Goal: Task Accomplishment & Management: Use online tool/utility

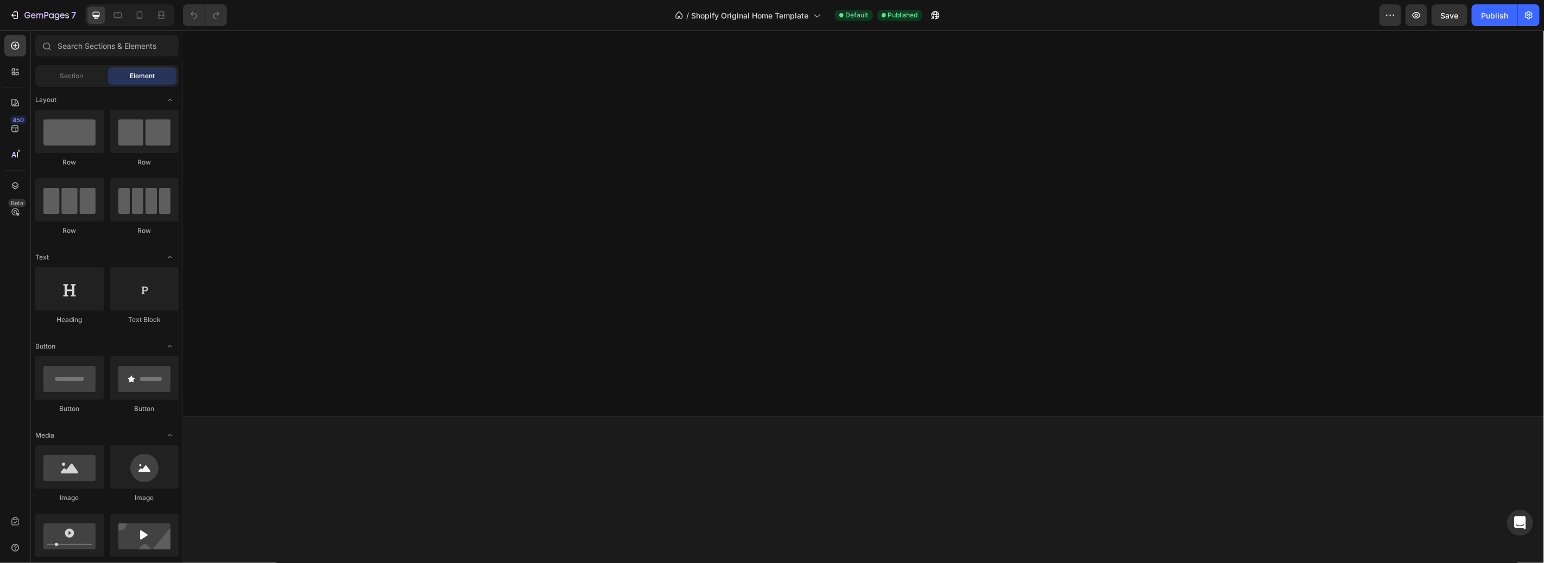
scroll to position [1495, 0]
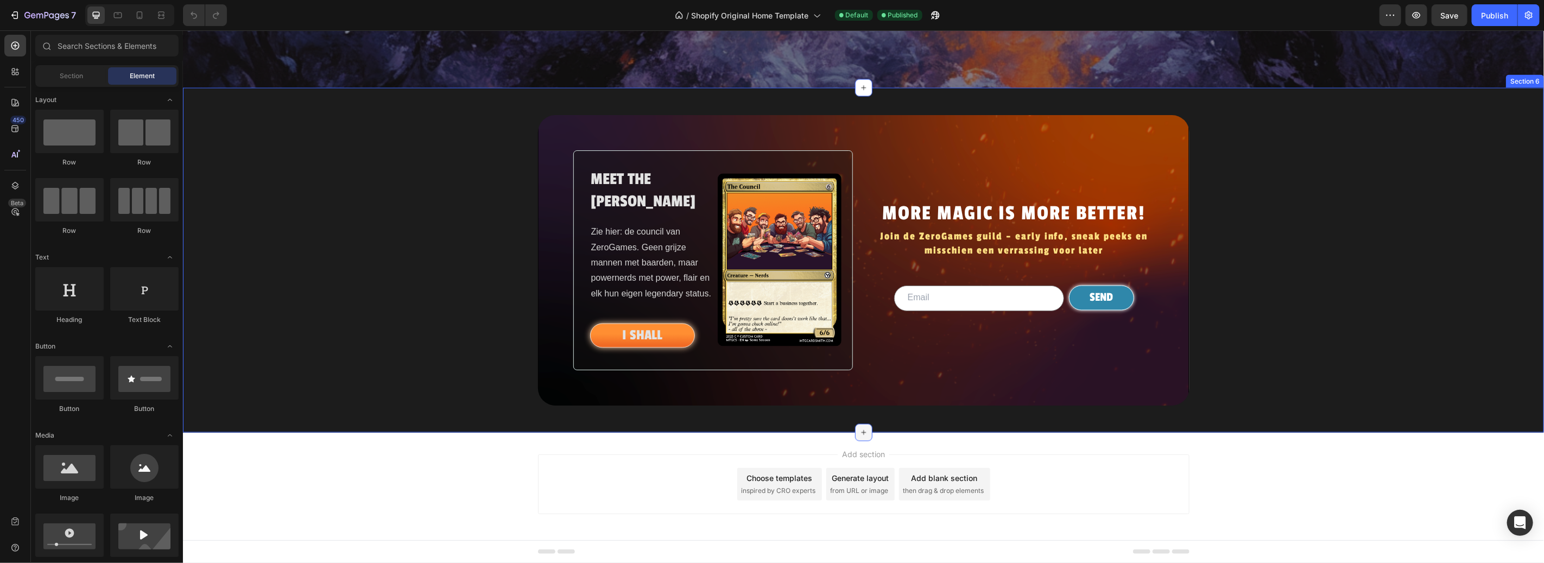
click at [859, 435] on icon at bounding box center [863, 432] width 9 height 9
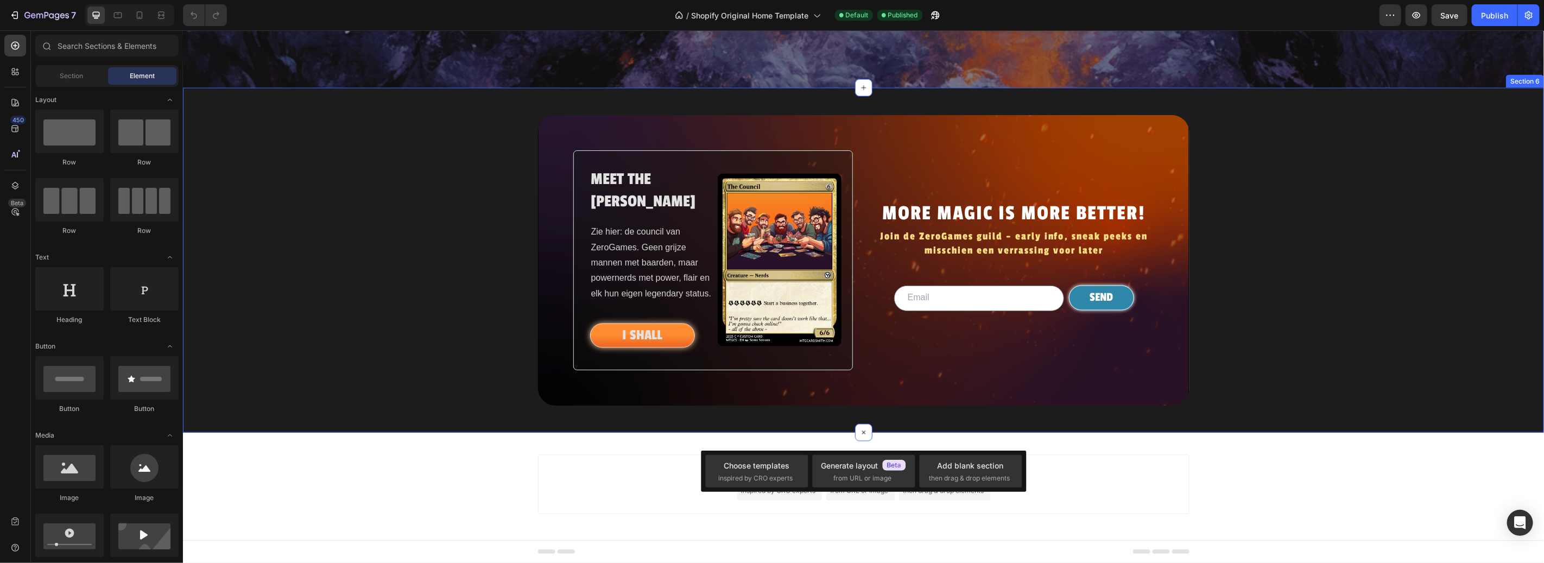
click at [326, 320] on div "MEET THE COUNSIL Heading Zie hier: de council van ZeroGames. Geen grijze mannen…" at bounding box center [862, 260] width 1361 height 290
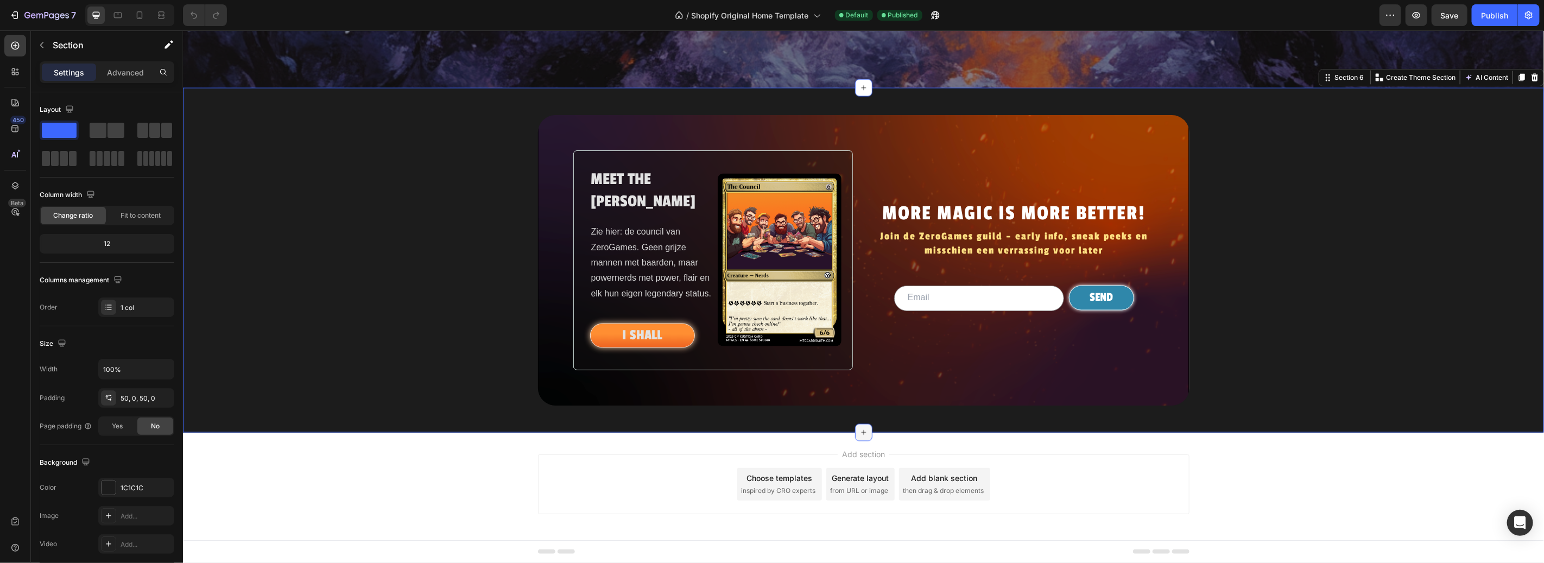
click at [859, 435] on icon at bounding box center [863, 432] width 9 height 9
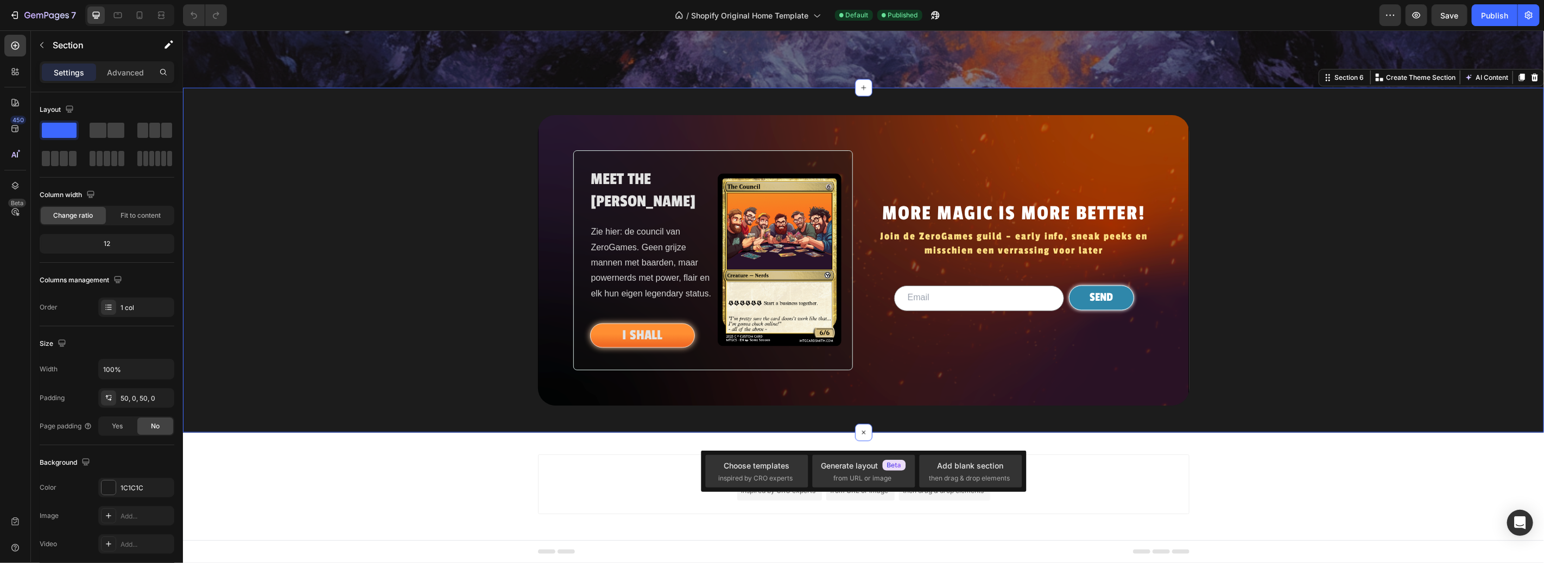
click at [1450, 228] on div "MEET THE COUNSIL Heading Zie hier: de council van ZeroGames. Geen grijze mannen…" at bounding box center [862, 260] width 1361 height 290
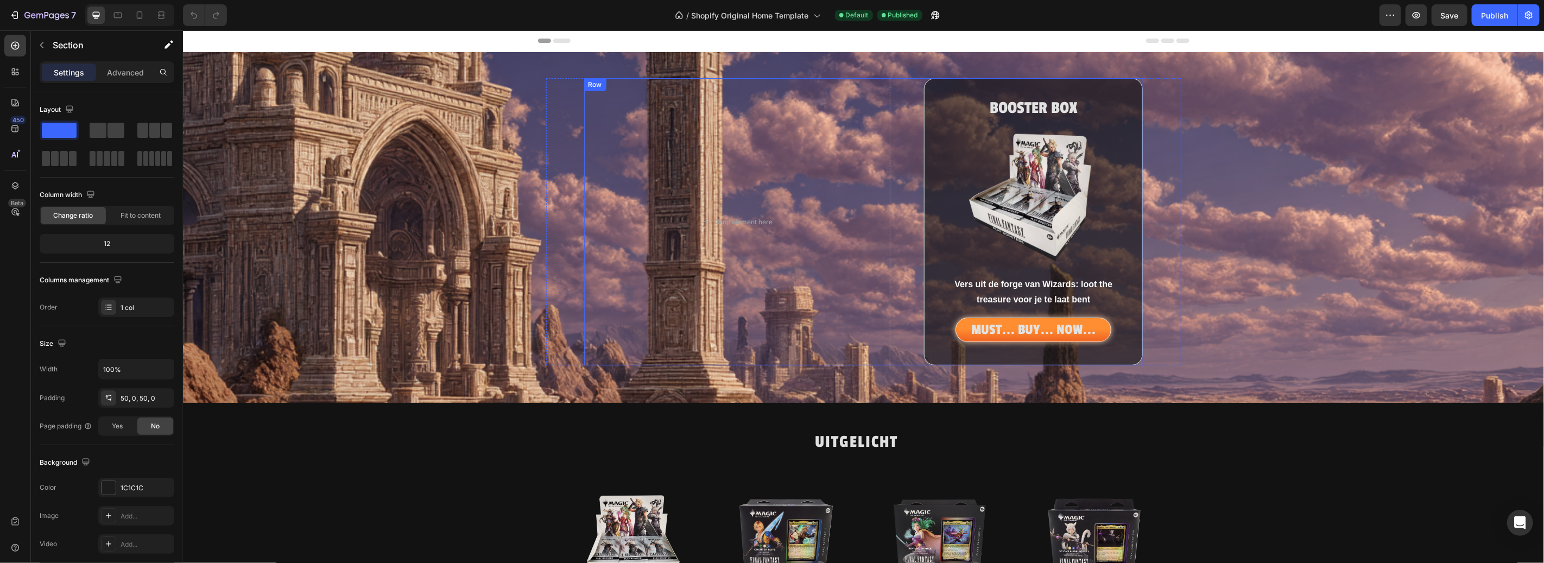
scroll to position [0, 0]
click at [577, 433] on h2 "UITGELICHT" at bounding box center [857, 442] width 638 height 25
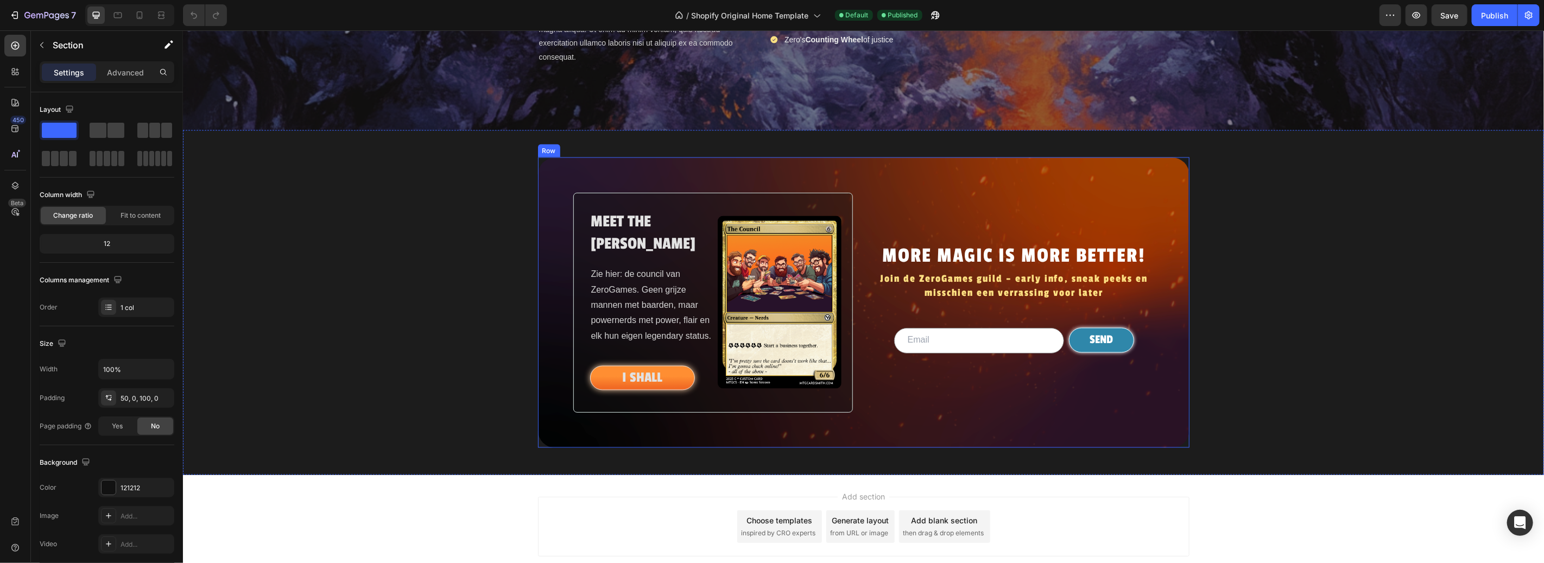
scroll to position [1495, 0]
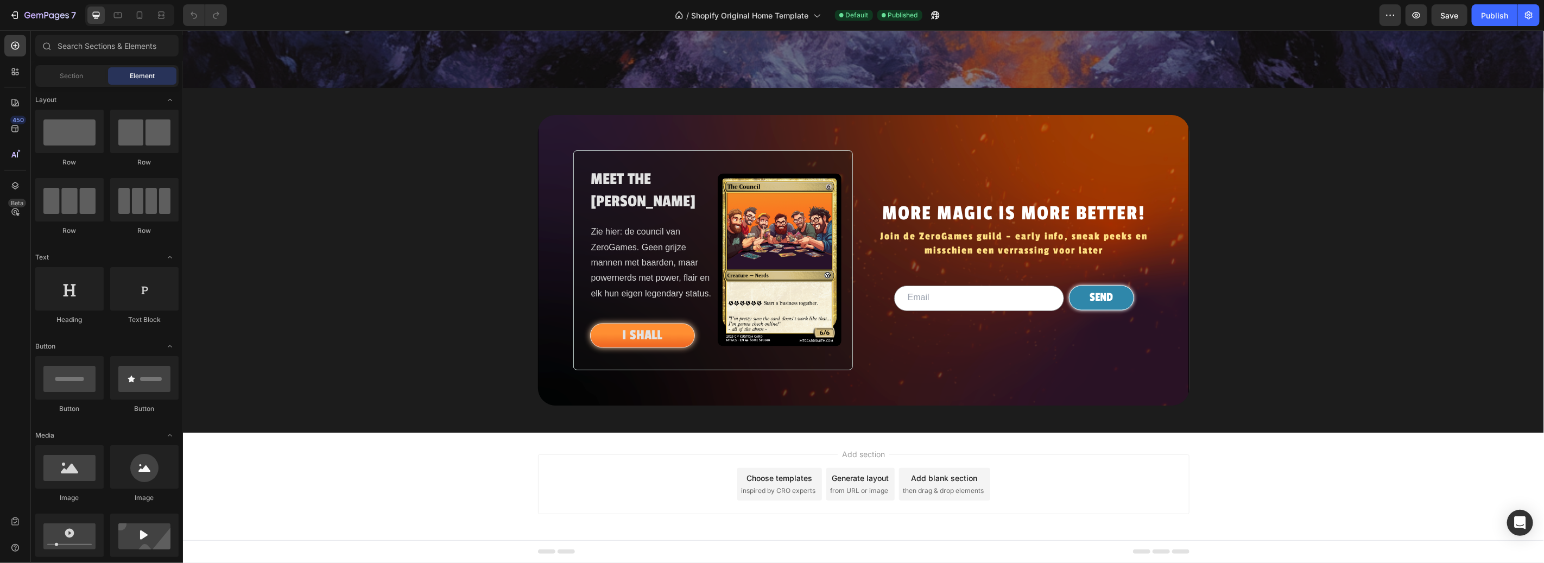
click at [770, 485] on div "Choose templates inspired by CRO experts" at bounding box center [779, 484] width 85 height 33
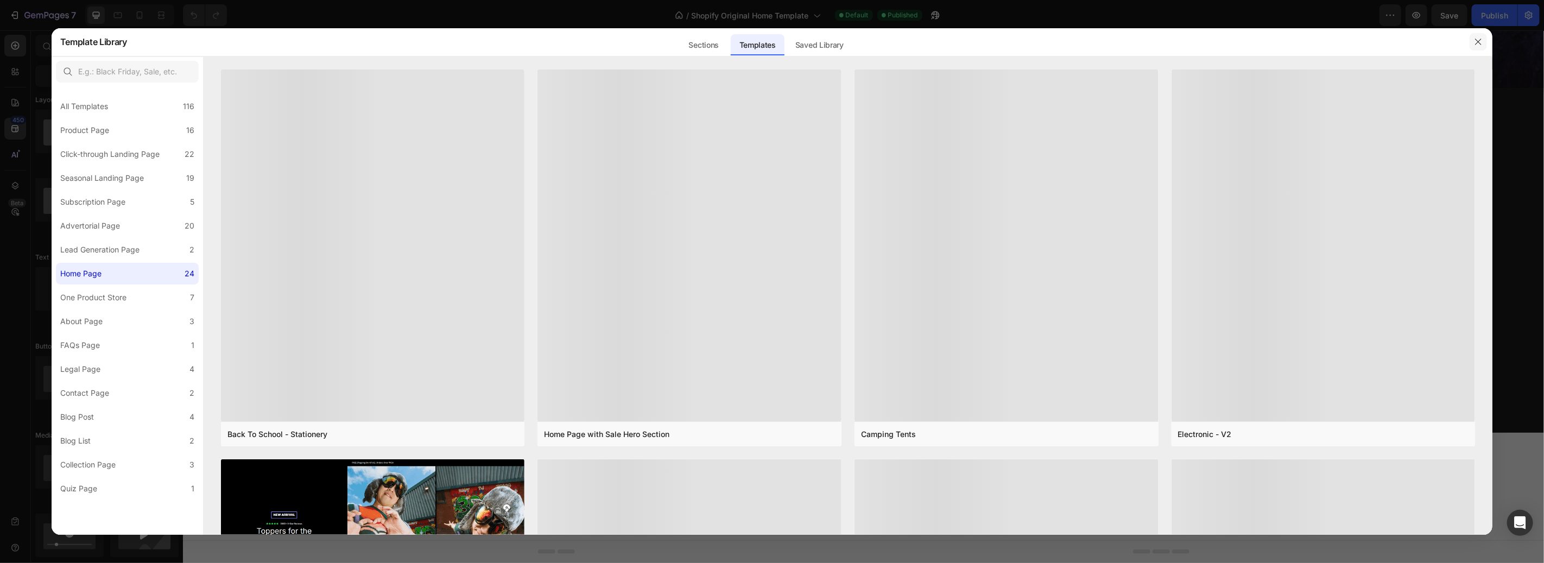
click at [1480, 45] on icon "button" at bounding box center [1478, 41] width 9 height 9
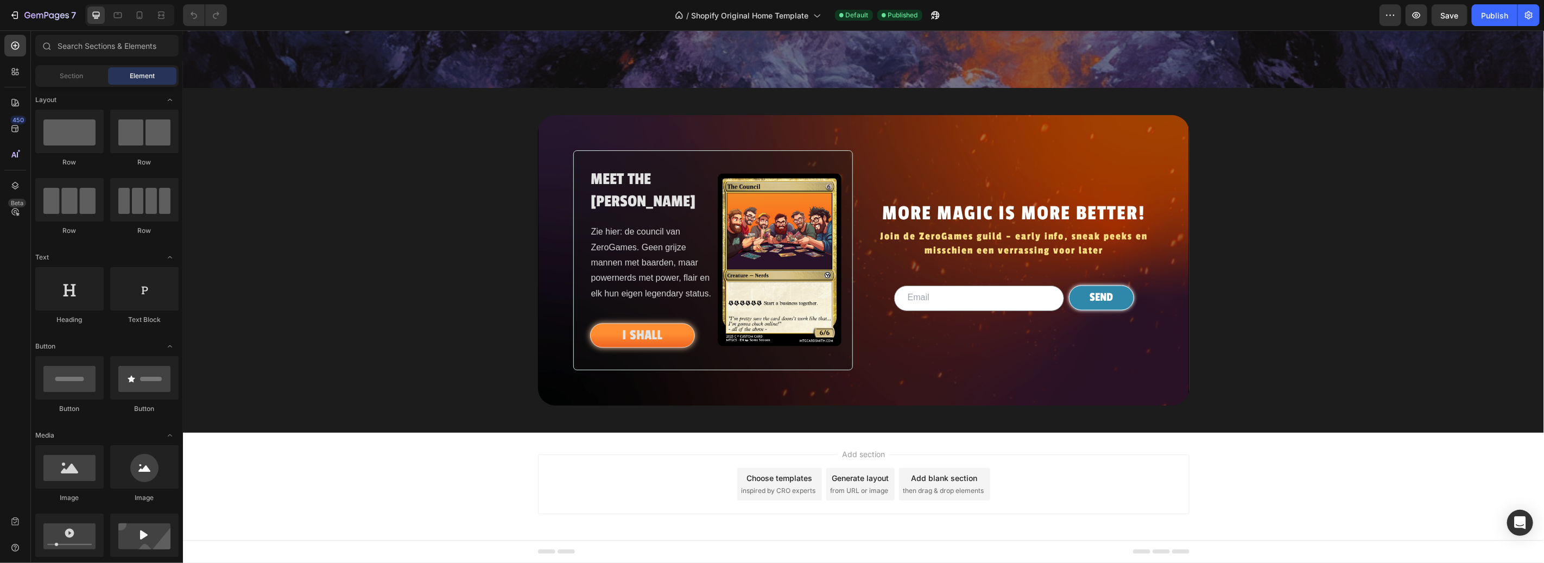
click at [869, 439] on div "Add section Choose templates inspired by CRO experts Generate layout from URL o…" at bounding box center [862, 486] width 1361 height 108
click at [858, 433] on div "Add section Choose templates inspired by CRO experts Generate layout from URL o…" at bounding box center [862, 486] width 1361 height 108
click at [859, 432] on icon at bounding box center [863, 432] width 9 height 9
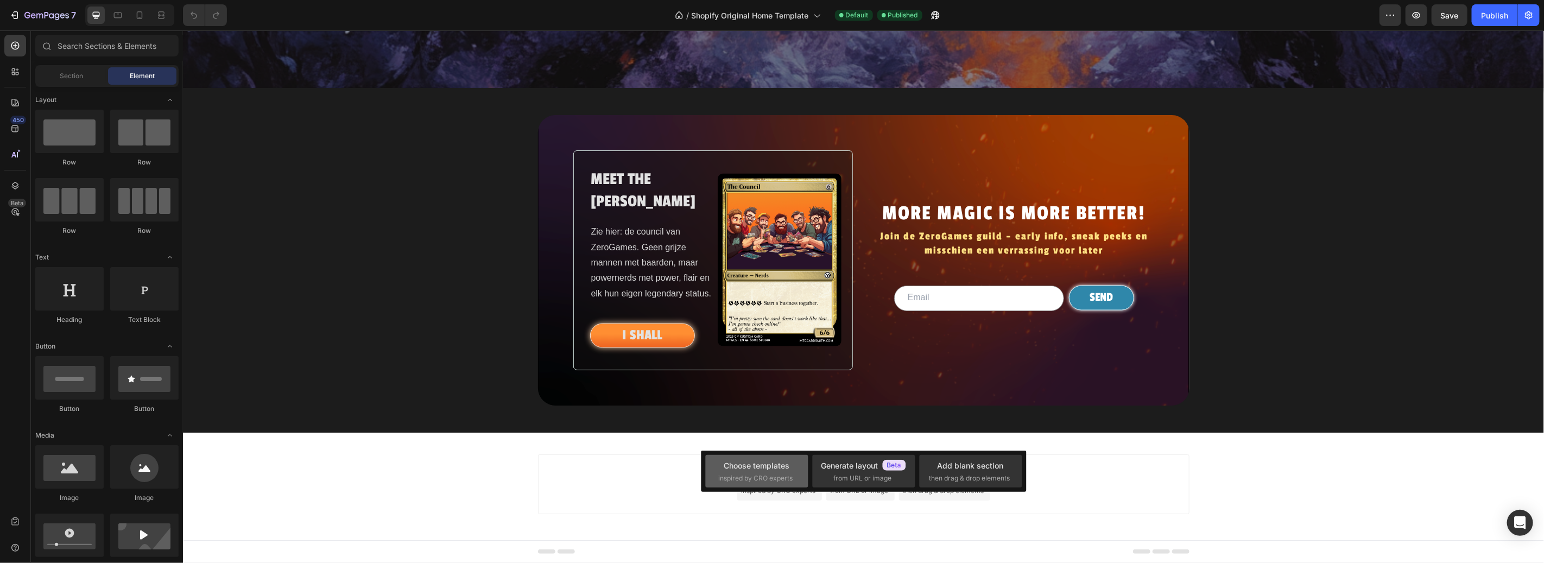
click at [755, 478] on span "inspired by CRO experts" at bounding box center [756, 478] width 74 height 10
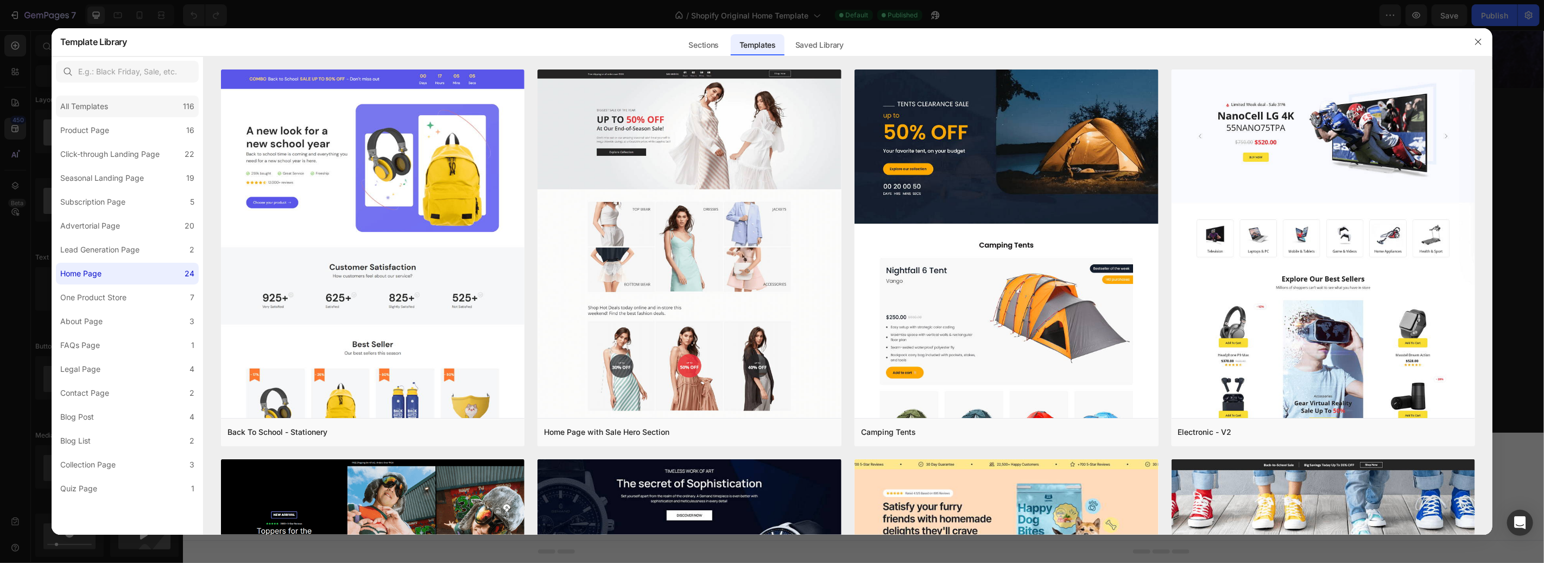
click at [85, 104] on div "All Templates" at bounding box center [84, 106] width 48 height 13
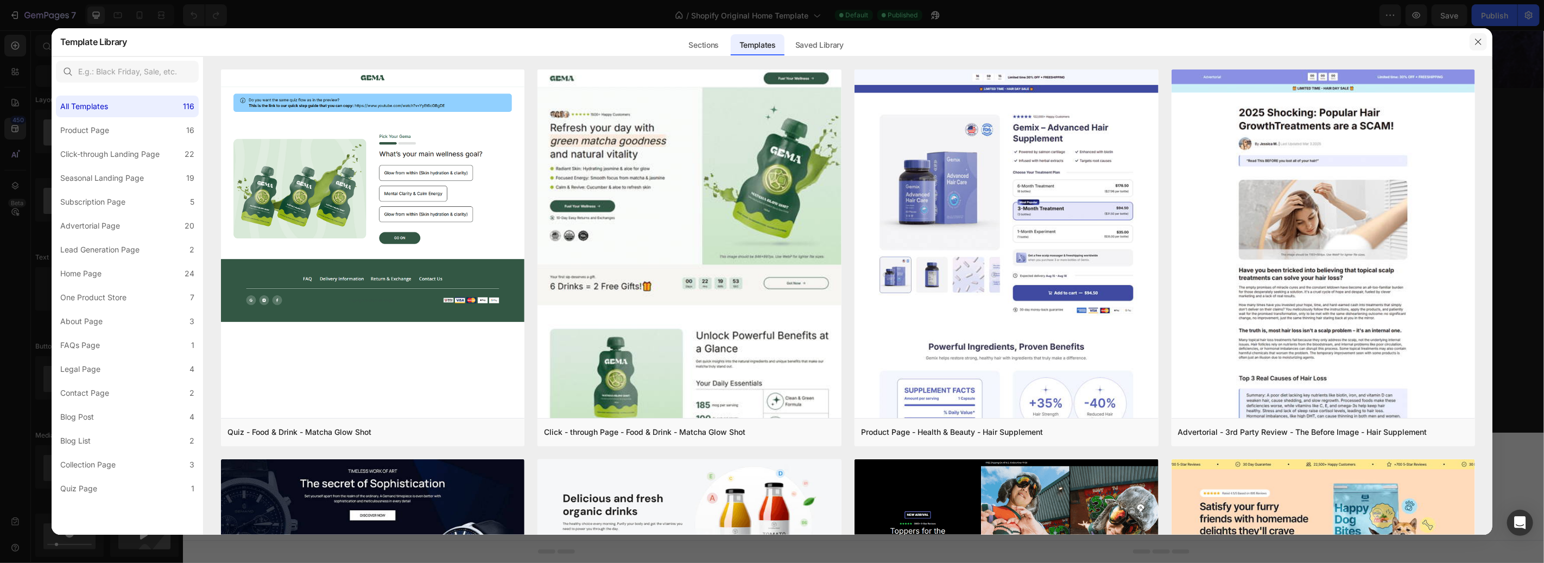
click at [1483, 41] on button "button" at bounding box center [1478, 41] width 17 height 17
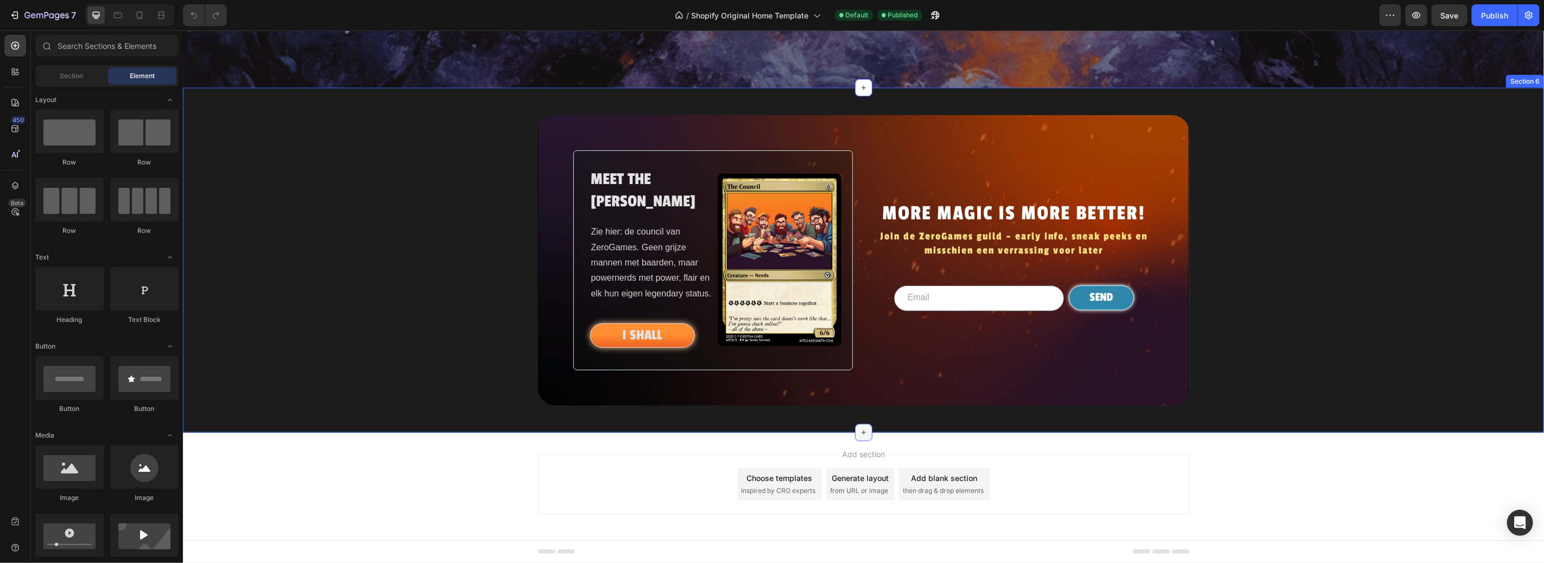
click at [859, 428] on icon at bounding box center [863, 432] width 9 height 9
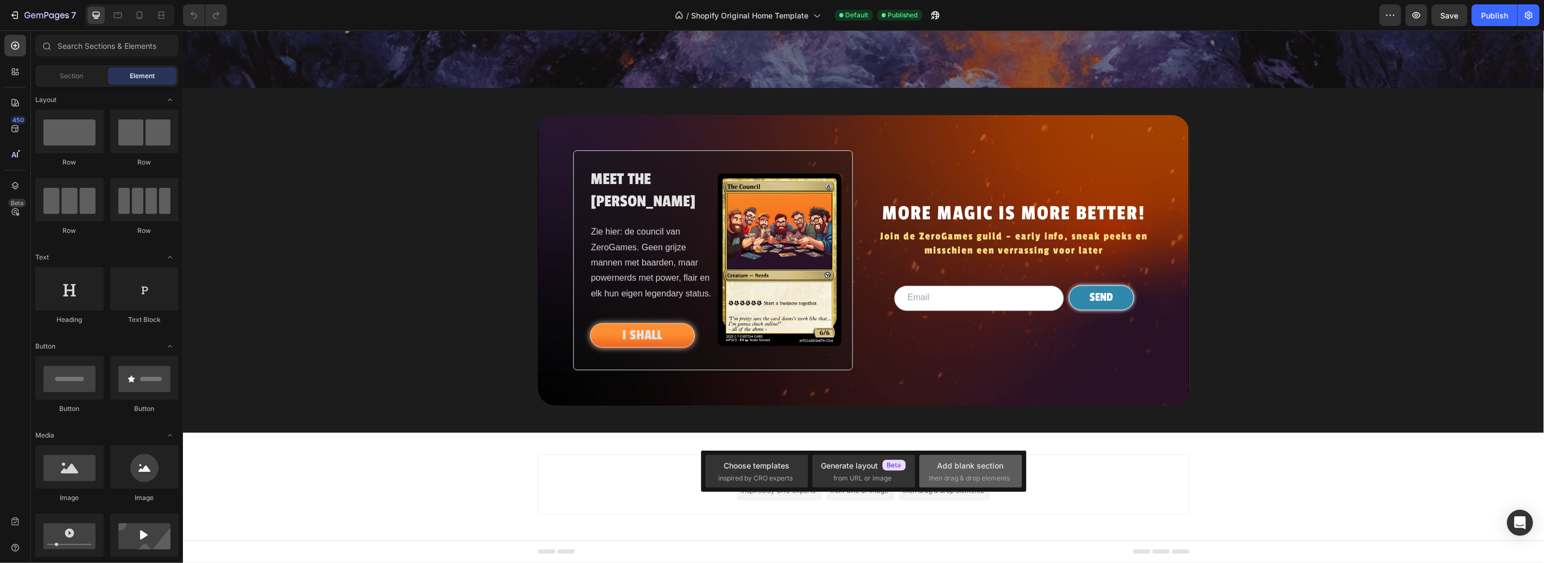
click at [971, 471] on div "Add blank section then drag & drop elements" at bounding box center [971, 471] width 83 height 23
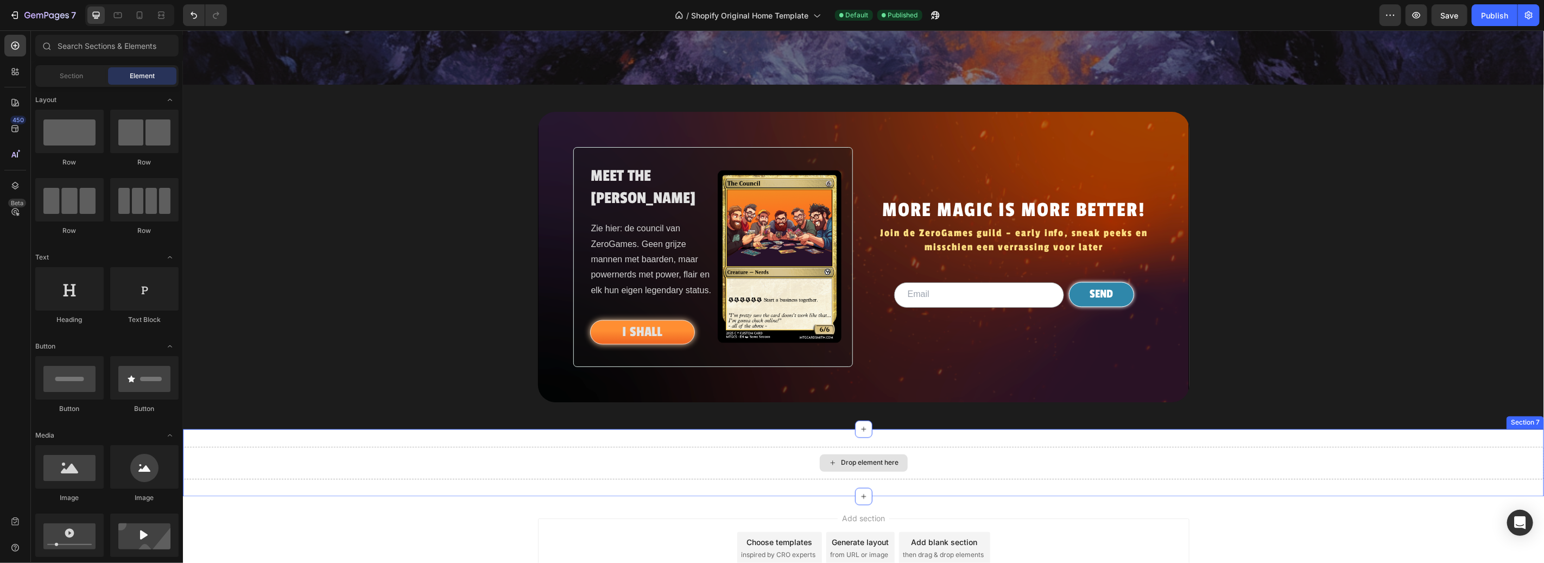
click at [860, 467] on div "Drop element here" at bounding box center [870, 462] width 58 height 9
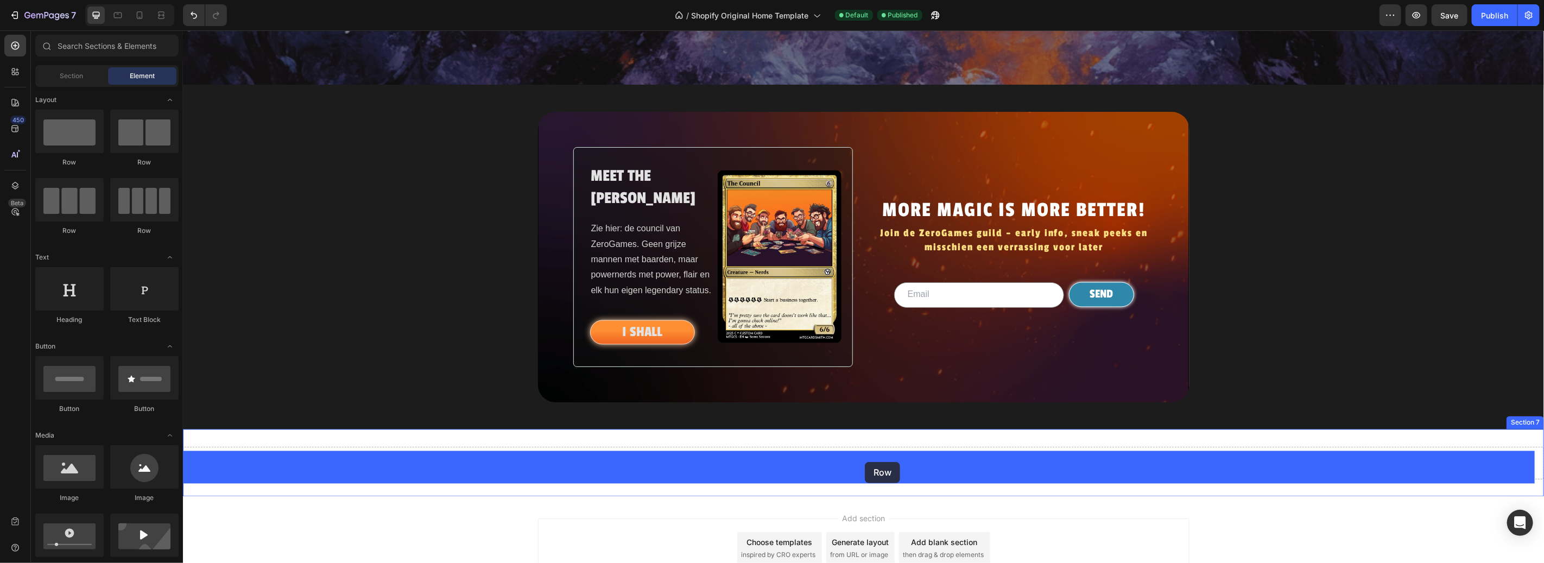
drag, startPoint x: 241, startPoint y: 233, endPoint x: 864, endPoint y: 462, distance: 663.9
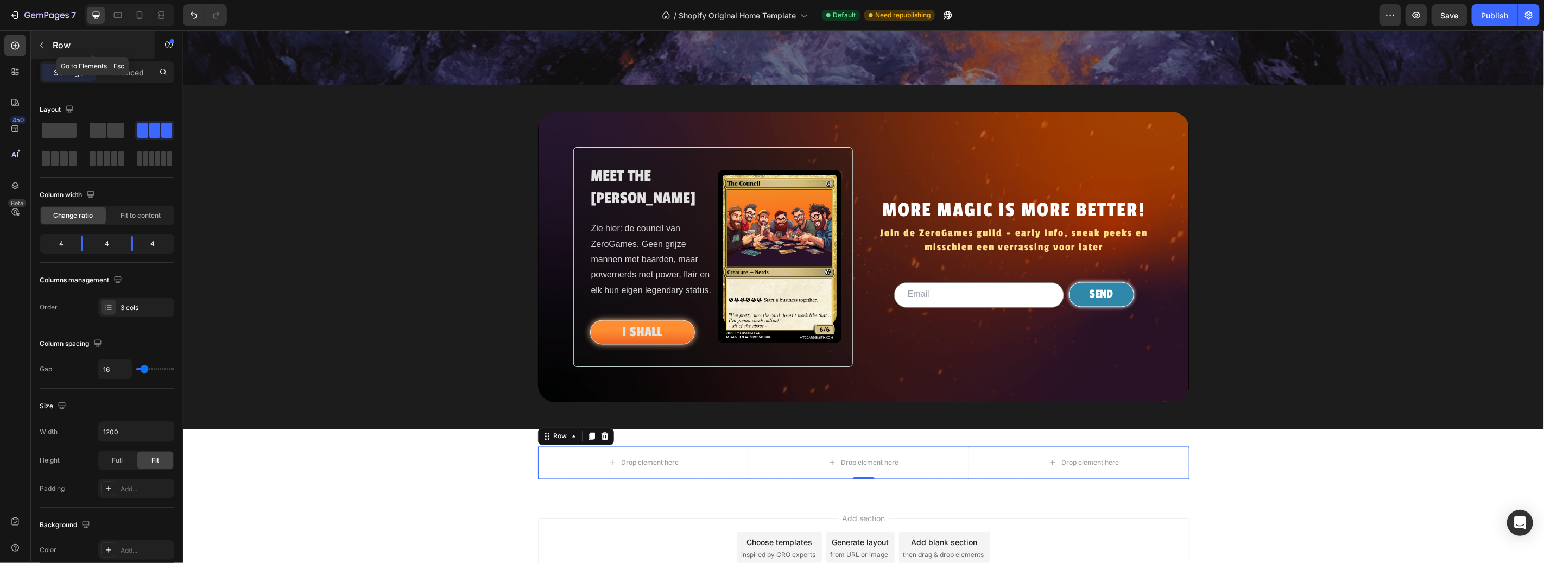
click at [43, 39] on button "button" at bounding box center [41, 44] width 17 height 17
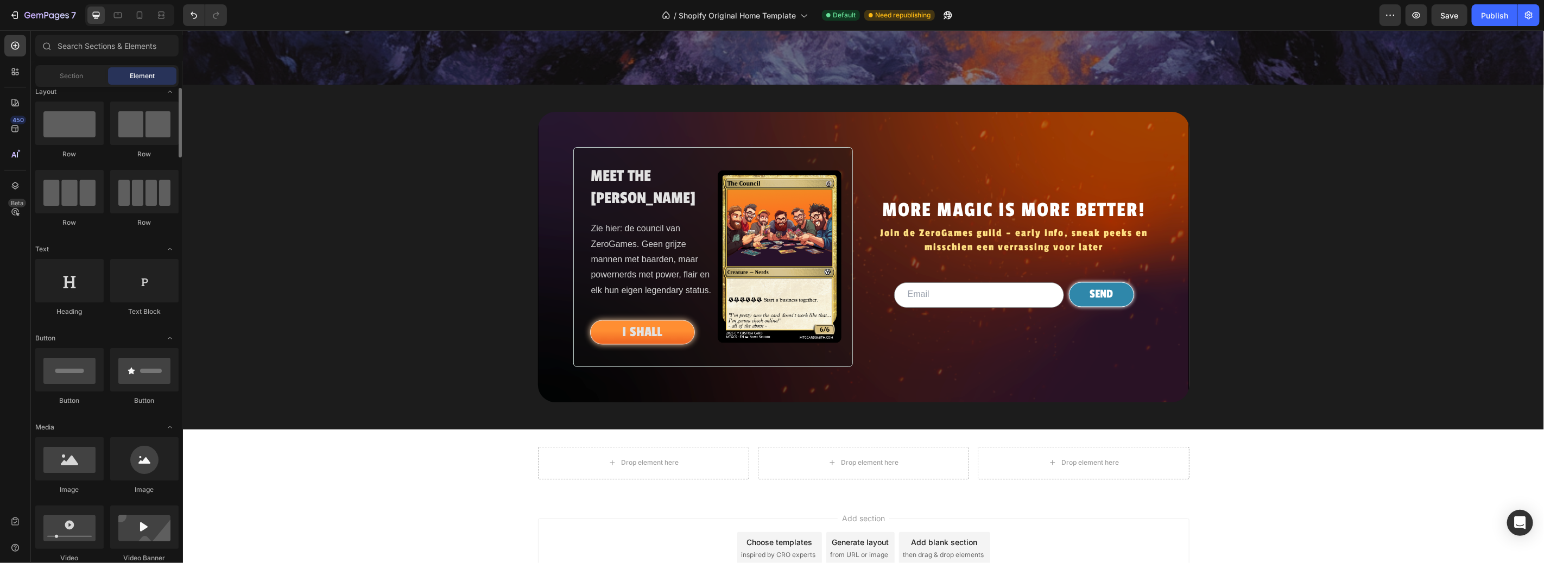
scroll to position [87, 0]
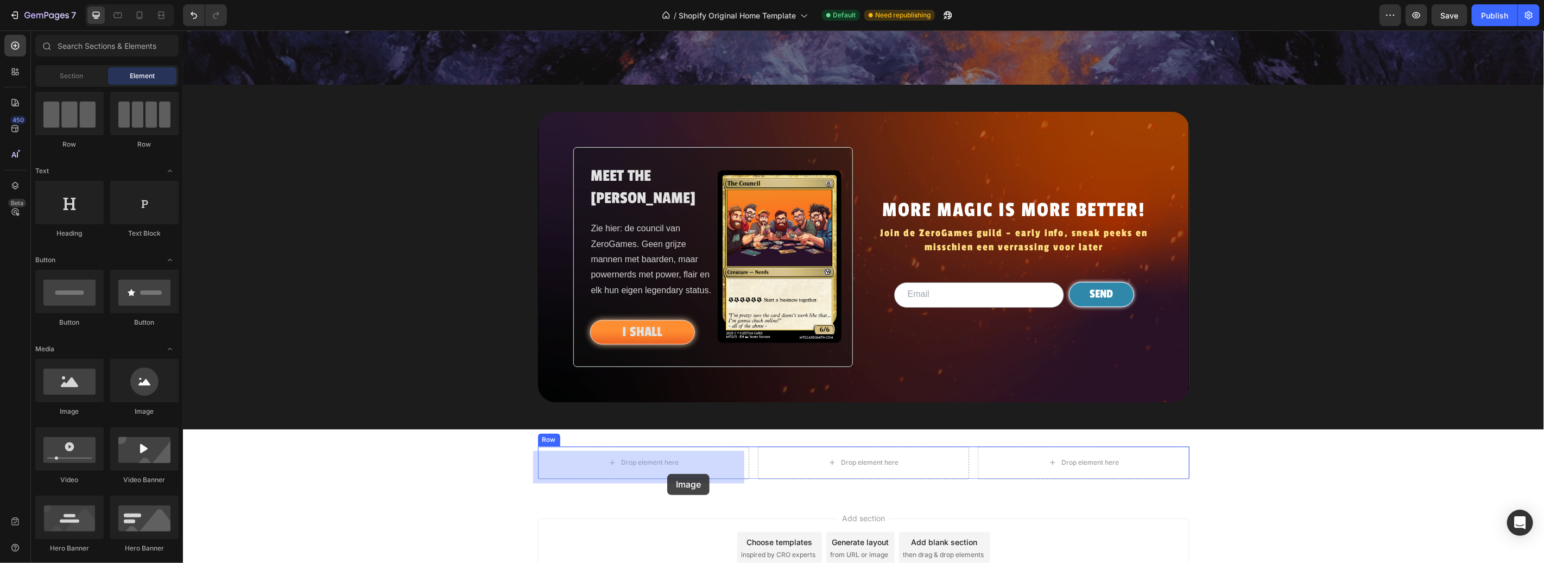
drag, startPoint x: 312, startPoint y: 412, endPoint x: 666, endPoint y: 474, distance: 359.9
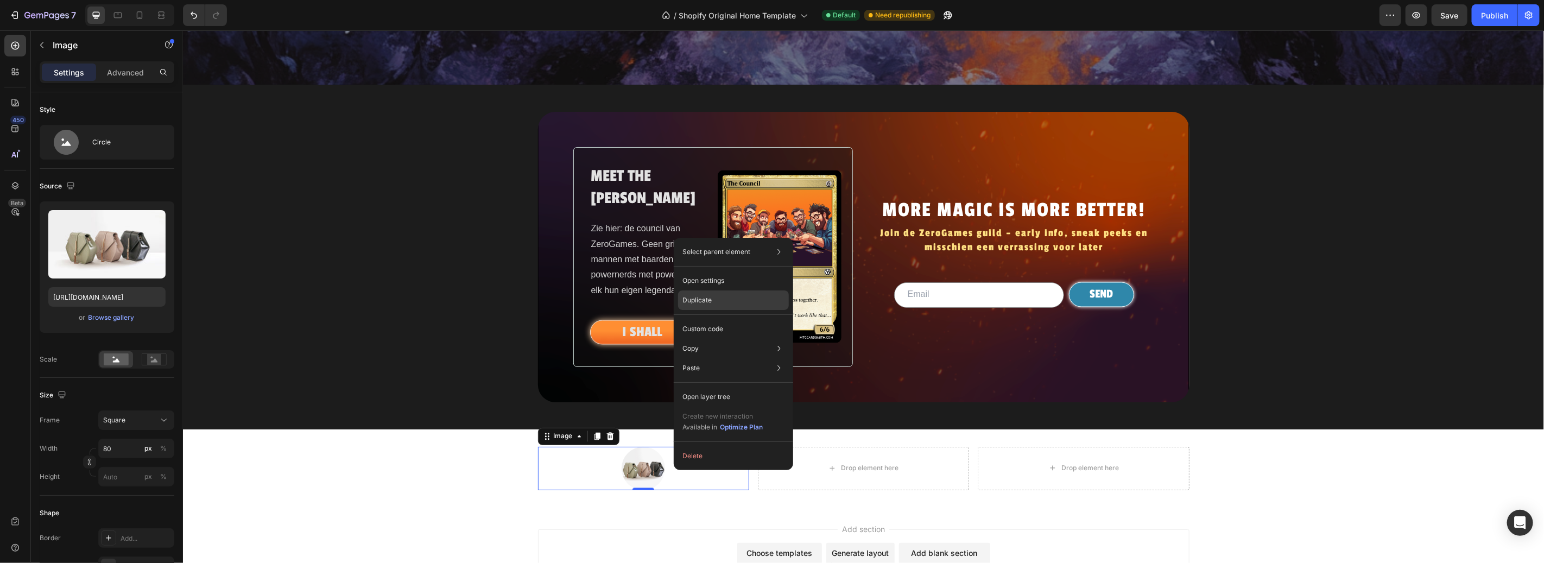
click at [721, 319] on div "Duplicate" at bounding box center [733, 329] width 111 height 20
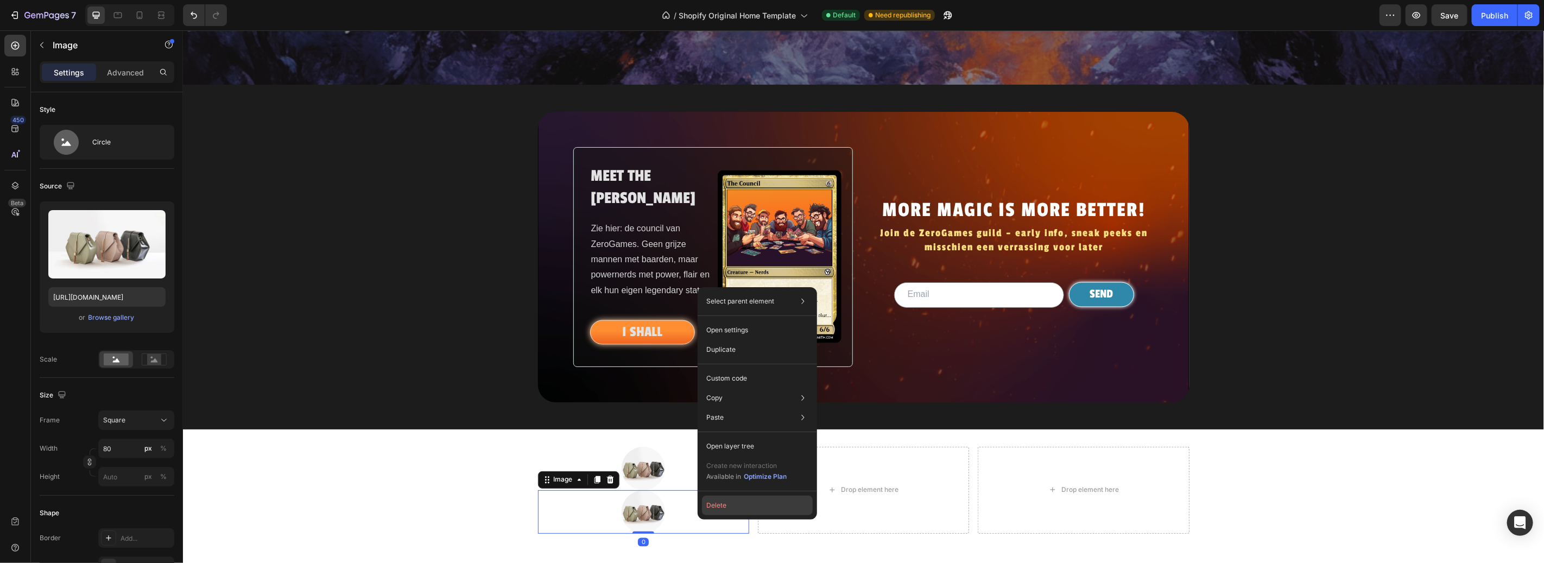
click at [730, 509] on button "Delete" at bounding box center [757, 506] width 111 height 20
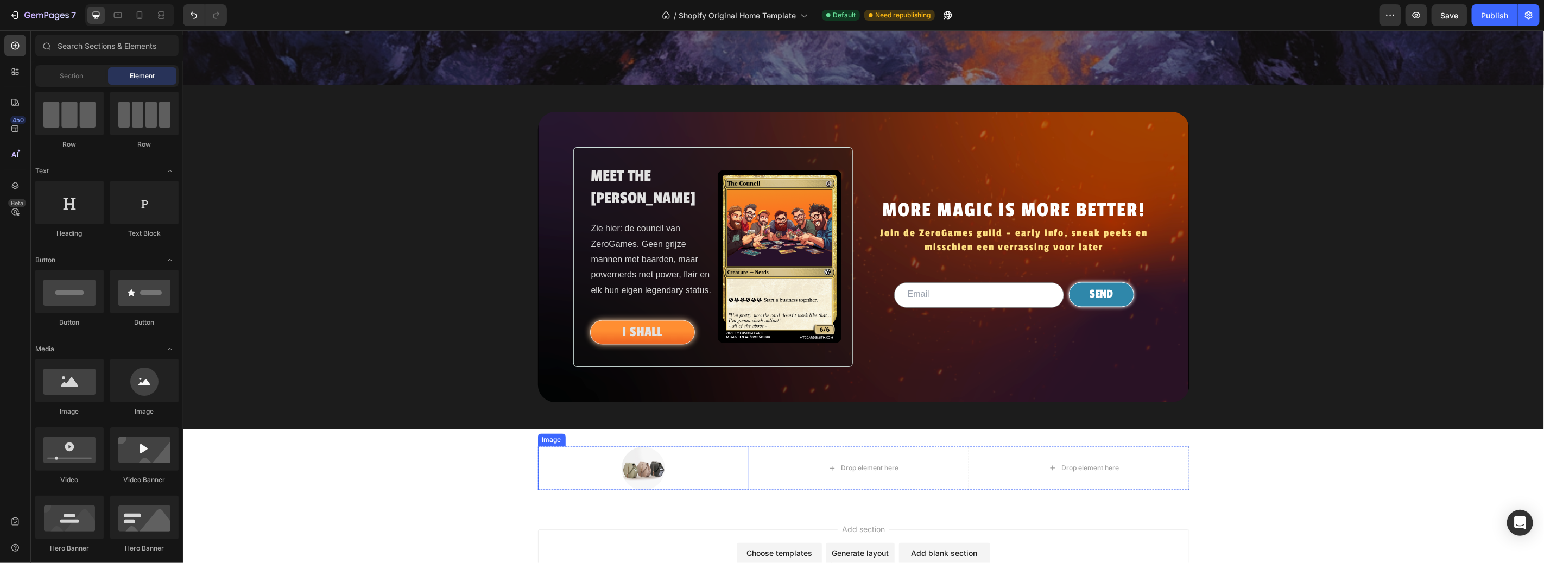
click at [636, 469] on img at bounding box center [642, 467] width 43 height 43
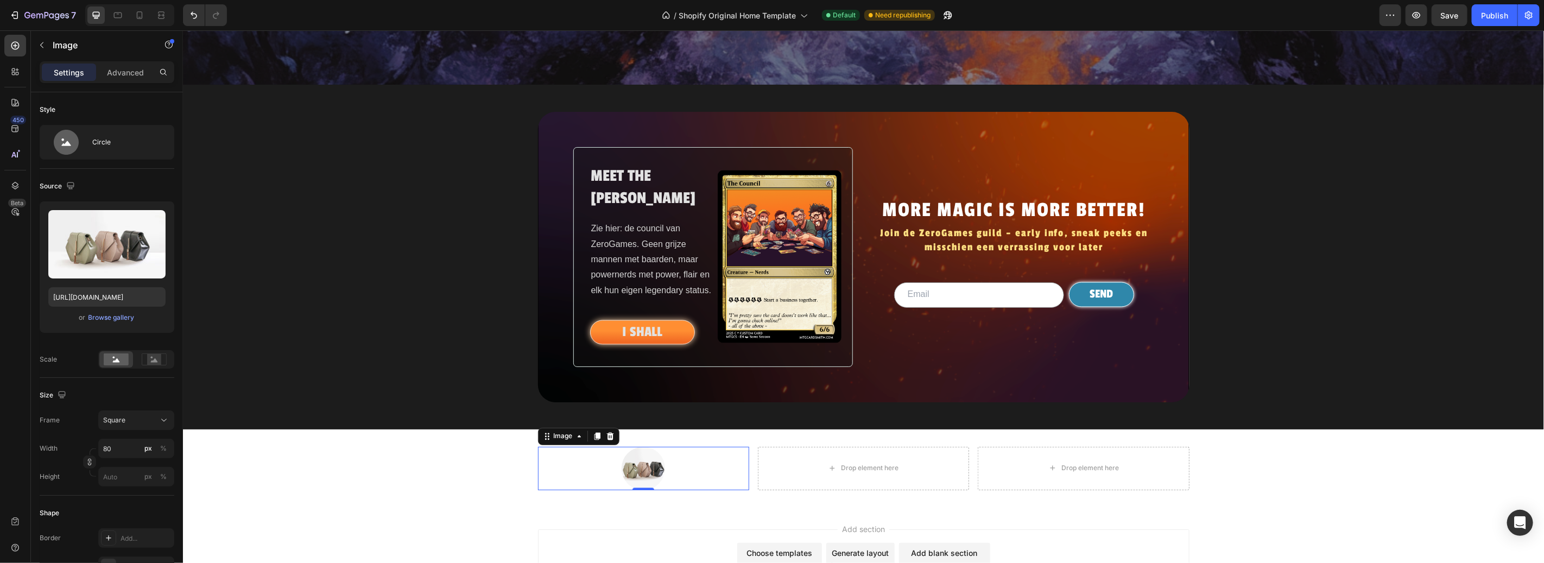
click at [638, 473] on img at bounding box center [642, 467] width 43 height 43
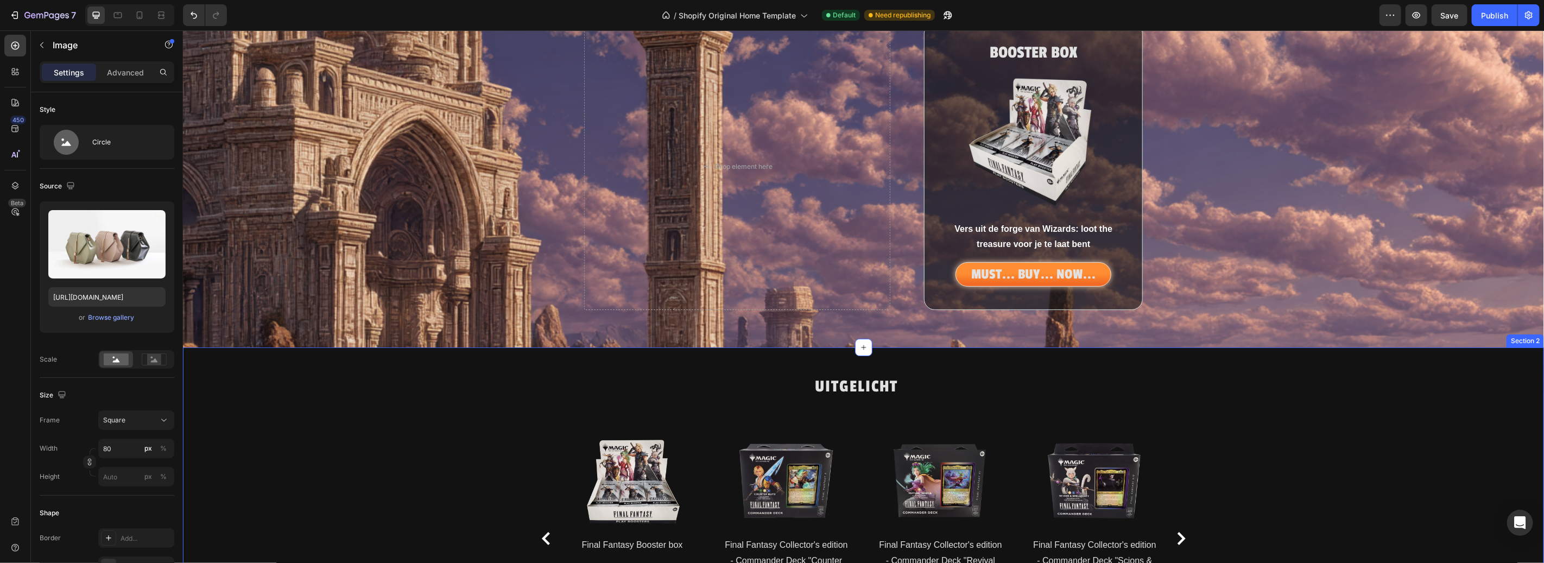
scroll to position [0, 0]
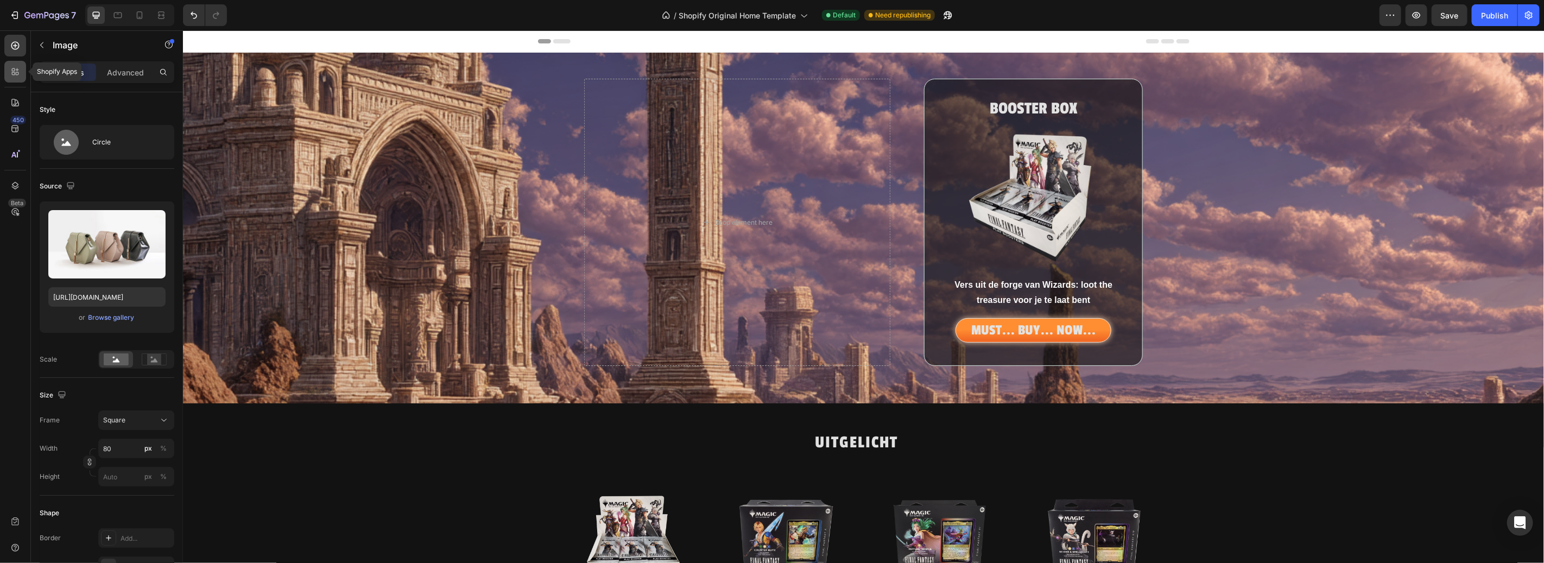
click at [18, 73] on icon at bounding box center [17, 73] width 3 height 3
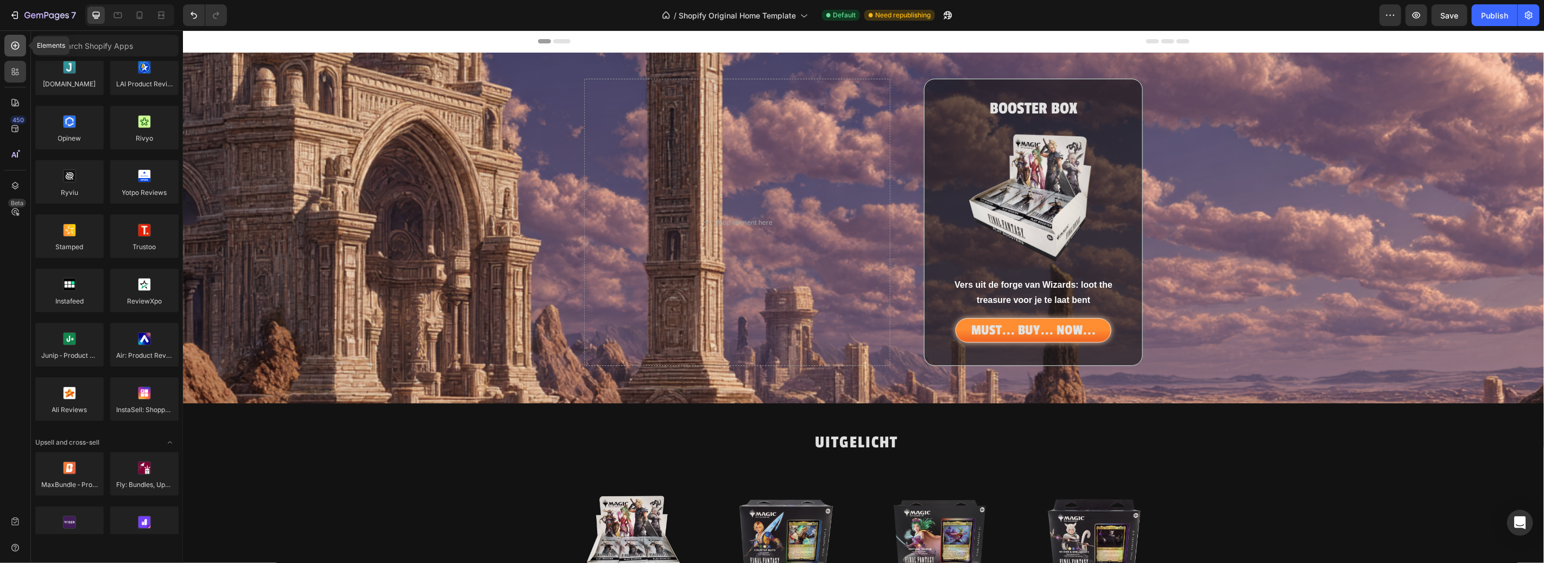
click at [22, 43] on div at bounding box center [15, 46] width 22 height 22
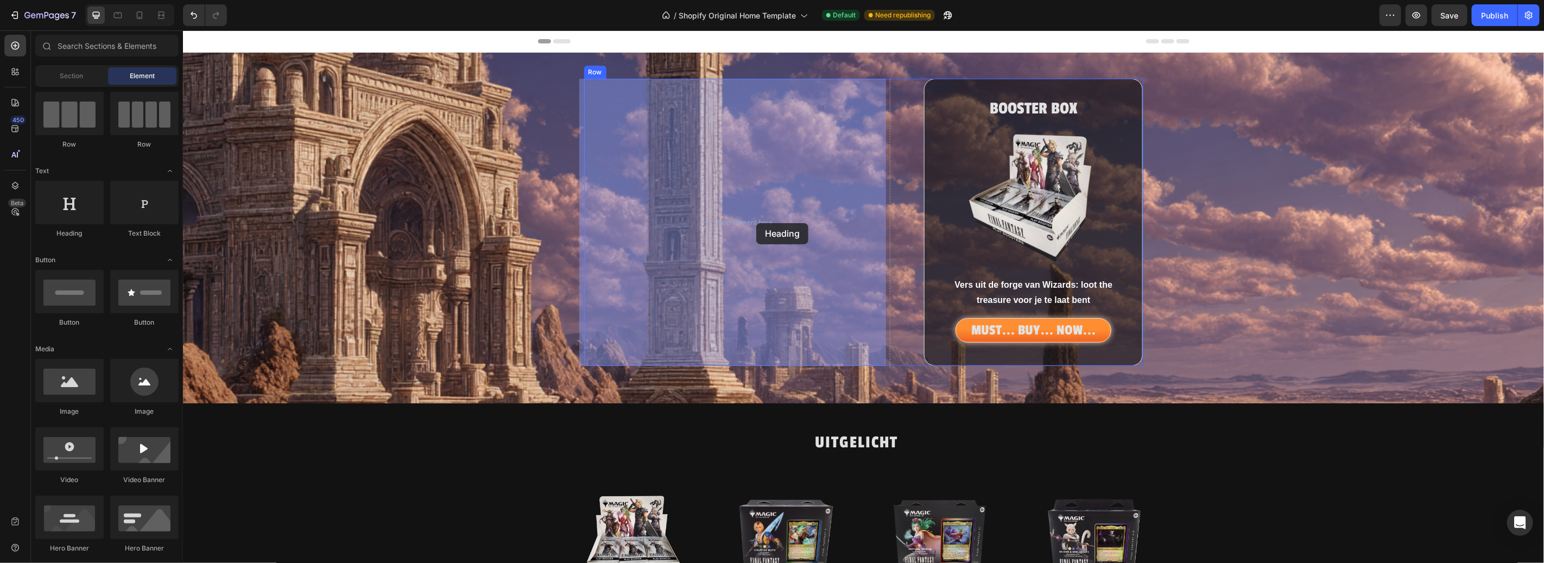
drag, startPoint x: 252, startPoint y: 235, endPoint x: 756, endPoint y: 223, distance: 504.0
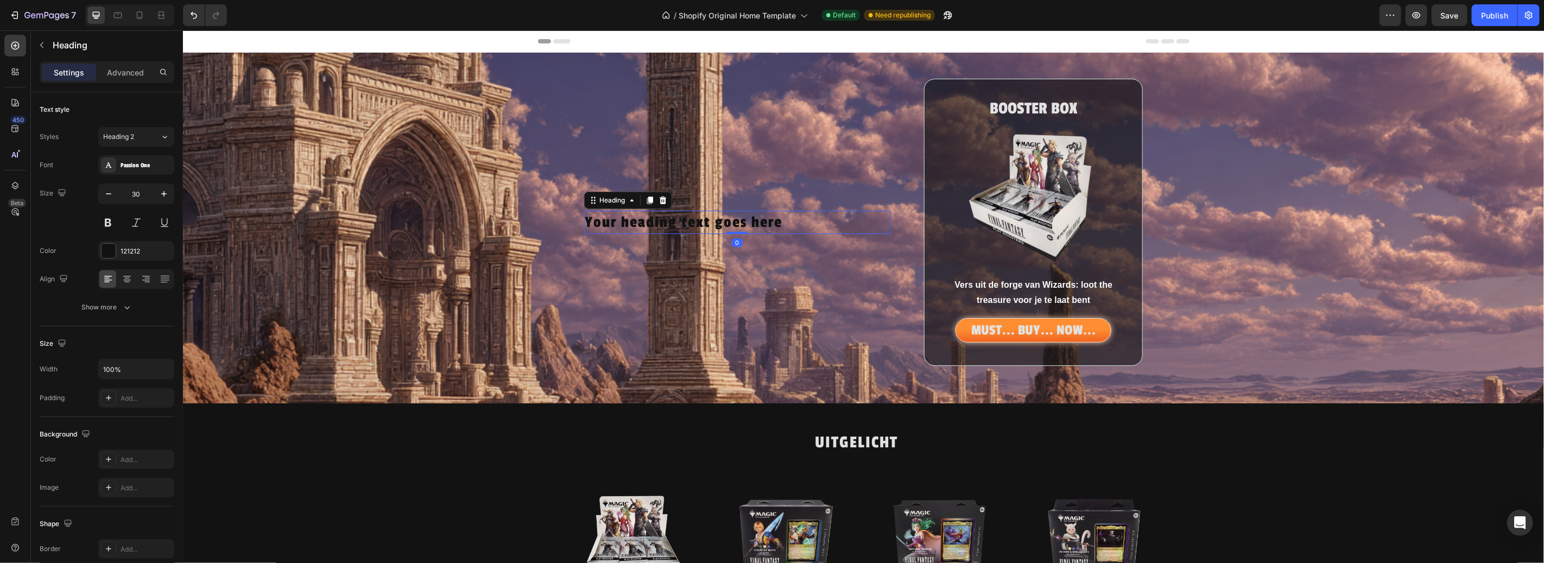
click at [725, 223] on h2 "Your heading text goes here" at bounding box center [737, 221] width 307 height 23
click at [725, 223] on p "Your heading text goes here" at bounding box center [737, 221] width 305 height 21
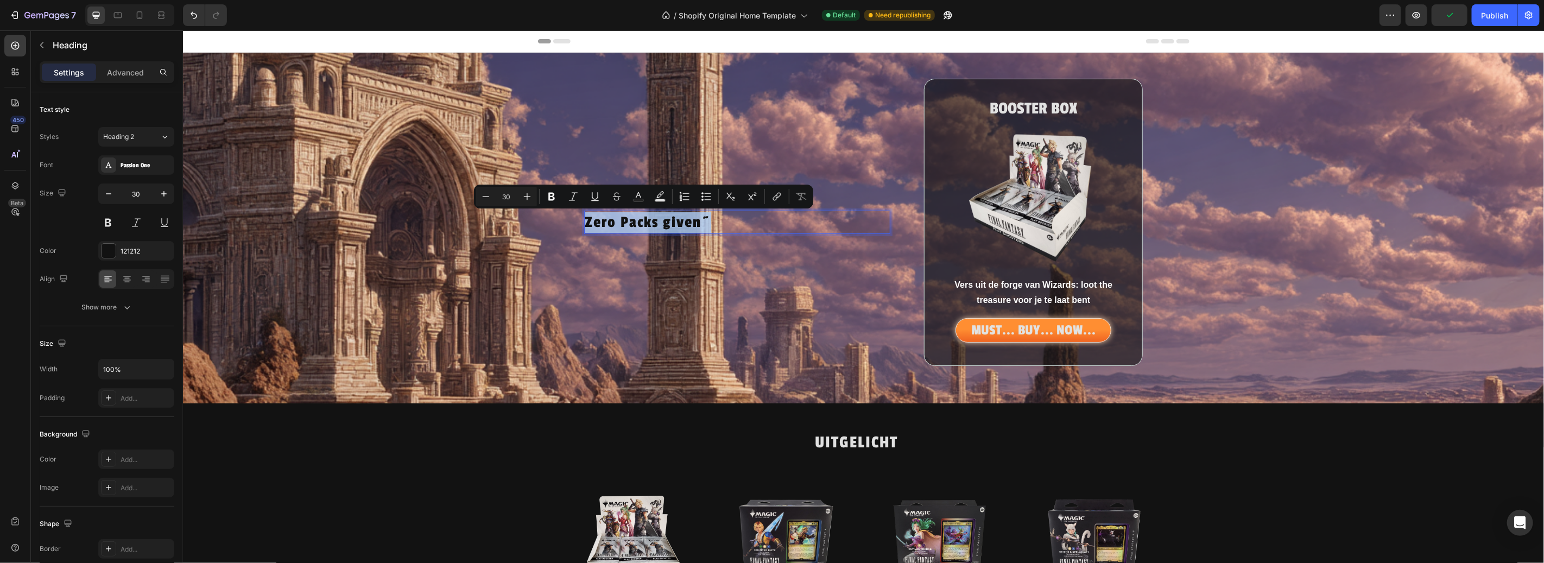
click at [585, 224] on p "Zero Packs given~" at bounding box center [737, 221] width 305 height 21
click at [705, 218] on p "Zero Packs given~" at bounding box center [737, 221] width 305 height 21
click at [125, 280] on icon at bounding box center [127, 279] width 11 height 11
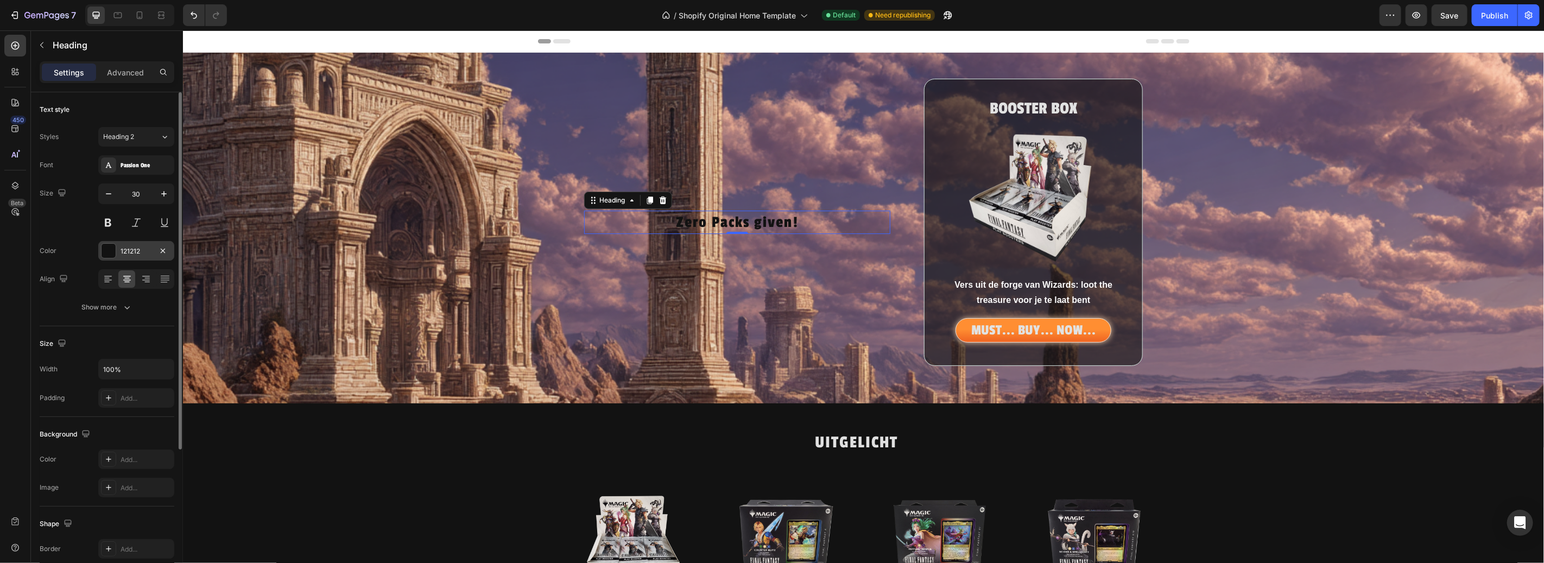
click at [106, 249] on div at bounding box center [109, 251] width 14 height 14
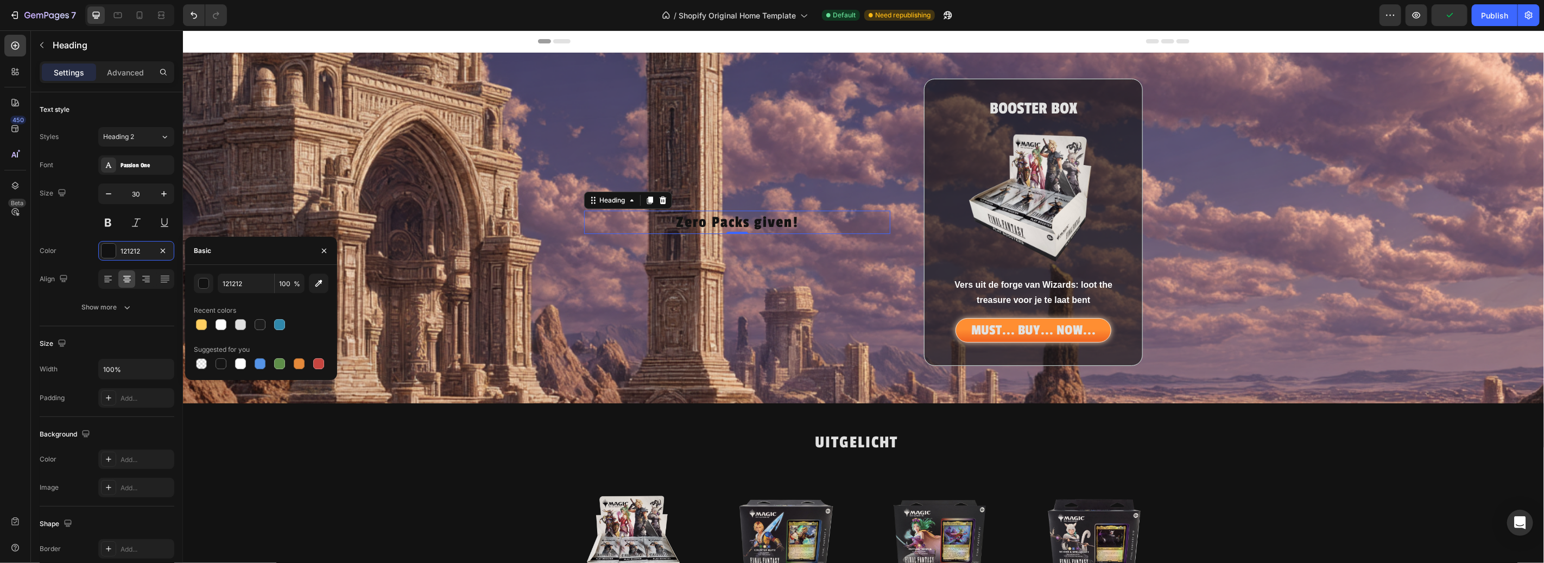
click at [229, 329] on div at bounding box center [261, 324] width 135 height 15
click at [220, 328] on div at bounding box center [221, 324] width 11 height 11
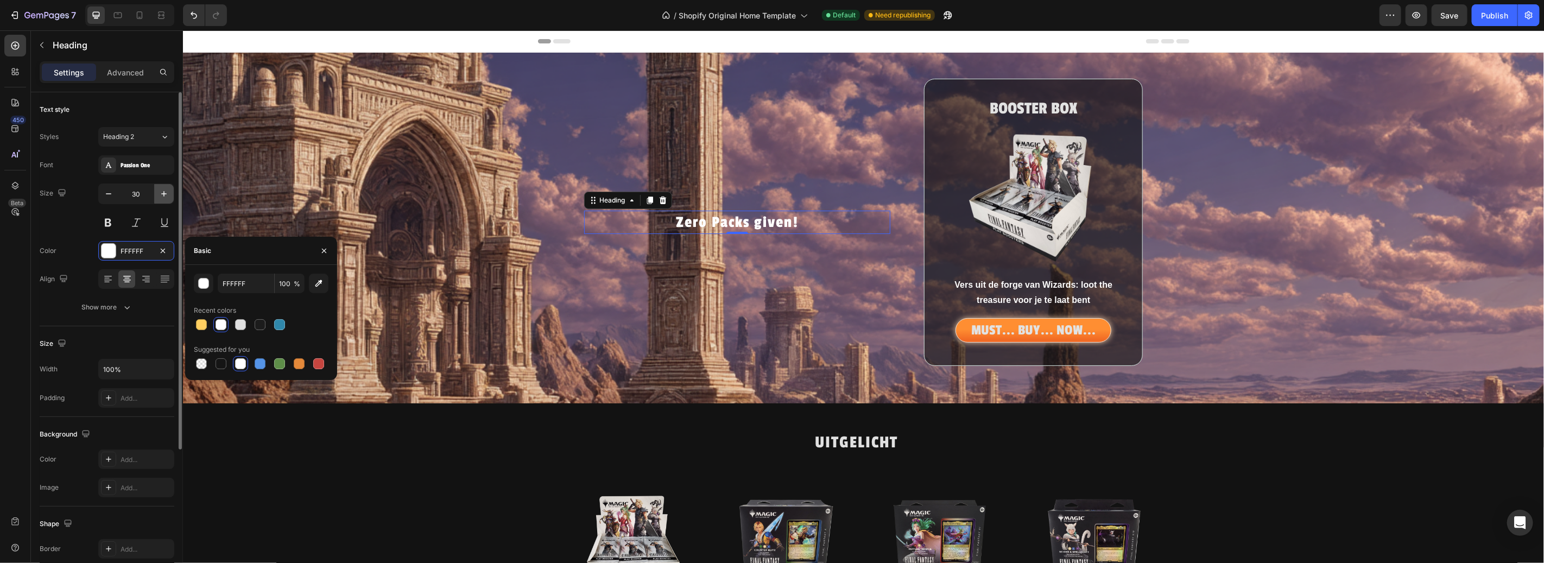
click at [166, 193] on icon "button" at bounding box center [163, 193] width 5 height 5
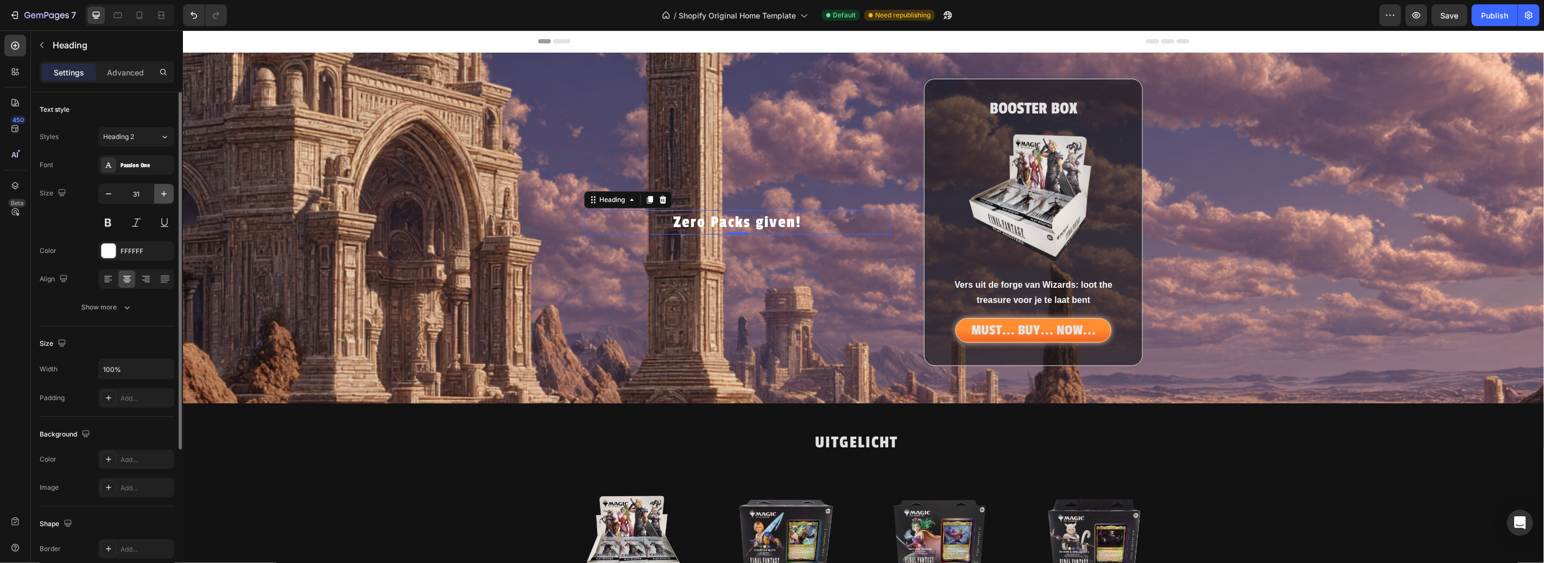
click at [166, 193] on icon "button" at bounding box center [163, 193] width 5 height 5
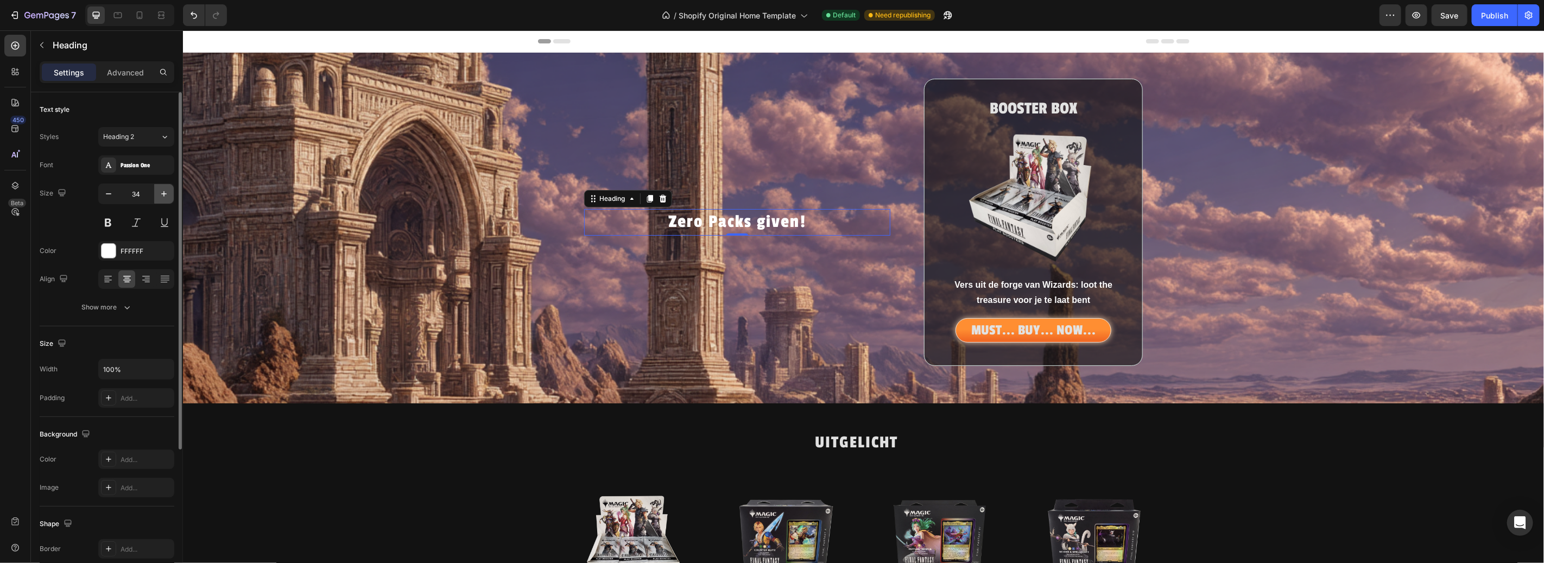
click at [166, 193] on icon "button" at bounding box center [163, 193] width 5 height 5
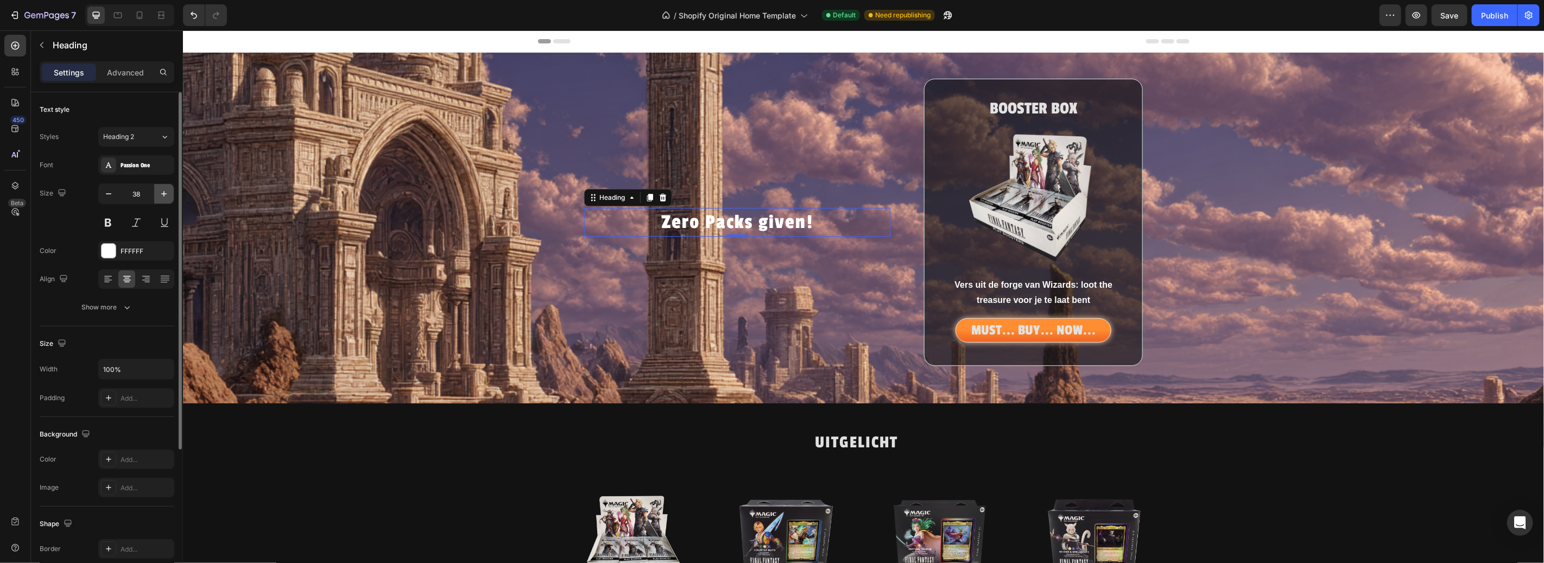
click at [166, 193] on icon "button" at bounding box center [163, 193] width 5 height 5
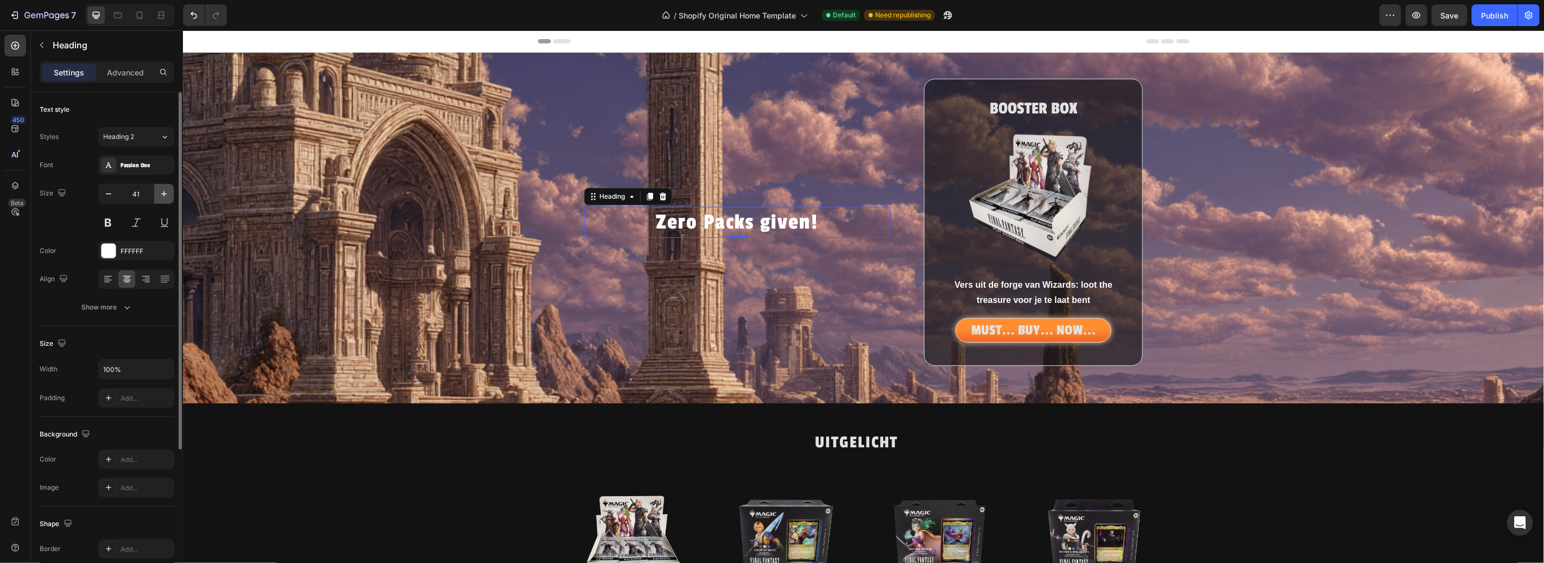
click at [166, 193] on icon "button" at bounding box center [163, 193] width 5 height 5
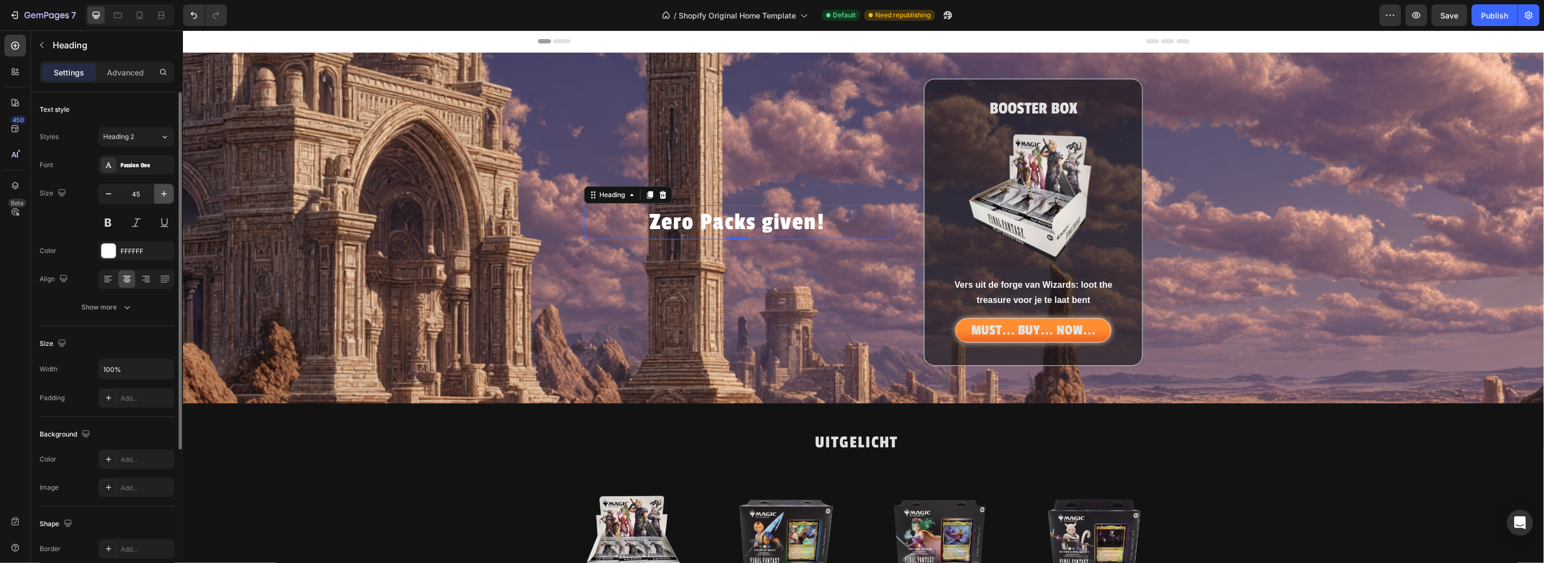
click at [166, 193] on icon "button" at bounding box center [163, 193] width 5 height 5
type input "48"
click at [15, 74] on icon at bounding box center [13, 73] width 3 height 3
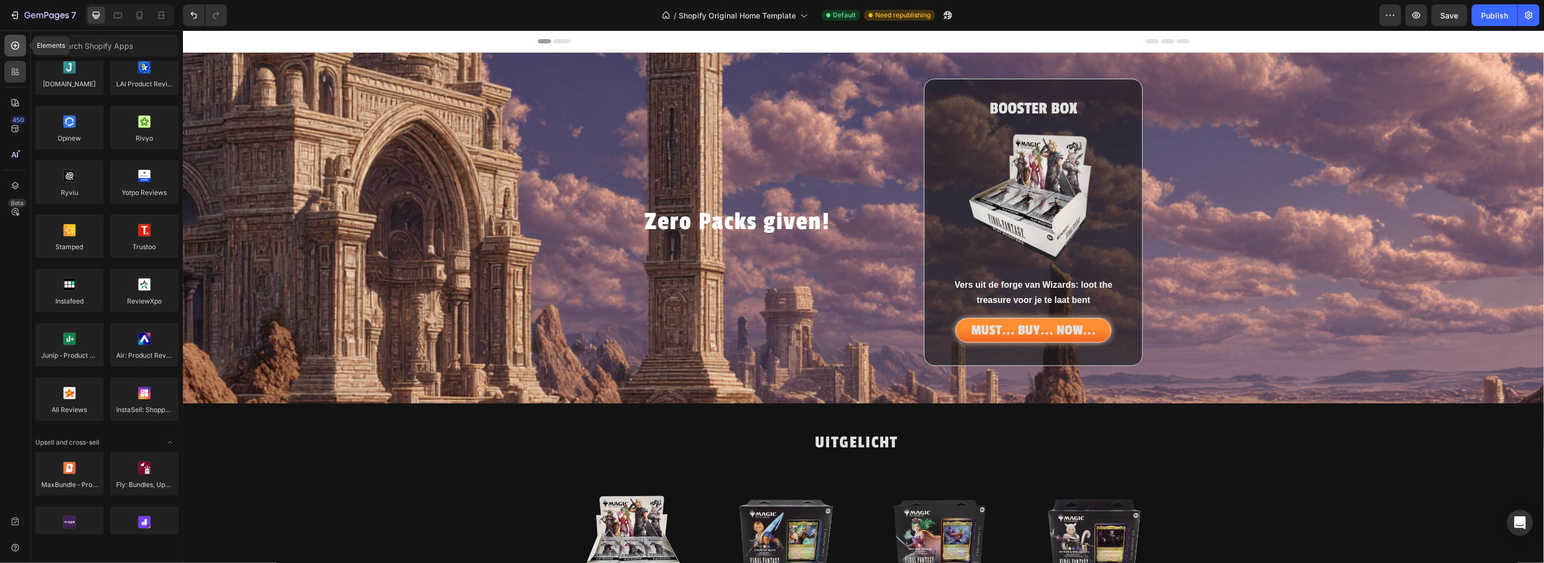
click at [21, 48] on div at bounding box center [15, 46] width 22 height 22
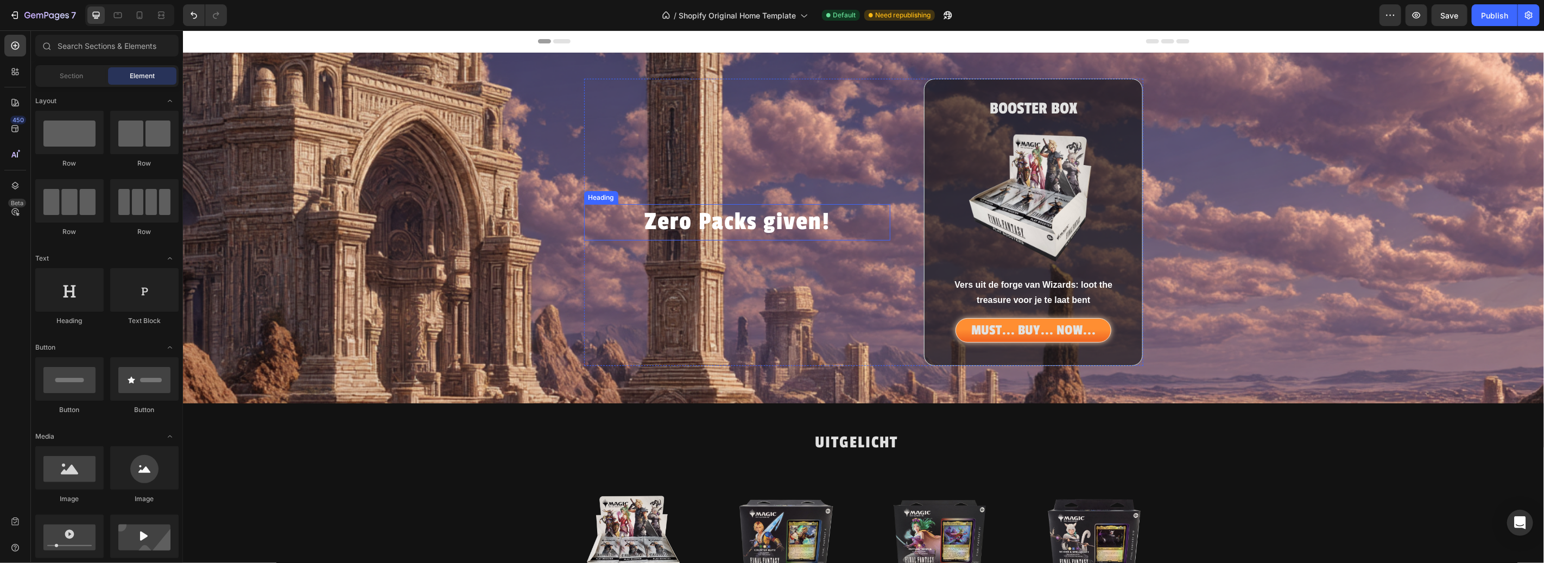
click at [662, 218] on p "Zero Packs given!" at bounding box center [737, 222] width 305 height 34
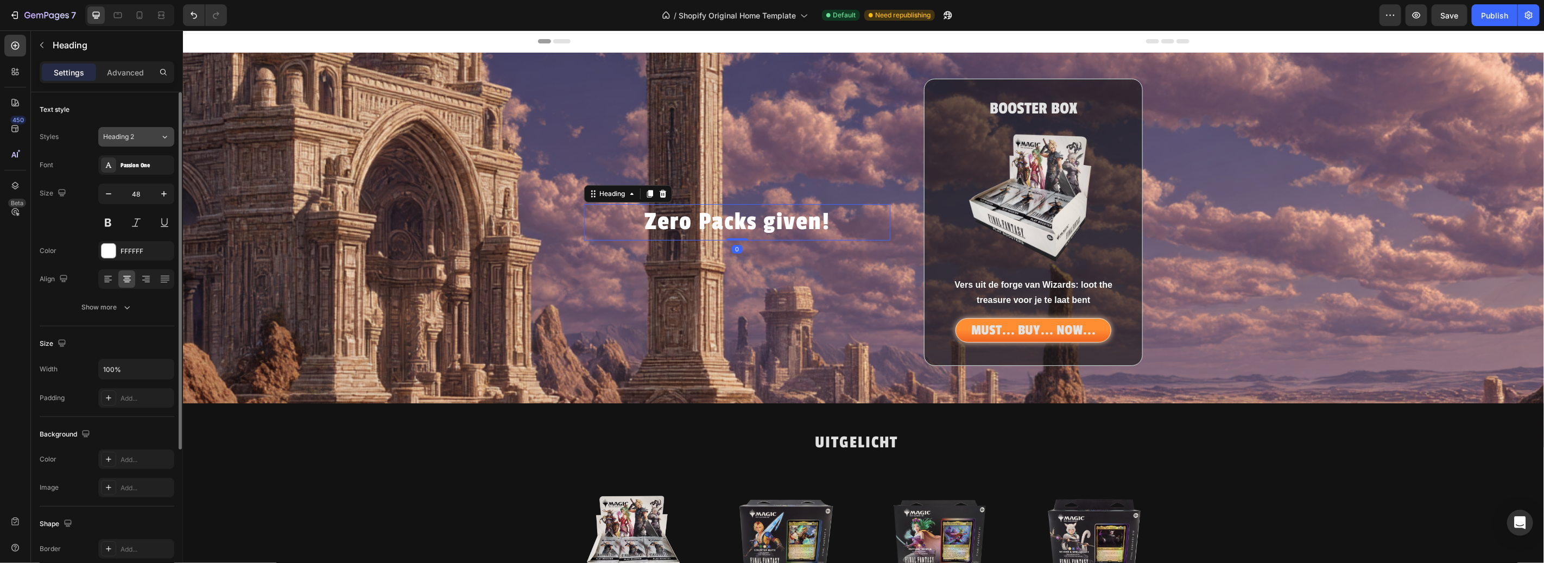
click at [144, 136] on div "Heading 2" at bounding box center [125, 137] width 44 height 10
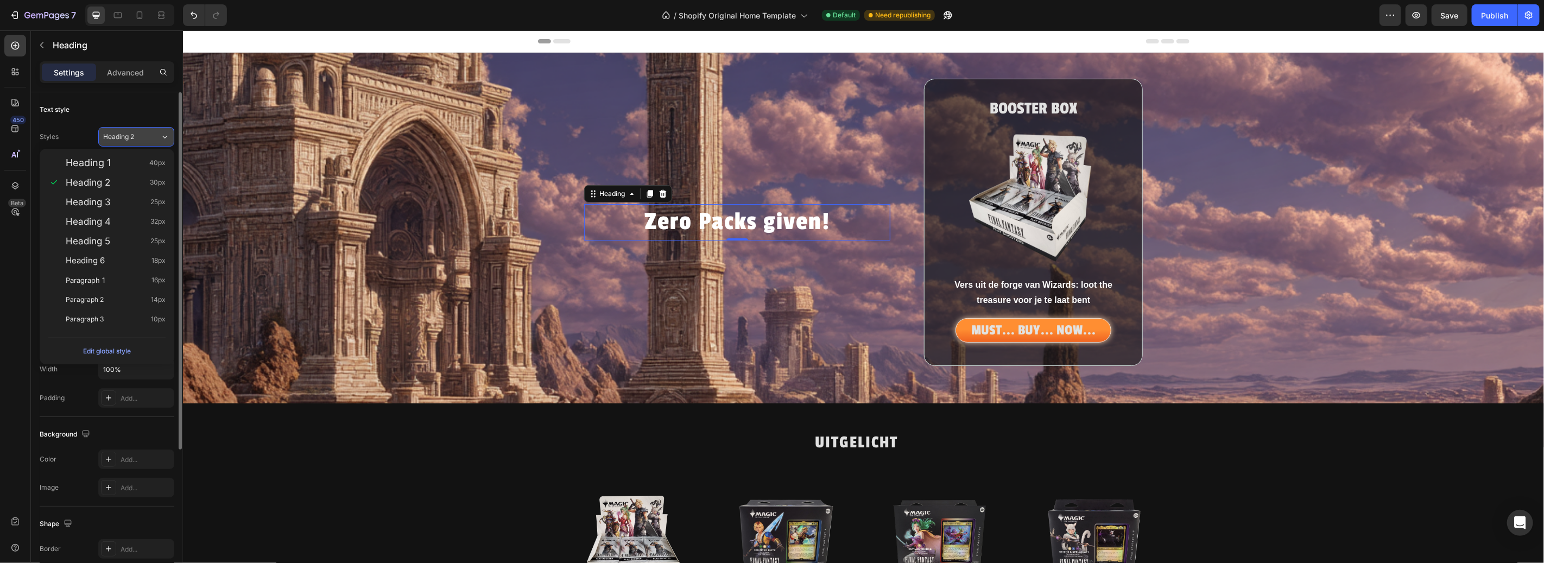
click at [144, 136] on div "Heading 2" at bounding box center [125, 137] width 44 height 10
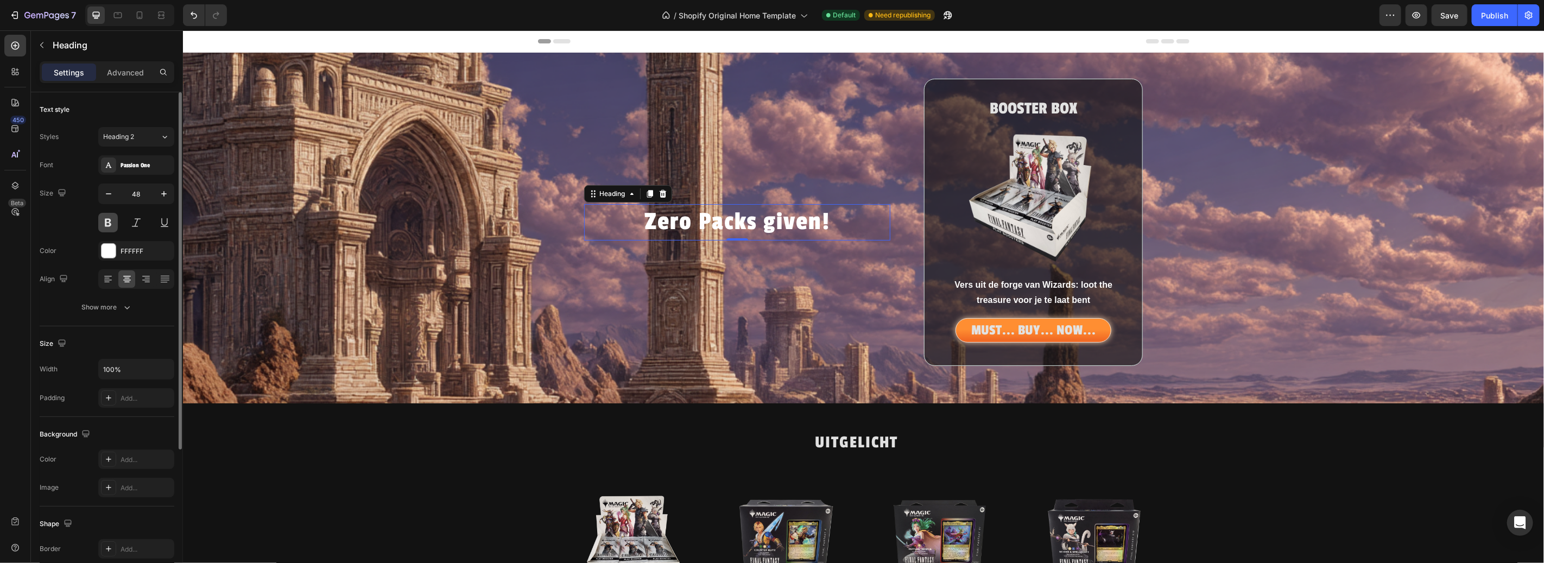
click at [114, 218] on button at bounding box center [108, 223] width 20 height 20
click at [8, 73] on div at bounding box center [15, 72] width 22 height 22
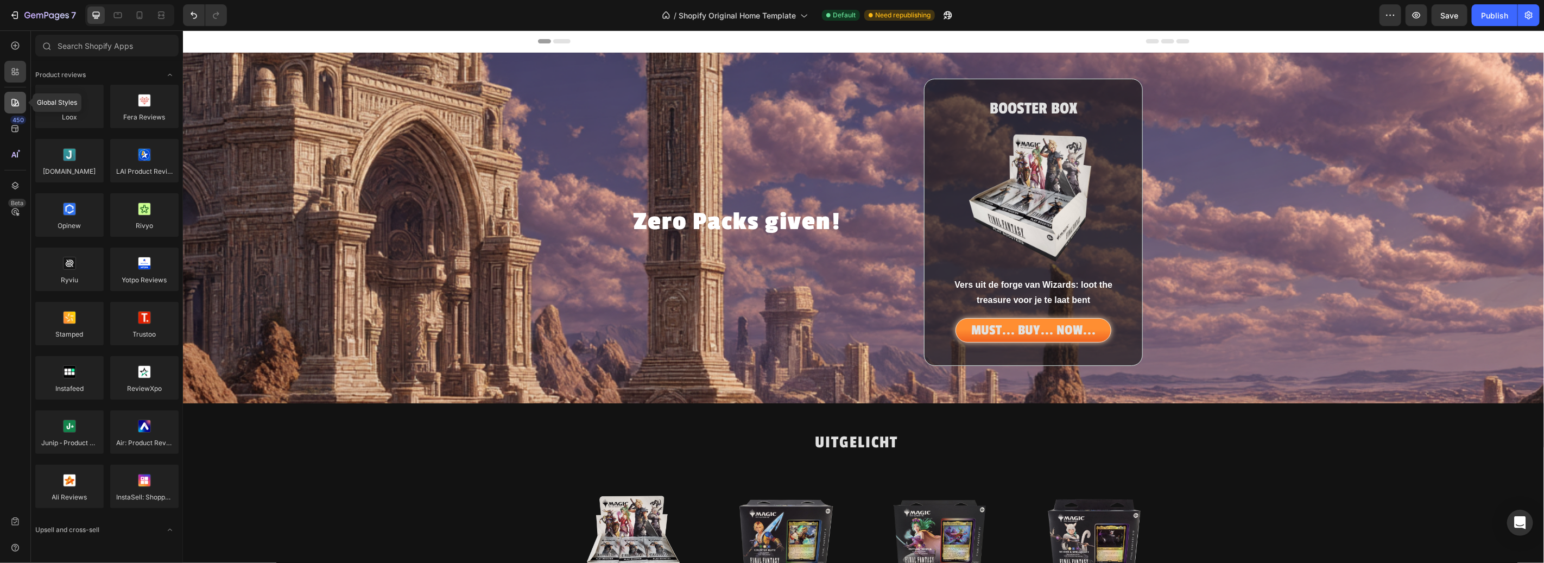
click at [11, 100] on icon at bounding box center [15, 103] width 8 height 8
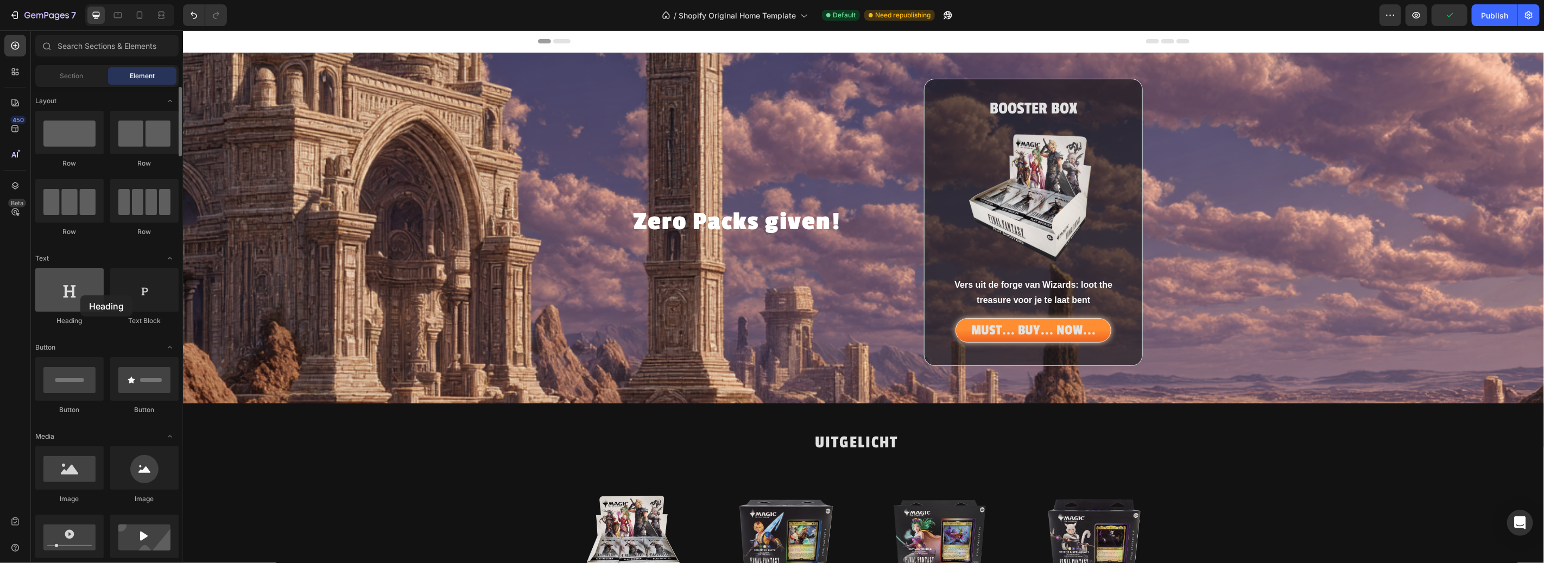
click at [80, 295] on div at bounding box center [69, 289] width 68 height 43
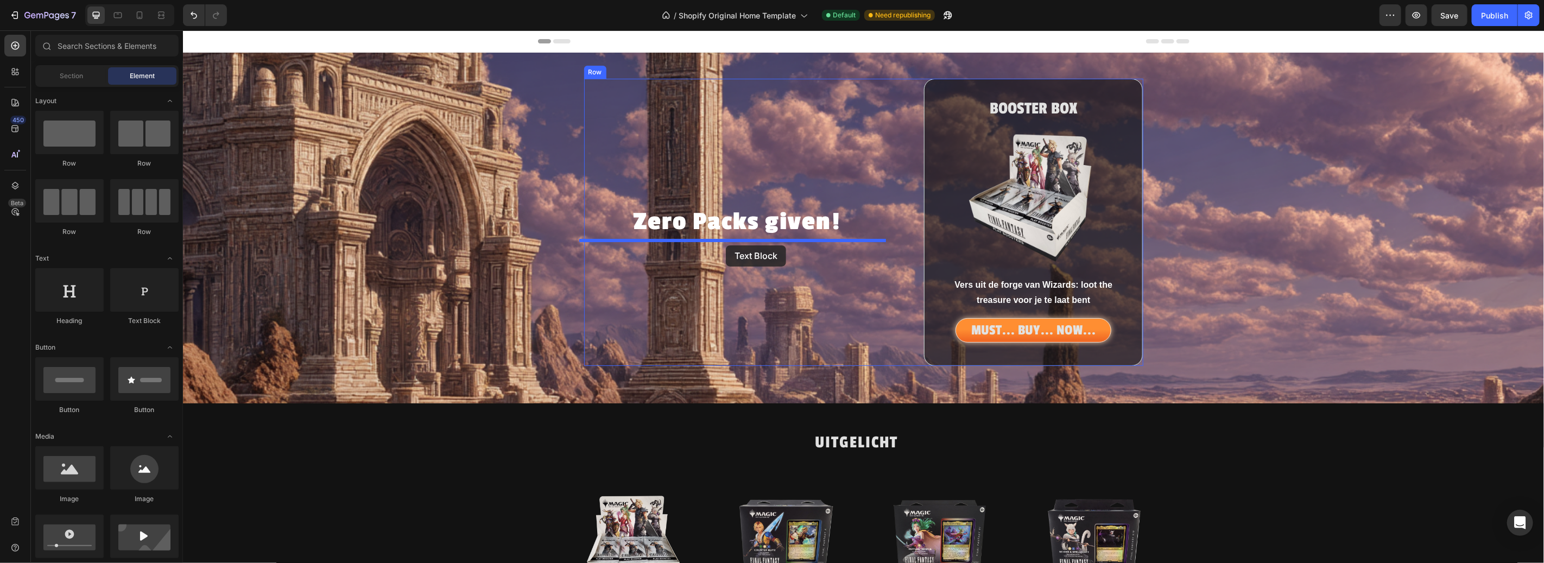
drag, startPoint x: 307, startPoint y: 322, endPoint x: 725, endPoint y: 245, distance: 425.7
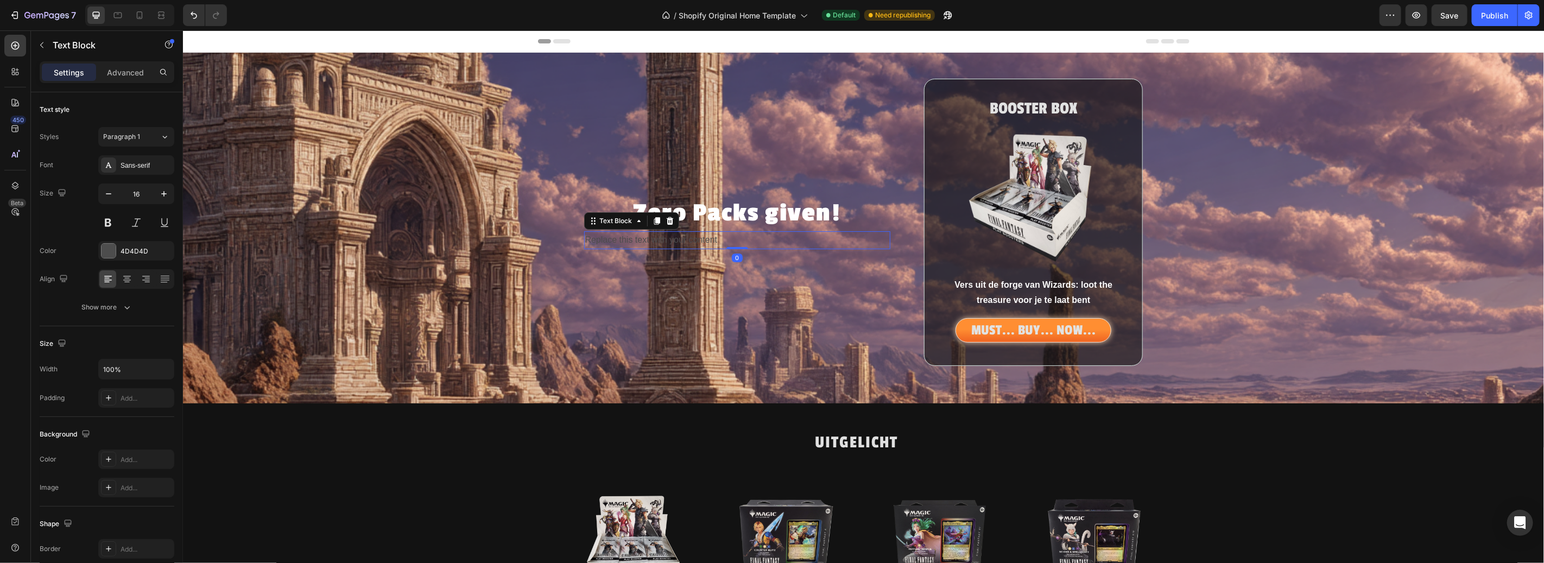
click at [718, 243] on div "Replace this text with your content" at bounding box center [737, 240] width 307 height 18
click at [127, 279] on icon at bounding box center [127, 279] width 11 height 11
click at [753, 222] on p "Zero Packs given!" at bounding box center [737, 213] width 305 height 34
click at [754, 238] on p "Replace this text with your content" at bounding box center [737, 240] width 305 height 16
click at [727, 242] on p "Replace this text with your content" at bounding box center [737, 240] width 305 height 16
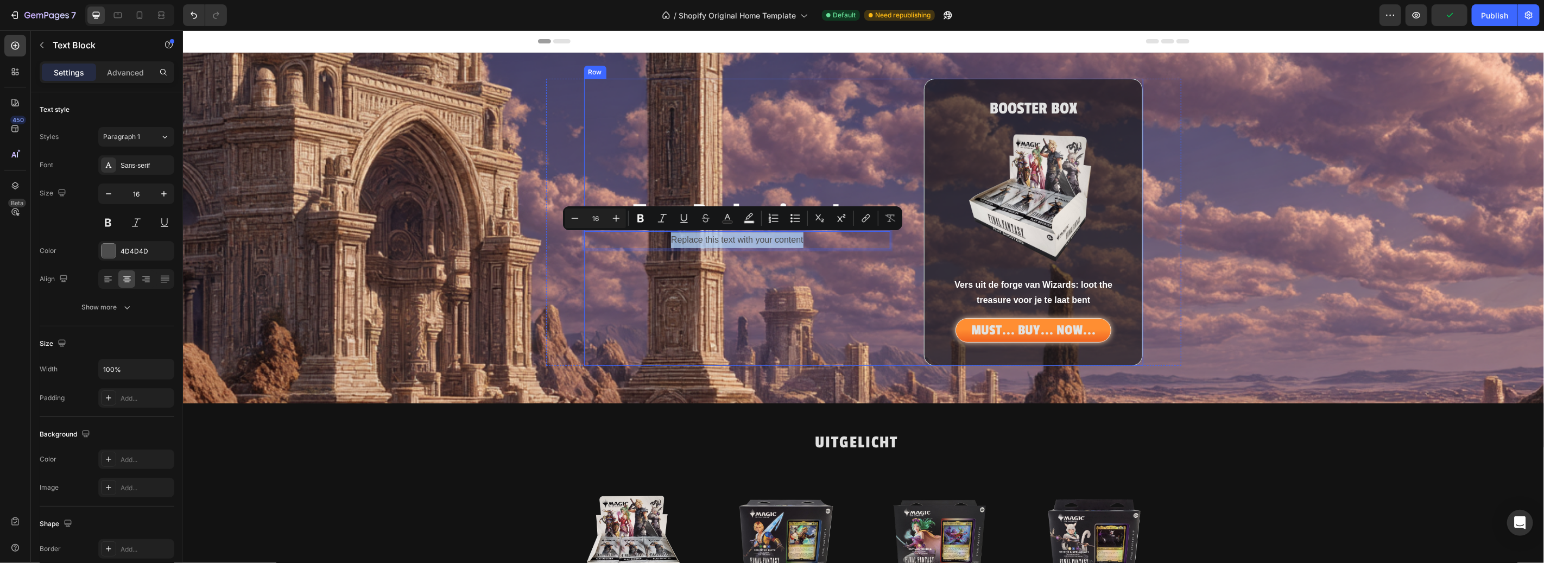
click at [800, 181] on div "Zero Packs given! Heading Replace this text with your content Text Block 0" at bounding box center [737, 221] width 307 height 287
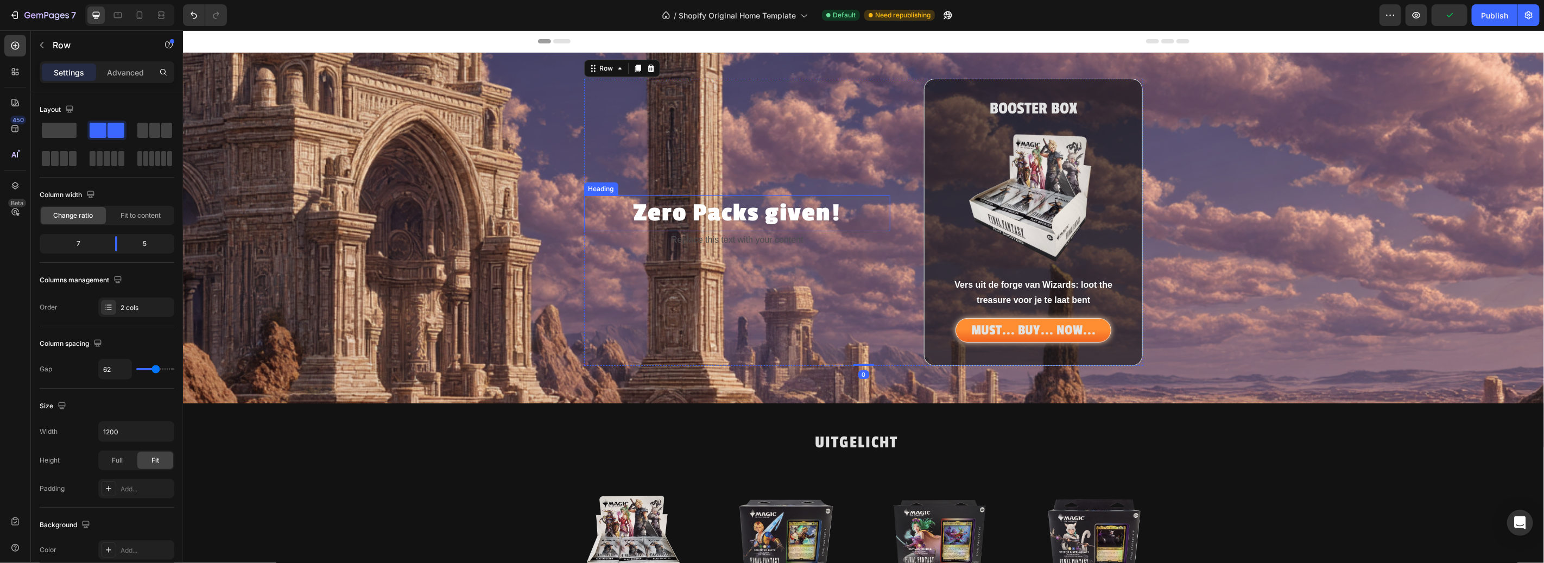
click at [759, 213] on p "Zero Packs given!" at bounding box center [737, 213] width 305 height 34
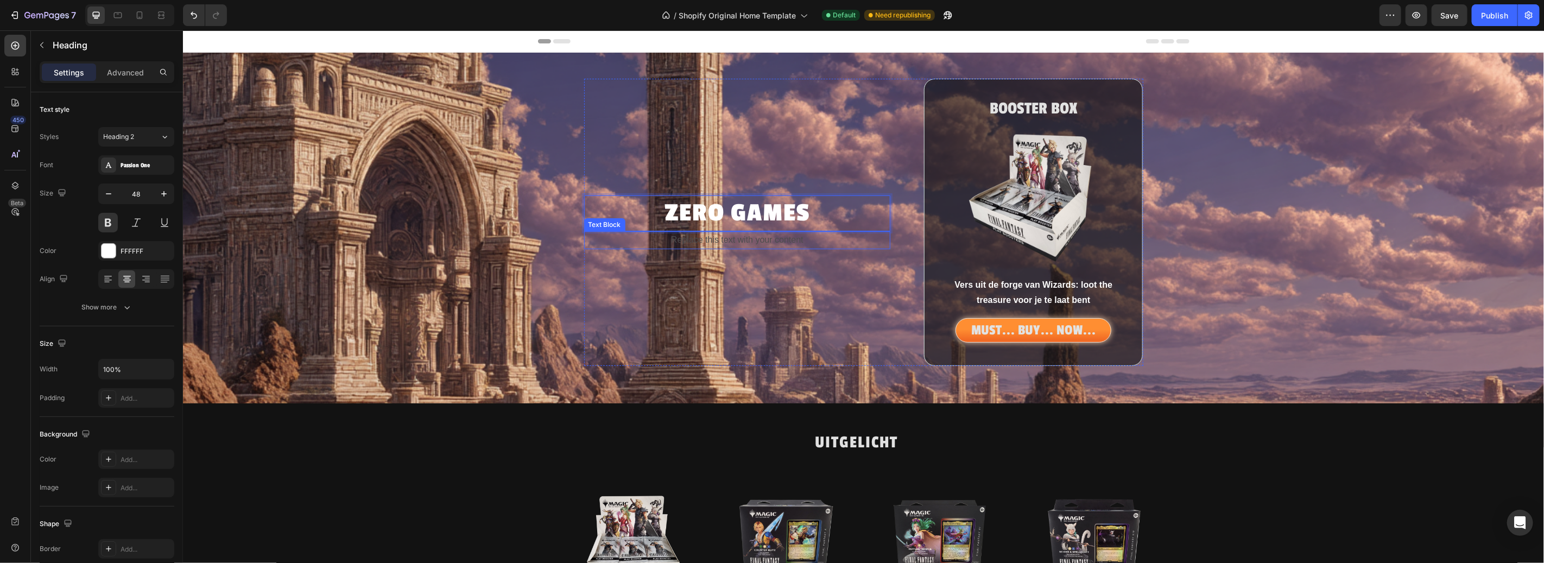
click at [766, 242] on p "Replace this text with your content" at bounding box center [737, 240] width 305 height 16
click at [664, 244] on p "Replace this text with your content" at bounding box center [737, 240] width 305 height 16
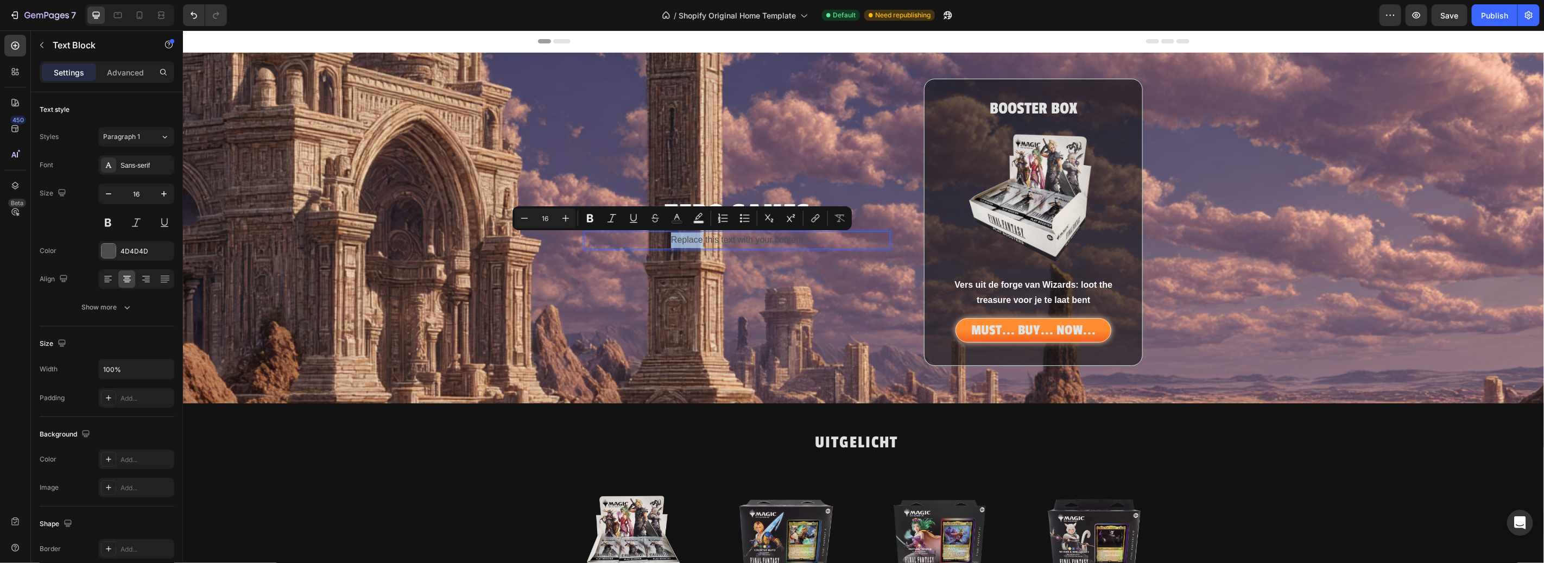
click at [667, 242] on p "Replace this text with your content" at bounding box center [737, 240] width 305 height 16
click at [811, 244] on p "Replace this text with your content" at bounding box center [737, 240] width 305 height 16
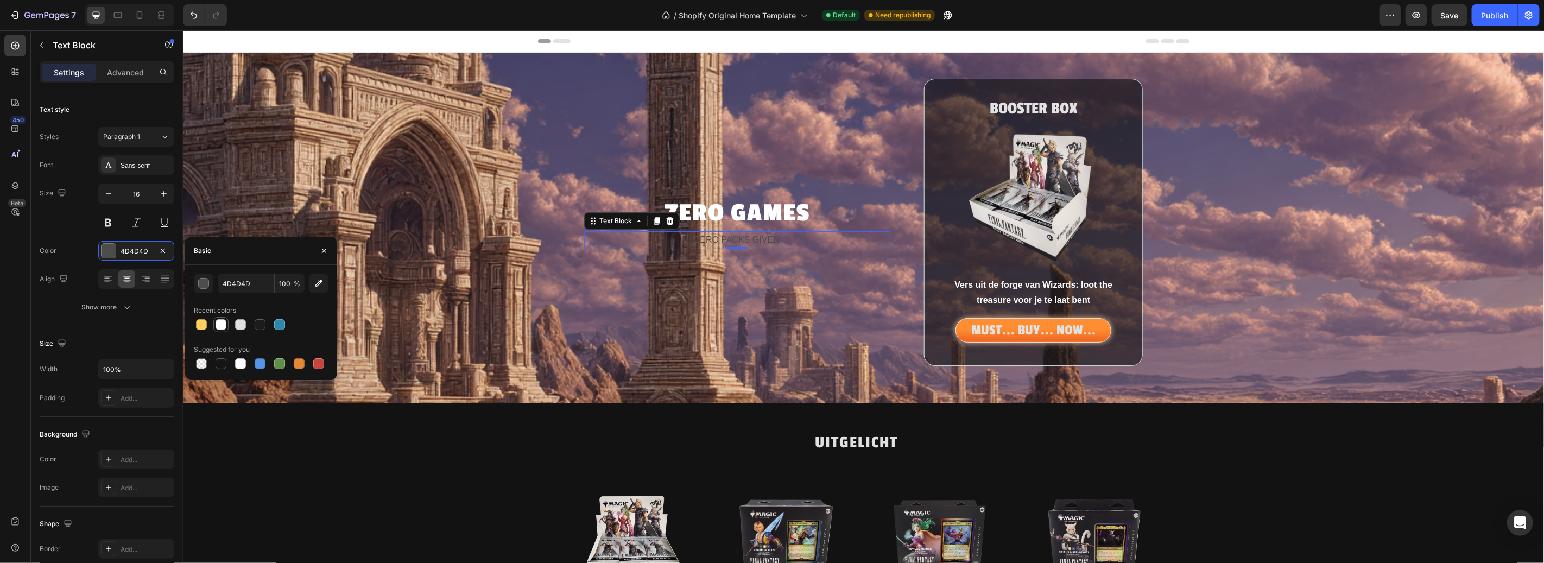
click at [218, 326] on div at bounding box center [221, 324] width 11 height 11
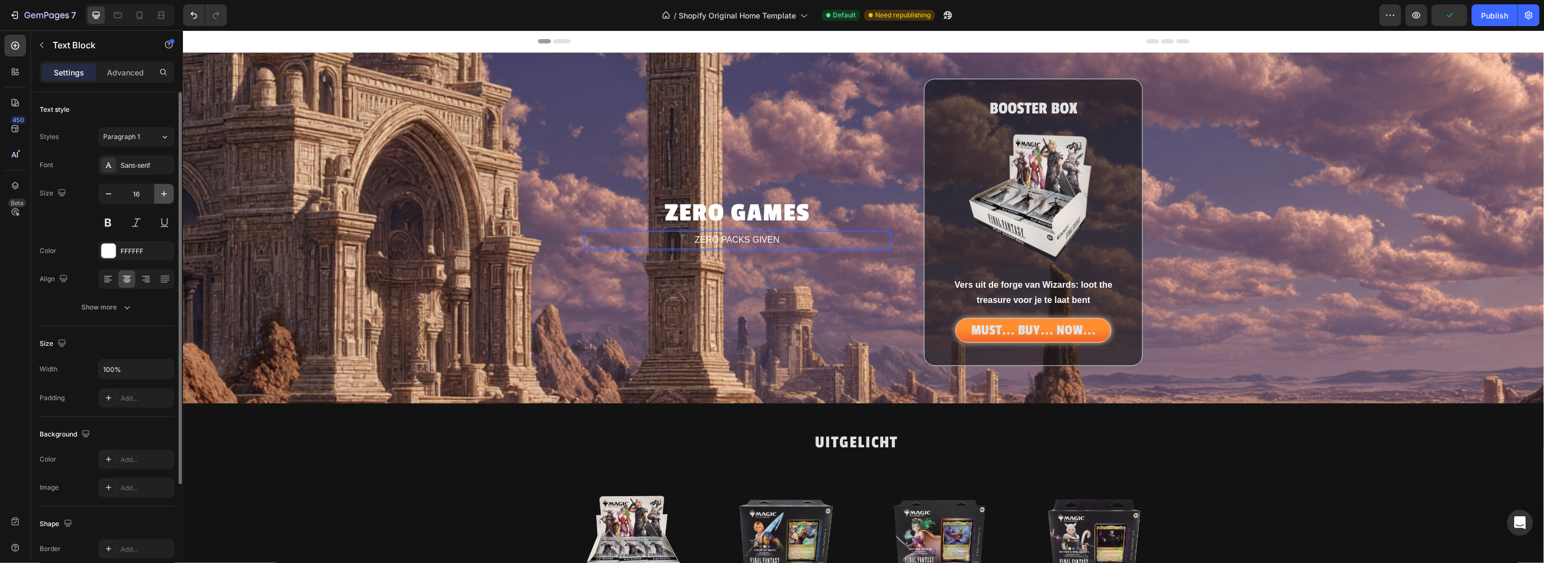
click at [170, 195] on button "button" at bounding box center [164, 194] width 20 height 20
click at [165, 193] on icon "button" at bounding box center [163, 193] width 5 height 5
click at [164, 194] on icon "button" at bounding box center [163, 193] width 5 height 5
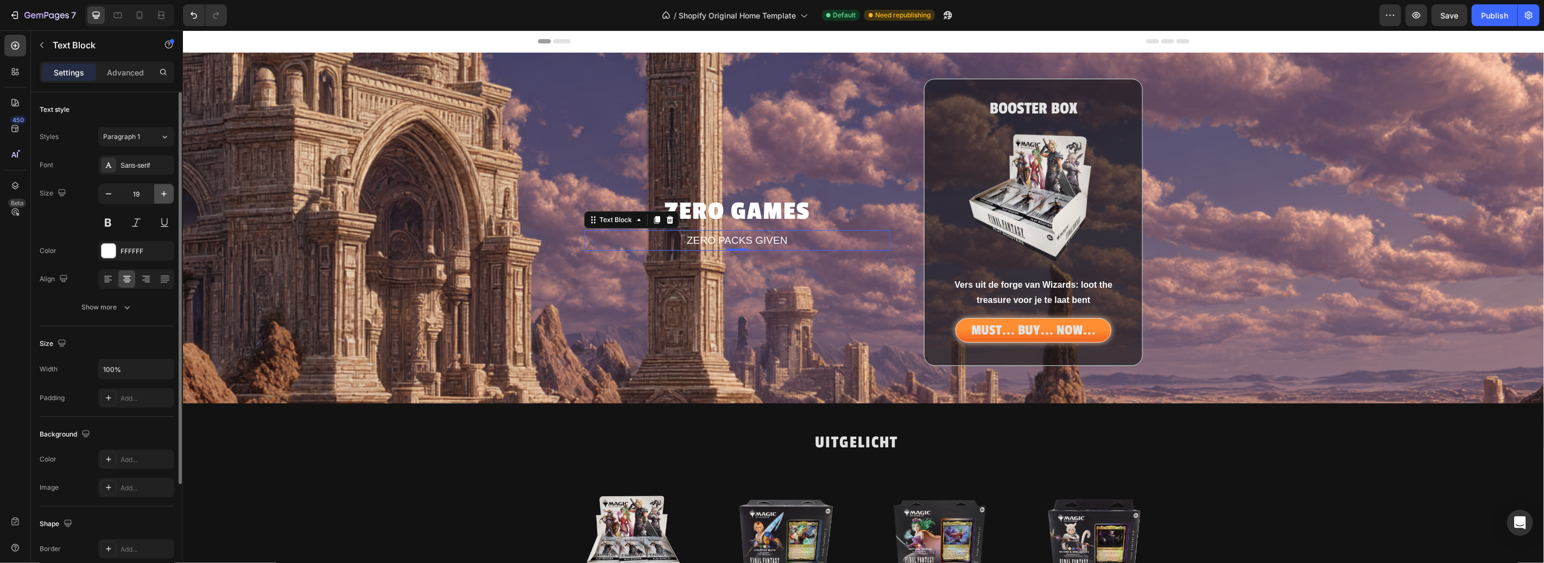
type input "20"
click at [164, 194] on icon "button" at bounding box center [163, 193] width 5 height 5
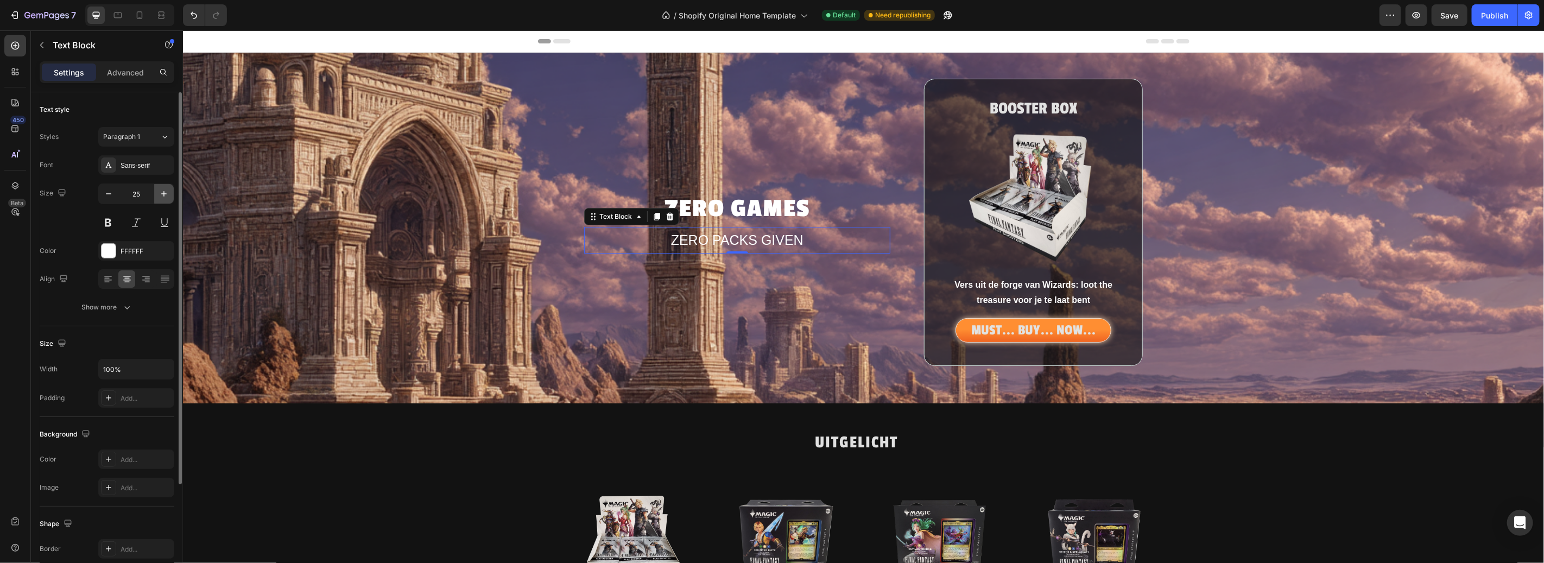
click at [164, 194] on icon "button" at bounding box center [163, 193] width 5 height 5
click at [102, 195] on button "button" at bounding box center [109, 194] width 20 height 20
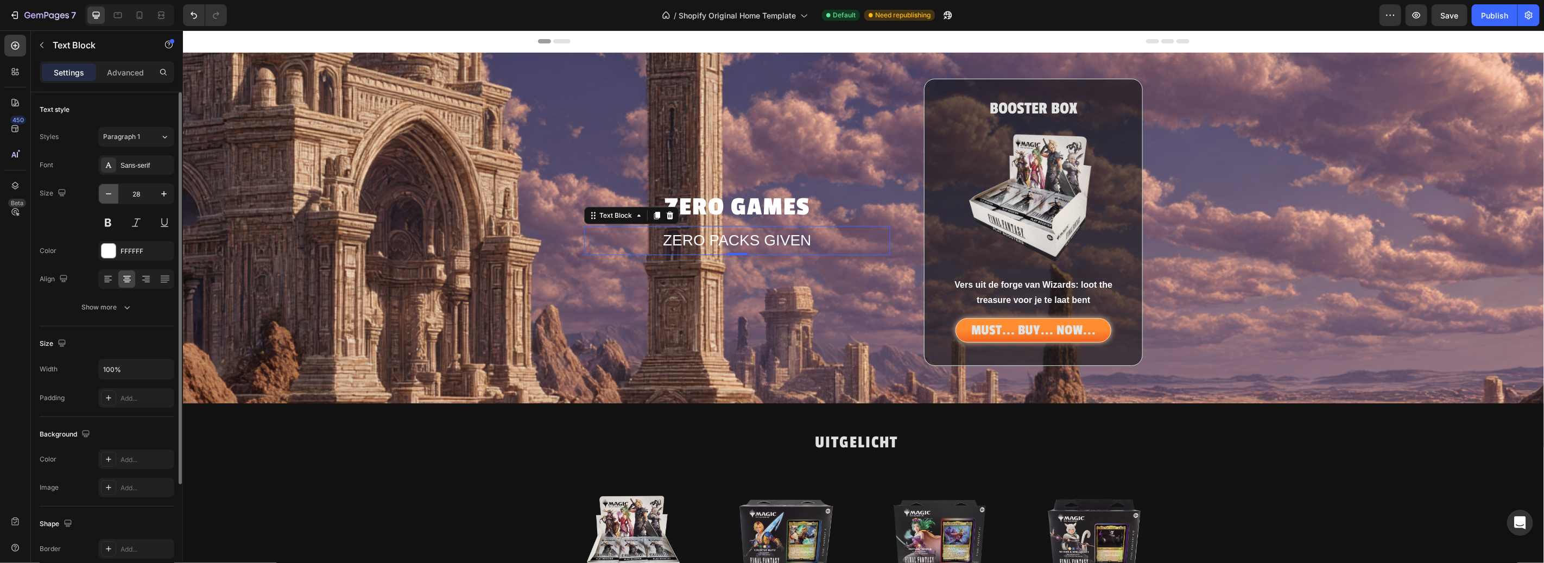
click at [102, 195] on button "button" at bounding box center [109, 194] width 20 height 20
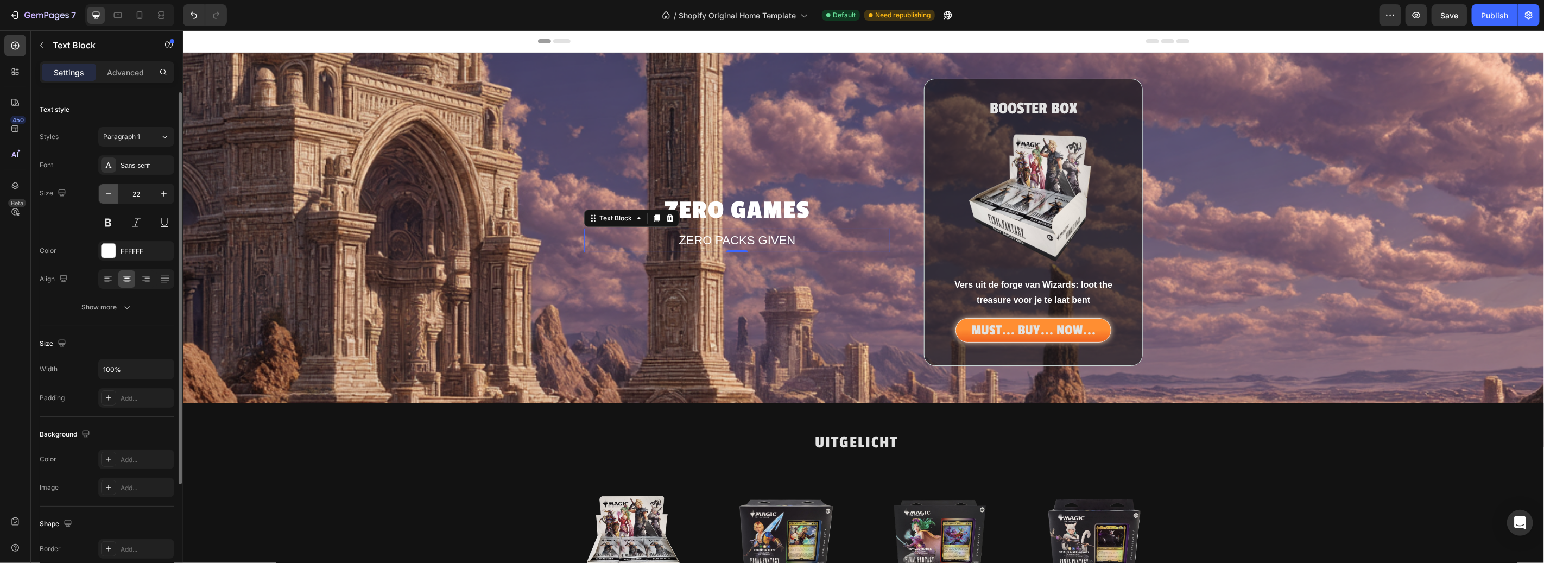
click at [102, 195] on button "button" at bounding box center [109, 194] width 20 height 20
type input "21"
click at [762, 330] on div "ZERO GAMES Heading ZERO PACKS GIVEN Text Block 0" at bounding box center [737, 221] width 307 height 287
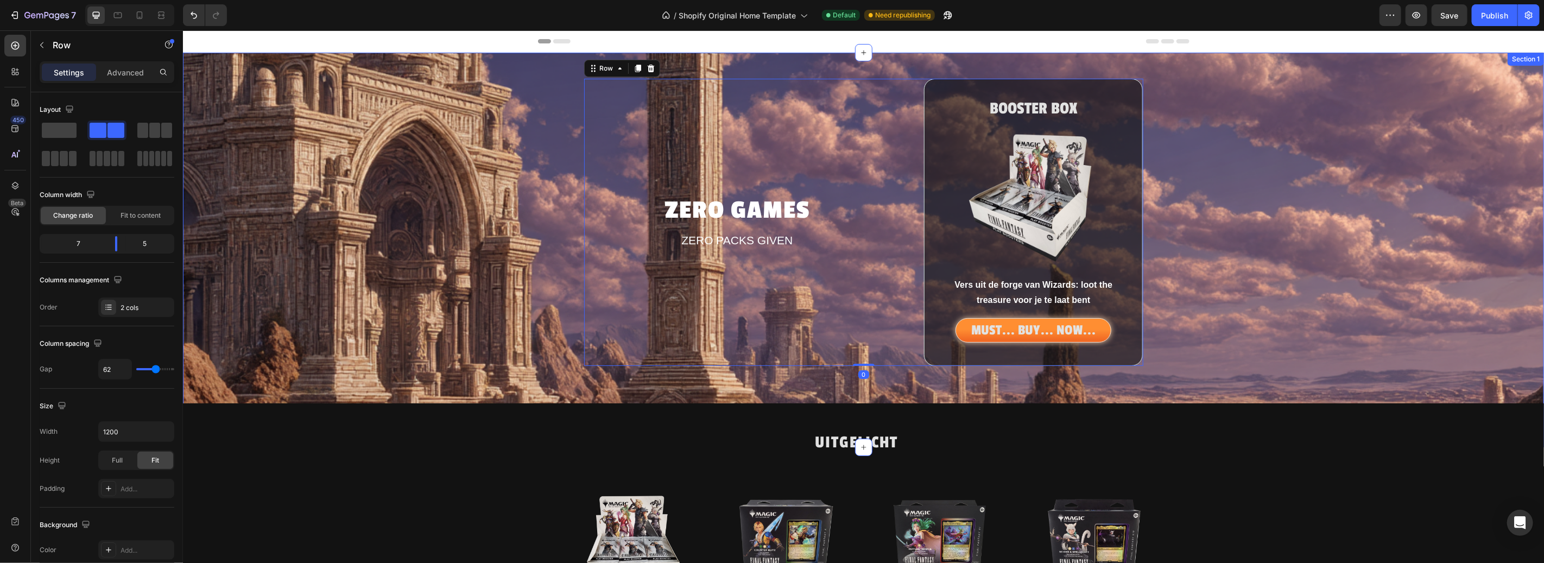
click at [1388, 307] on div "ZERO GAMES Heading ZERO PACKS GIVEN Text Block BOOSTER BOX Heading Image Vers u…" at bounding box center [862, 221] width 1361 height 287
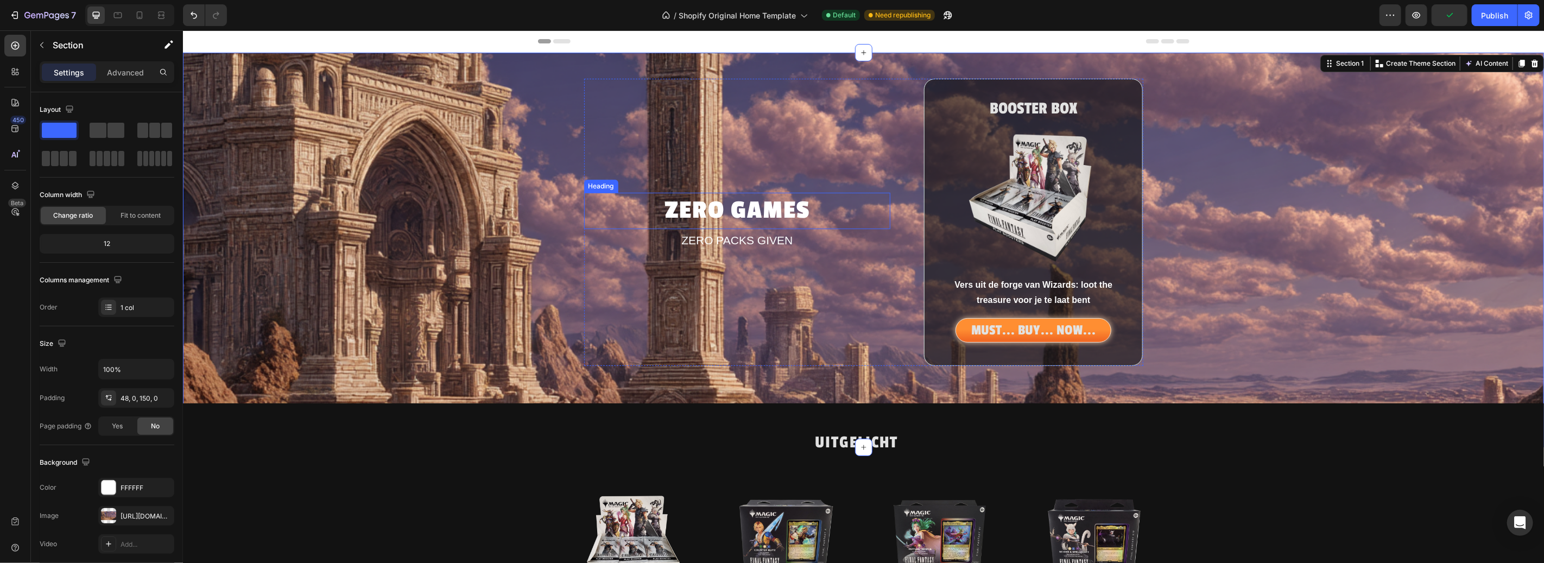
click at [752, 210] on p "ZERO GAMES" at bounding box center [737, 210] width 305 height 34
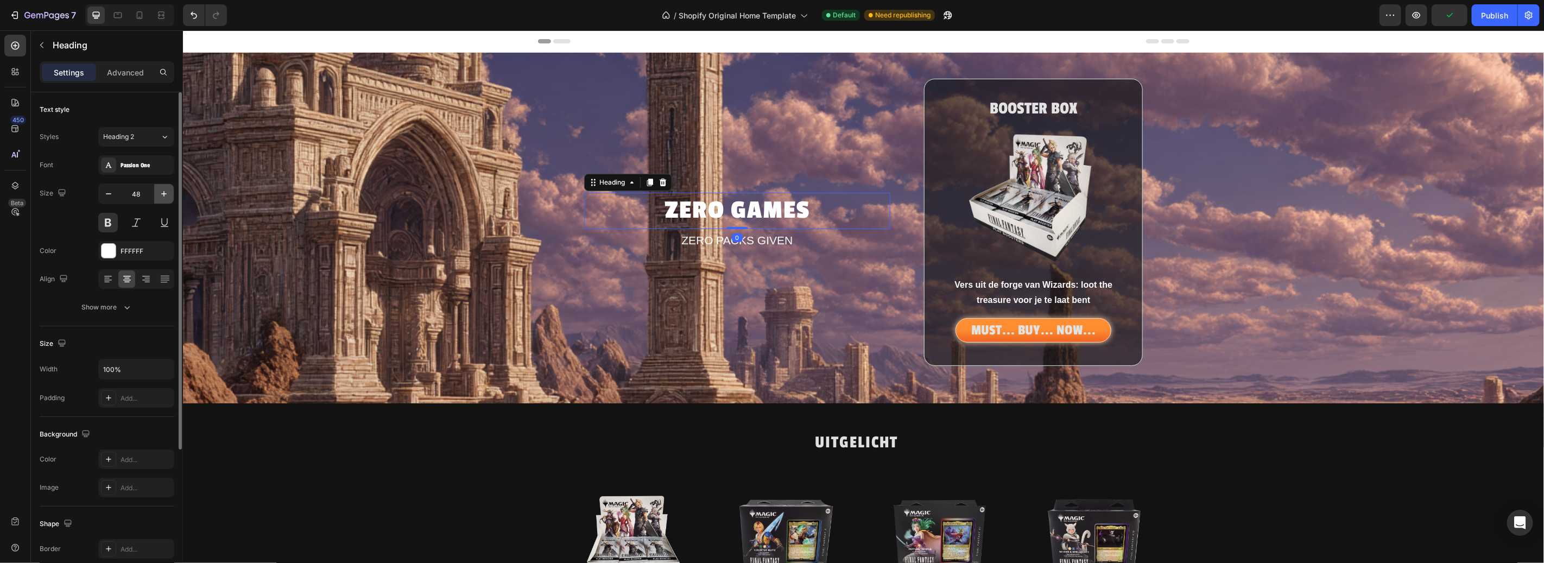
click at [167, 189] on icon "button" at bounding box center [164, 193] width 11 height 11
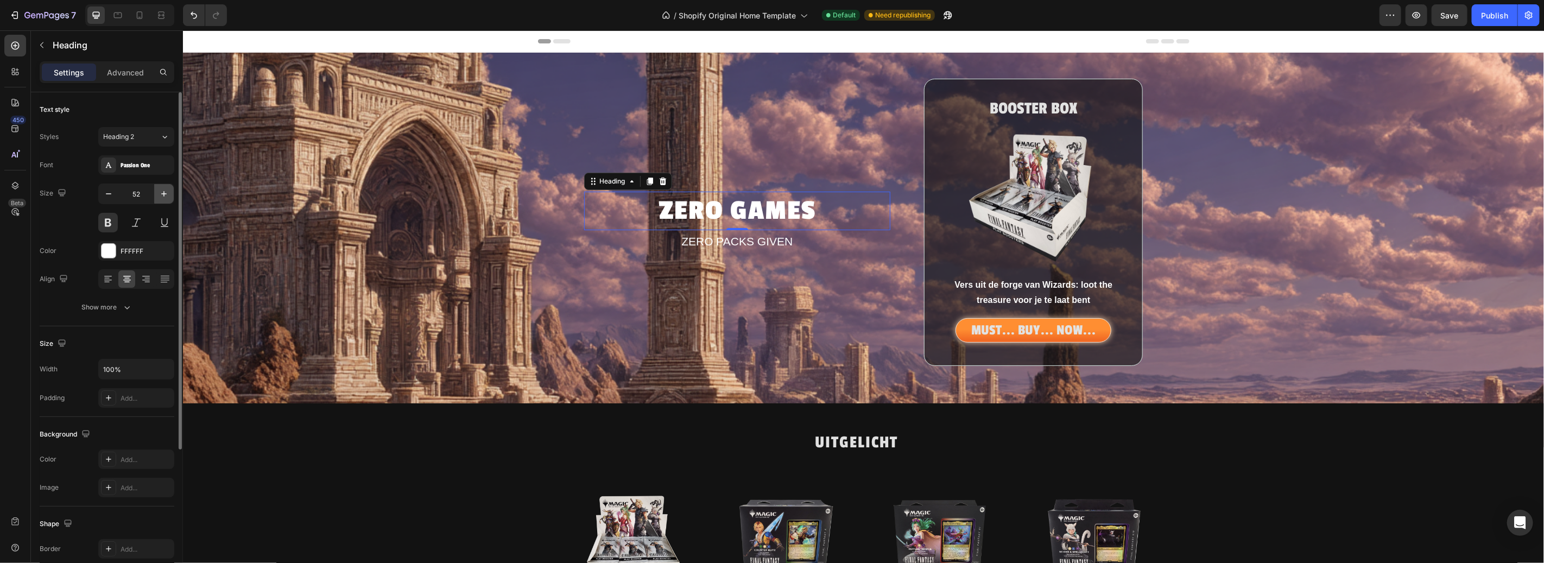
type input "53"
click at [755, 240] on p "ZERO PACKS GIVEN" at bounding box center [737, 241] width 305 height 21
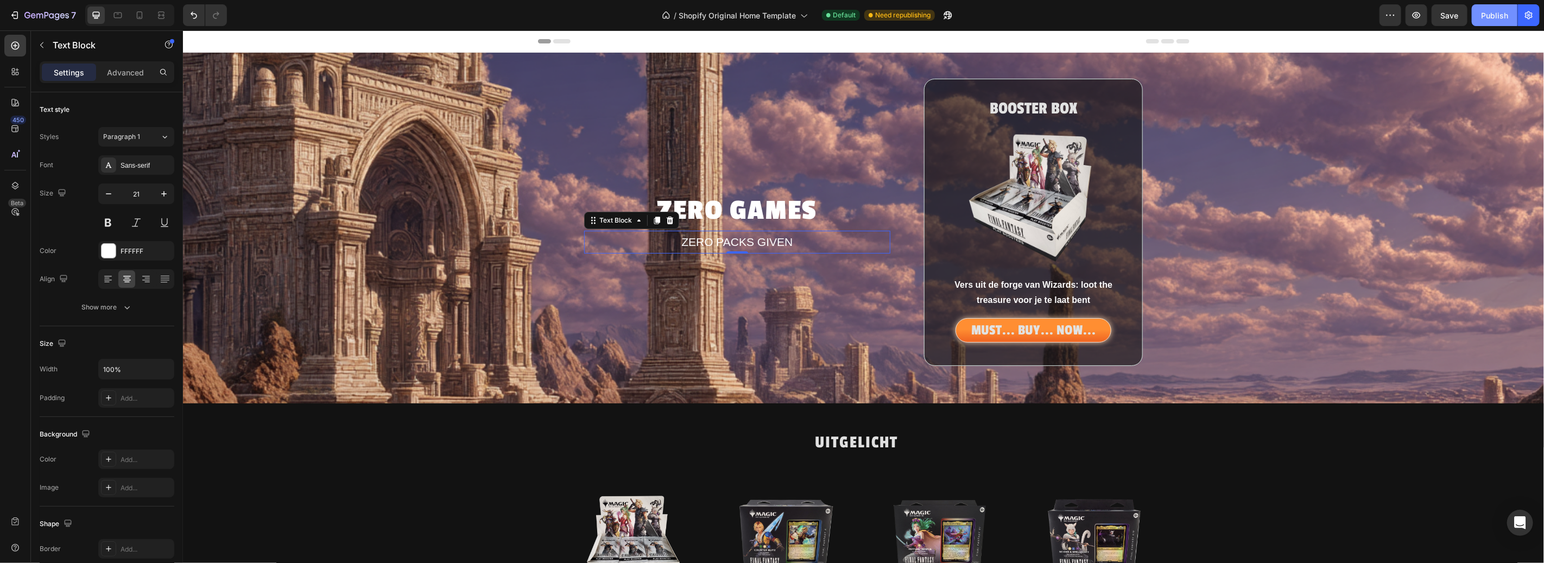
click at [1509, 16] on button "Publish" at bounding box center [1495, 15] width 46 height 22
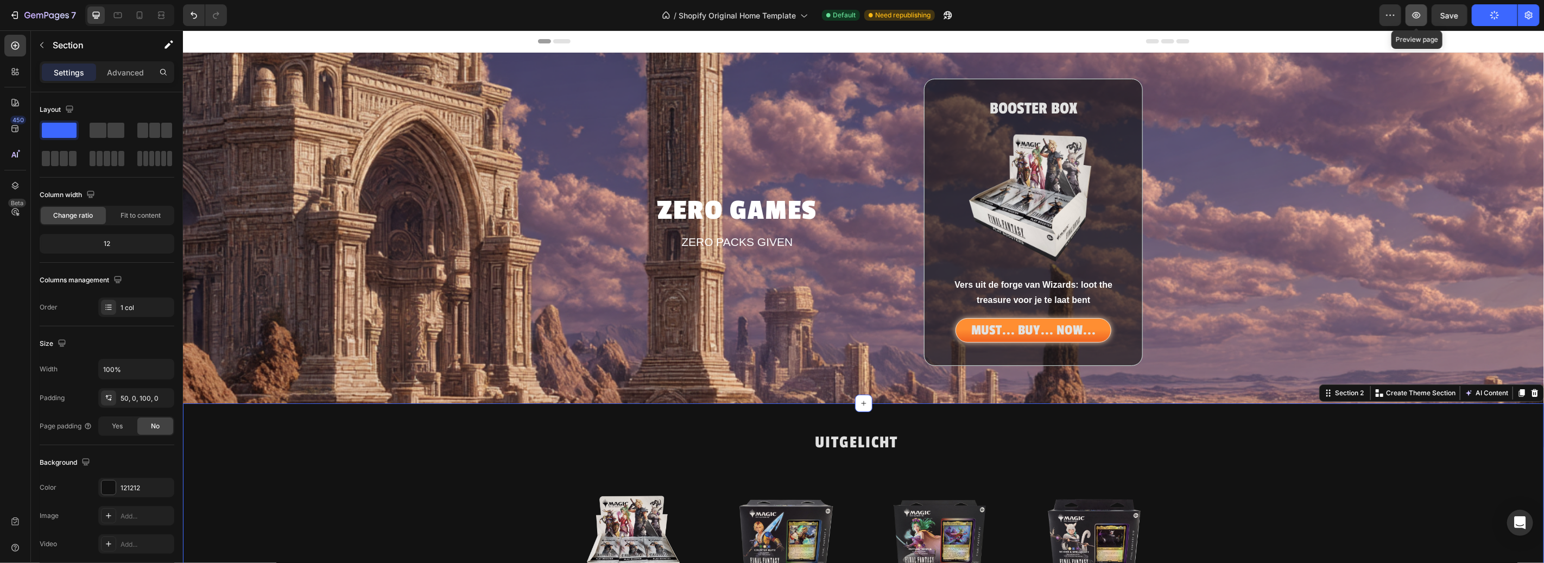
click at [1425, 13] on button "button" at bounding box center [1417, 15] width 22 height 22
click at [1494, 16] on div "Publish" at bounding box center [1494, 15] width 27 height 11
click at [1446, 16] on span "Save" at bounding box center [1450, 15] width 18 height 9
click at [1502, 11] on div "Publish" at bounding box center [1494, 15] width 27 height 11
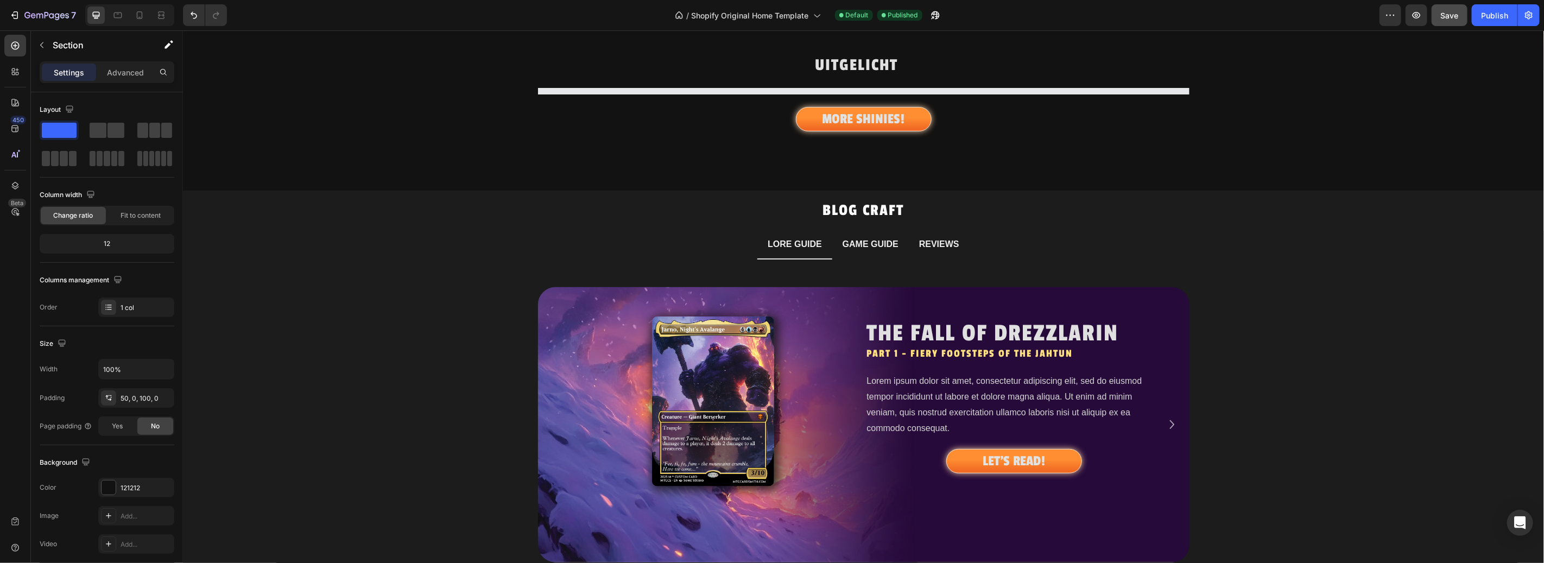
scroll to position [187, 0]
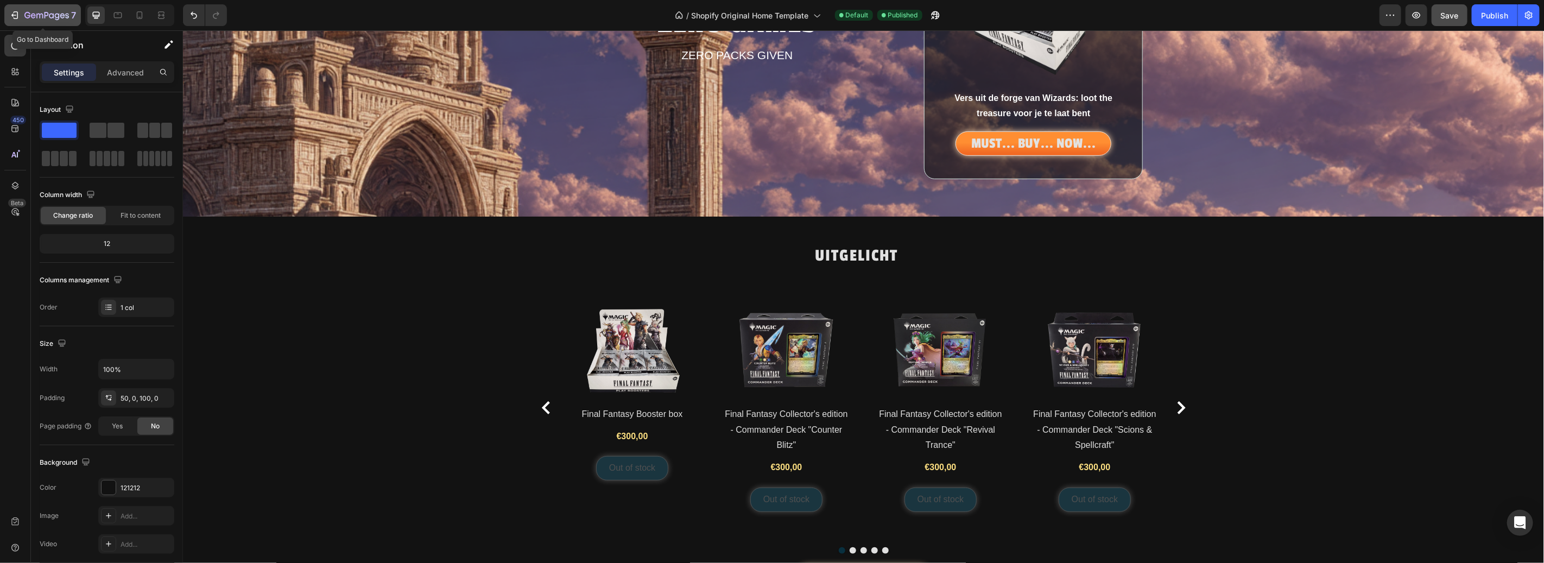
click at [16, 21] on button "7" at bounding box center [42, 15] width 77 height 22
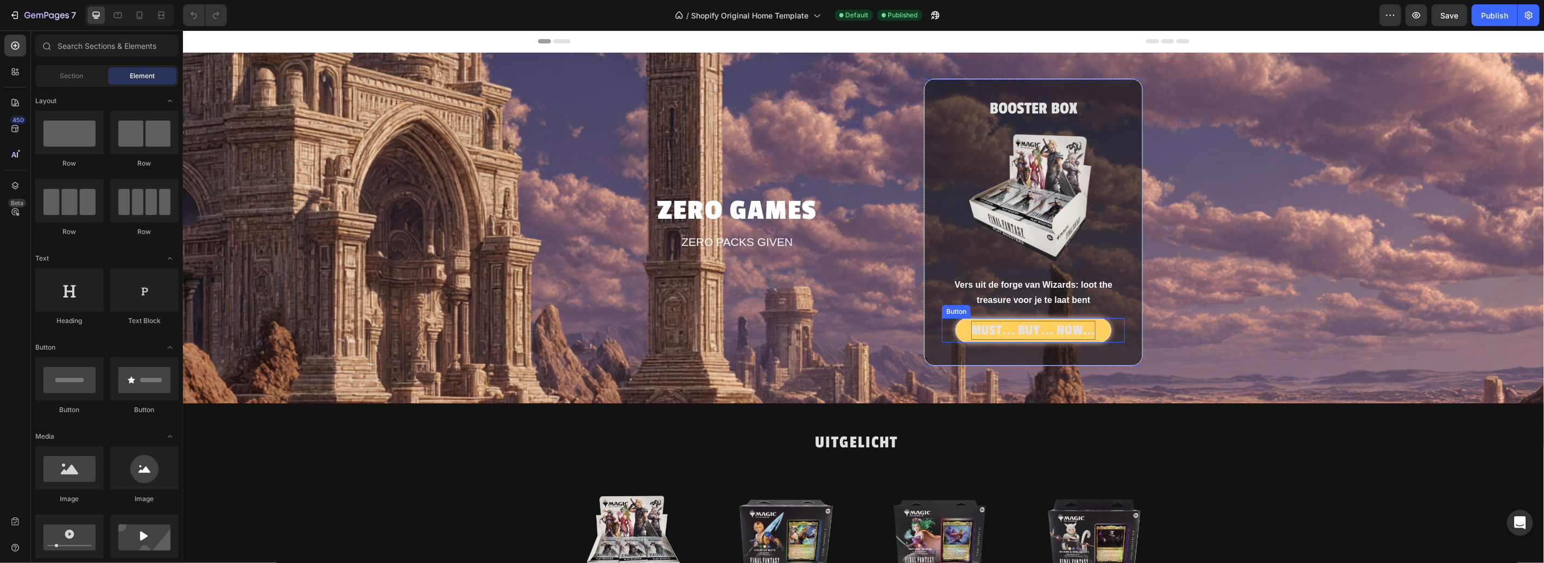
click at [1049, 330] on p "MUST... BUY... NOW..." at bounding box center [1033, 329] width 124 height 19
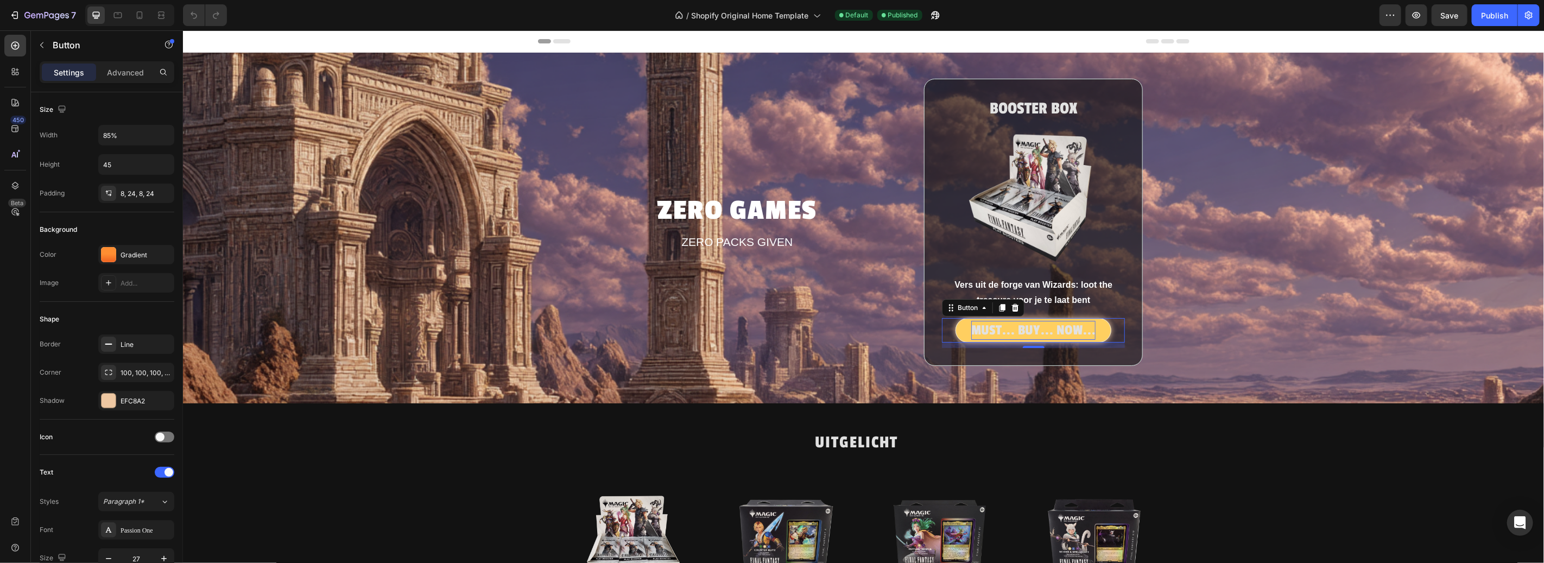
click at [1063, 327] on p "MUST... BUY... NOW..." at bounding box center [1033, 329] width 124 height 19
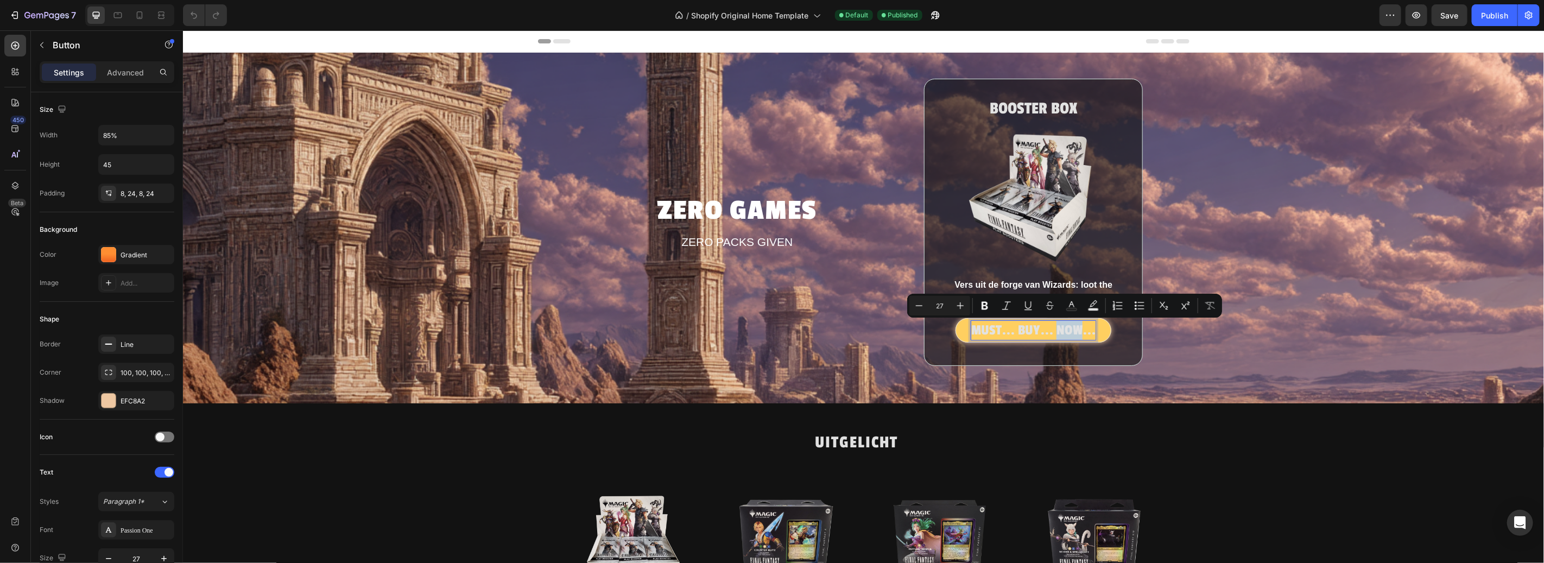
click at [1073, 331] on p "MUST... BUY... NOW..." at bounding box center [1033, 329] width 124 height 19
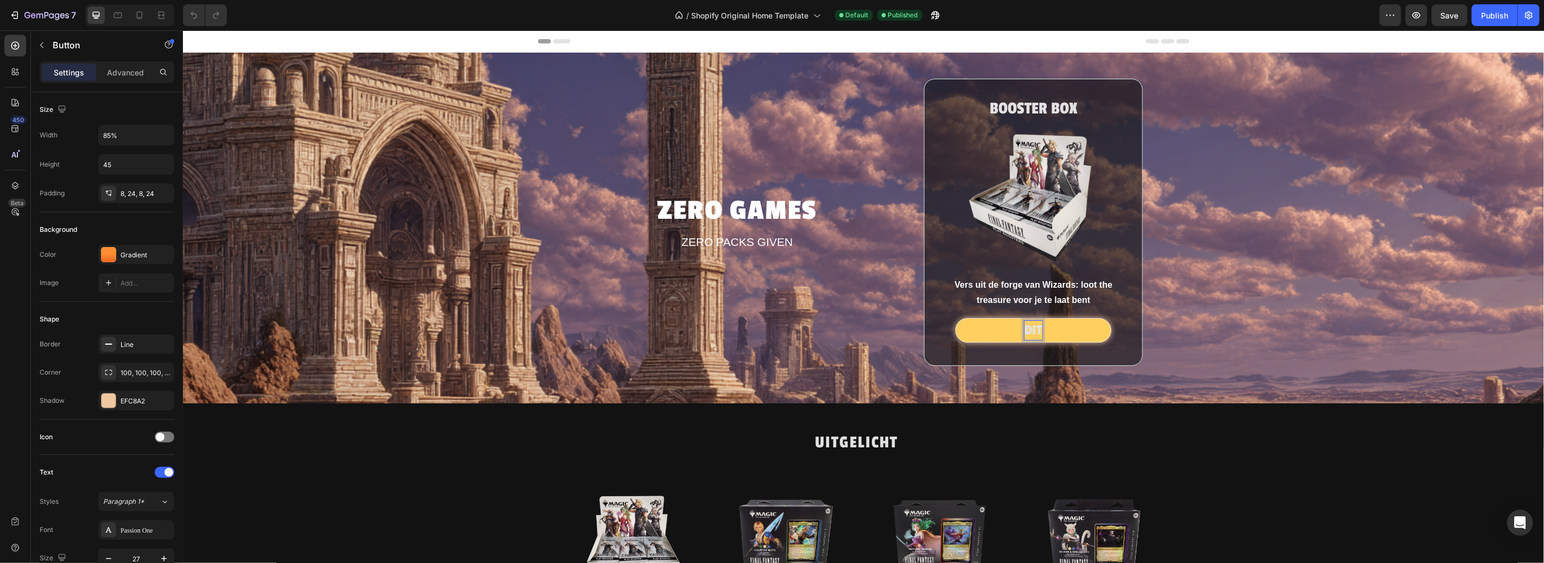
click at [955, 318] on button "DIT" at bounding box center [1033, 330] width 156 height 24
click at [955, 318] on button "DIT WIL" at bounding box center [1033, 330] width 156 height 24
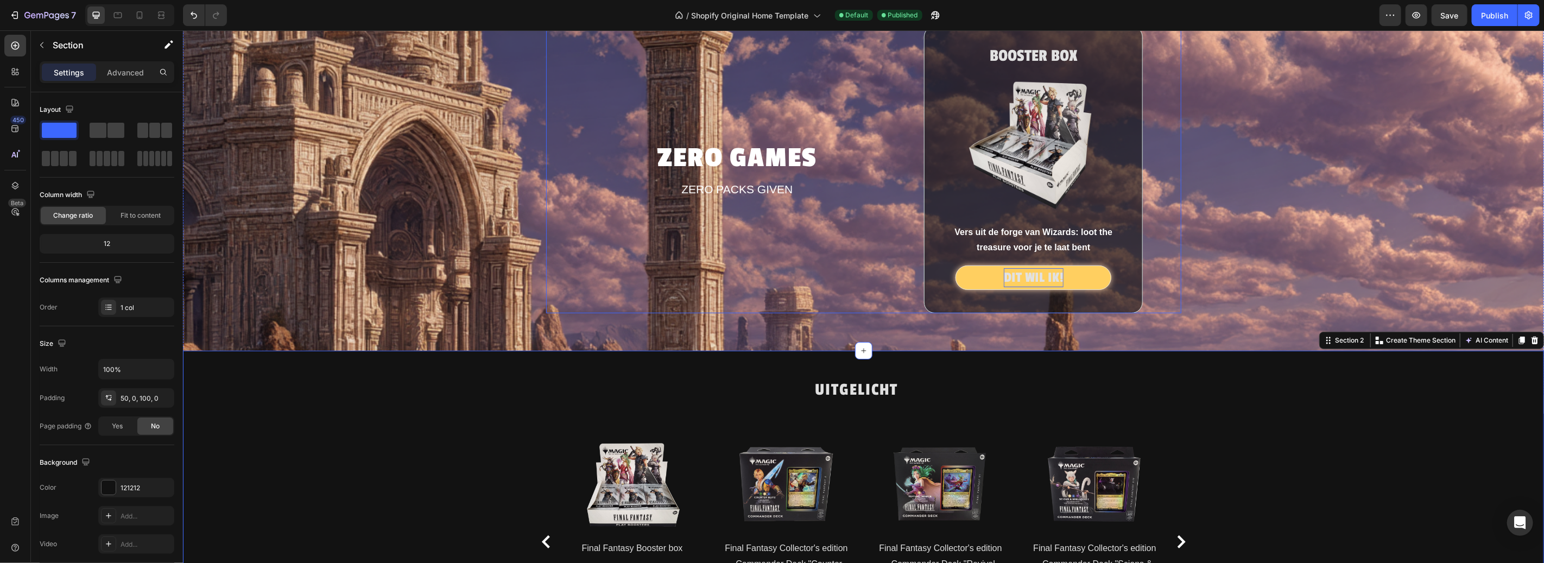
scroll to position [61, 0]
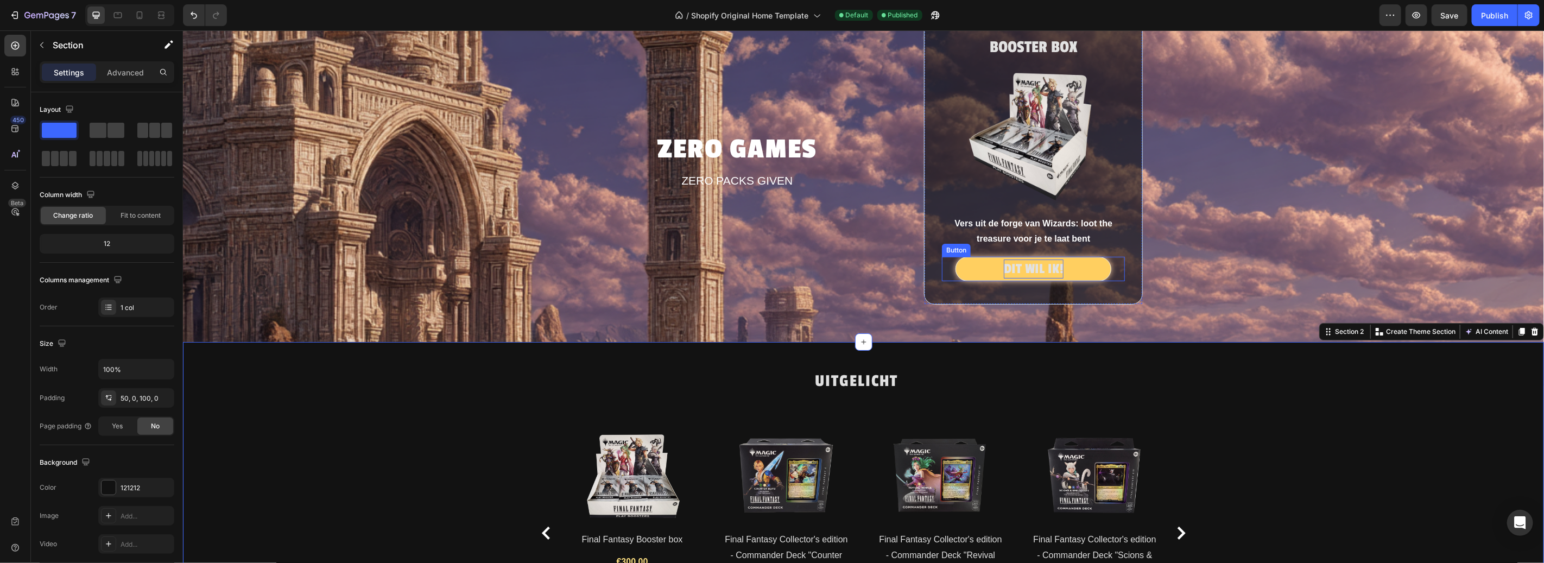
click at [1040, 255] on div "BOOSTER BOX Heading Image Vers uit de forge van Wizards: loot the treasure voor…" at bounding box center [1033, 160] width 183 height 251
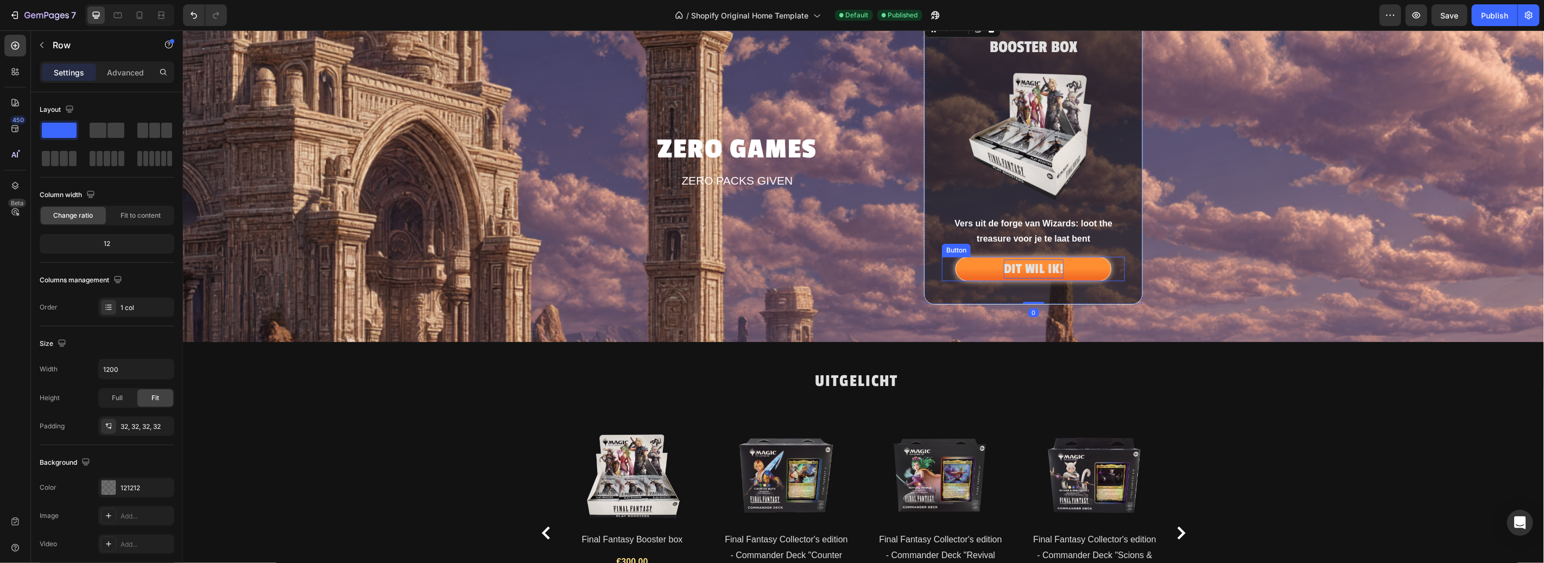
click at [1042, 262] on p "DIT WIL IK!" at bounding box center [1033, 268] width 60 height 19
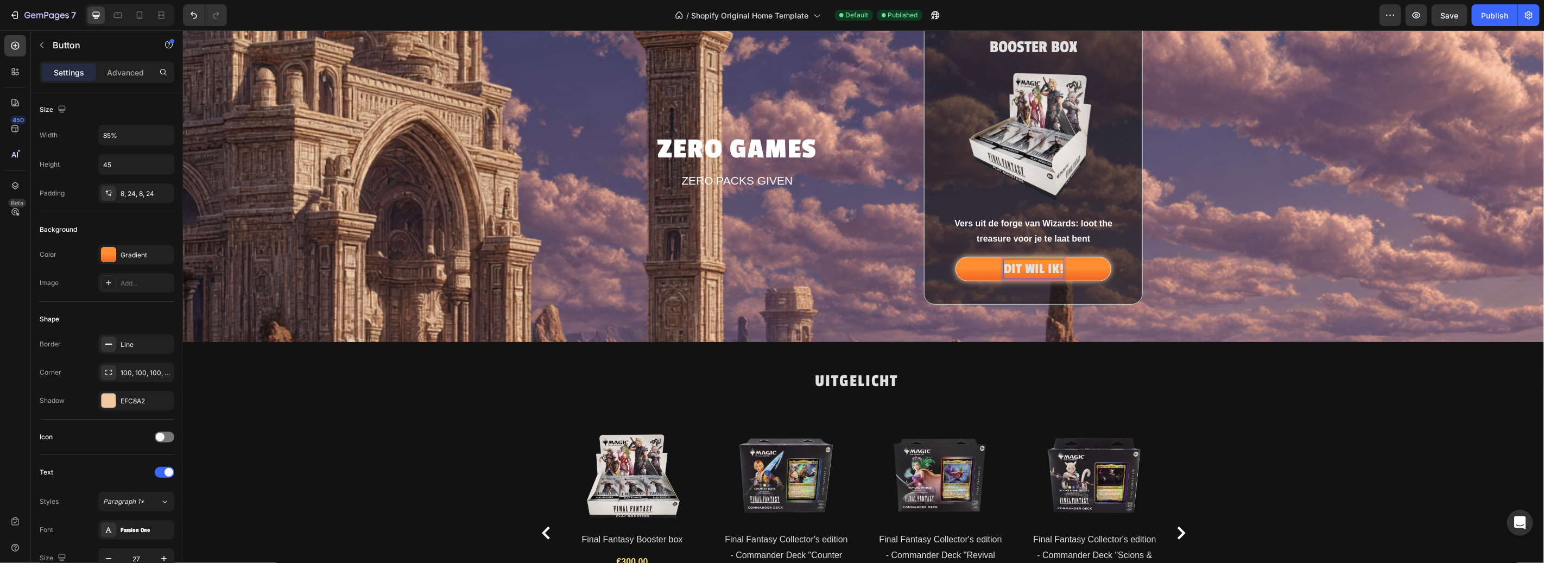
click at [1052, 267] on p "DIT WIL IK!" at bounding box center [1033, 268] width 60 height 19
click at [955, 256] on button "DIT WIL IK!" at bounding box center [1033, 268] width 156 height 24
click at [1228, 409] on div "UITGELICHT Heading Product Images Final Fantasy Booster box Product Title €300,…" at bounding box center [862, 544] width 1361 height 351
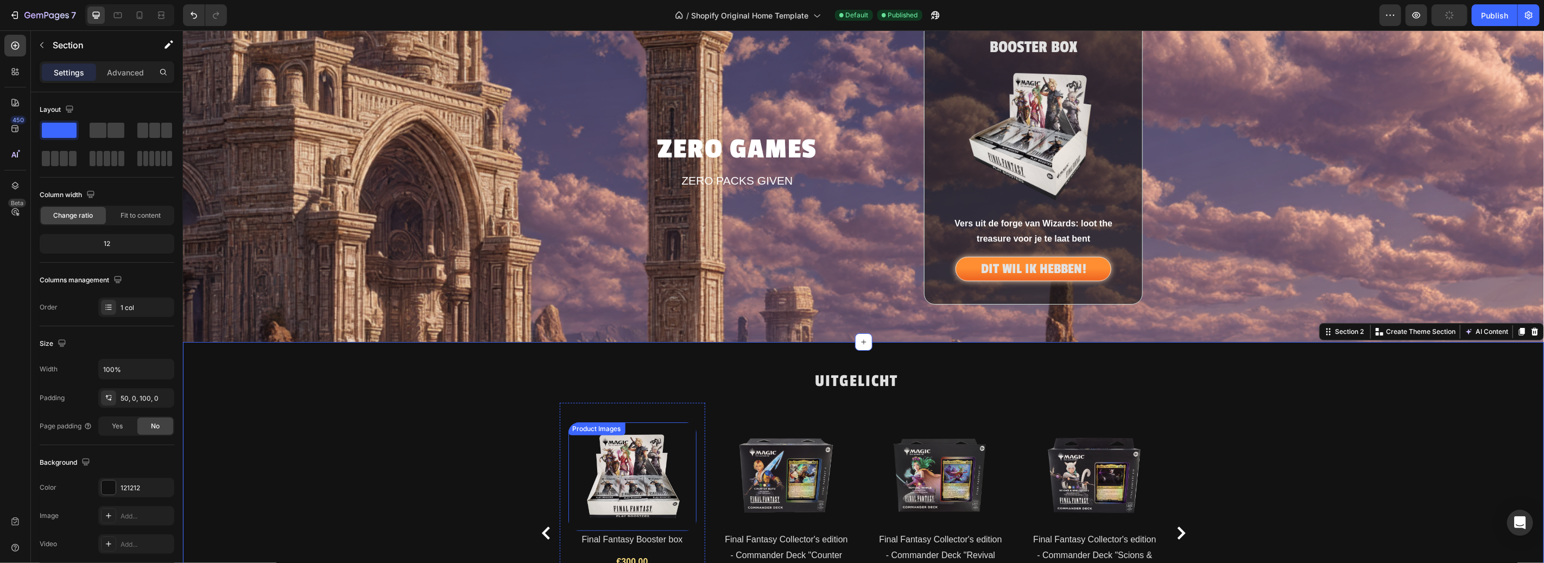
scroll to position [248, 0]
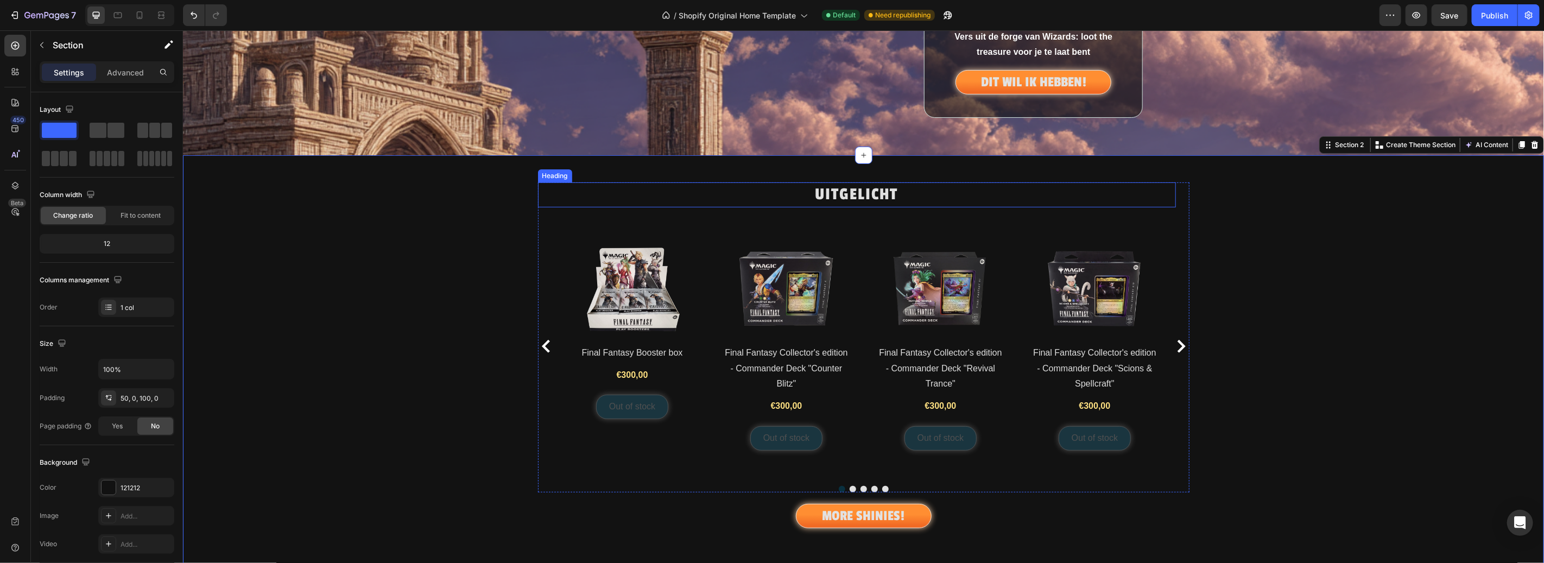
click at [866, 179] on div "UITGELICHT Heading Product Images Final Fantasy Booster box Product Title €300,…" at bounding box center [862, 371] width 1361 height 433
click at [862, 194] on h2 "UITGELICHT" at bounding box center [857, 194] width 638 height 25
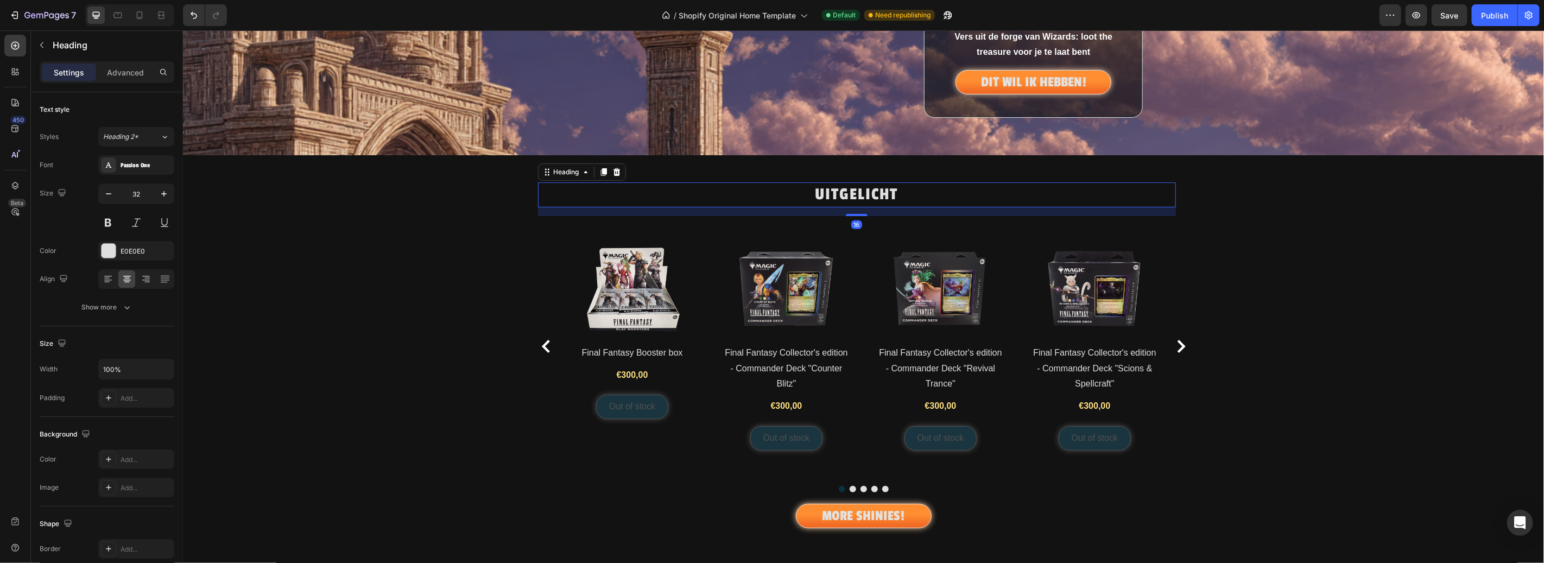
click at [862, 194] on h2 "UITGELICHT" at bounding box center [857, 194] width 638 height 25
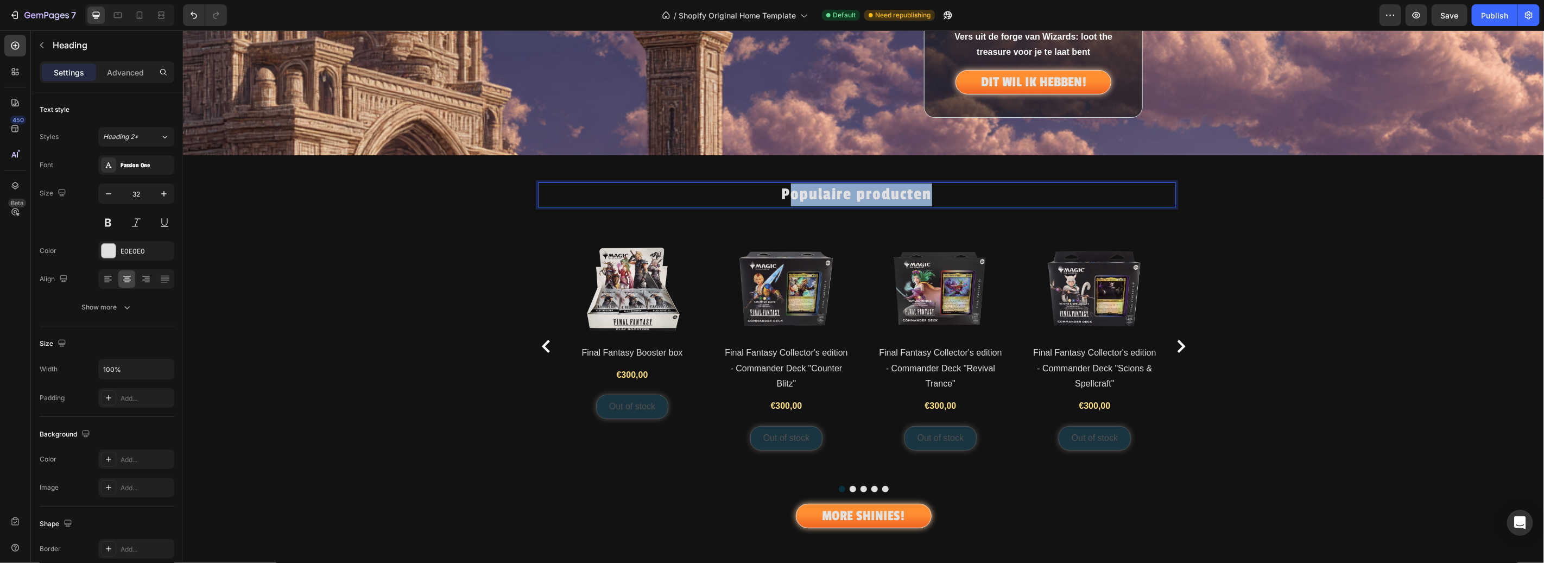
drag, startPoint x: 925, startPoint y: 192, endPoint x: 785, endPoint y: 191, distance: 140.1
click at [785, 191] on p "Populaire producten" at bounding box center [857, 194] width 636 height 23
click at [864, 519] on p "MORE SHINIES!" at bounding box center [863, 515] width 83 height 19
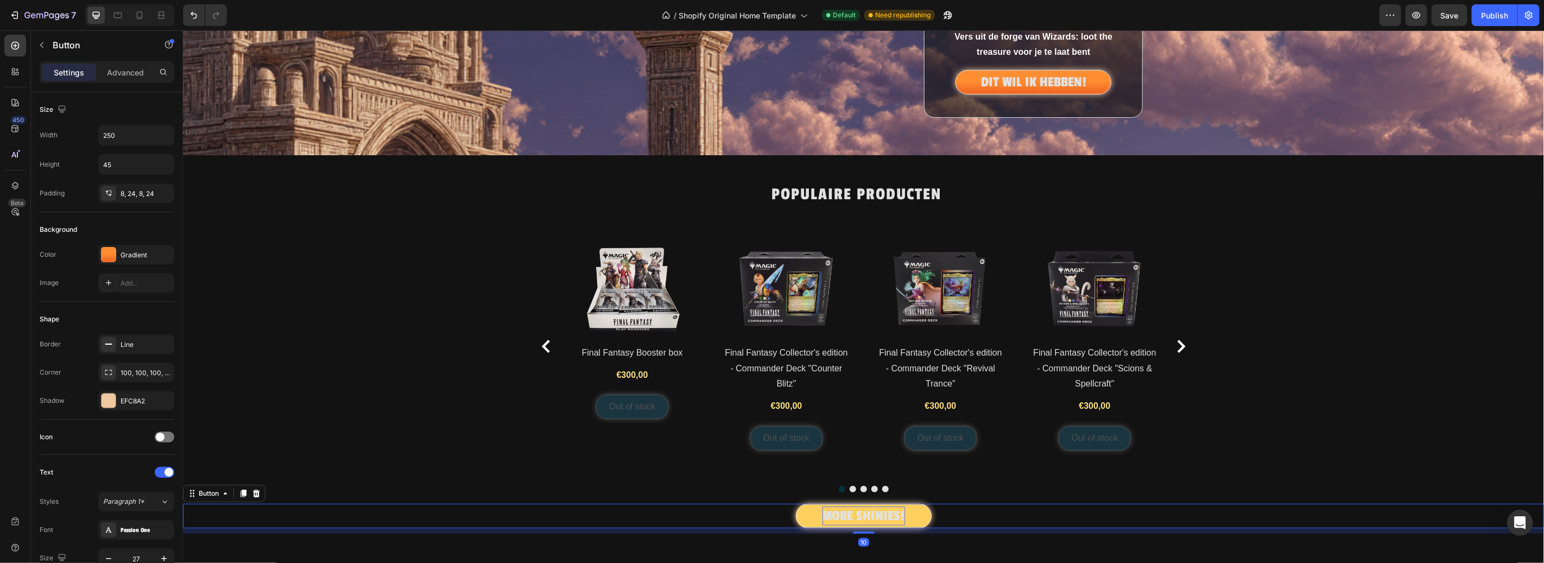
click at [868, 515] on p "MORE SHINIES!" at bounding box center [863, 515] width 83 height 19
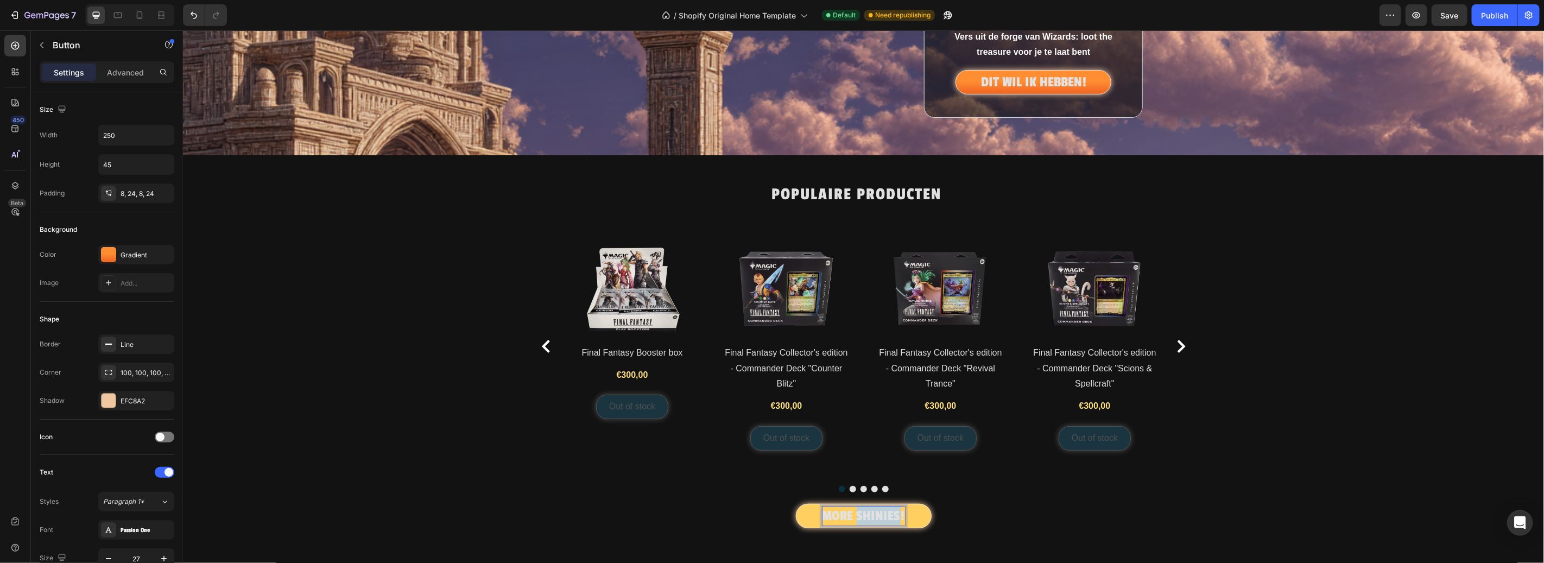
click at [868, 515] on p "MORE SHINIES!" at bounding box center [863, 515] width 83 height 19
click at [795, 503] on button "ALLE" at bounding box center [863, 515] width 136 height 24
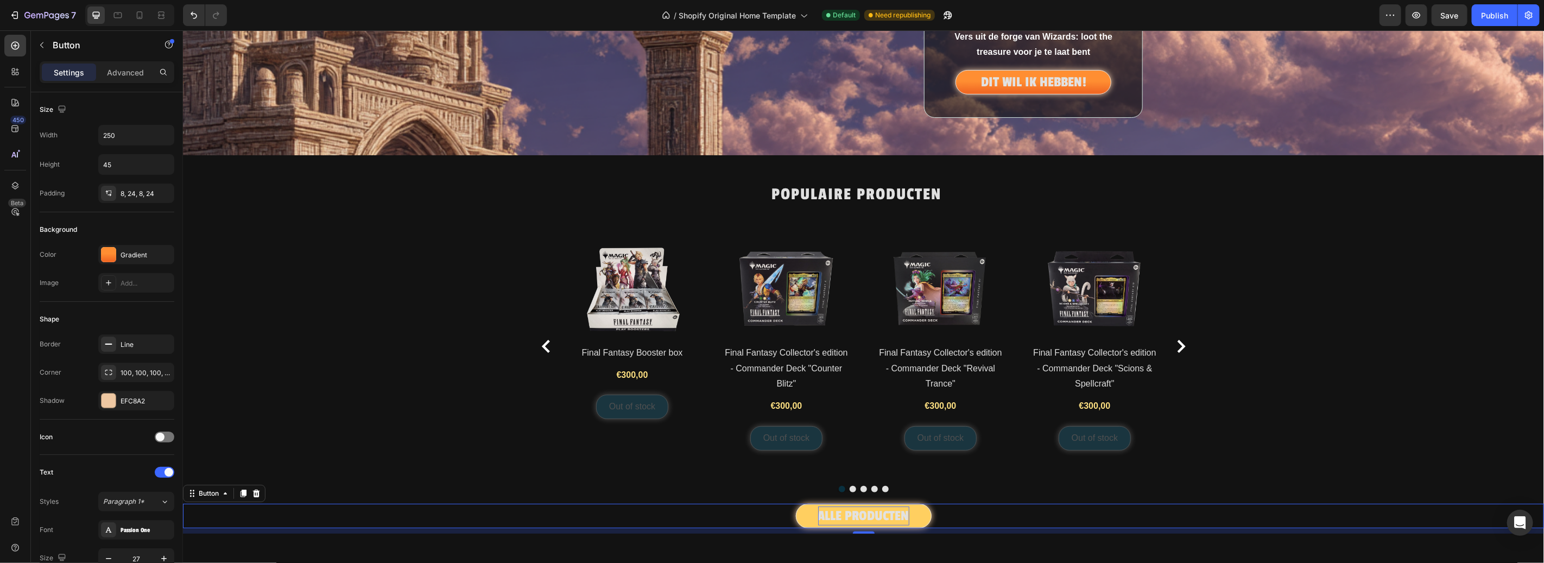
click at [1043, 525] on div "ALLE PRODUCTEN Button 10" at bounding box center [862, 515] width 1361 height 24
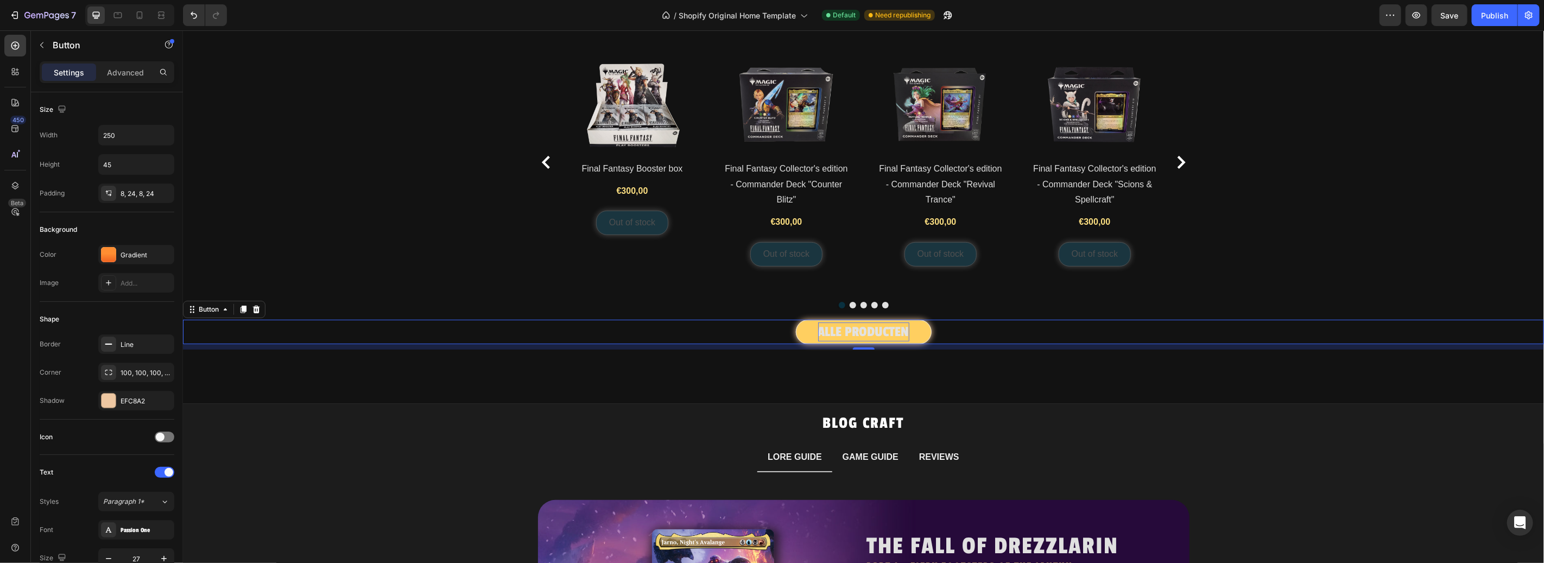
scroll to position [482, 0]
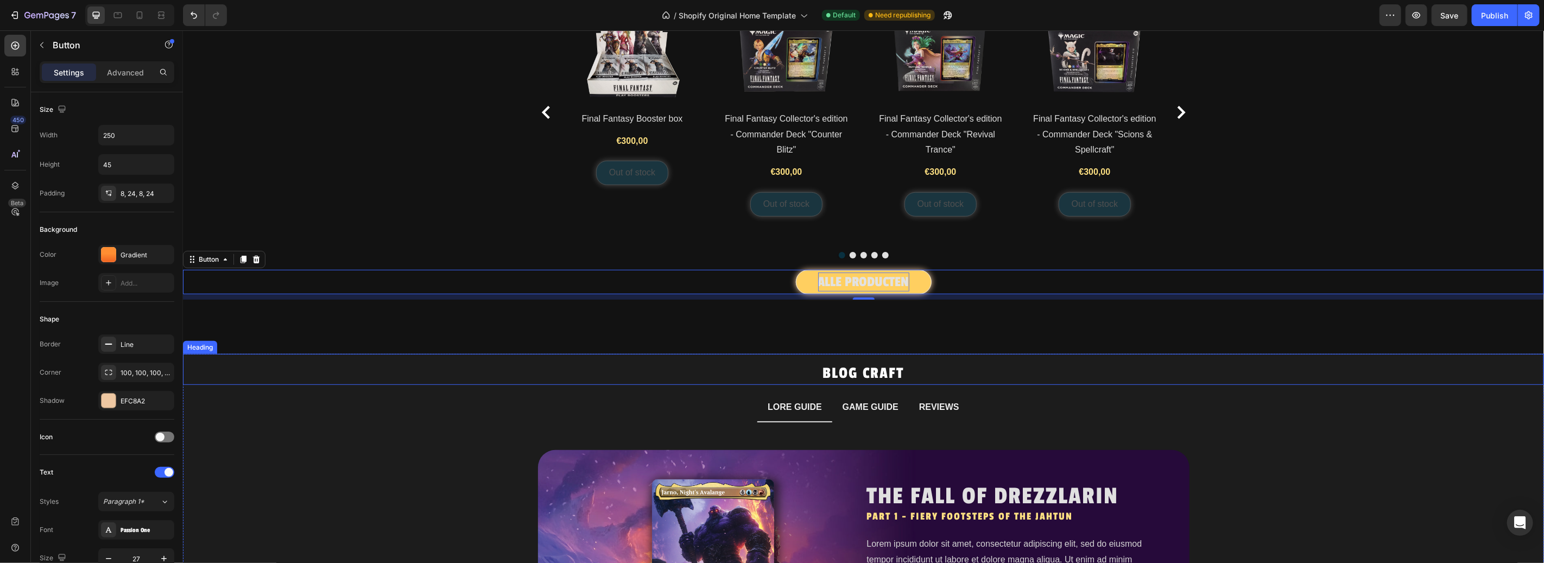
click at [1331, 375] on h2 "BLOG CRAFT" at bounding box center [862, 372] width 1361 height 23
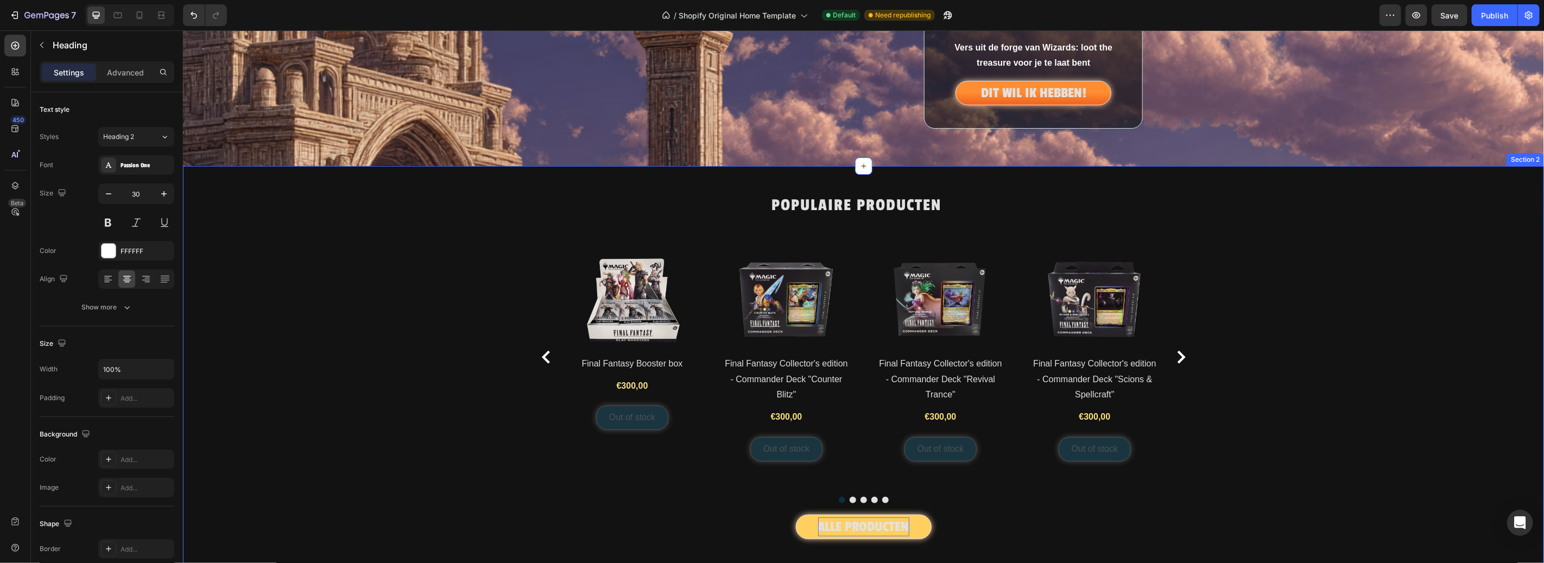
scroll to position [302, 0]
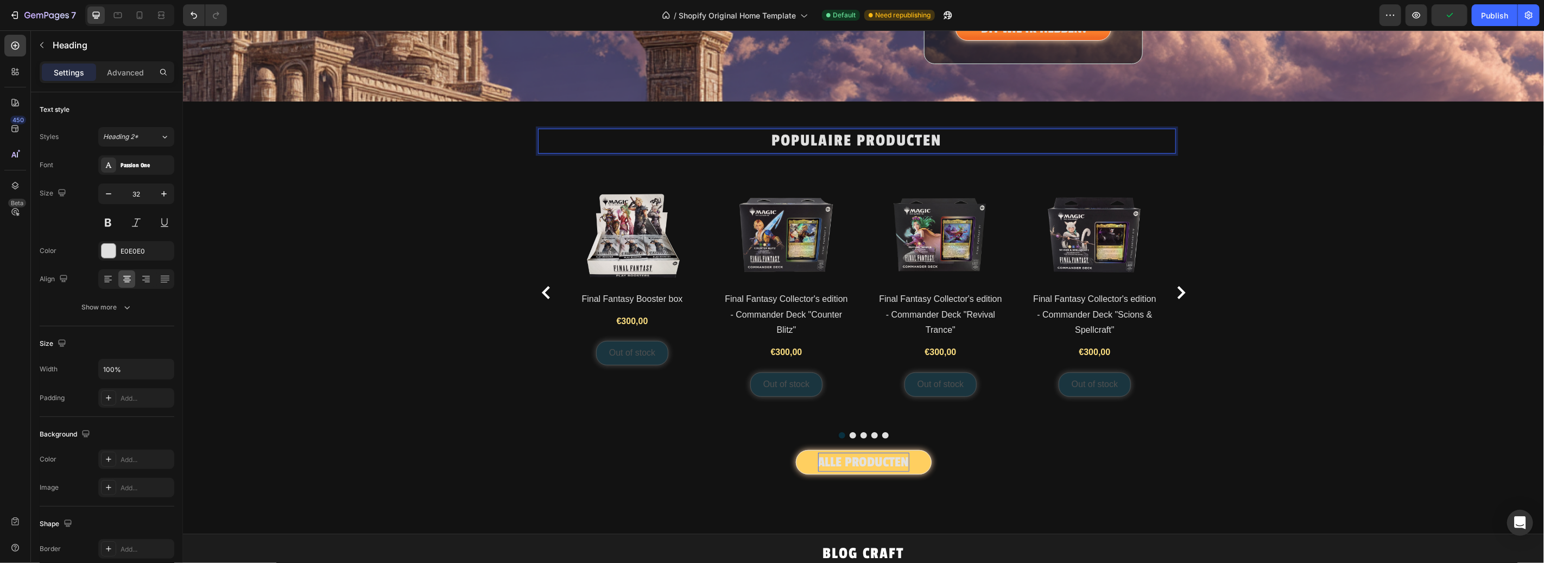
click at [921, 137] on p "POPULAIRE PRODUCTEN" at bounding box center [857, 140] width 636 height 23
drag, startPoint x: 943, startPoint y: 140, endPoint x: 780, endPoint y: 134, distance: 163.0
click at [780, 134] on p "POPULAIRE PRODUCTEN" at bounding box center [857, 140] width 636 height 23
click at [1395, 303] on div "Populaire producten Heading 16 Product Images Final Fantasy Booster box Product…" at bounding box center [862, 303] width 1361 height 351
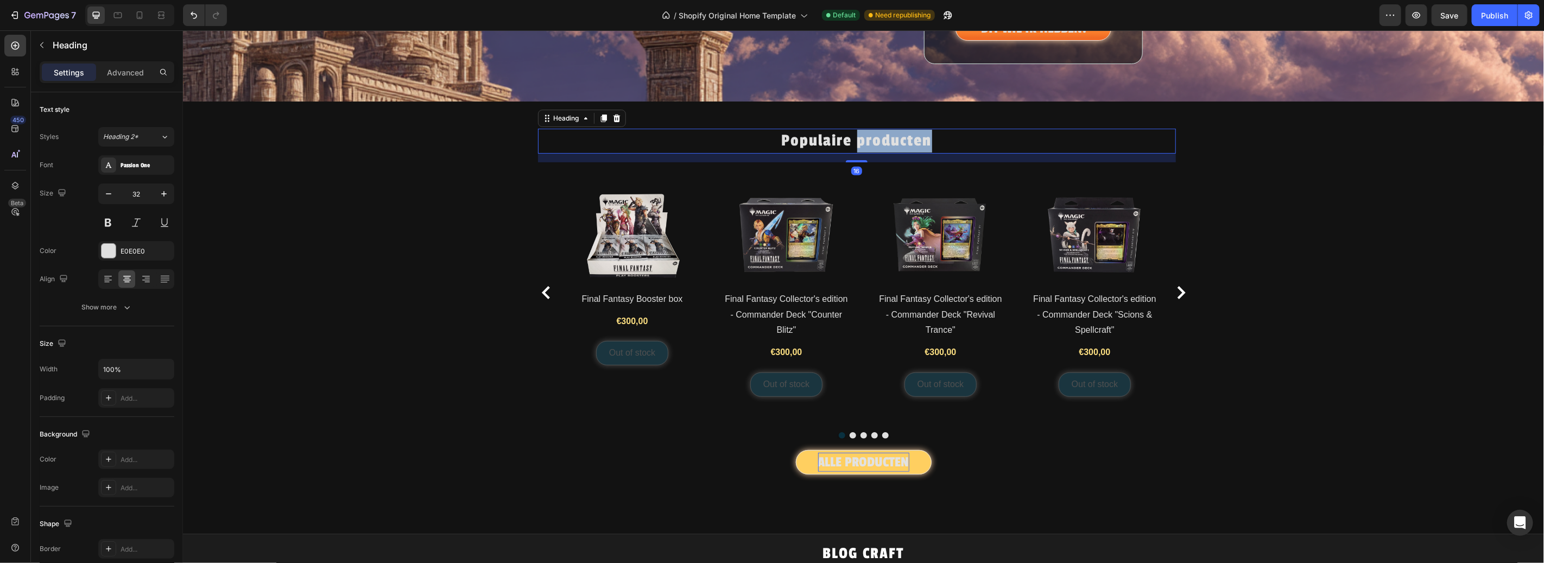
click at [908, 142] on p "Populaire producten" at bounding box center [857, 140] width 636 height 23
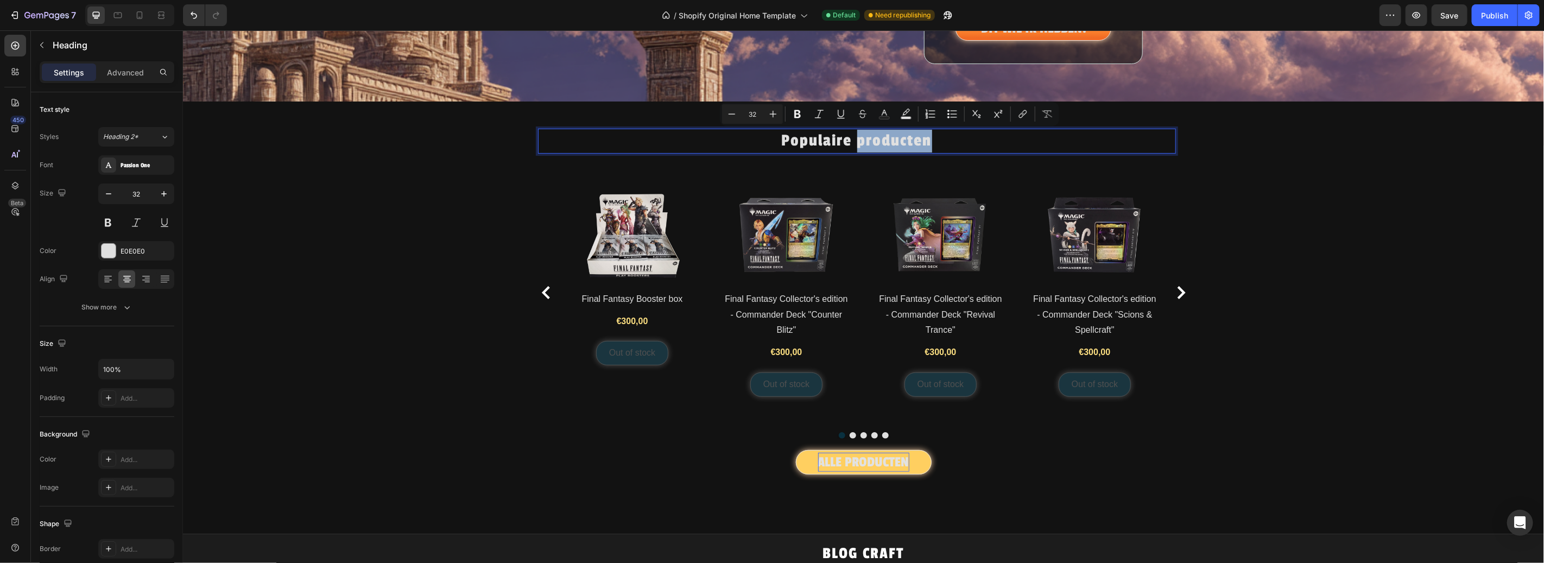
click at [924, 142] on p "Populaire producten" at bounding box center [857, 140] width 636 height 23
drag, startPoint x: 927, startPoint y: 141, endPoint x: 784, endPoint y: 136, distance: 143.4
click at [784, 136] on p "Populaire producten" at bounding box center [857, 140] width 636 height 23
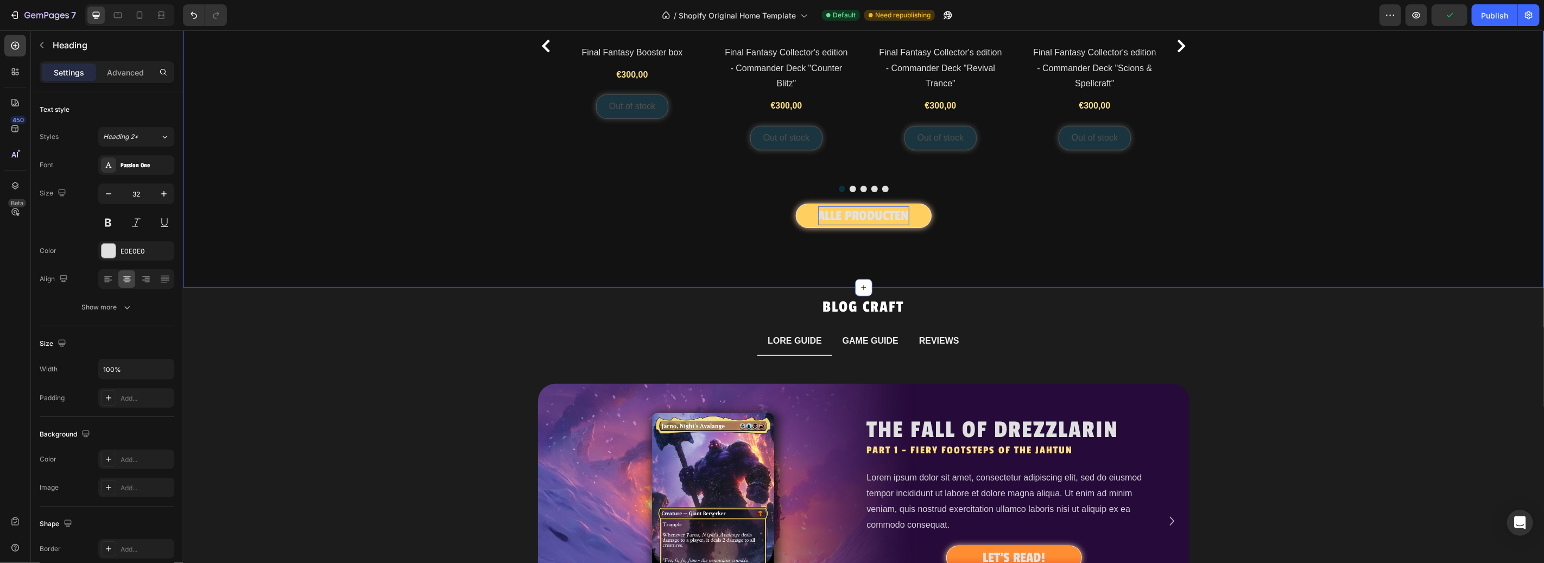
scroll to position [551, 0]
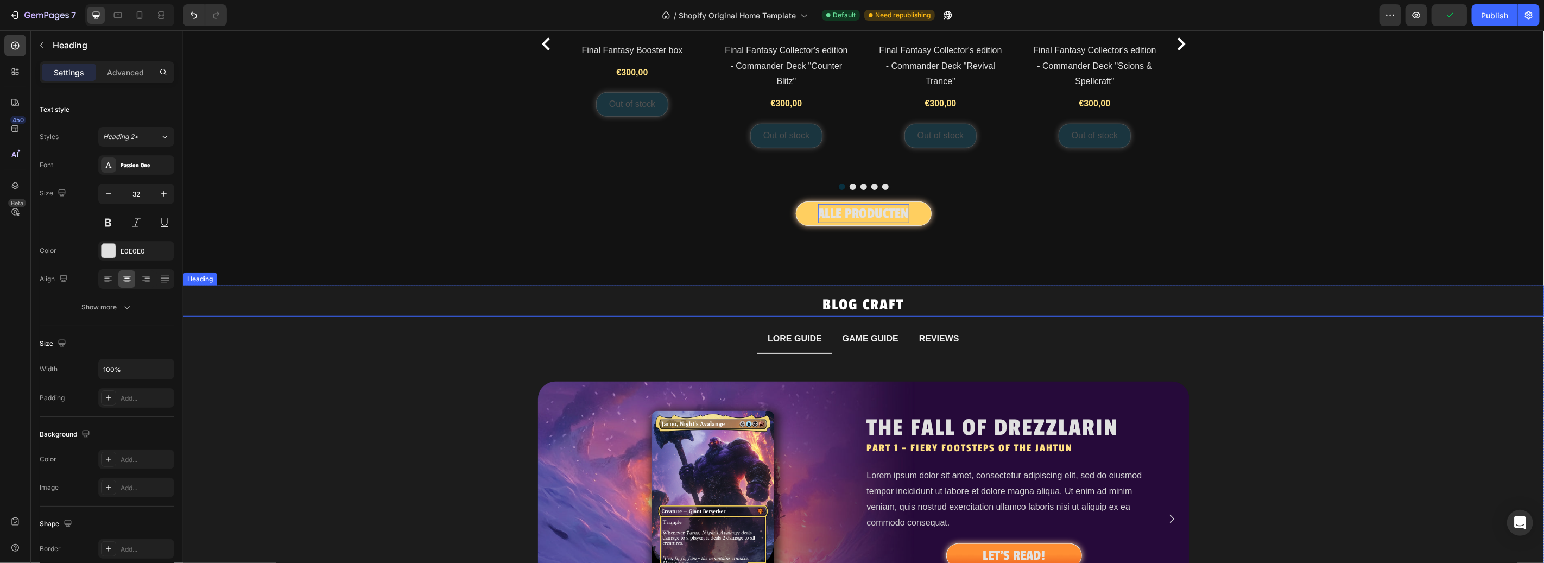
click at [828, 313] on h2 "BLOG CRAFT" at bounding box center [862, 304] width 1361 height 23
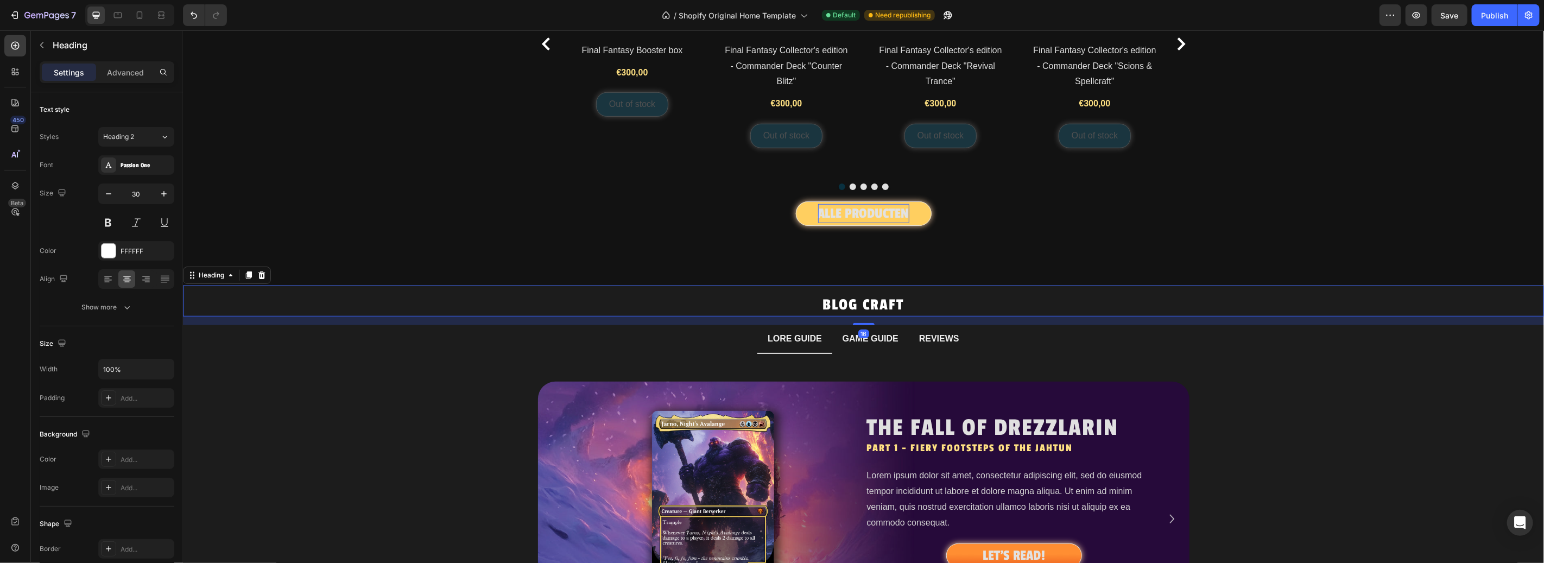
click at [841, 301] on h2 "BLOG CRAFT" at bounding box center [862, 304] width 1361 height 23
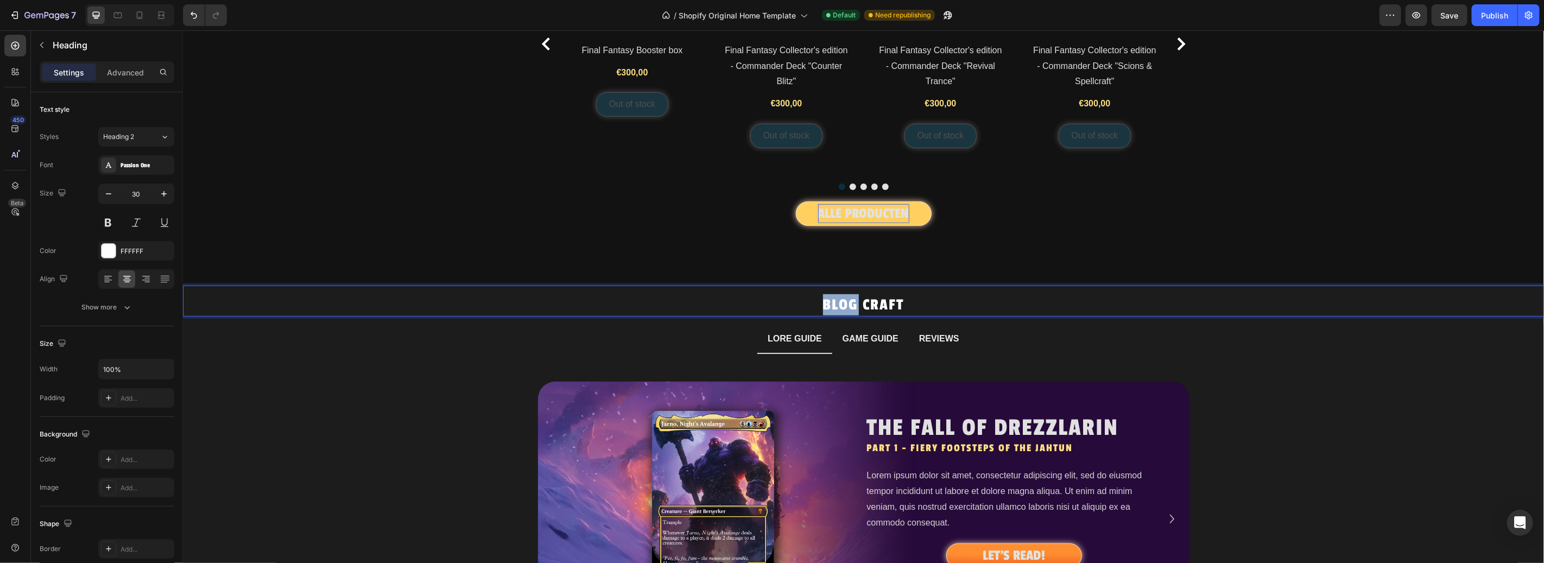
click at [841, 301] on p "BLOG CRAFT" at bounding box center [863, 304] width 1359 height 21
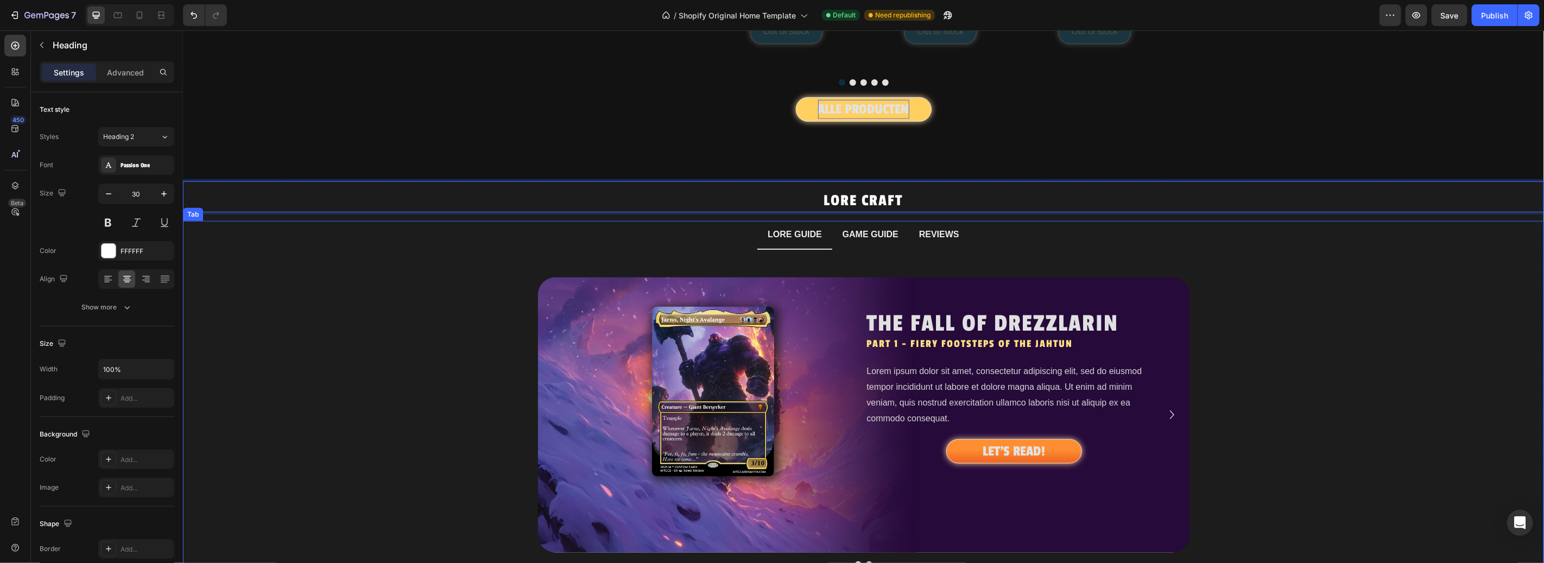
click at [789, 235] on p "LORE GUIDE" at bounding box center [794, 234] width 54 height 16
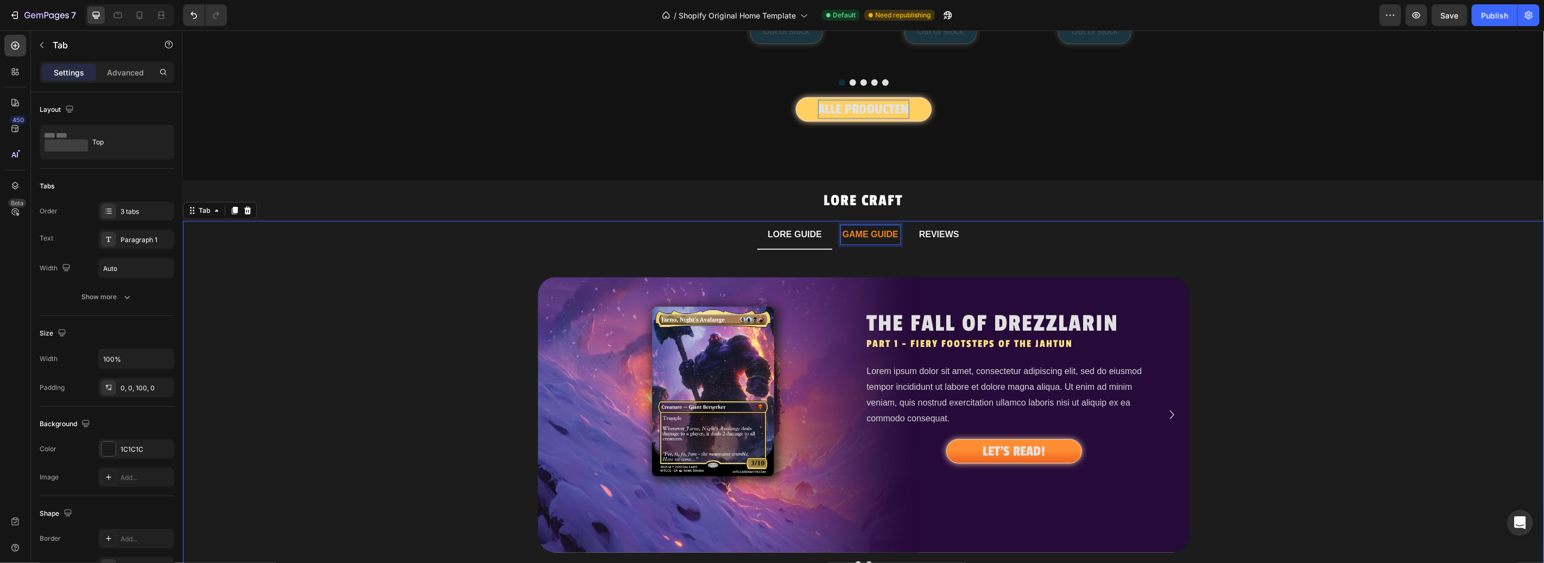
click at [863, 235] on p "GAME GUIDE" at bounding box center [870, 234] width 56 height 16
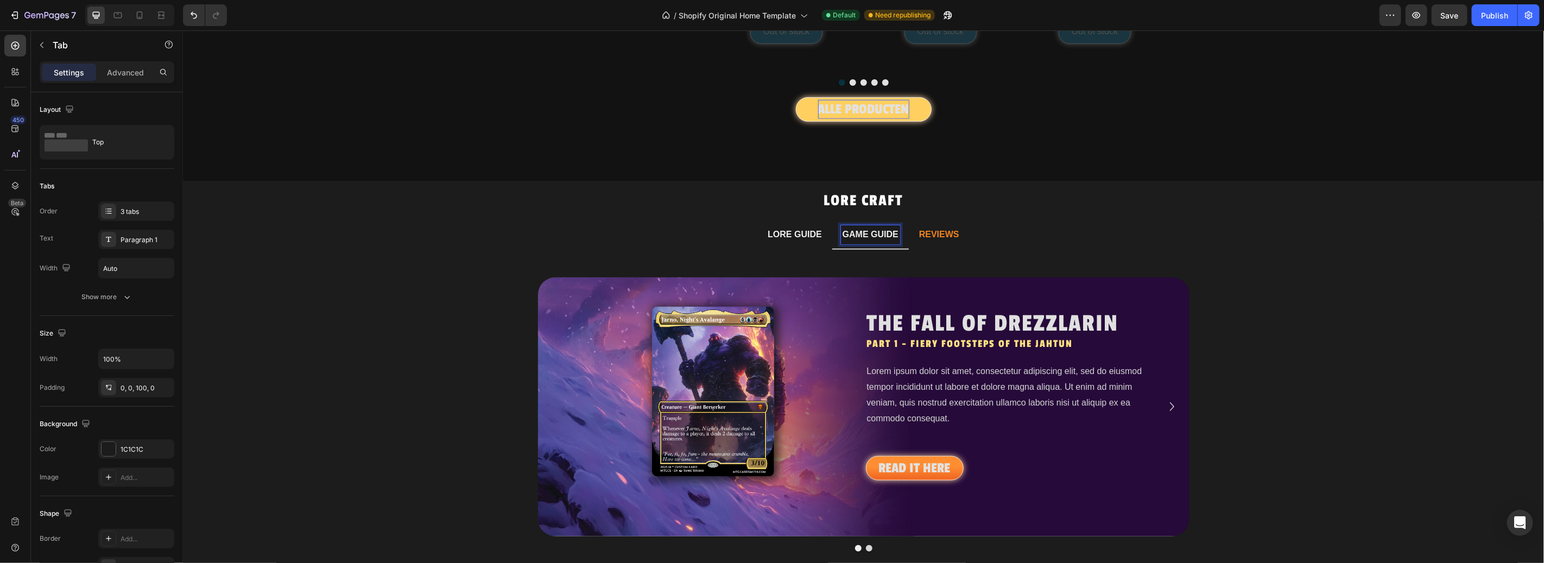
click at [919, 236] on p "REVIEWS" at bounding box center [939, 234] width 40 height 16
click at [801, 238] on p "LORE GUIDE" at bounding box center [794, 234] width 54 height 16
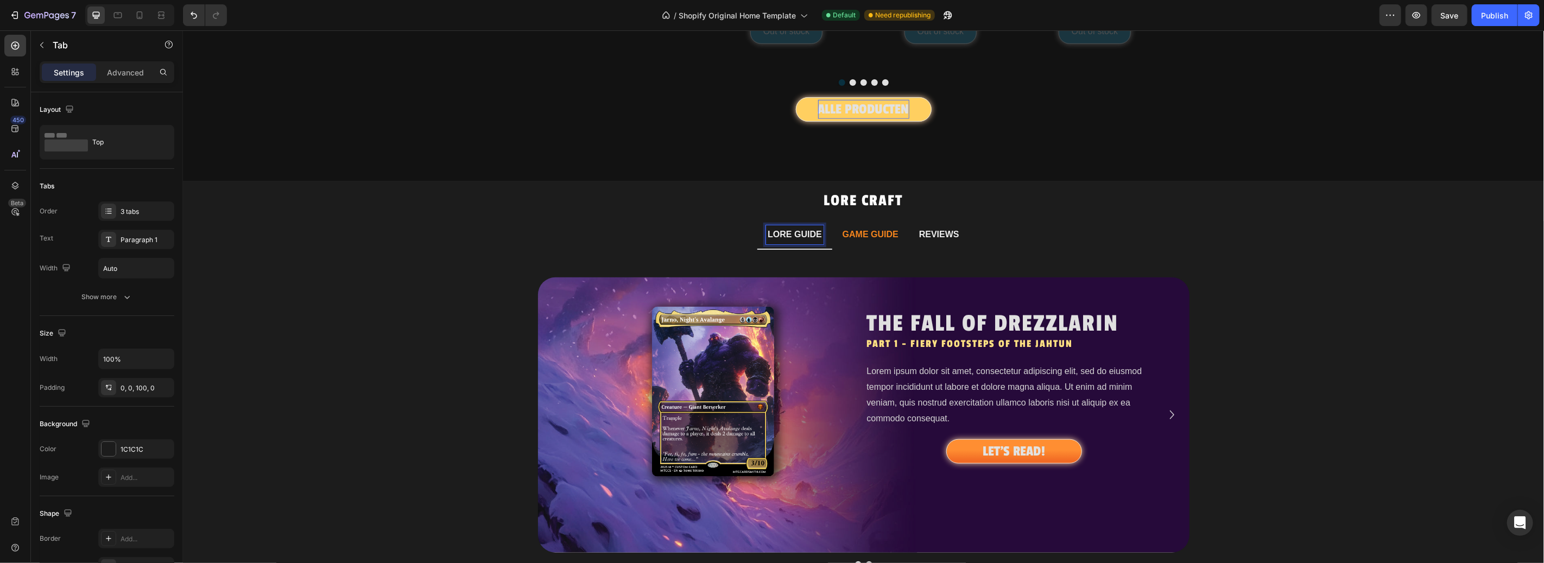
click at [860, 237] on p "GAME GUIDE" at bounding box center [870, 234] width 56 height 16
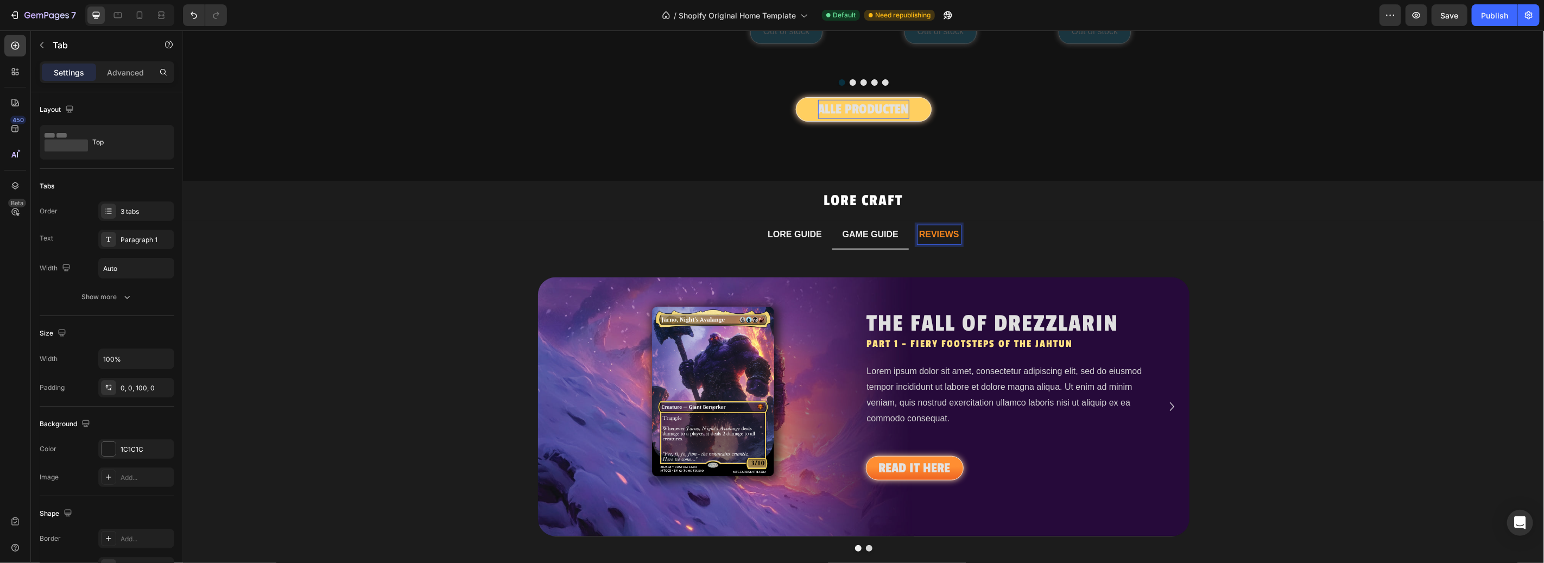
click at [944, 236] on p "REVIEWS" at bounding box center [939, 234] width 40 height 16
click at [804, 236] on p "LORE GUIDE" at bounding box center [794, 234] width 54 height 16
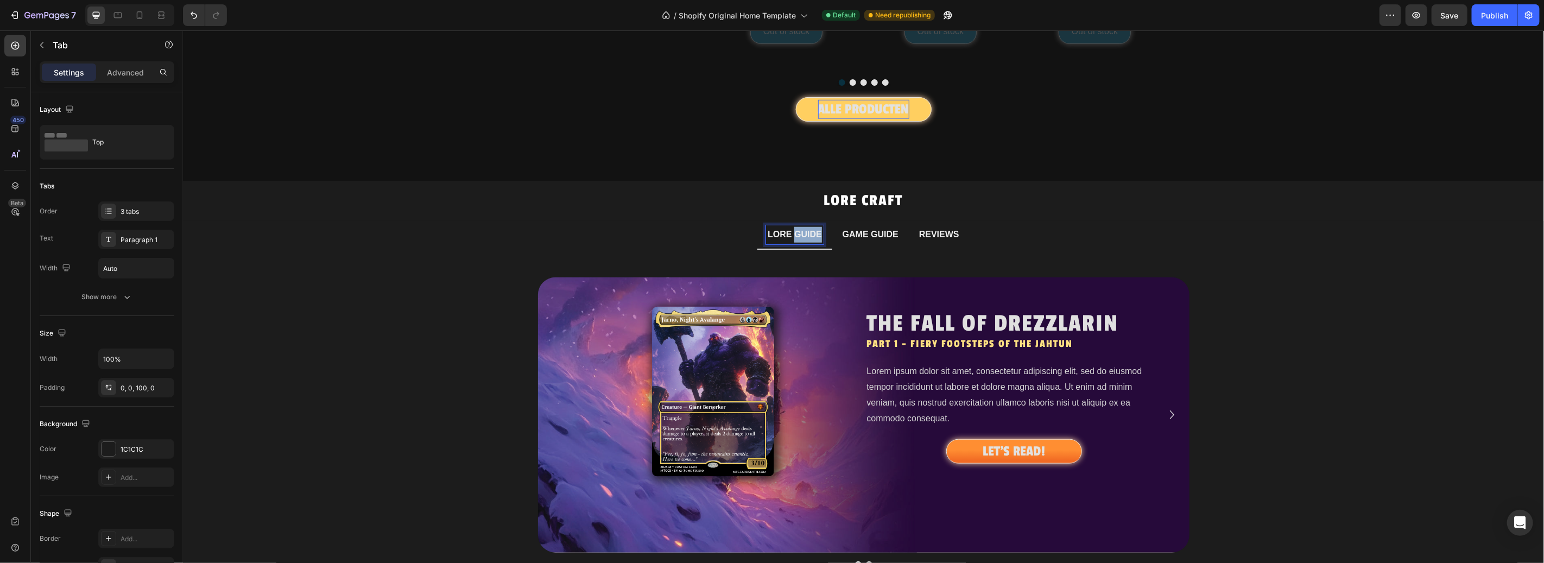
click at [804, 236] on p "LORE GUIDE" at bounding box center [794, 234] width 54 height 16
click at [885, 236] on p "GAME GUIDE" at bounding box center [889, 234] width 56 height 16
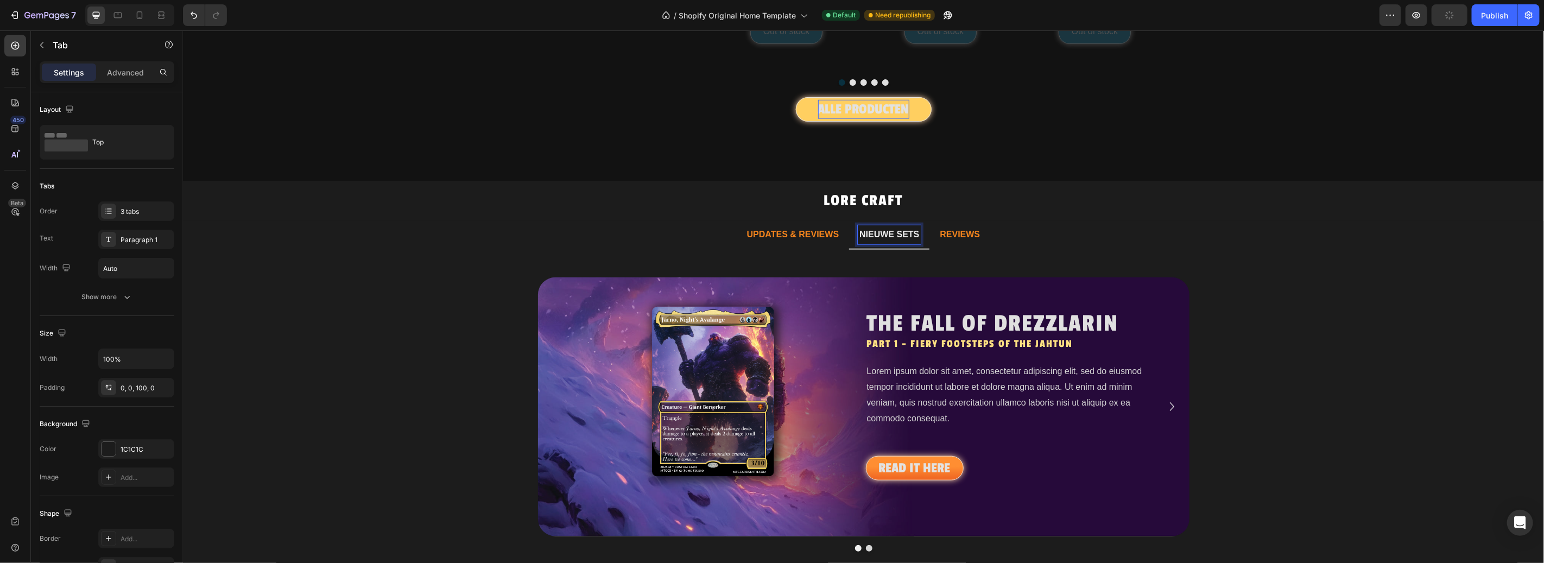
click at [953, 233] on p "REVIEWS" at bounding box center [959, 234] width 40 height 16
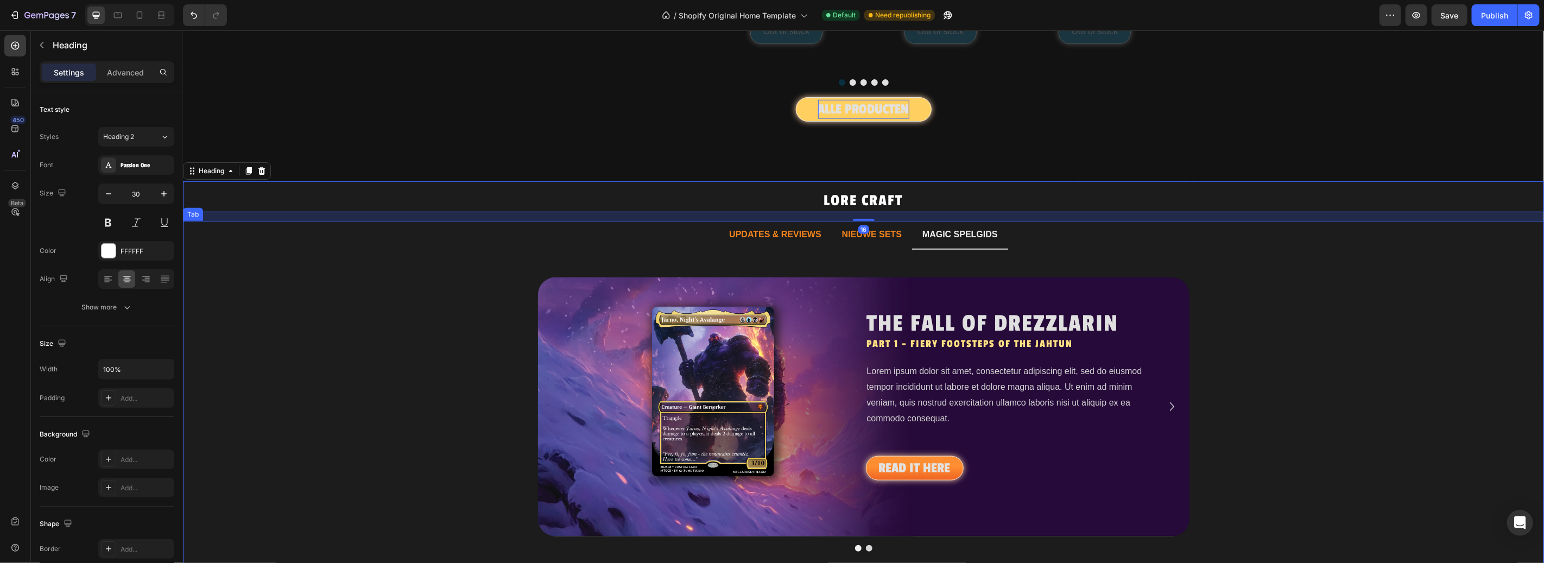
click at [1100, 245] on ul "UPDATES & REVIEWS NIEUWE SETS MAGIC SPELGIDS" at bounding box center [862, 234] width 1361 height 29
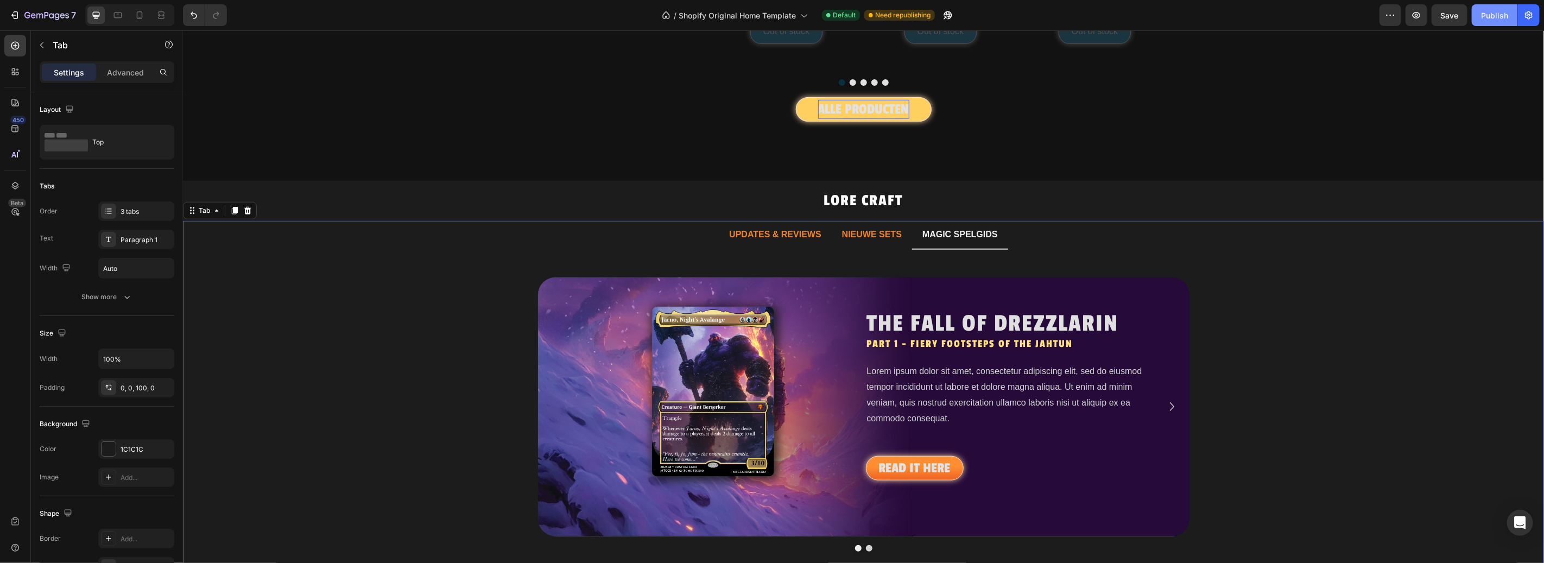
click at [1500, 25] on button "Publish" at bounding box center [1495, 15] width 46 height 22
click at [139, 16] on icon at bounding box center [139, 15] width 11 height 11
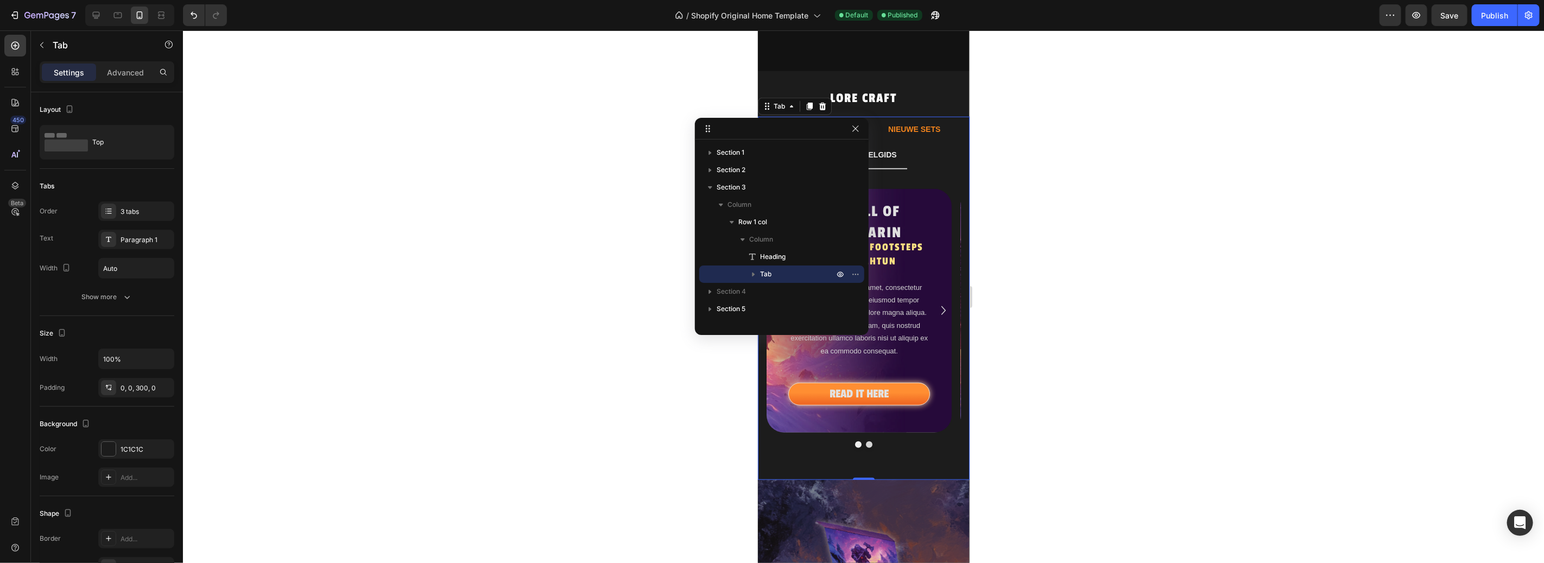
scroll to position [703, 0]
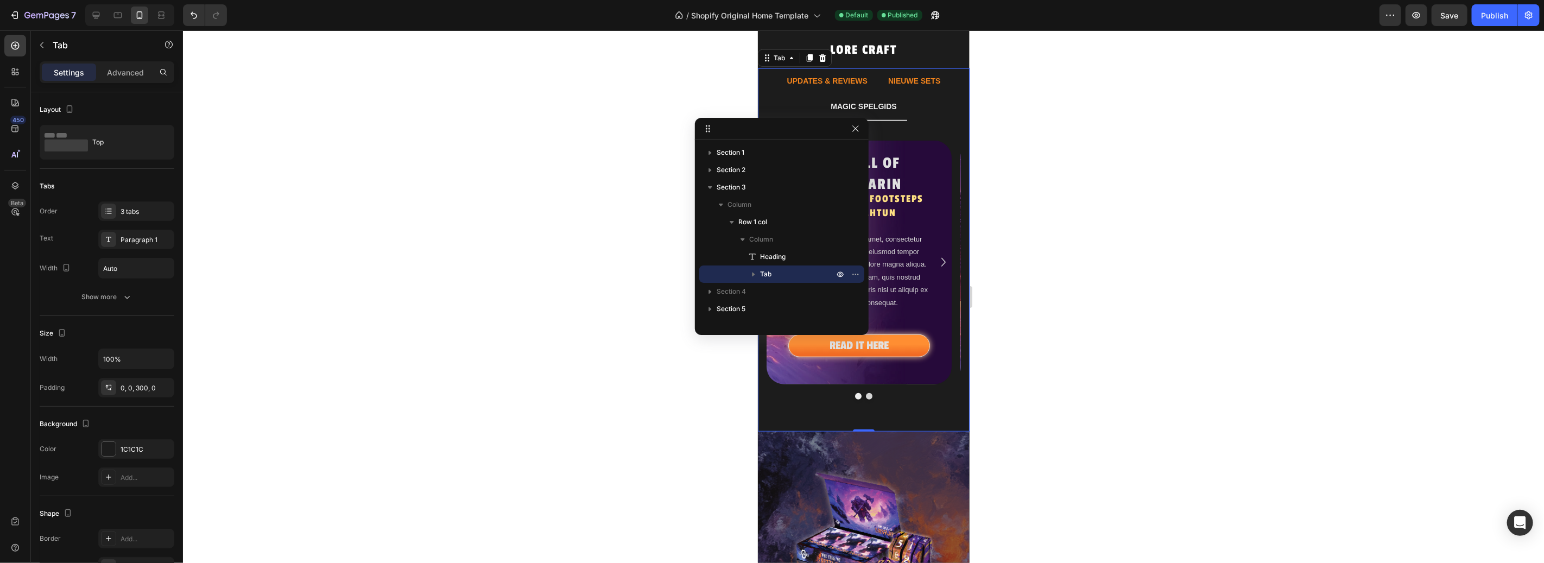
click at [1113, 189] on div at bounding box center [863, 296] width 1361 height 533
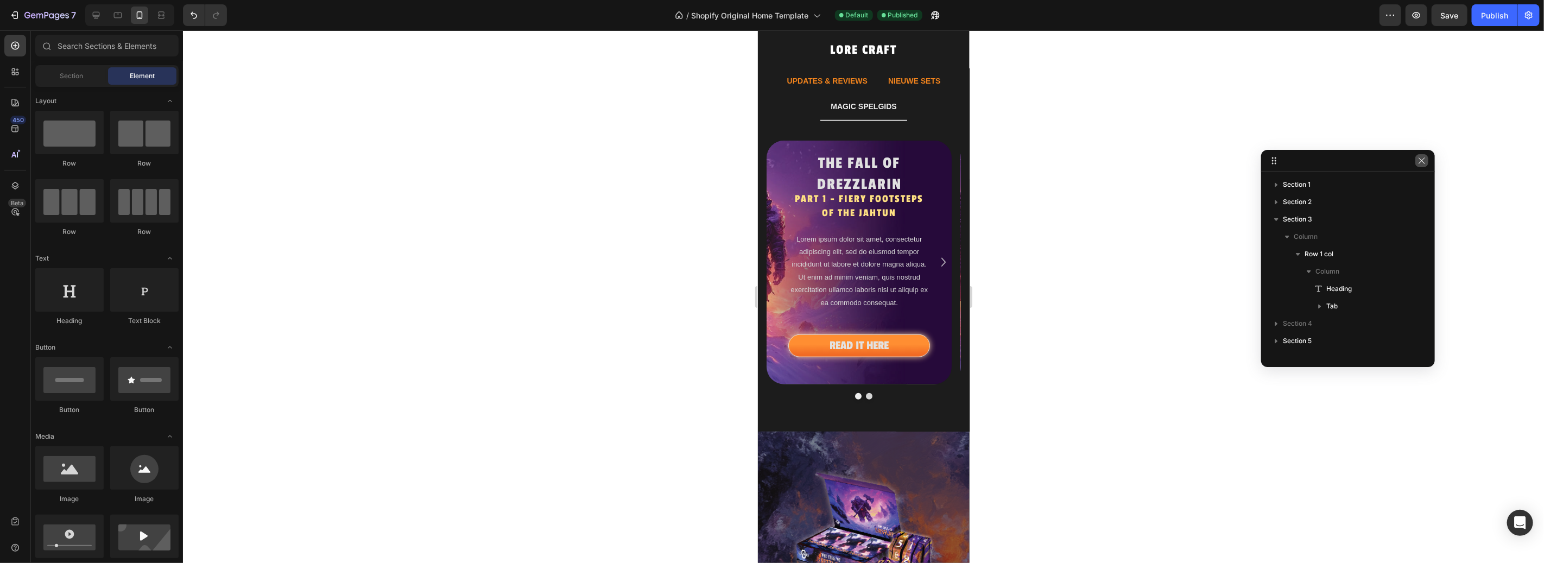
drag, startPoint x: 827, startPoint y: 130, endPoint x: 1454, endPoint y: 171, distance: 628.5
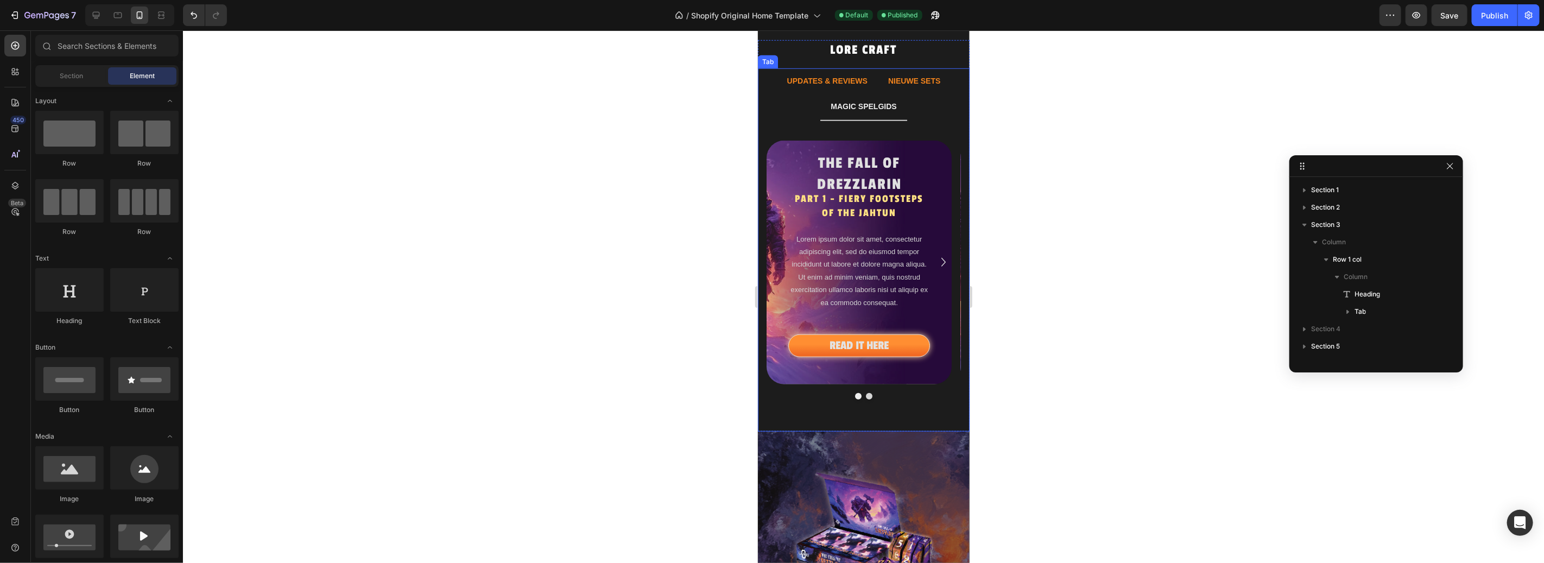
click at [839, 85] on p "UPDATES & REVIEWS" at bounding box center [827, 81] width 80 height 14
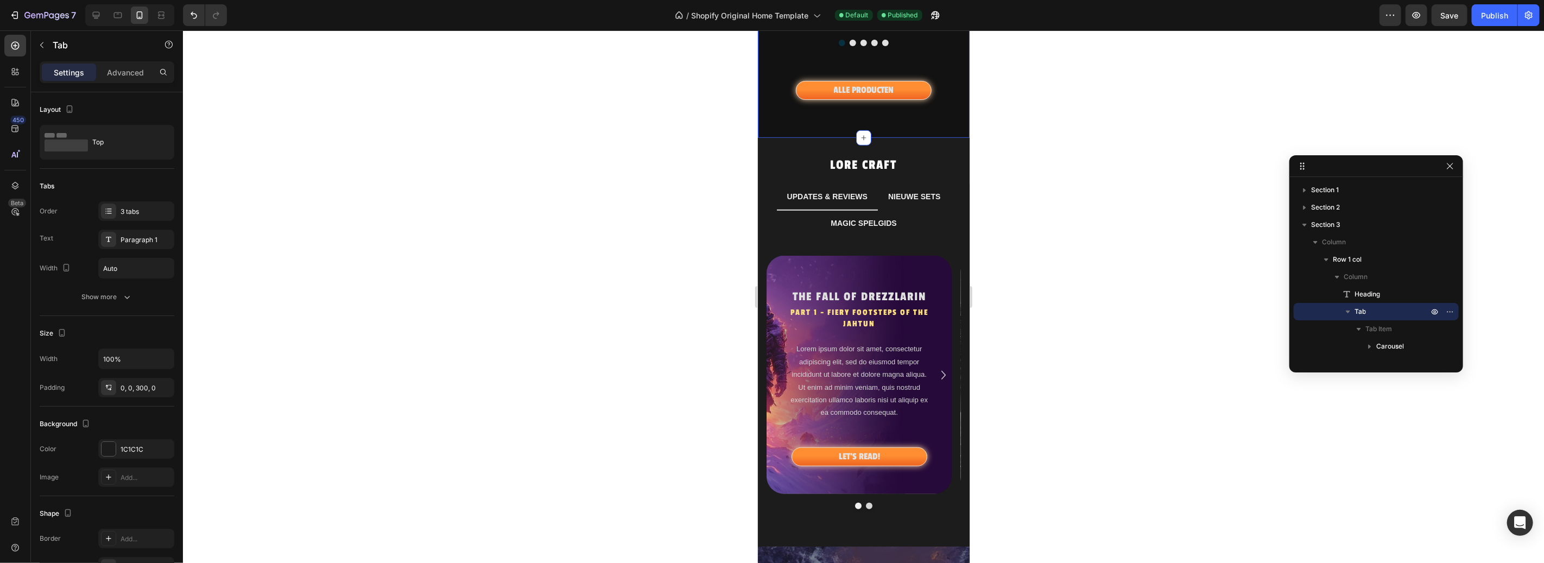
scroll to position [534, 0]
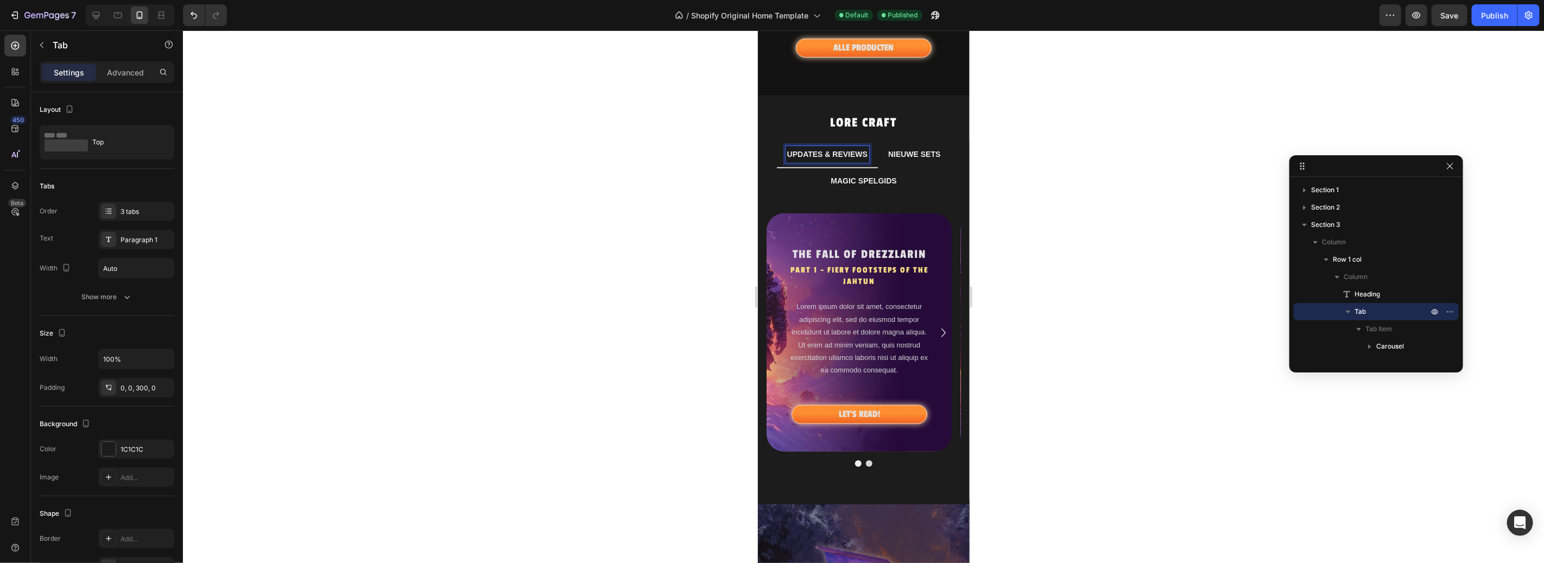
click at [846, 156] on p "UPDATES & REVIEWS" at bounding box center [827, 154] width 80 height 14
click at [1067, 190] on div at bounding box center [863, 296] width 1361 height 533
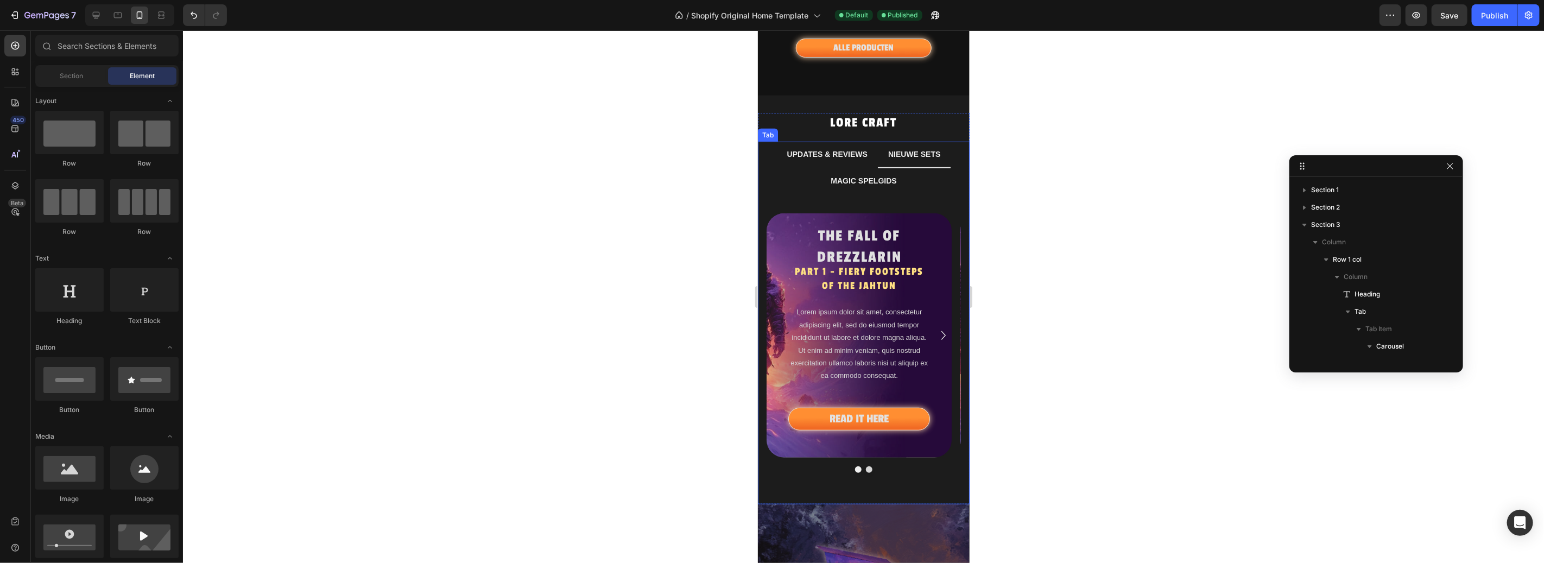
click at [841, 176] on p "MAGIC SPELGIDS" at bounding box center [863, 181] width 66 height 14
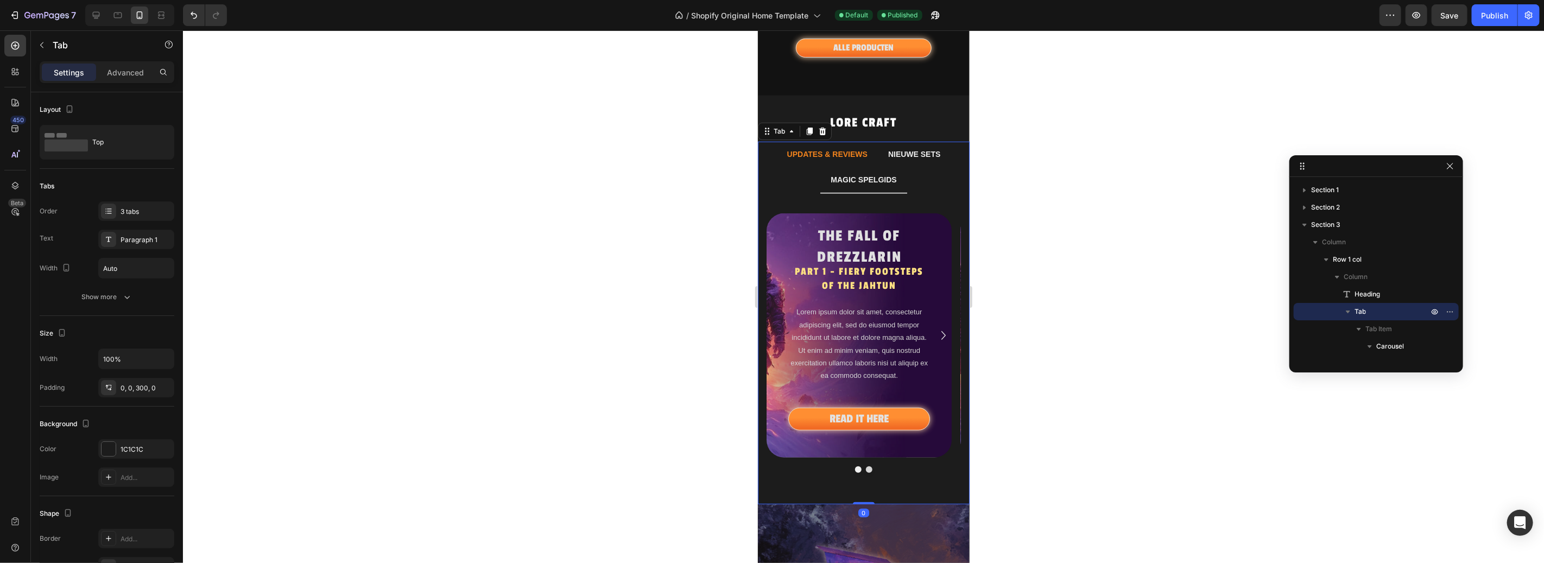
click at [839, 161] on div "UPDATES & REVIEWS" at bounding box center [827, 154] width 84 height 17
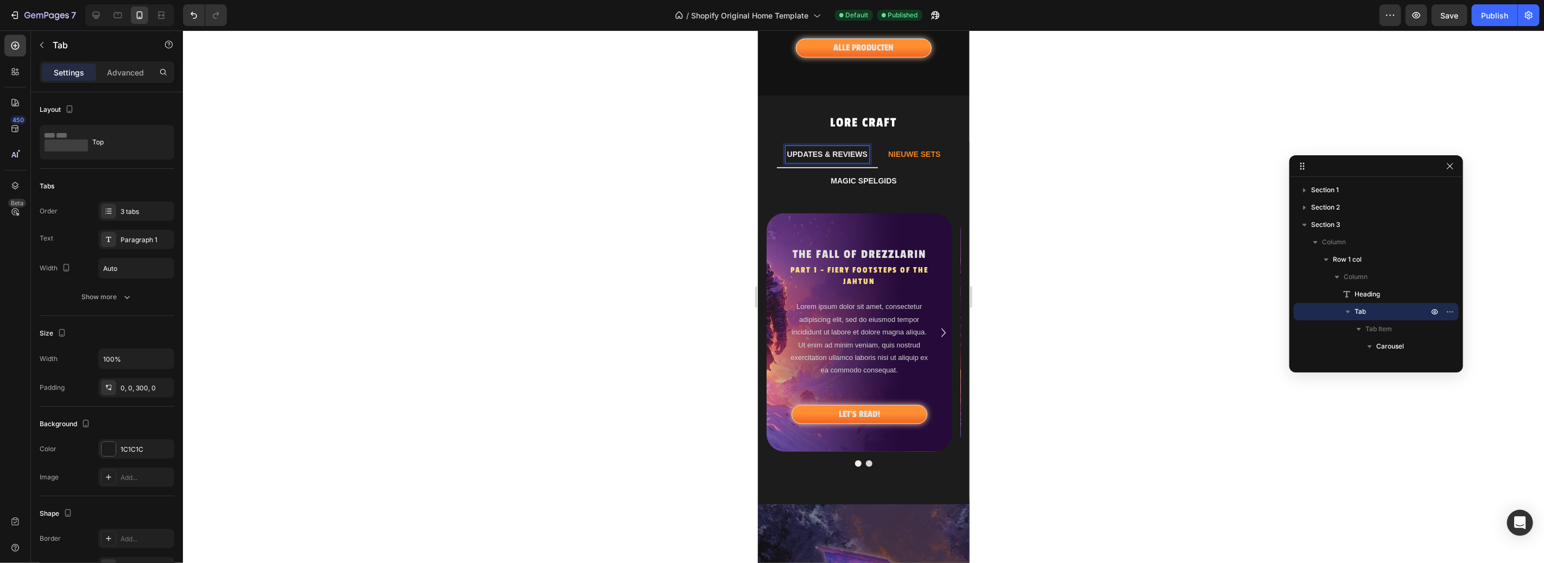
click at [908, 157] on p "NIEUWE SETS" at bounding box center [914, 154] width 52 height 14
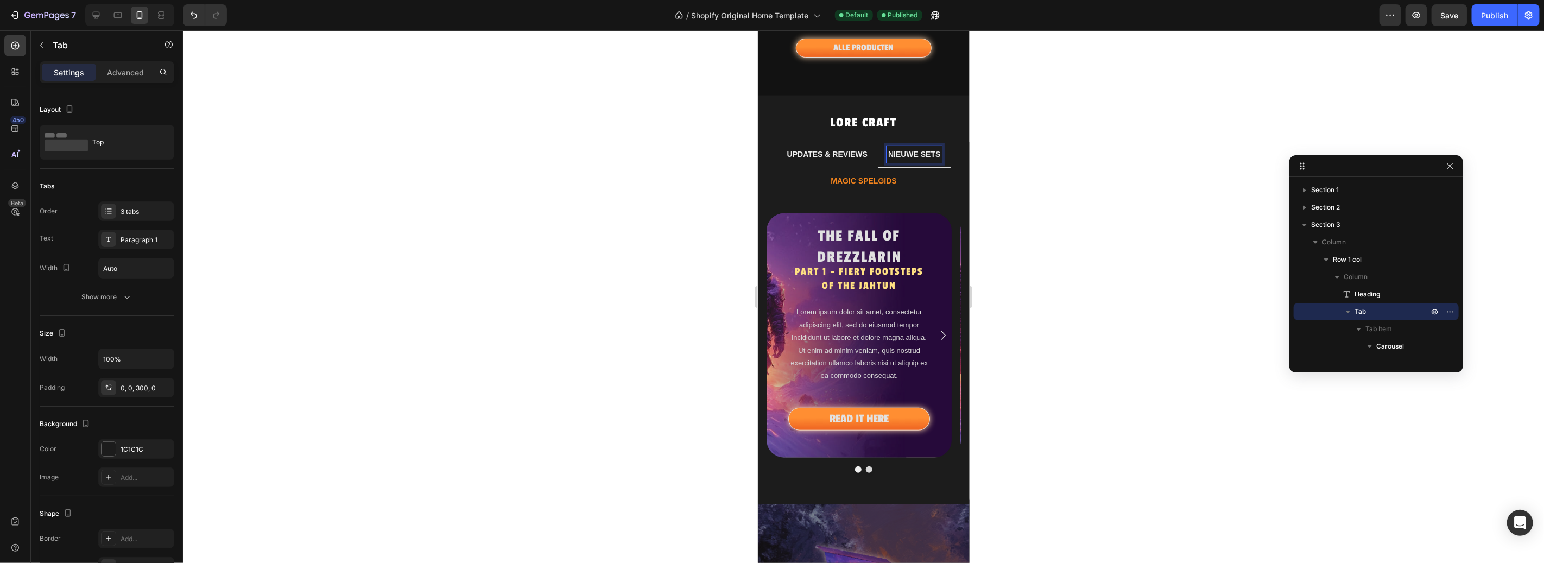
click at [873, 178] on p "MAGIC SPELGIDS" at bounding box center [863, 181] width 66 height 14
click at [851, 414] on p "READ IT HERE" at bounding box center [858, 419] width 59 height 16
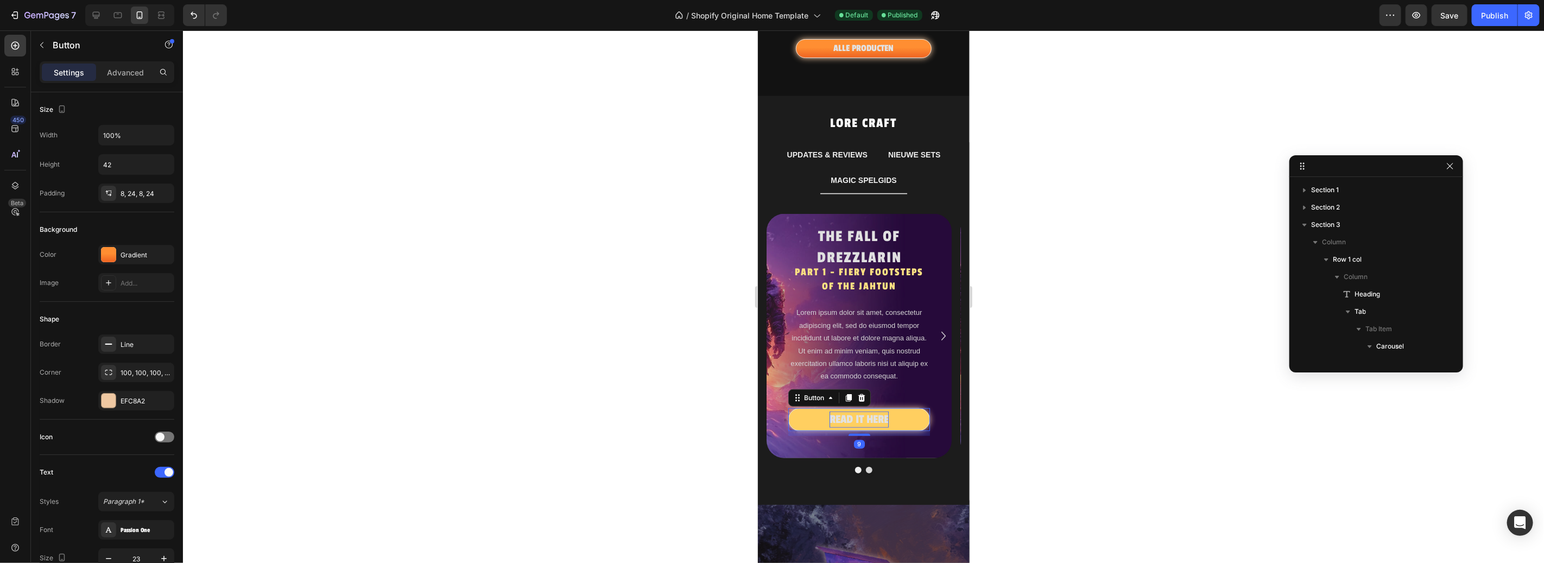
scroll to position [970, 0]
click at [869, 417] on p "READ IT HERE" at bounding box center [858, 419] width 59 height 16
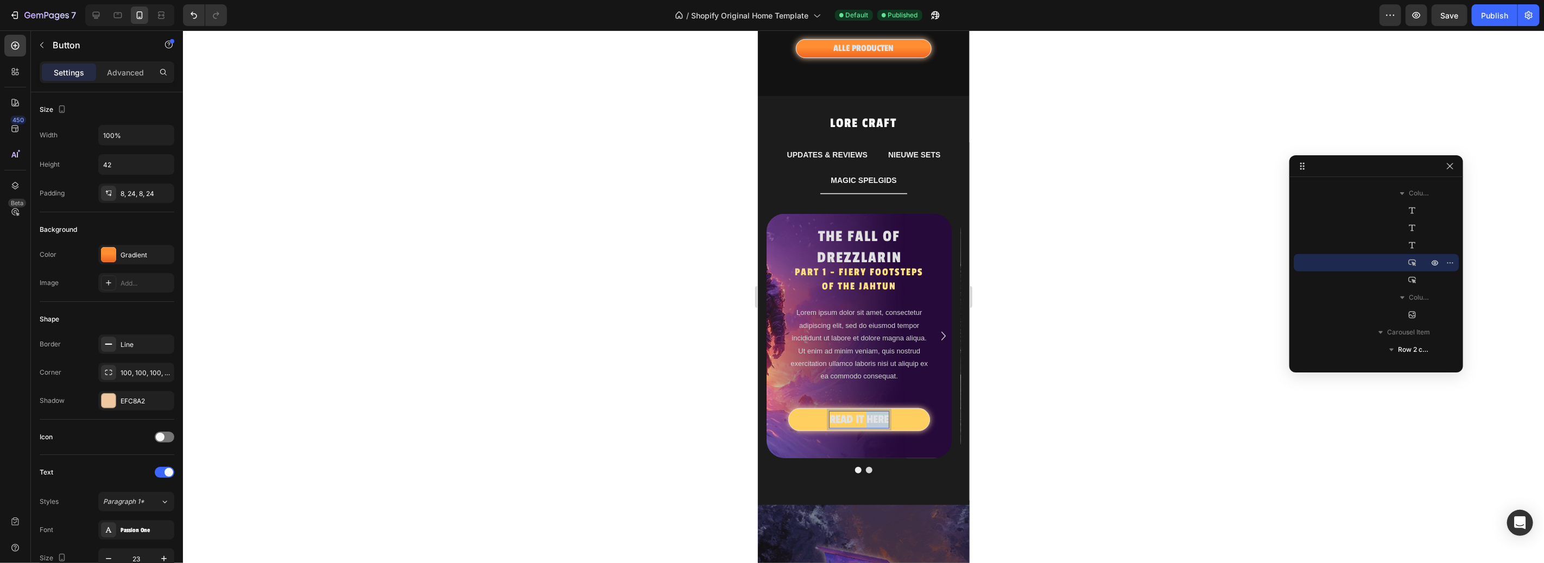
click at [869, 417] on p "READ IT HERE" at bounding box center [858, 419] width 59 height 16
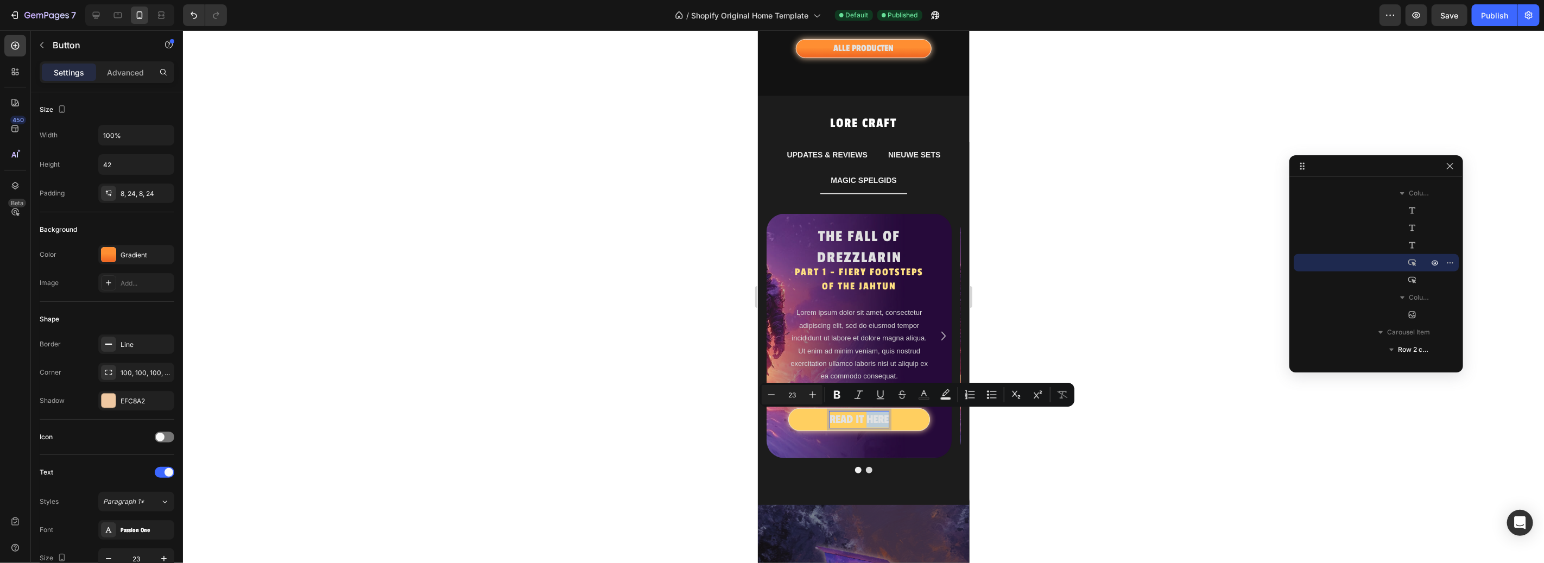
click at [884, 418] on p "READ IT HERE" at bounding box center [858, 419] width 59 height 16
drag, startPoint x: 888, startPoint y: 418, endPoint x: 828, endPoint y: 410, distance: 60.1
click at [829, 411] on p "READ IT HERE" at bounding box center [858, 419] width 59 height 16
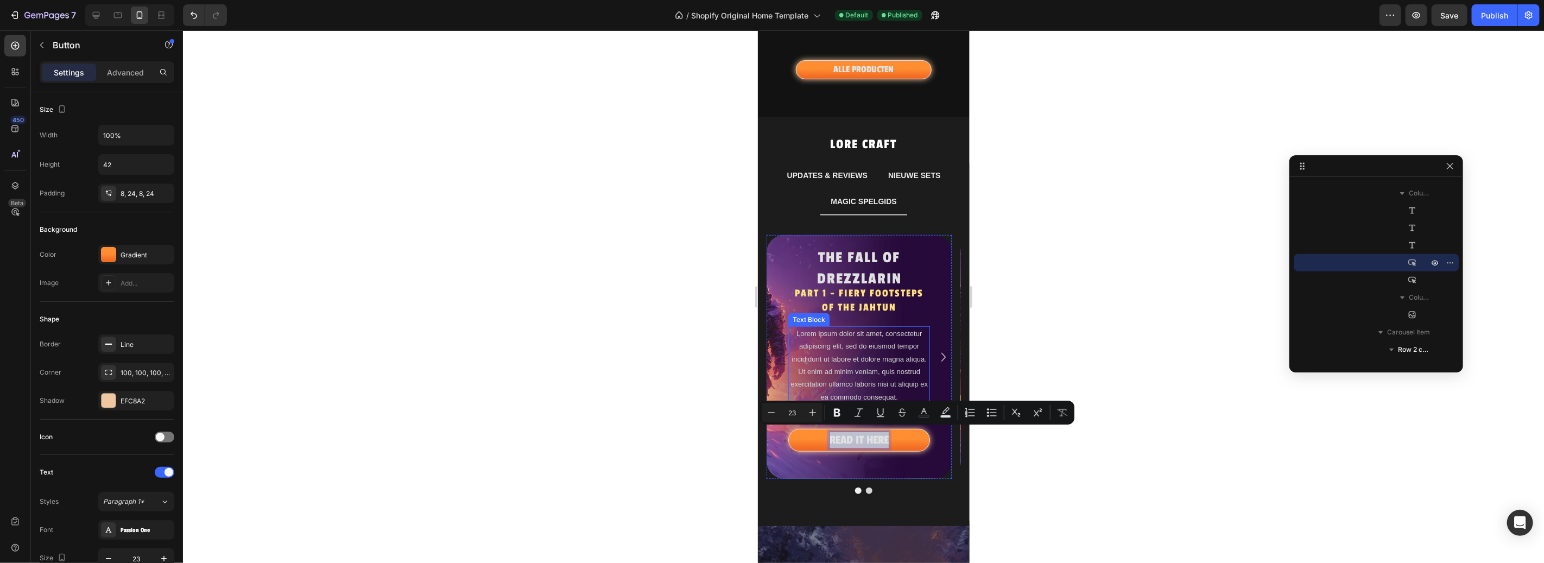
scroll to position [614, 0]
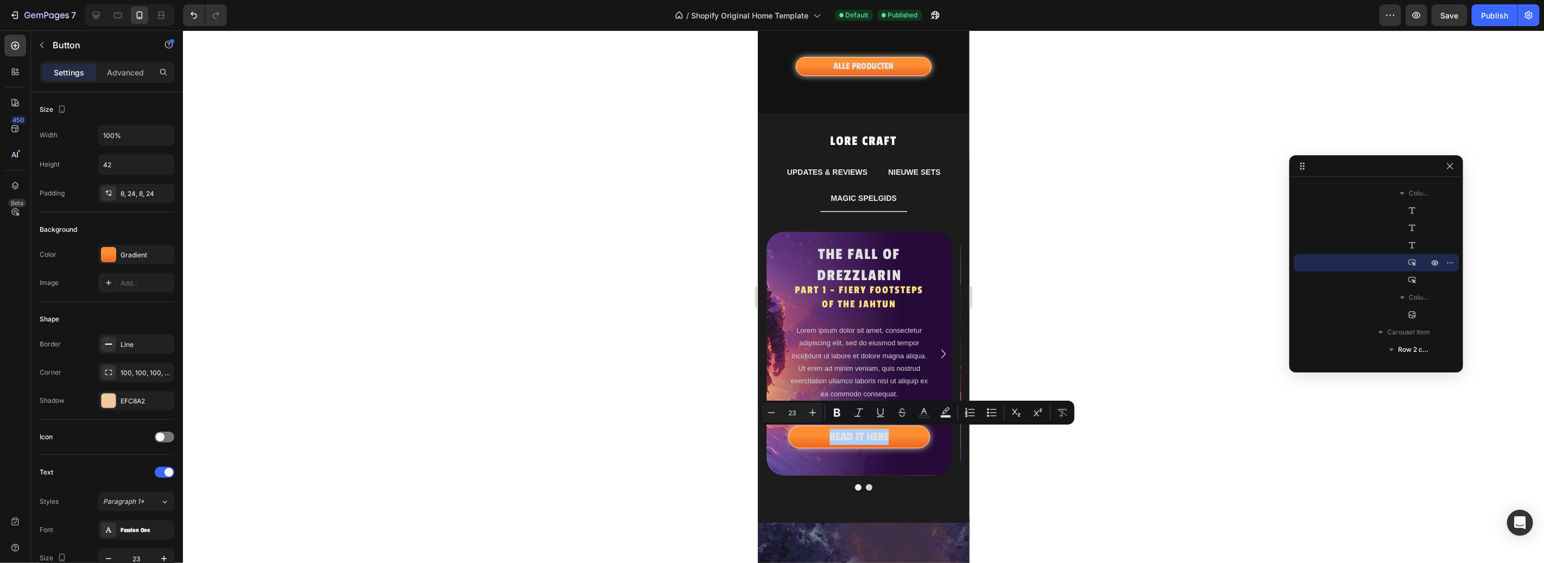
click at [1123, 375] on div at bounding box center [863, 296] width 1361 height 533
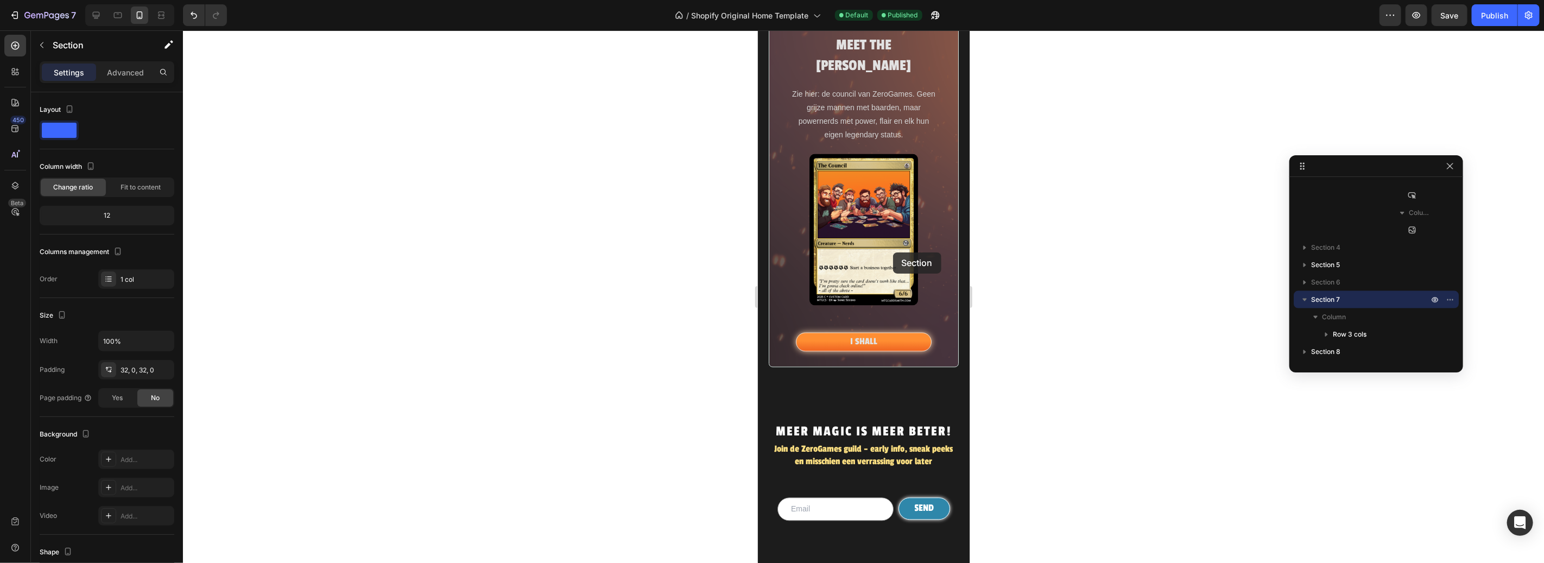
scroll to position [1950, 0]
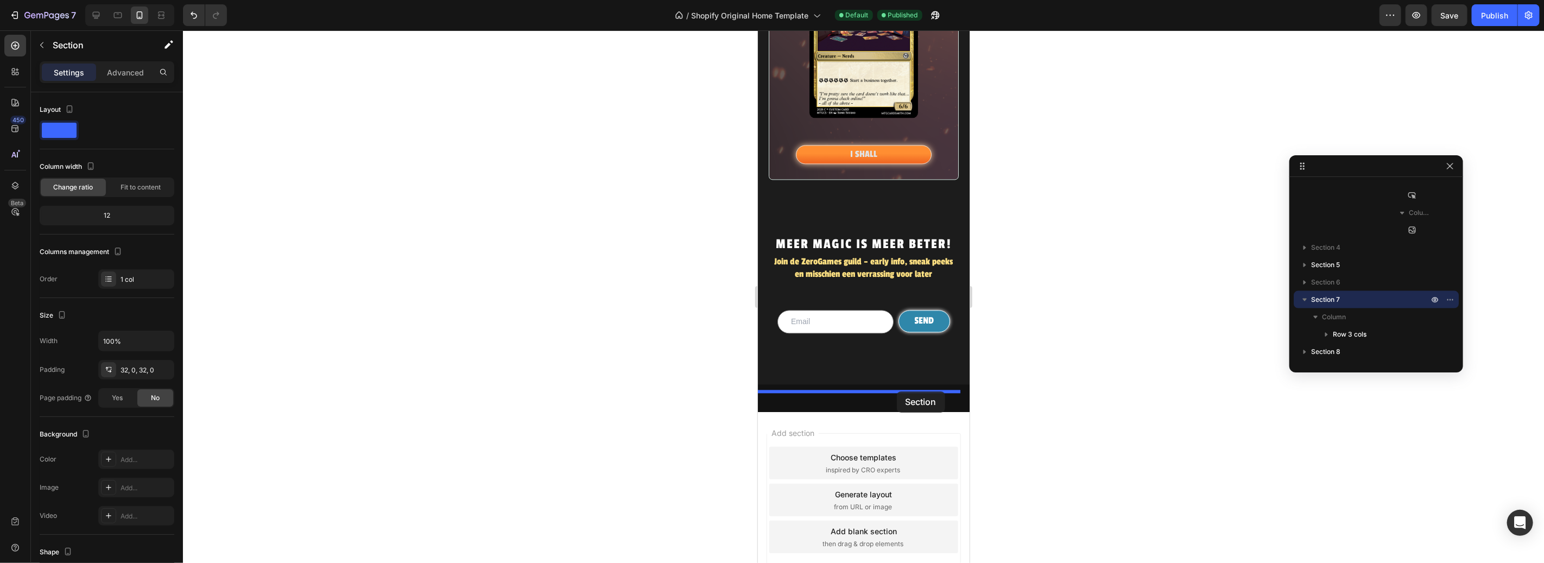
drag, startPoint x: 895, startPoint y: 203, endPoint x: 896, endPoint y: 391, distance: 187.9
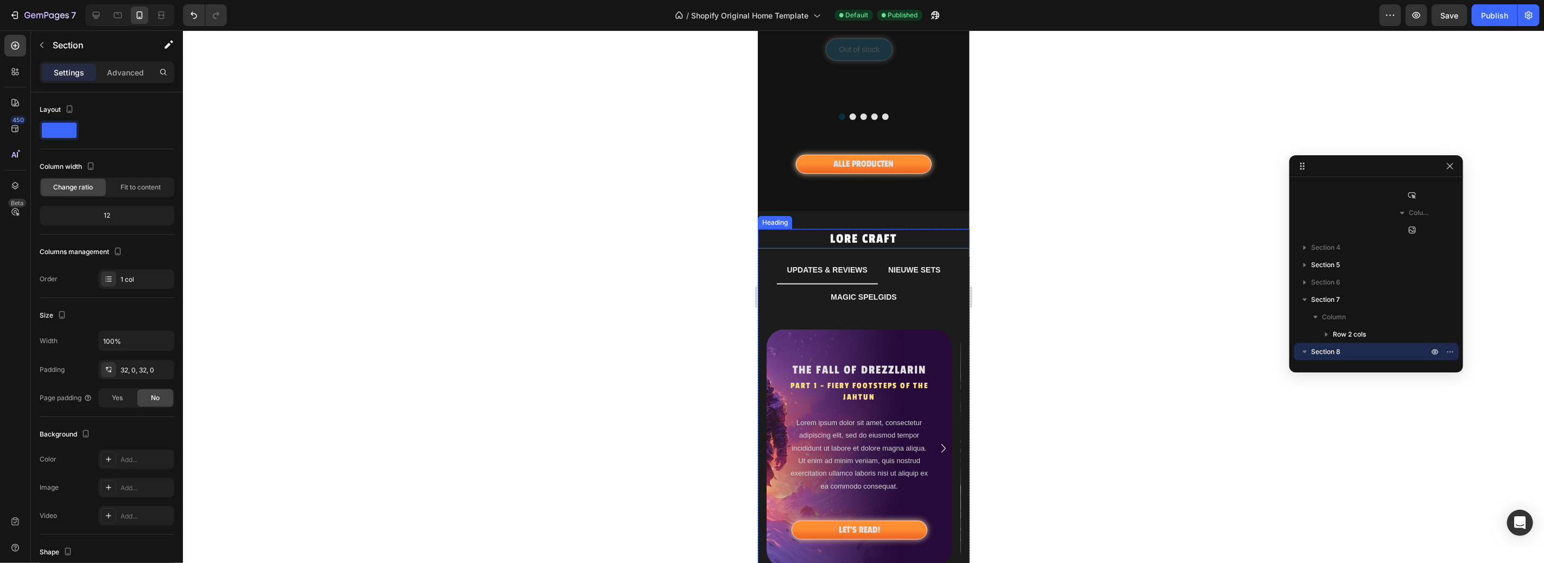
scroll to position [517, 0]
click at [912, 272] on p "NIEUWE SETS" at bounding box center [914, 268] width 52 height 14
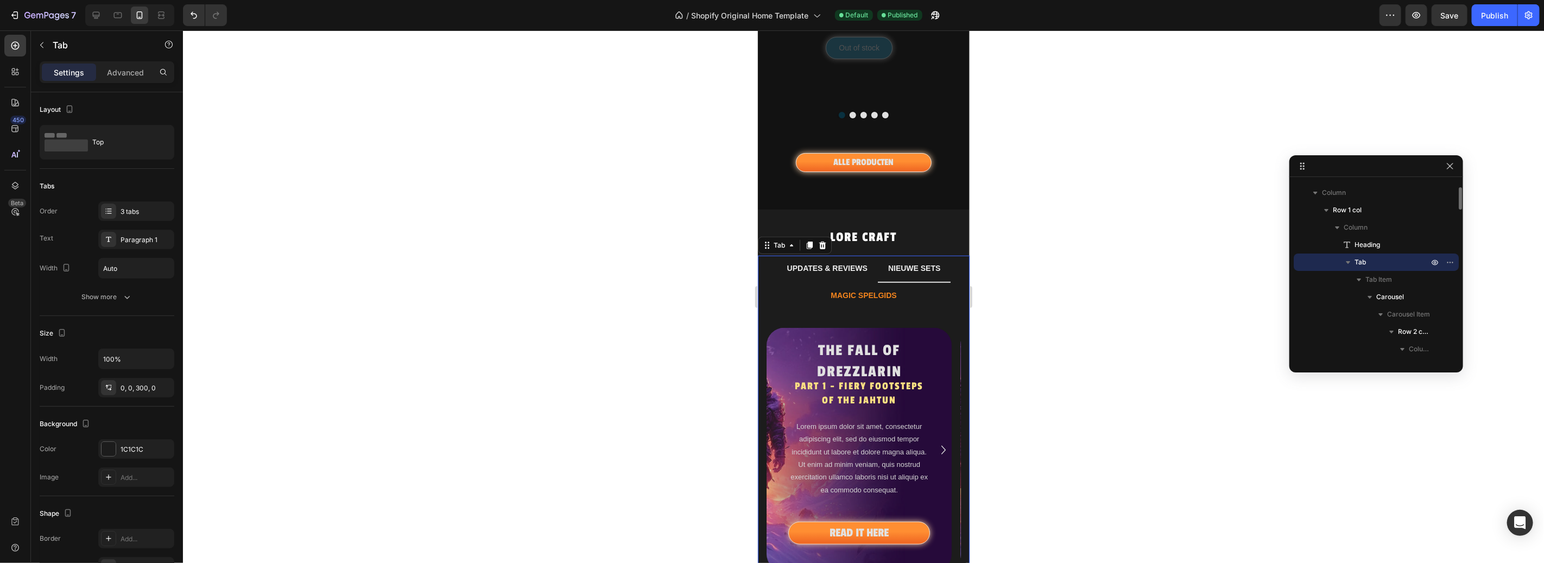
click at [874, 296] on p "MAGIC SPELGIDS" at bounding box center [863, 295] width 66 height 14
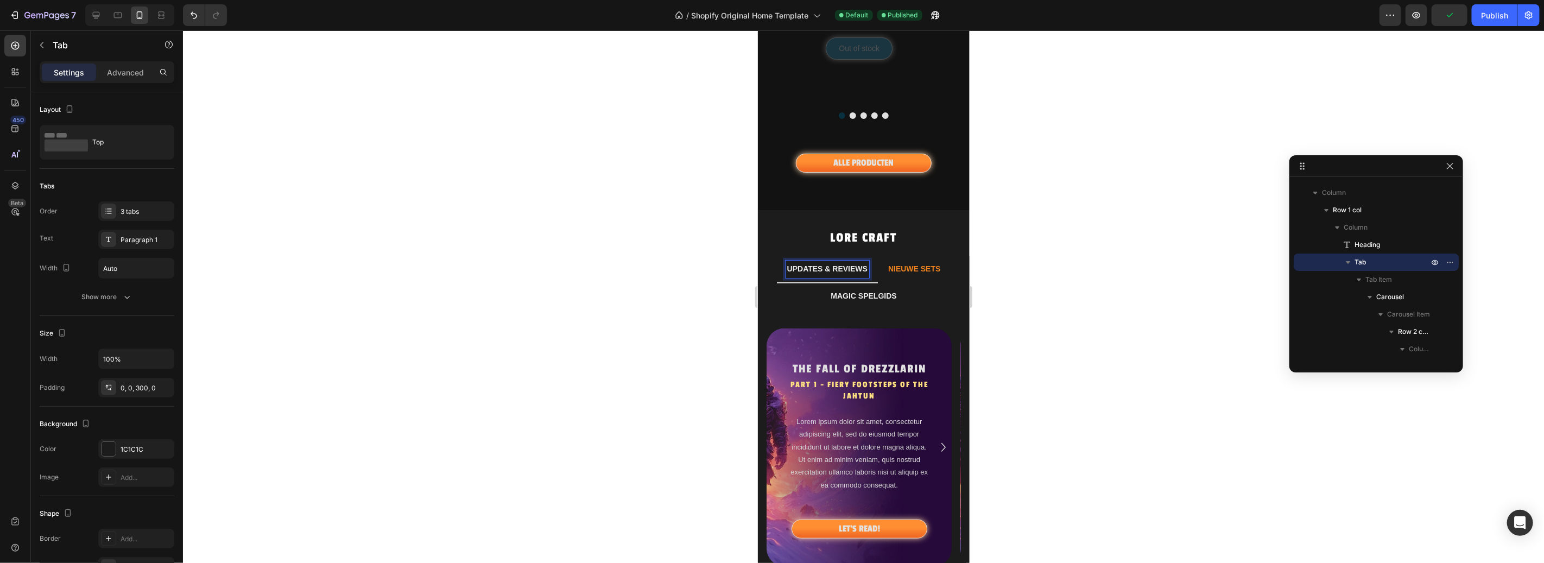
click at [901, 273] on p "NIEUWE SETS" at bounding box center [914, 269] width 52 height 14
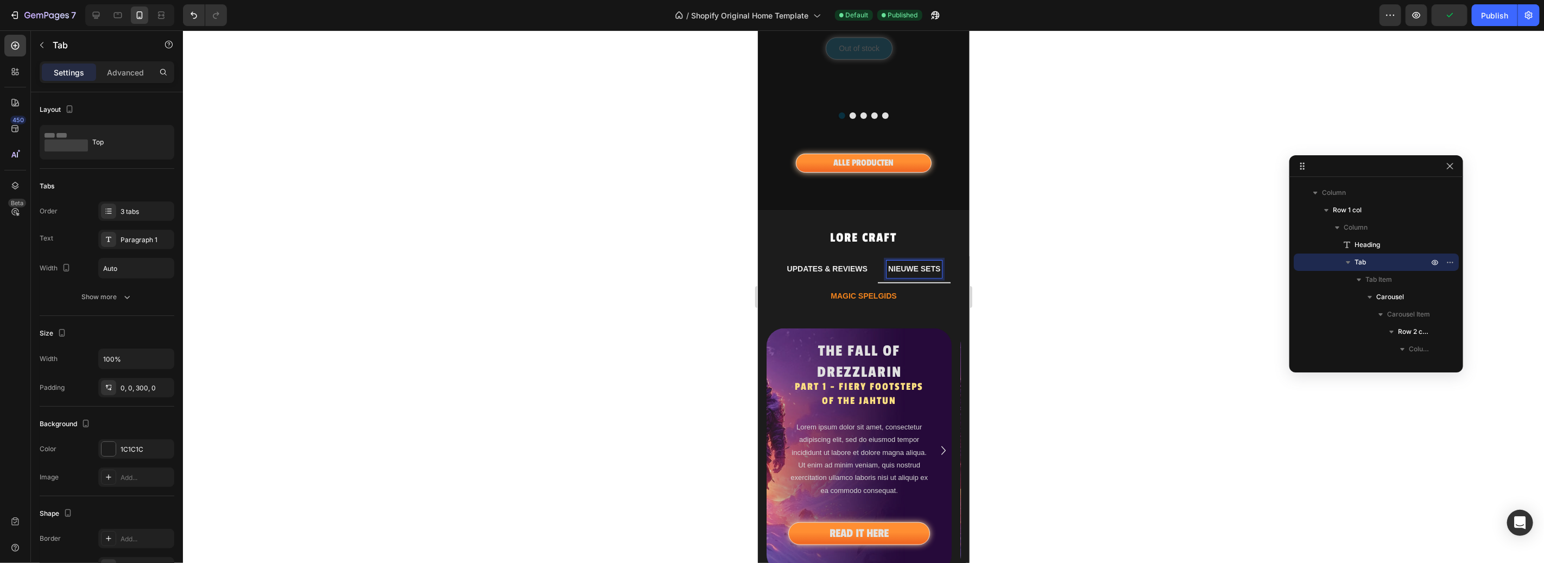
click at [868, 295] on p "MAGIC SPELGIDS" at bounding box center [863, 296] width 66 height 14
click at [844, 273] on p "UPDATES & REVIEWS" at bounding box center [827, 269] width 80 height 14
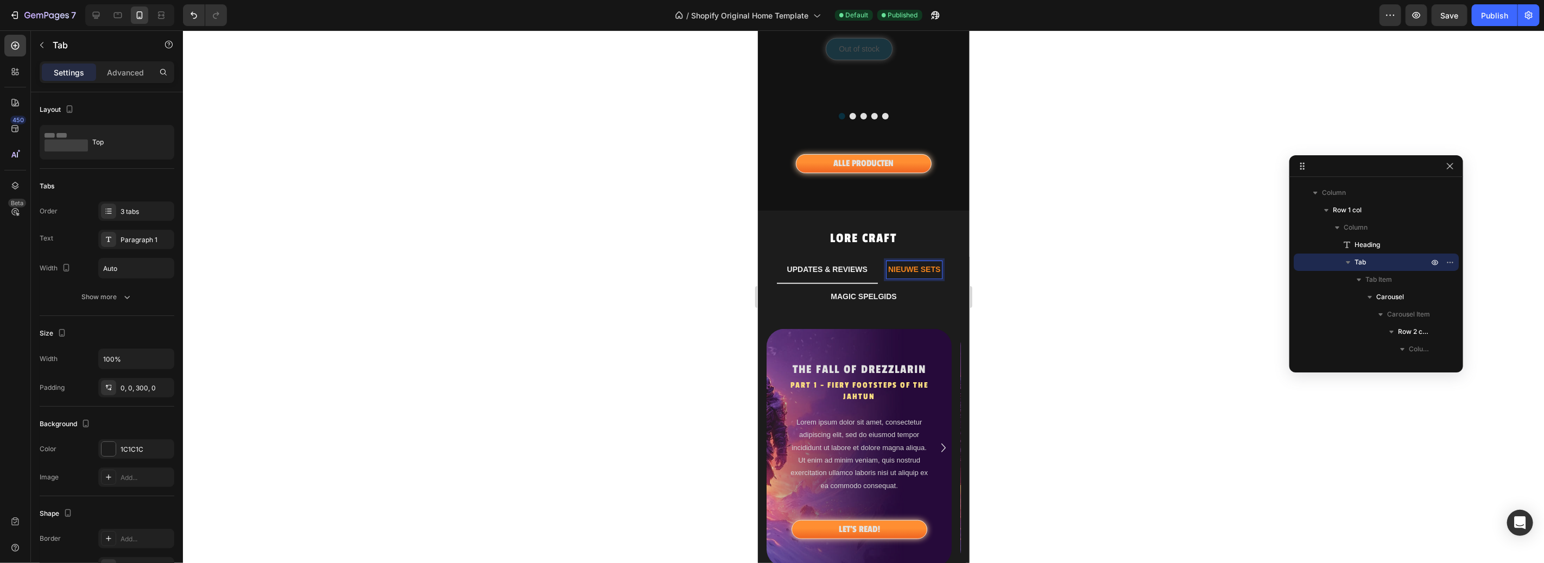
click at [909, 269] on p "NIEUWE SETS" at bounding box center [914, 269] width 52 height 14
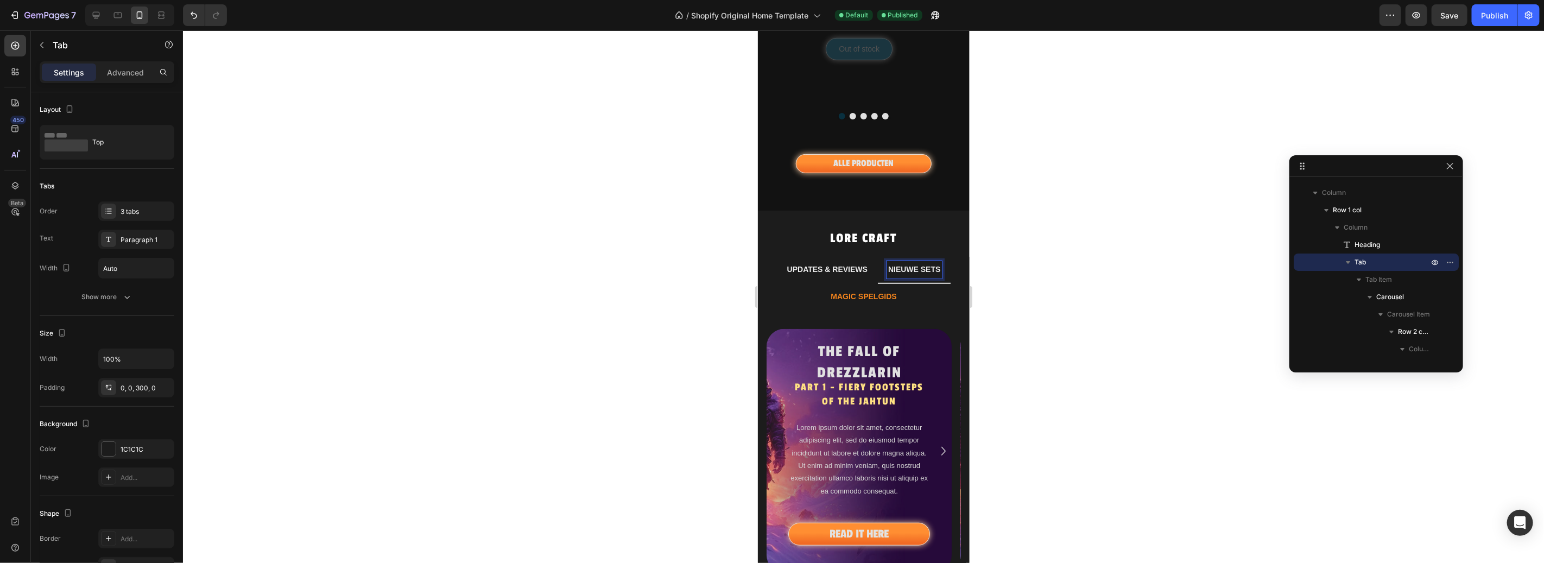
click at [851, 294] on p "MAGIC SPELGIDS" at bounding box center [863, 296] width 66 height 14
click at [1109, 296] on div at bounding box center [863, 296] width 1361 height 533
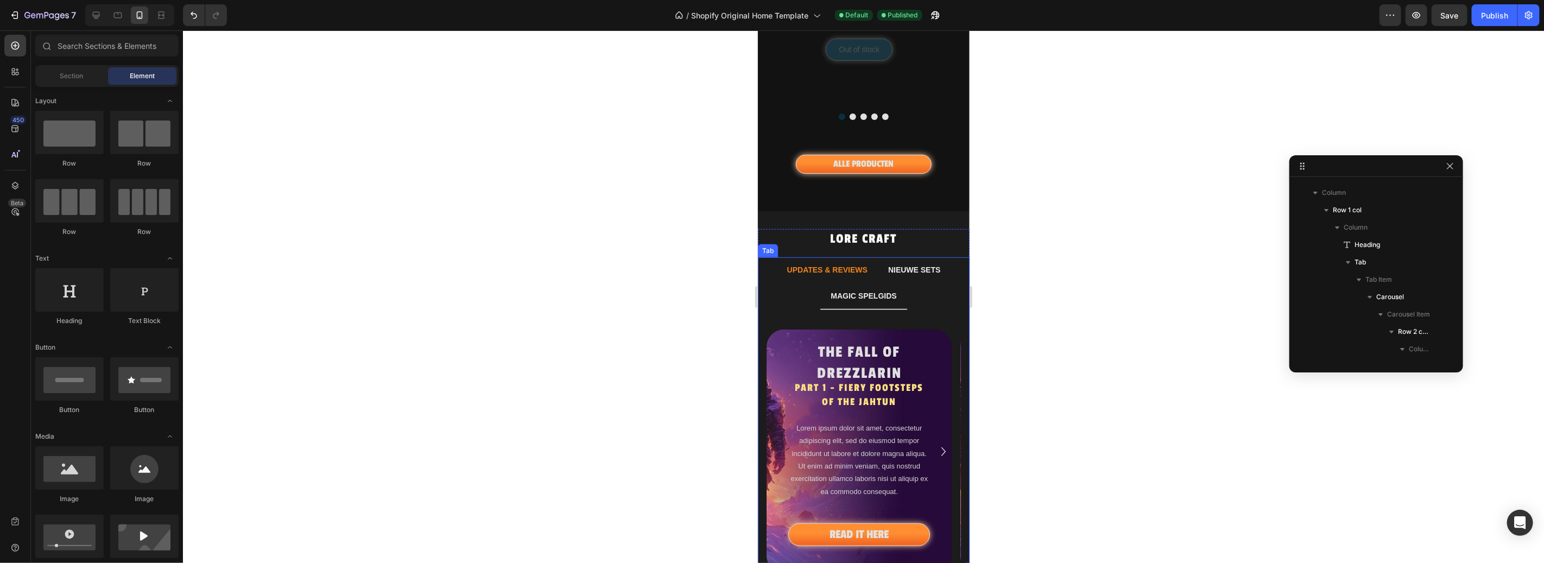
click at [860, 276] on p "UPDATES & REVIEWS" at bounding box center [827, 270] width 80 height 14
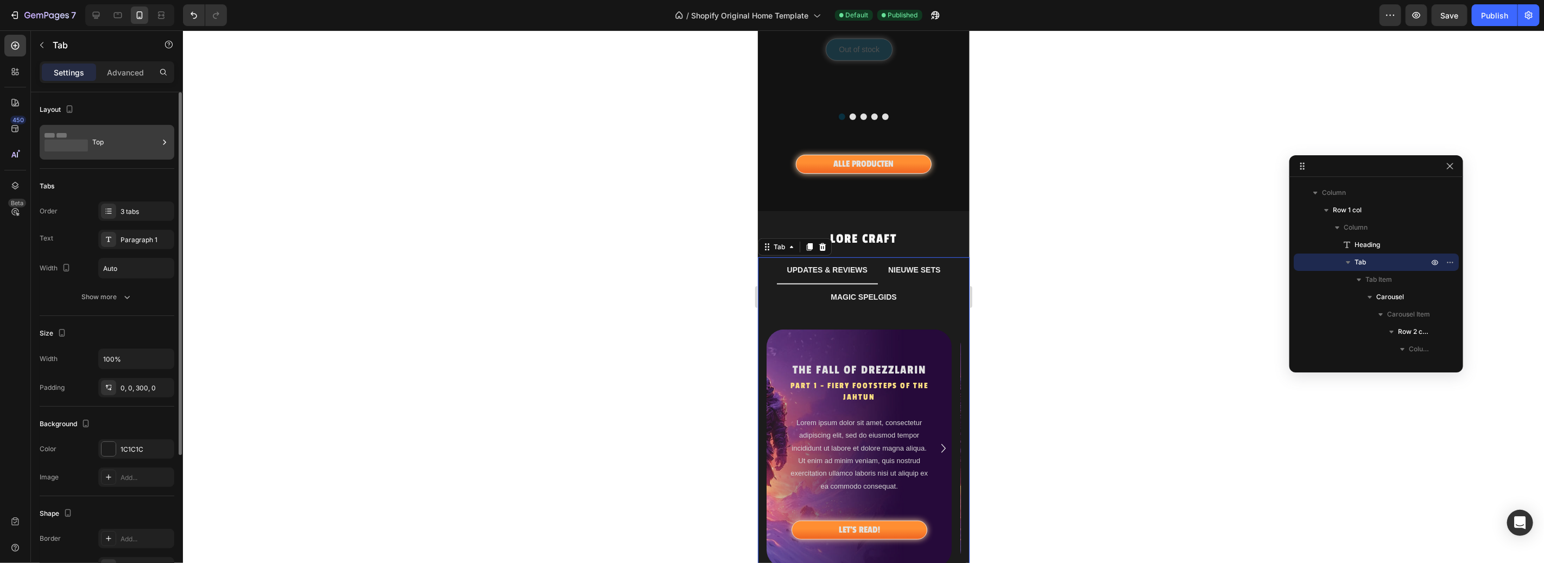
click at [62, 148] on rect at bounding box center [66, 146] width 43 height 12
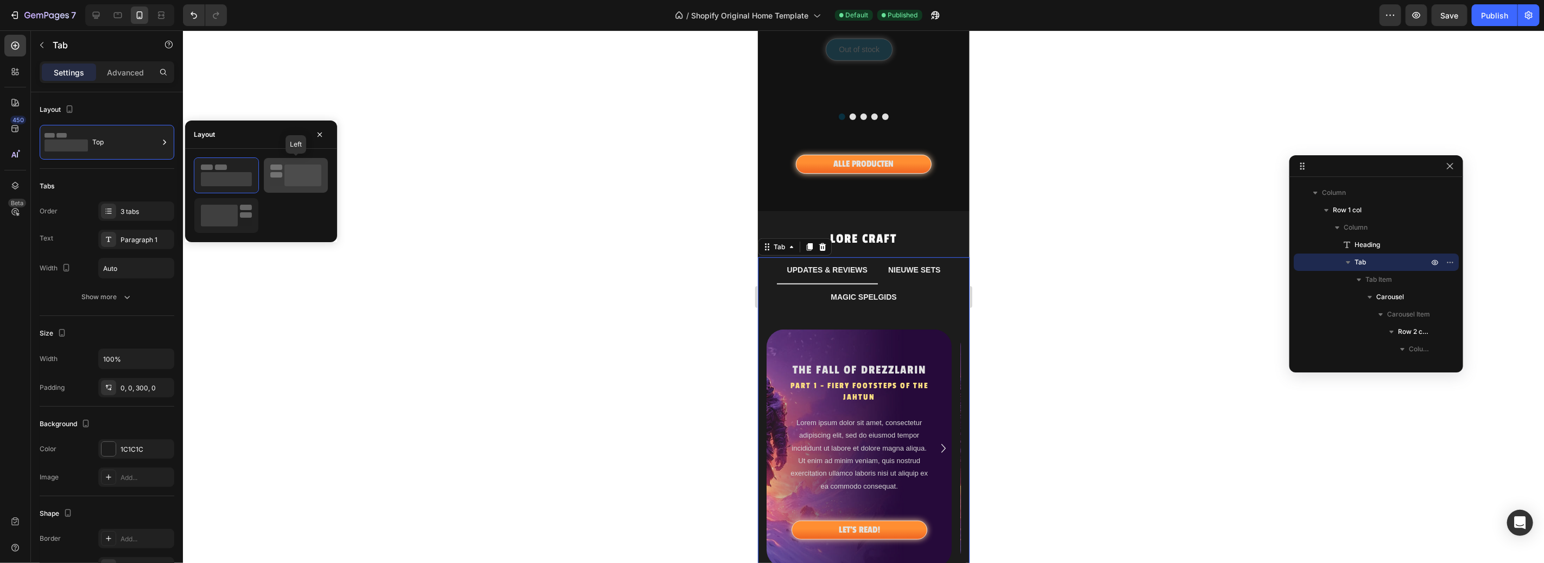
click at [309, 167] on rect at bounding box center [303, 176] width 37 height 22
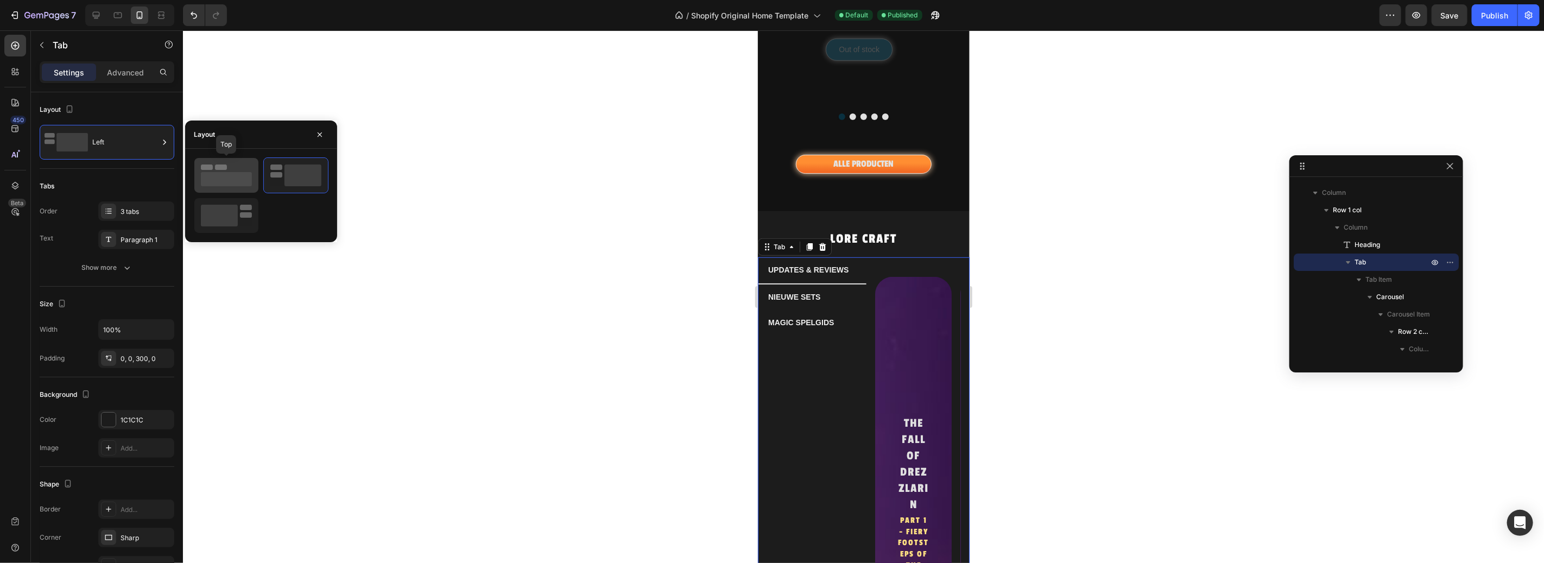
click at [218, 182] on rect at bounding box center [226, 179] width 51 height 14
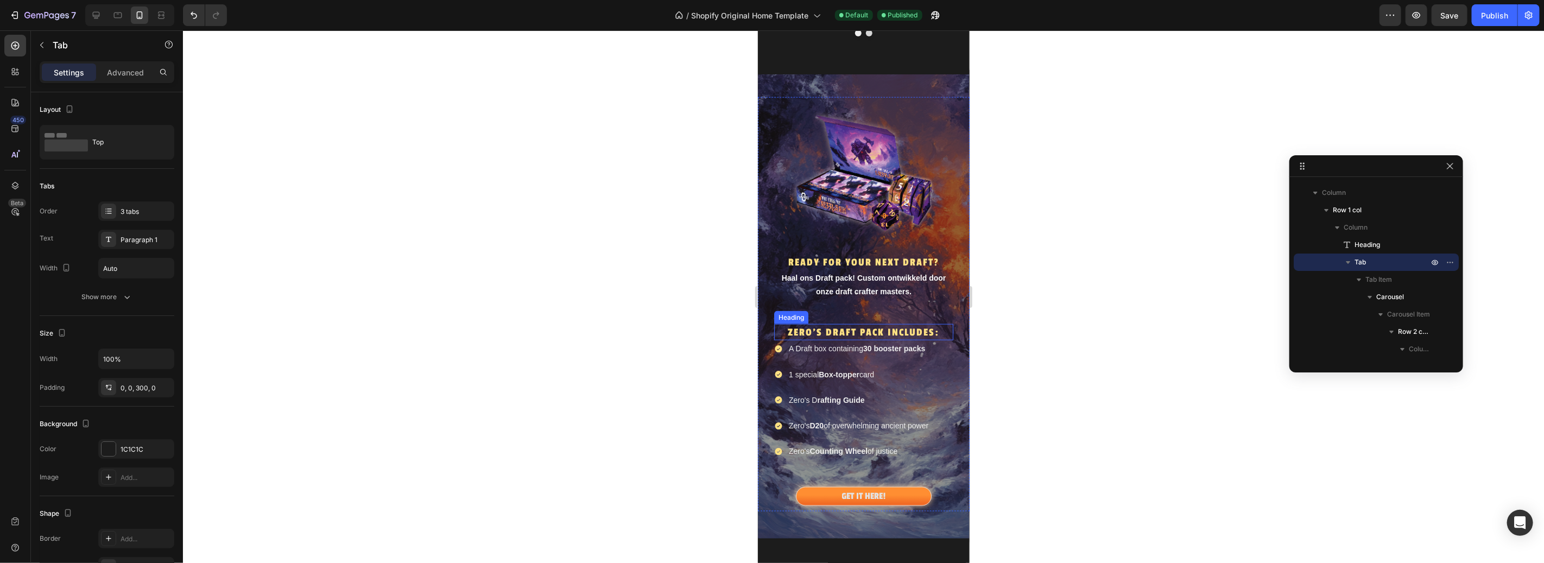
scroll to position [1064, 0]
click at [877, 273] on h2 "Haal ons Draft pack! Custom ontwikkeld door onze draft crafter masters." at bounding box center [863, 282] width 179 height 29
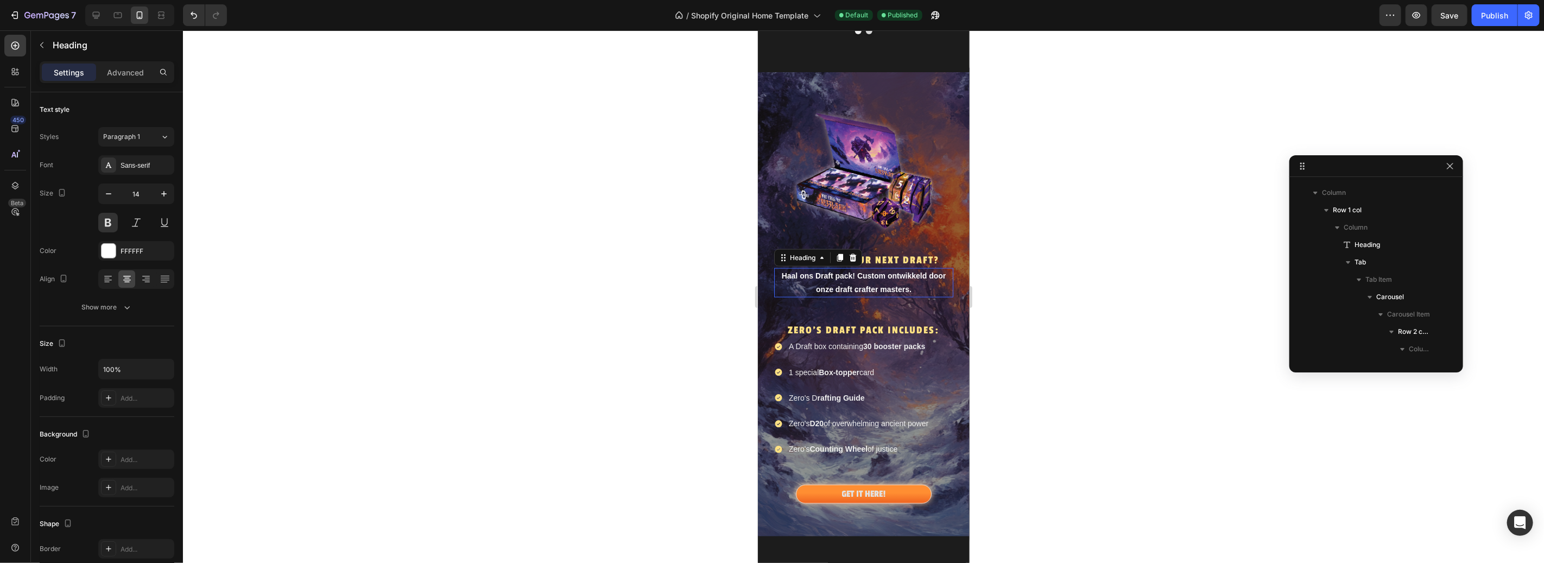
scroll to position [1335, 0]
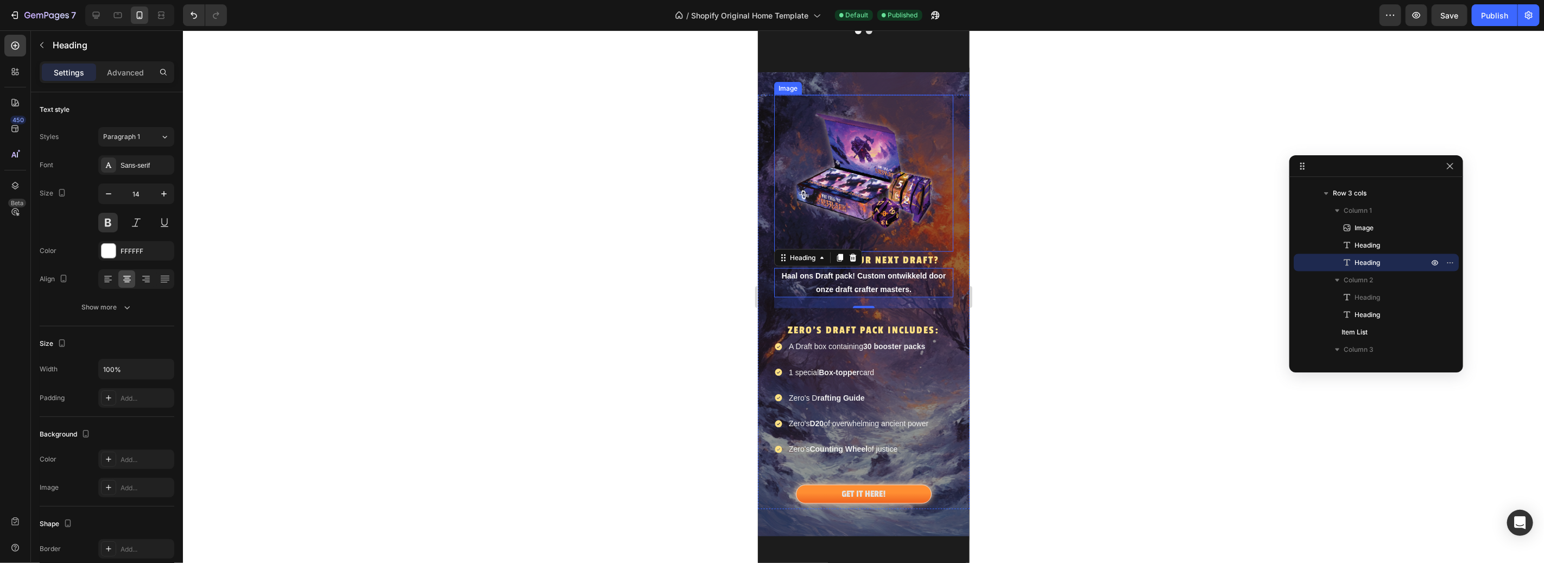
click at [874, 168] on img at bounding box center [863, 172] width 179 height 157
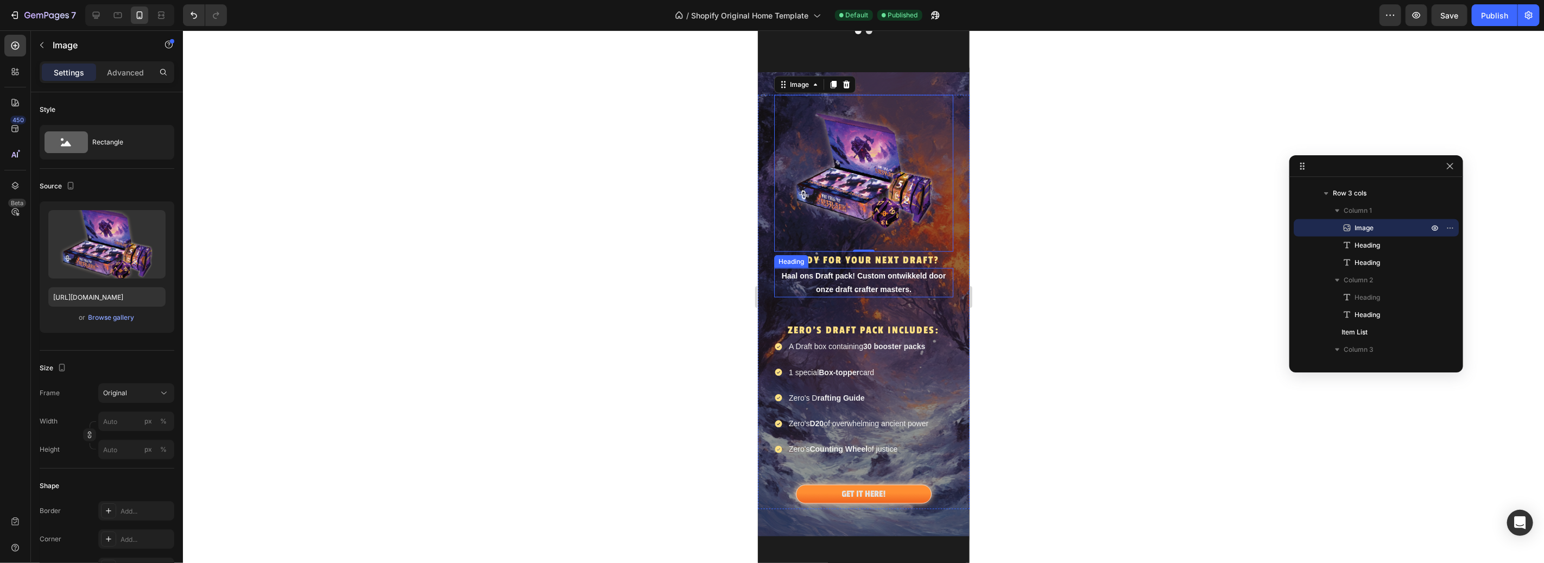
click at [883, 277] on h2 "Haal ons Draft pack! Custom ontwikkeld door onze draft crafter masters." at bounding box center [863, 282] width 179 height 29
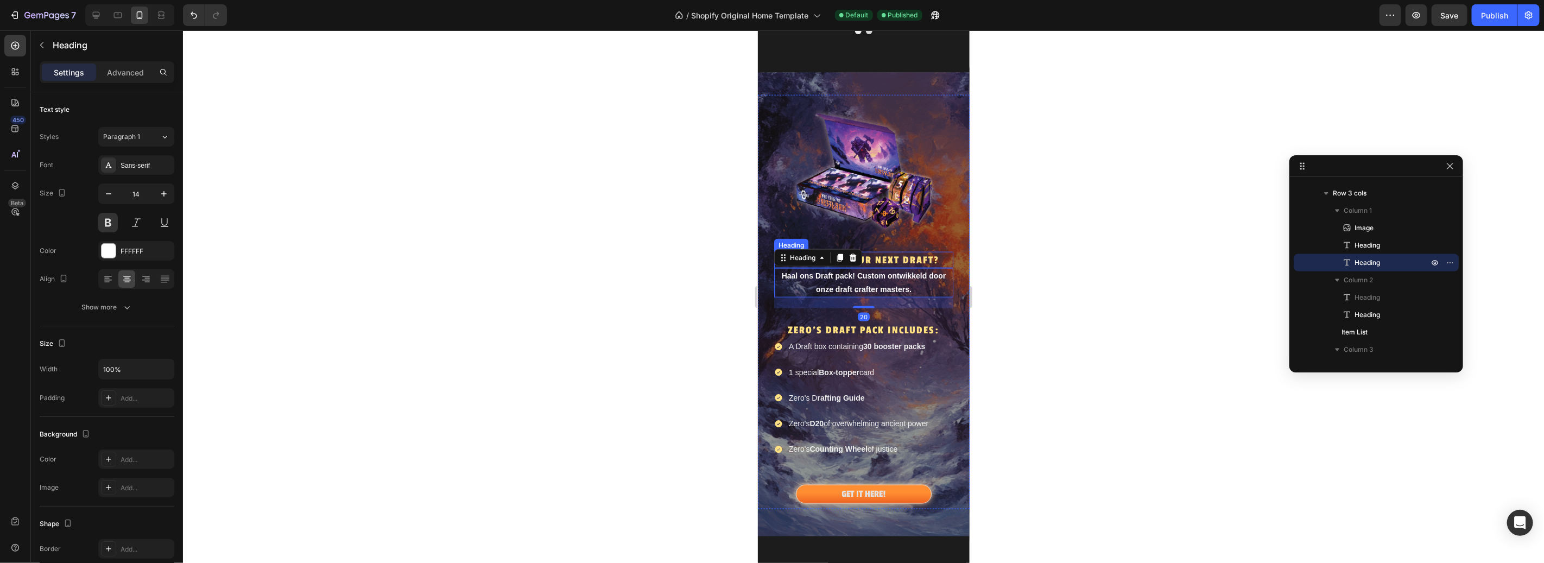
click at [890, 251] on h2 "READY FOR YOUR NEXT DRAFT?" at bounding box center [863, 259] width 179 height 16
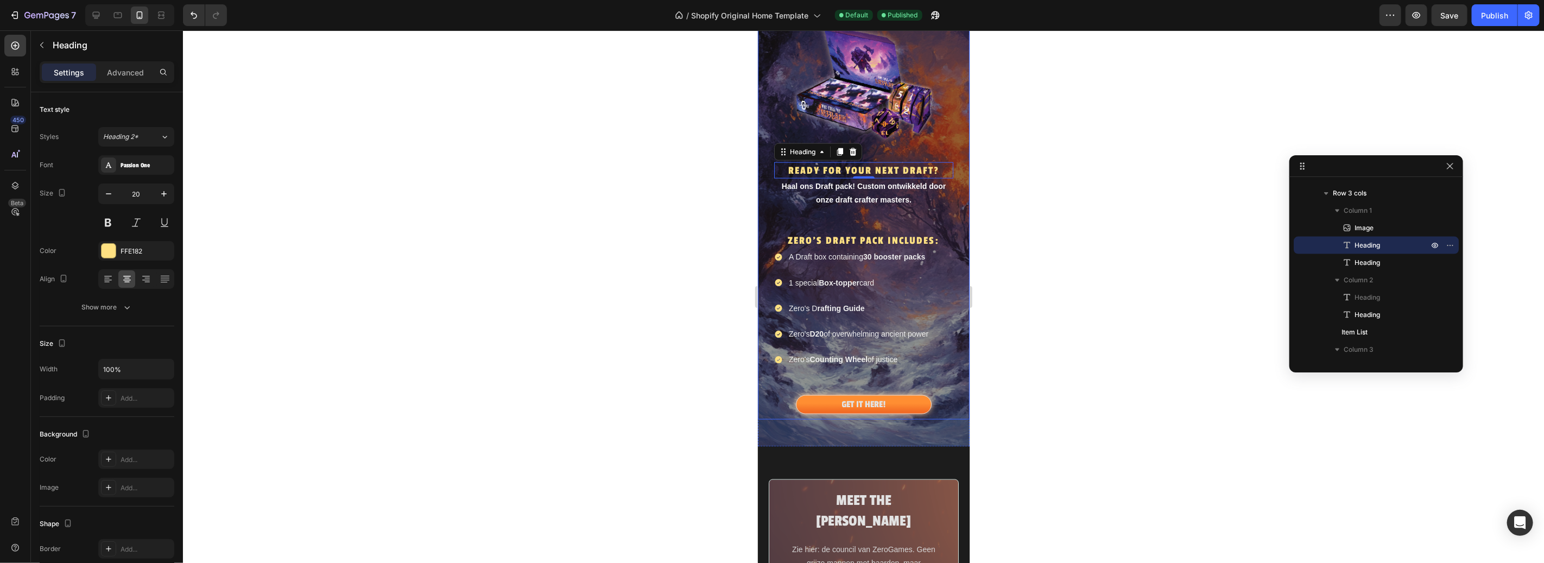
scroll to position [1077, 0]
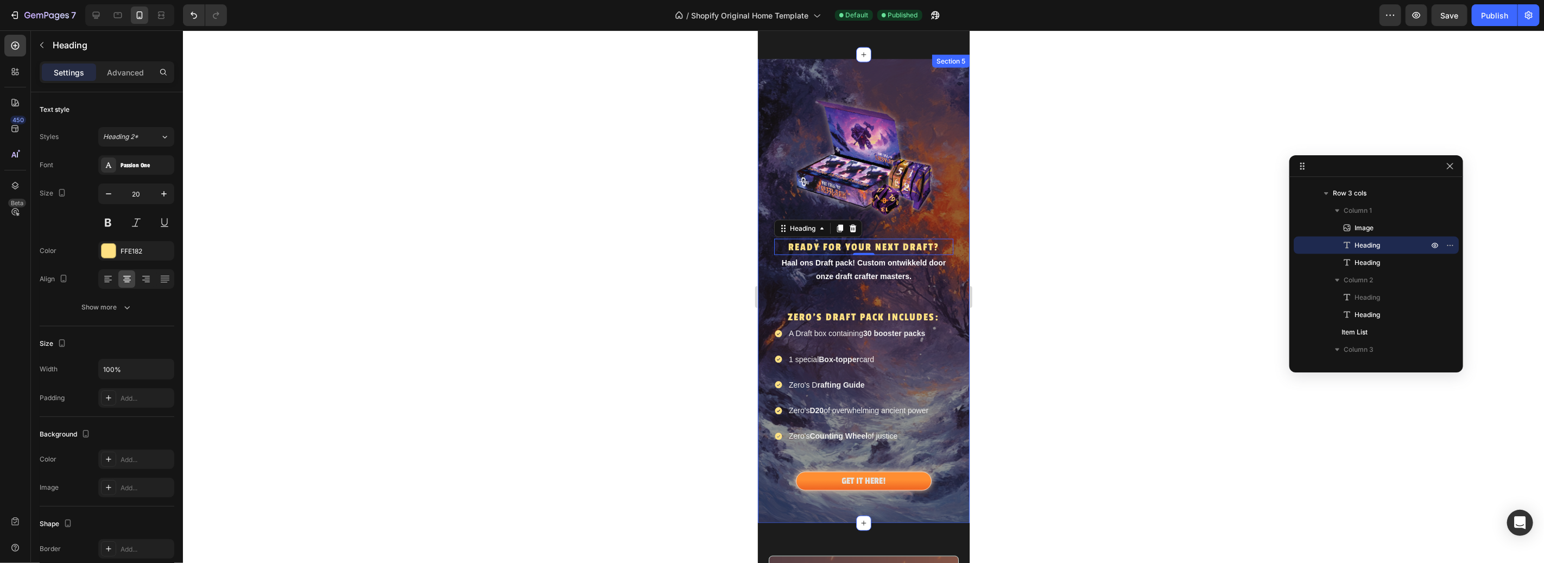
click at [854, 77] on div "Image READY FOR YOUR NEXT DRAFT? Heading 0 Haal ons Draft pack! Custom ontwikke…" at bounding box center [863, 288] width 212 height 469
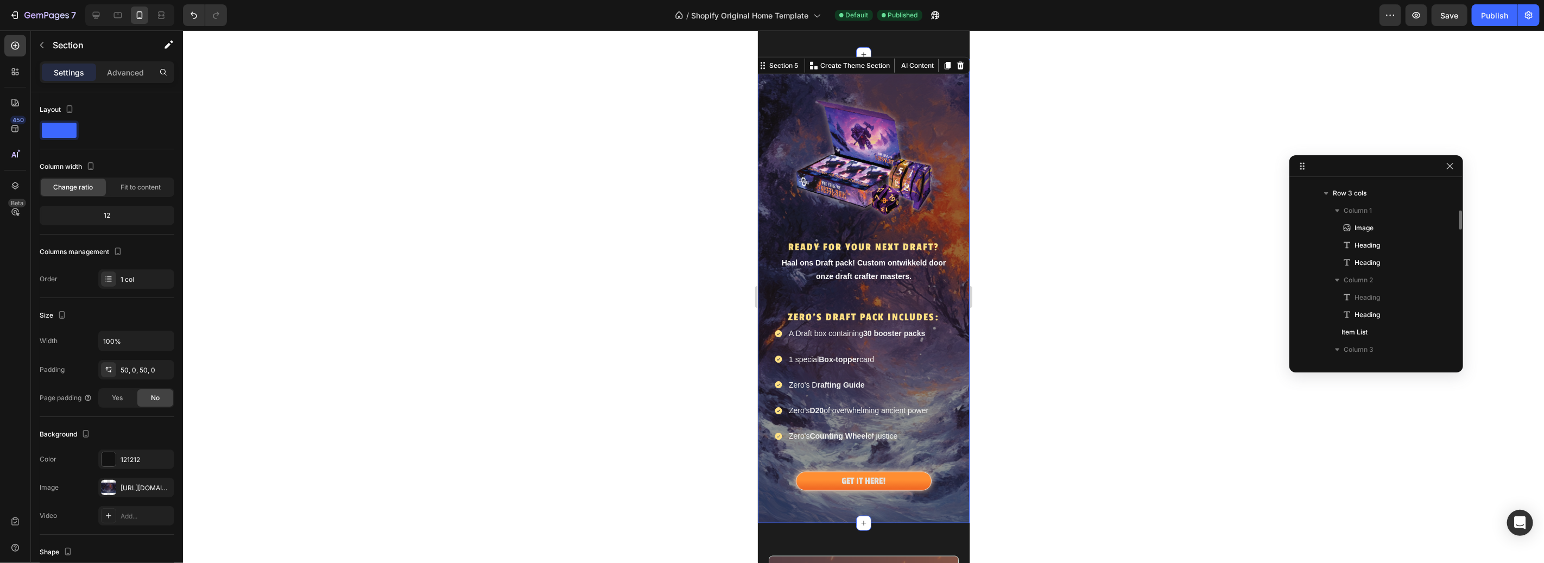
scroll to position [1230, 0]
click at [1142, 190] on div at bounding box center [863, 296] width 1361 height 533
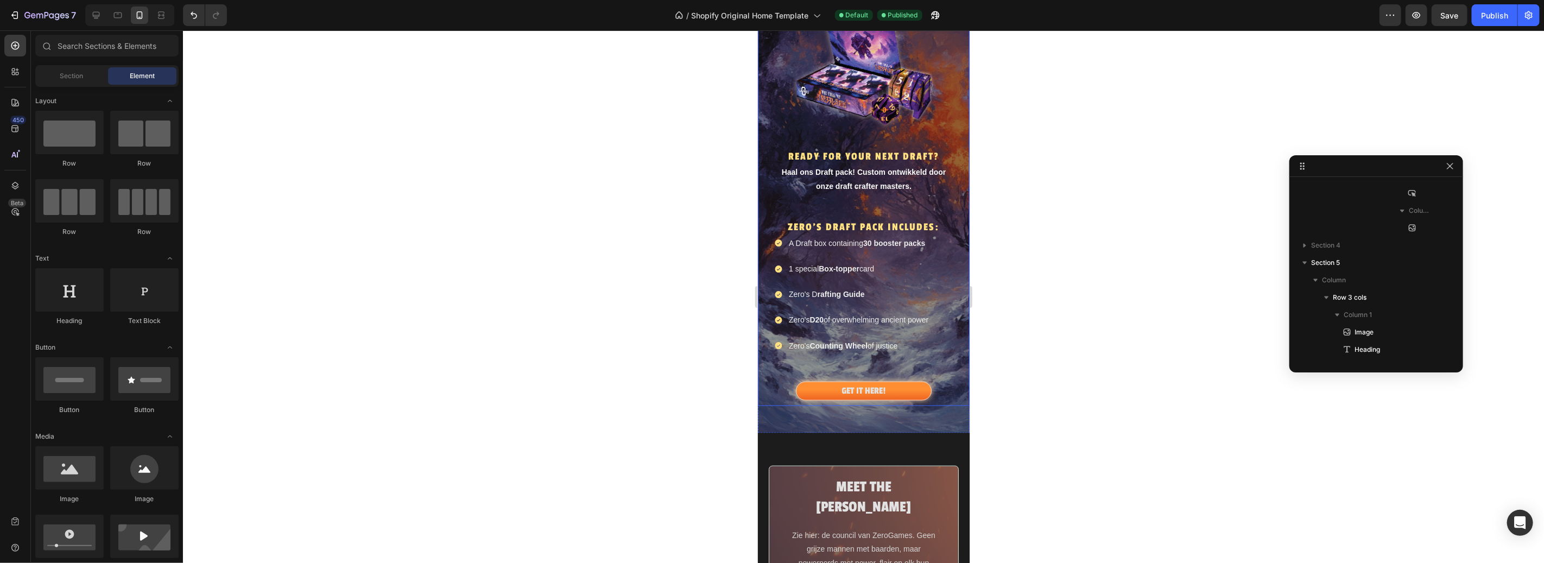
scroll to position [1168, 0]
click at [826, 315] on p "Zero's D20 of overwhelming ancient power" at bounding box center [858, 319] width 140 height 14
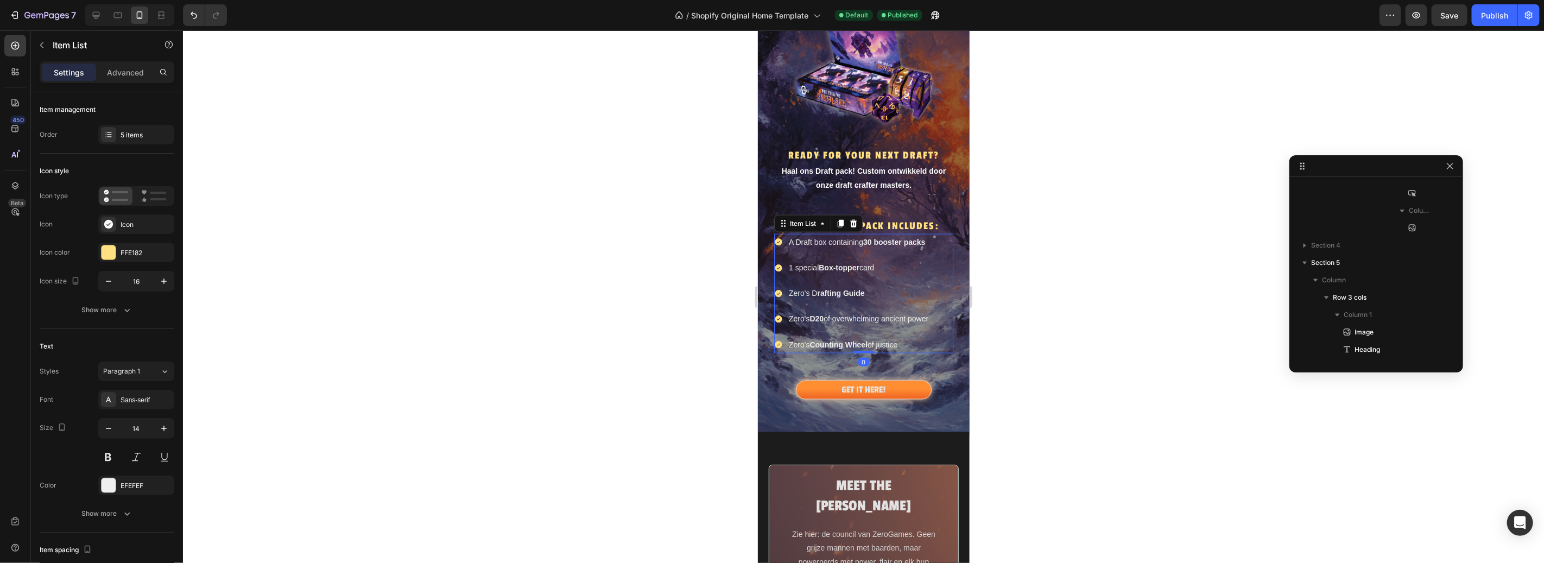
scroll to position [1404, 0]
click at [847, 238] on p "A Draft box containing 30 booster packs" at bounding box center [858, 242] width 140 height 14
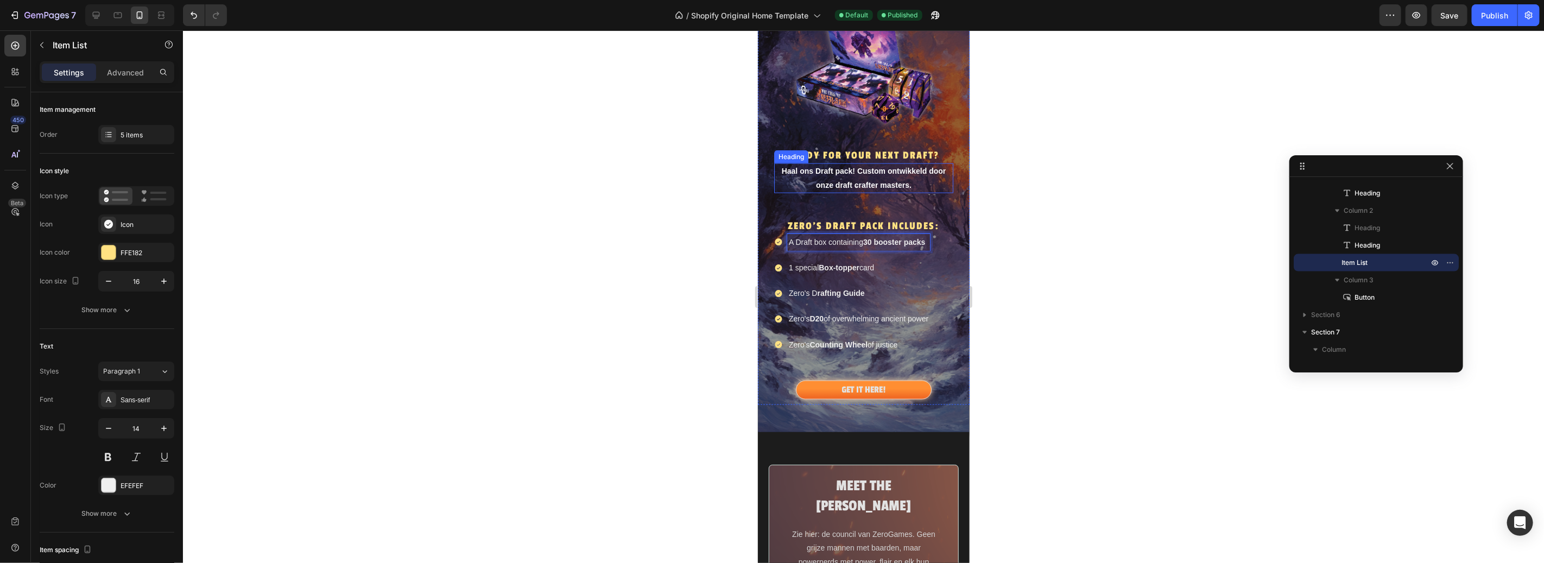
click at [856, 168] on h2 "Haal ons Draft pack! Custom ontwikkeld door onze draft crafter masters." at bounding box center [863, 177] width 179 height 29
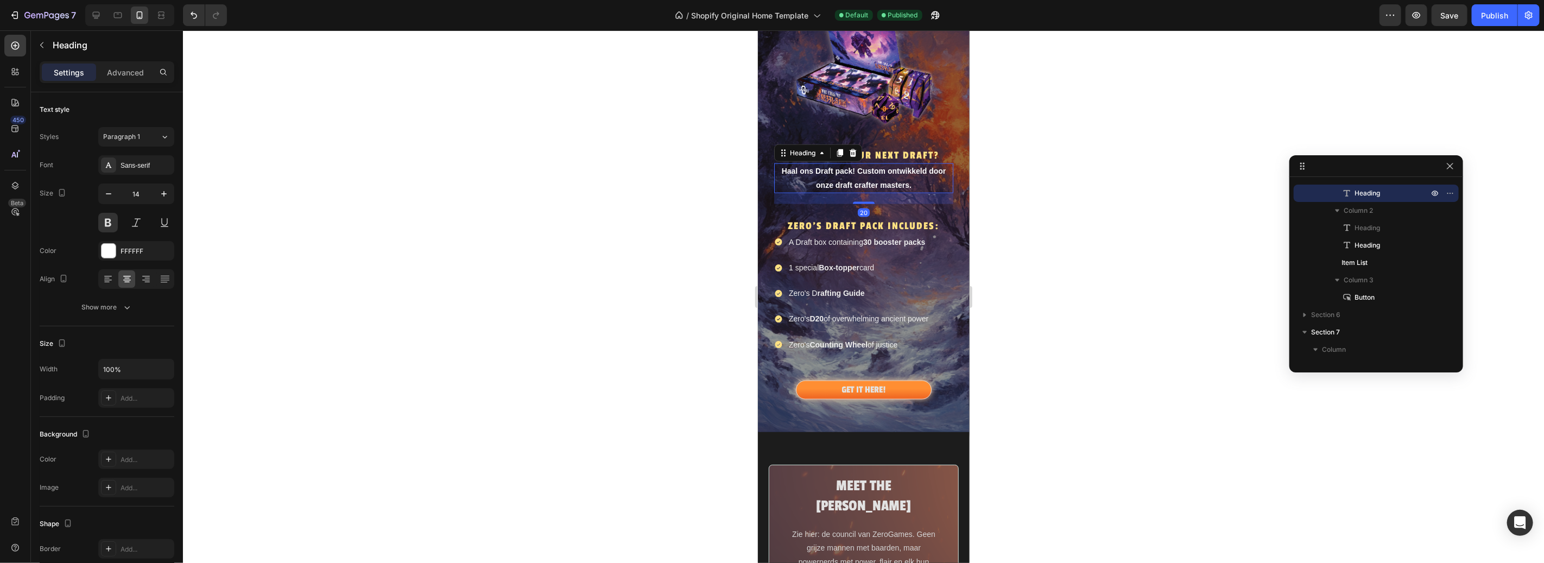
click at [868, 166] on h2 "Haal ons Draft pack! Custom ontwikkeld door onze draft crafter masters." at bounding box center [863, 177] width 179 height 29
click at [868, 166] on p "Haal ons Draft pack! Custom ontwikkeld door onze draft crafter masters." at bounding box center [863, 177] width 177 height 27
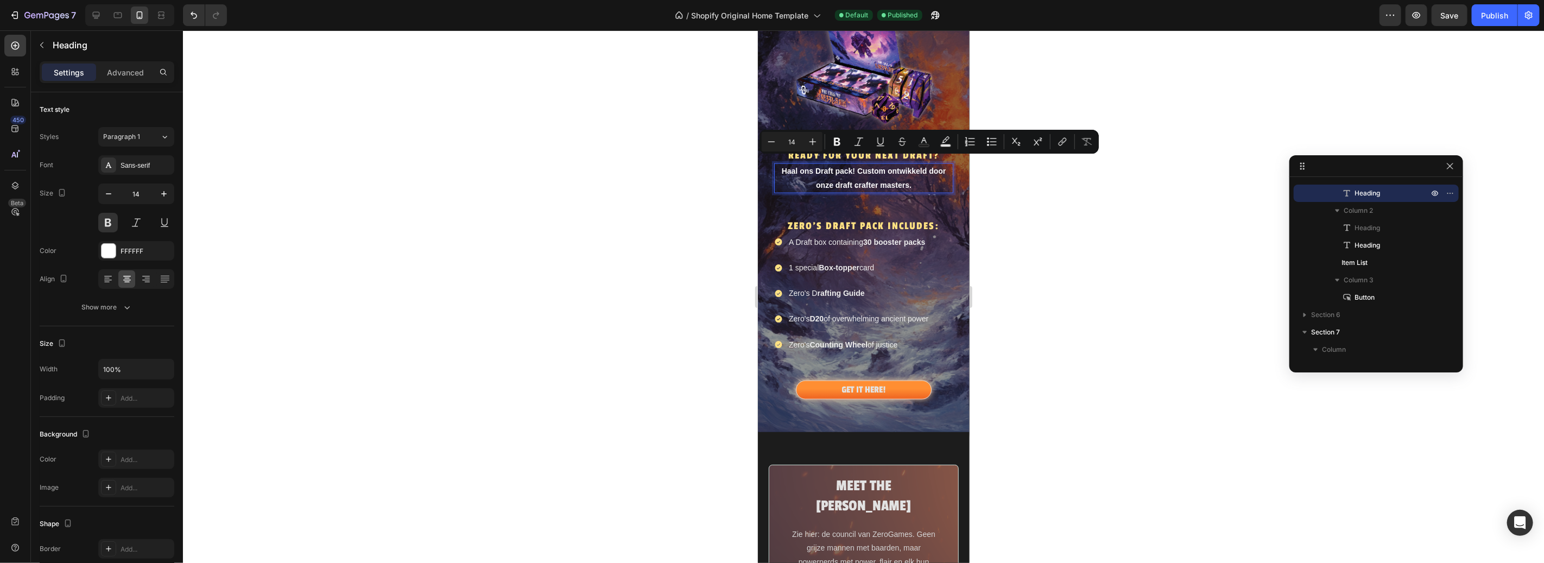
click at [898, 175] on p "Haal ons Draft pack! Custom ontwikkeld door onze draft crafter masters." at bounding box center [863, 177] width 177 height 27
drag, startPoint x: 909, startPoint y: 177, endPoint x: 735, endPoint y: 157, distance: 175.4
click at [757, 157] on html "iPhone 13 Pro ( 390 px) iPhone 13 Mini iPhone 13 Pro iPhone 11 Pro Max iPhone 1…" at bounding box center [863, 132] width 212 height 2543
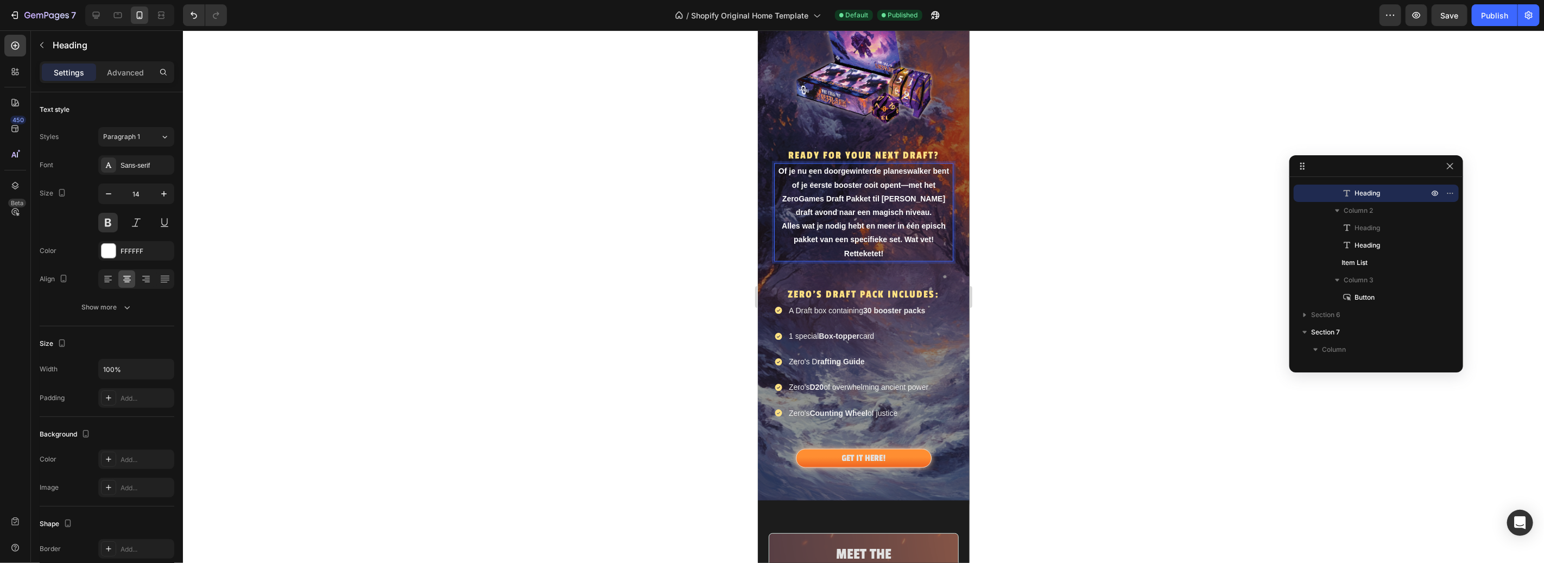
click at [1062, 261] on div at bounding box center [863, 296] width 1361 height 533
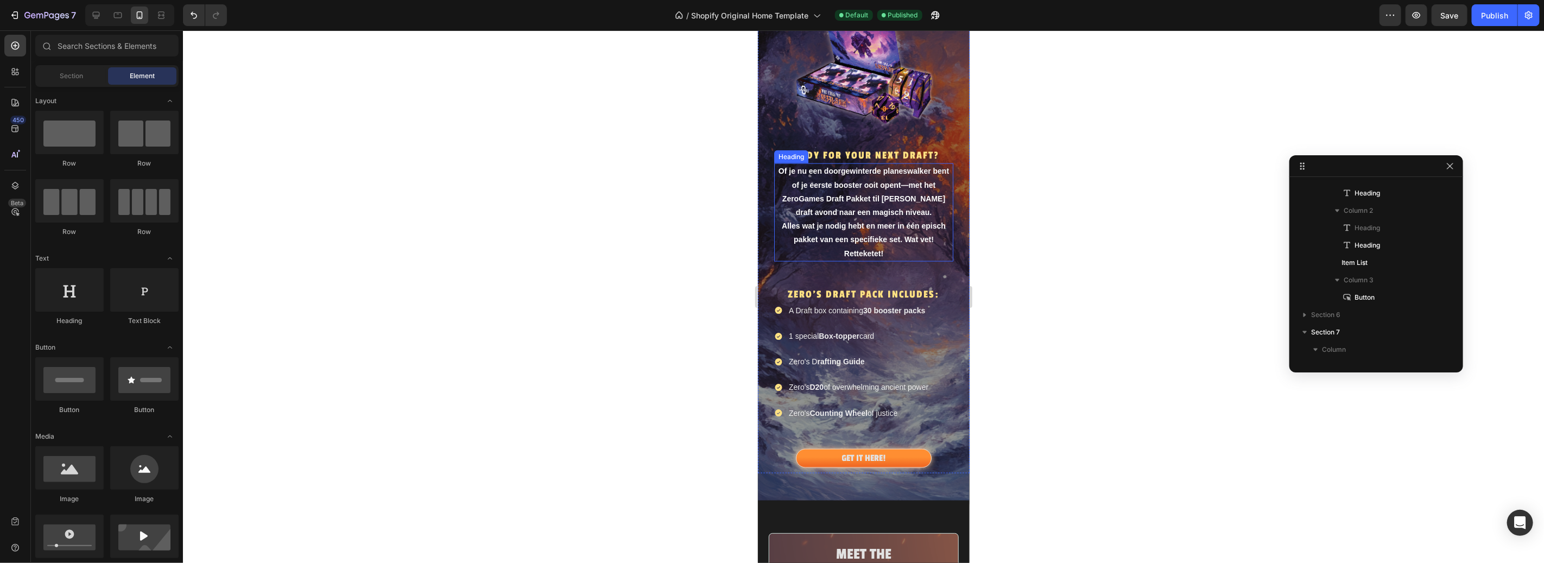
click at [894, 226] on p "Of je nu een doorgewinterde planeswalker bent of je eerste booster ooit opent—m…" at bounding box center [863, 212] width 177 height 96
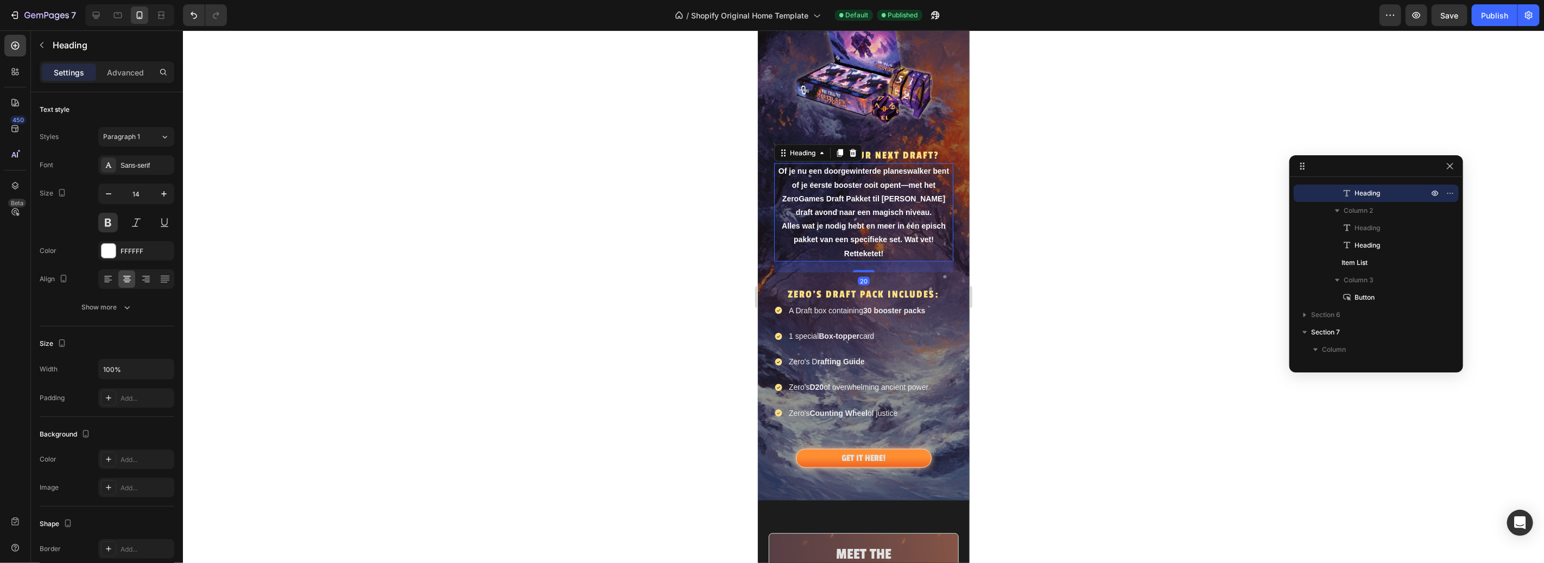
click at [1154, 233] on div at bounding box center [863, 296] width 1361 height 533
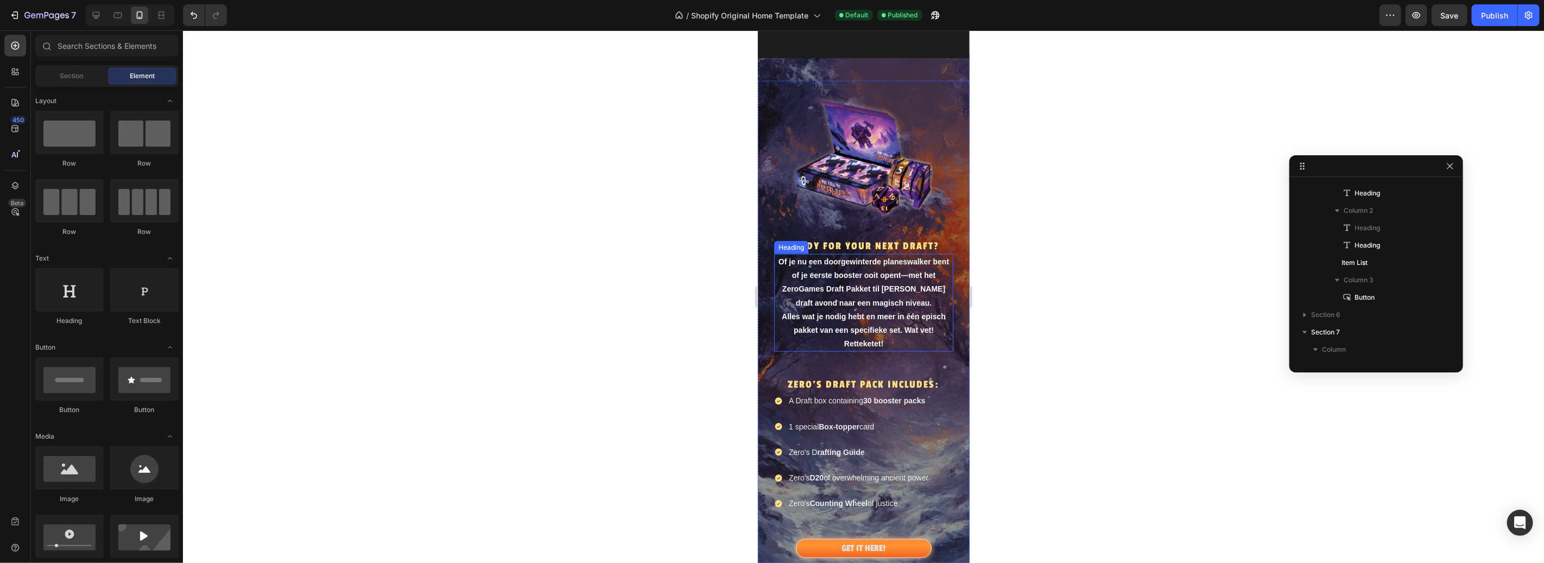
scroll to position [1012, 0]
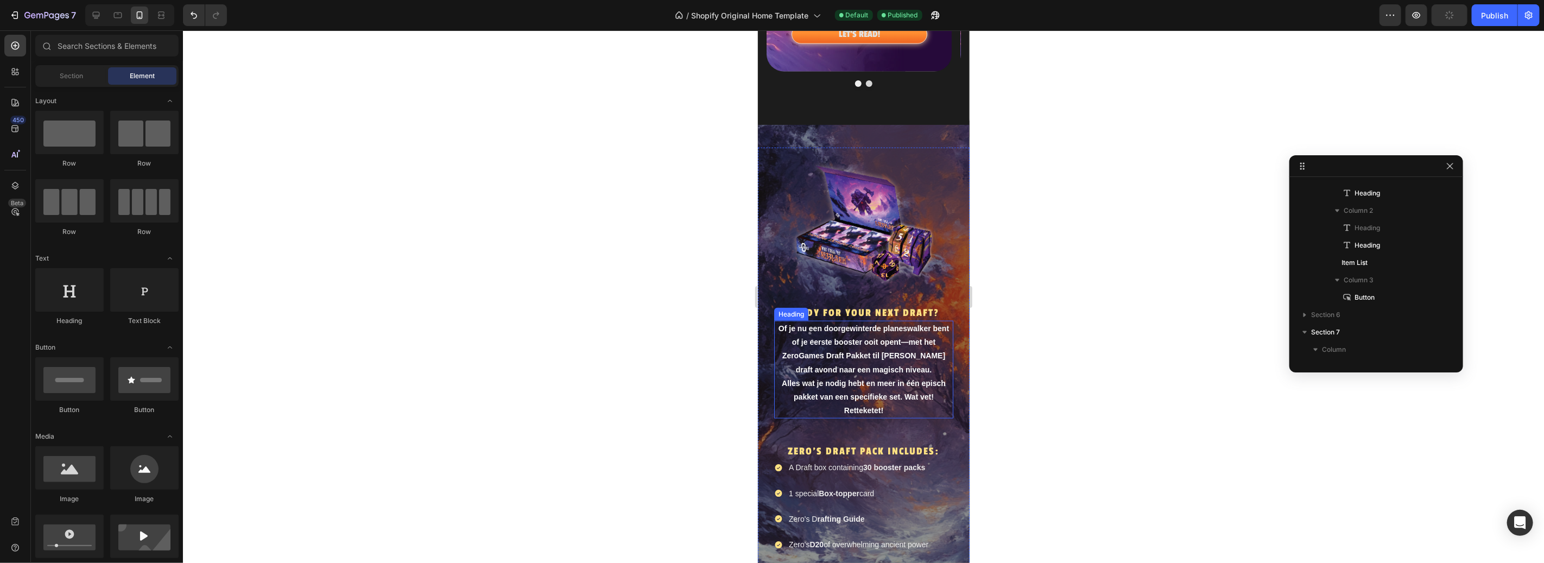
click at [867, 383] on p "Of je nu een doorgewinterde planeswalker bent of je eerste booster ooit opent—m…" at bounding box center [863, 369] width 177 height 96
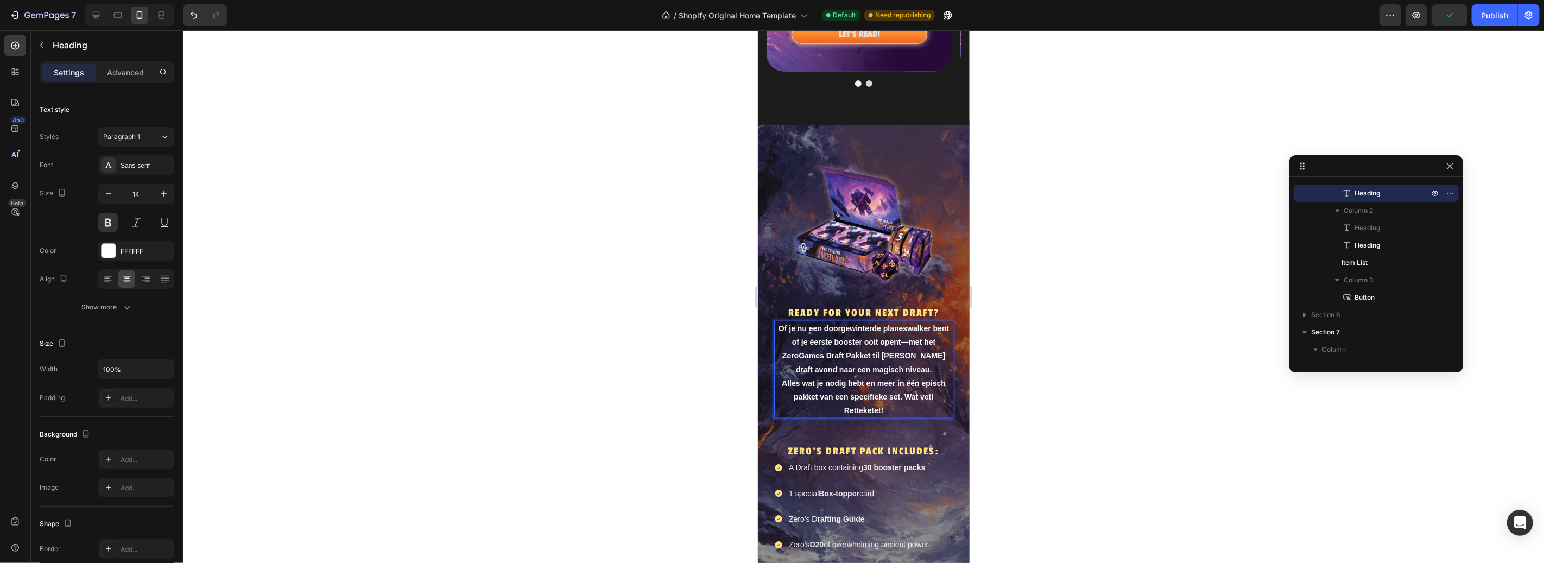
click at [886, 393] on p "Of je nu een doorgewinterde planeswalker bent of je eerste booster ooit opent—m…" at bounding box center [863, 369] width 177 height 96
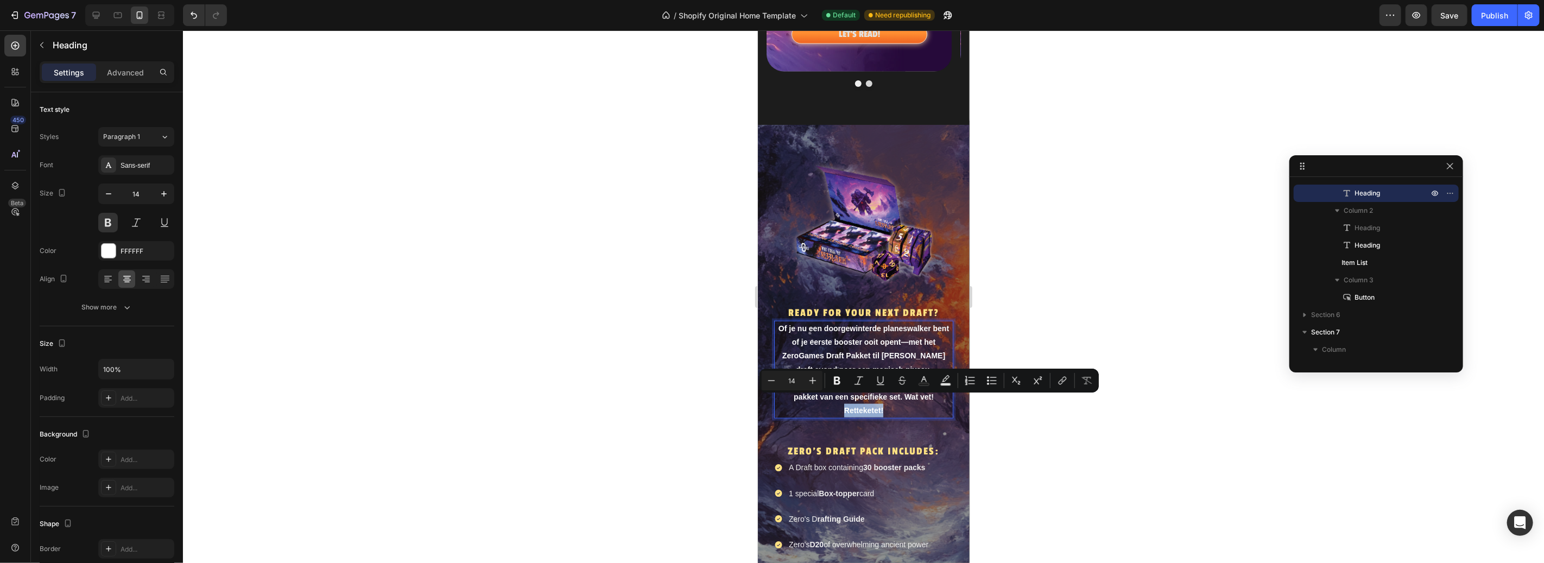
drag, startPoint x: 881, startPoint y: 402, endPoint x: 828, endPoint y: 401, distance: 53.2
click at [828, 401] on p "Of je nu een doorgewinterde planeswalker bent of je eerste booster ooit opent—m…" at bounding box center [863, 369] width 177 height 96
click at [1076, 421] on div at bounding box center [863, 296] width 1361 height 533
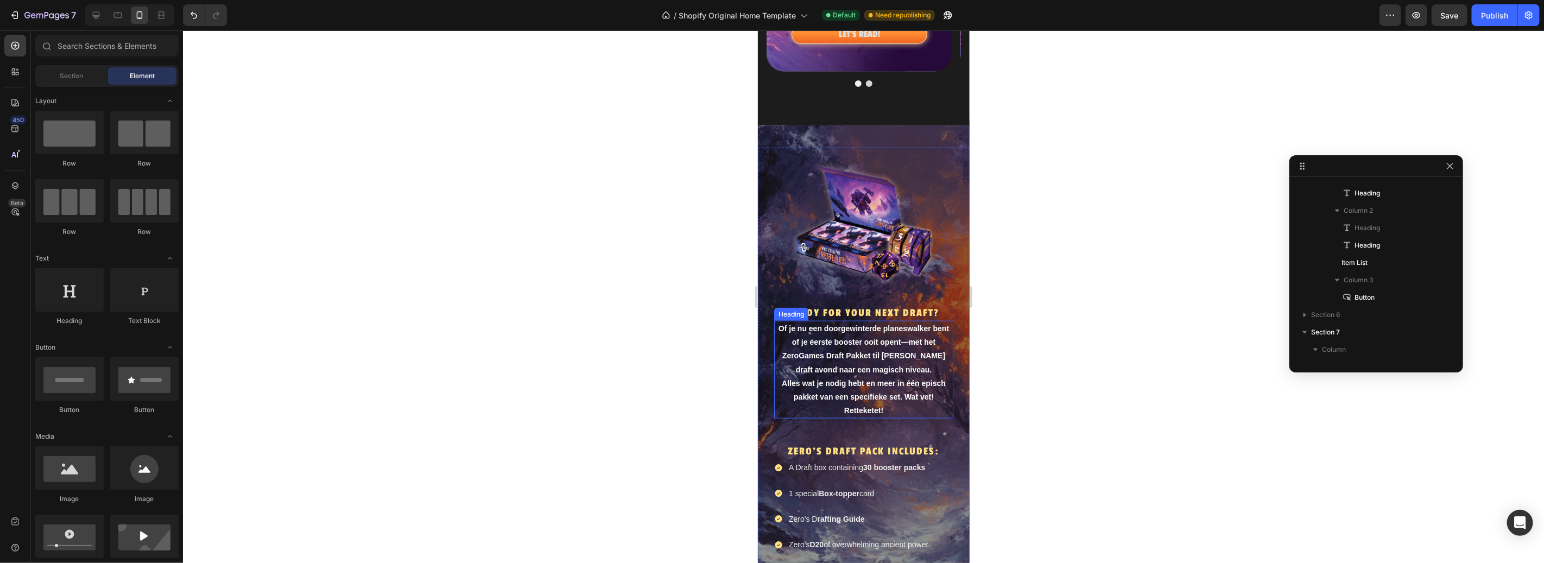
click at [868, 402] on p "Of je nu een doorgewinterde planeswalker bent of je eerste booster ooit opent—m…" at bounding box center [863, 369] width 177 height 96
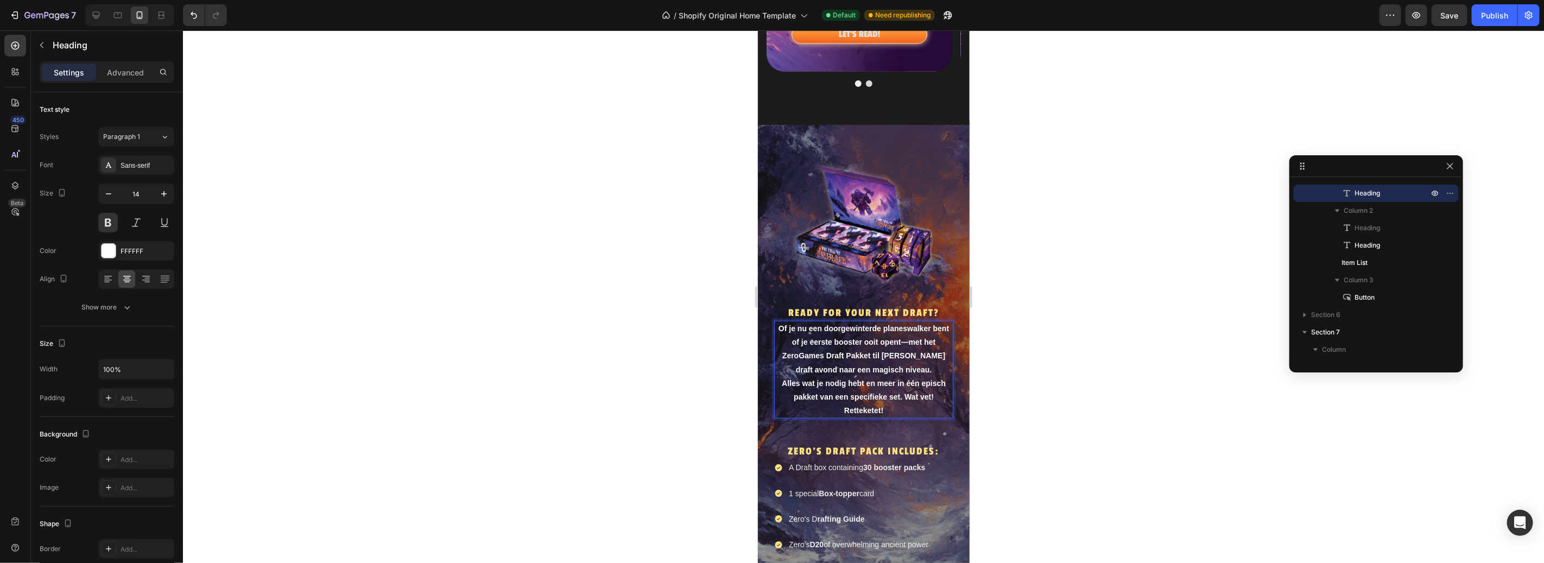
click at [881, 401] on p "Of je nu een doorgewinterde planeswalker bent of je eerste booster ooit opent—m…" at bounding box center [863, 369] width 177 height 96
drag, startPoint x: 882, startPoint y: 401, endPoint x: 841, endPoint y: 401, distance: 41.3
click at [841, 401] on p "Of je nu een doorgewinterde planeswalker bent of je eerste booster ooit opent—m…" at bounding box center [863, 369] width 177 height 96
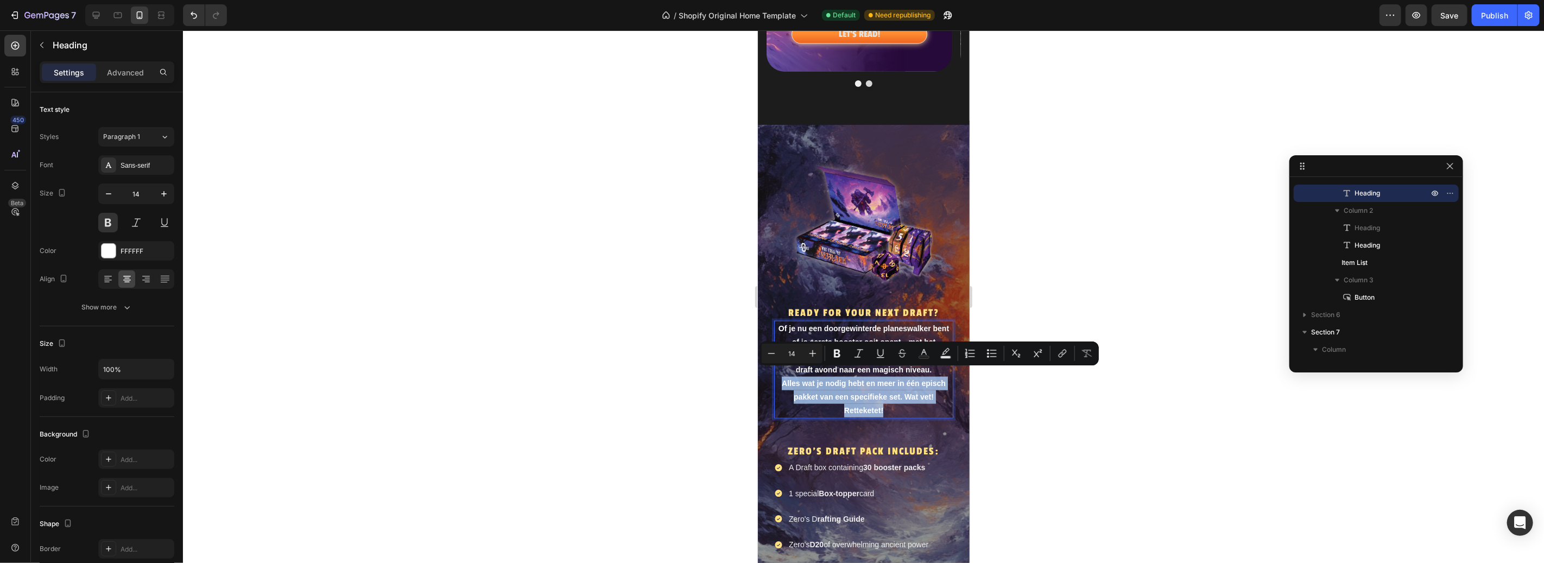
click at [841, 401] on p "Of je nu een doorgewinterde planeswalker bent of je eerste booster ooit opent—m…" at bounding box center [863, 369] width 177 height 96
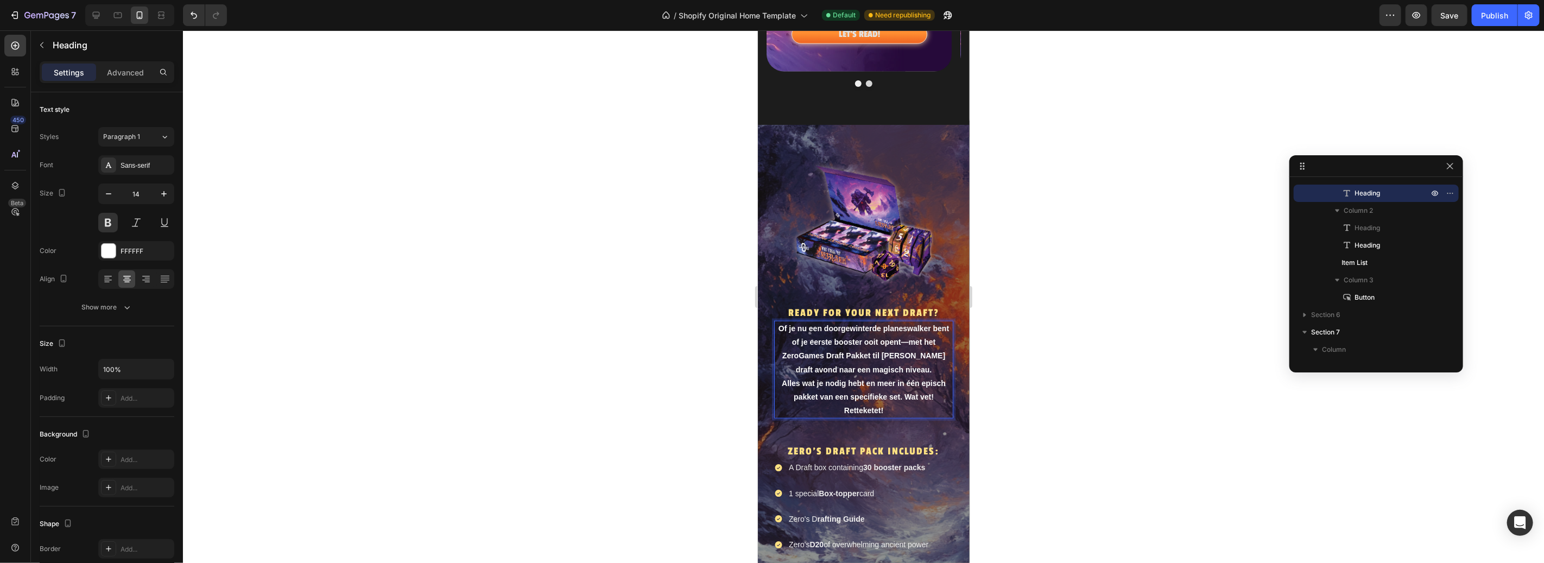
click at [874, 402] on p "Of je nu een doorgewinterde planeswalker bent of je eerste booster ooit opent—m…" at bounding box center [863, 369] width 177 height 96
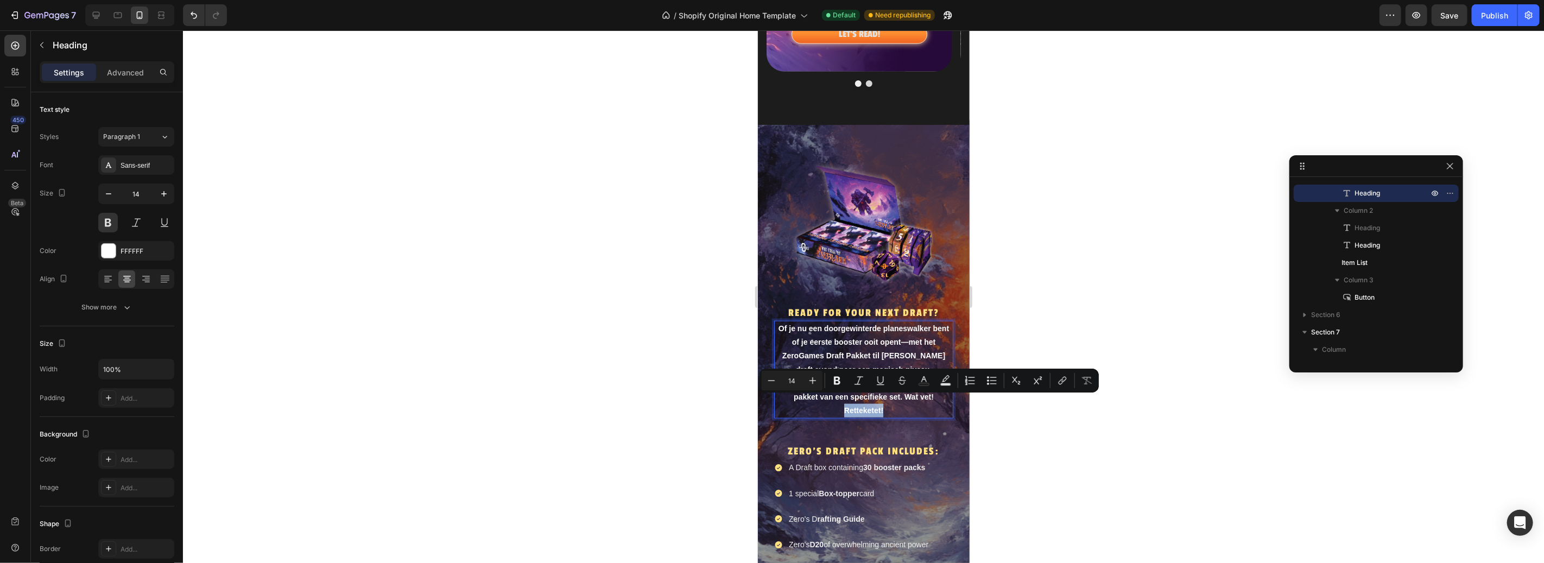
drag, startPoint x: 881, startPoint y: 402, endPoint x: 839, endPoint y: 399, distance: 41.9
click at [839, 399] on p "Of je nu een doorgewinterde planeswalker bent of je eerste booster ooit opent—m…" at bounding box center [863, 369] width 177 height 96
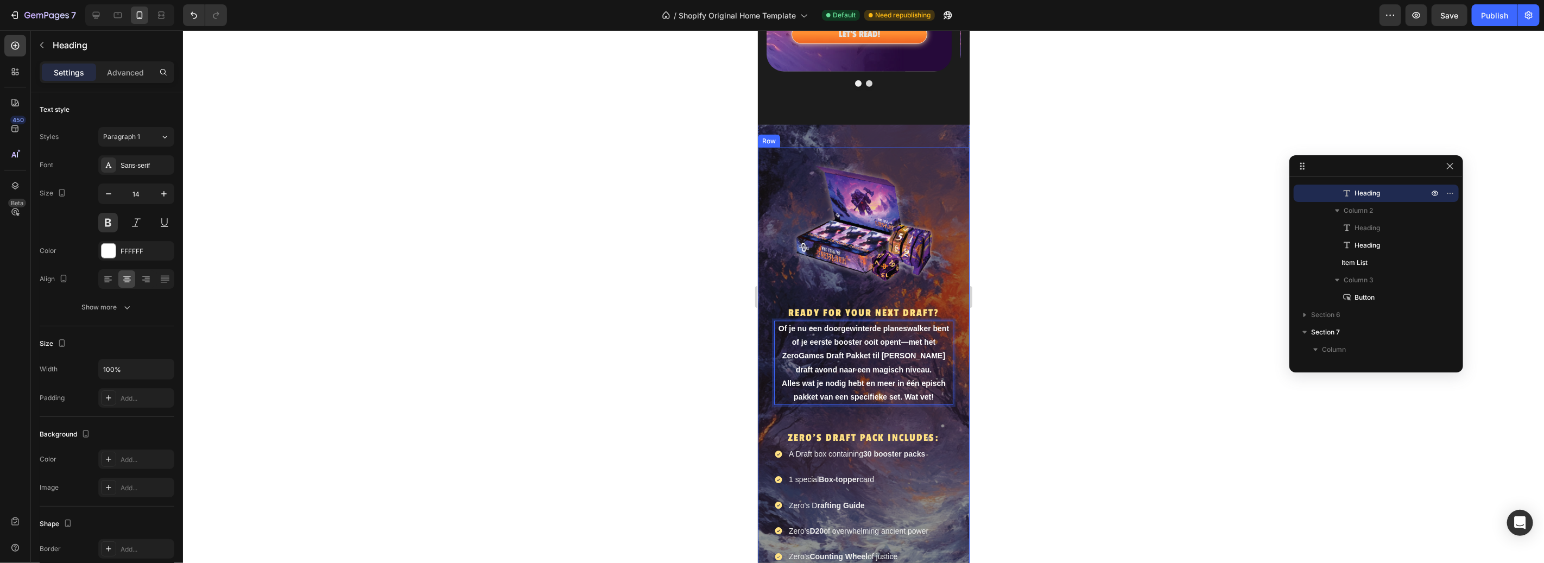
click at [1037, 374] on div at bounding box center [863, 296] width 1361 height 533
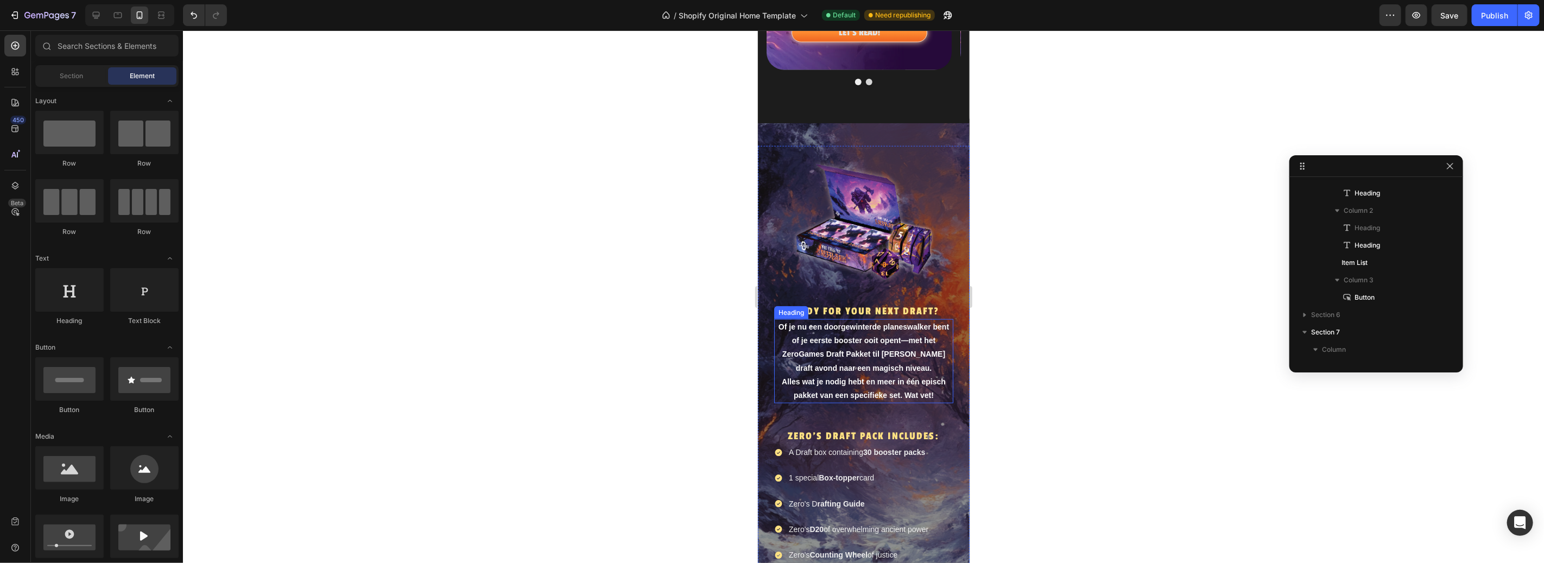
scroll to position [1014, 0]
click at [917, 360] on p "Of je nu een doorgewinterde planeswalker bent of je eerste booster ooit opent—m…" at bounding box center [863, 360] width 177 height 82
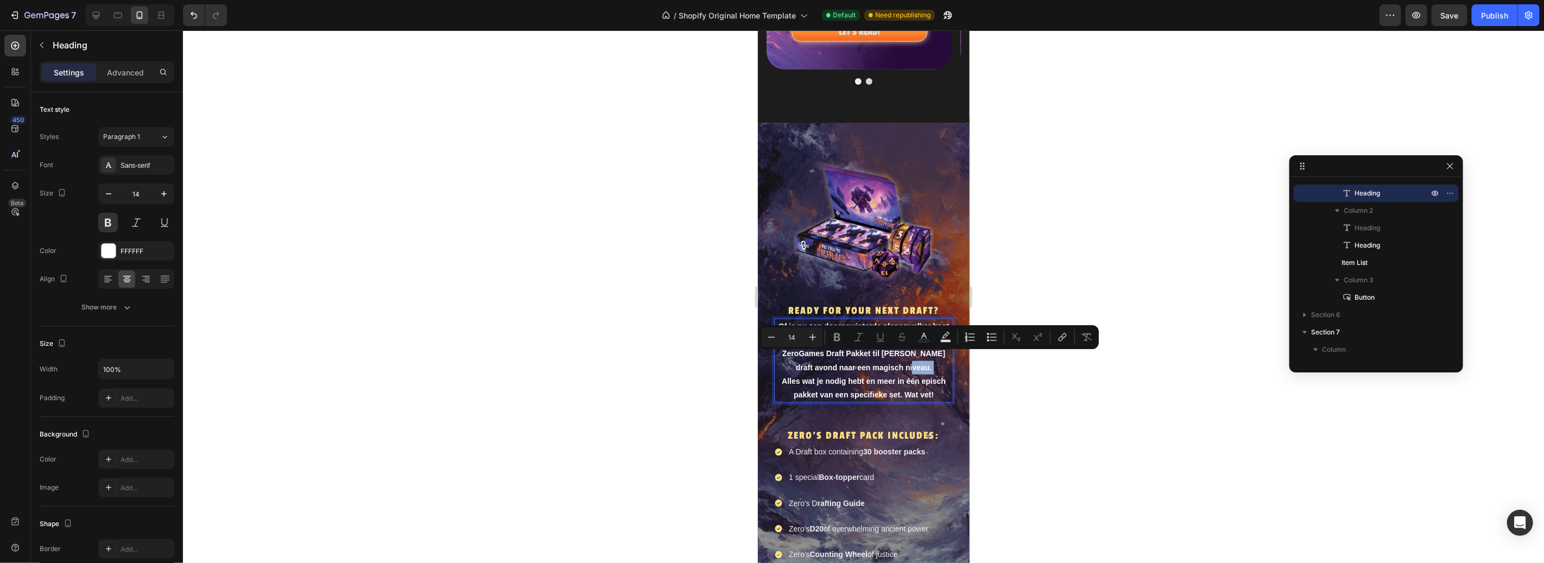
click at [915, 360] on p "Of je nu een doorgewinterde planeswalker bent of je eerste booster ooit opent—m…" at bounding box center [863, 360] width 177 height 82
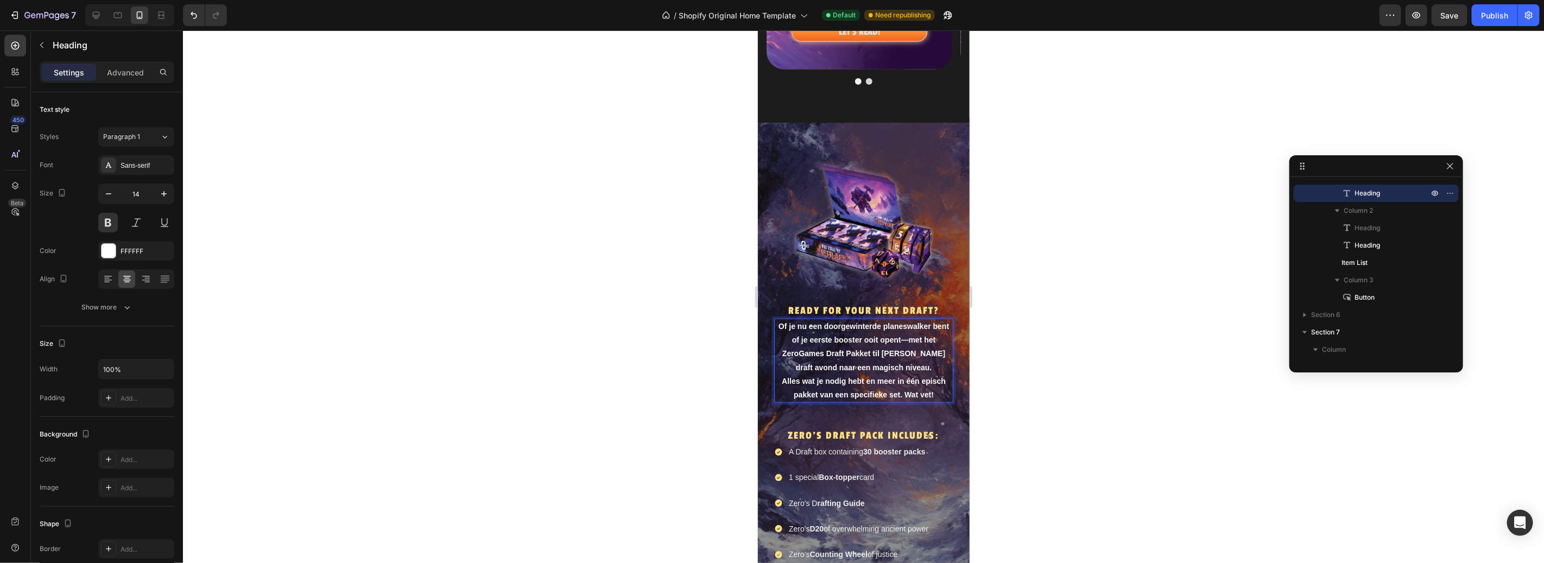
click at [936, 387] on p "Of je nu een doorgewinterde planeswalker bent of je eerste booster ooit opent—m…" at bounding box center [863, 360] width 177 height 82
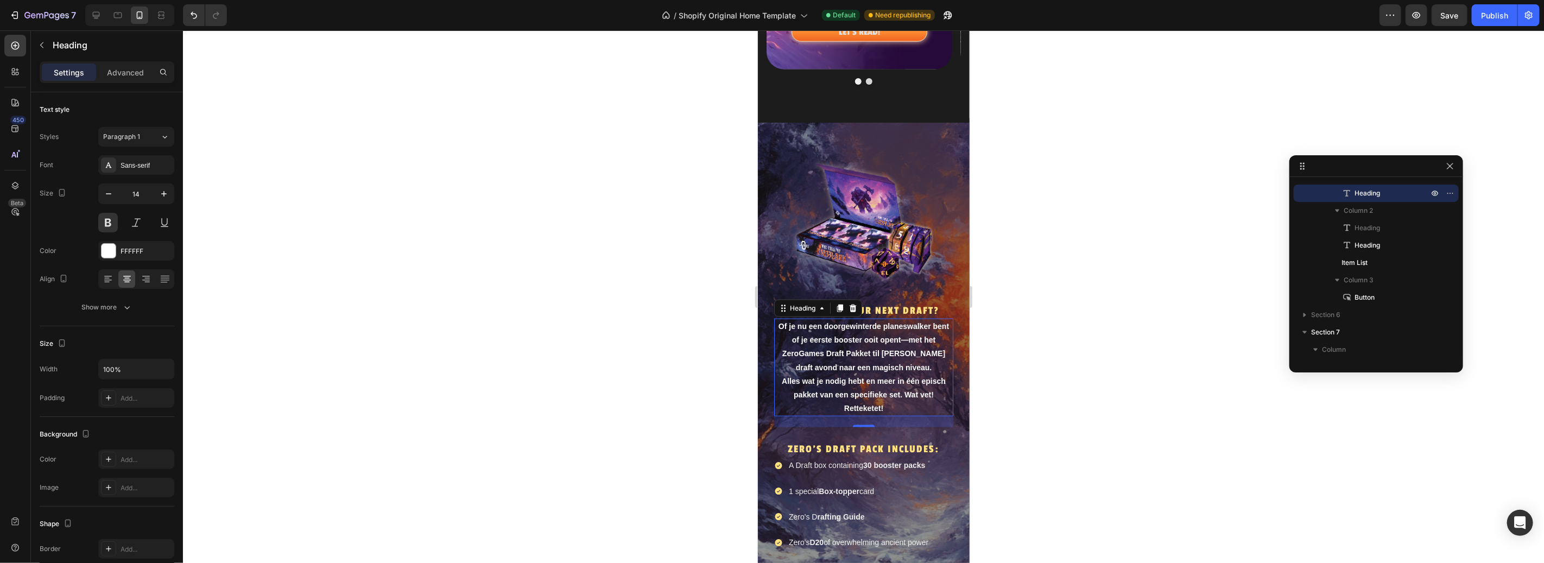
click at [1157, 438] on div at bounding box center [863, 296] width 1361 height 533
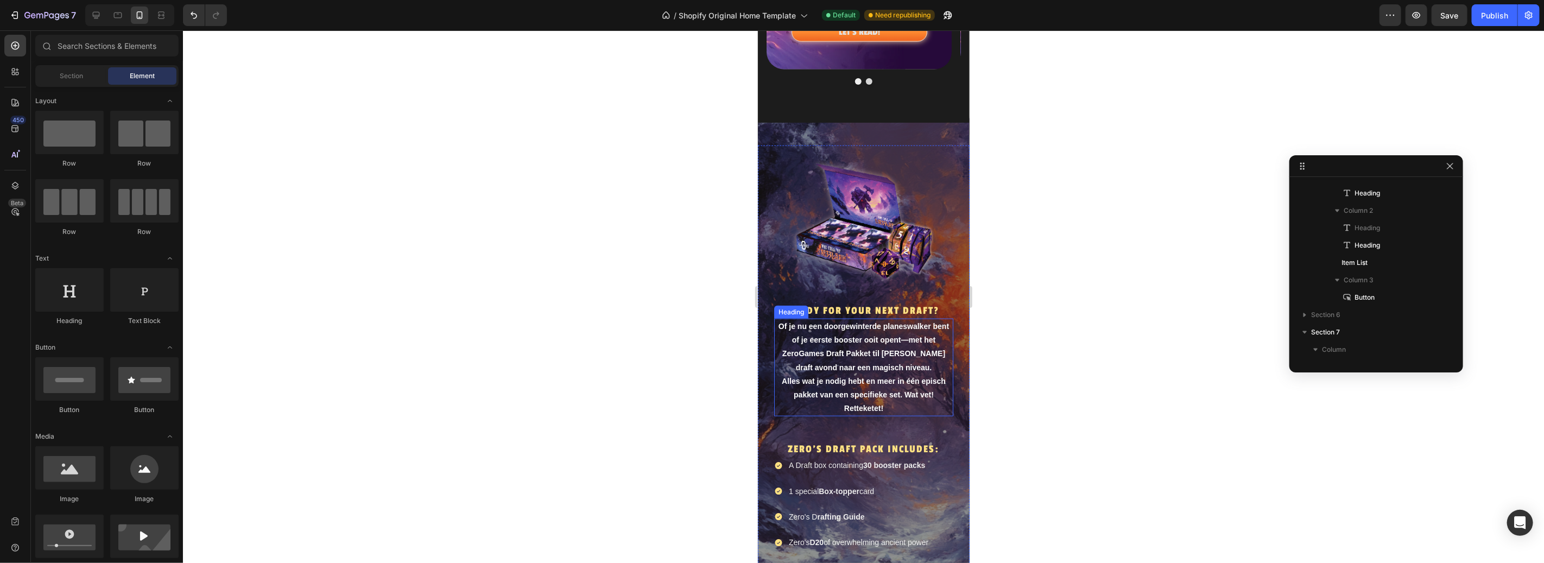
click at [869, 400] on p "Of je nu een doorgewinterde planeswalker bent of je eerste booster ooit opent—m…" at bounding box center [863, 367] width 177 height 96
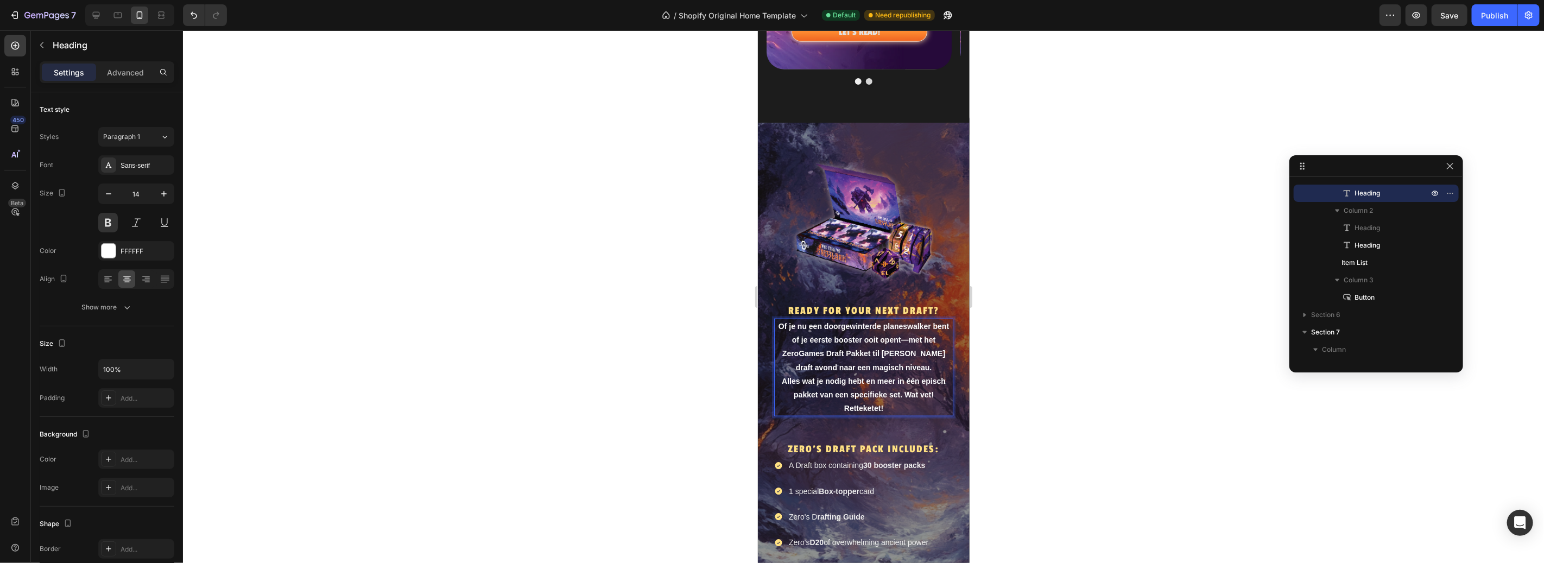
click at [869, 400] on p "Of je nu een doorgewinterde planeswalker bent of je eerste booster ooit opent—m…" at bounding box center [863, 367] width 177 height 96
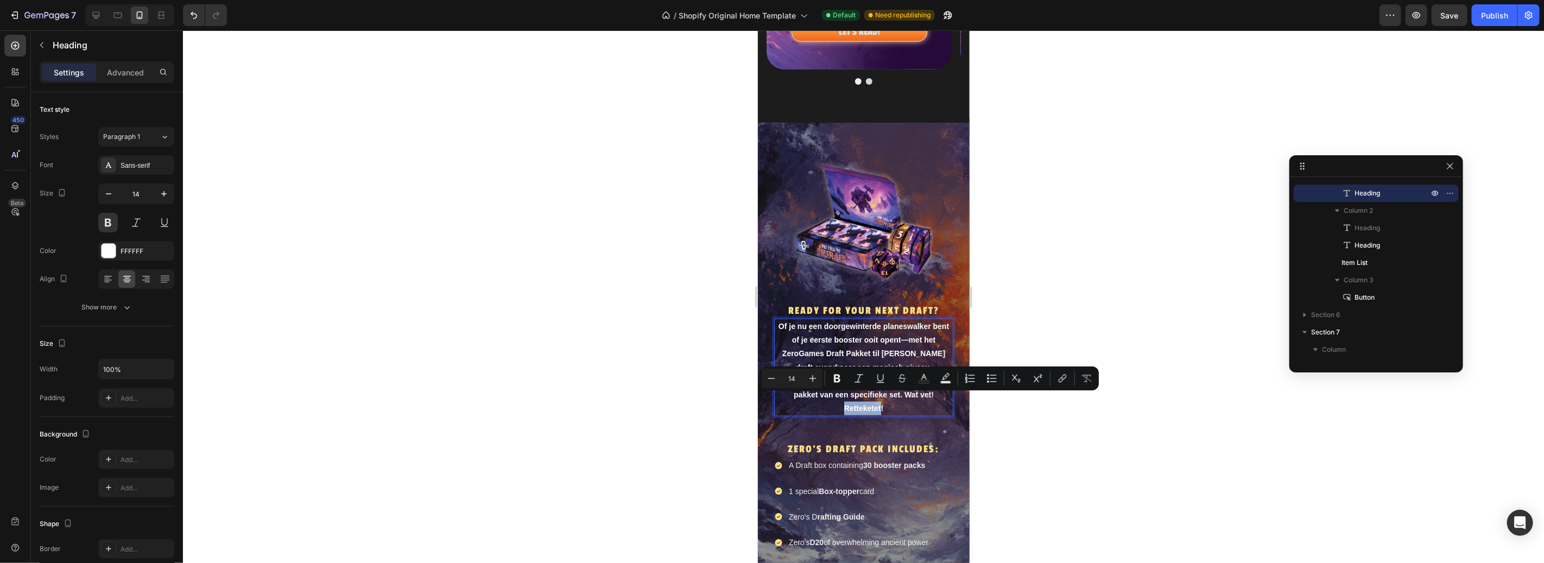
click at [869, 400] on p "Of je nu een doorgewinterde planeswalker bent of je eerste booster ooit opent—m…" at bounding box center [863, 367] width 177 height 96
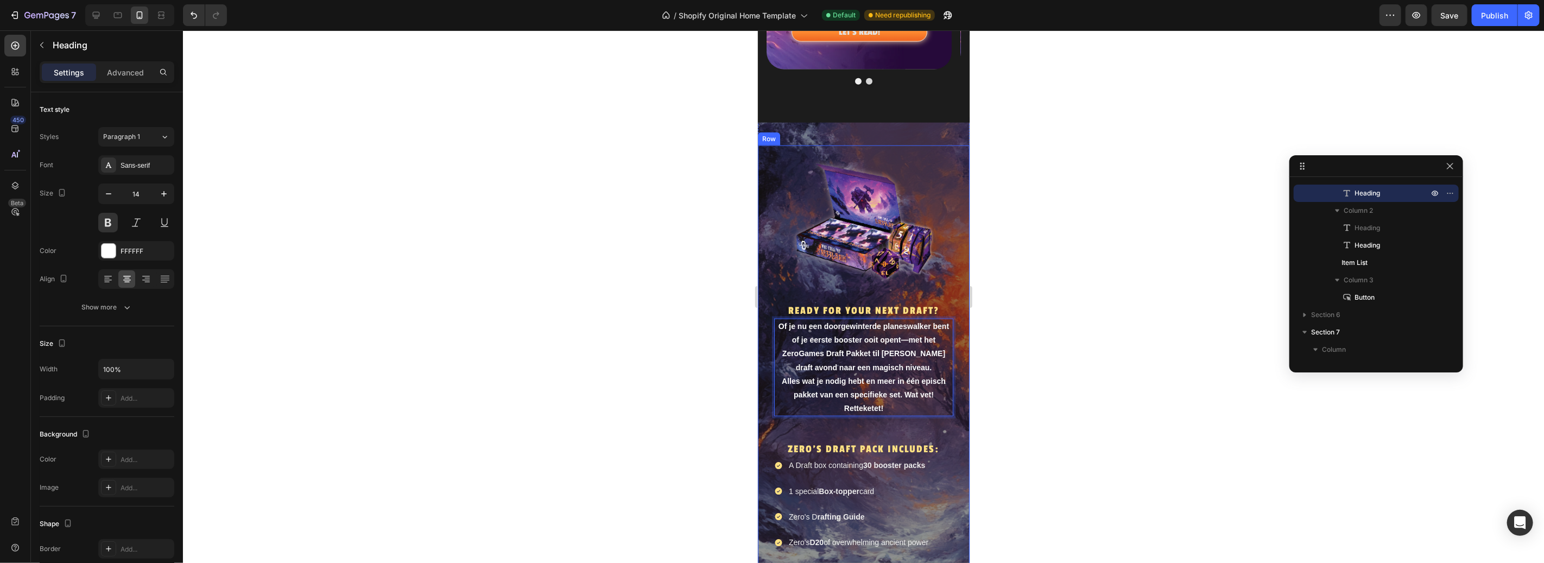
click at [1113, 401] on div at bounding box center [863, 296] width 1361 height 533
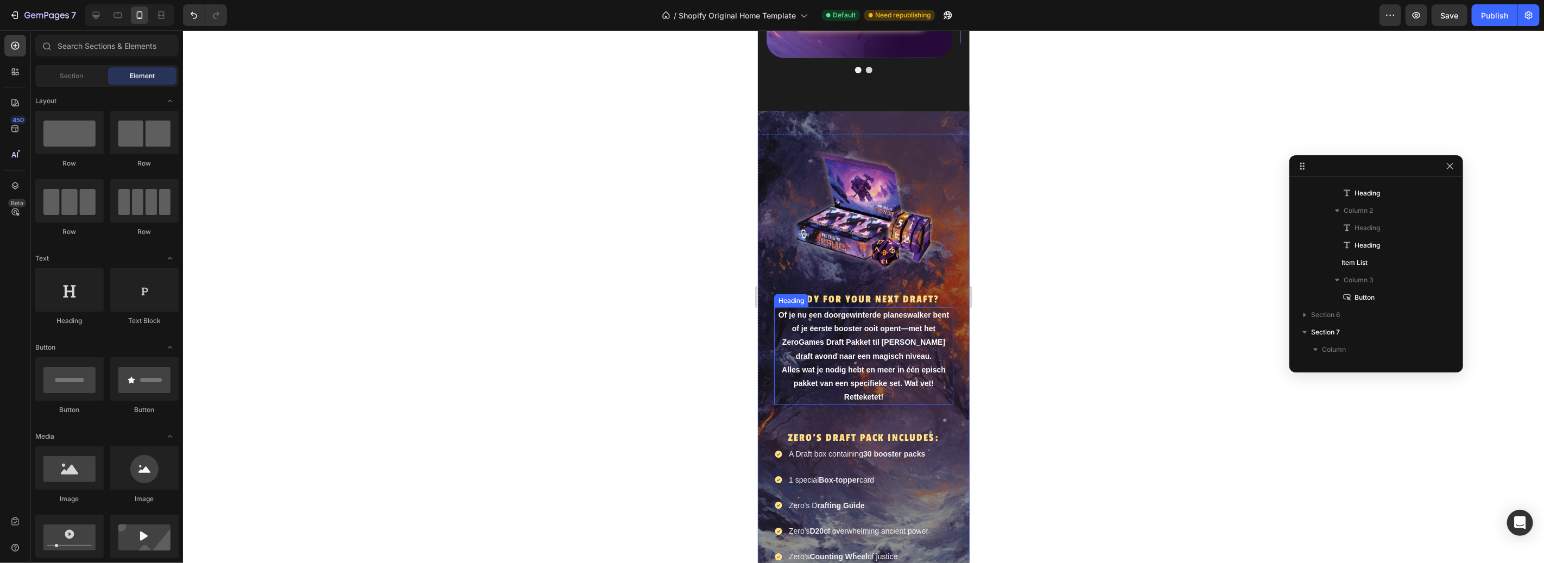
scroll to position [1087, 0]
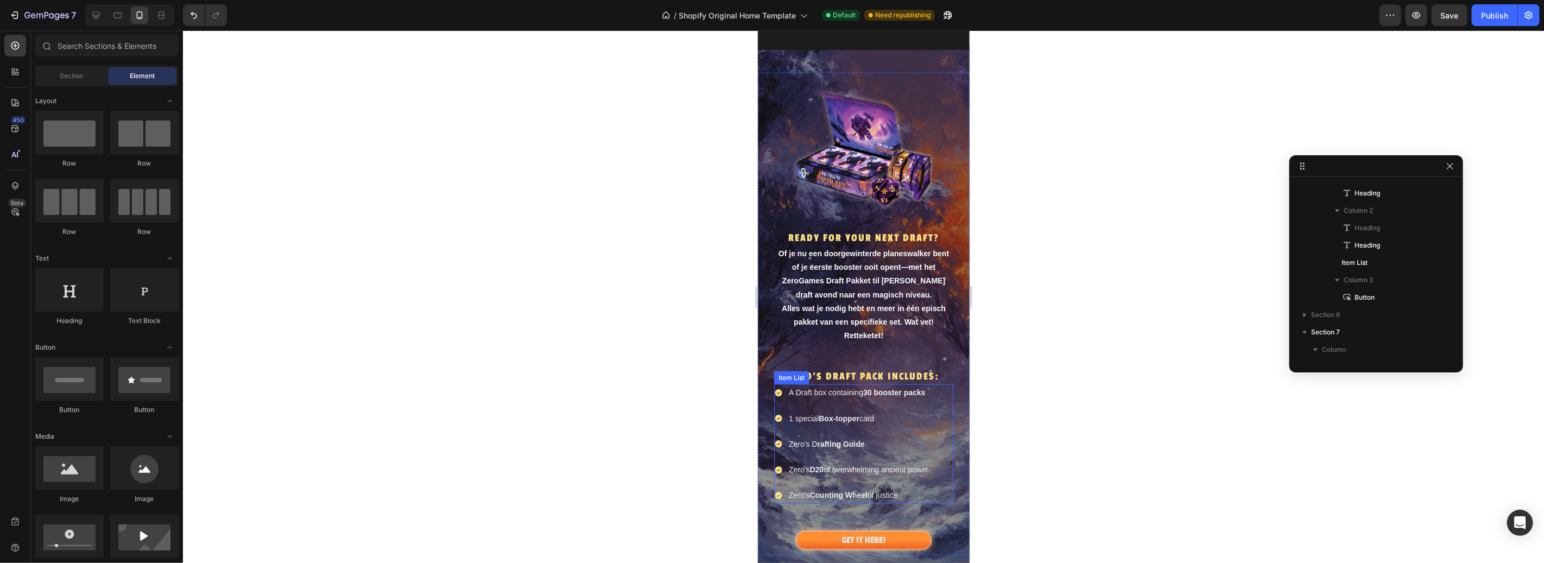
click at [865, 392] on div "A Draft box containing 30 booster packs" at bounding box center [858, 392] width 143 height 17
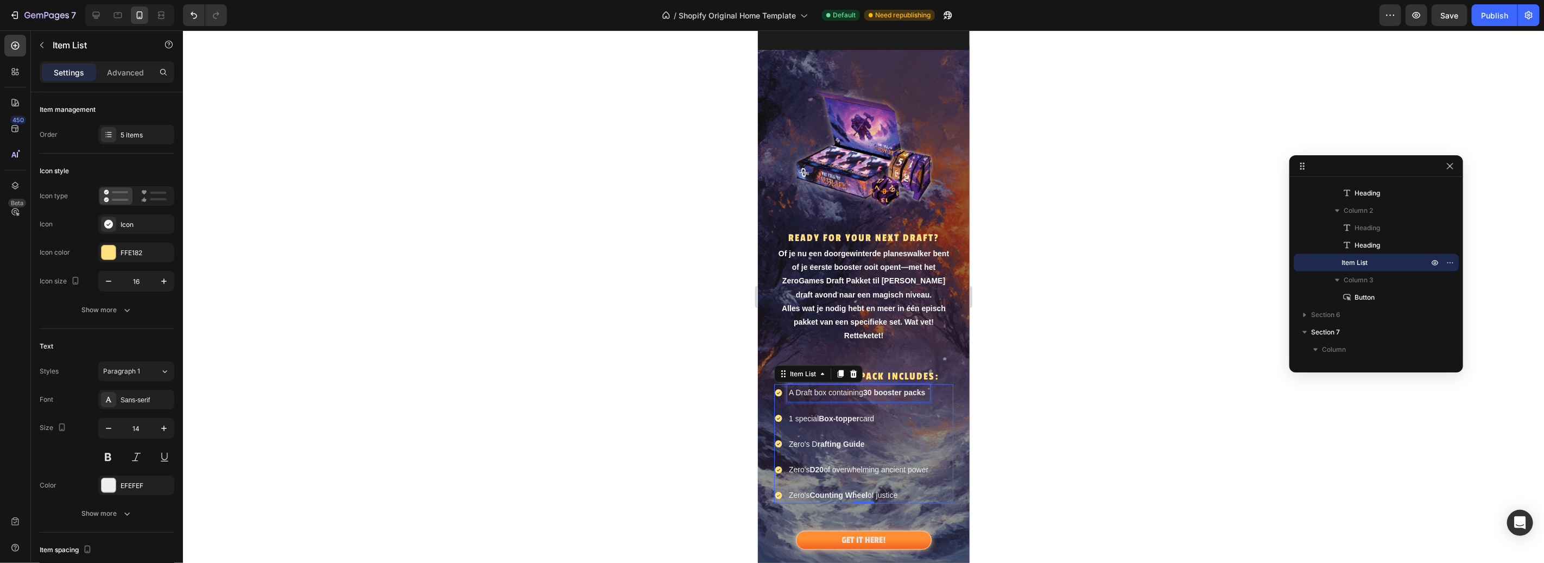
click at [1042, 317] on div at bounding box center [863, 296] width 1361 height 533
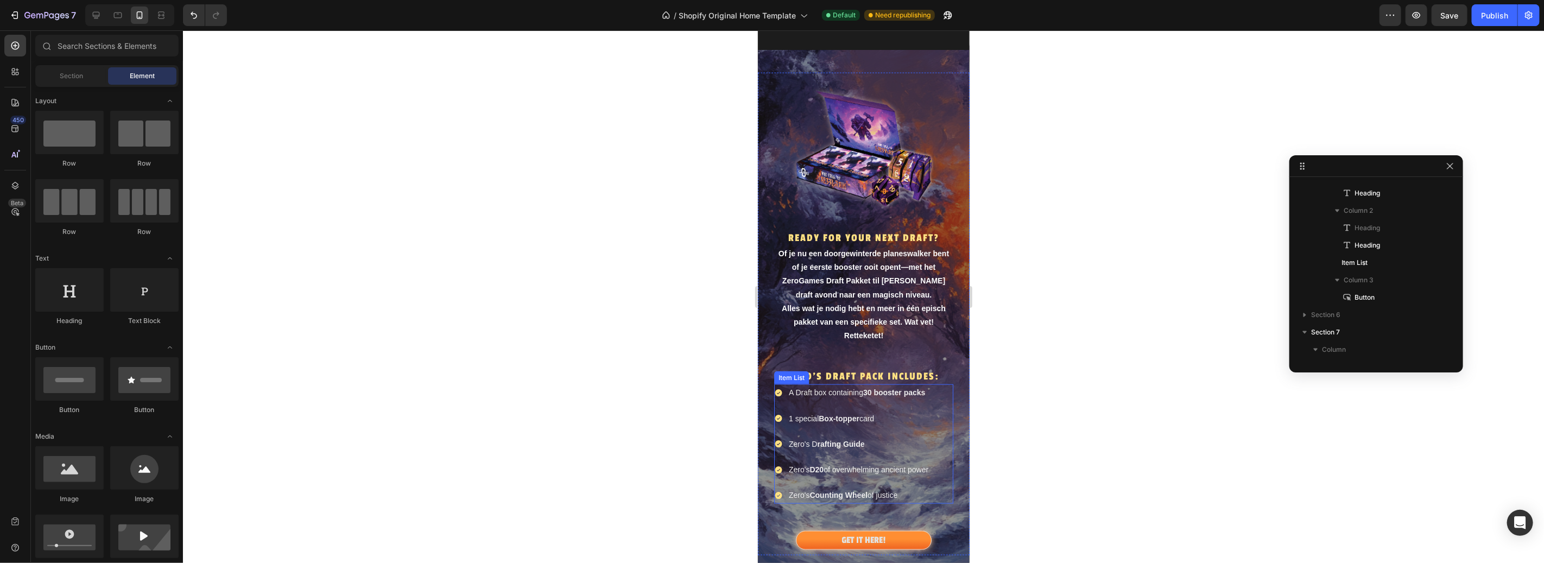
click at [896, 388] on strong "30 booster packs" at bounding box center [894, 392] width 62 height 9
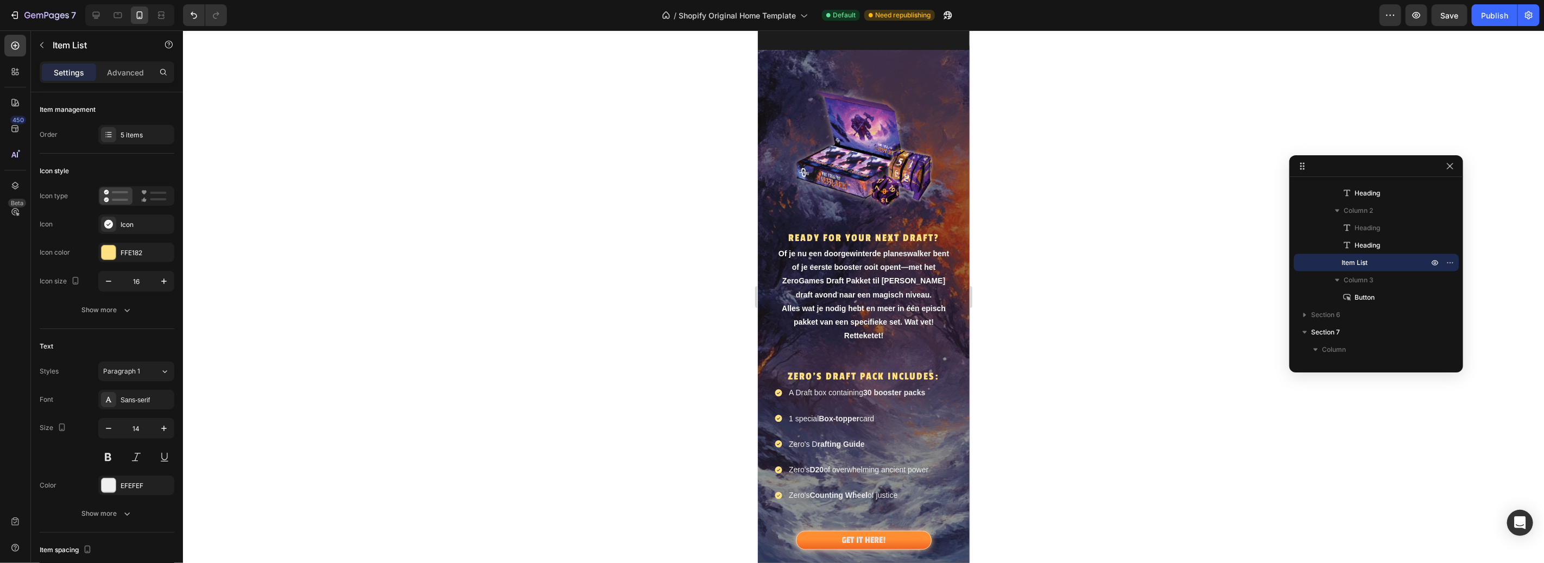
click at [914, 397] on div "A Draft box containing 30 booster packs 1 special Box-topper card Zero's D raft…" at bounding box center [852, 443] width 156 height 119
click at [905, 388] on strong "30 booster packs" at bounding box center [894, 392] width 62 height 9
click at [833, 354] on div "READY FOR YOUR NEXT DRAFT? Heading ZERO'S DRAFT PACK INCLUDES: Heading A Draft …" at bounding box center [863, 428] width 179 height 149
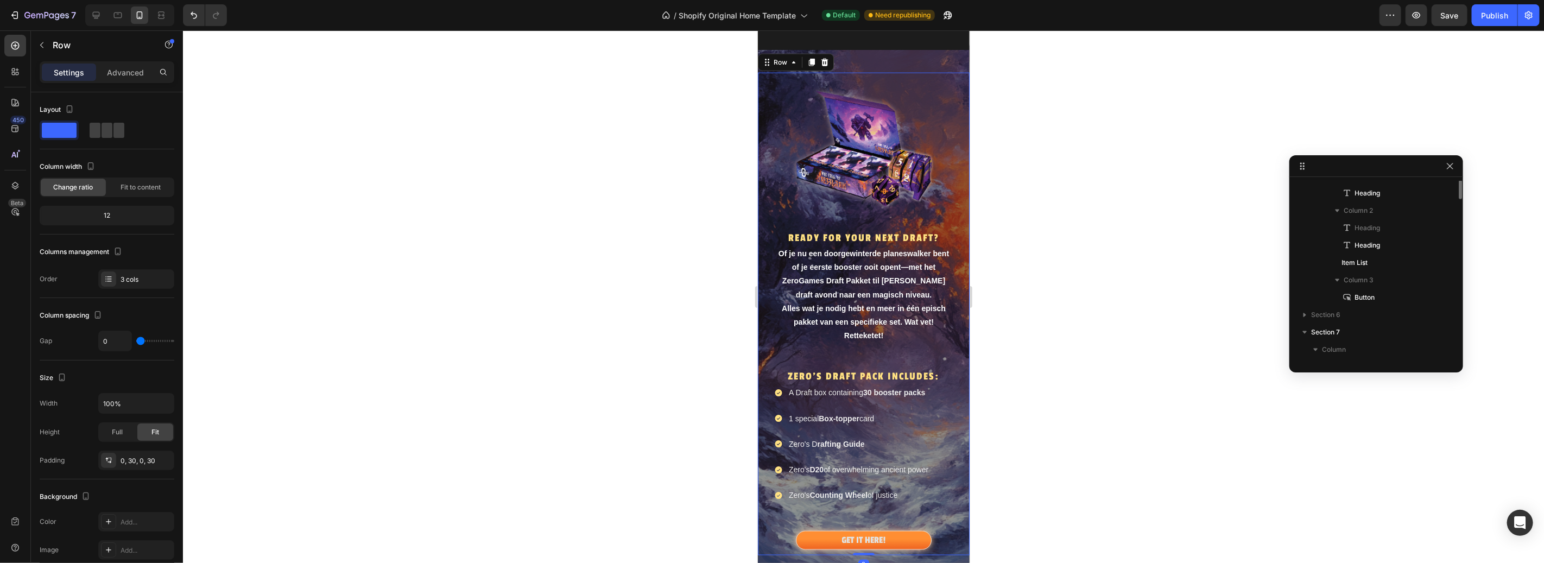
scroll to position [1266, 0]
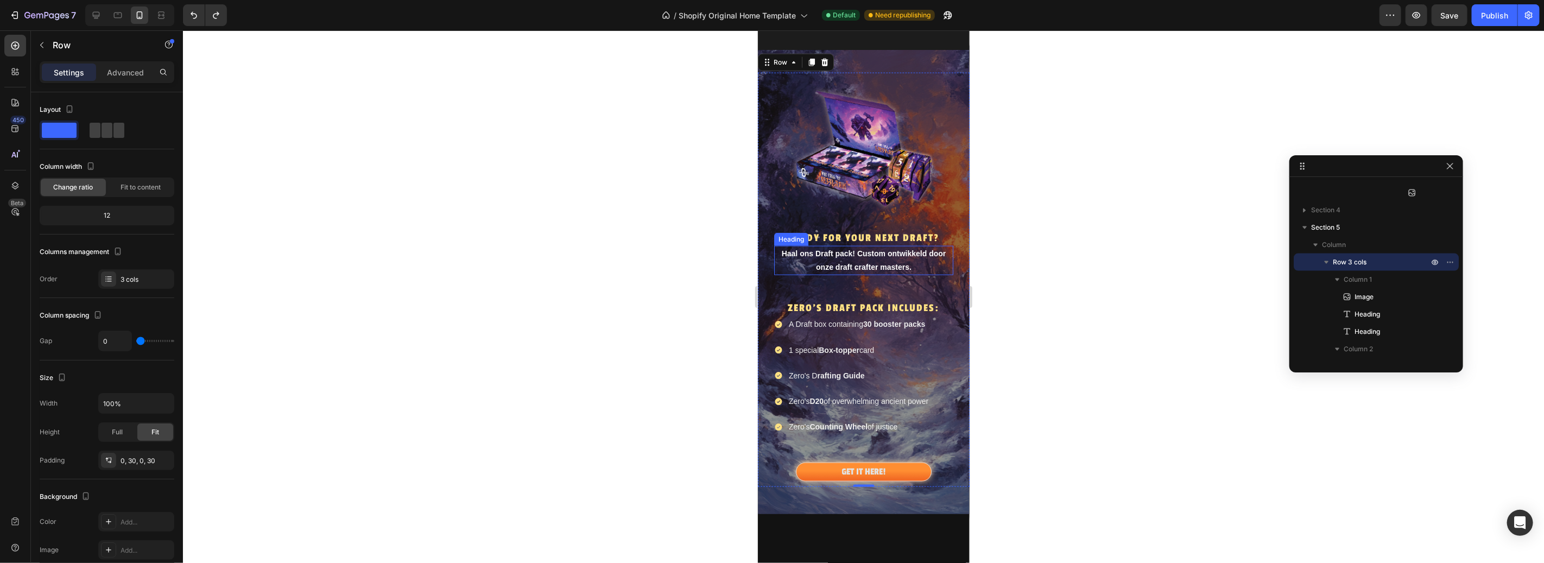
click at [895, 249] on h2 "Haal ons Draft pack! Custom ontwikkeld door onze draft crafter masters." at bounding box center [863, 259] width 179 height 29
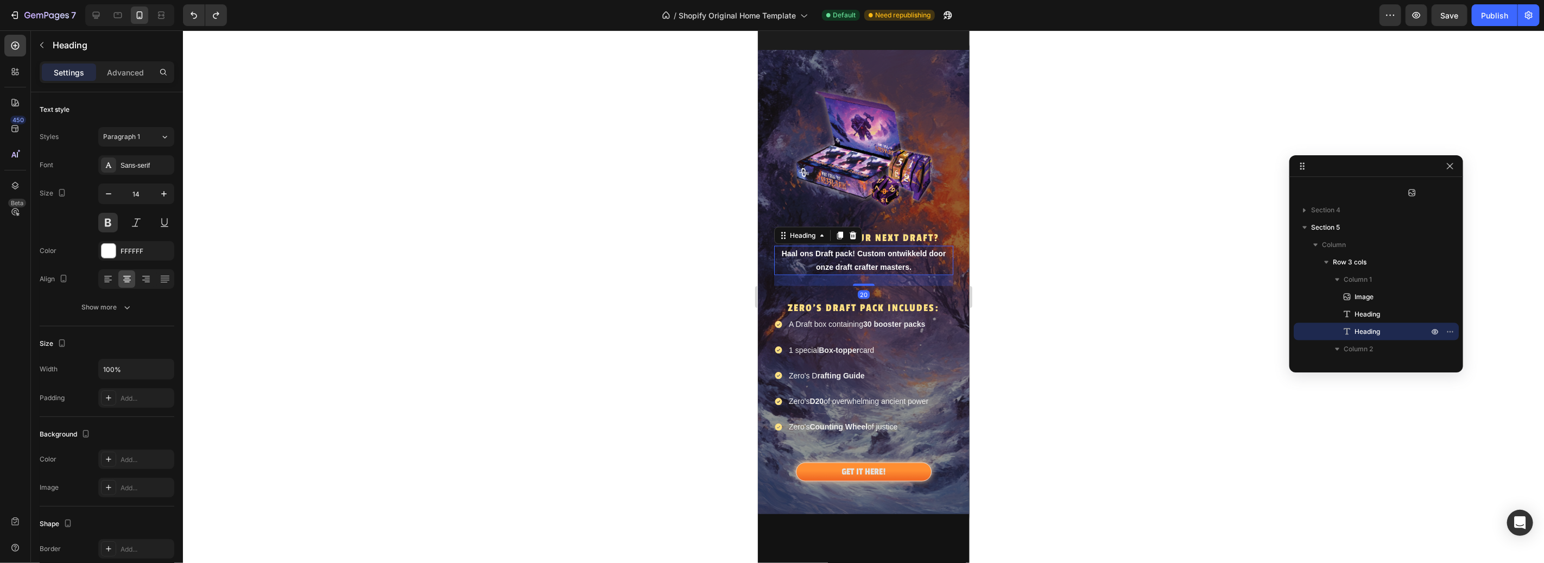
click at [1046, 248] on div at bounding box center [863, 296] width 1361 height 533
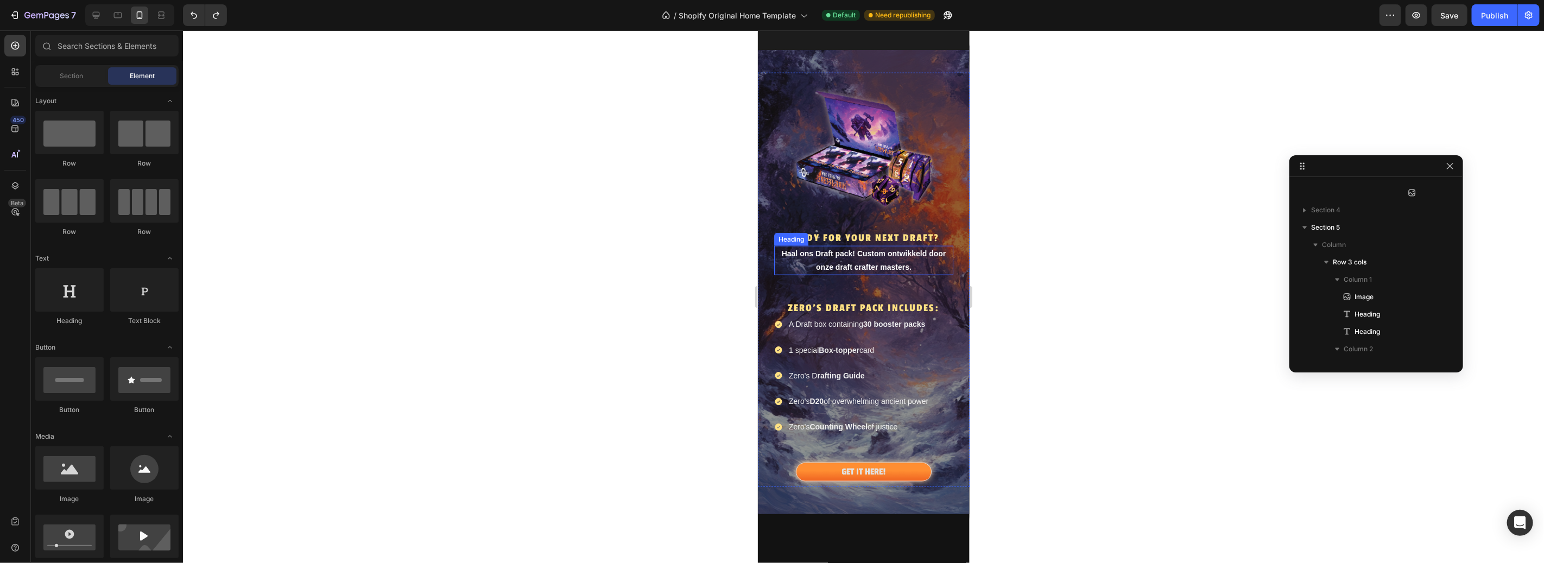
click at [867, 255] on h2 "Haal ons Draft pack! Custom ontwikkeld door onze draft crafter masters." at bounding box center [863, 259] width 179 height 29
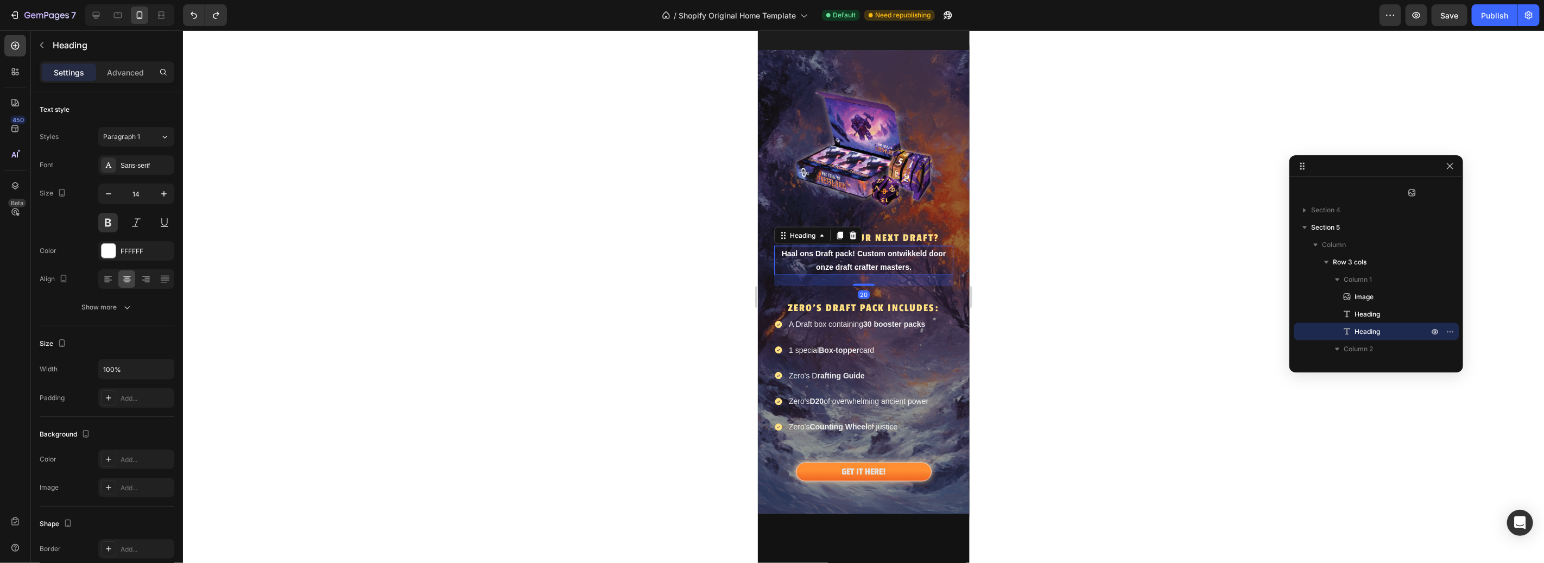
click at [453, 199] on div at bounding box center [863, 296] width 1361 height 533
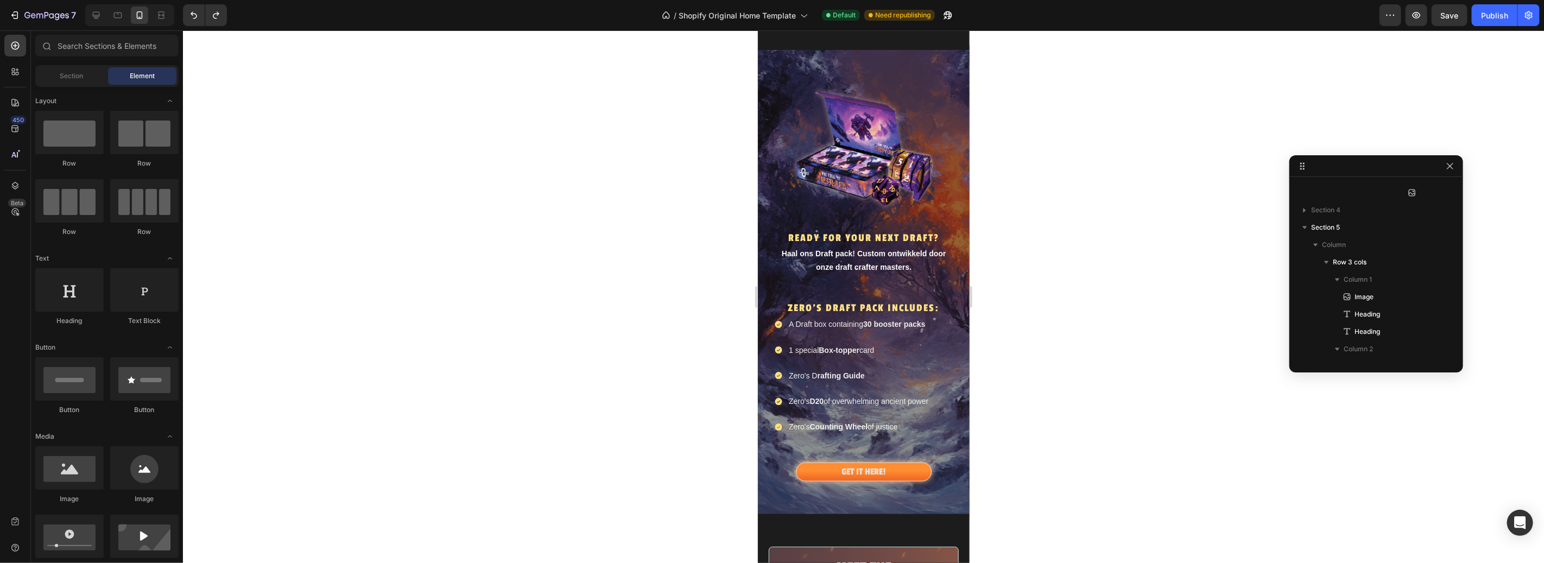
scroll to position [1071, 0]
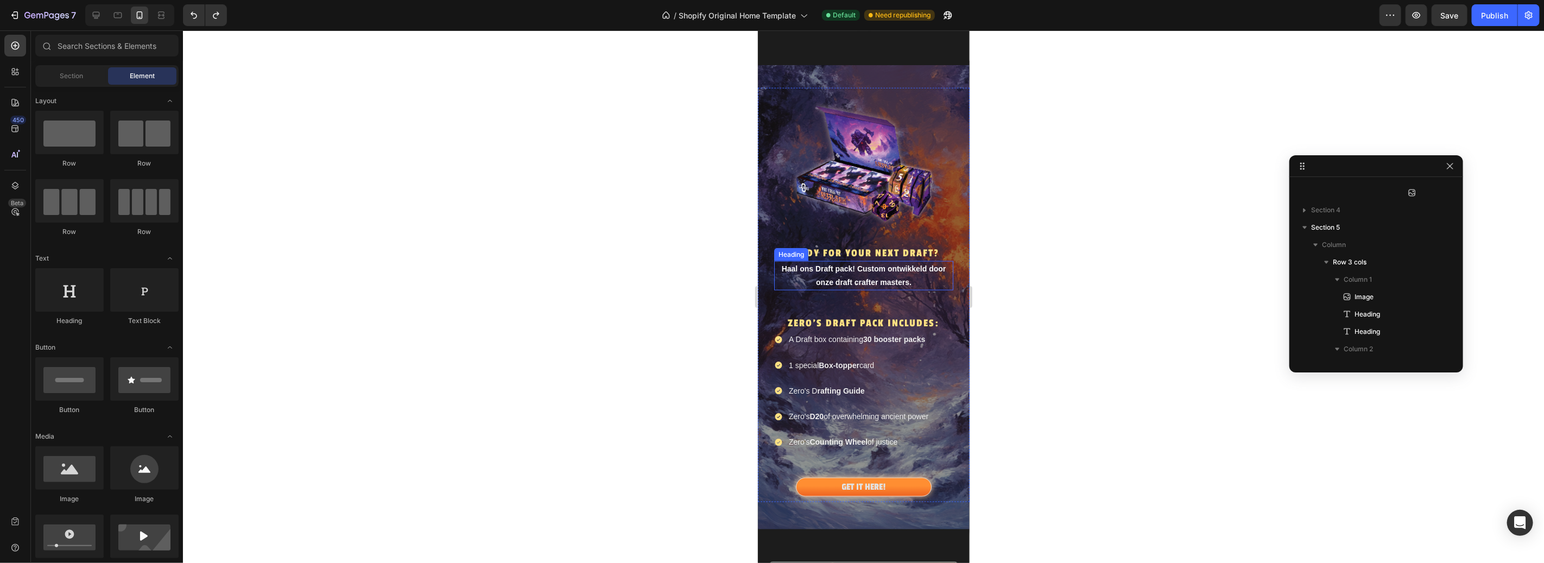
click at [917, 273] on h2 "Haal ons Draft pack! Custom ontwikkeld door onze draft crafter masters." at bounding box center [863, 275] width 179 height 29
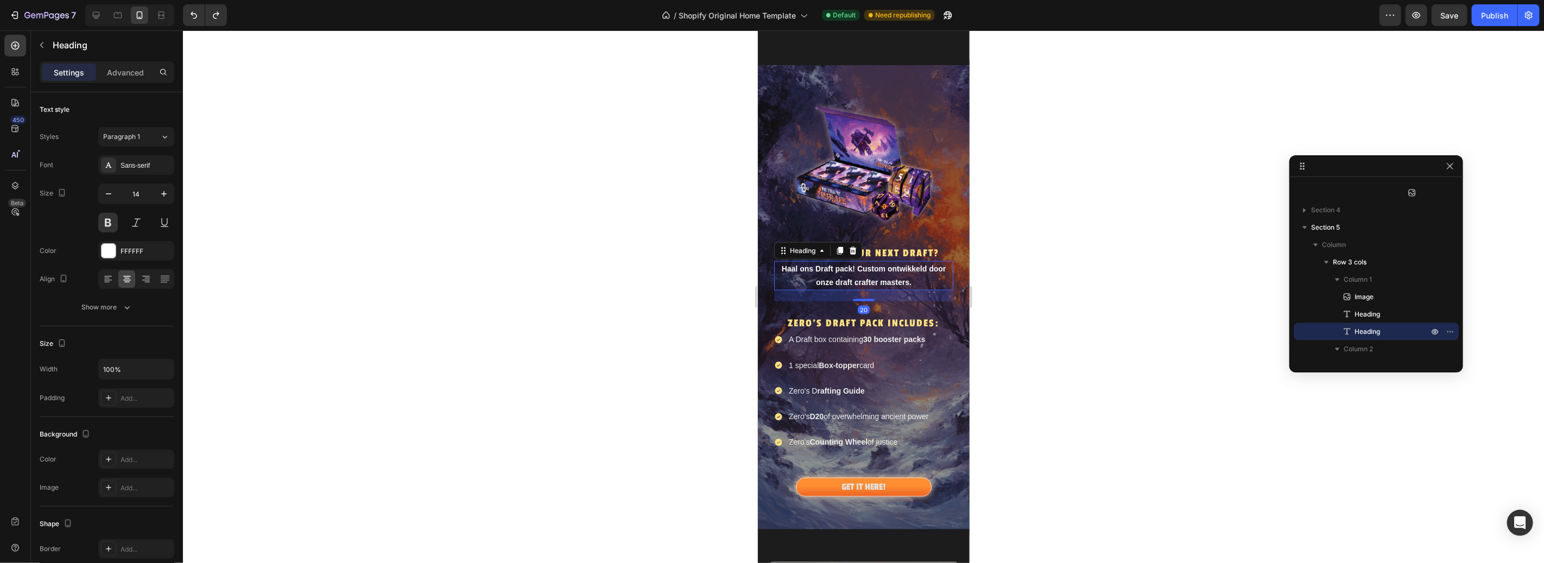
click at [1054, 249] on div at bounding box center [863, 296] width 1361 height 533
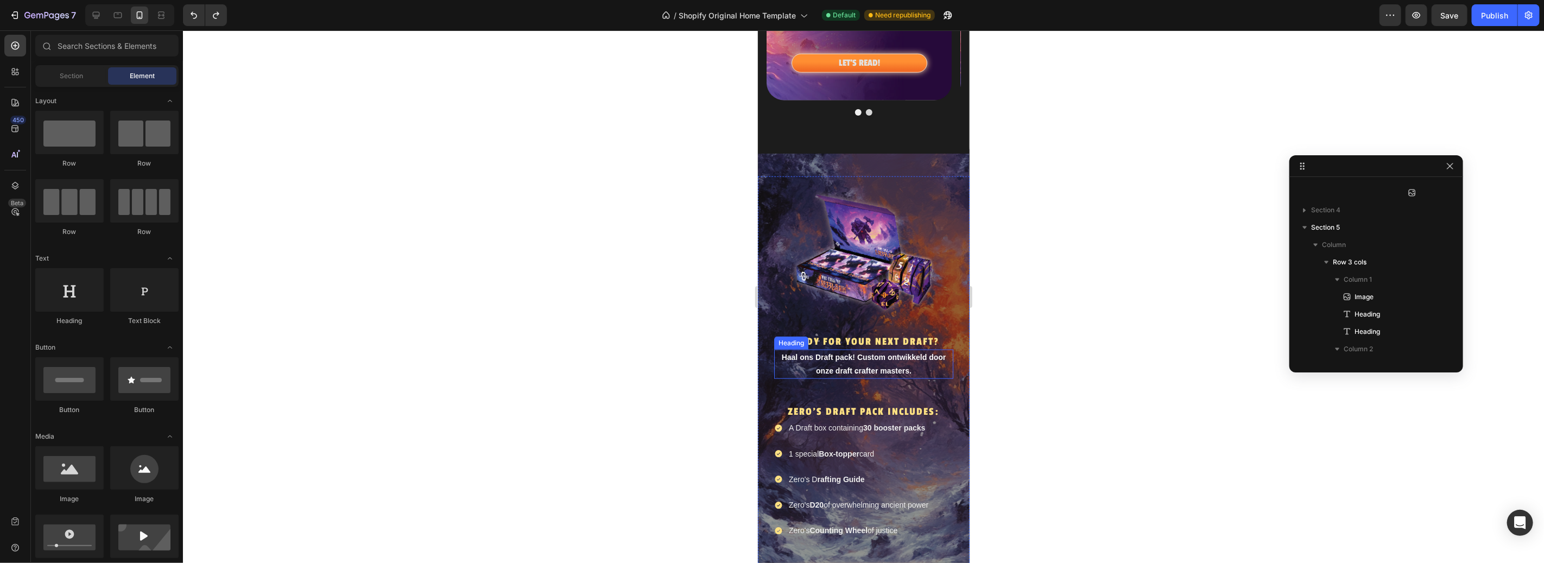
click at [855, 361] on h2 "Haal ons Draft pack! Custom ontwikkeld door onze draft crafter masters." at bounding box center [863, 363] width 179 height 29
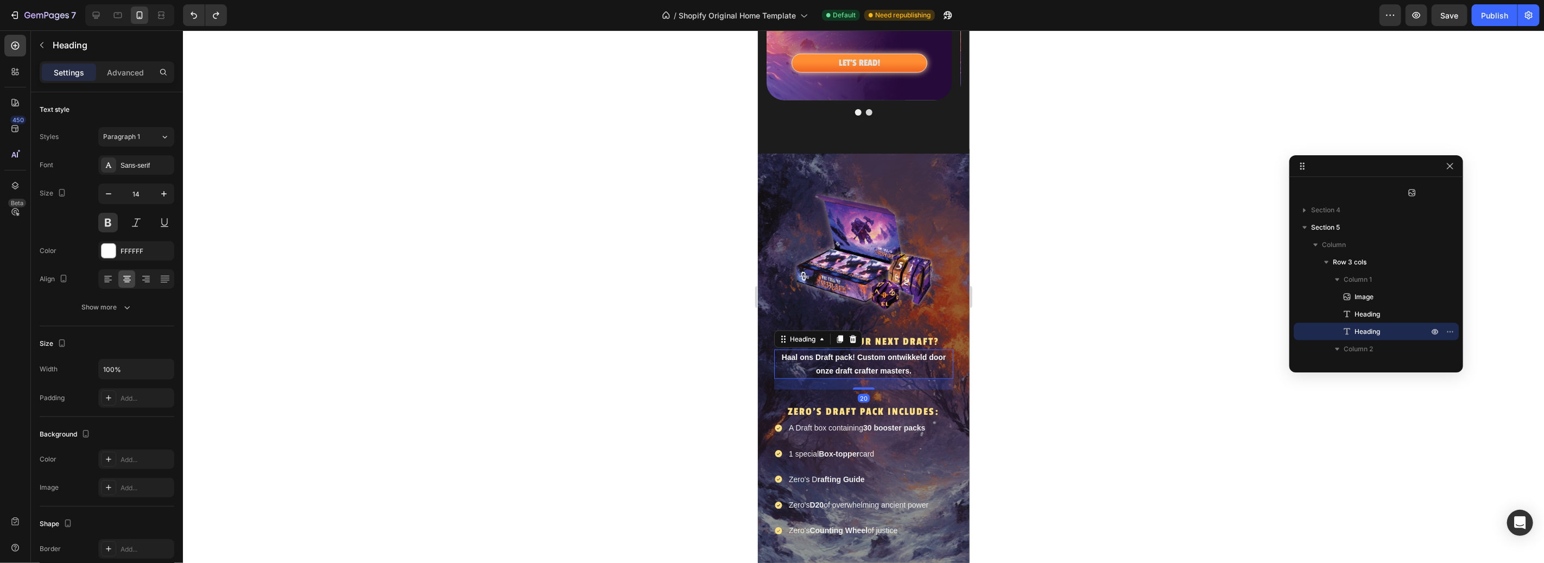
click at [1089, 358] on div at bounding box center [863, 296] width 1361 height 533
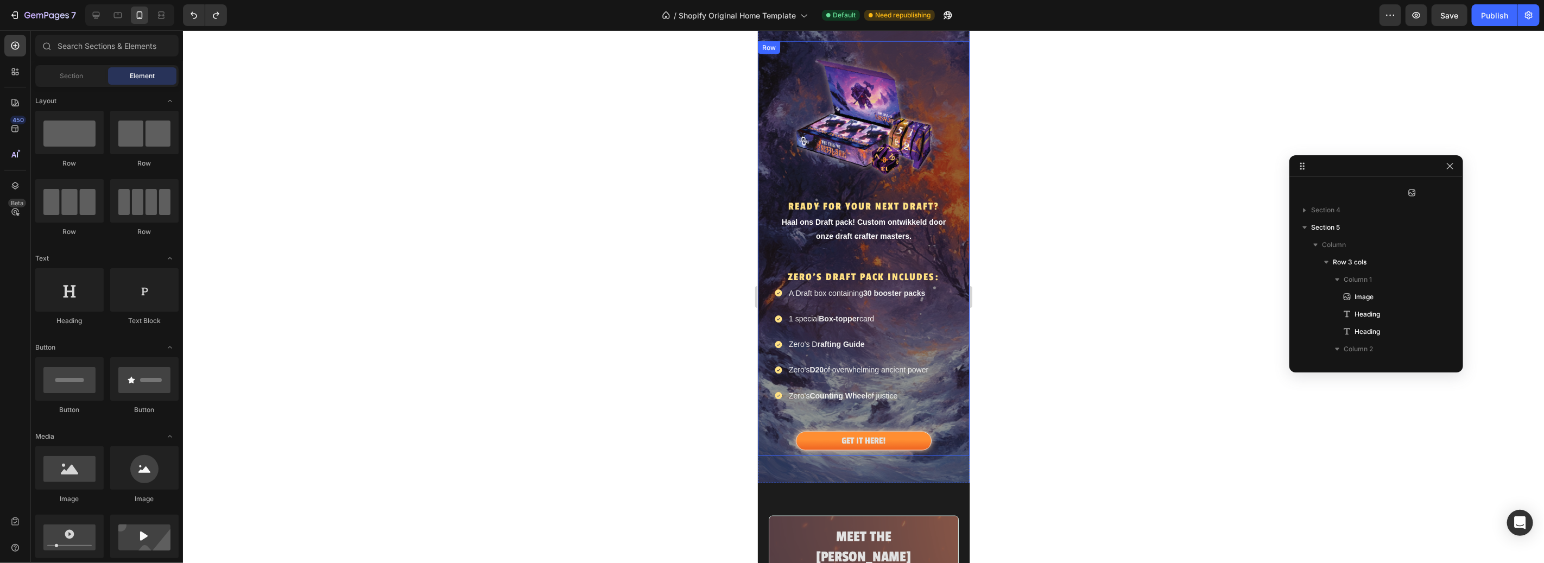
scroll to position [1233, 0]
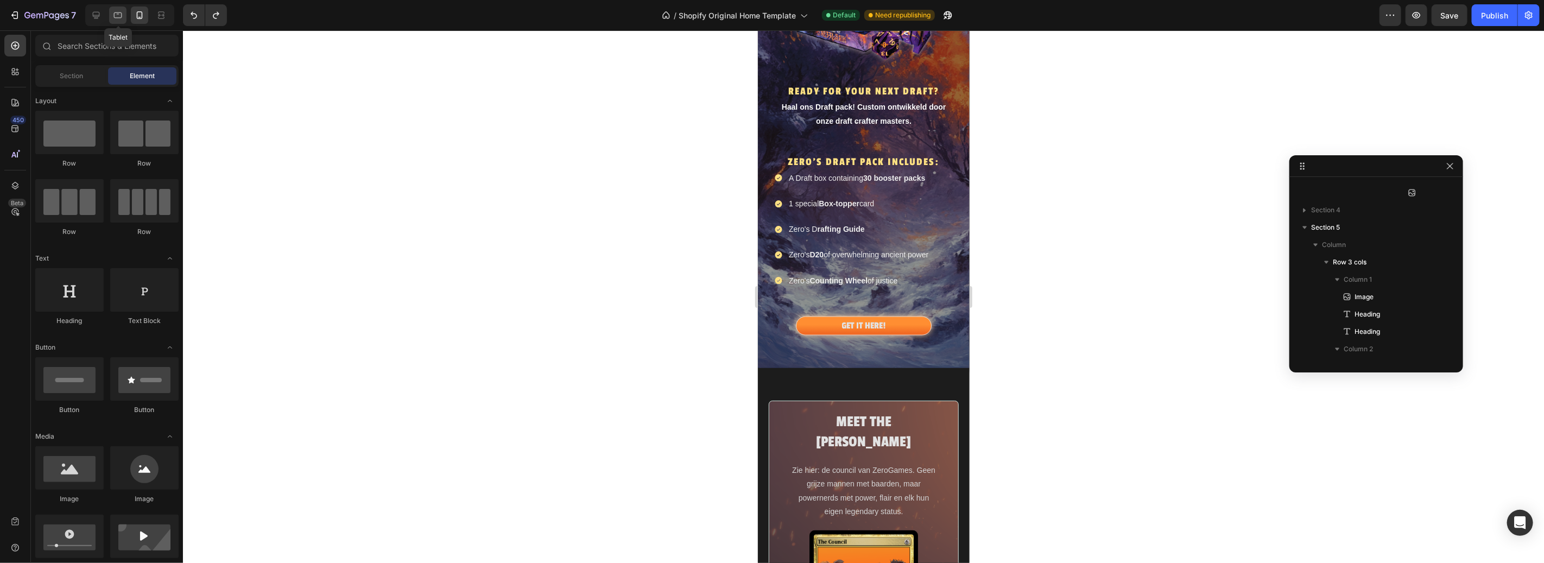
click at [118, 15] on icon at bounding box center [117, 15] width 11 height 11
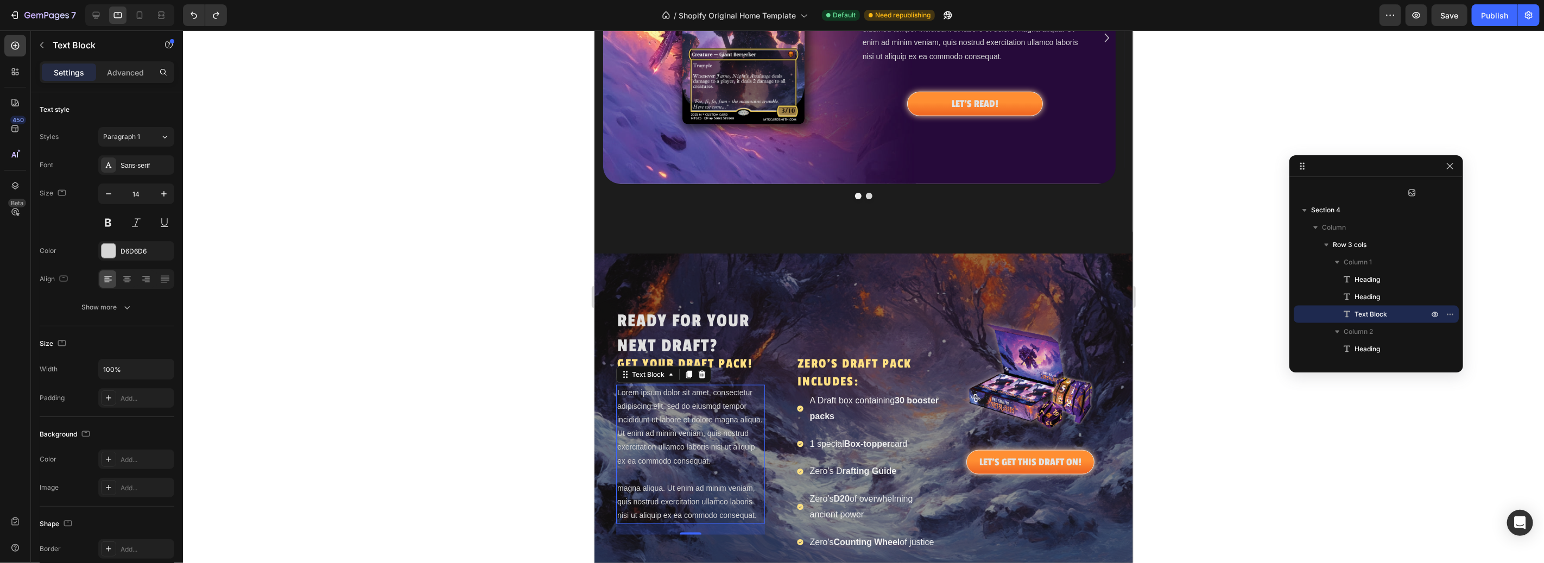
click at [652, 441] on p "Lorem ipsum dolor sit amet, consectetur adipiscing elit, sed do eiusmod tempor …" at bounding box center [690, 427] width 147 height 82
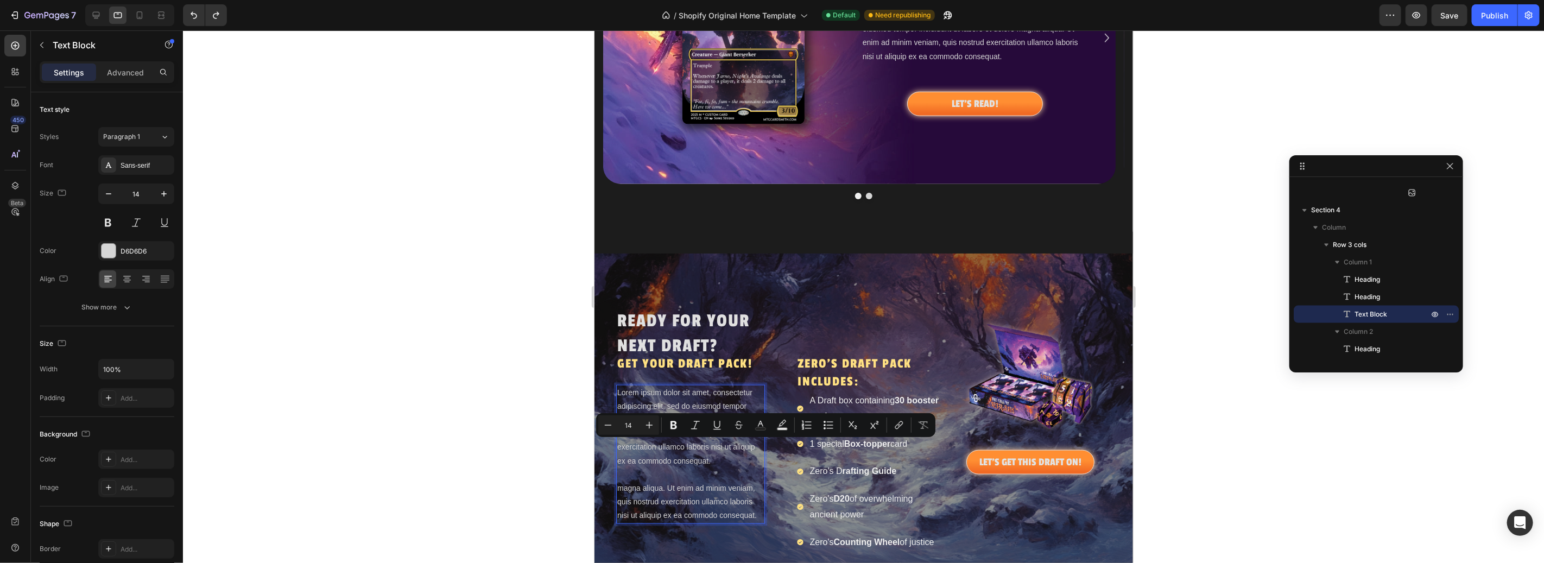
click at [712, 503] on p "magna aliqua. Ut enim ad minim veniam, quis nostrud exercitation ullamco labori…" at bounding box center [690, 501] width 147 height 41
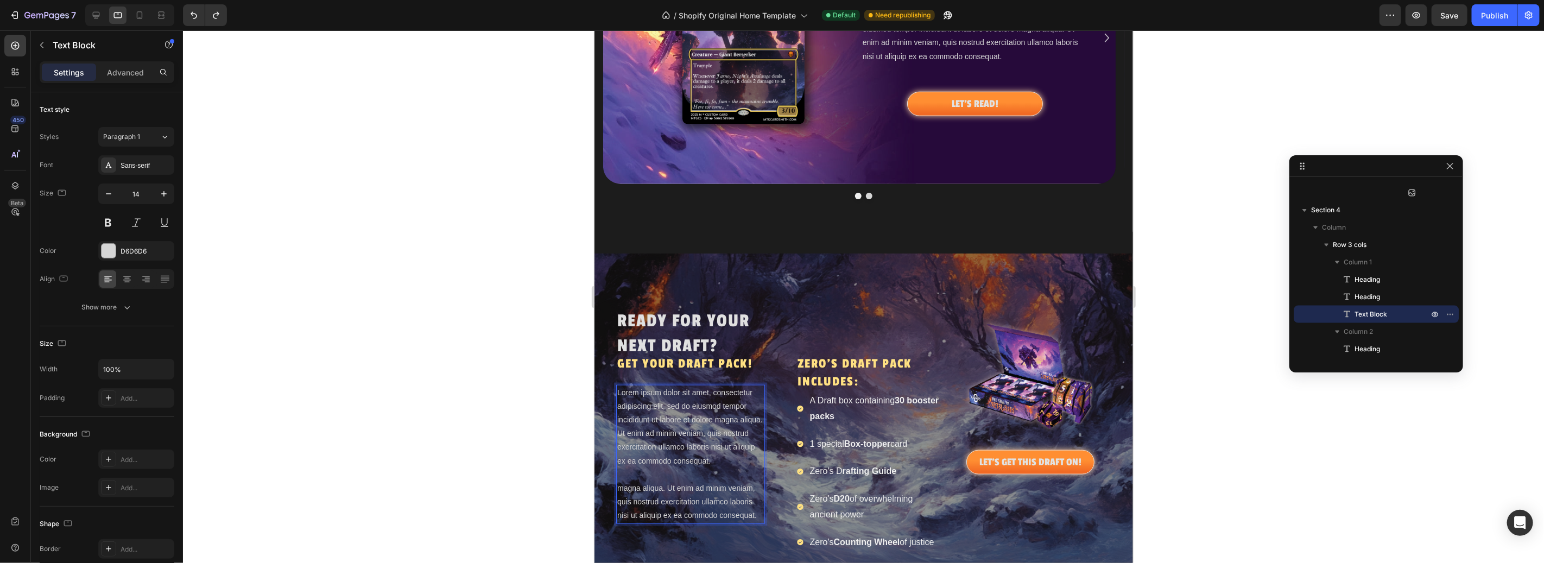
click at [759, 517] on p "magna aliqua. Ut enim ad minim veniam, quis nostrud exercitation ullamco labori…" at bounding box center [690, 501] width 147 height 41
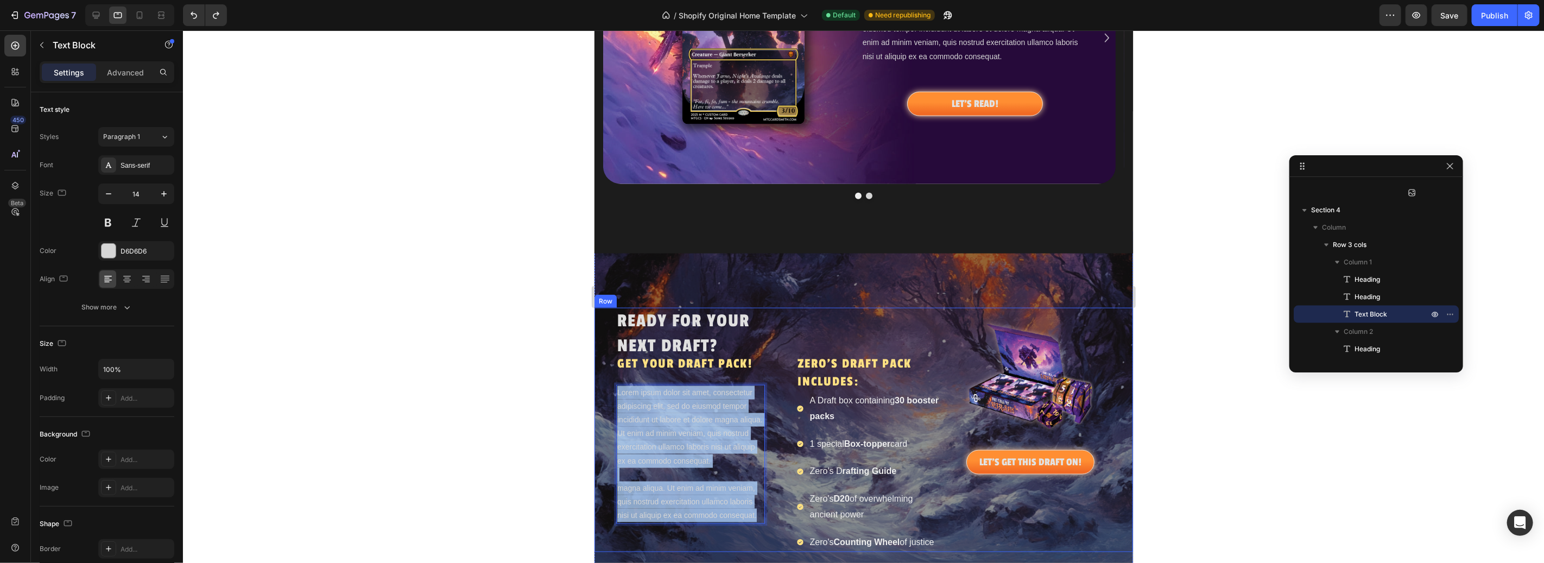
drag, startPoint x: 758, startPoint y: 516, endPoint x: 612, endPoint y: 389, distance: 193.2
click at [612, 389] on div "READY FOR YOUR NEXT DRAFT? Heading GET YOUR DRAFT PACK! Heading Lorem ipsum dol…" at bounding box center [863, 429] width 539 height 244
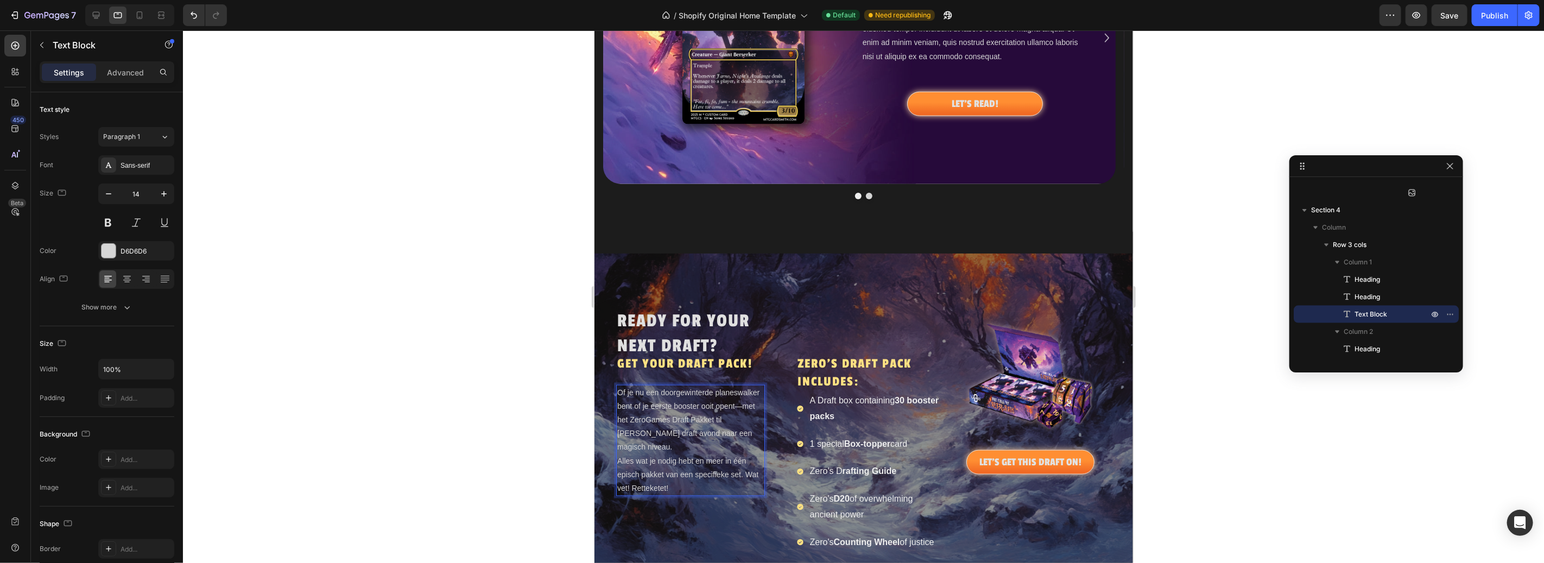
click at [698, 407] on p "Of je nu een doorgewinterde planeswalker bent of je eerste booster ooit opent—m…" at bounding box center [690, 441] width 147 height 110
click at [858, 418] on strong "30 booster packs" at bounding box center [874, 407] width 129 height 25
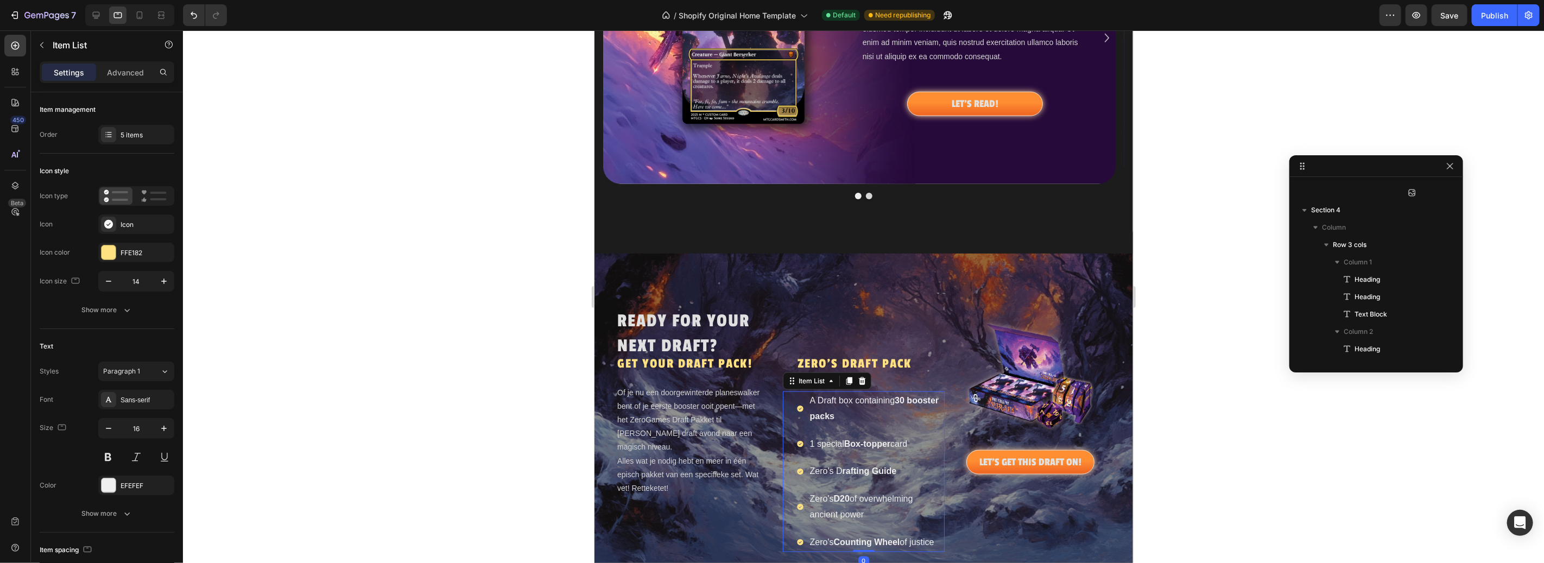
scroll to position [1387, 0]
click at [136, 15] on icon at bounding box center [139, 15] width 11 height 11
type input "16"
type input "14"
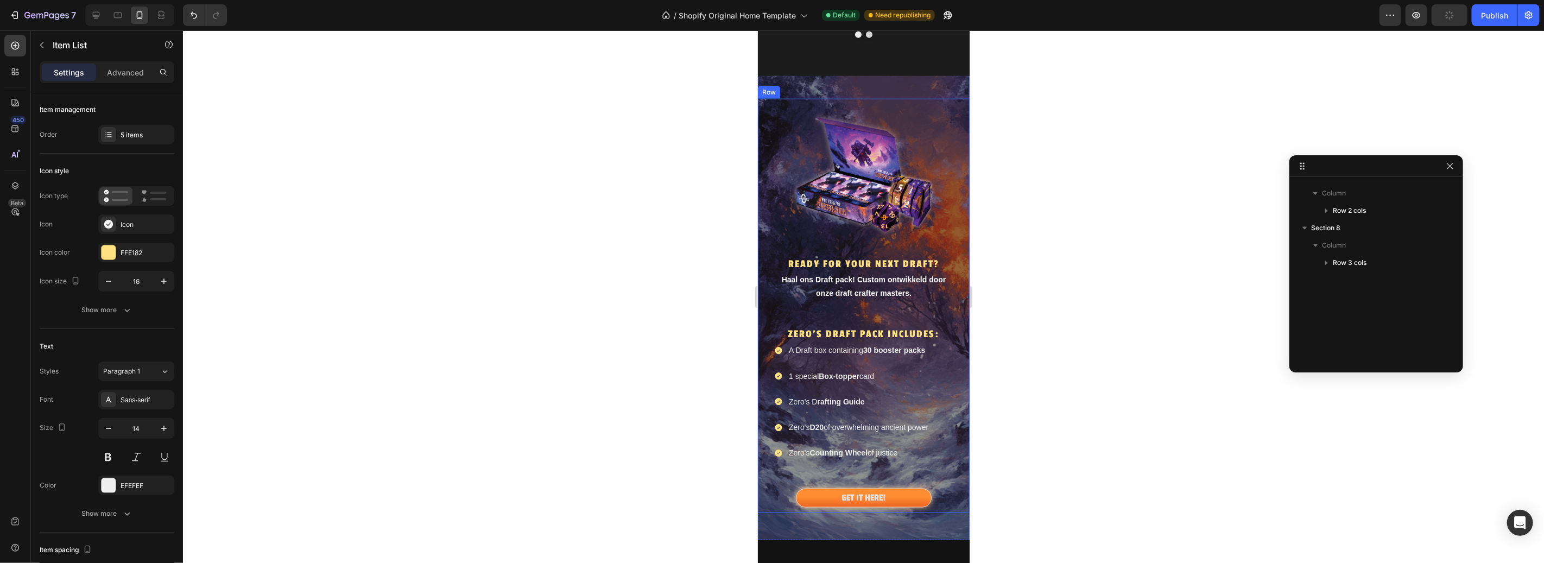
scroll to position [1024, 0]
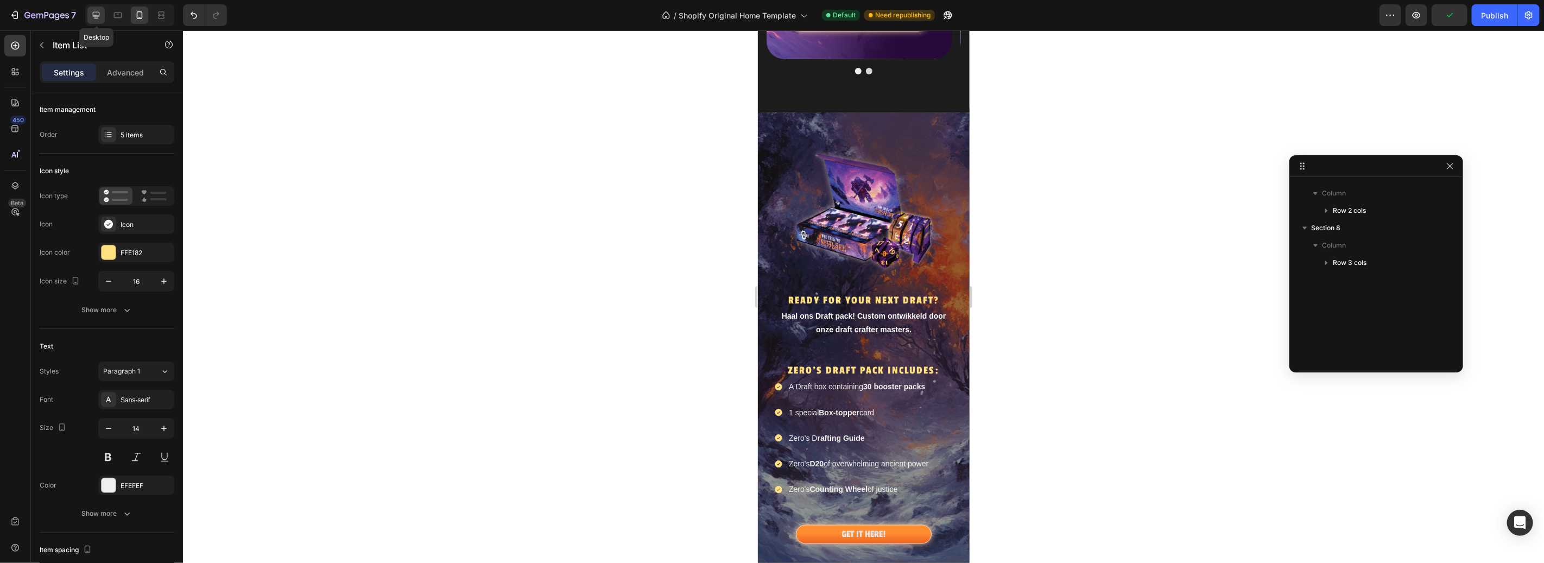
click at [96, 12] on icon at bounding box center [96, 15] width 11 height 11
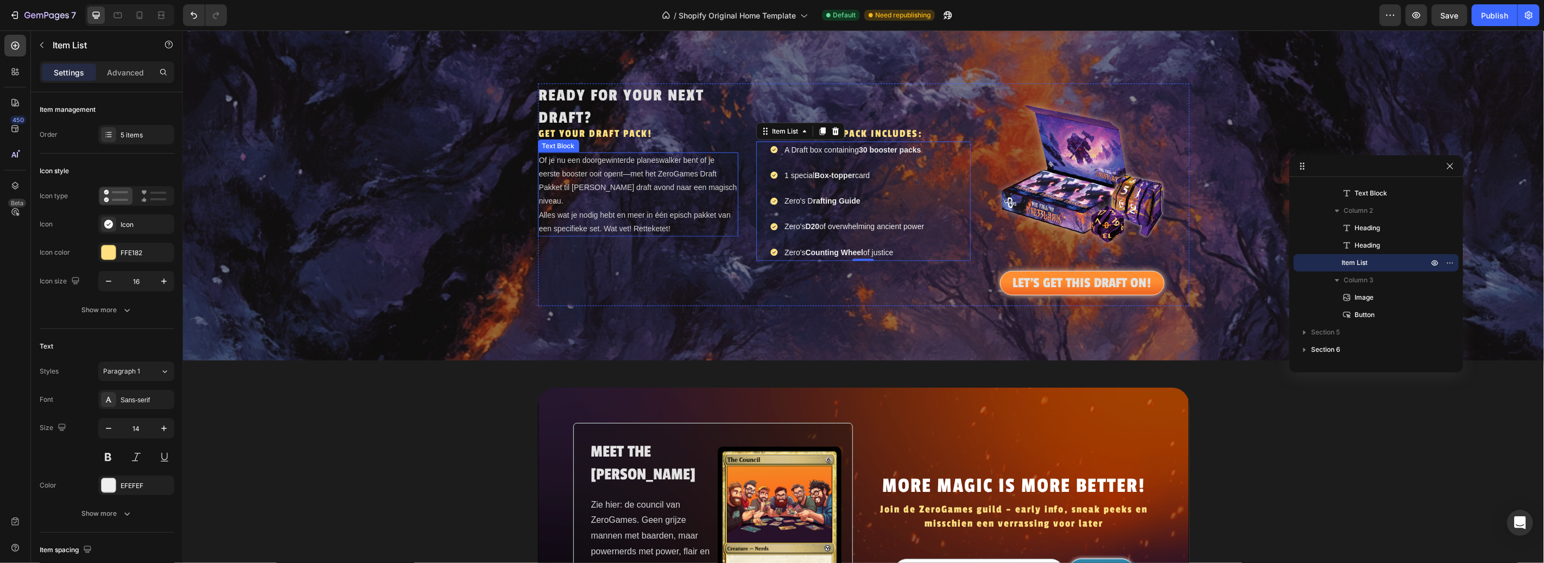
scroll to position [1187, 0]
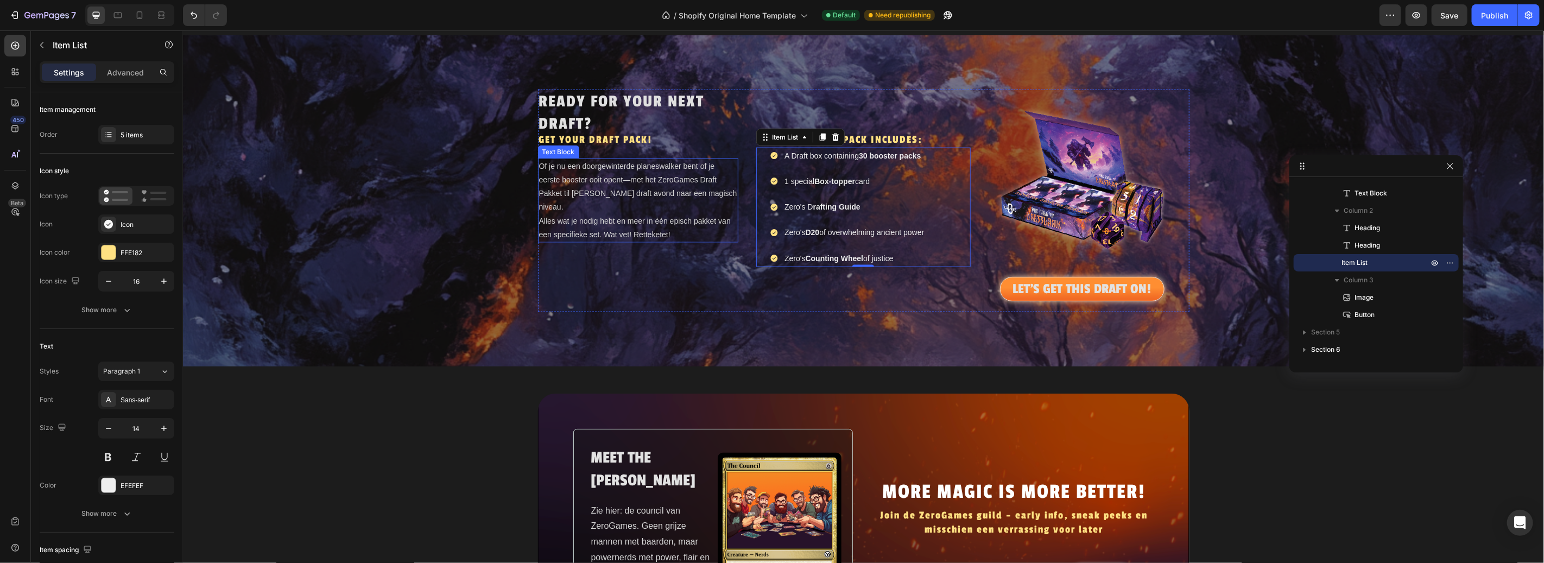
click at [645, 211] on p "Of je nu een doorgewinterde planeswalker bent of je eerste booster ooit opent—m…" at bounding box center [638, 200] width 199 height 82
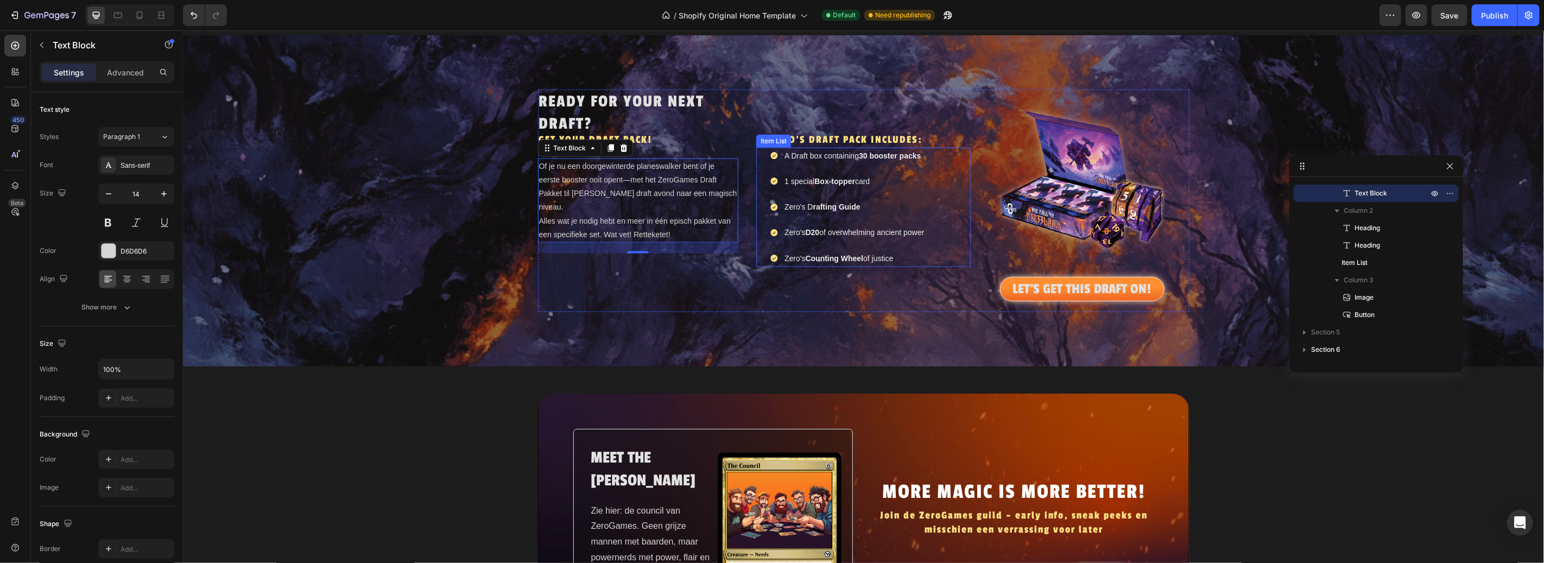
click at [842, 156] on p "A Draft box containing 30 booster packs" at bounding box center [854, 156] width 140 height 14
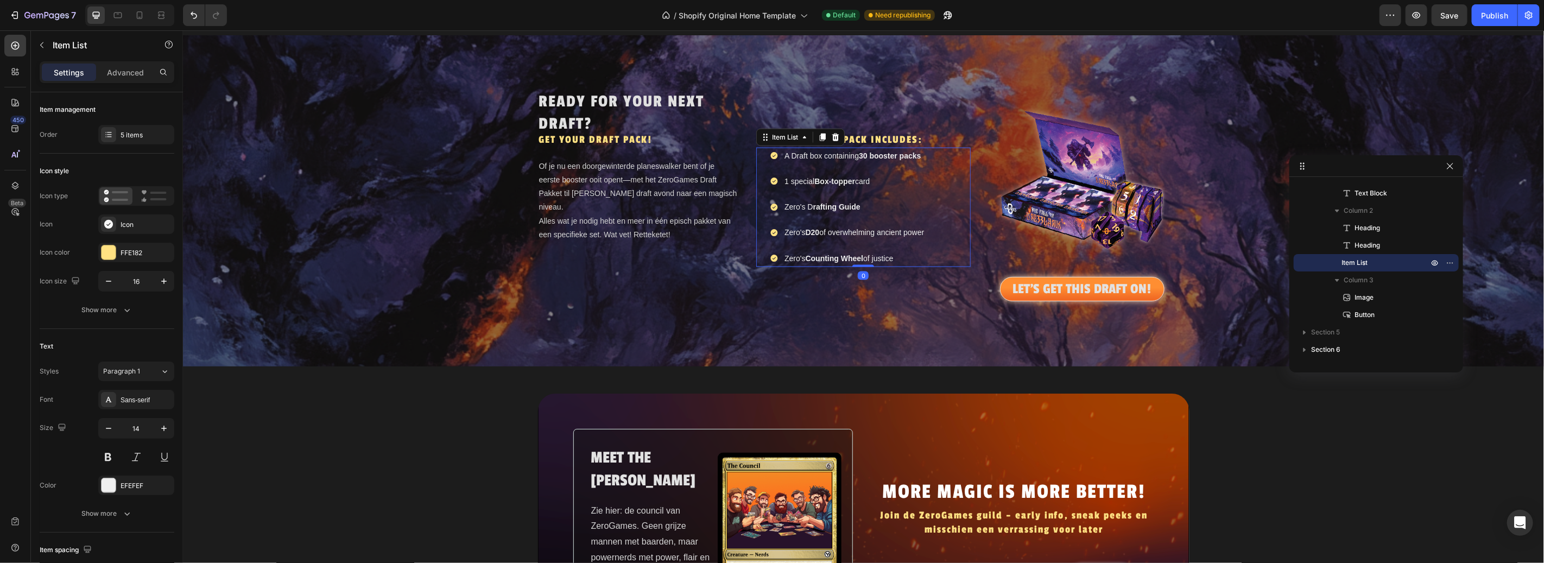
click at [842, 156] on p "A Draft box containing 30 booster packs" at bounding box center [854, 156] width 140 height 14
click at [847, 185] on p "1 special Box-topper card" at bounding box center [854, 181] width 140 height 14
click at [822, 182] on strong "Box-topper" at bounding box center [834, 180] width 41 height 9
click at [813, 208] on strong "rafting Guide" at bounding box center [836, 206] width 47 height 9
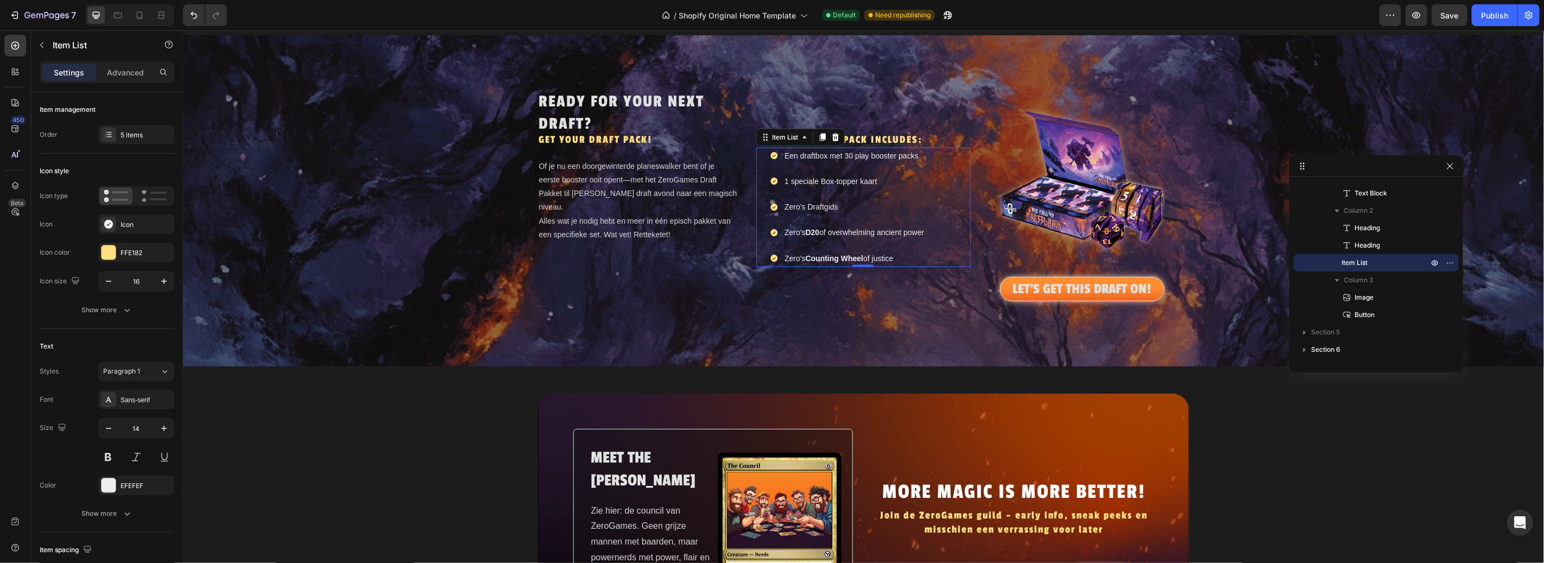
click at [828, 230] on p "Zero's D20 of overwhelming ancient power" at bounding box center [854, 232] width 140 height 14
click at [852, 267] on strong "Counting Wheel" at bounding box center [834, 271] width 58 height 9
click at [412, 415] on div "MEET THE COUNSIL Heading Zie hier: de council van ZeroGames. Geen grijze mannen…" at bounding box center [862, 538] width 1361 height 290
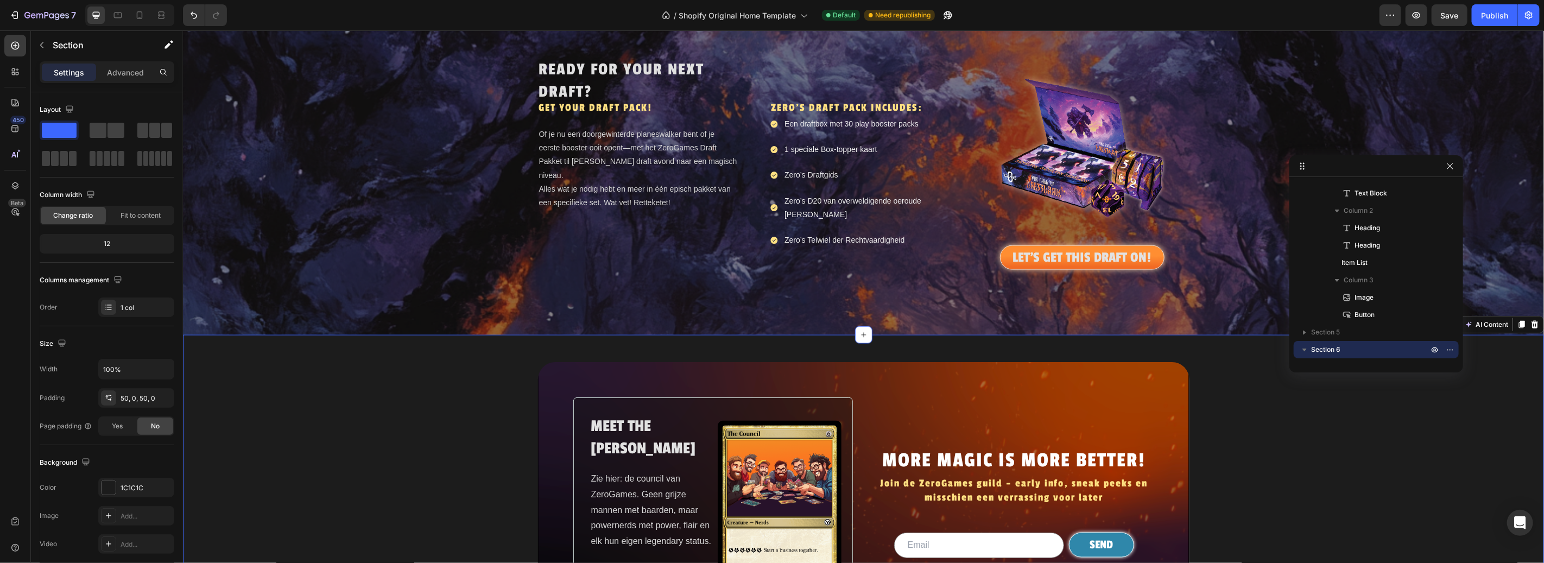
scroll to position [1238, 0]
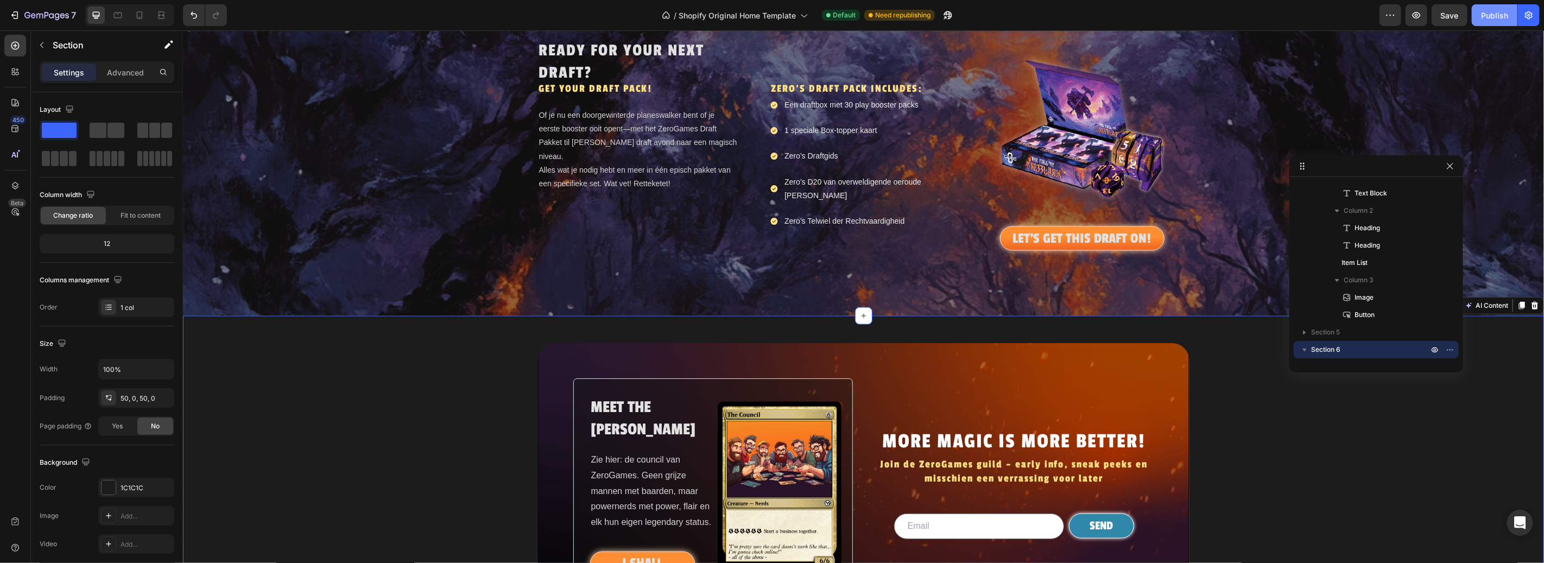
click at [1502, 18] on div "Publish" at bounding box center [1494, 15] width 27 height 11
click at [568, 64] on h2 "READY FOR YOUR NEXT DRAFT?" at bounding box center [638, 61] width 201 height 47
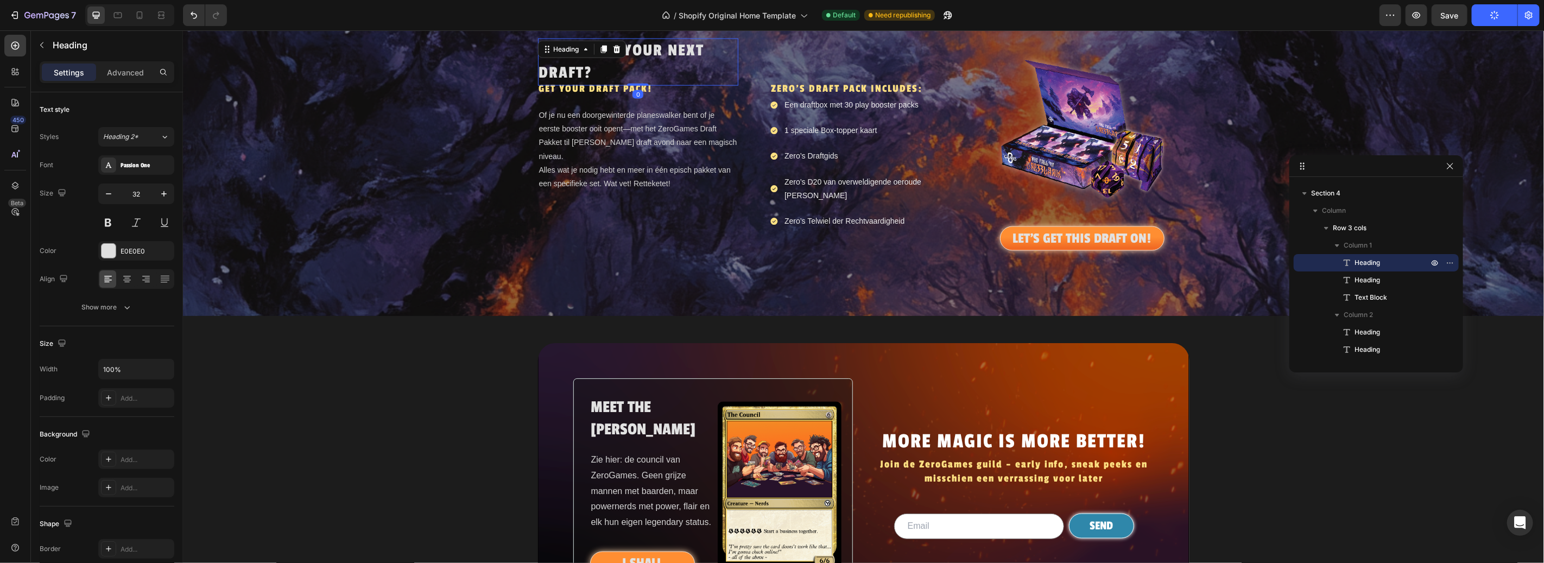
click at [574, 76] on h2 "READY FOR YOUR NEXT DRAFT?" at bounding box center [638, 61] width 201 height 47
click at [574, 76] on p "READY FOR YOUR NEXT DRAFT?" at bounding box center [638, 61] width 199 height 45
click at [582, 75] on p "READY FOR YOUR NEXT DRAFT?" at bounding box center [638, 61] width 199 height 45
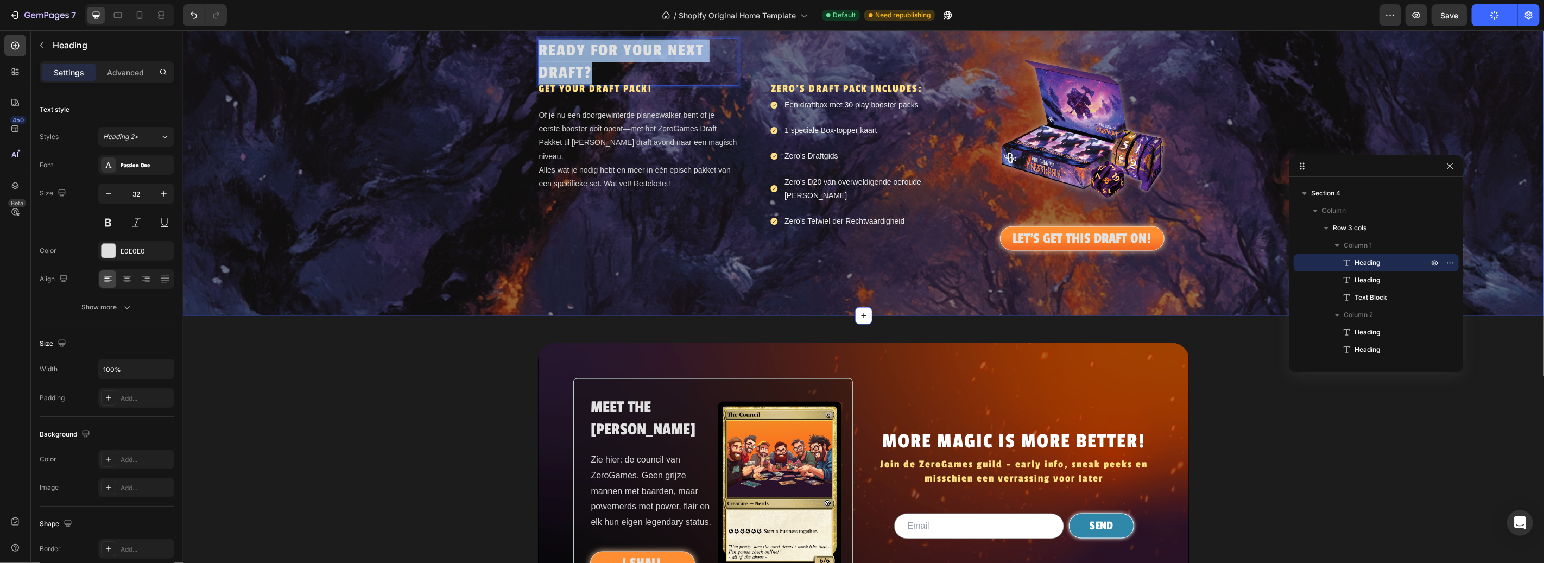
drag, startPoint x: 586, startPoint y: 75, endPoint x: 523, endPoint y: 53, distance: 66.8
click at [523, 53] on div "READY FOR YOUR NEXT DRAFT? Heading 0 GET YOUR DRAFT PACK! Heading Of je nu een …" at bounding box center [862, 149] width 1361 height 223
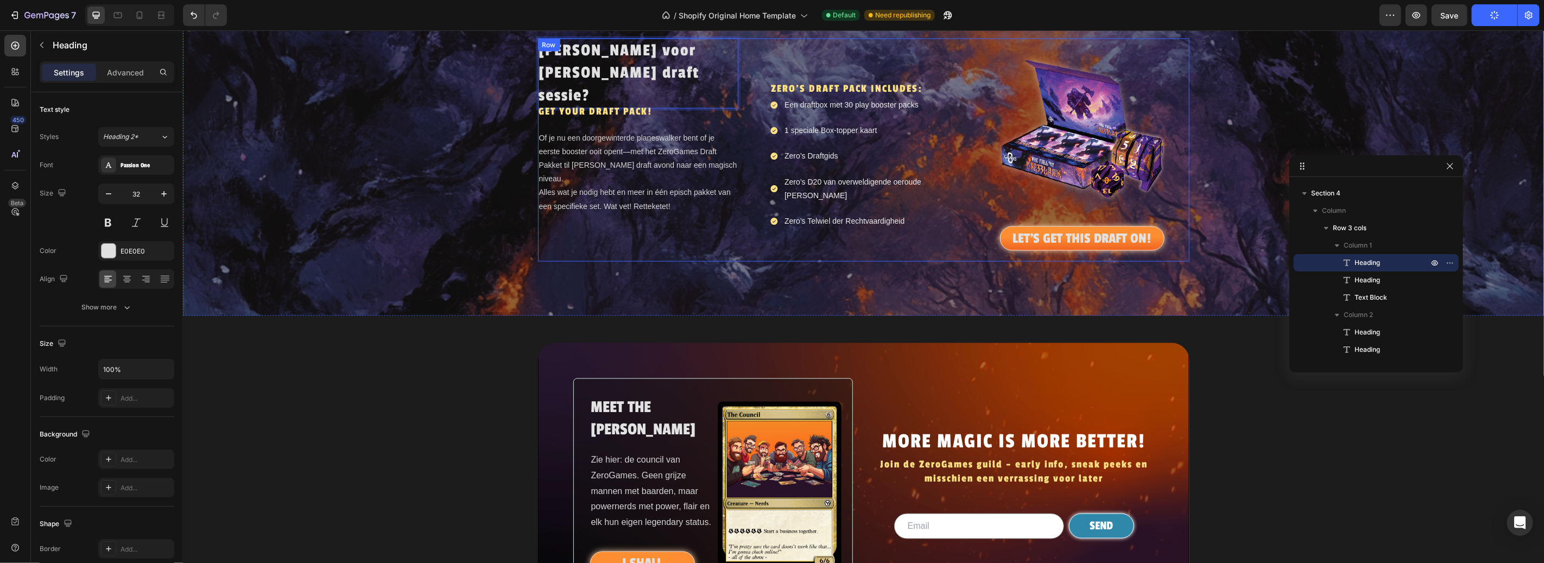
click at [638, 103] on h2 "GET YOUR DRAFT PACK!" at bounding box center [638, 111] width 201 height 16
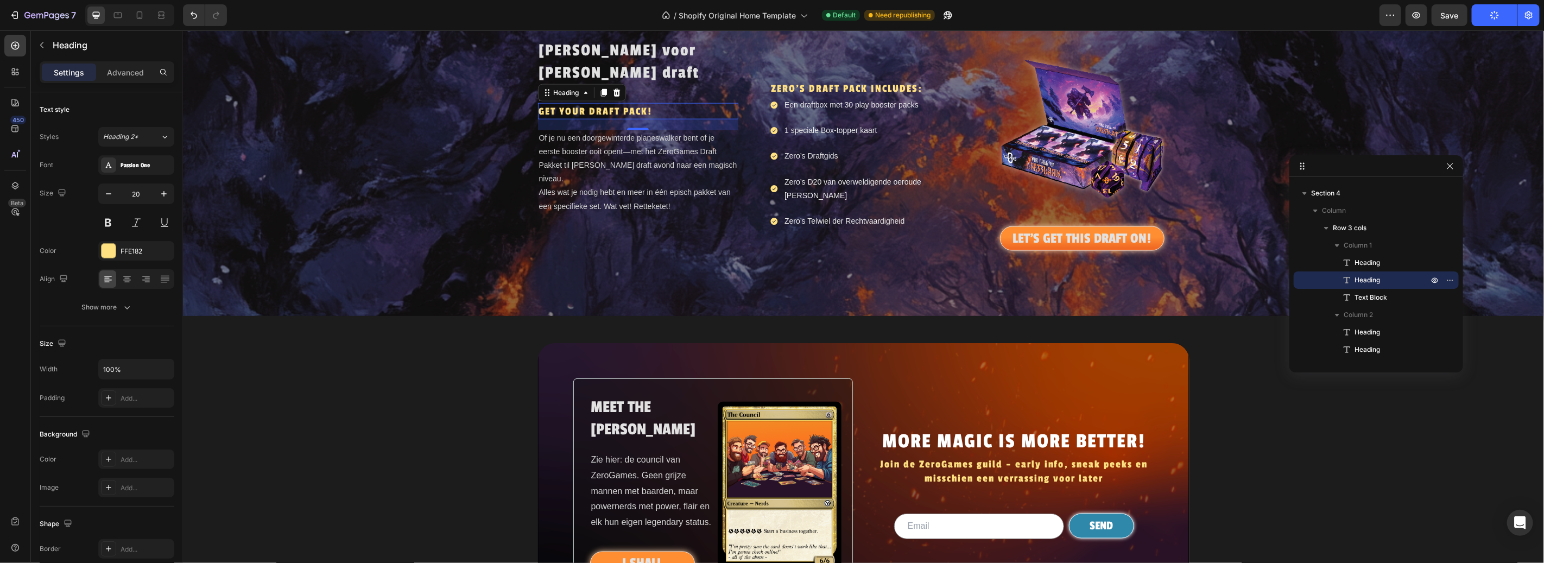
click at [581, 103] on h2 "GET YOUR DRAFT PACK!" at bounding box center [638, 111] width 201 height 16
click at [581, 104] on p "GET YOUR DRAFT PACK!" at bounding box center [638, 111] width 199 height 14
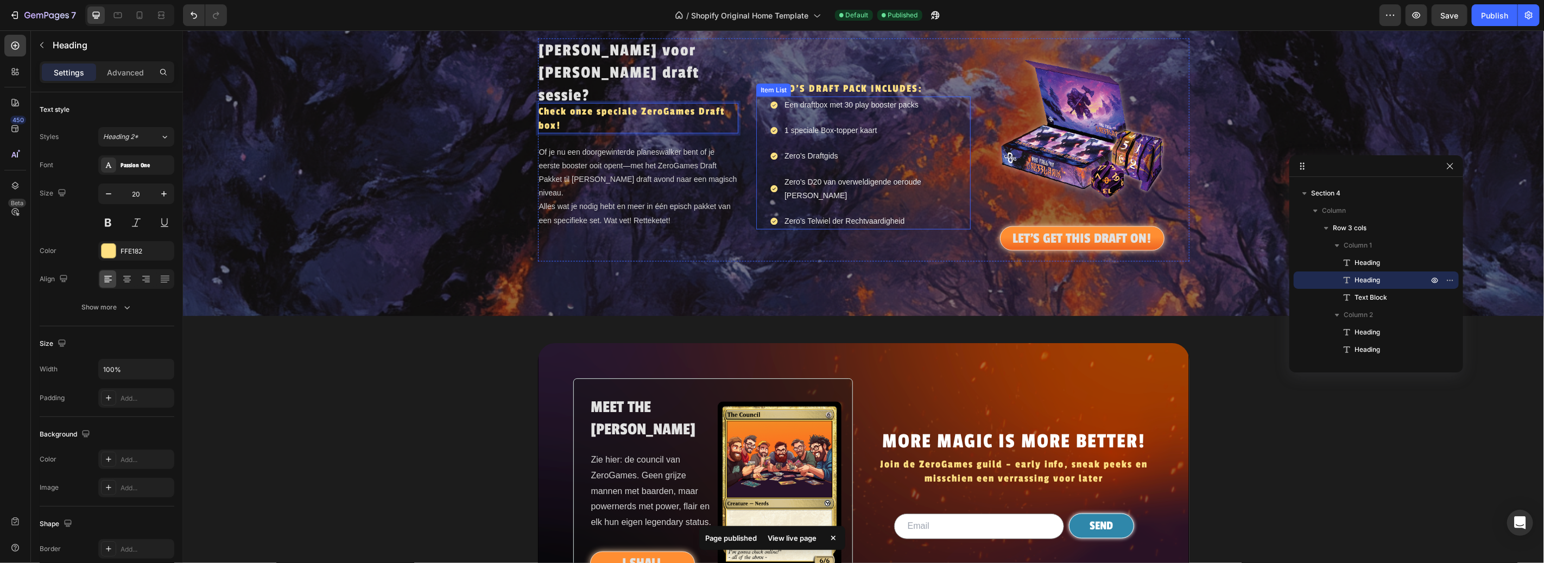
click at [775, 212] on div "Zero’s Telwiel der Rechtvaardigheid" at bounding box center [869, 220] width 201 height 17
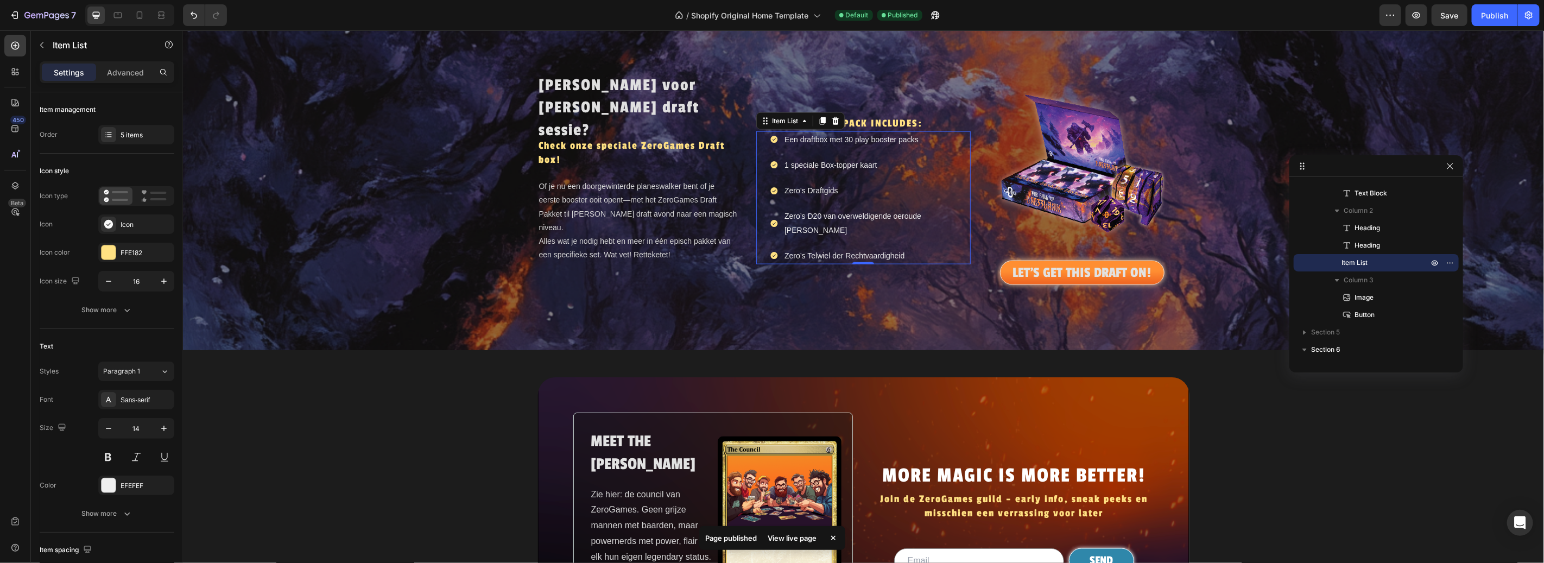
scroll to position [1119, 0]
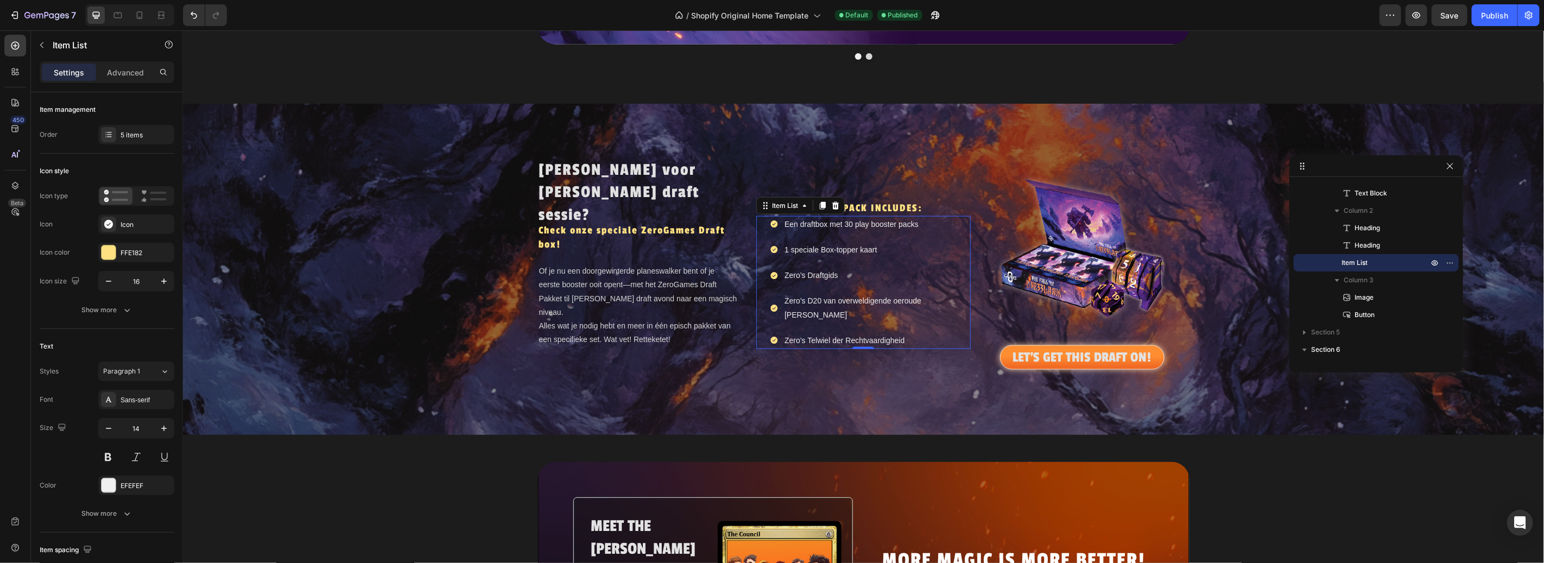
click at [906, 207] on h2 "ZERO'S DRAFT PACK INCLUDES:" at bounding box center [869, 207] width 201 height 16
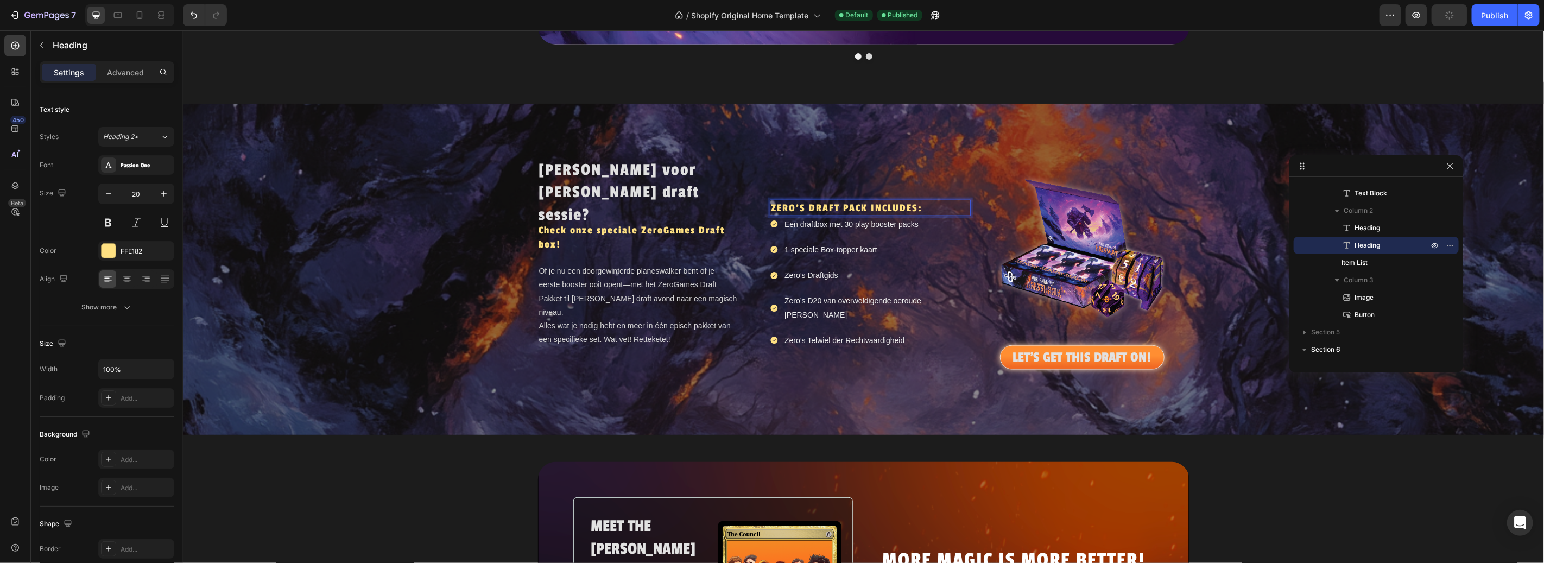
click at [905, 208] on h2 "ZERO'S DRAFT PACK INCLUDES:" at bounding box center [869, 207] width 201 height 16
click at [905, 208] on p "ZERO'S DRAFT PACK INCLUDES:" at bounding box center [869, 207] width 199 height 14
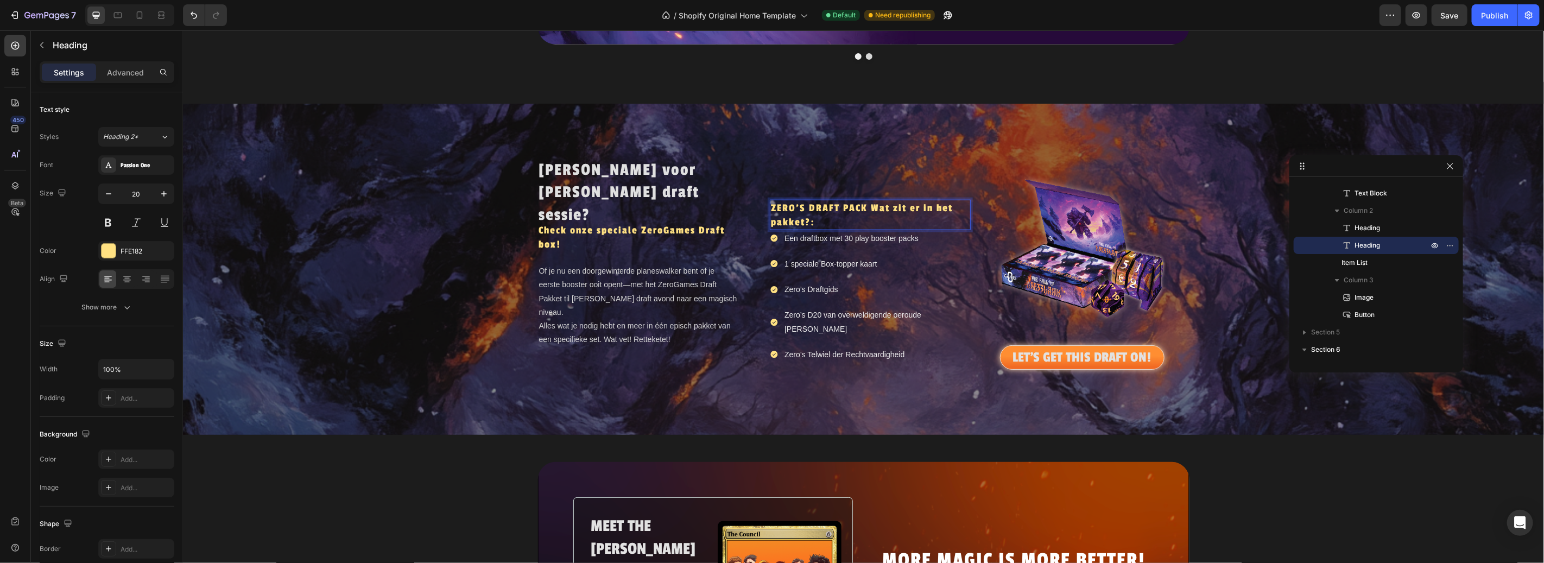
click at [861, 209] on p "ZERO'S DRAFT PACK Wat zit er in het pakket?:" at bounding box center [869, 214] width 199 height 28
click at [911, 208] on p "Wat zit er in het pakket?:" at bounding box center [869, 207] width 199 height 14
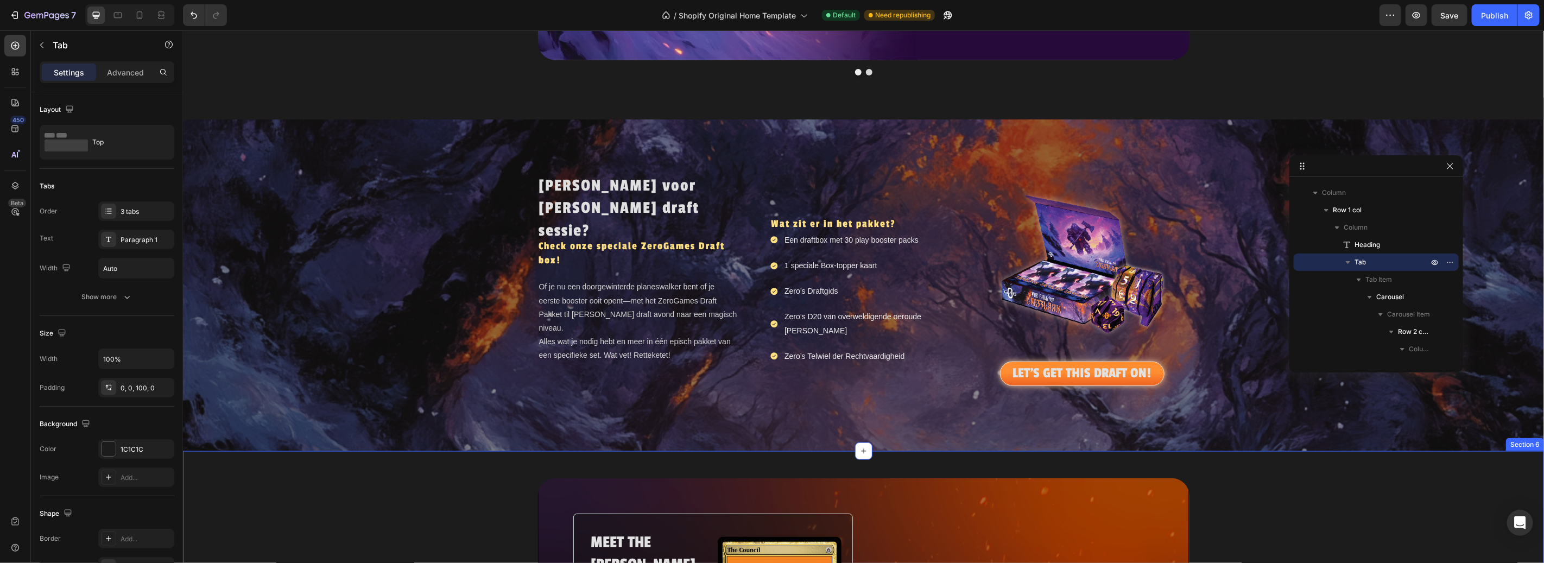
scroll to position [1196, 0]
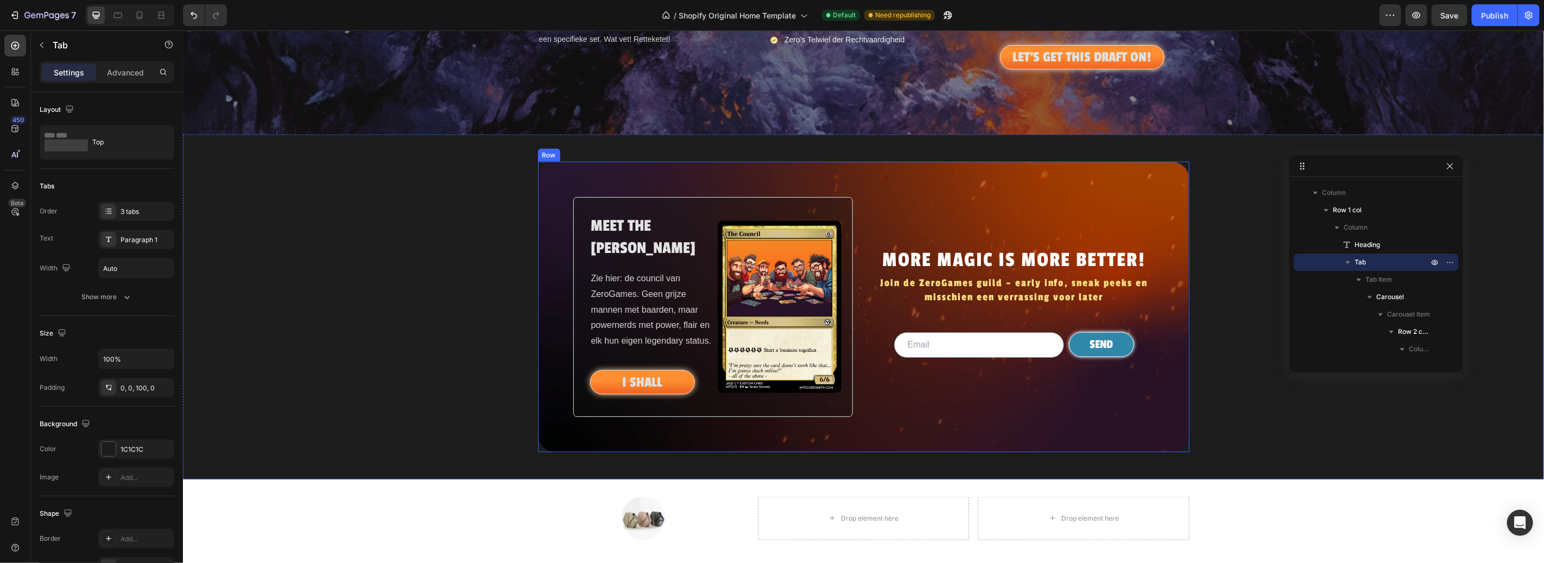
click at [1131, 207] on div "MORE MAGIC IS MORE BETTER! Heading Join de ZeroGames guild – early info, sneak …" at bounding box center [1014, 307] width 280 height 220
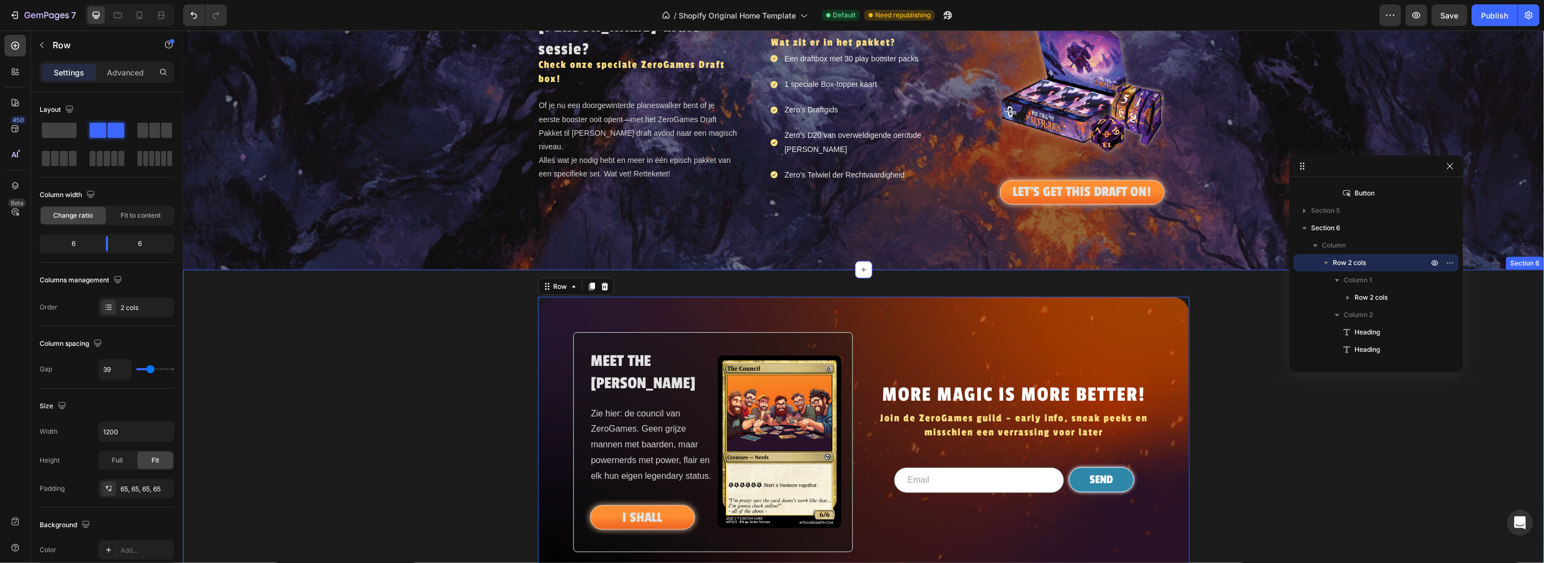
scroll to position [901, 0]
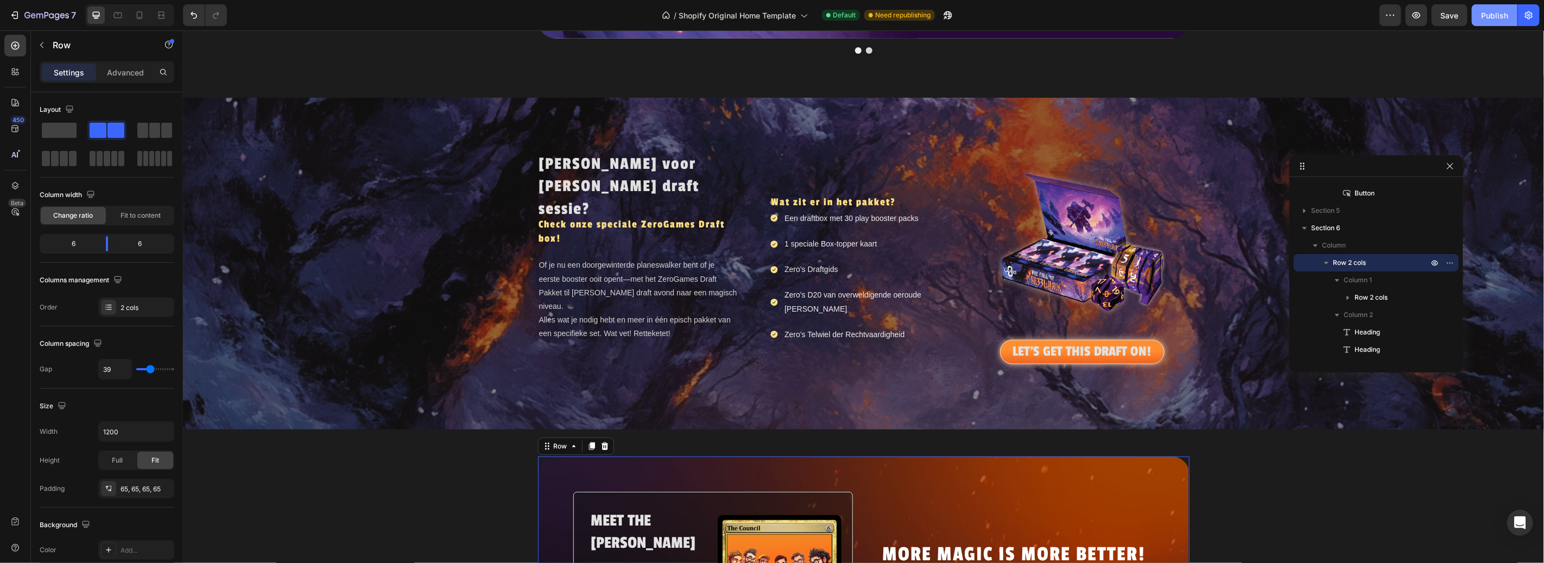
drag, startPoint x: 1500, startPoint y: 17, endPoint x: 1305, endPoint y: 3, distance: 195.5
click at [1500, 17] on div "Publish" at bounding box center [1494, 15] width 27 height 11
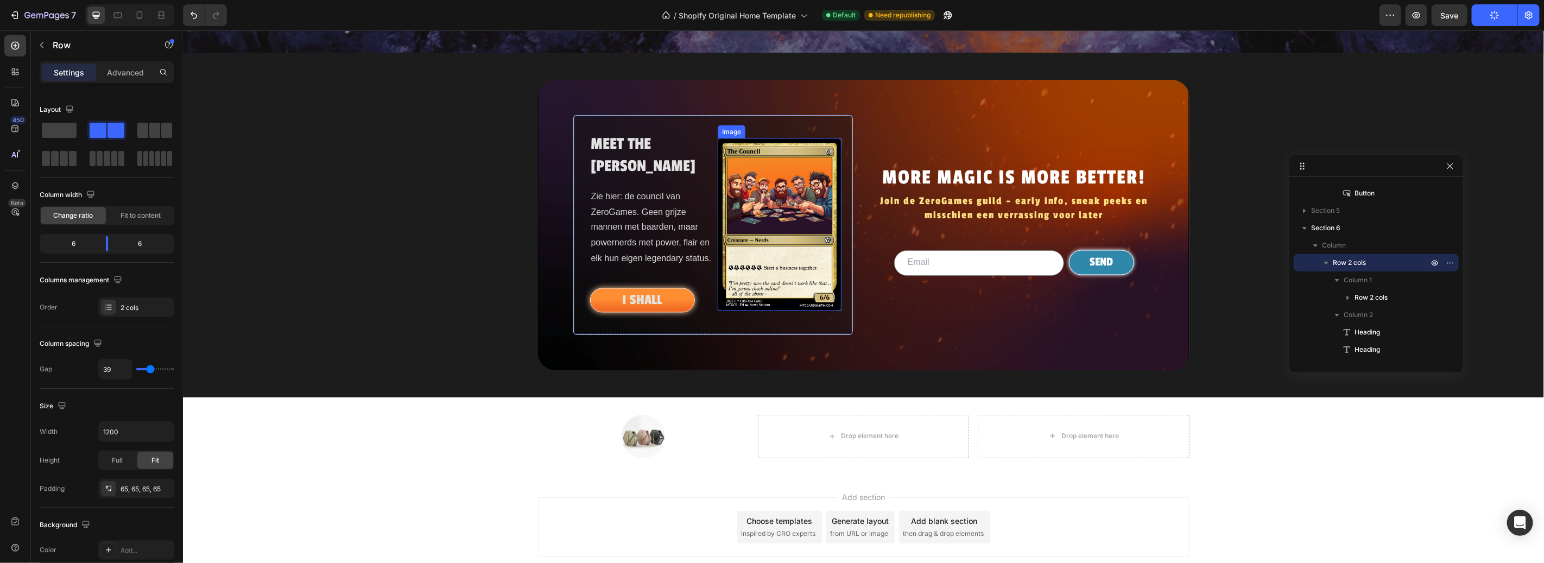
scroll to position [1574, 0]
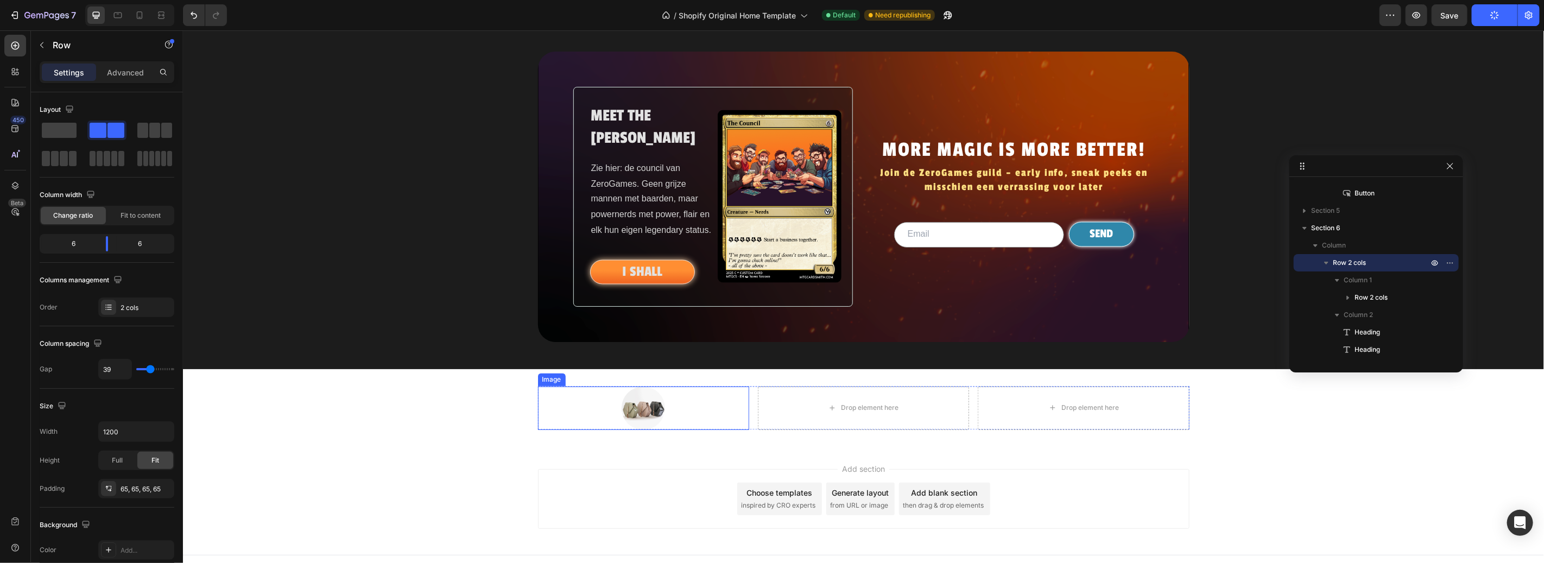
click at [701, 403] on div at bounding box center [643, 407] width 211 height 43
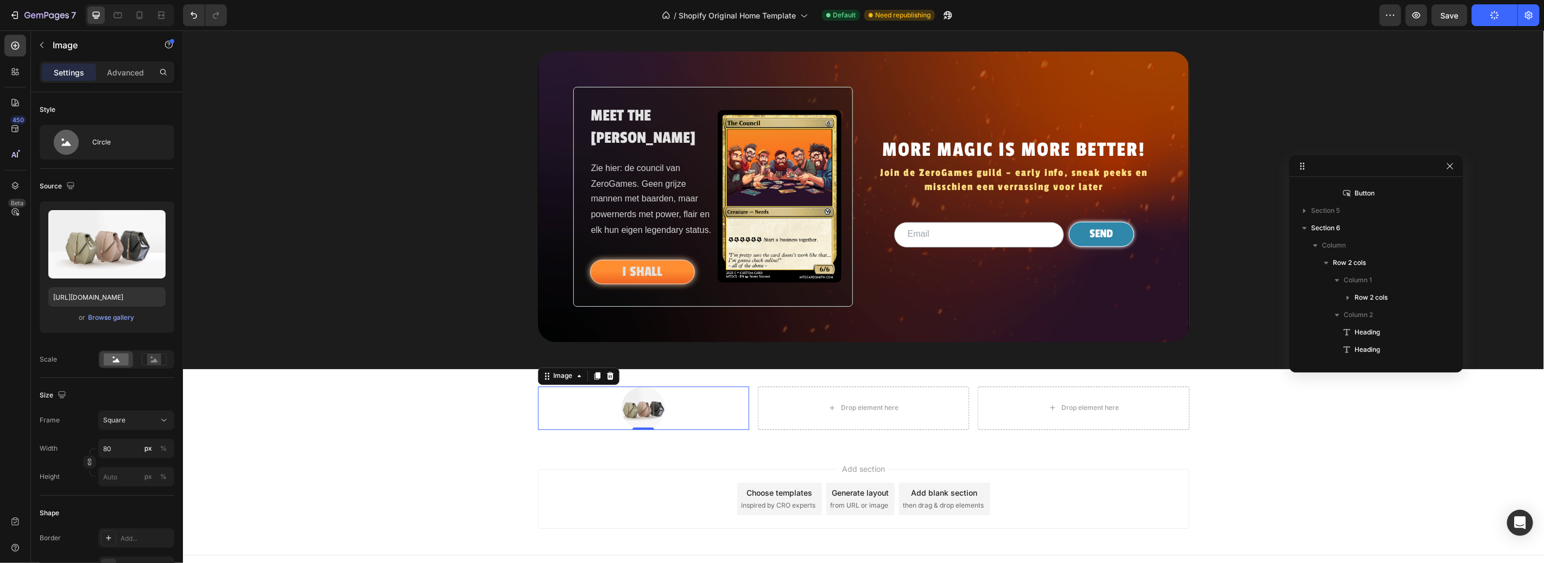
scroll to position [1689, 0]
click at [767, 386] on div "Drop element here" at bounding box center [862, 407] width 211 height 43
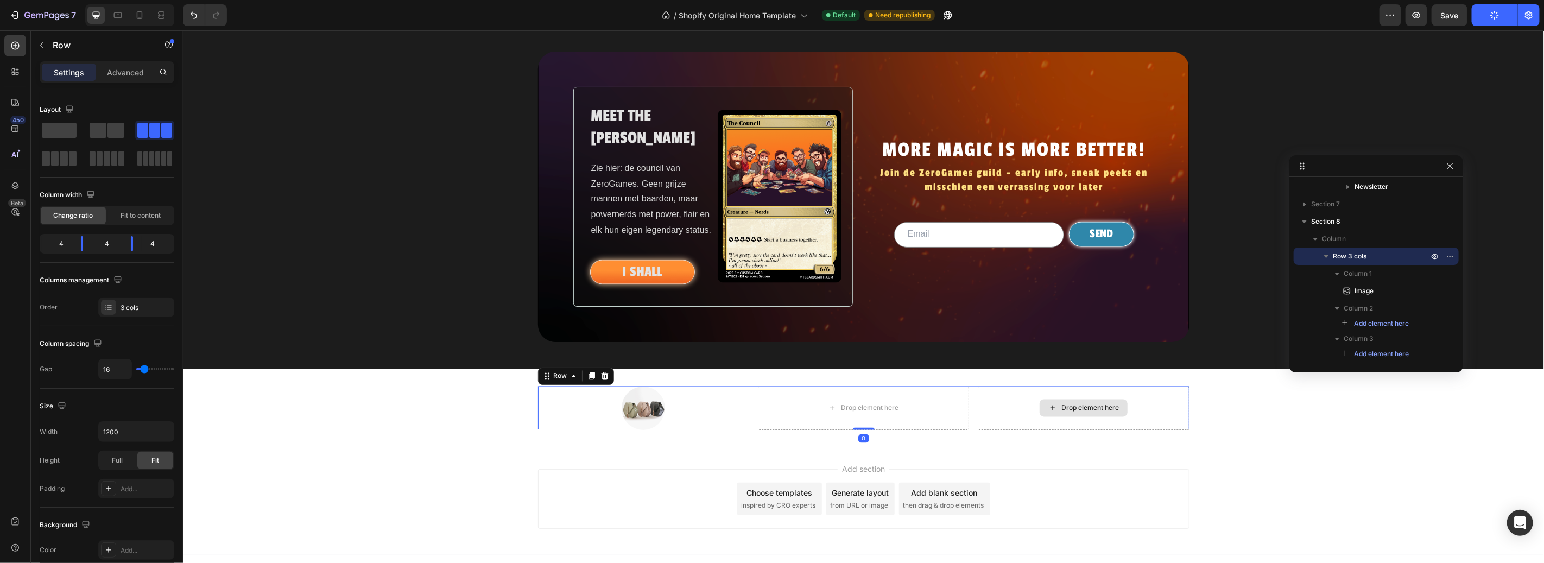
click at [981, 389] on div "Drop element here" at bounding box center [1082, 407] width 211 height 43
click at [683, 399] on div at bounding box center [643, 407] width 211 height 43
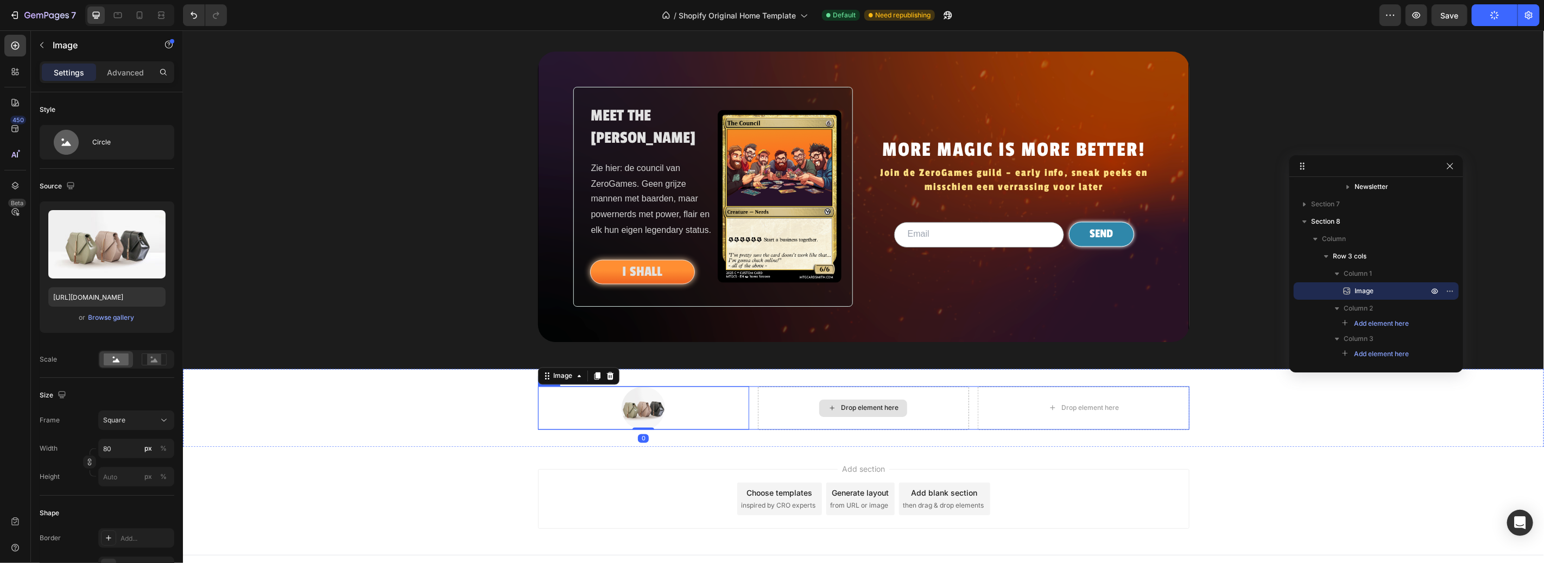
click at [792, 406] on div "Drop element here" at bounding box center [862, 407] width 211 height 43
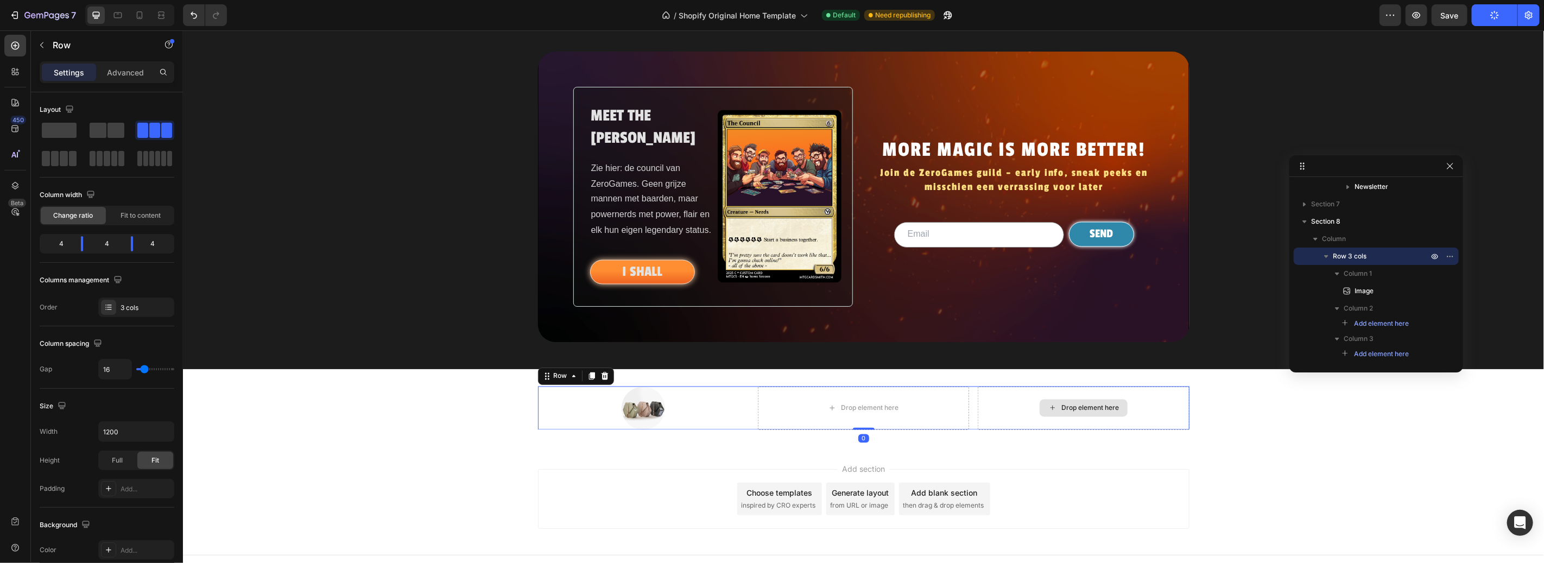
click at [1002, 394] on div "Drop element here" at bounding box center [1082, 407] width 211 height 43
click at [792, 389] on div "Drop element here" at bounding box center [862, 407] width 211 height 43
click at [637, 399] on img at bounding box center [642, 407] width 43 height 43
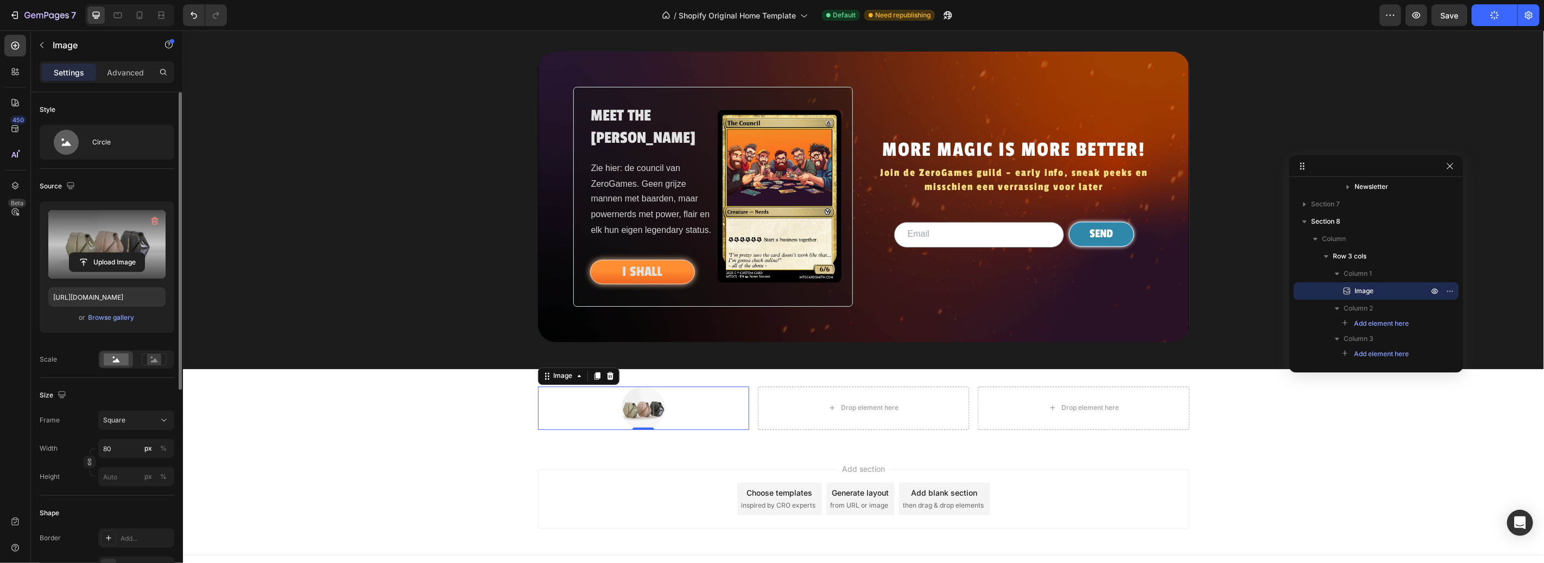
click at [112, 238] on label at bounding box center [106, 244] width 117 height 68
click at [112, 253] on input "file" at bounding box center [107, 262] width 75 height 18
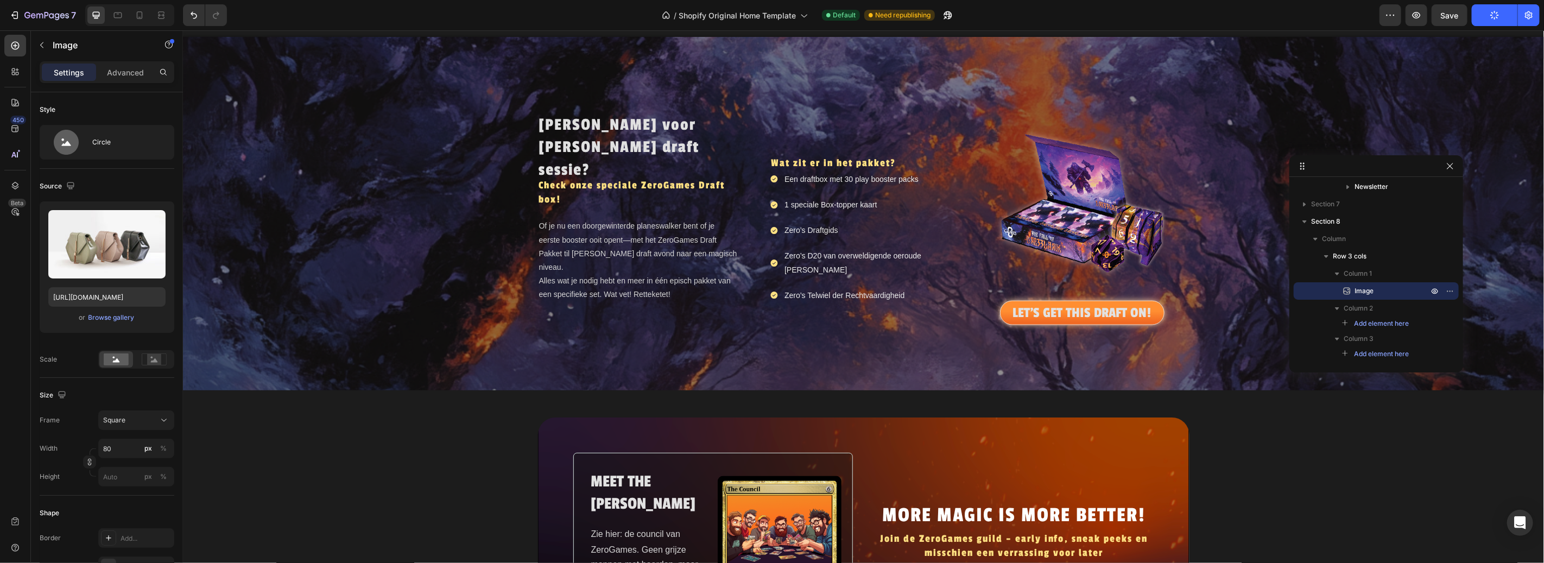
scroll to position [1271, 0]
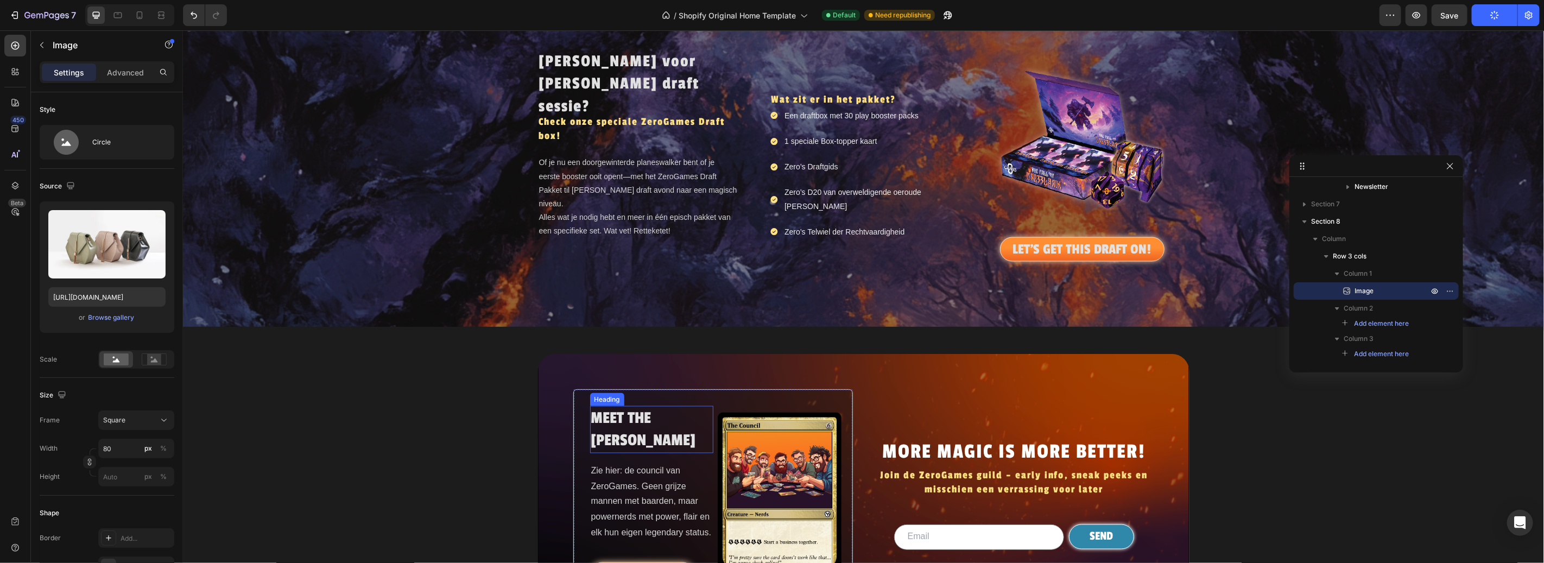
click at [634, 420] on h2 "MEET THE COUNSIL" at bounding box center [652, 429] width 124 height 47
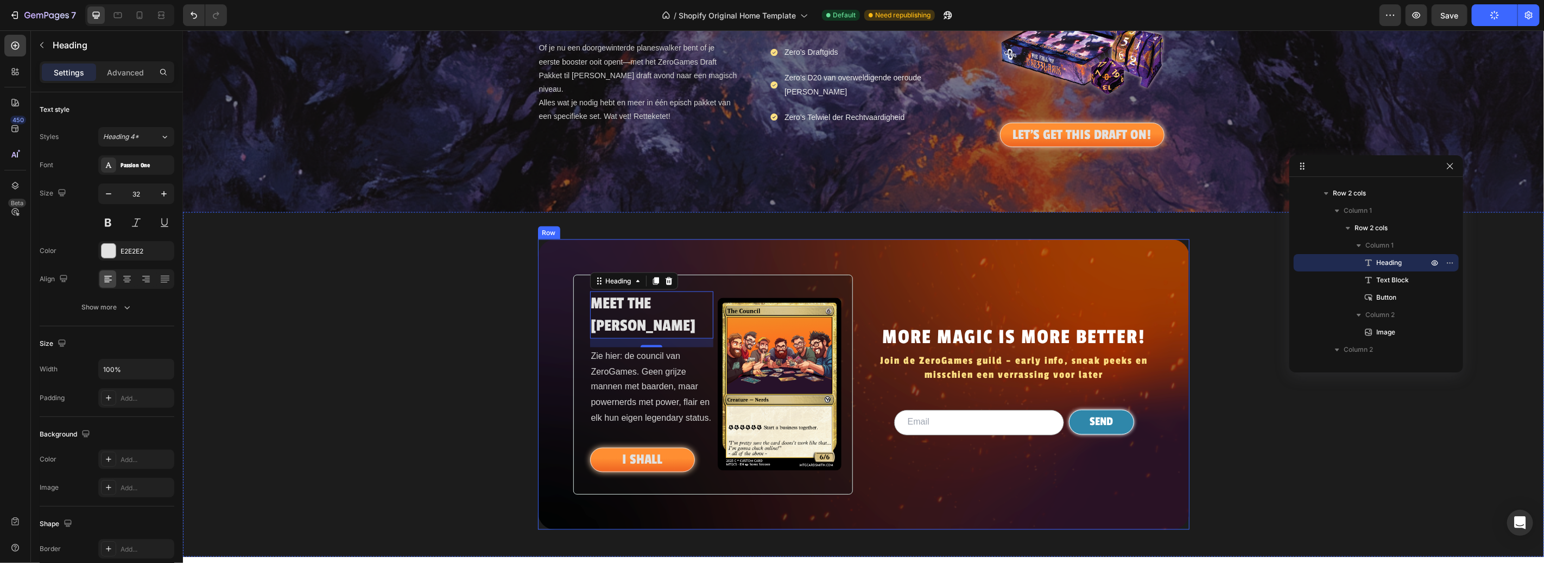
scroll to position [1486, 0]
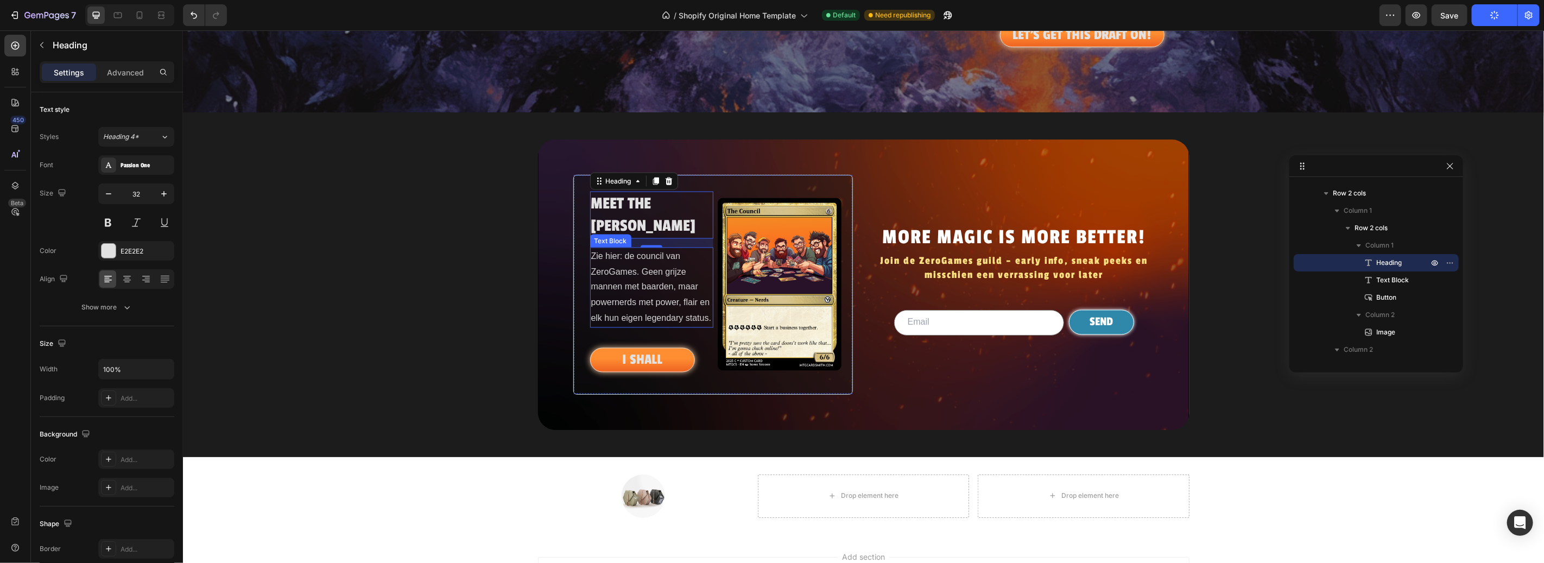
click at [653, 279] on p "Zie hier: de council van ZeroGames. Geen grijze mannen met baarden, maar powern…" at bounding box center [652, 287] width 122 height 78
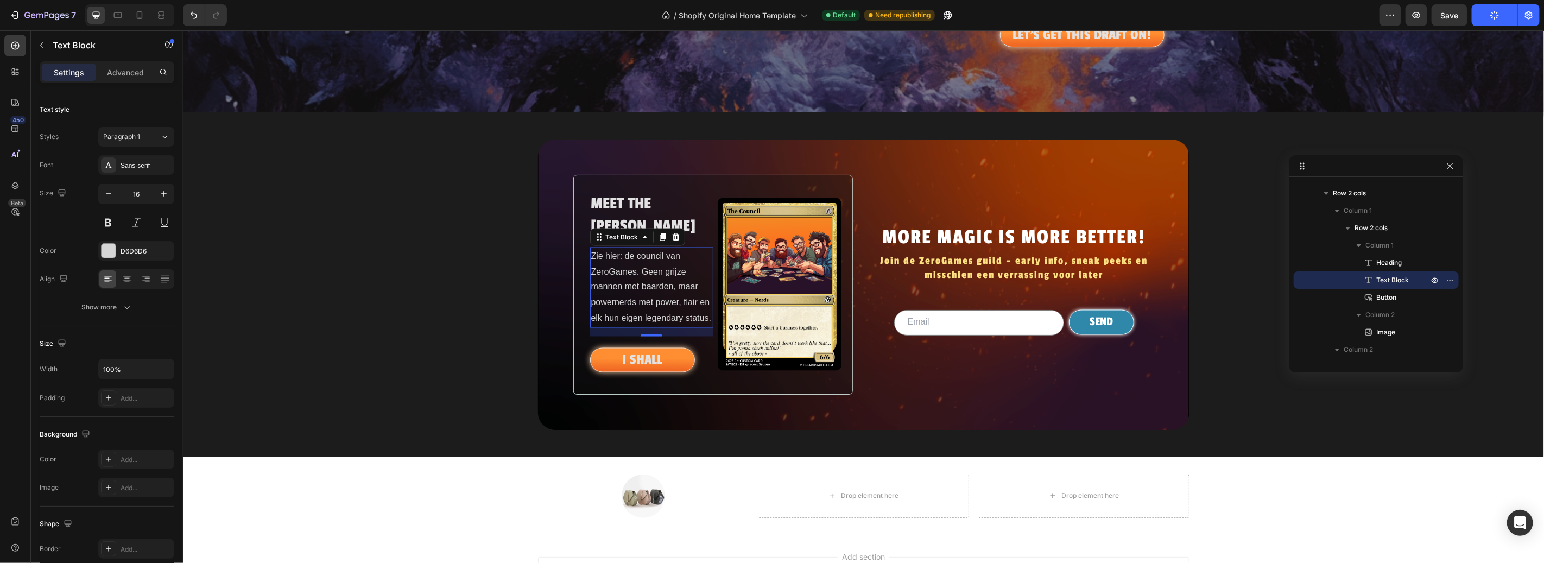
click at [666, 270] on p "Zie hier: de council van ZeroGames. Geen grijze mannen met baarden, maar powern…" at bounding box center [652, 287] width 122 height 78
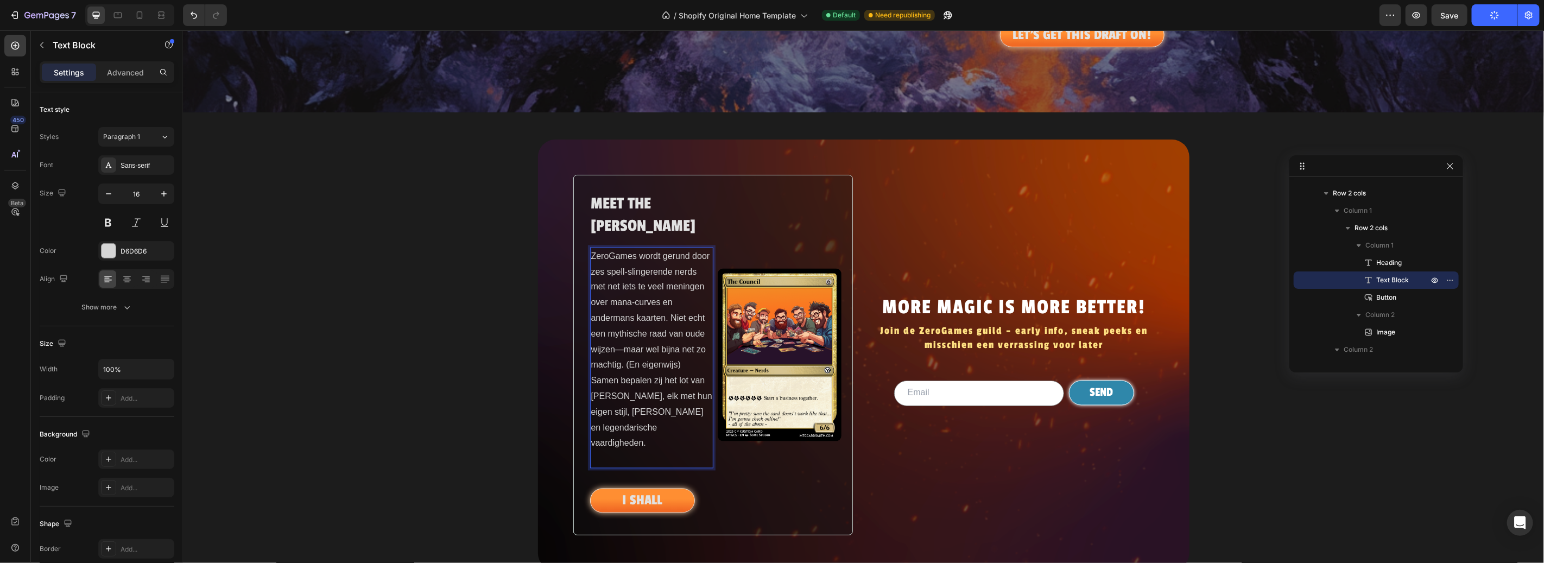
scroll to position [1481, 0]
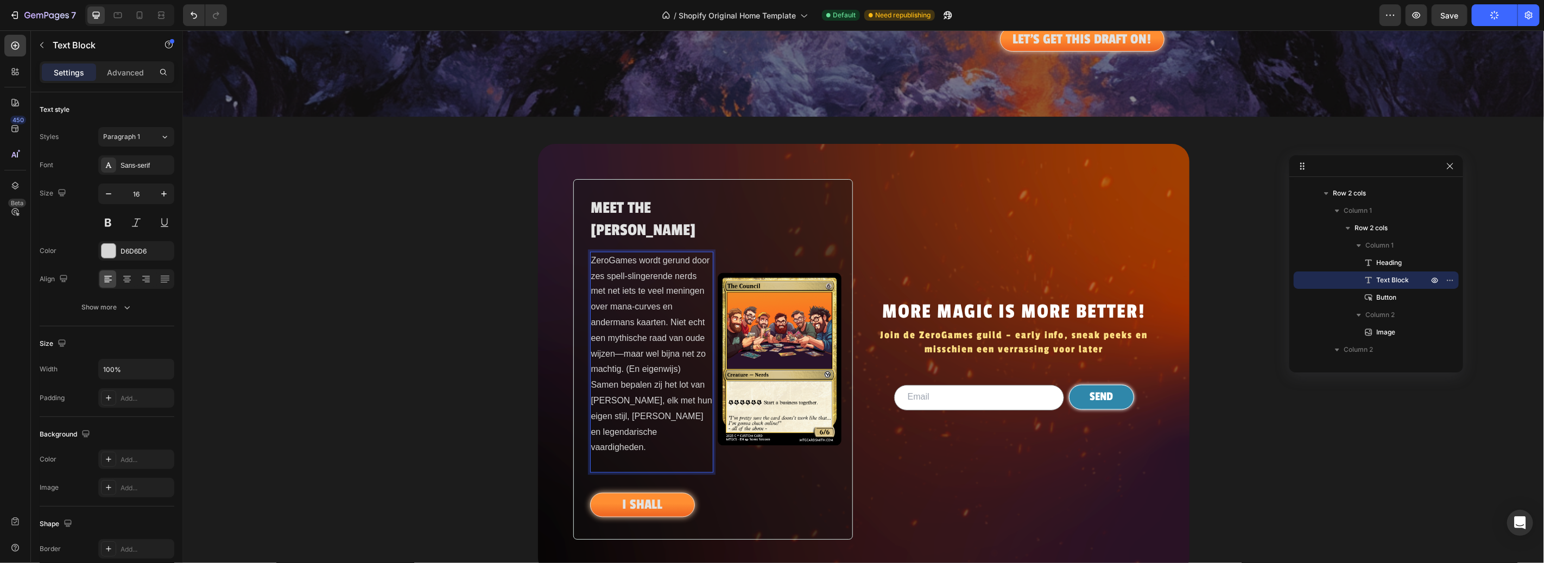
click at [1500, 19] on button "Publish" at bounding box center [1495, 15] width 46 height 22
click at [1500, 16] on button "Publish" at bounding box center [1495, 15] width 46 height 22
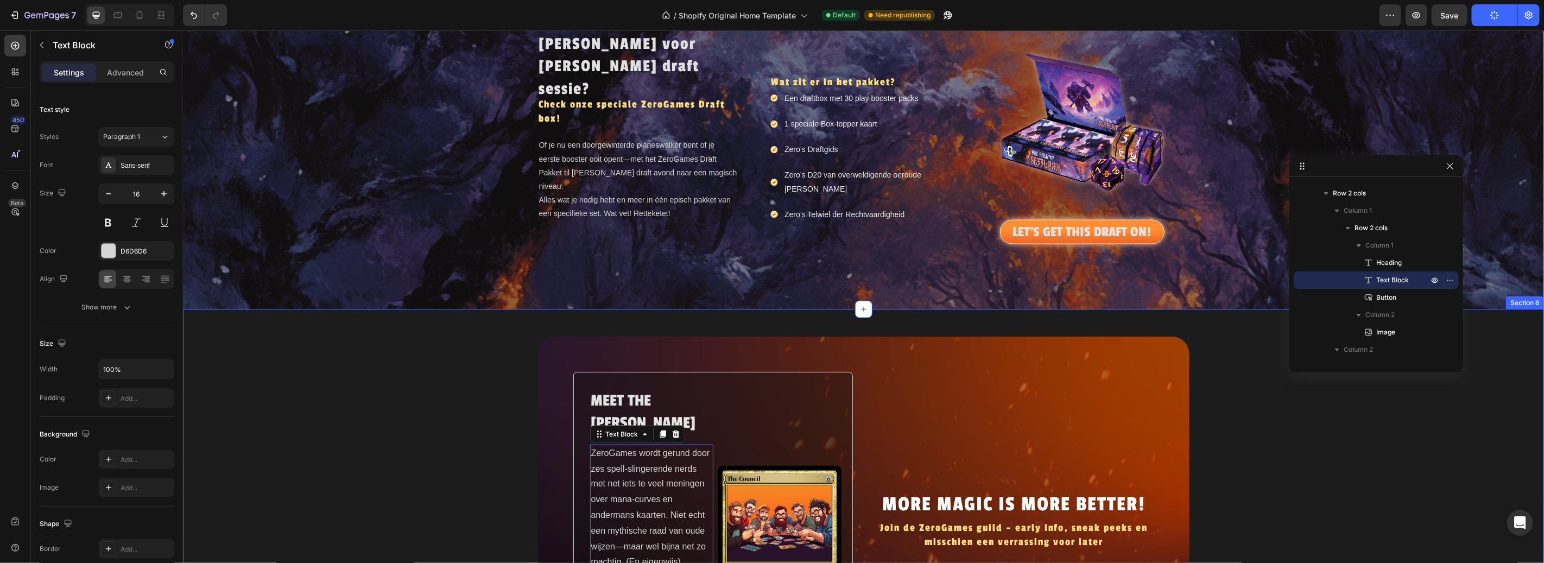
scroll to position [1491, 0]
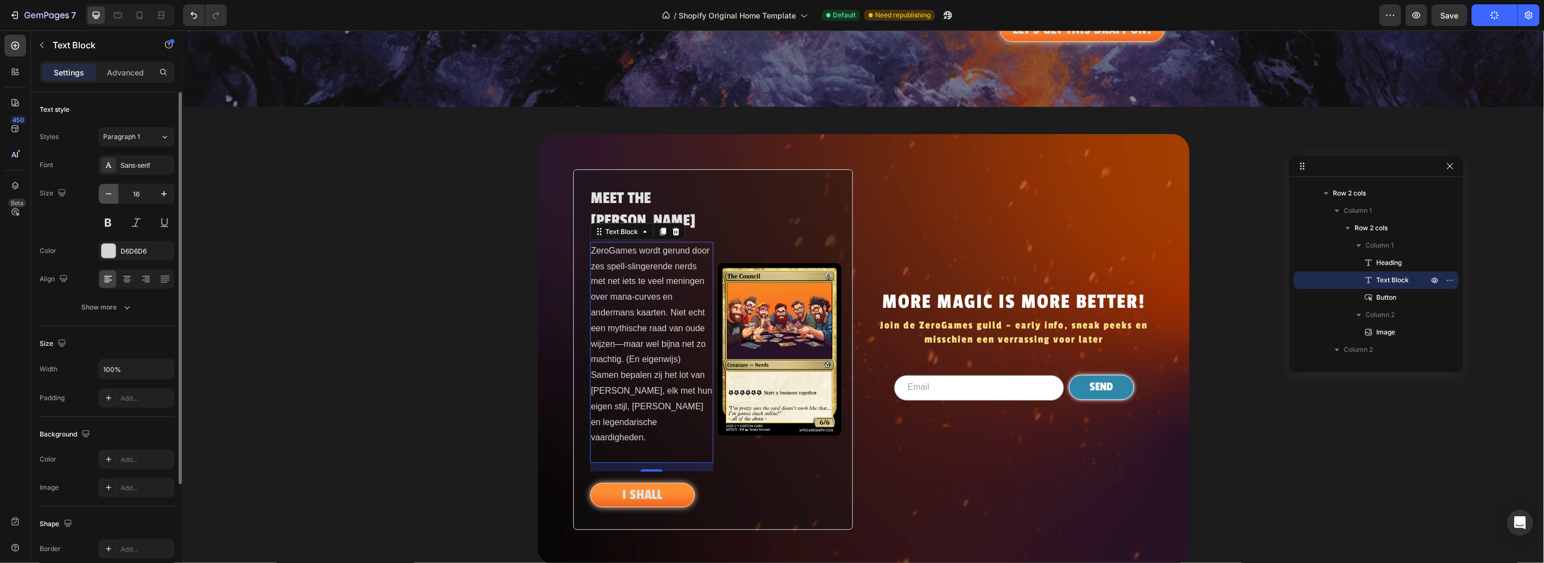
click at [112, 193] on icon "button" at bounding box center [108, 193] width 11 height 11
type input "15"
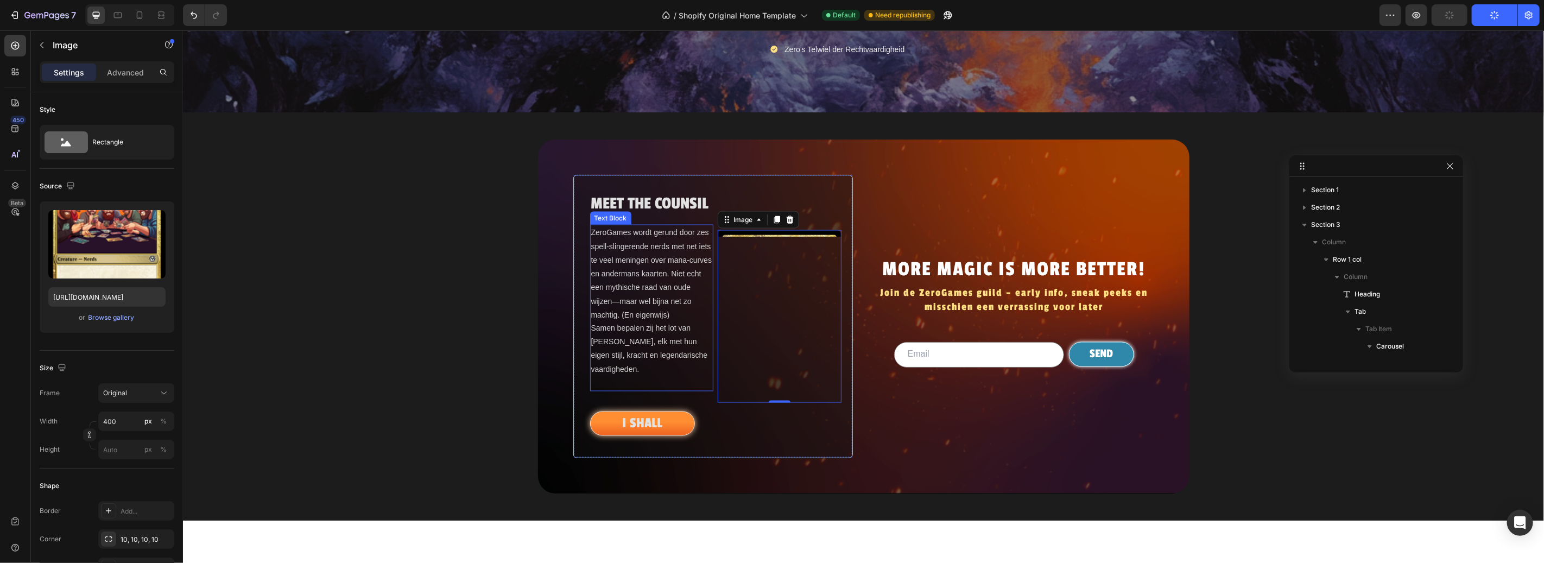
scroll to position [1595, 0]
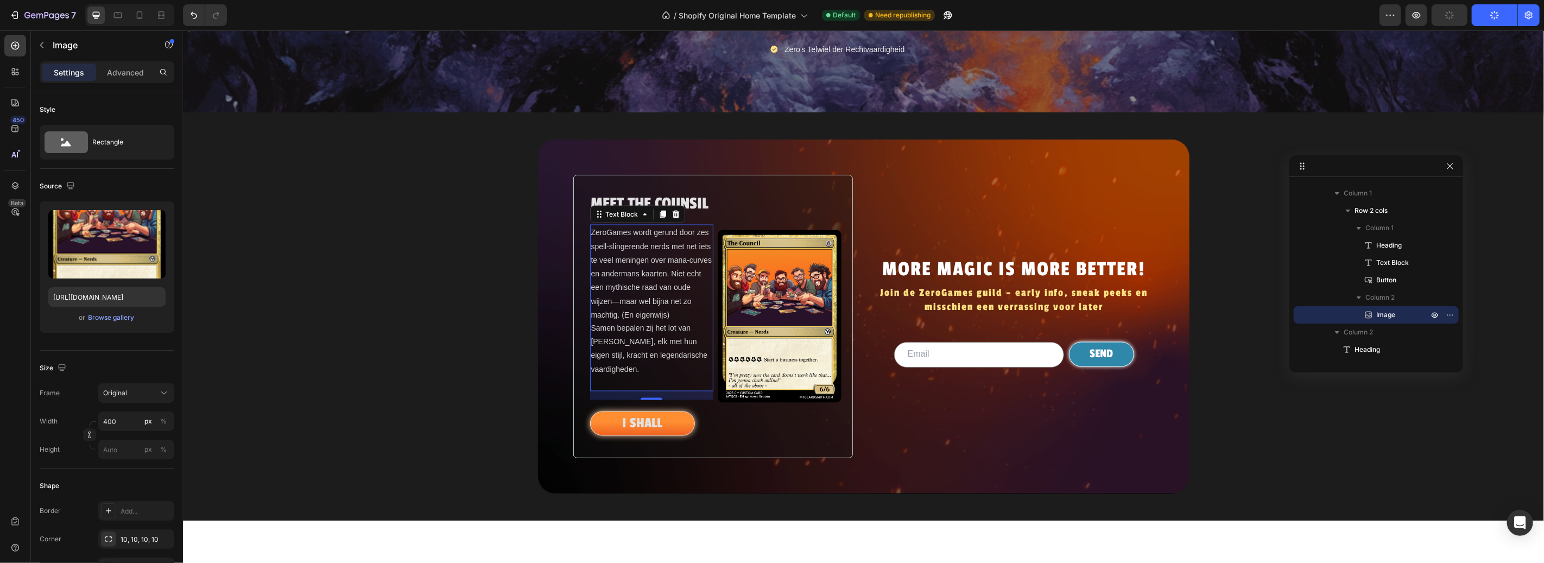
click at [640, 375] on p "ZeroGames wordt gerund door zes spell-slingerende nerds met net iets te veel me…" at bounding box center [652, 307] width 122 height 164
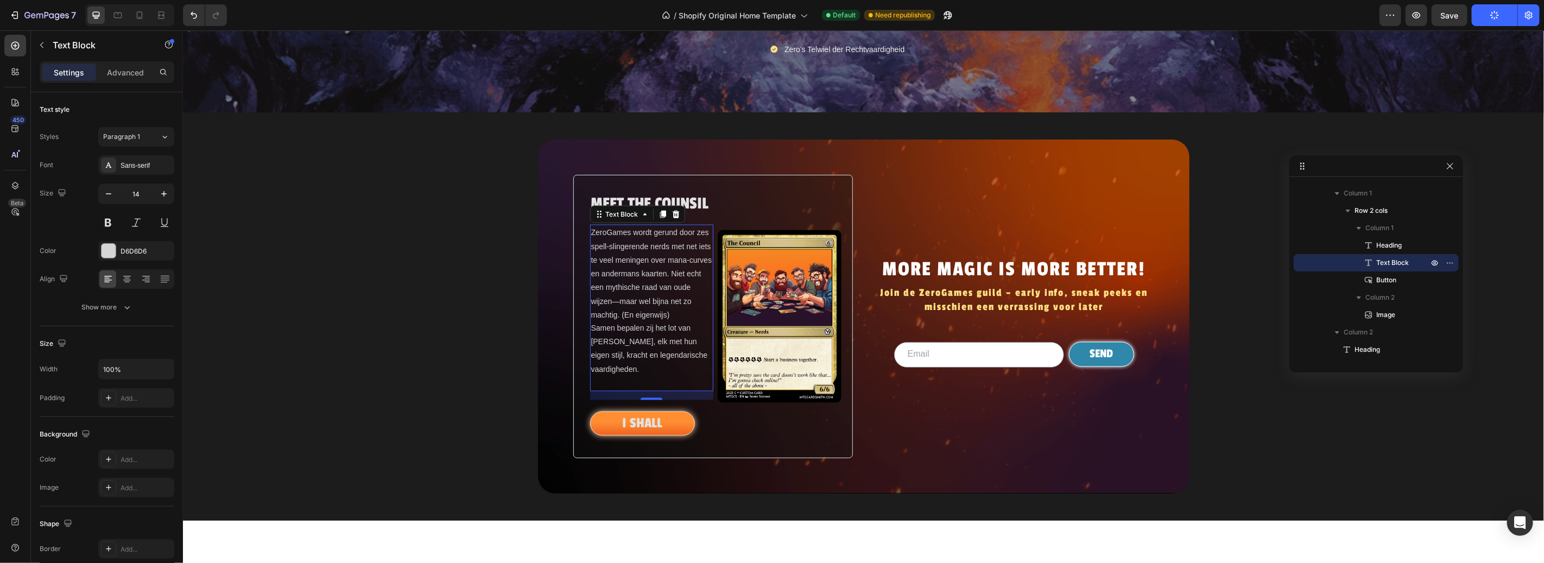
click at [694, 216] on h2 "MEET THE COUNSIL" at bounding box center [652, 203] width 124 height 25
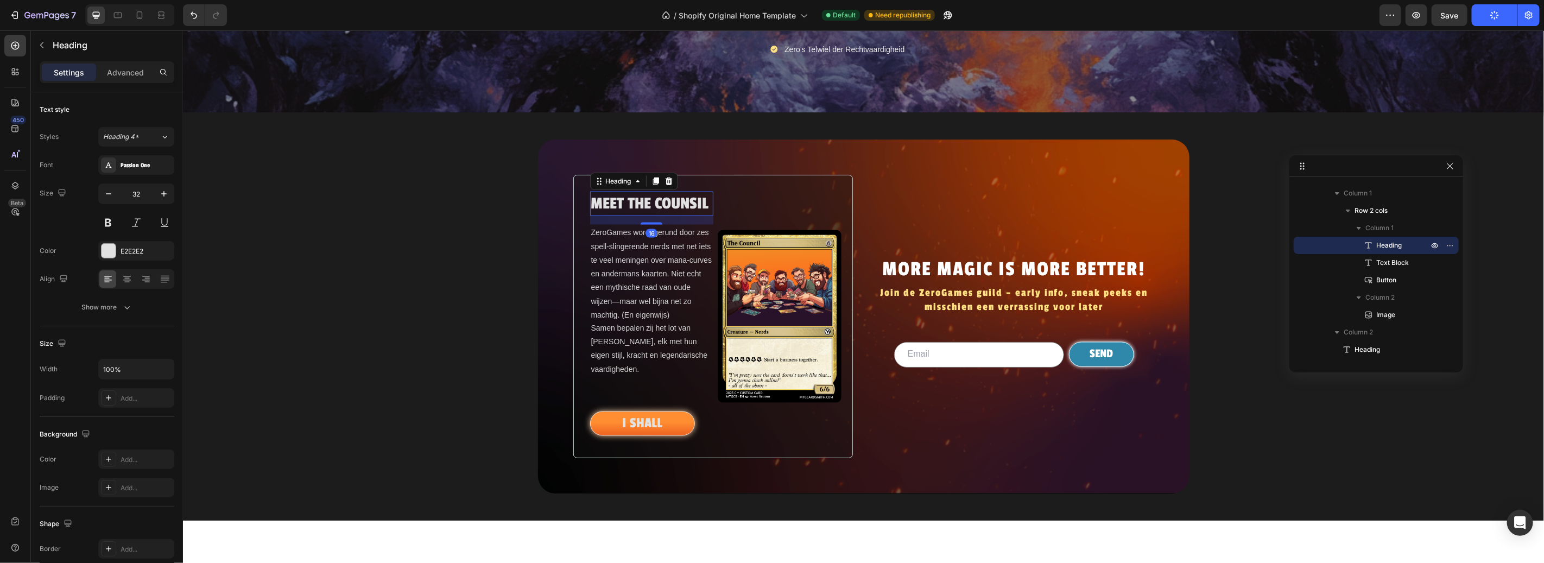
click at [700, 216] on h2 "MEET THE COUNSIL" at bounding box center [652, 203] width 124 height 25
click at [700, 215] on p "MEET THE COUNSIL" at bounding box center [652, 203] width 122 height 23
click at [702, 215] on p "MEET THE COUNSIL" at bounding box center [652, 203] width 122 height 23
drag, startPoint x: 702, startPoint y: 249, endPoint x: 586, endPoint y: 246, distance: 115.7
click at [591, 215] on p "MEET THE COUNSIL" at bounding box center [652, 203] width 122 height 23
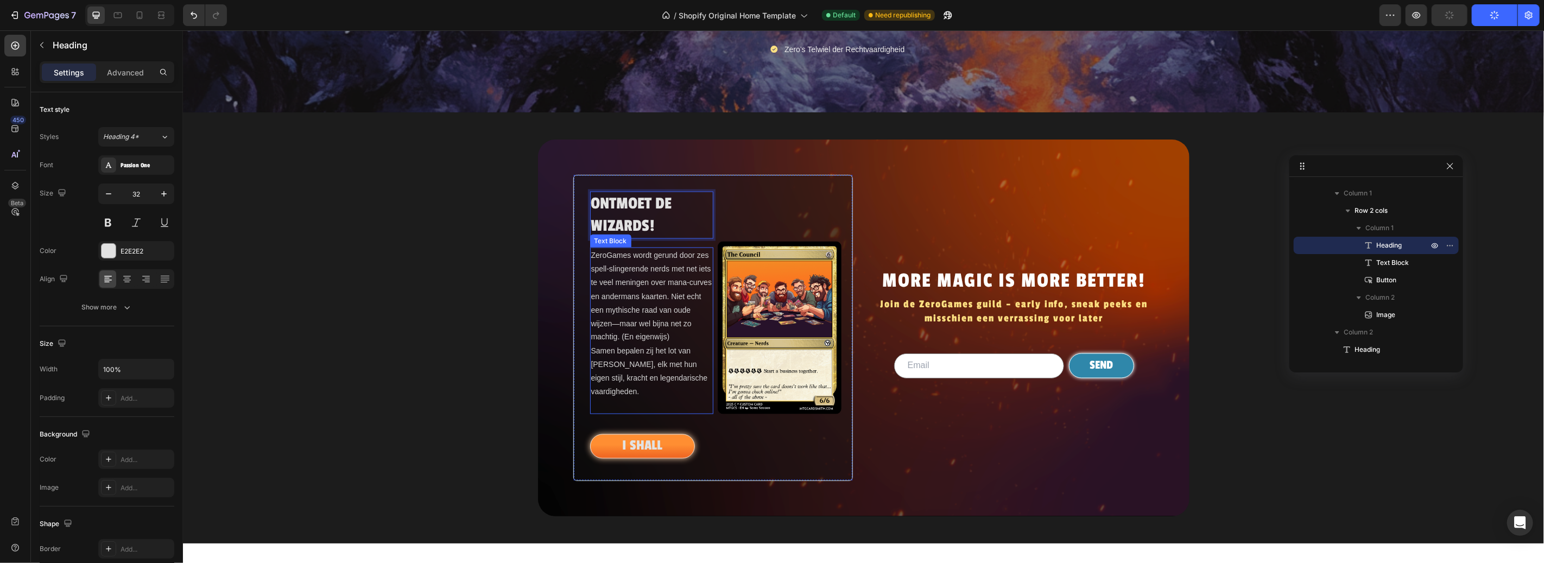
click at [615, 394] on p "ZeroGames wordt gerund door zes spell-slingerende nerds met net iets te veel me…" at bounding box center [652, 330] width 122 height 164
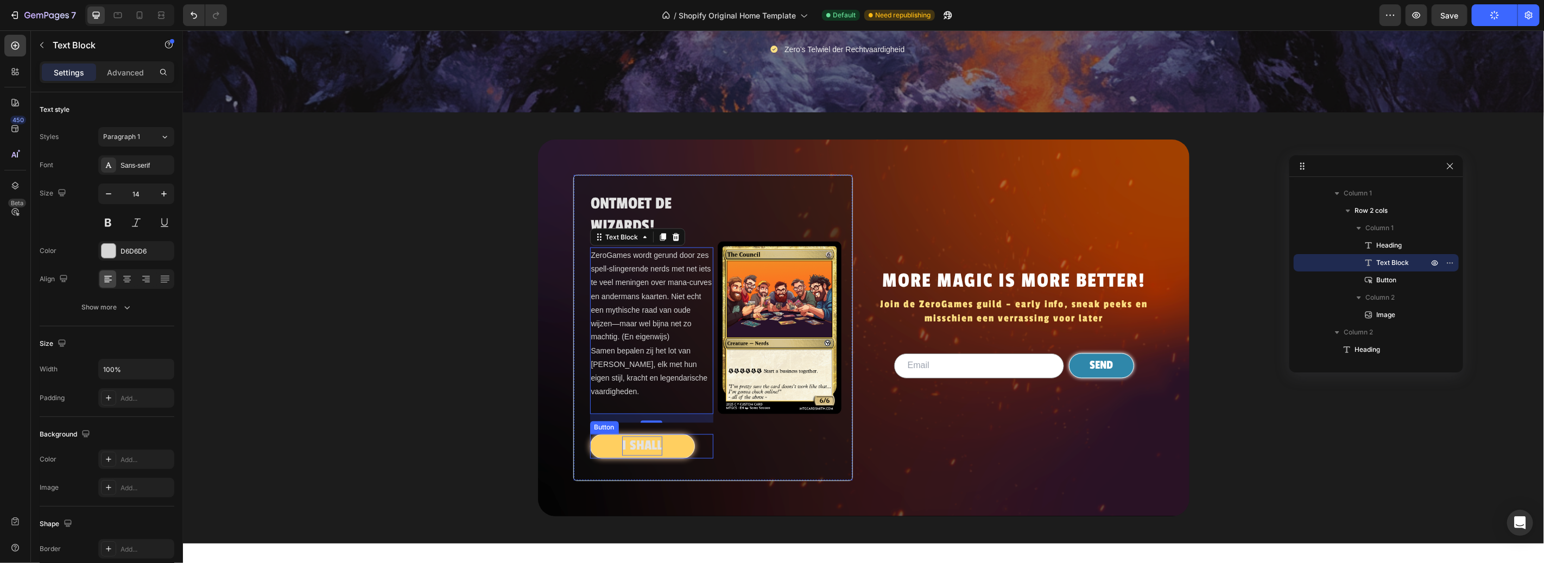
click at [644, 455] on p "I SHALL" at bounding box center [642, 445] width 40 height 19
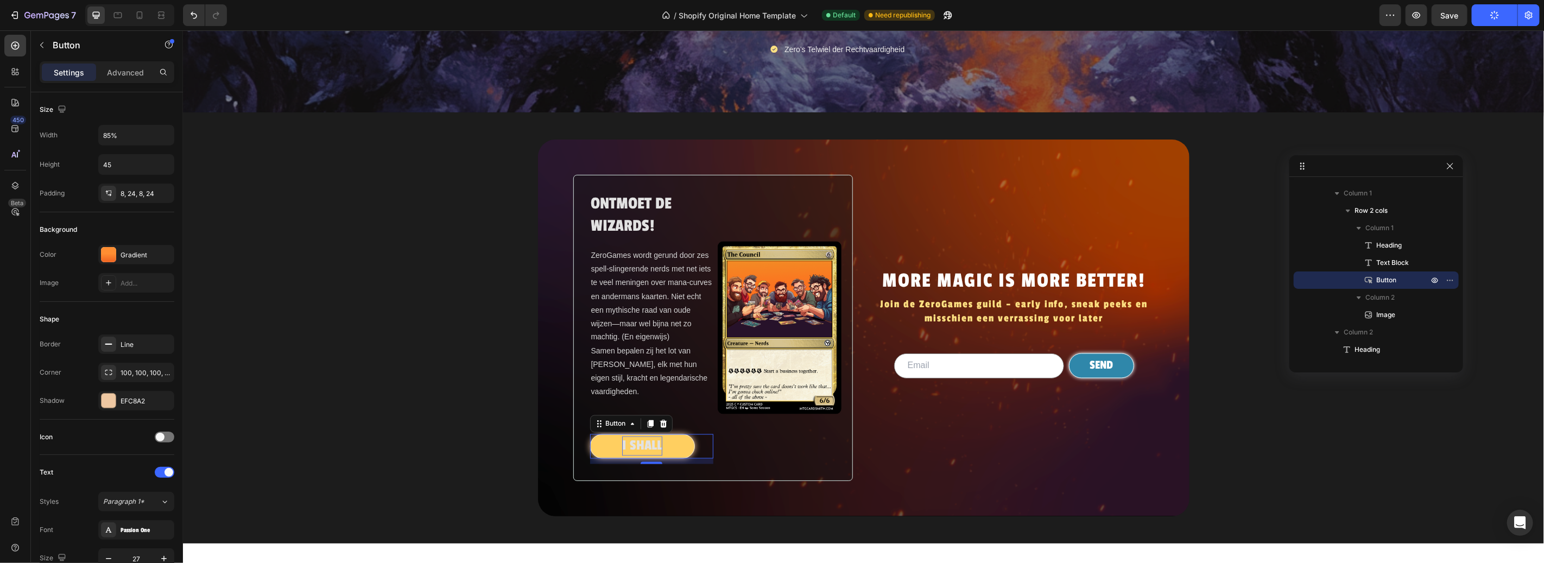
click at [640, 455] on p "I SHALL" at bounding box center [642, 445] width 40 height 19
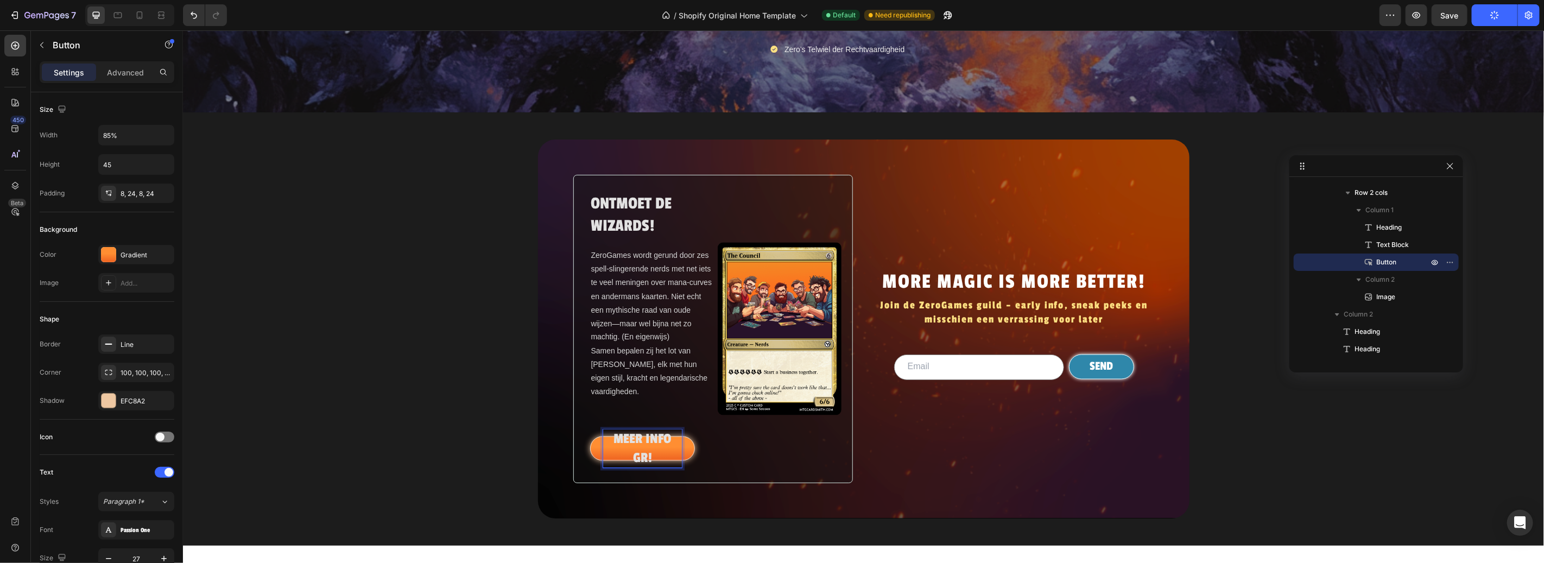
scroll to position [1433, 0]
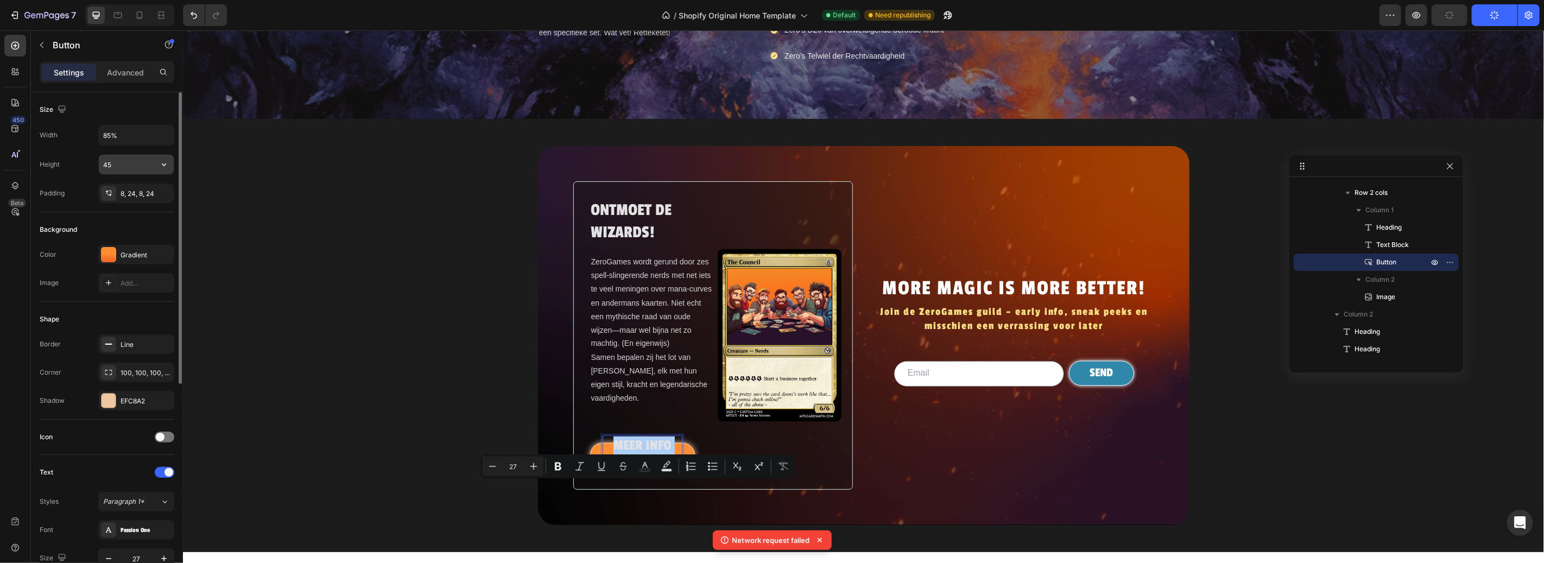
click at [129, 161] on input "45" at bounding box center [136, 165] width 75 height 20
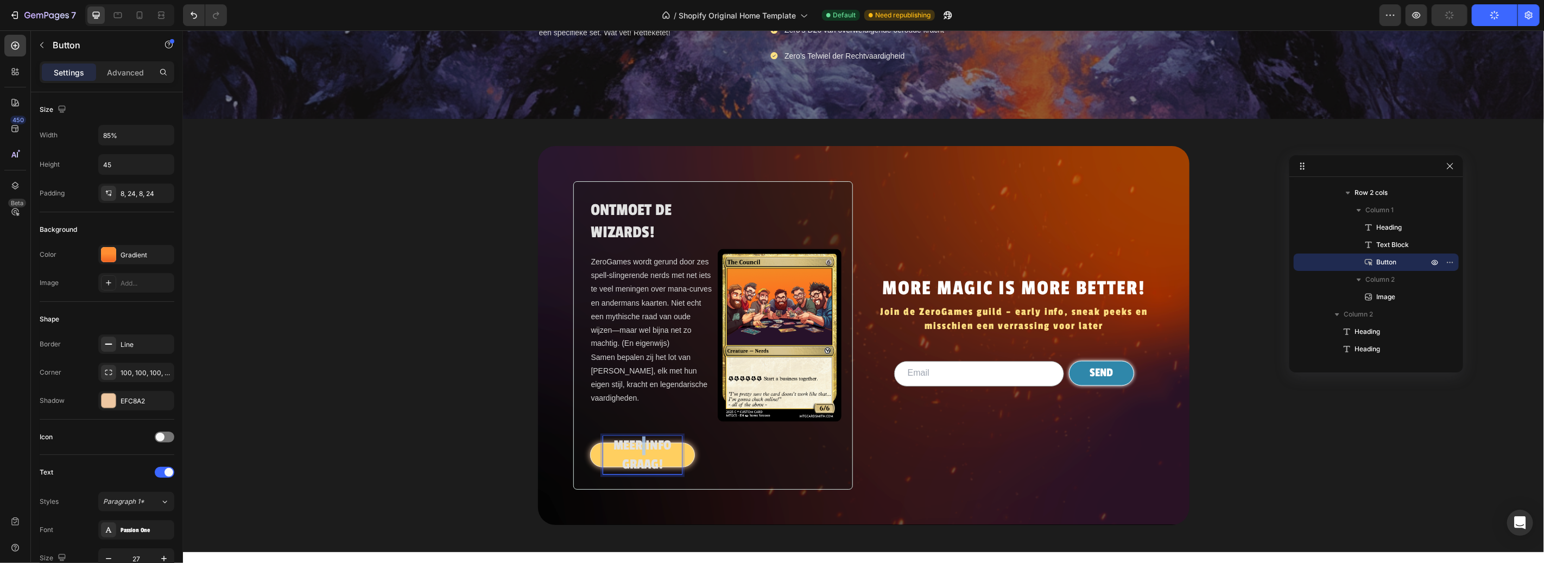
click at [639, 474] on p "MEER INFO GRAAG!" at bounding box center [642, 455] width 79 height 38
drag, startPoint x: 658, startPoint y: 508, endPoint x: 554, endPoint y: 481, distance: 107.2
click at [554, 481] on div "ONTMOET DE WIZARDS! Heading ZeroGames wordt gerund door zes spell-slingerende n…" at bounding box center [864, 335] width 652 height 379
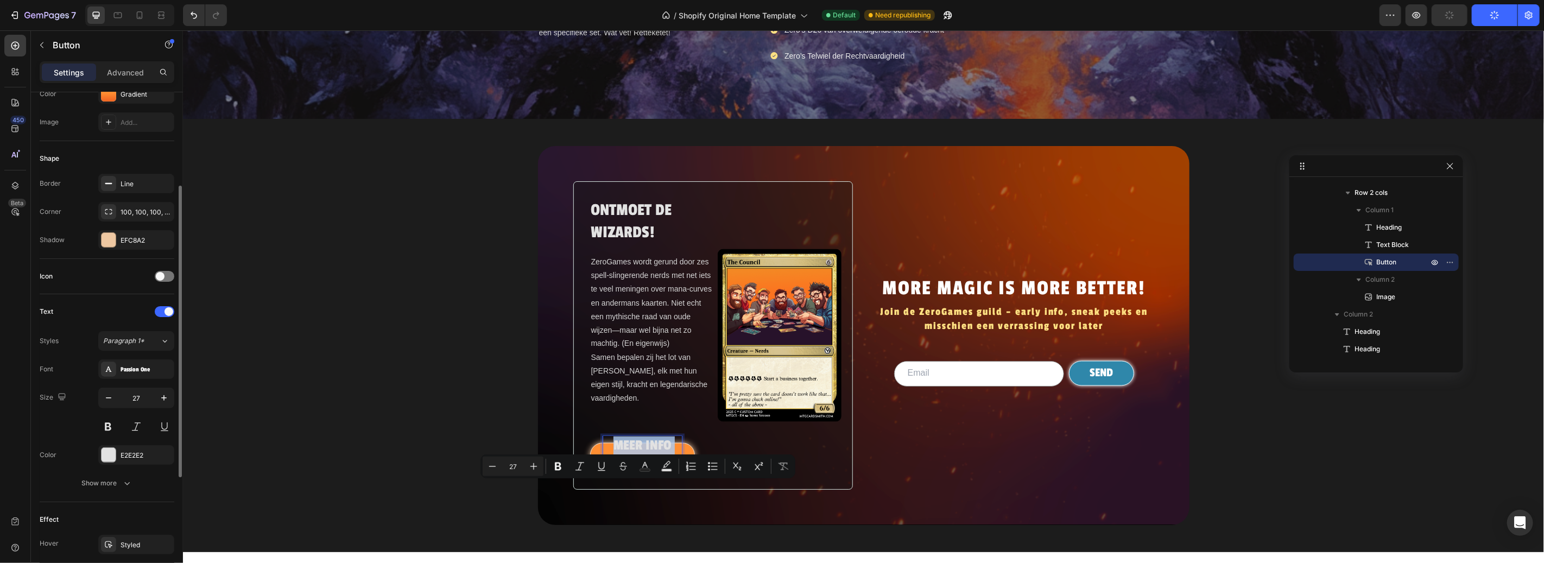
scroll to position [178, 0]
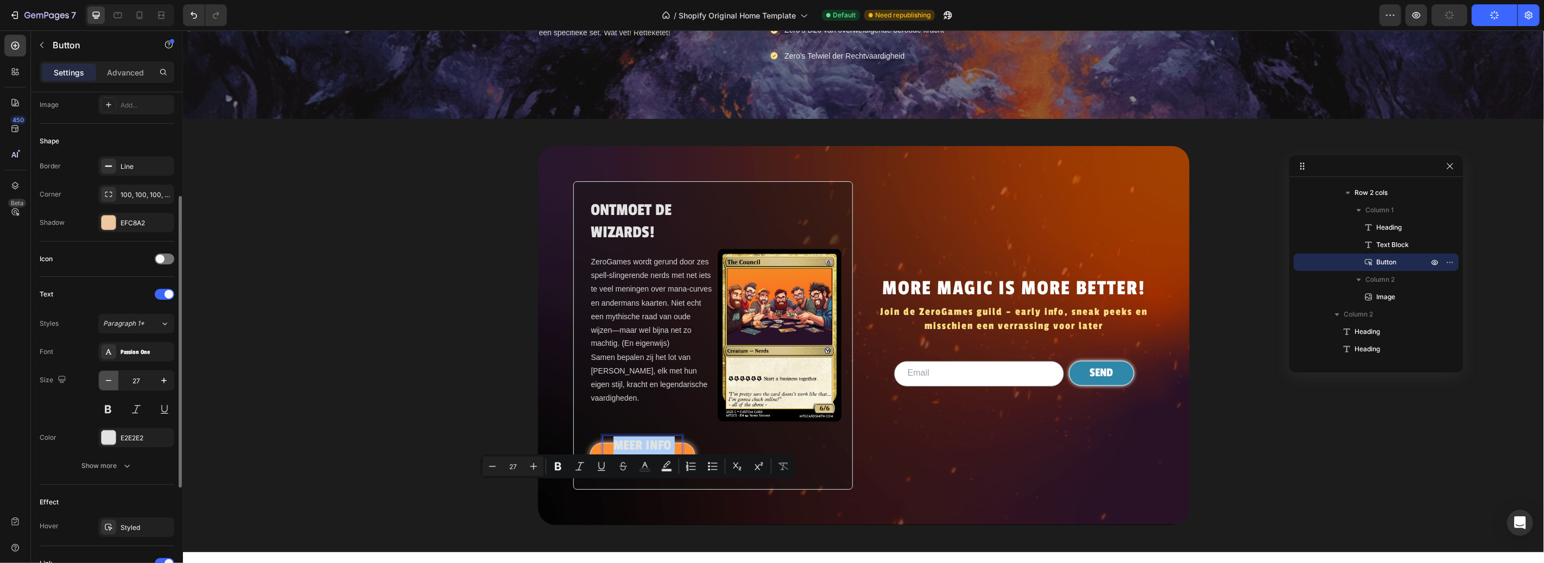
click at [109, 381] on icon "button" at bounding box center [108, 380] width 5 height 1
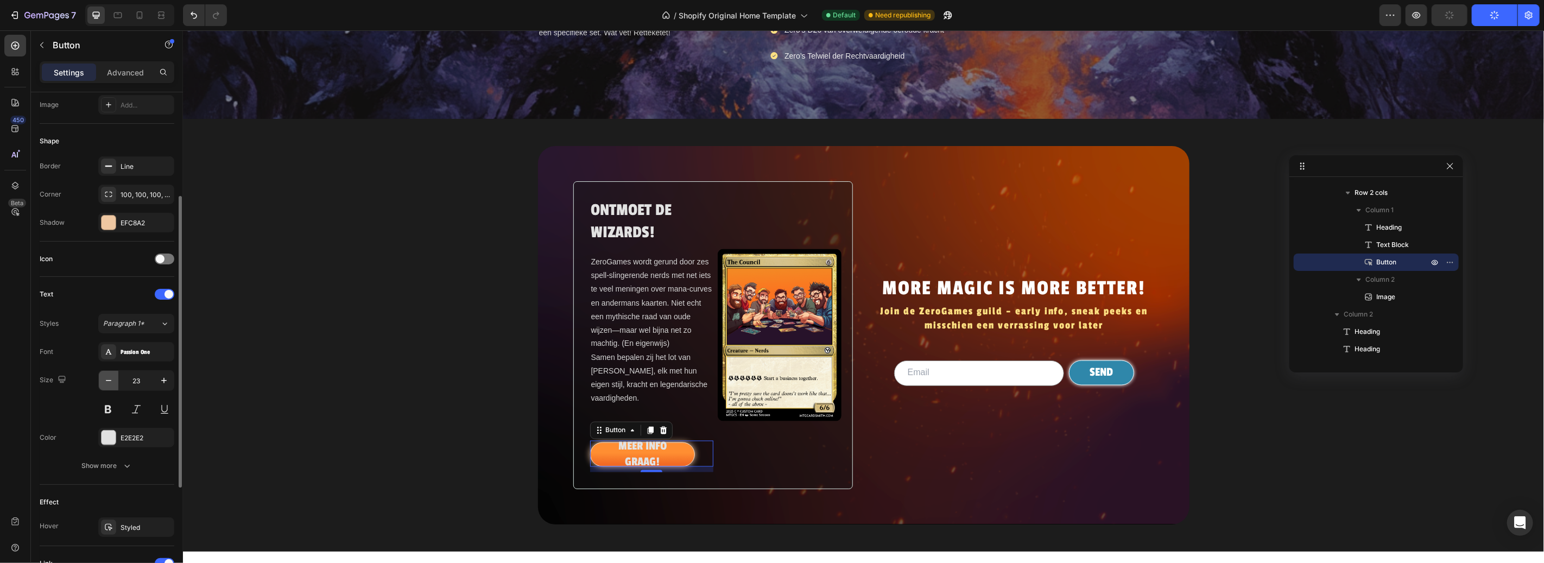
click at [109, 381] on icon "button" at bounding box center [108, 380] width 5 height 1
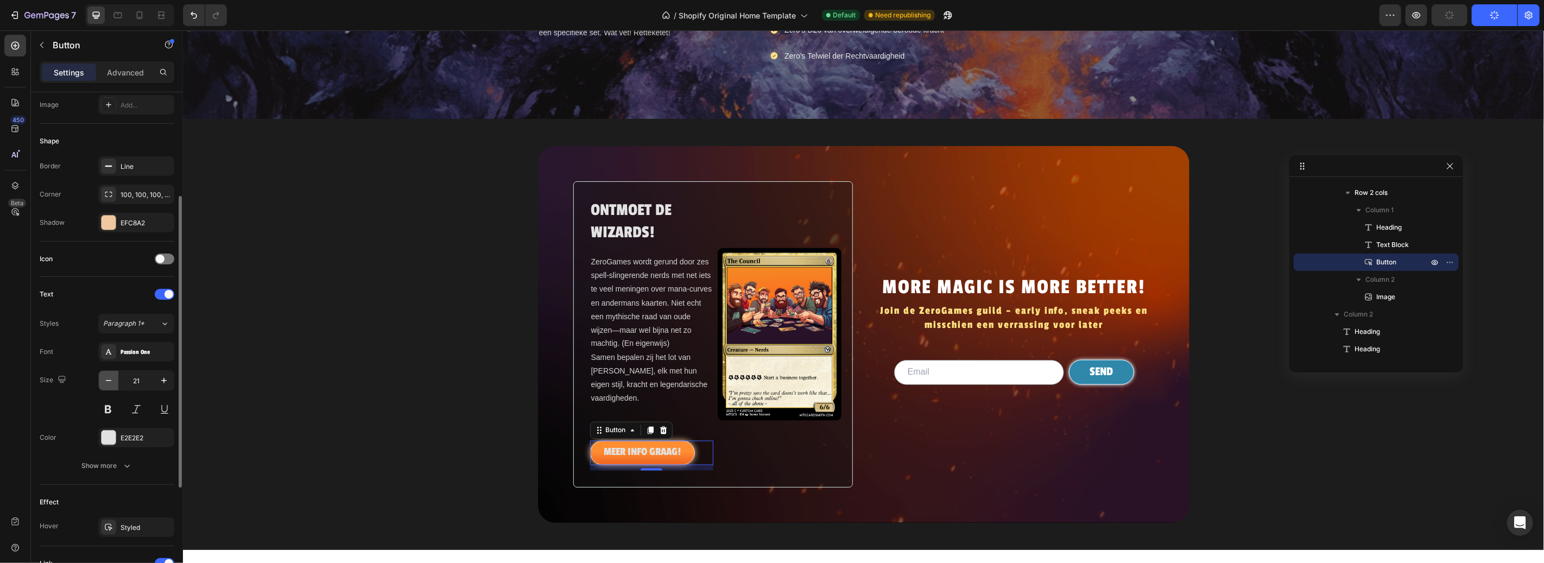
click at [109, 381] on icon "button" at bounding box center [108, 380] width 5 height 1
click at [167, 378] on icon "button" at bounding box center [164, 380] width 11 height 11
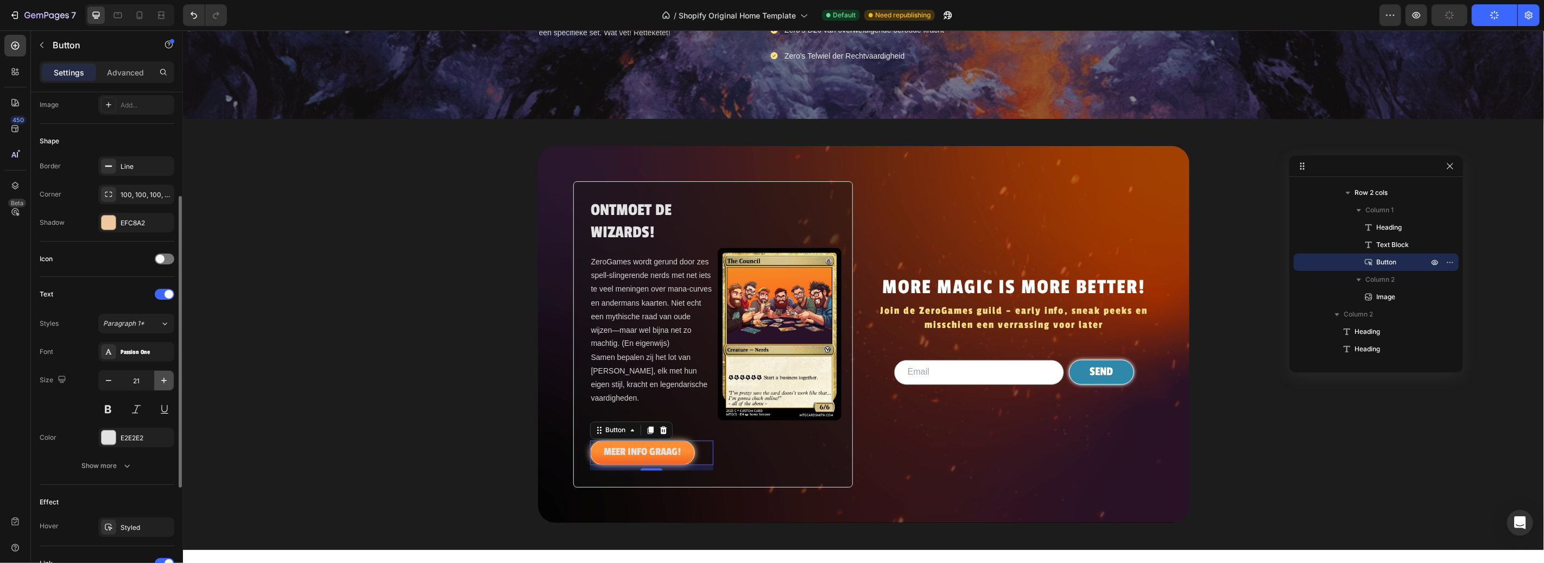
click at [167, 378] on icon "button" at bounding box center [164, 380] width 11 height 11
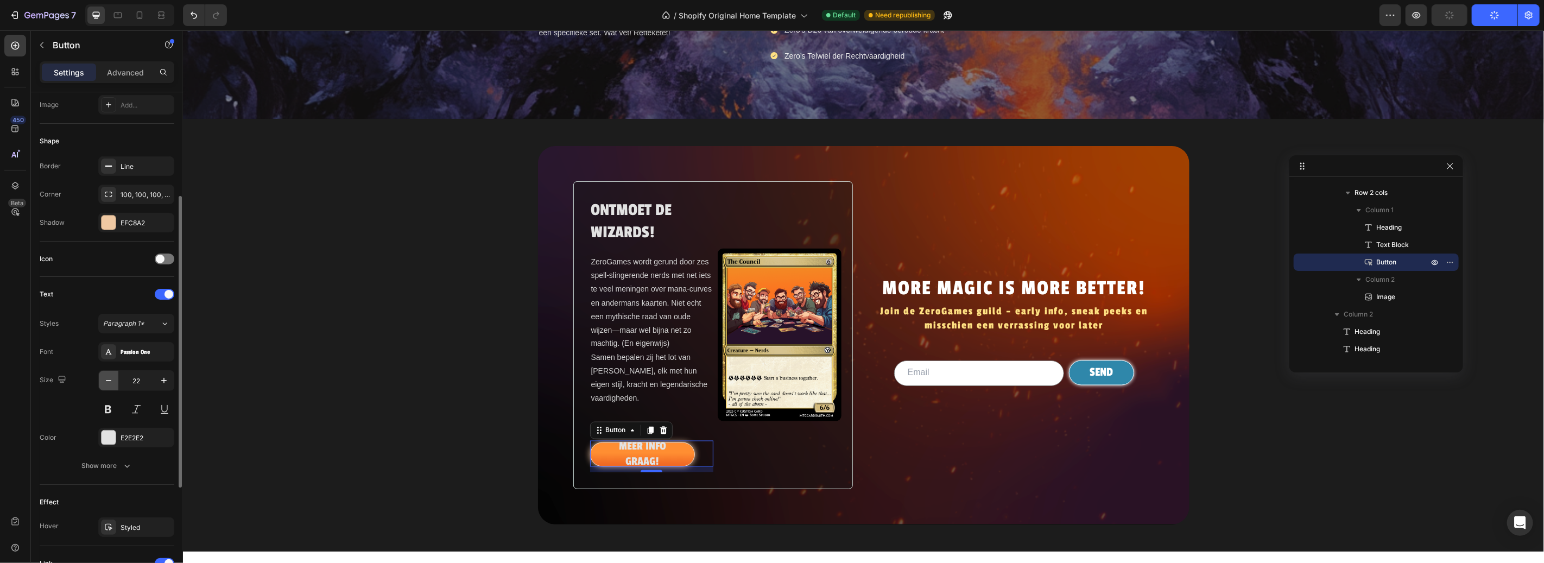
click at [109, 375] on icon "button" at bounding box center [108, 380] width 11 height 11
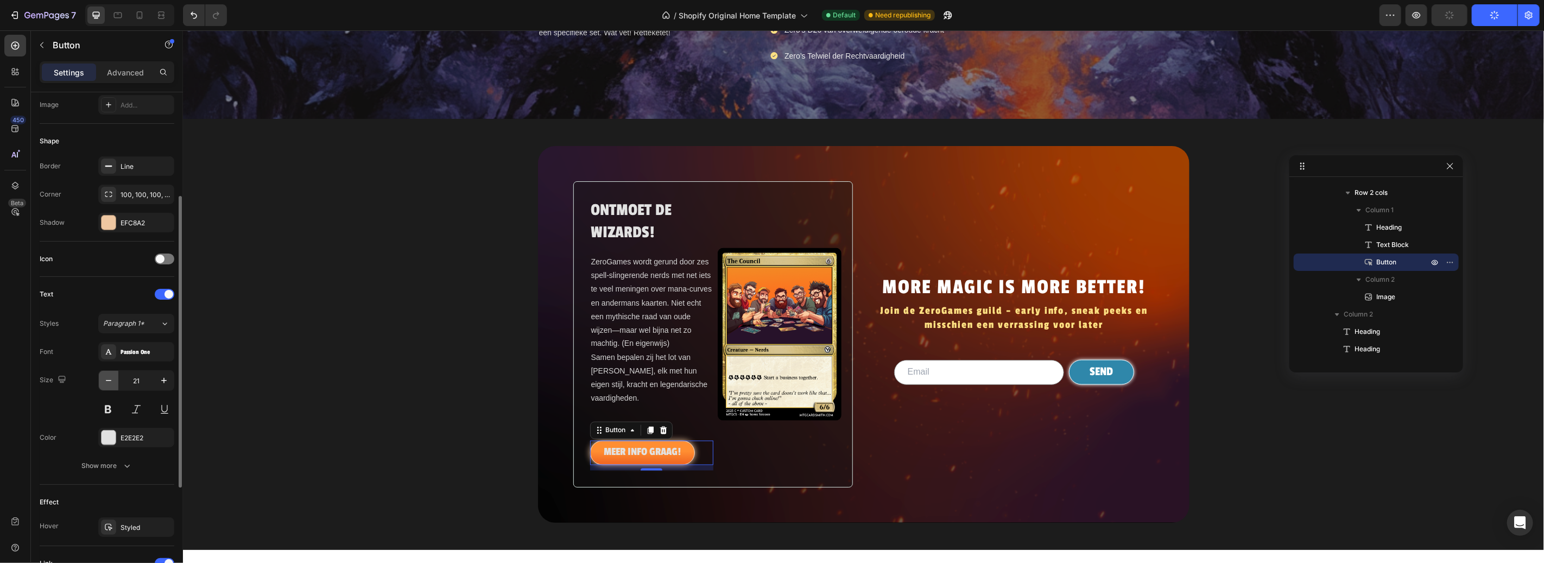
click at [109, 375] on icon "button" at bounding box center [108, 380] width 11 height 11
click at [163, 382] on icon "button" at bounding box center [164, 380] width 11 height 11
click at [665, 459] on p "MEER INFO GRAAG!" at bounding box center [642, 452] width 76 height 14
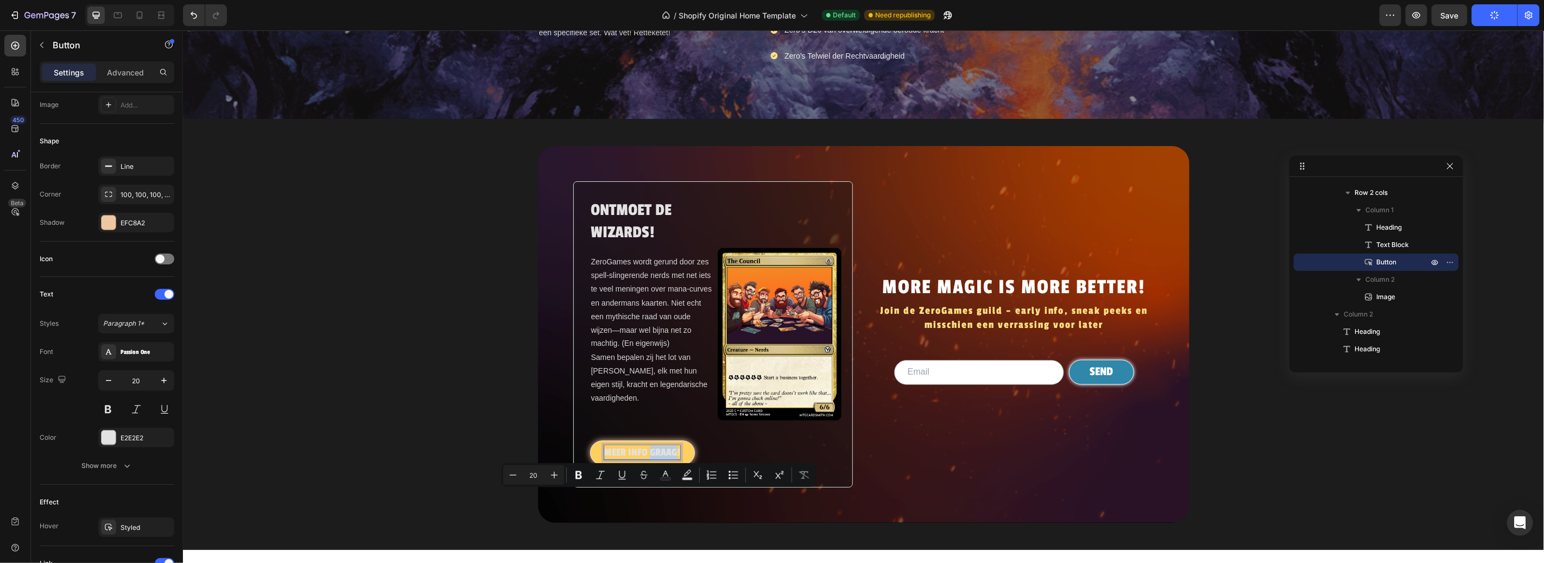
click at [648, 459] on p "MEER INFO GRAAG!" at bounding box center [642, 452] width 76 height 14
drag, startPoint x: 643, startPoint y: 496, endPoint x: 674, endPoint y: 496, distance: 30.4
click at [674, 459] on p "MEER INFO GRAAG!" at bounding box center [642, 452] width 76 height 14
click at [670, 459] on p "MEER INFO GRAAG!" at bounding box center [642, 452] width 76 height 14
click at [646, 459] on p "MEER INFO GRAAG!" at bounding box center [642, 452] width 76 height 14
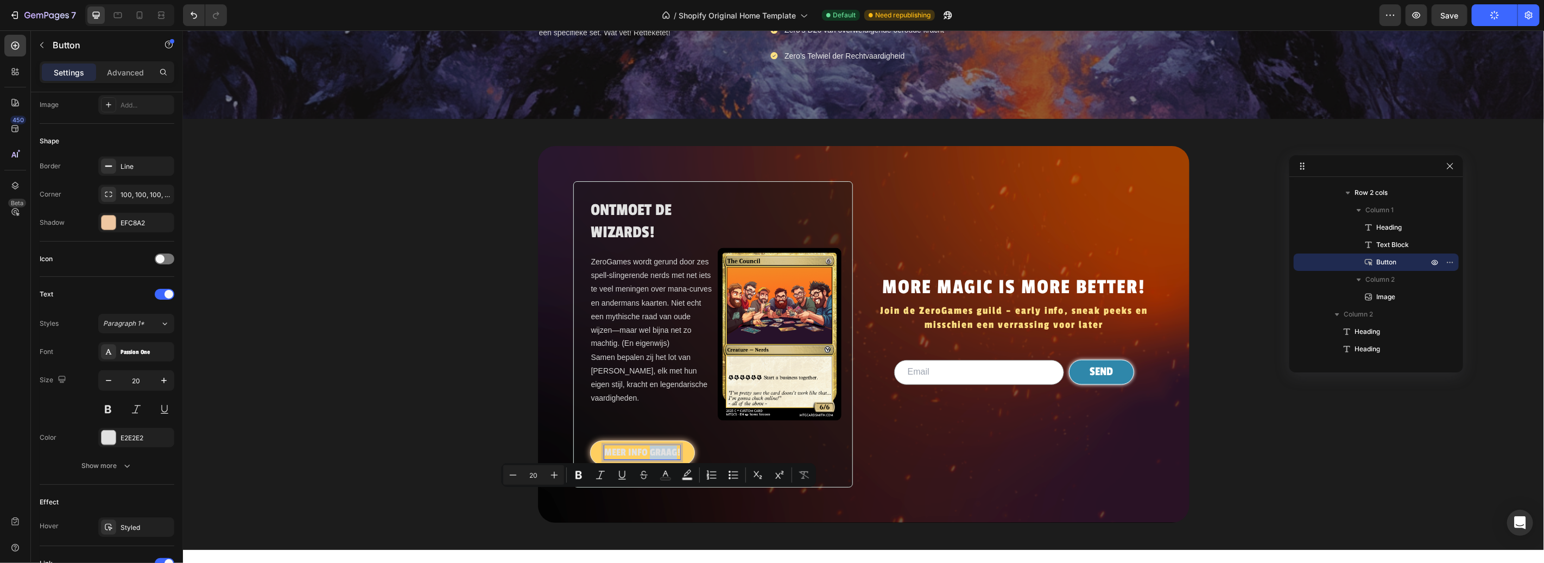
drag, startPoint x: 672, startPoint y: 493, endPoint x: 644, endPoint y: 493, distance: 28.2
click at [644, 459] on p "MEER INFO GRAAG!" at bounding box center [642, 452] width 76 height 14
click at [142, 380] on input "20" at bounding box center [136, 381] width 36 height 20
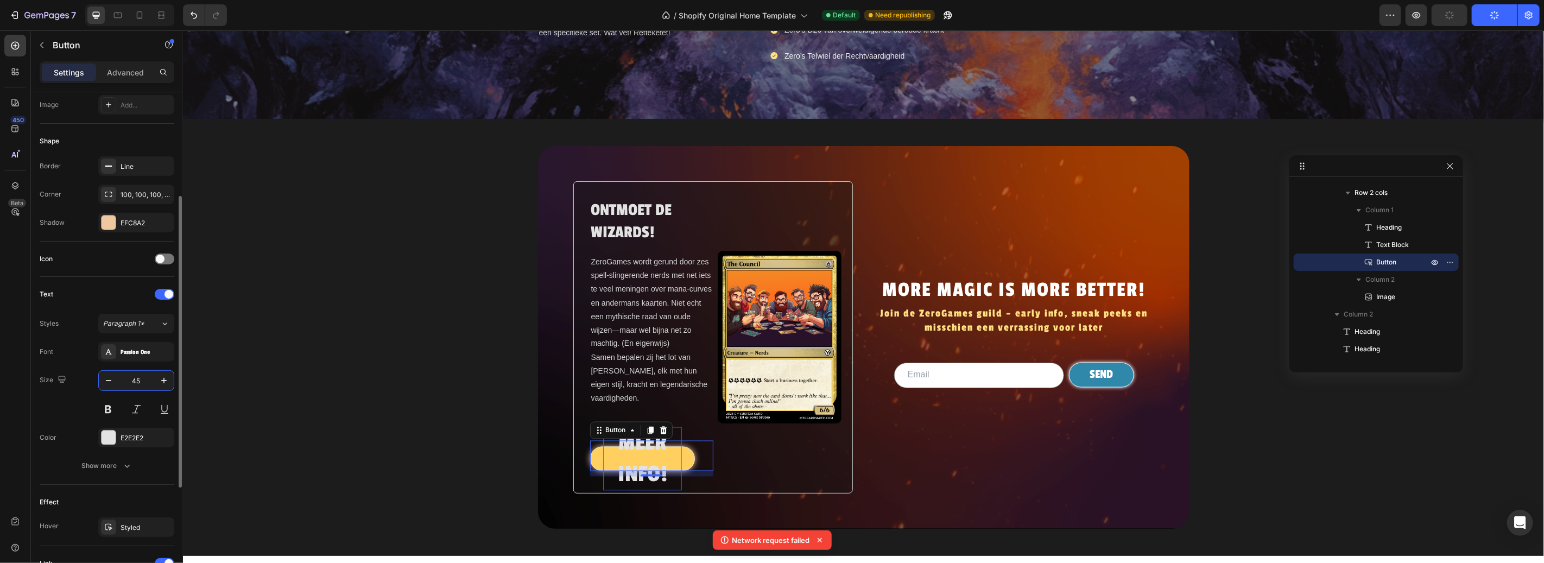
click at [142, 380] on input "45" at bounding box center [136, 381] width 36 height 20
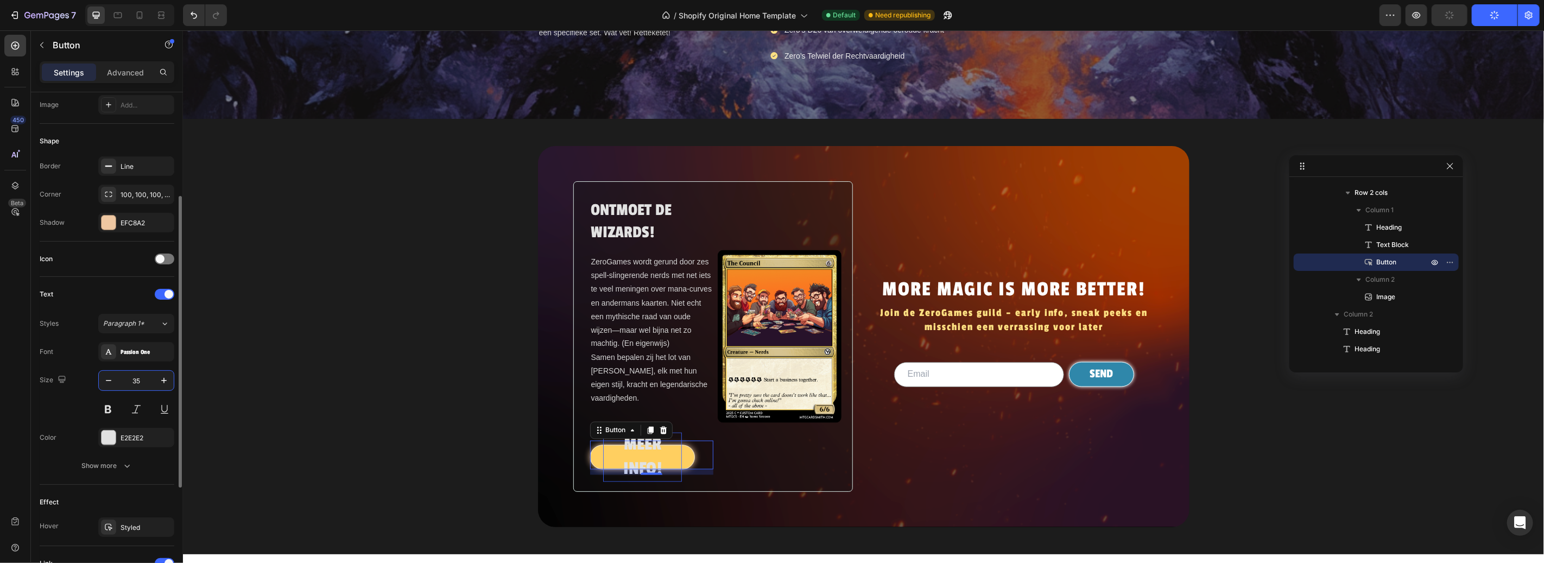
type input "3"
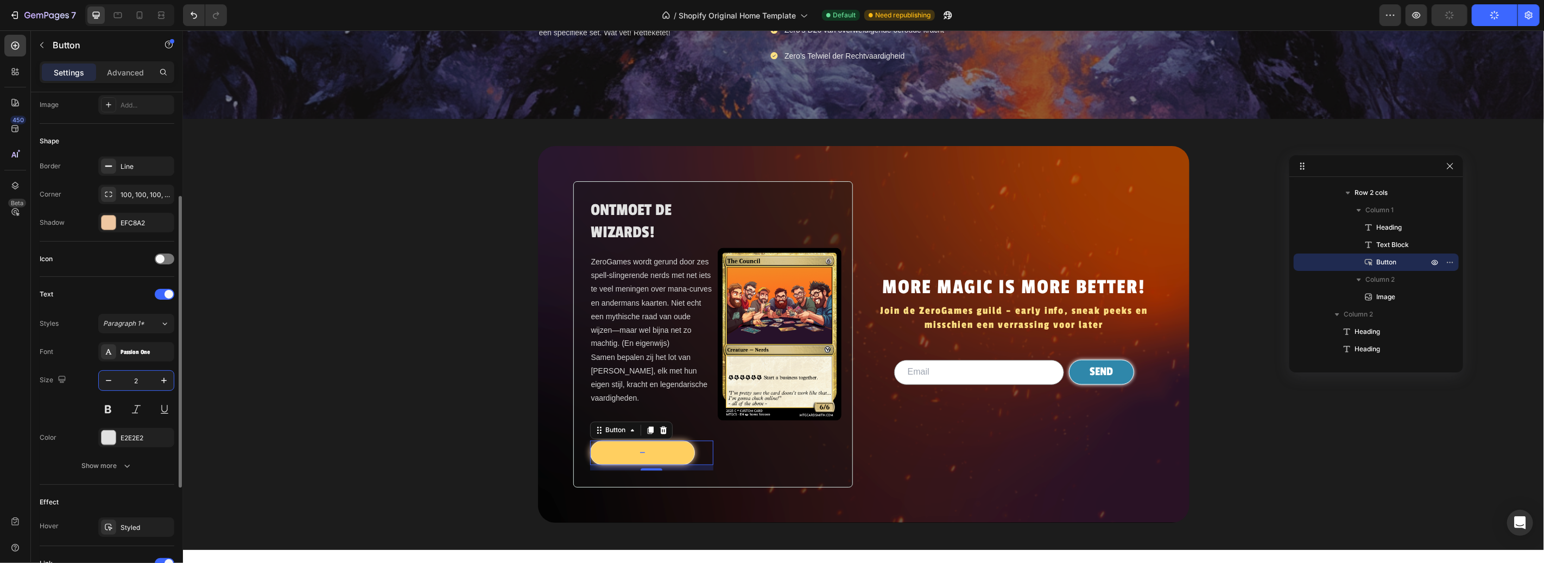
type input "25"
click at [326, 372] on div "ONTMOET DE WIZARDS! Heading ZeroGames wordt gerund door zes spell-slingerende n…" at bounding box center [862, 334] width 1361 height 377
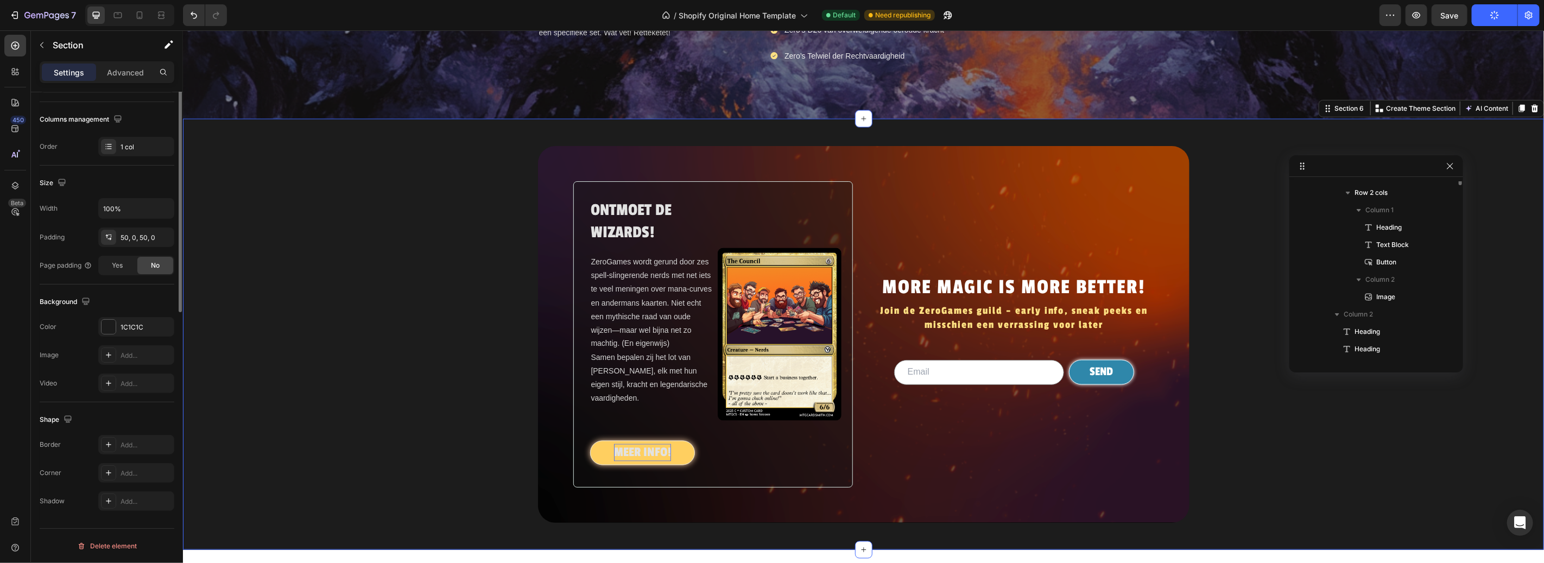
scroll to position [0, 0]
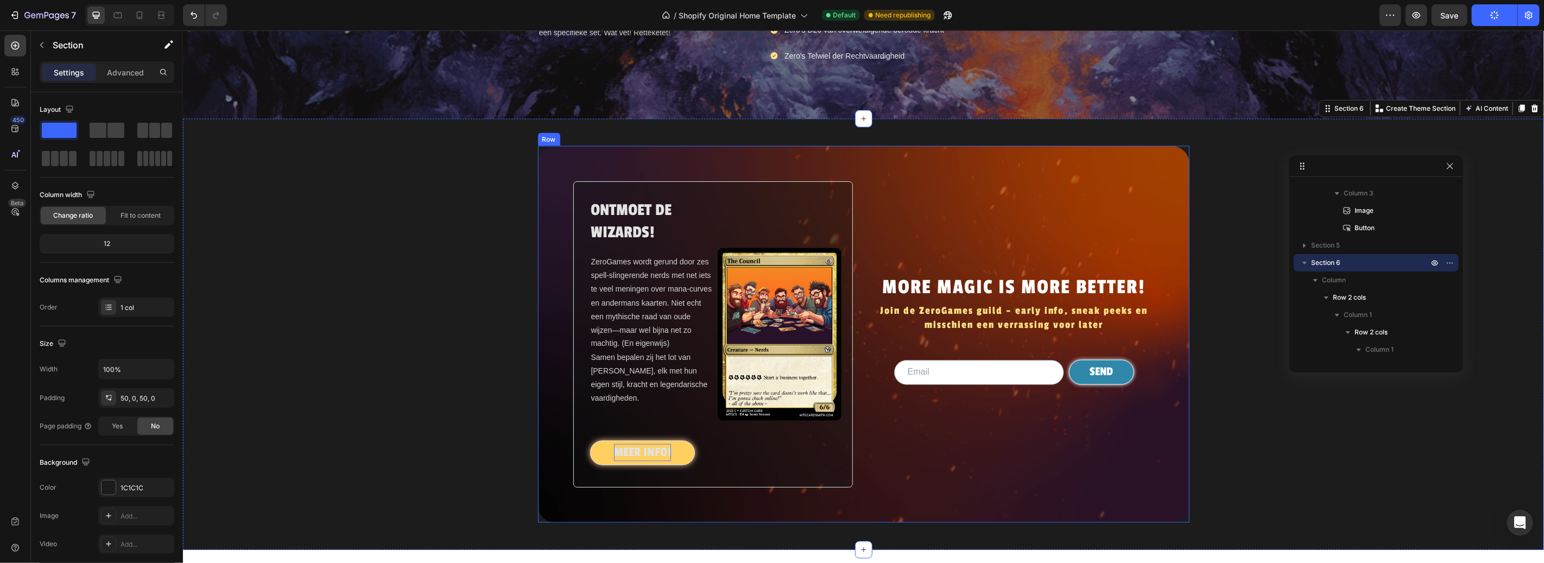
click at [1000, 302] on h2 "MORE MAGIC IS MORE BETTER!" at bounding box center [1014, 287] width 280 height 30
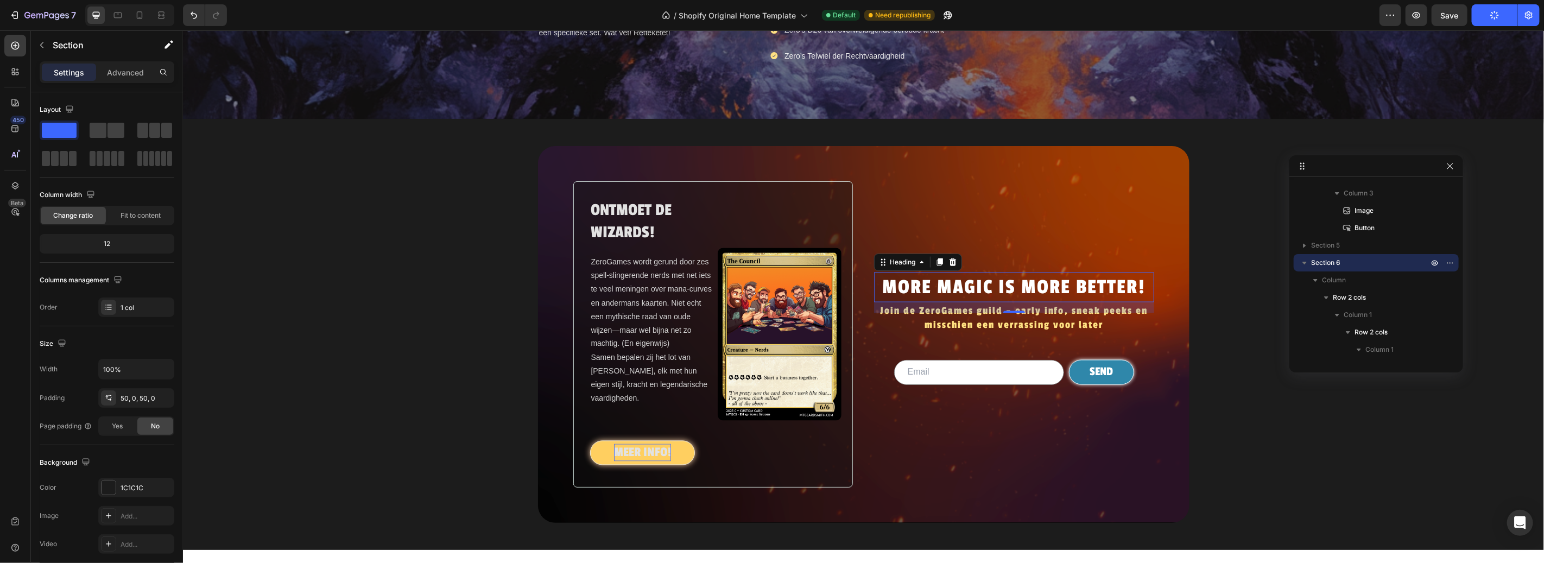
scroll to position [1682, 0]
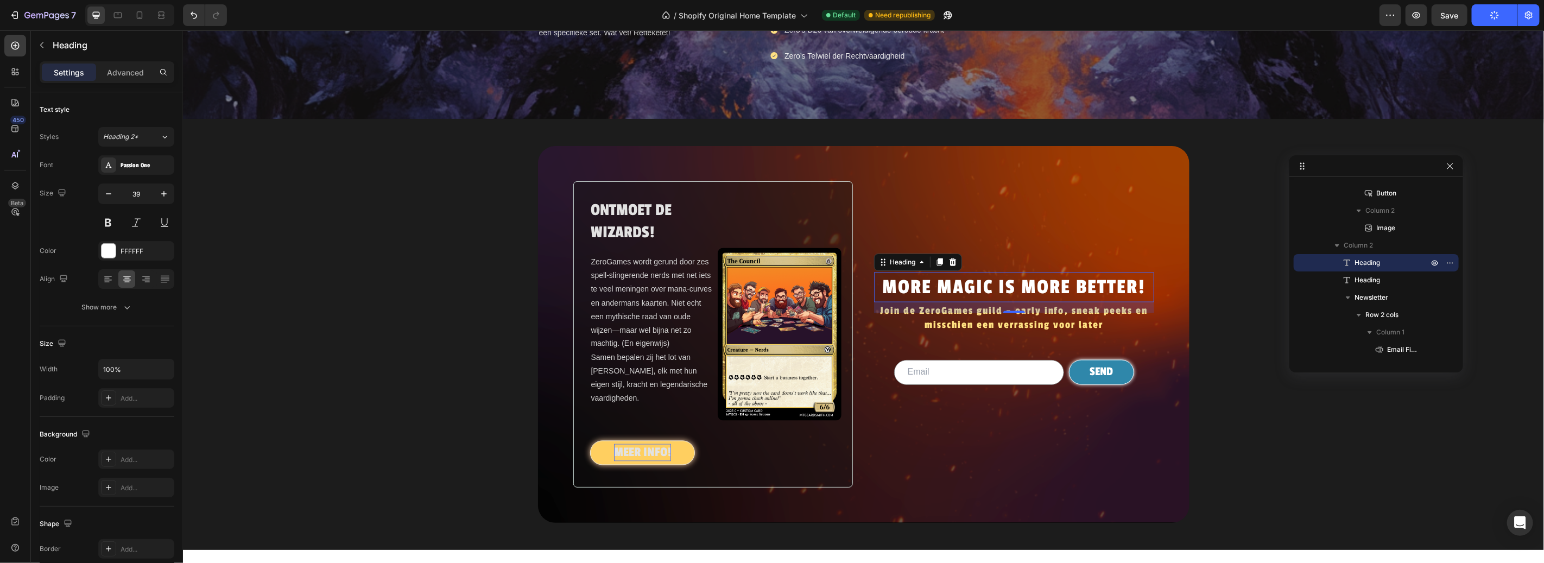
click at [1037, 302] on h2 "MORE MAGIC IS MORE BETTER!" at bounding box center [1014, 287] width 280 height 30
click at [1037, 301] on p "MORE MAGIC IS MORE BETTER!" at bounding box center [1014, 287] width 278 height 28
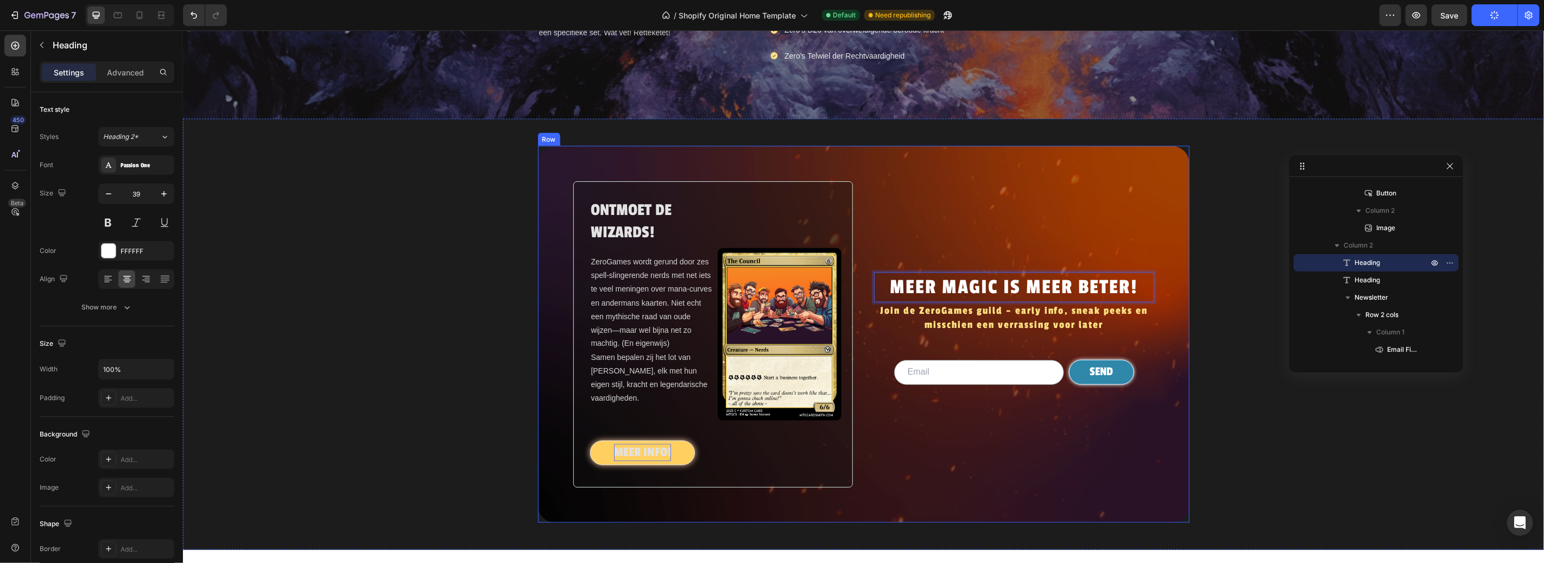
click at [1059, 332] on h2 "Join de ZeroGames guild – early info, sneak peeks en misschien een verrassing v…" at bounding box center [1014, 317] width 280 height 30
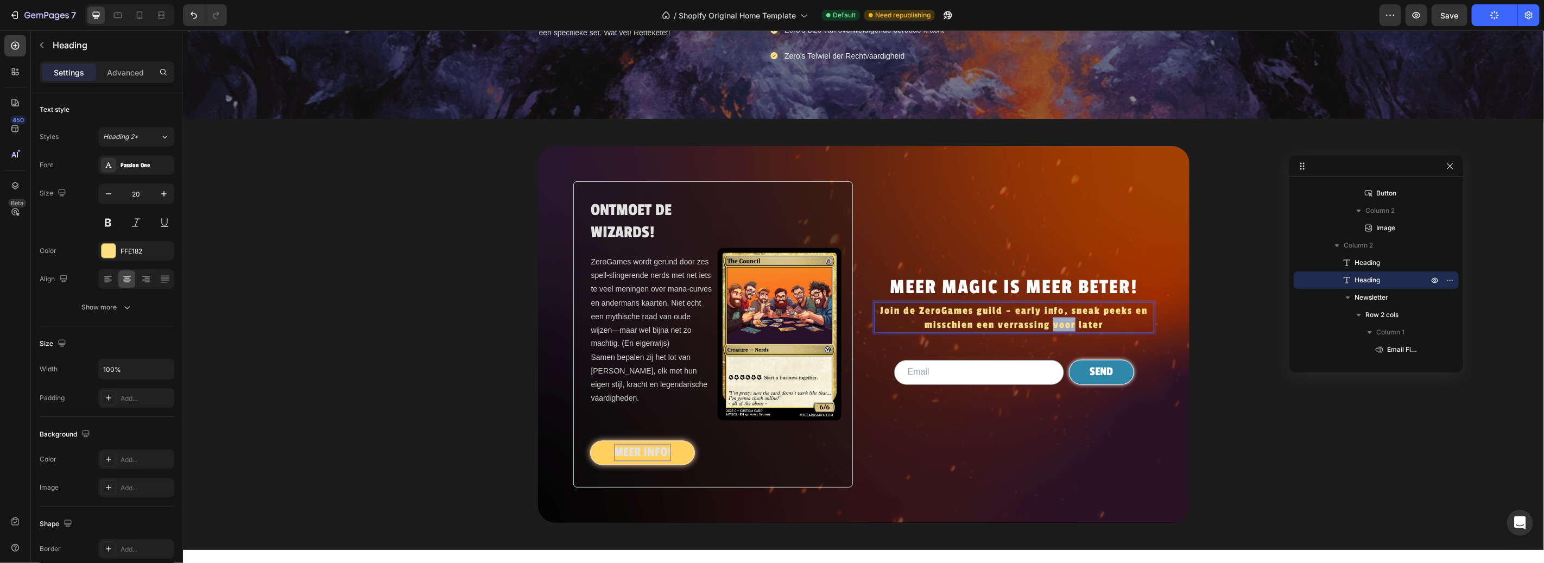
click at [1059, 332] on h2 "Join de ZeroGames guild – early info, sneak peeks en misschien een verrassing v…" at bounding box center [1014, 317] width 280 height 30
click at [1059, 331] on p "Join de ZeroGames guild – early info, sneak peeks en misschien een verrassing v…" at bounding box center [1014, 317] width 278 height 28
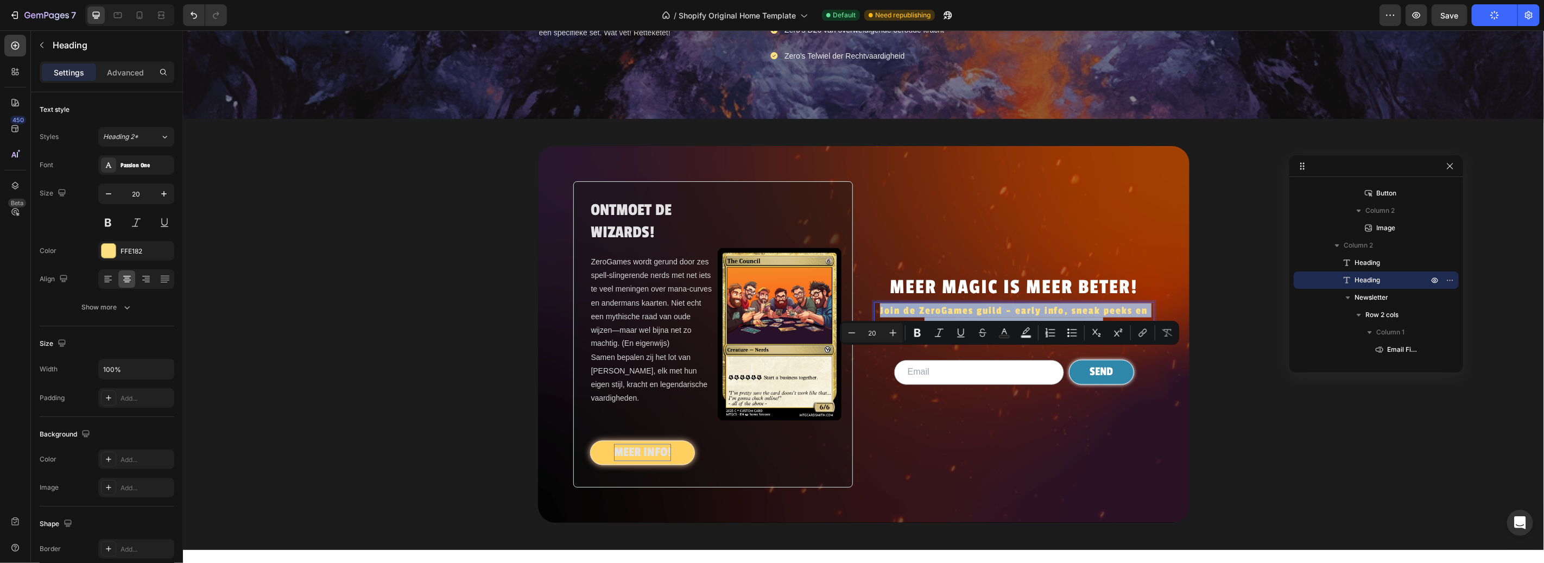
click at [1068, 331] on p "Join de ZeroGames guild – early info, sneak peeks en misschien een verrassing v…" at bounding box center [1014, 317] width 278 height 28
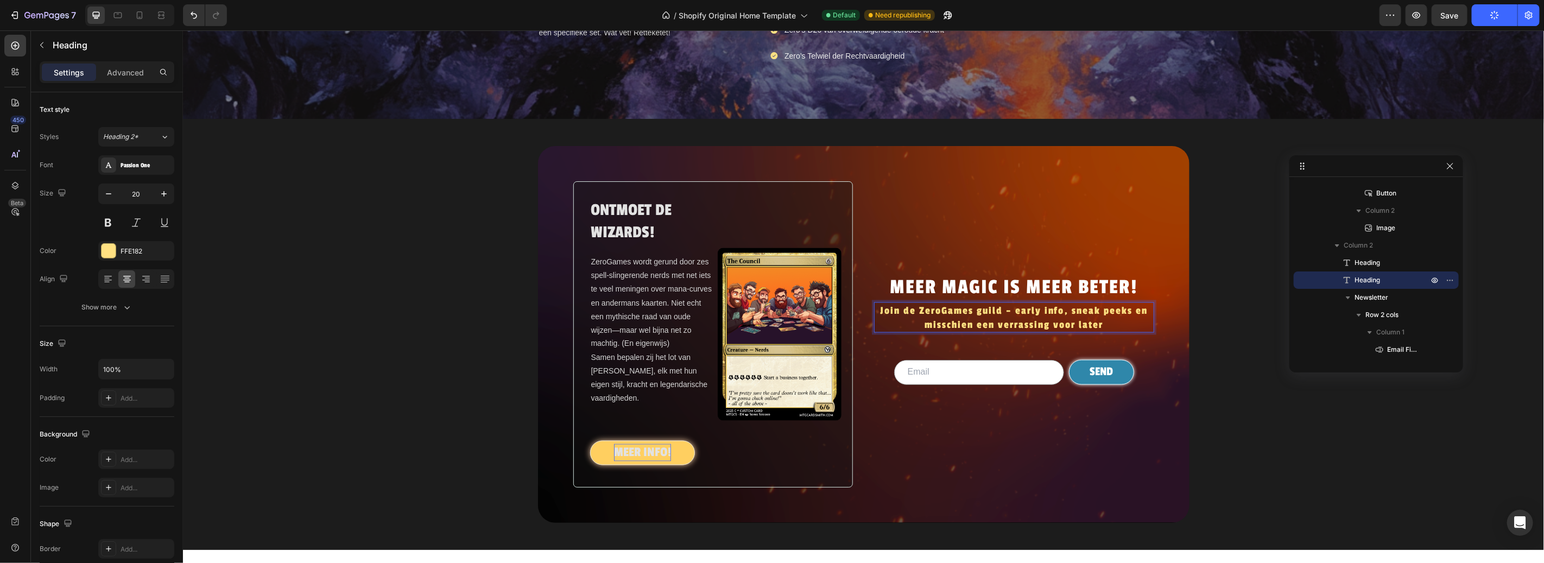
click at [1101, 331] on p "Join de ZeroGames guild – early info, sneak peeks en misschien een verrassing v…" at bounding box center [1014, 317] width 278 height 28
click at [1034, 331] on p "Join de ZeroGames guild – early info, sneak peeks en misschien een verrassing v…" at bounding box center [1014, 317] width 278 height 28
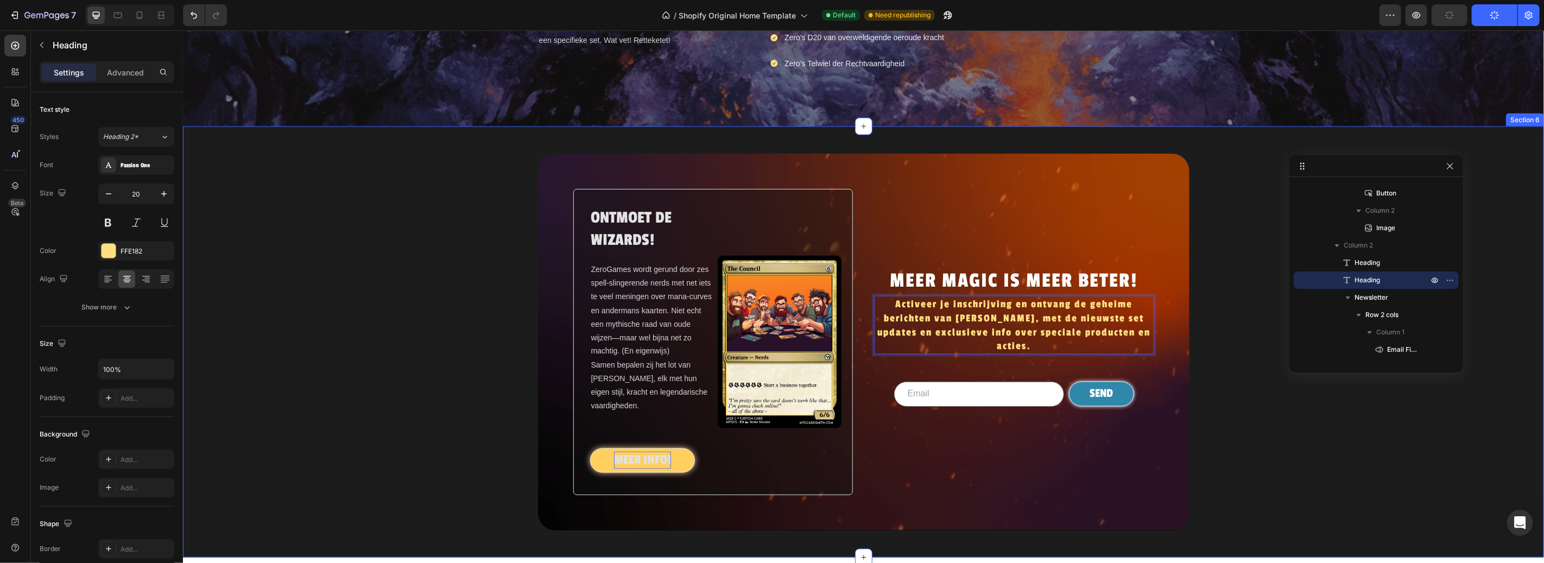
click at [1334, 423] on div "ONTMOET DE WIZARDS! Heading ZeroGames wordt gerund door zes spell-slingerende n…" at bounding box center [862, 341] width 1361 height 377
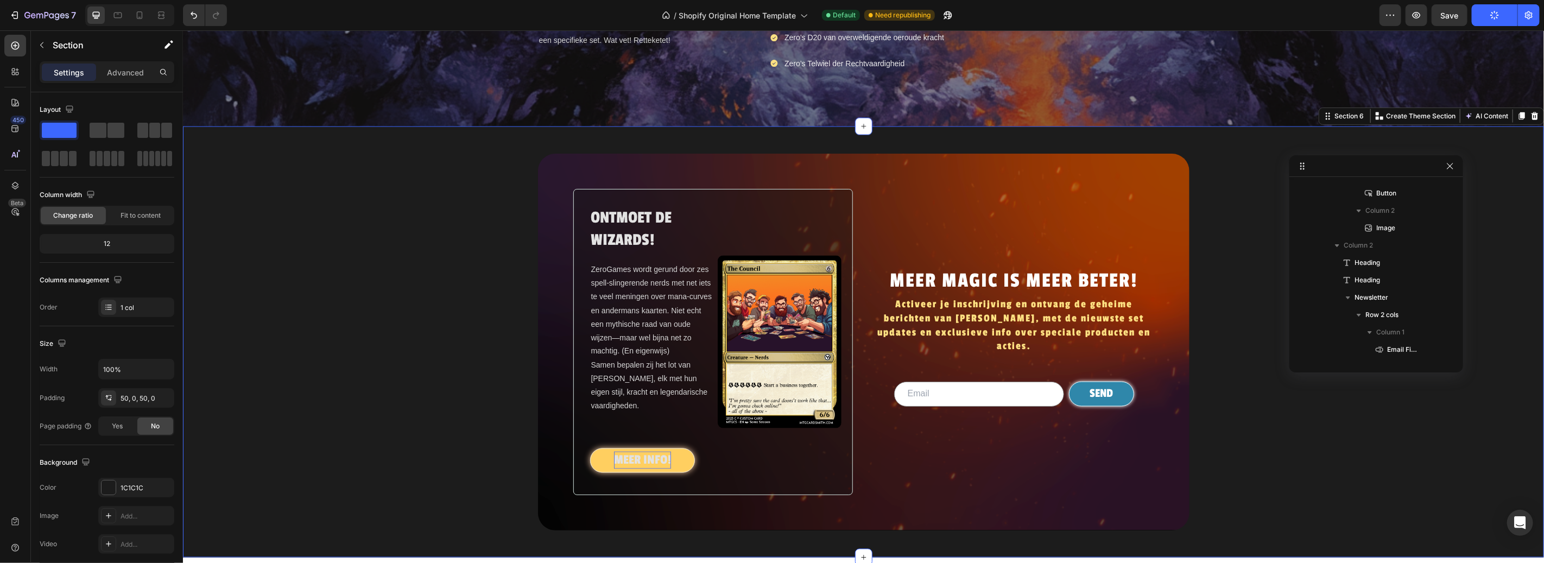
scroll to position [1474, 0]
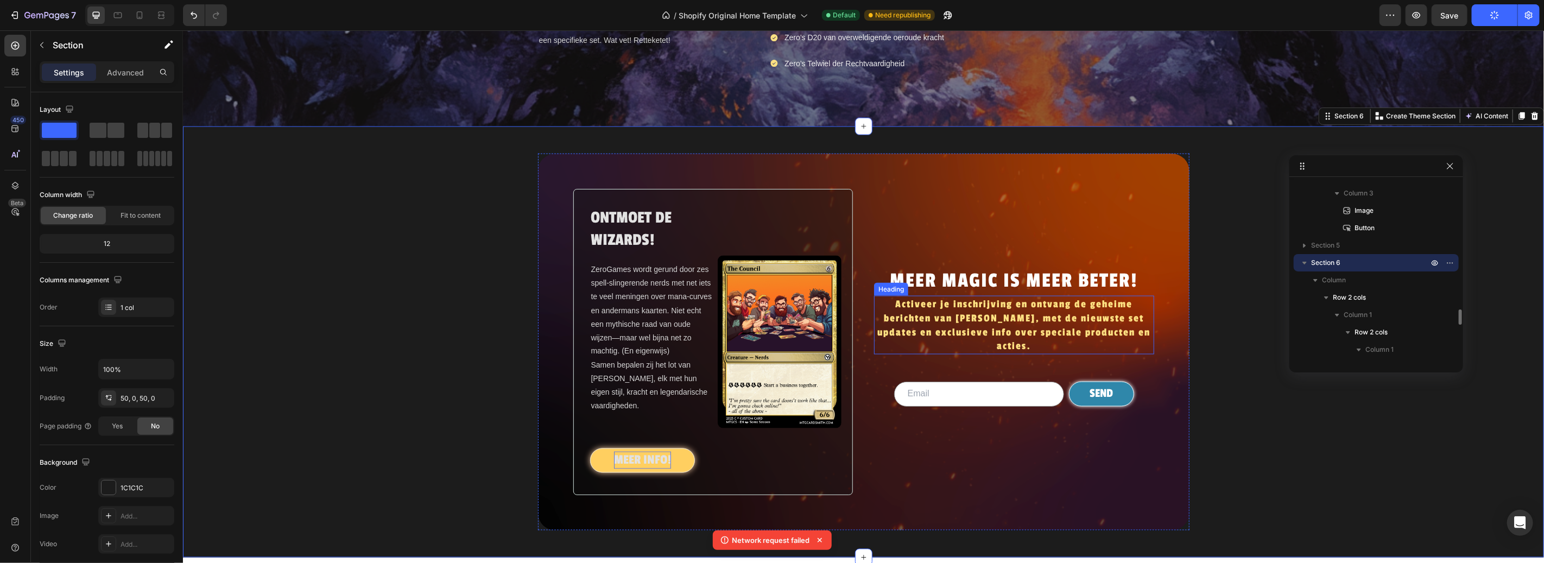
click at [1064, 353] on p "Activeer je inschrijving en ontvang de geheime berichten van [PERSON_NAME], met…" at bounding box center [1014, 324] width 278 height 56
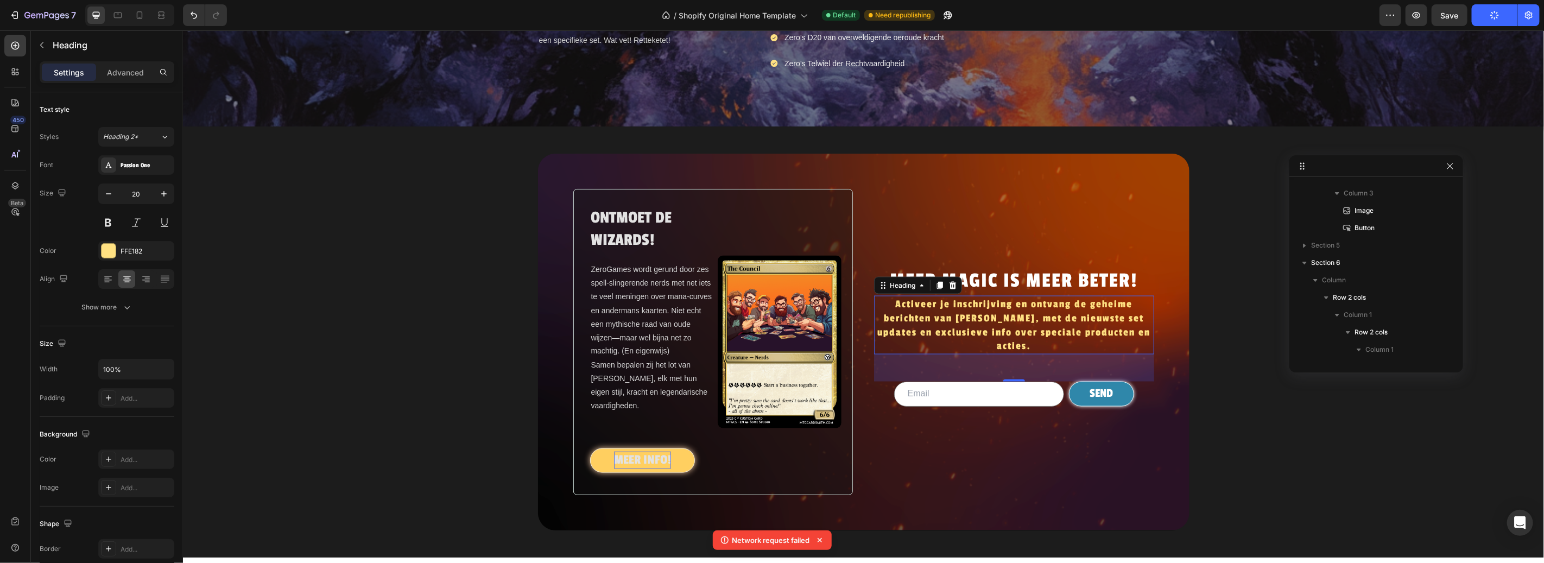
scroll to position [1700, 0]
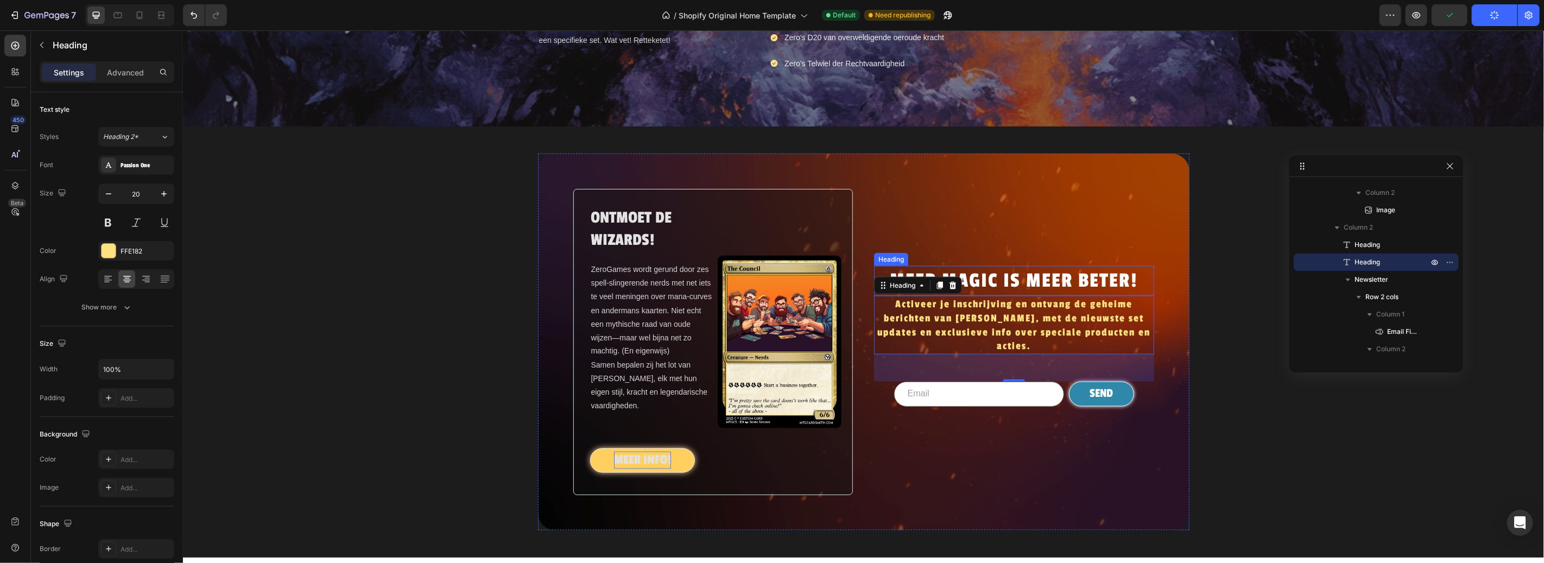
click at [1097, 294] on p "MEER MAGIC IS MEER BETER!" at bounding box center [1014, 281] width 278 height 28
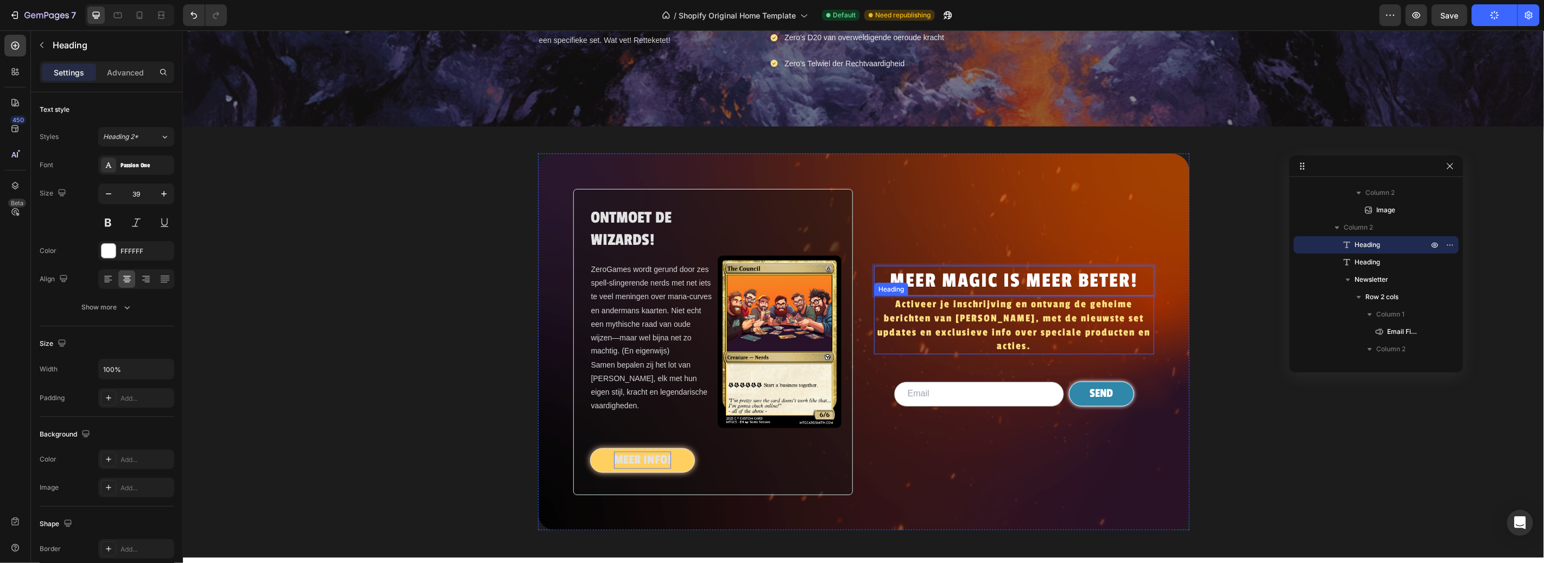
click at [1003, 353] on p "Activeer je inschrijving en ontvang de geheime berichten van [PERSON_NAME], met…" at bounding box center [1014, 324] width 278 height 56
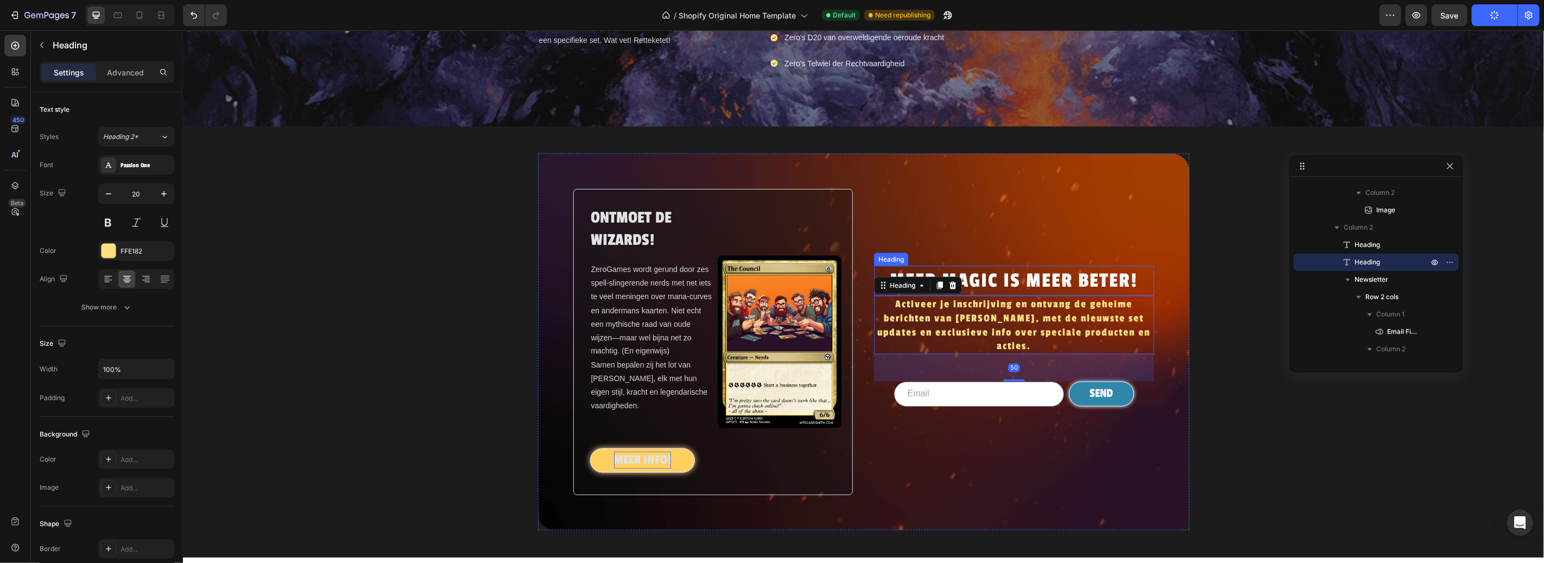
click at [1028, 294] on p "MEER MAGIC IS MEER BETER!" at bounding box center [1014, 281] width 278 height 28
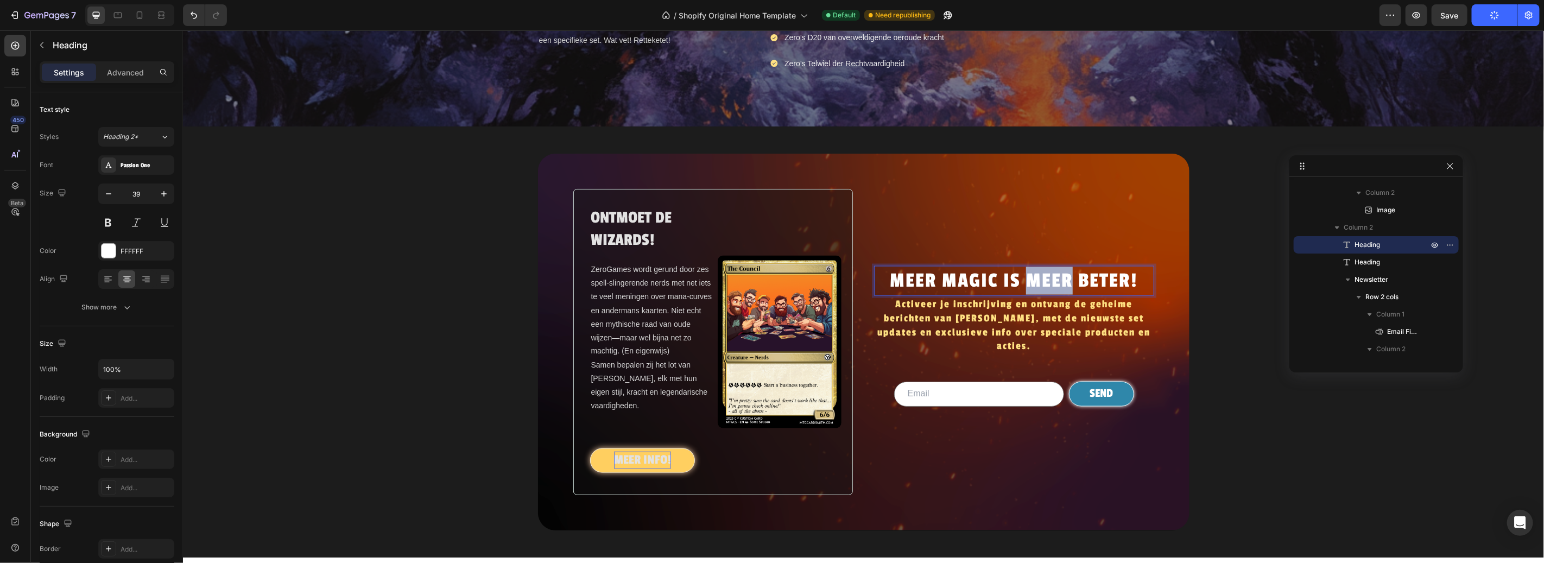
click at [1035, 294] on p "MEER MAGIC IS MEER BETER!" at bounding box center [1014, 281] width 278 height 28
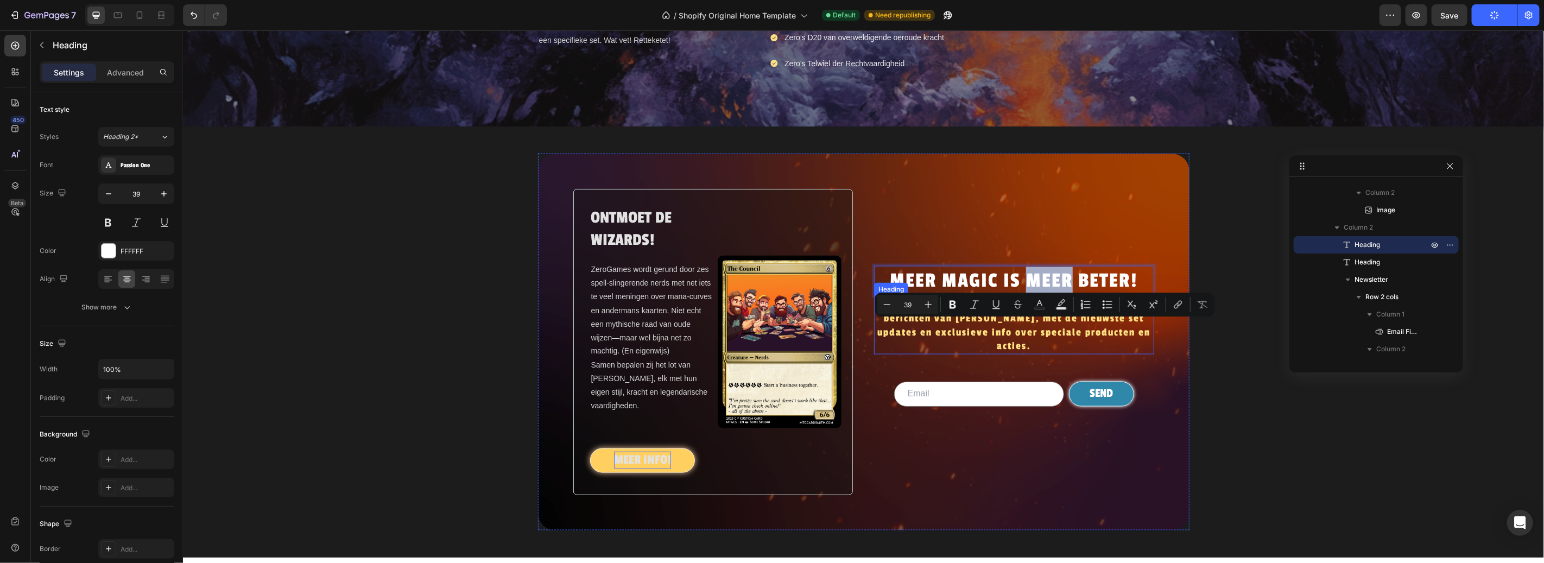
click at [943, 353] on p "Activeer je inschrijving en ontvang de geheime berichten van [PERSON_NAME], met…" at bounding box center [1014, 324] width 278 height 56
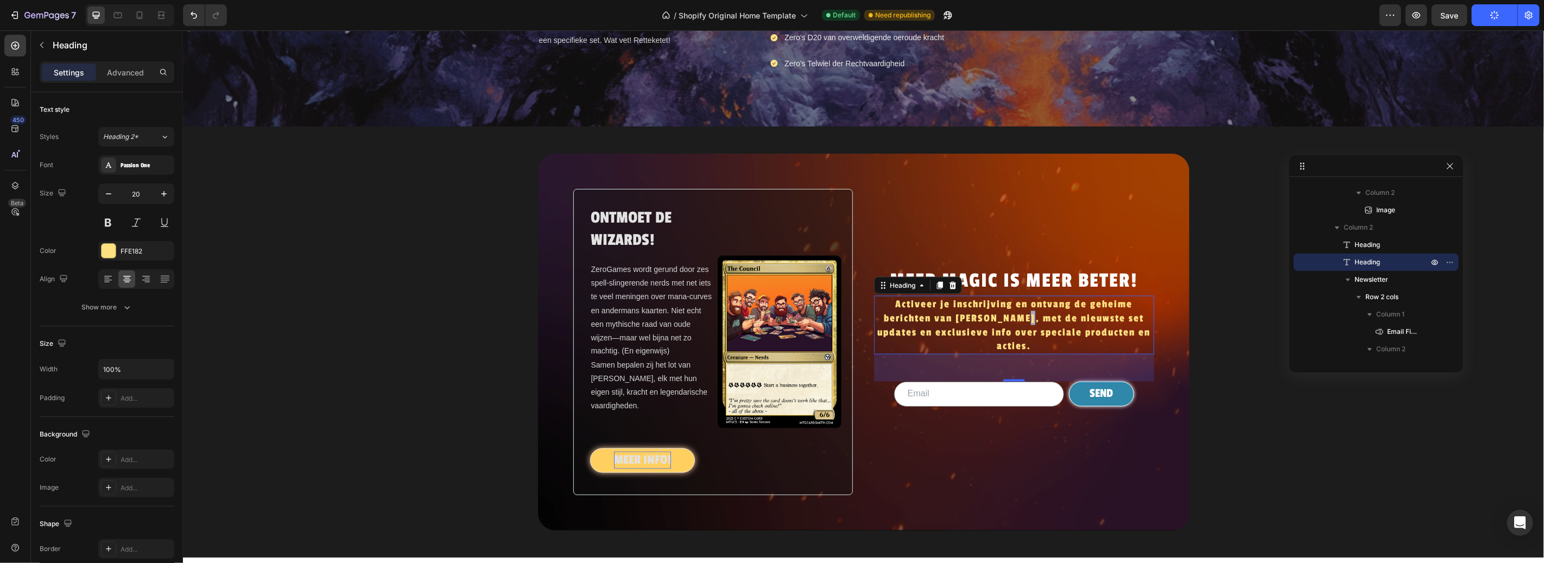
click at [1013, 353] on p "Activeer je inschrijving en ontvang de geheime berichten van [PERSON_NAME], met…" at bounding box center [1014, 324] width 278 height 56
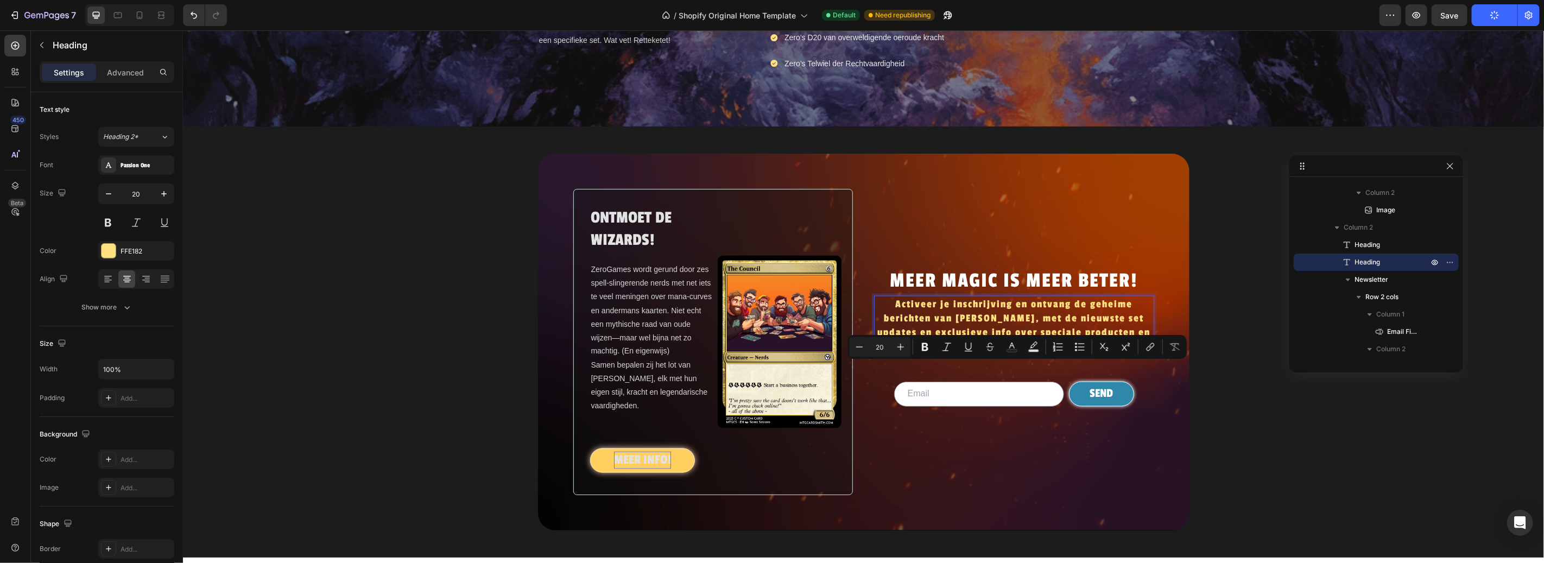
click at [974, 353] on p "Activeer je inschrijving en ontvang de geheime berichten van [PERSON_NAME], met…" at bounding box center [1014, 324] width 278 height 56
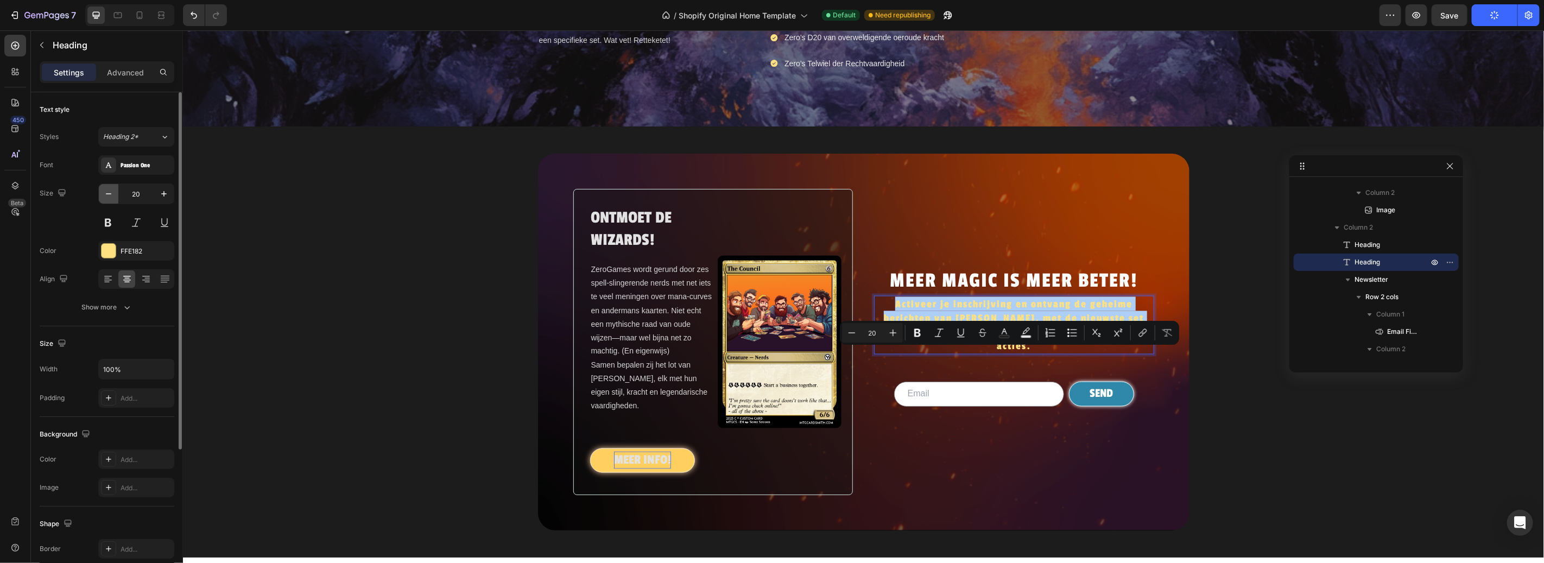
click at [105, 192] on icon "button" at bounding box center [108, 193] width 11 height 11
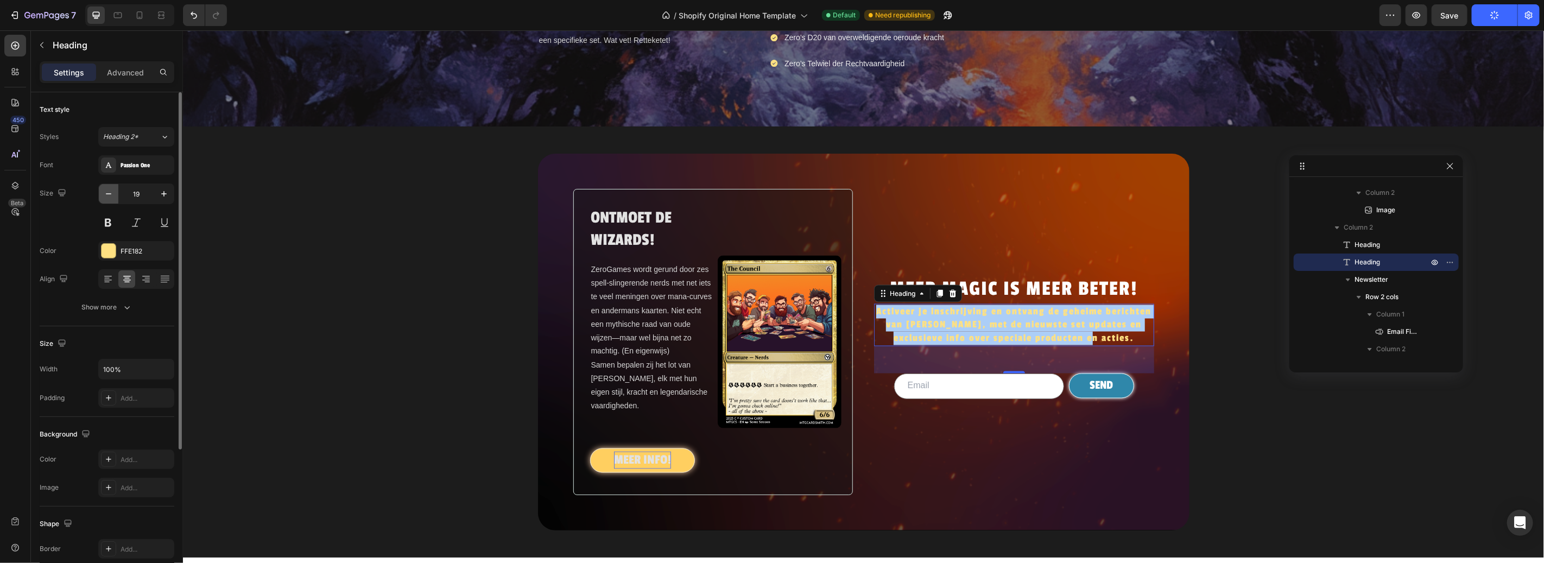
click at [105, 192] on icon "button" at bounding box center [108, 193] width 11 height 11
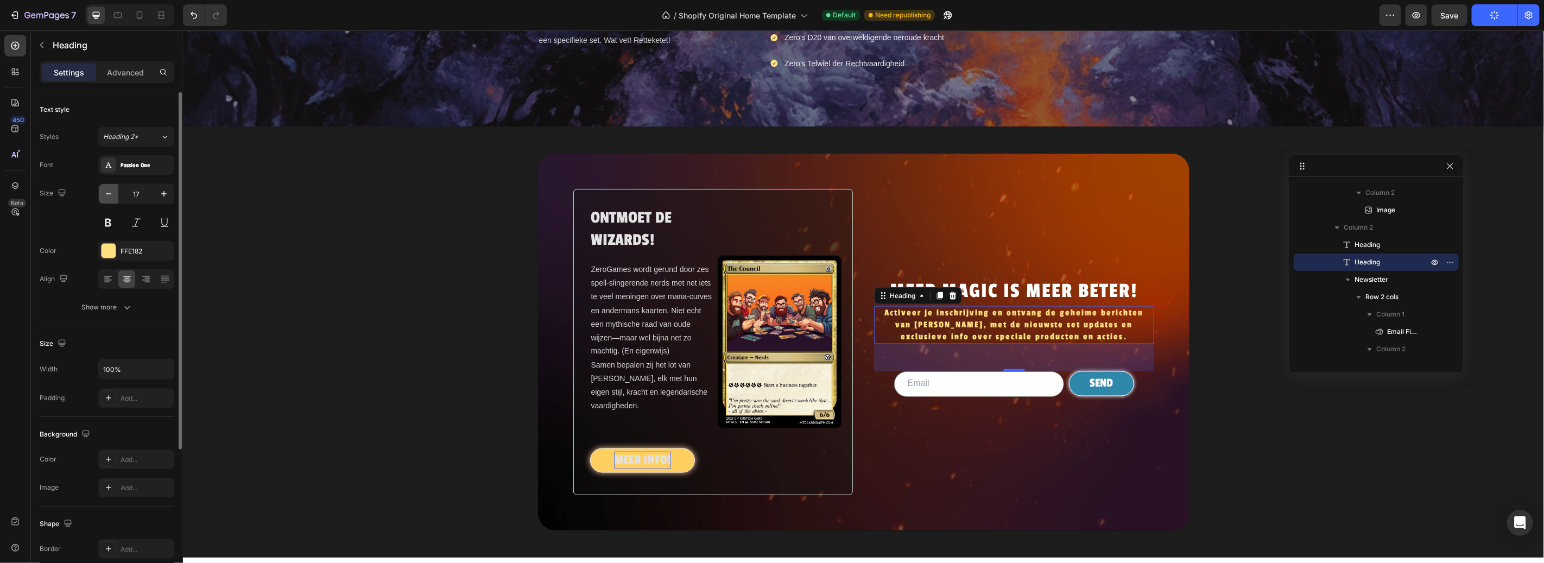
click at [105, 192] on icon "button" at bounding box center [108, 193] width 11 height 11
type input "16"
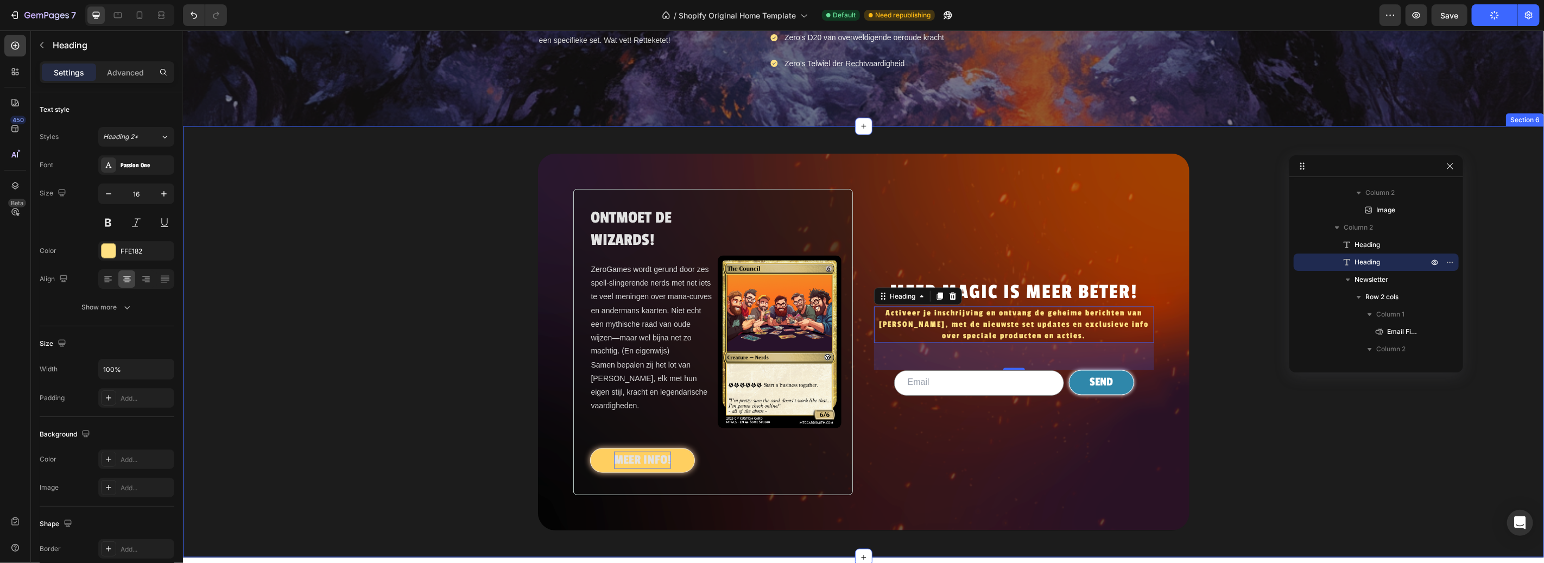
click at [477, 423] on div "ONTMOET DE WIZARDS! Heading ZeroGames wordt gerund door zes spell-slingerende n…" at bounding box center [862, 341] width 1361 height 377
click at [165, 195] on icon "button" at bounding box center [164, 193] width 11 height 11
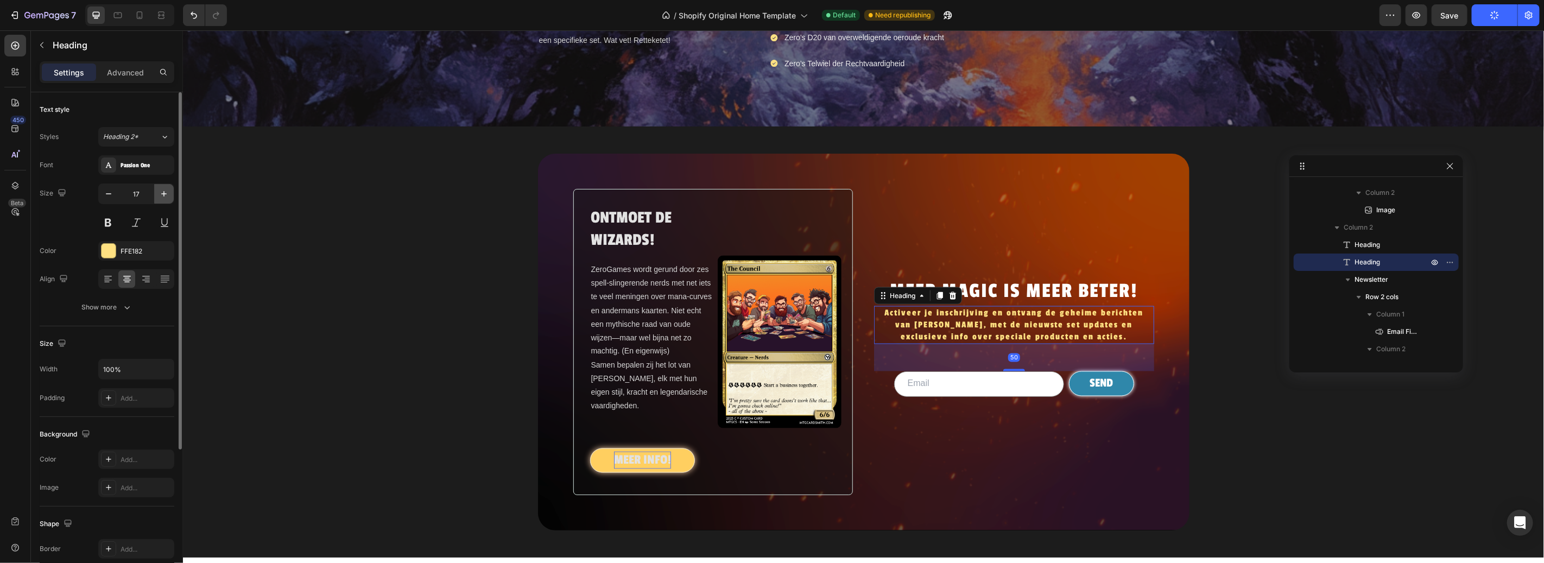
type input "18"
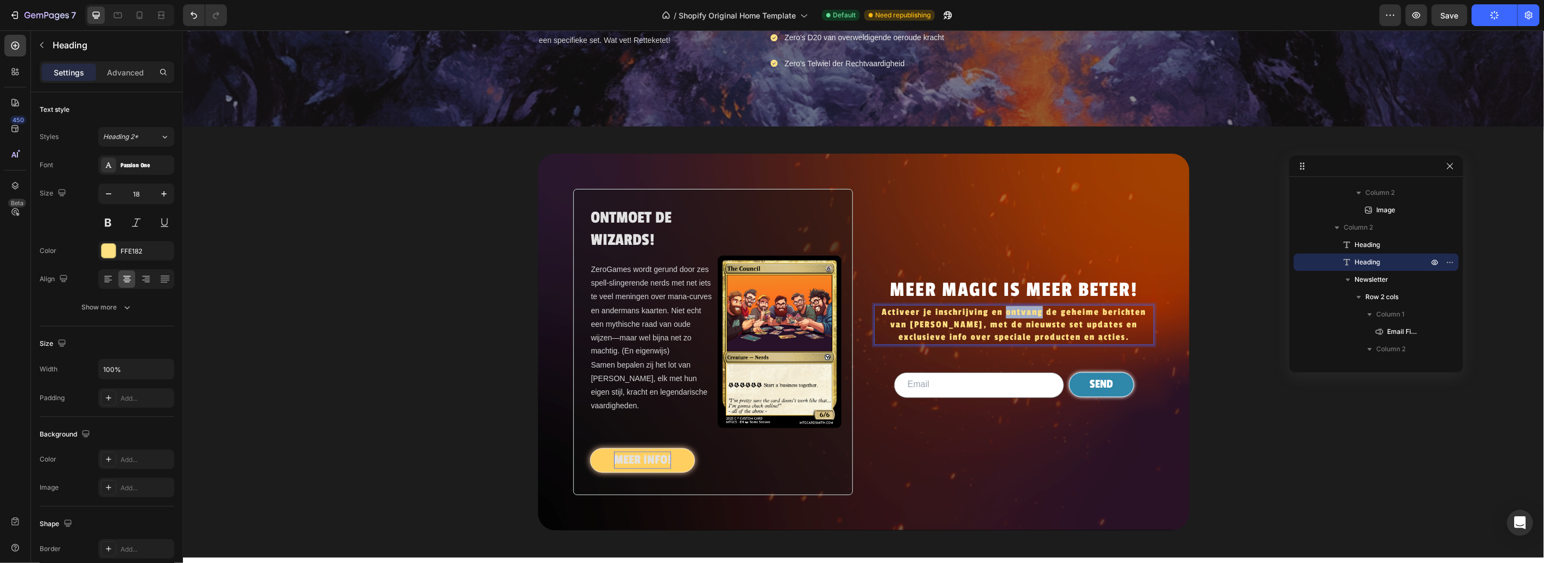
click at [1030, 344] on p "Activeer je inschrijving en ontvang de geheime berichten van [PERSON_NAME], met…" at bounding box center [1014, 325] width 278 height 38
click at [1071, 344] on p "Activeer je inschrijving en ontvang de geheime berichten van [PERSON_NAME], met…" at bounding box center [1014, 325] width 278 height 38
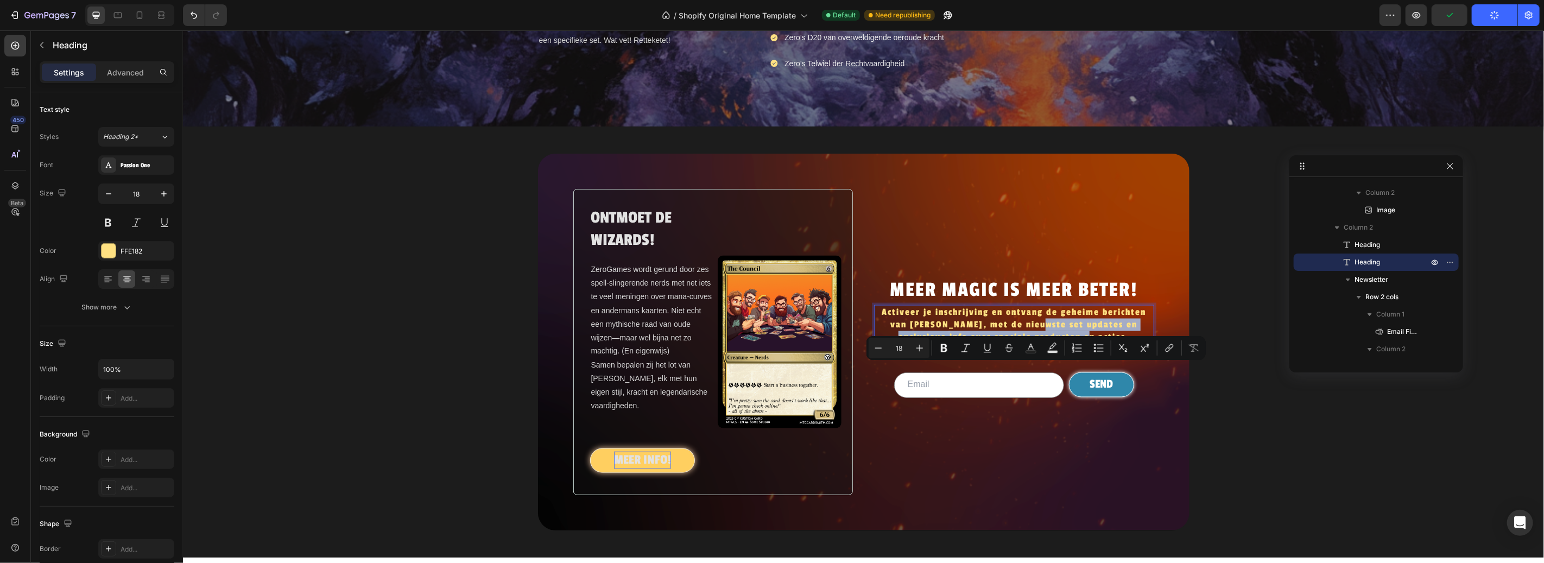
drag, startPoint x: 1091, startPoint y: 384, endPoint x: 1018, endPoint y: 368, distance: 74.6
click at [1018, 344] on p "Activeer je inschrijving en ontvang de geheime berichten van [PERSON_NAME], met…" at bounding box center [1014, 325] width 278 height 38
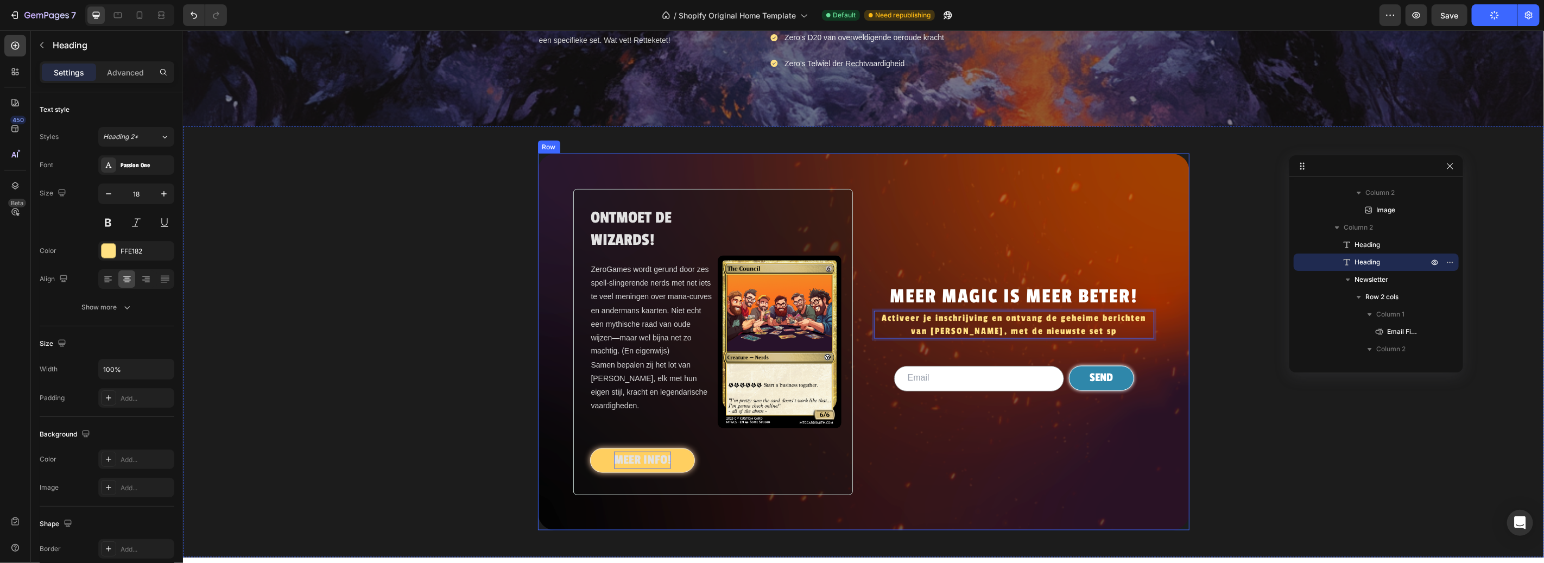
scroll to position [1432, 0]
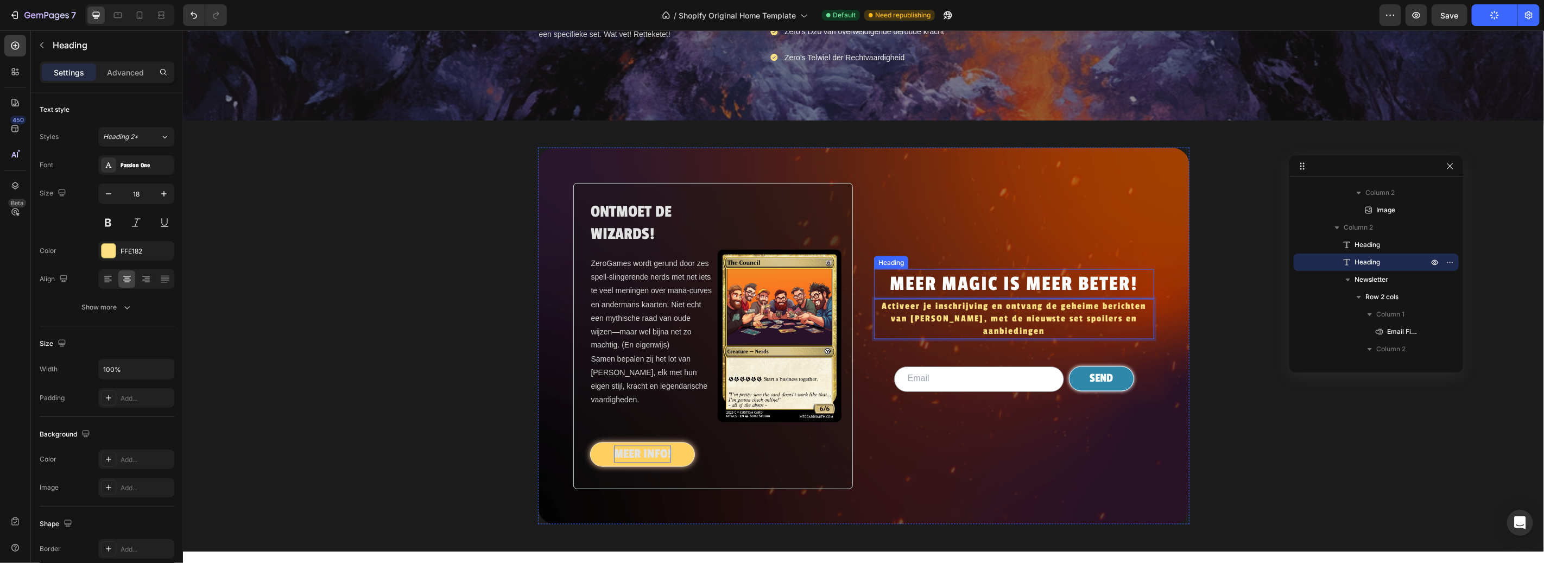
click at [1082, 298] on p "MEER MAGIC IS MEER BETER!" at bounding box center [1014, 284] width 278 height 28
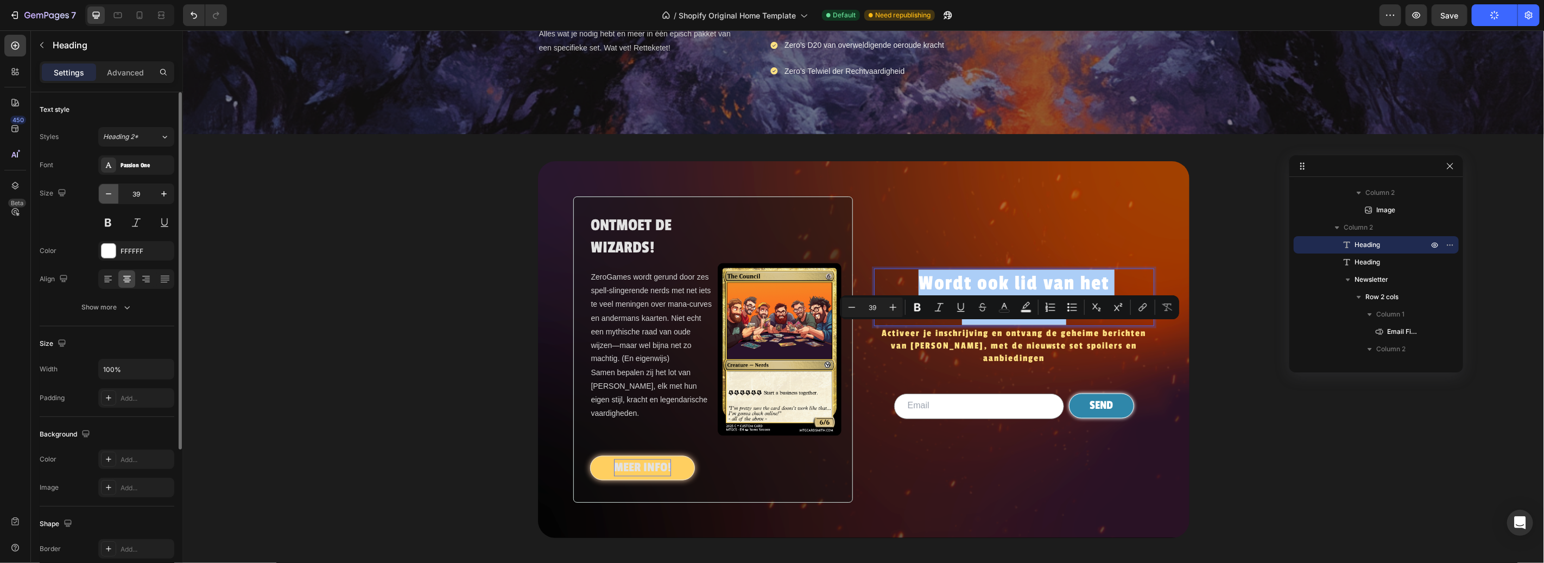
click at [112, 190] on icon "button" at bounding box center [108, 193] width 11 height 11
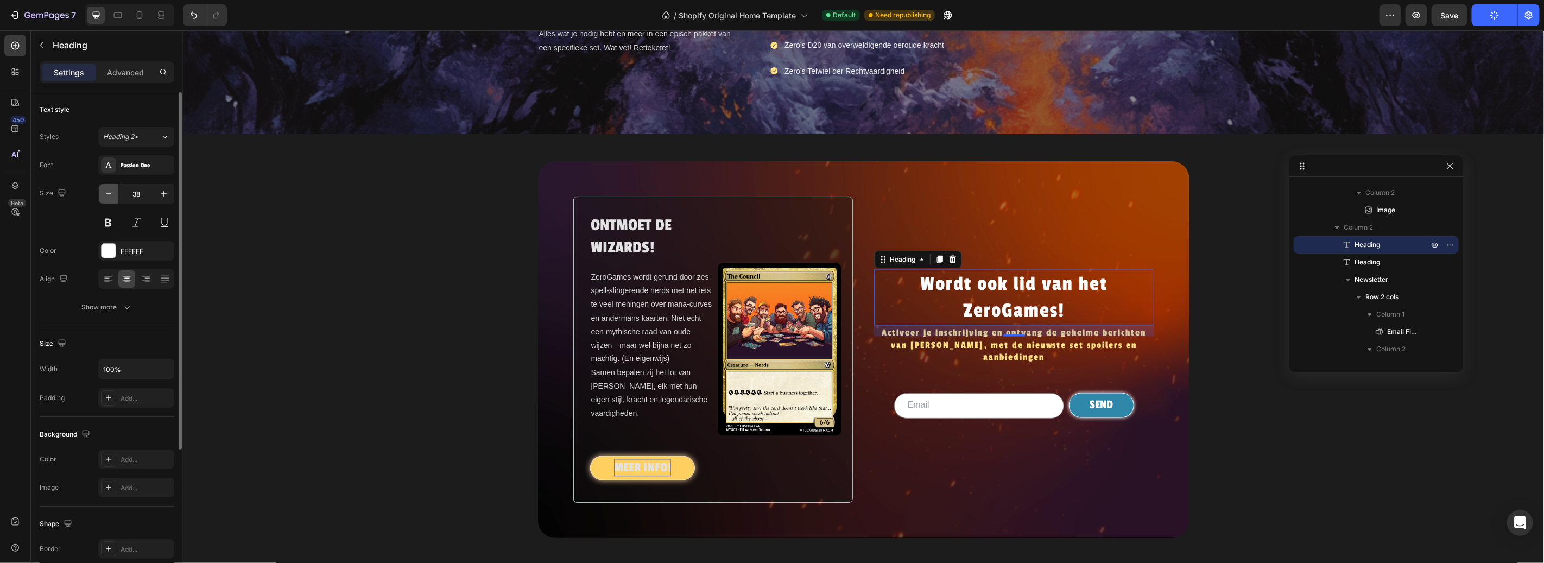
click at [112, 190] on icon "button" at bounding box center [108, 193] width 11 height 11
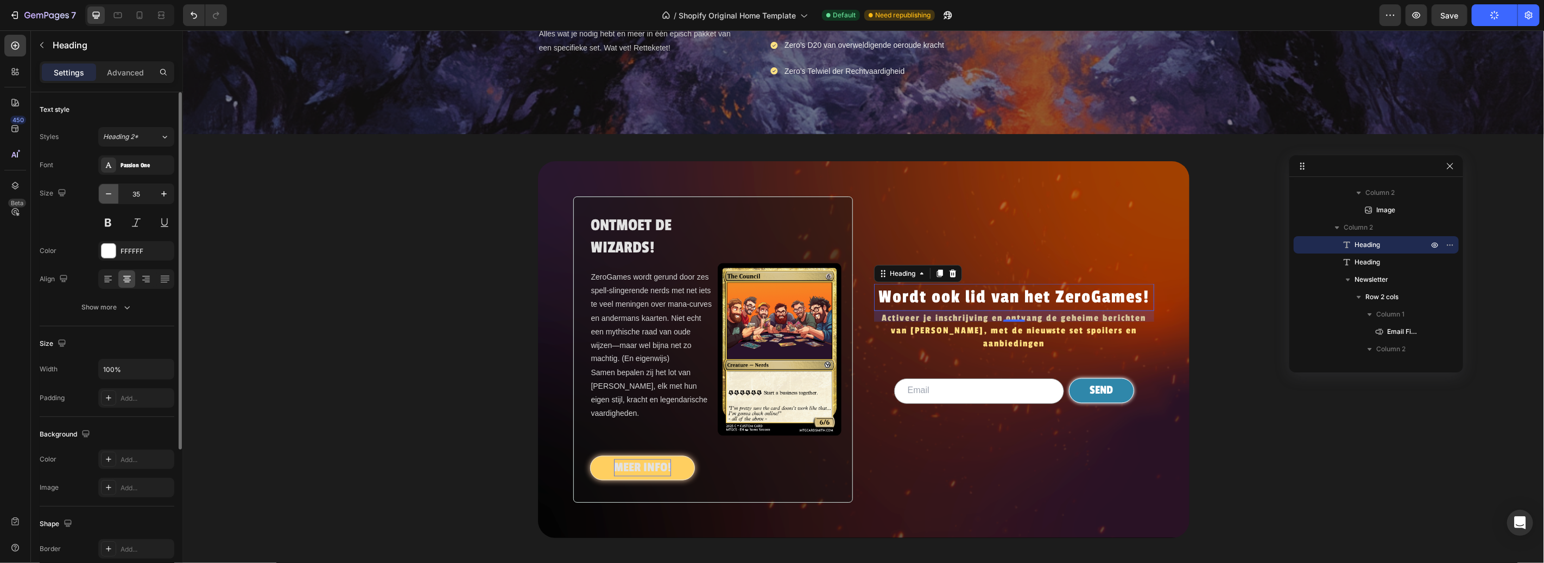
click at [112, 190] on icon "button" at bounding box center [108, 193] width 11 height 11
type input "33"
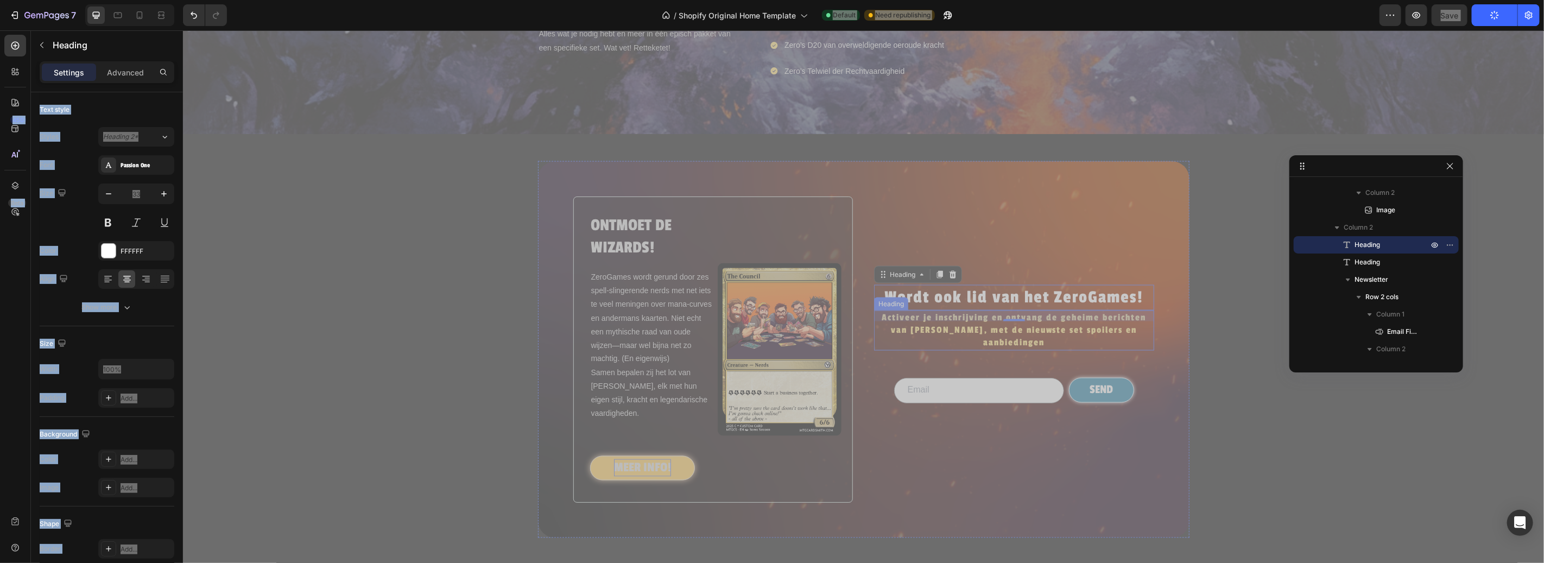
click at [1035, 349] on p "Activeer je inschrijving en ontvang de geheime berichten van [PERSON_NAME], met…" at bounding box center [1014, 330] width 278 height 38
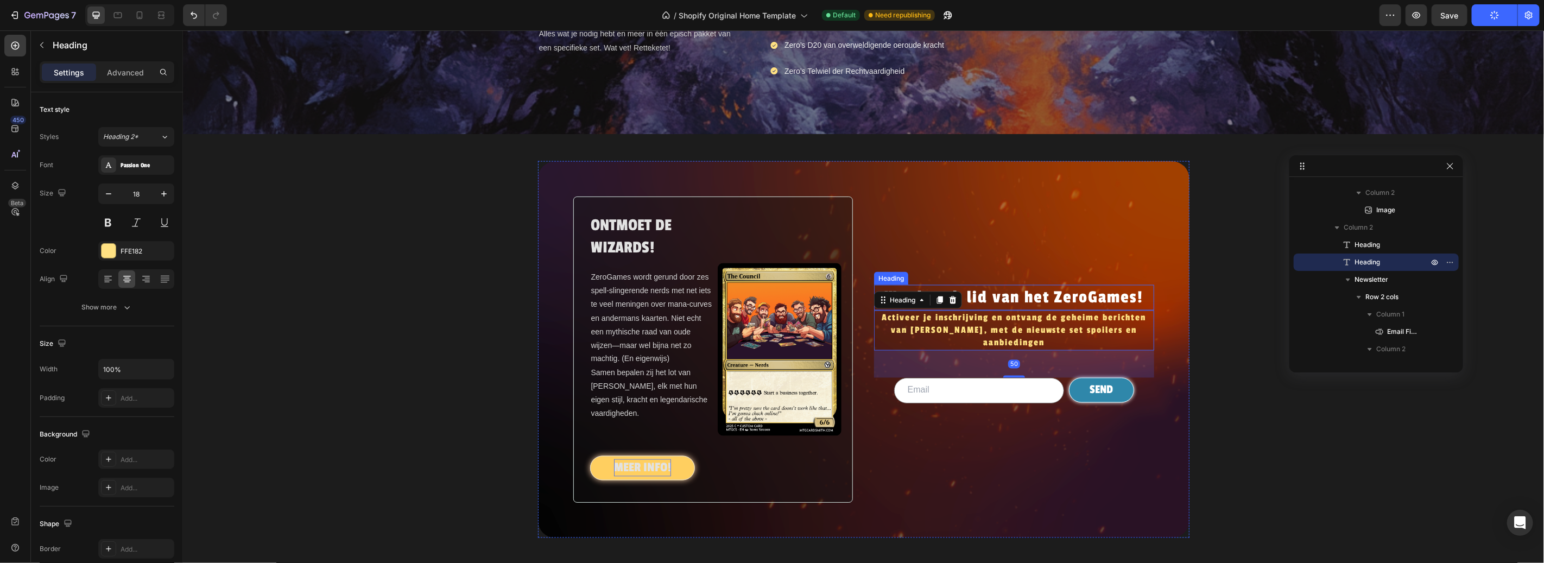
click at [1066, 309] on p "Wordt ook lid van het ZeroGames!" at bounding box center [1014, 297] width 278 height 23
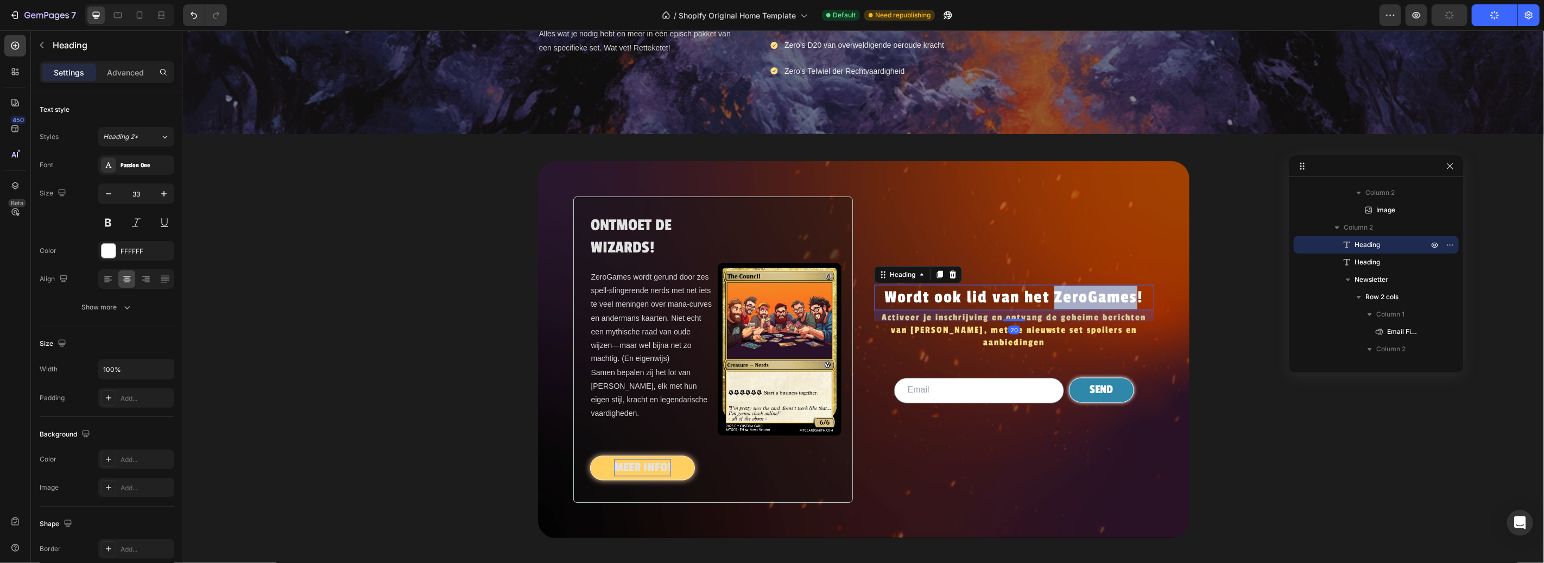
click at [1066, 309] on p "Wordt ook lid van het ZeroGames!" at bounding box center [1014, 297] width 278 height 23
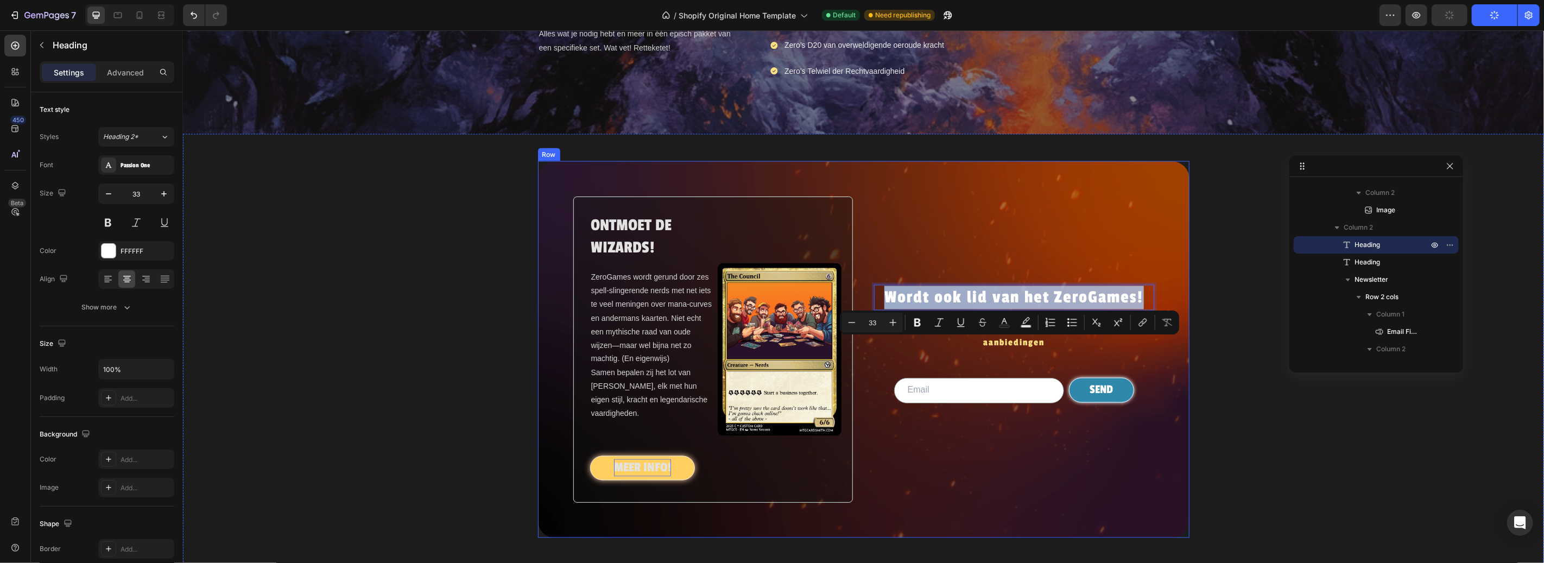
drag, startPoint x: 1139, startPoint y: 348, endPoint x: 868, endPoint y: 351, distance: 271.0
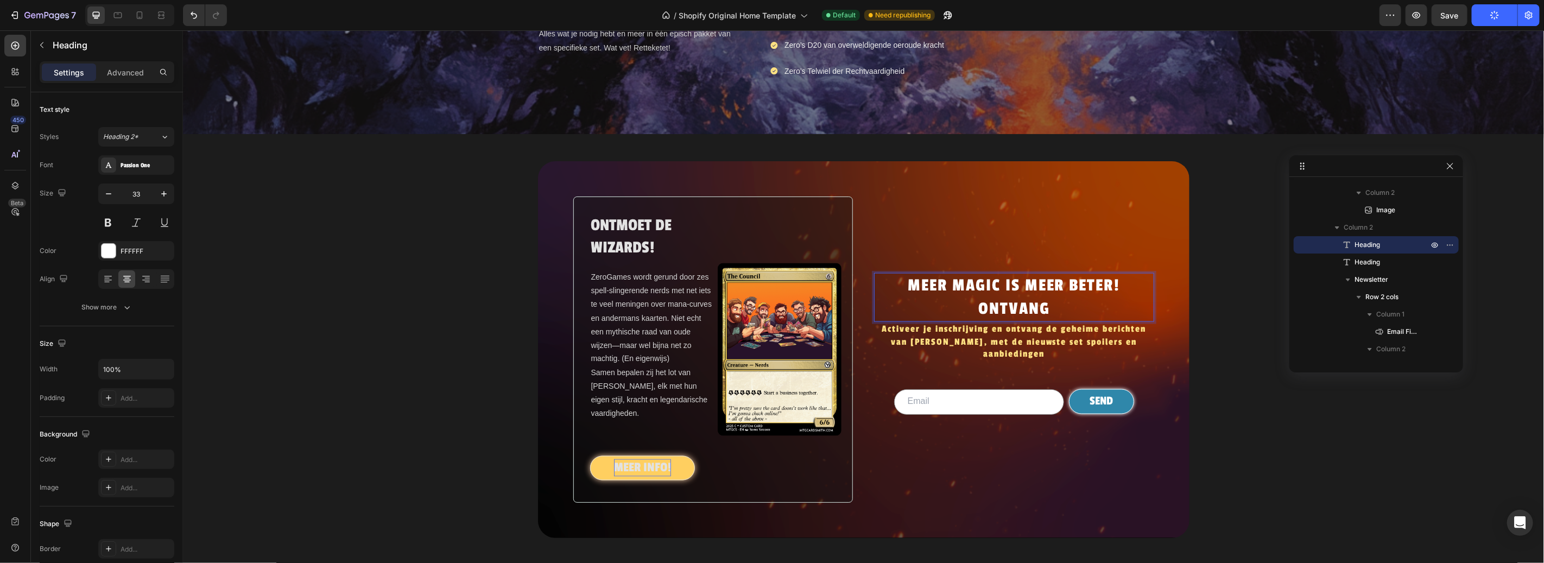
scroll to position [1406, 0]
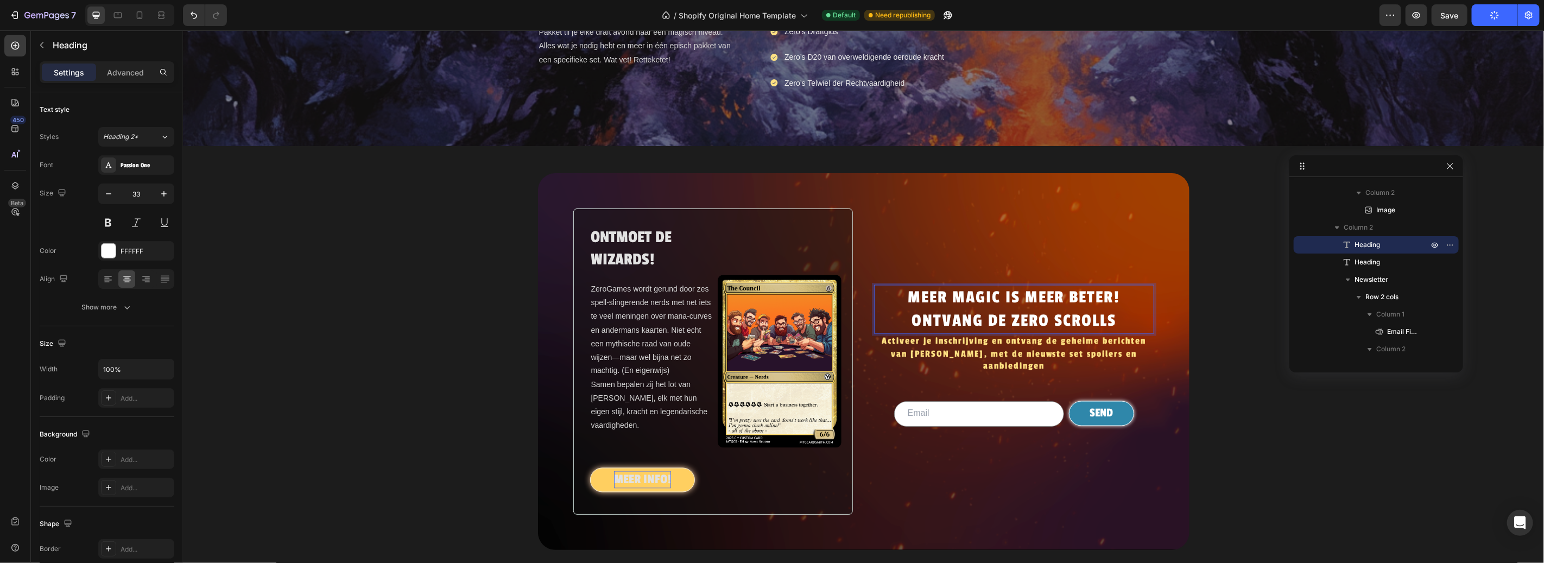
click at [974, 332] on p "MEER MAGIC IS MEER BETER! ONTVANG DE ZERO SCROLLS" at bounding box center [1014, 309] width 278 height 47
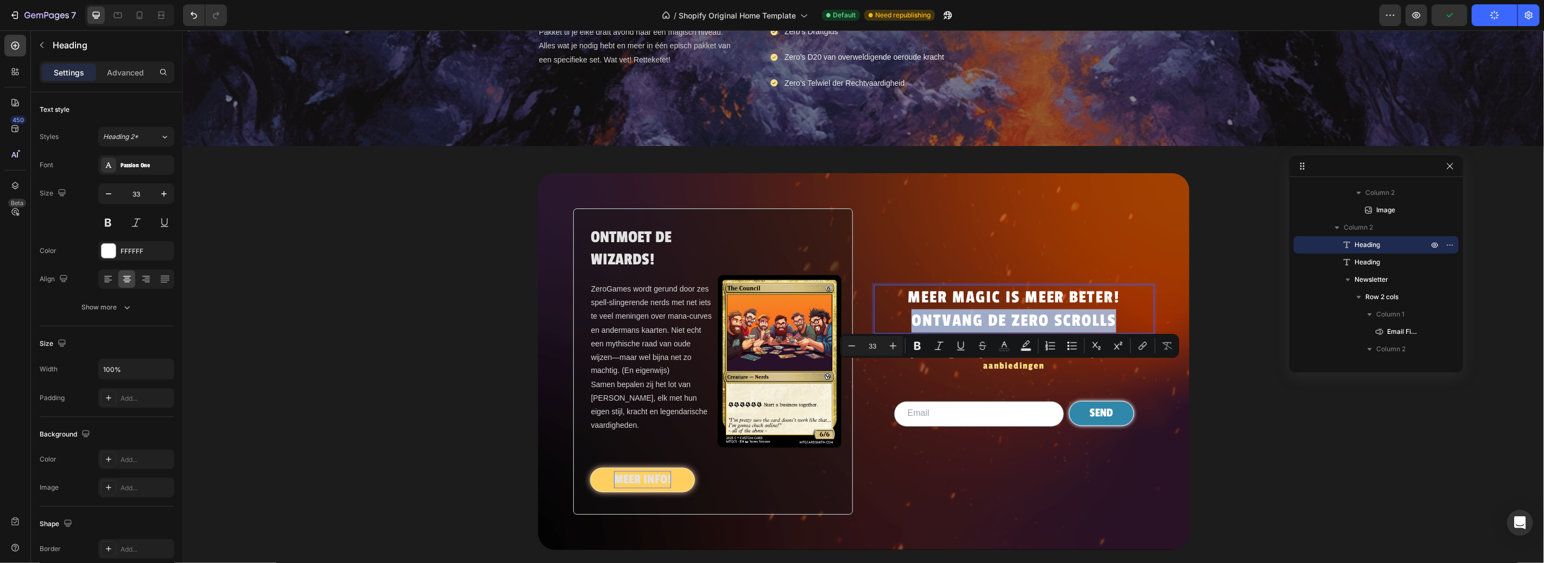
drag, startPoint x: 1113, startPoint y: 372, endPoint x: 905, endPoint y: 375, distance: 208.5
click at [905, 332] on p "MEER MAGIC IS MEER BETER! ONTVANG DE ZERO SCROLLS" at bounding box center [1014, 309] width 278 height 47
click at [1075, 372] on p "Activeer je inschrijving en ontvang de geheime berichten van [PERSON_NAME], met…" at bounding box center [1014, 353] width 278 height 38
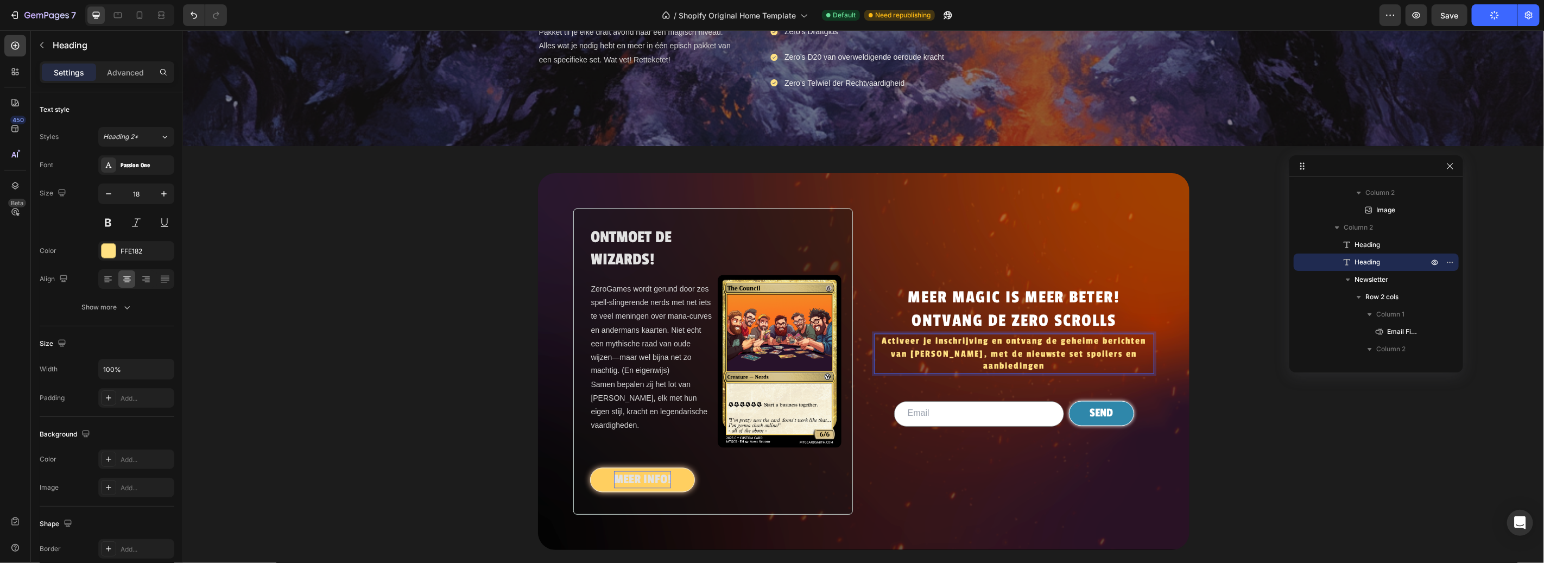
click at [1056, 372] on p "Activeer je inschrijving en ontvang de geheime berichten van [PERSON_NAME], met…" at bounding box center [1014, 353] width 278 height 38
click at [875, 372] on p "Activeer je inschrijving en ontvang de geheime berichten van [PERSON_NAME], met…" at bounding box center [1014, 353] width 278 height 38
click at [958, 372] on p "Activeer je inschrijving en ontvang de geheime berichten van [PERSON_NAME], met…" at bounding box center [1014, 353] width 278 height 38
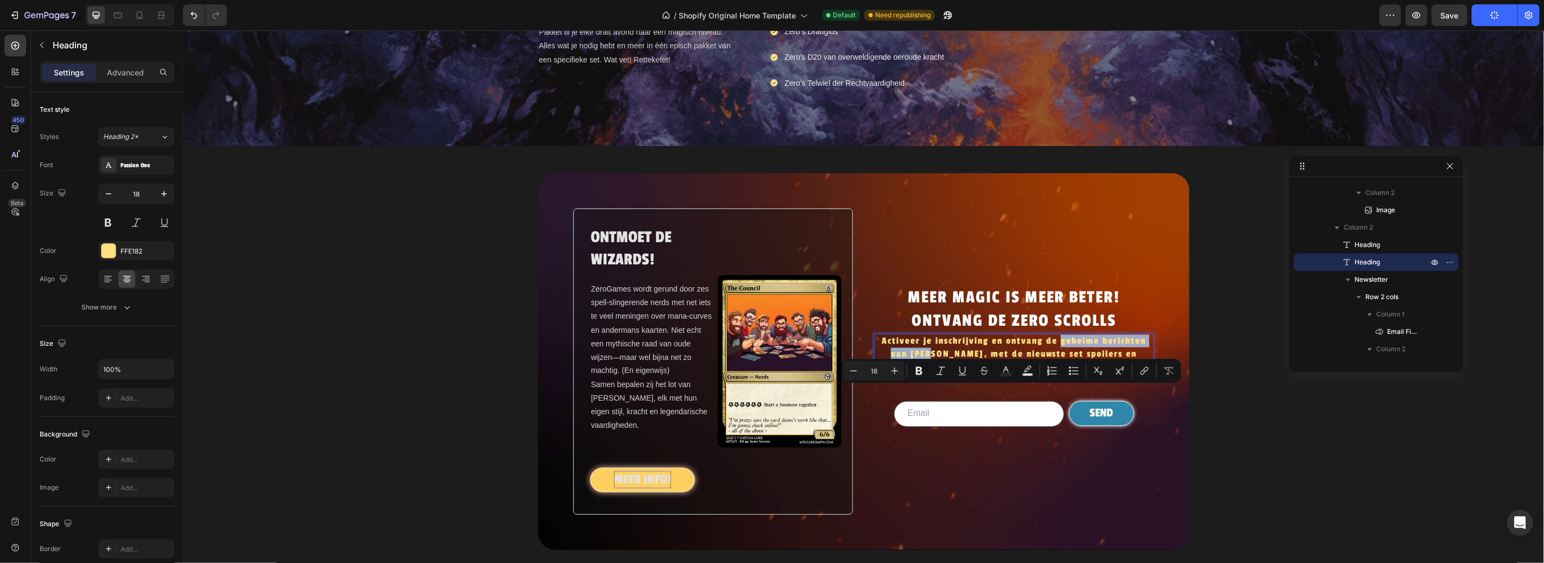
drag, startPoint x: 1055, startPoint y: 395, endPoint x: 919, endPoint y: 403, distance: 136.6
click at [919, 372] on p "Activeer je inschrijving en ontvang de geheime berichten van [PERSON_NAME], met…" at bounding box center [1014, 353] width 278 height 38
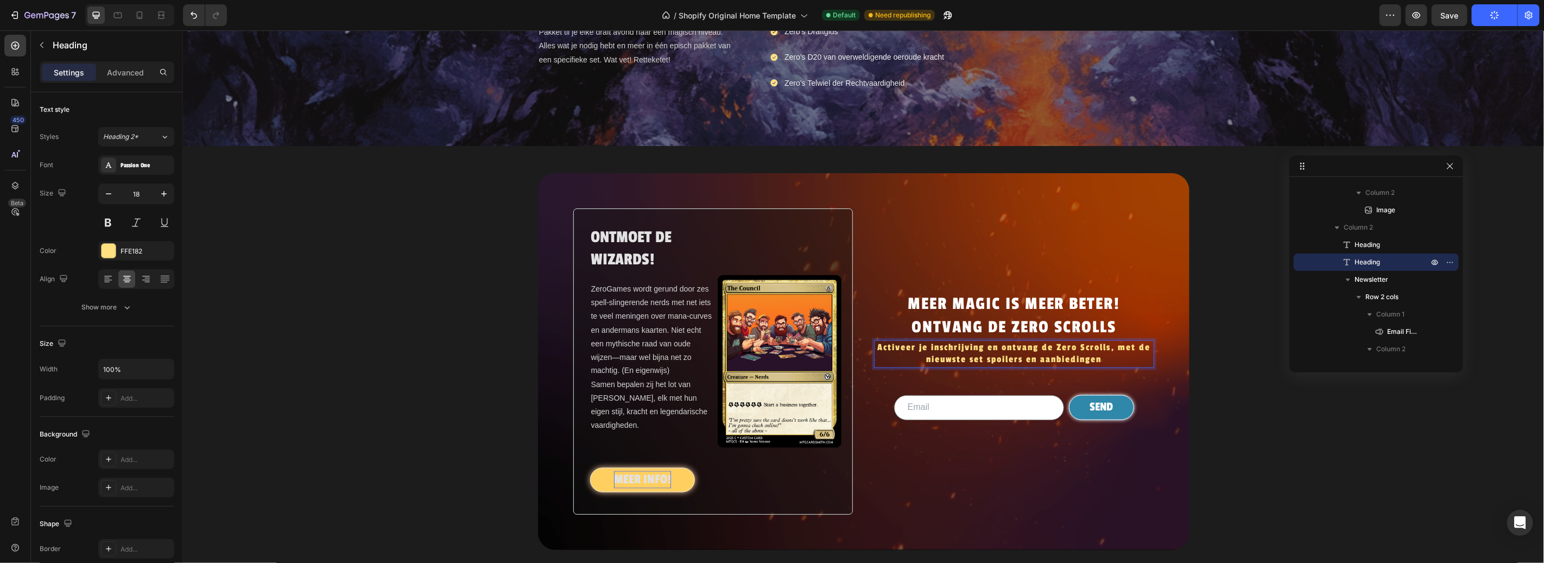
click at [1061, 339] on p "MEER MAGIC IS MEER BETER! ONTVANG DE ZERO SCROLLS" at bounding box center [1014, 315] width 278 height 47
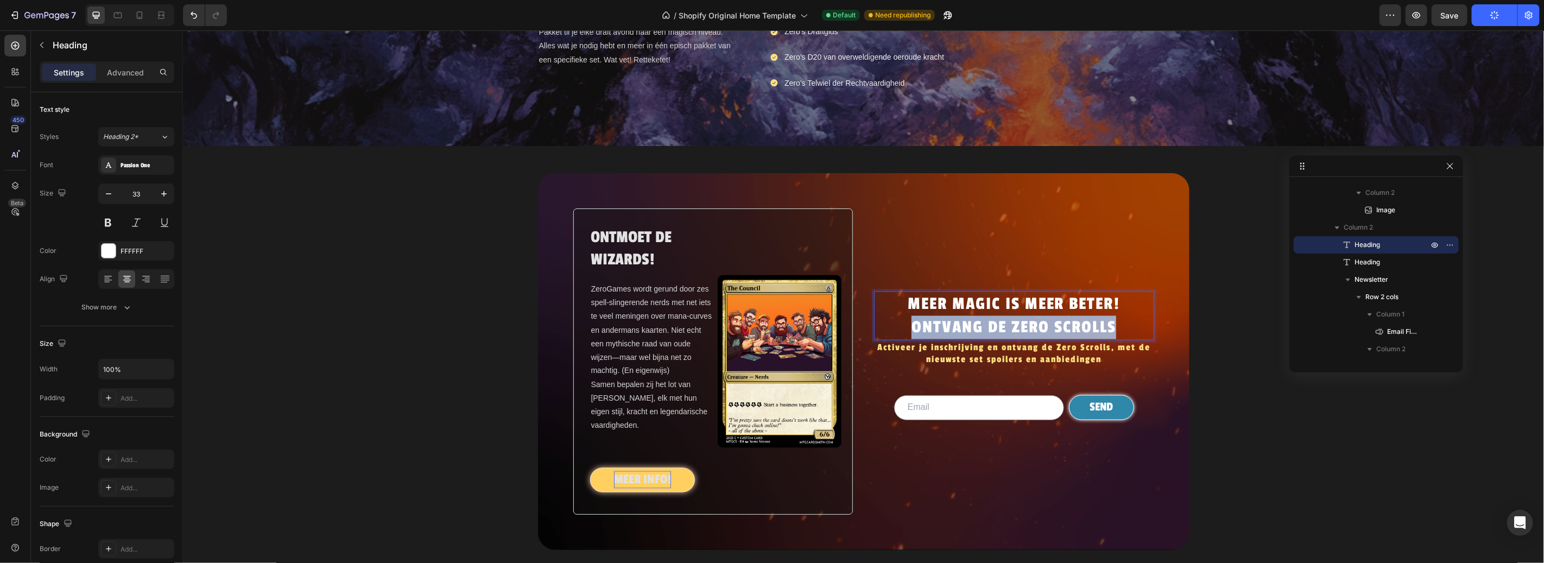
drag, startPoint x: 1123, startPoint y: 375, endPoint x: 902, endPoint y: 378, distance: 221.0
click at [902, 339] on p "MEER MAGIC IS MEER BETER! ONTVANG DE ZERO SCROLLS" at bounding box center [1014, 315] width 278 height 47
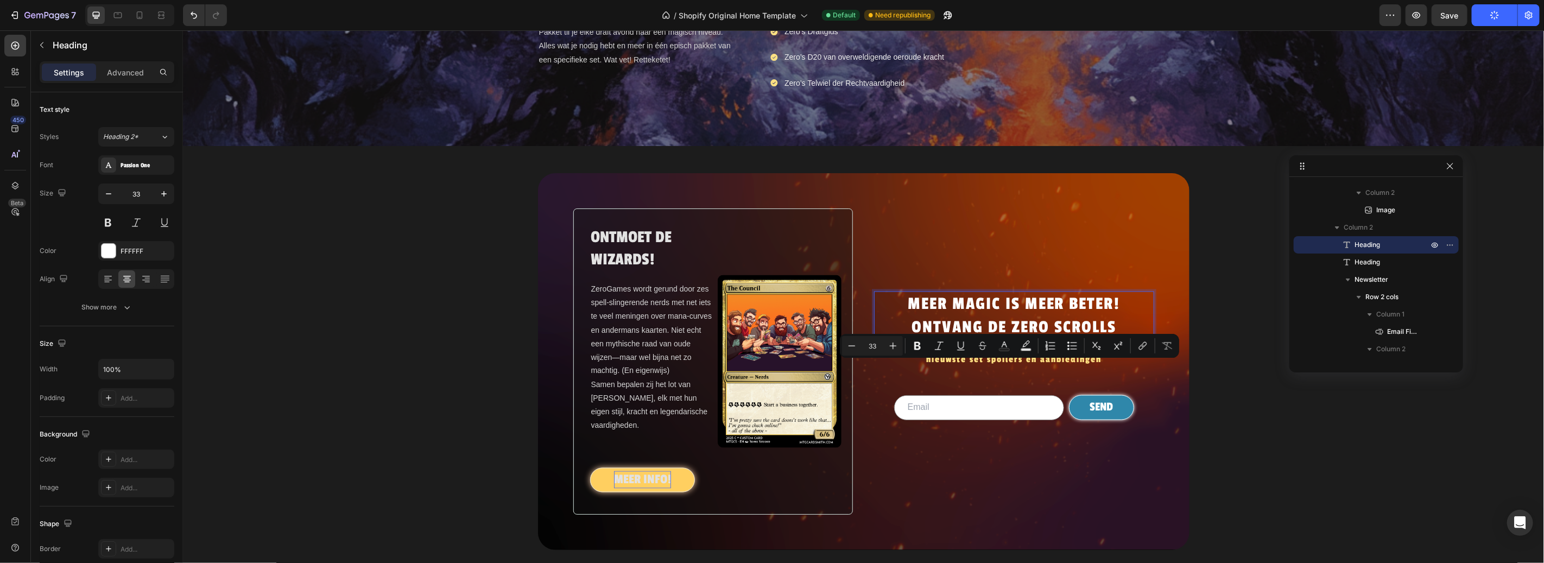
scroll to position [1418, 0]
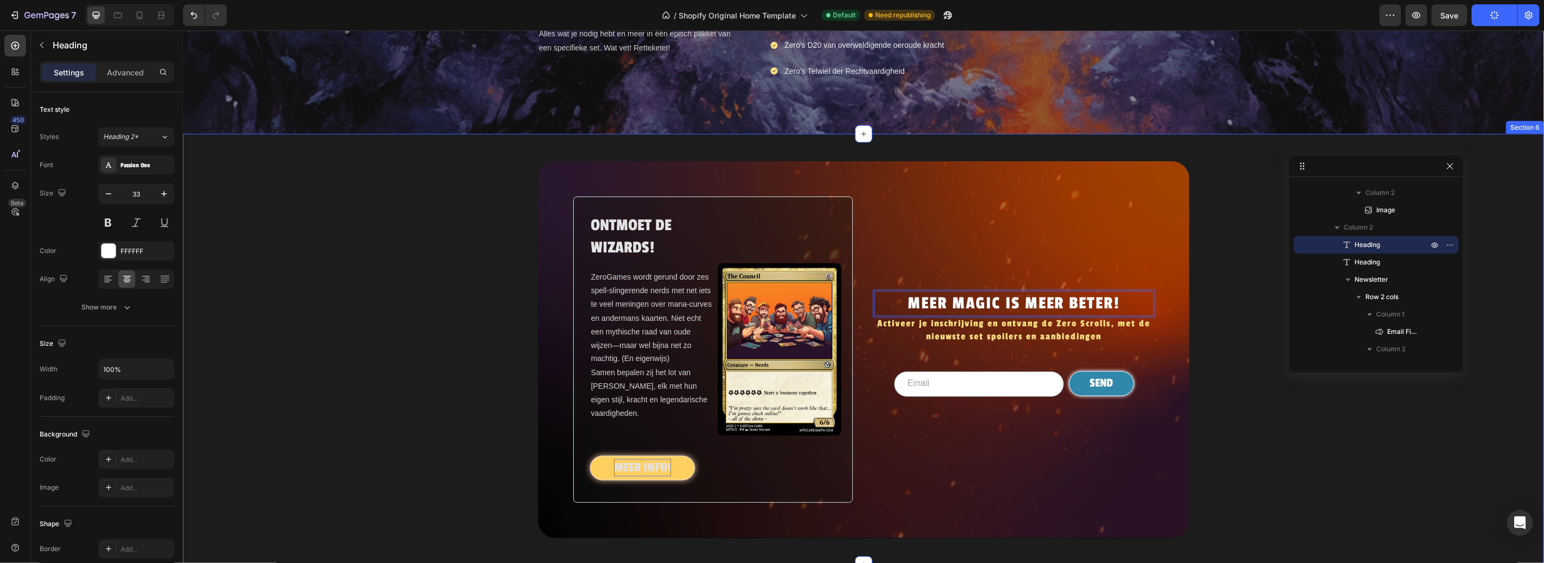
click at [1387, 421] on div "ONTMOET DE WIZARDS! Heading ZeroGames wordt gerund door zes spell-slingerende n…" at bounding box center [862, 349] width 1361 height 377
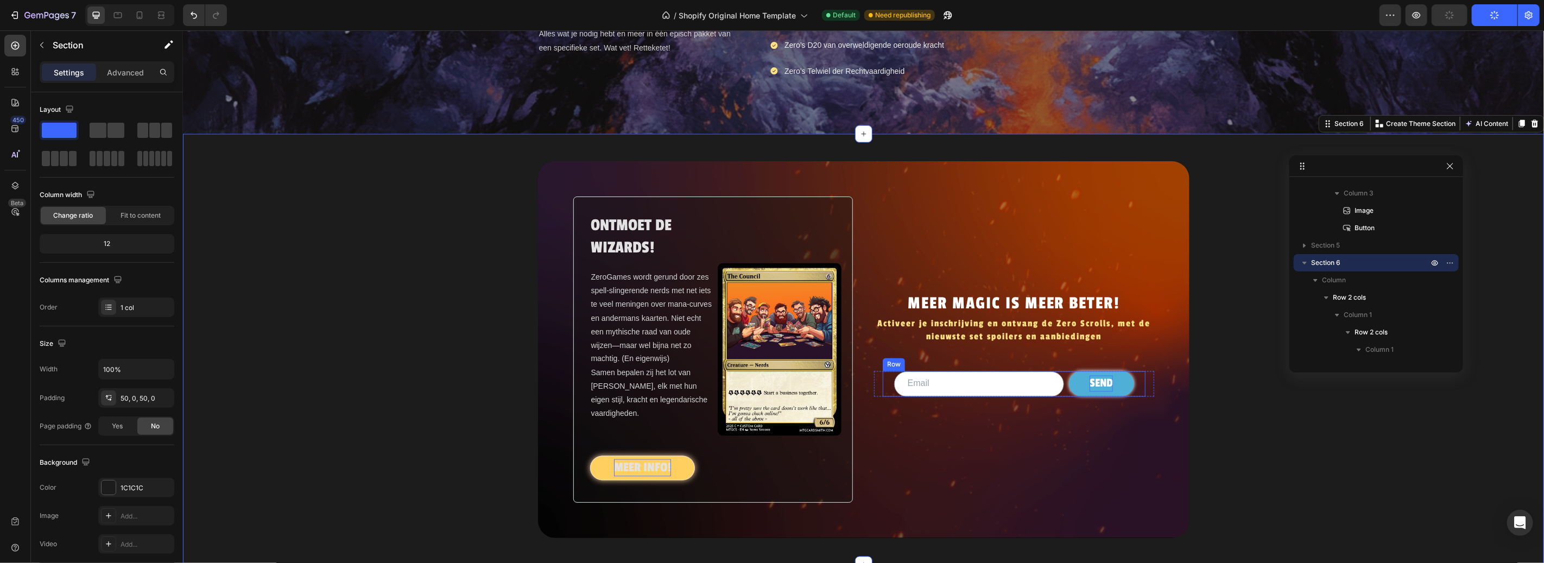
click at [1097, 391] on div "SEND" at bounding box center [1100, 383] width 23 height 16
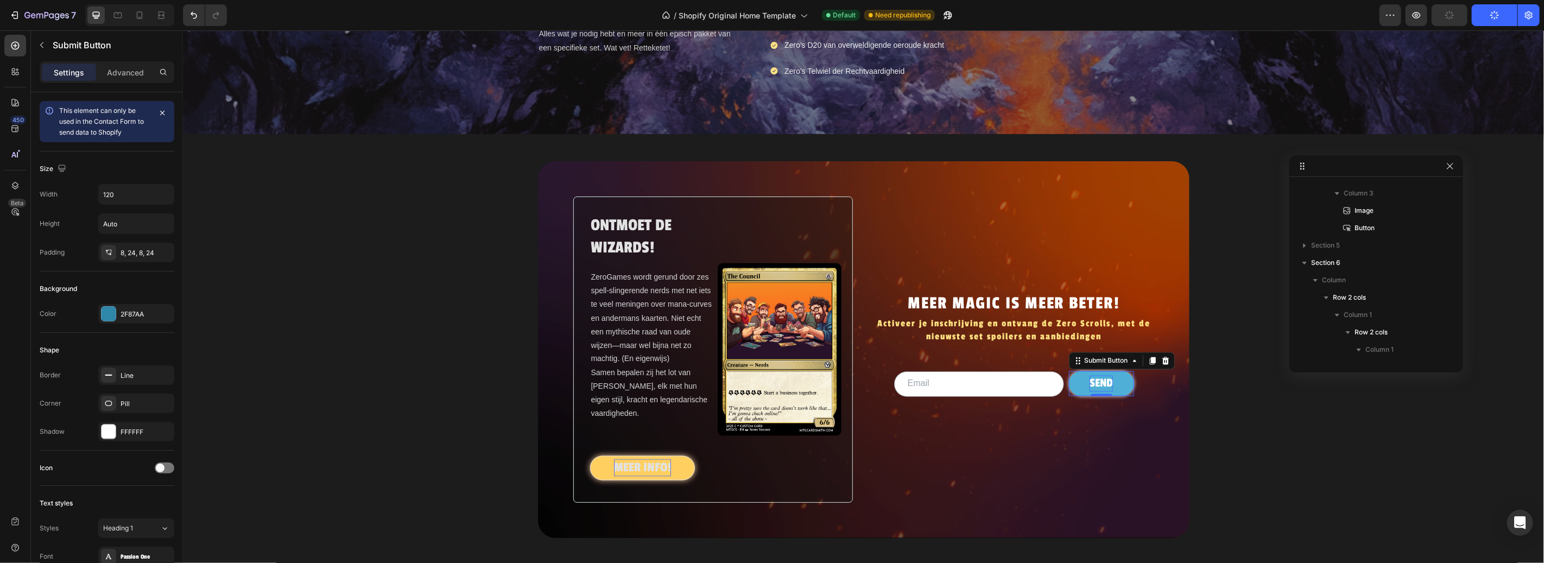
scroll to position [1804, 0]
click at [1091, 391] on div "SEND" at bounding box center [1100, 383] width 23 height 16
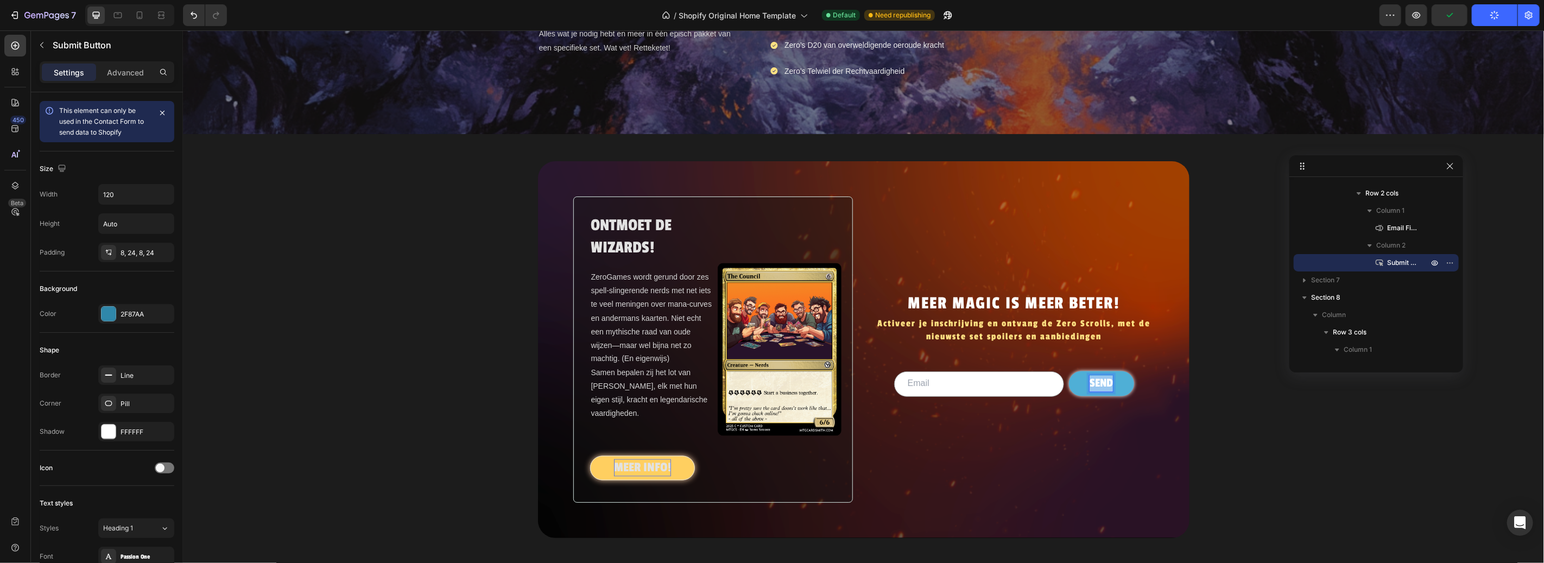
click at [1091, 391] on p "SEND" at bounding box center [1100, 383] width 23 height 16
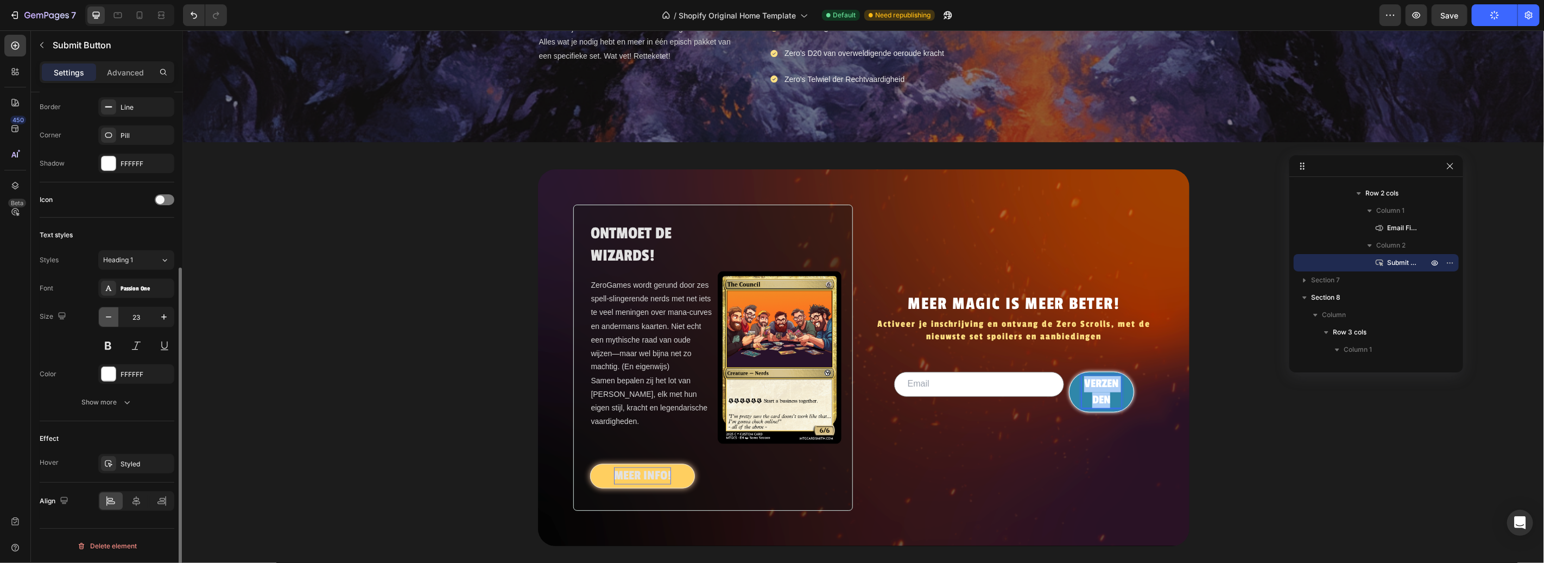
click at [111, 319] on icon "button" at bounding box center [108, 317] width 11 height 11
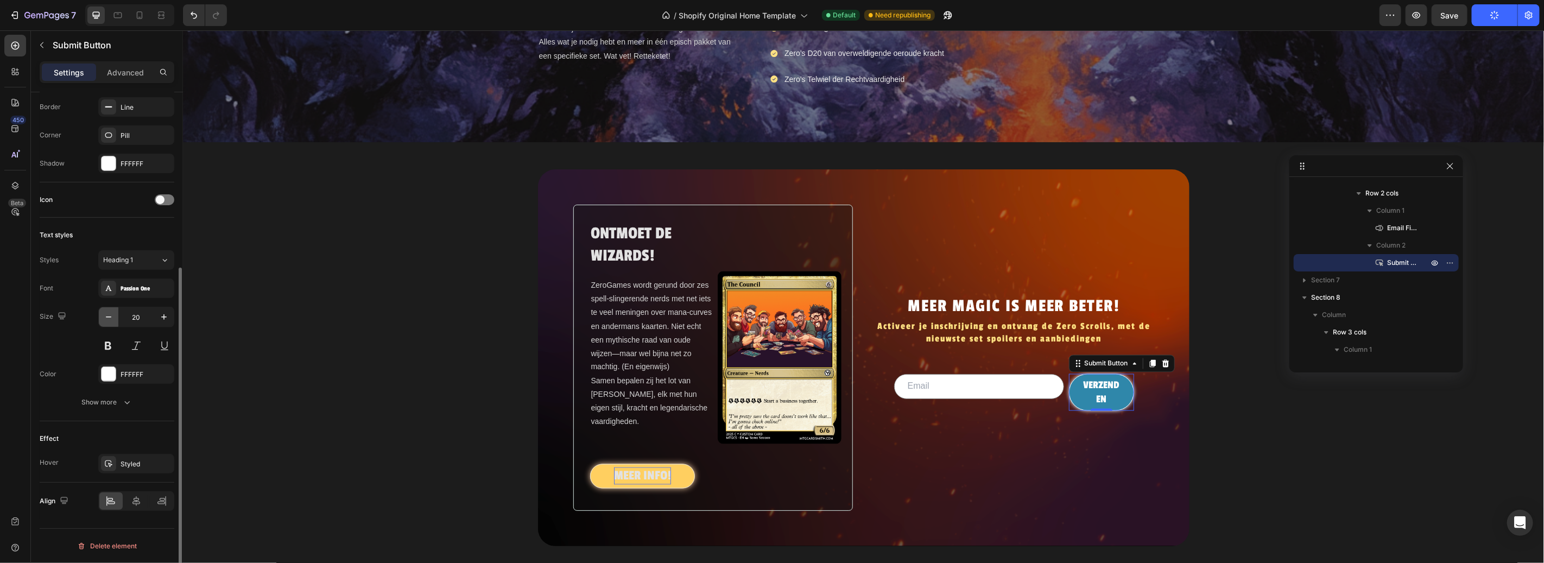
click at [111, 319] on icon "button" at bounding box center [108, 317] width 11 height 11
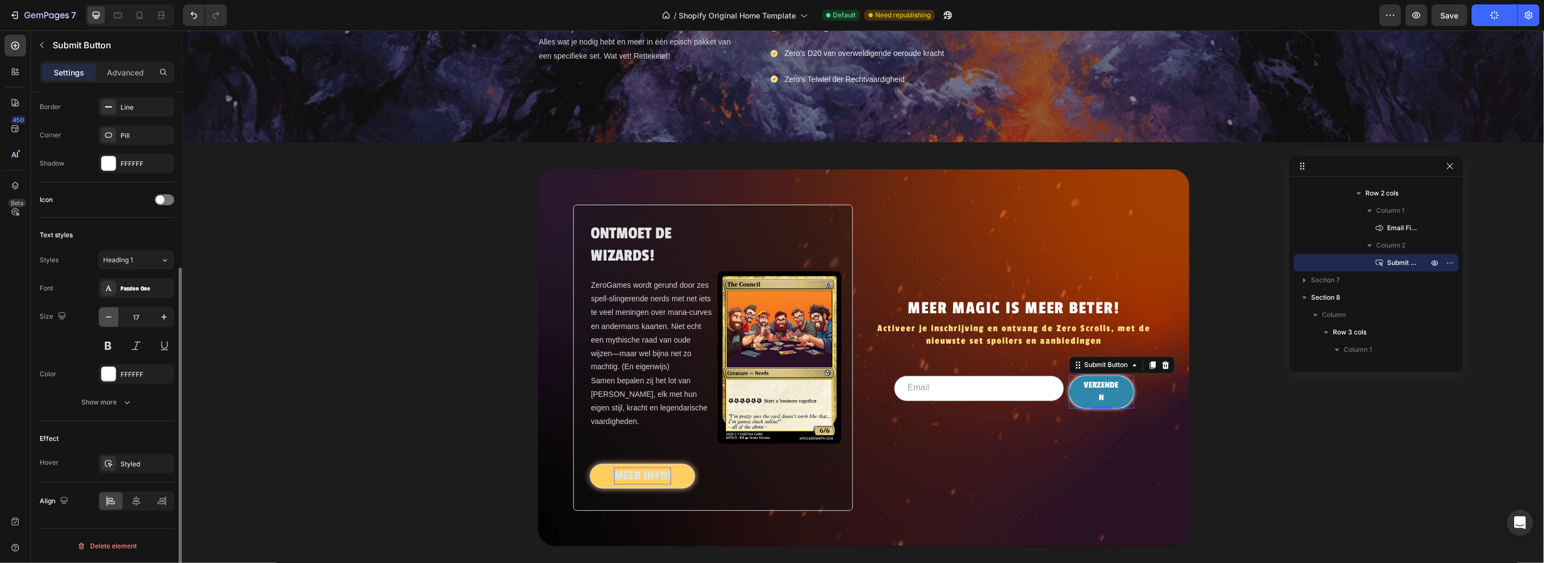
click at [111, 319] on icon "button" at bounding box center [108, 317] width 11 height 11
type input "16"
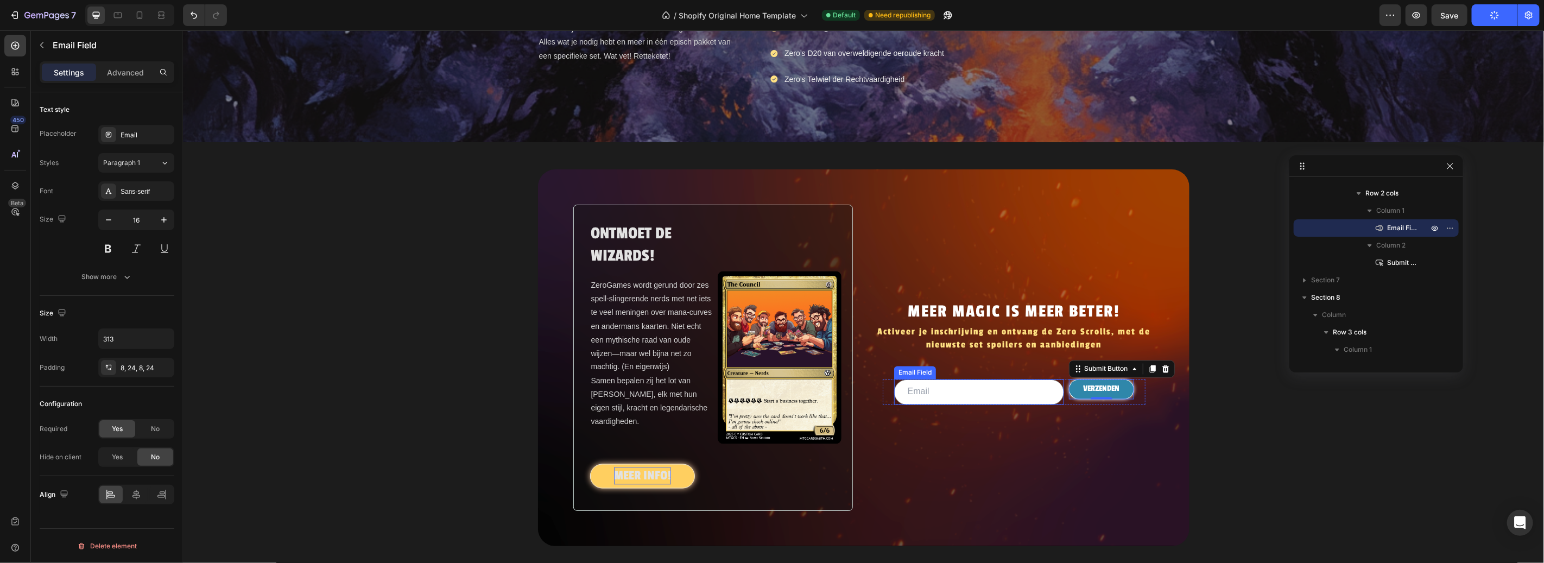
click at [991, 405] on input "email" at bounding box center [979, 392] width 170 height 26
click at [1222, 432] on div "ONTMOET DE WIZARDS! Heading ZeroGames wordt gerund door zes spell-slingerende n…" at bounding box center [862, 357] width 1361 height 377
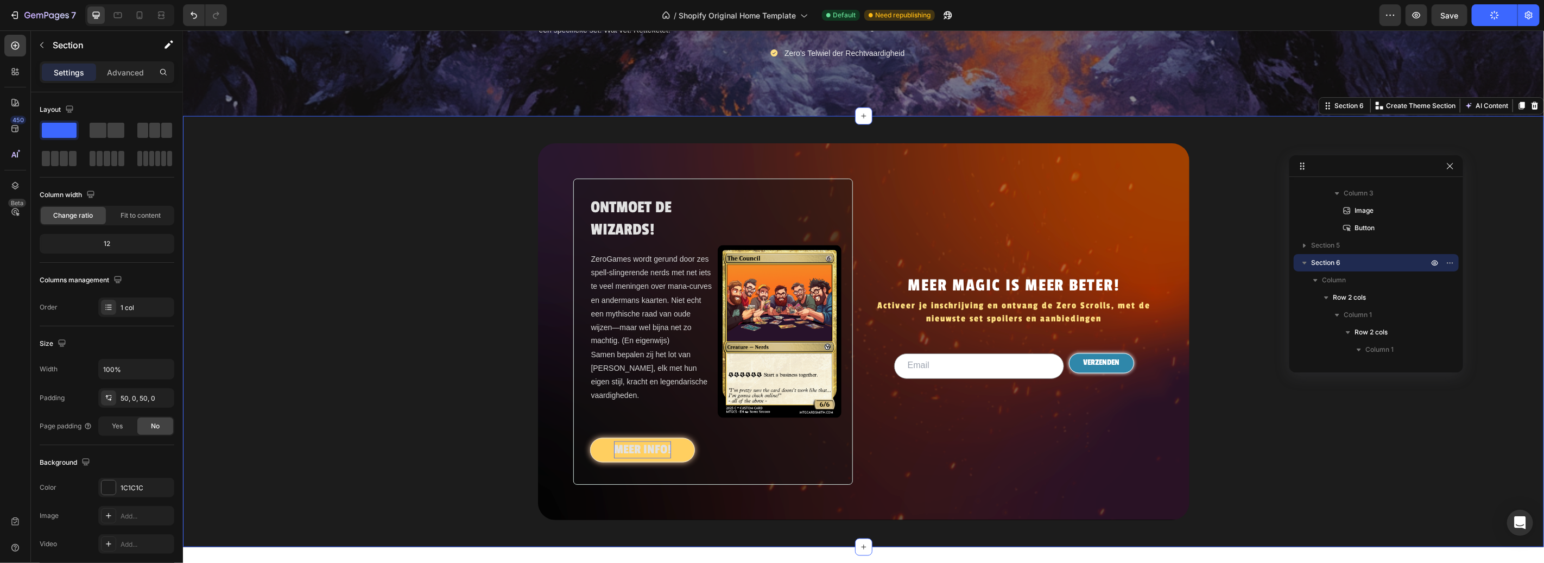
scroll to position [1492, 0]
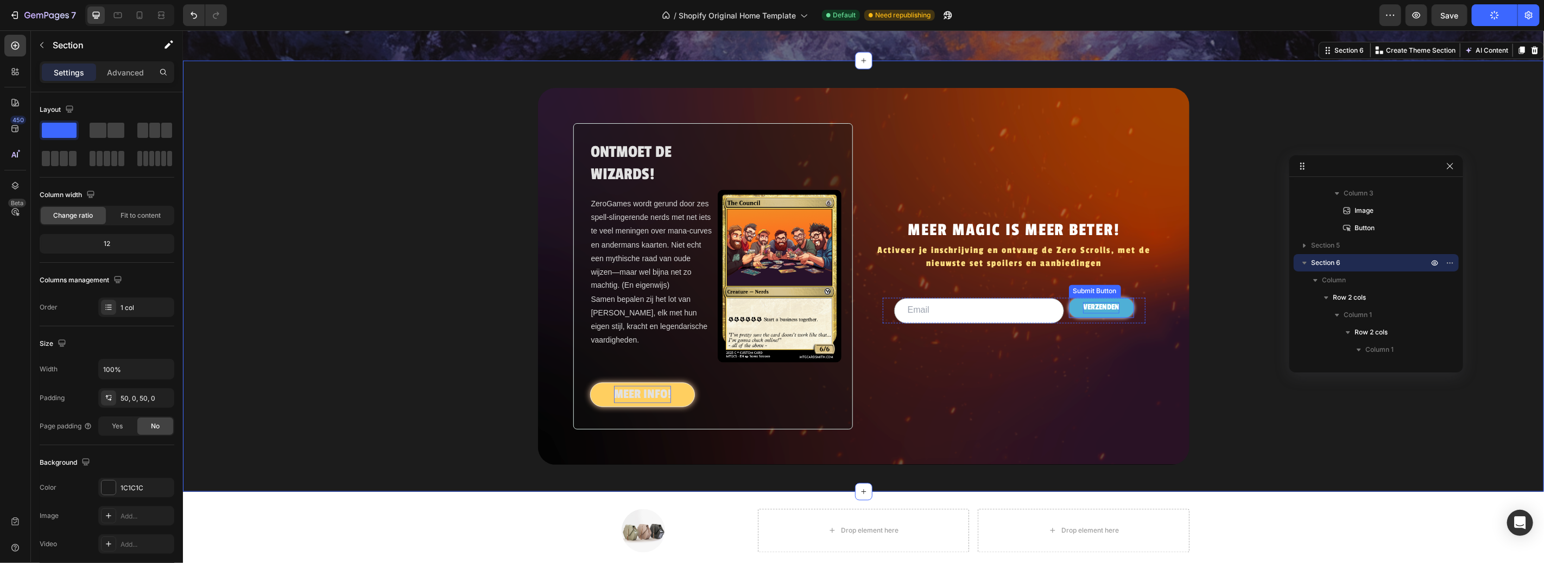
click at [1101, 313] on p "VERZENDEN" at bounding box center [1101, 307] width 36 height 11
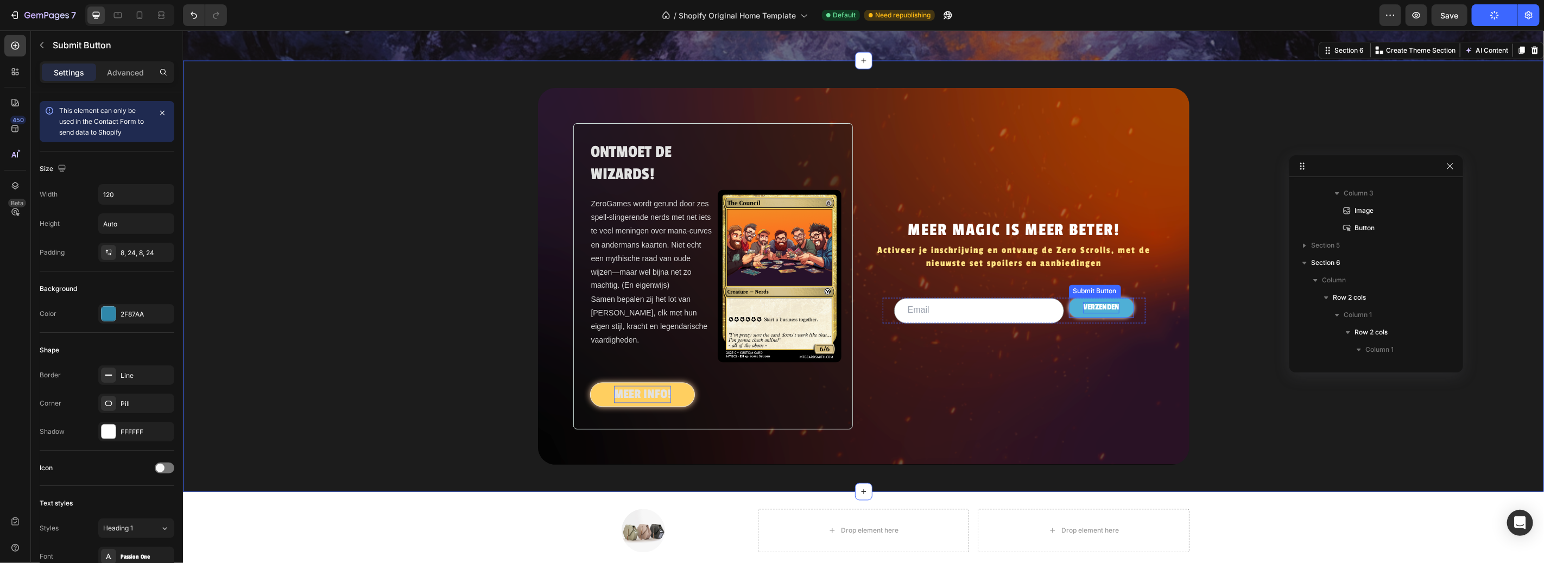
scroll to position [1804, 0]
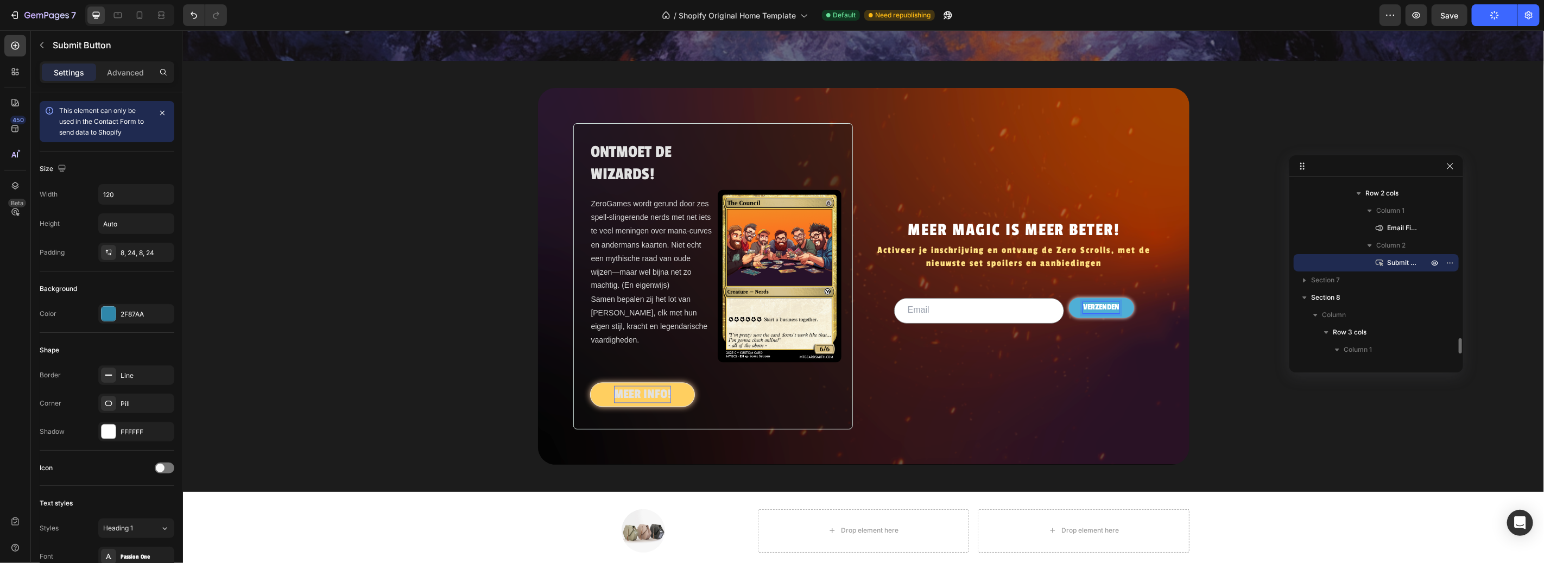
click at [1102, 313] on p "VERZENDEN" at bounding box center [1101, 307] width 36 height 11
drag, startPoint x: 1090, startPoint y: 351, endPoint x: 1127, endPoint y: 353, distance: 37.5
click at [1096, 313] on p "VERSTUUR" at bounding box center [1101, 307] width 34 height 11
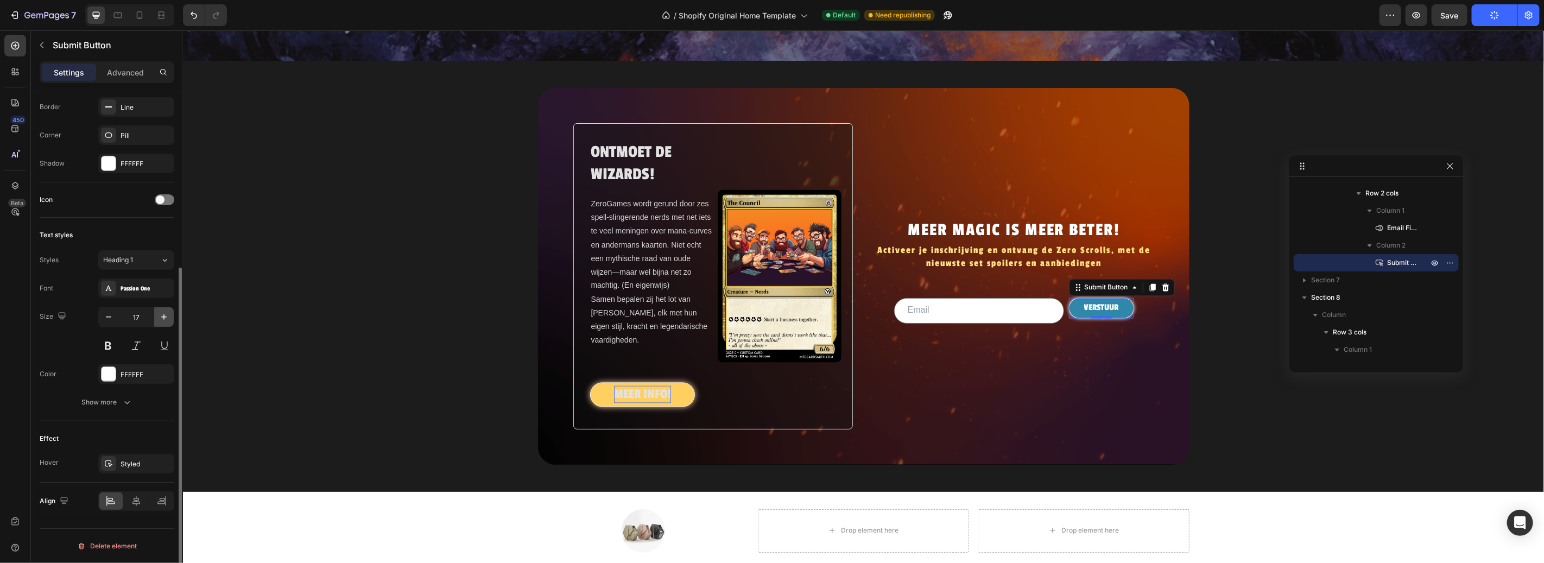
click at [163, 320] on icon "button" at bounding box center [164, 317] width 11 height 11
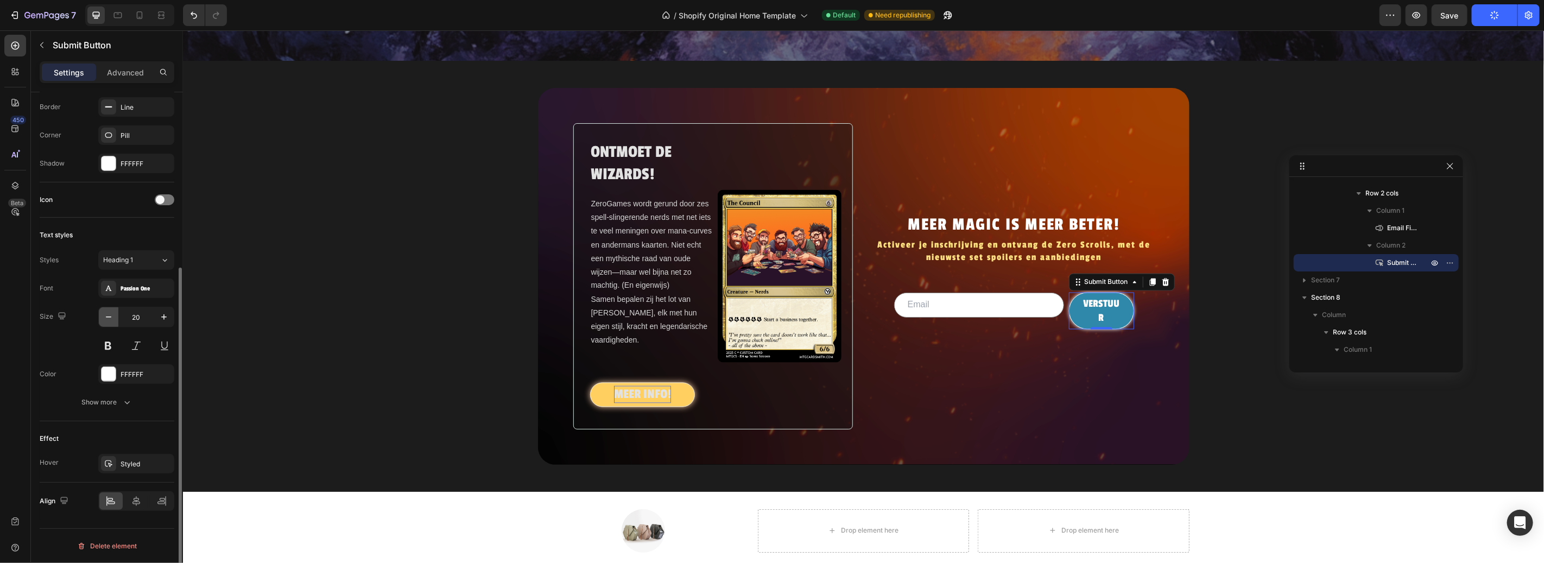
click at [104, 317] on icon "button" at bounding box center [108, 317] width 11 height 11
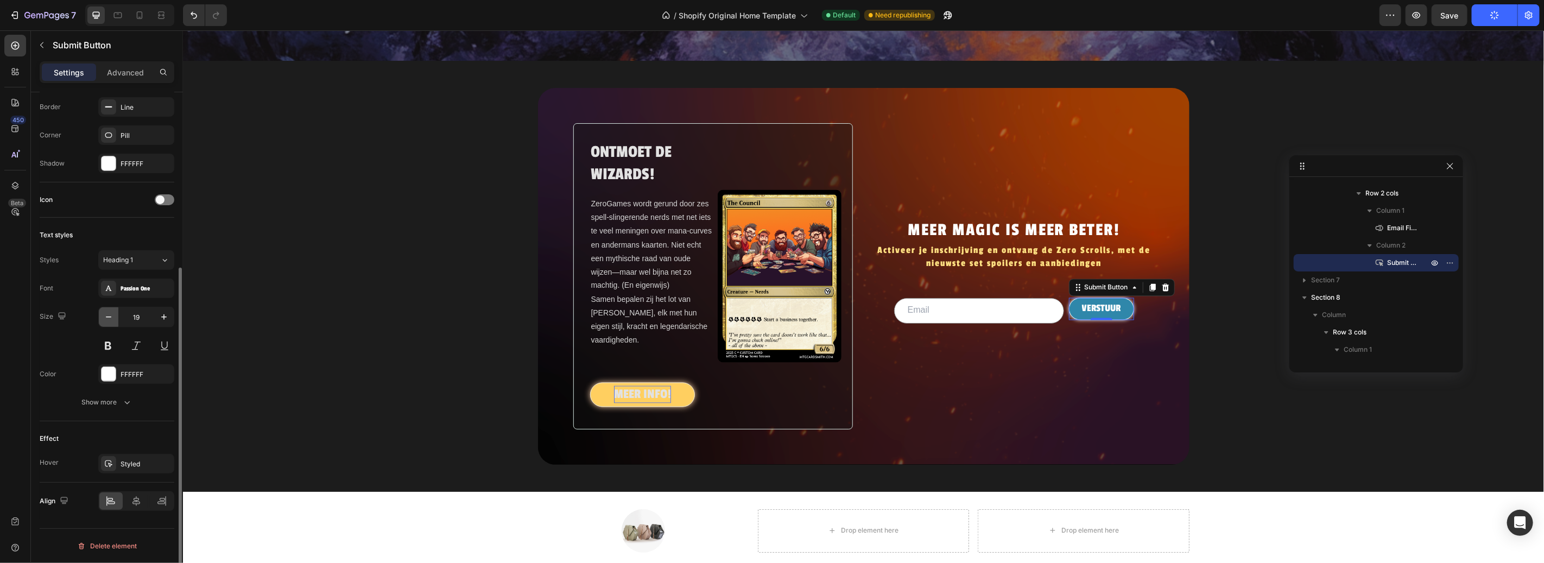
click at [104, 317] on icon "button" at bounding box center [108, 317] width 11 height 11
type input "18"
click at [1351, 450] on div "ONTMOET DE WIZARDS! Heading ZeroGames wordt gerund door zes spell-slingerende n…" at bounding box center [862, 275] width 1361 height 377
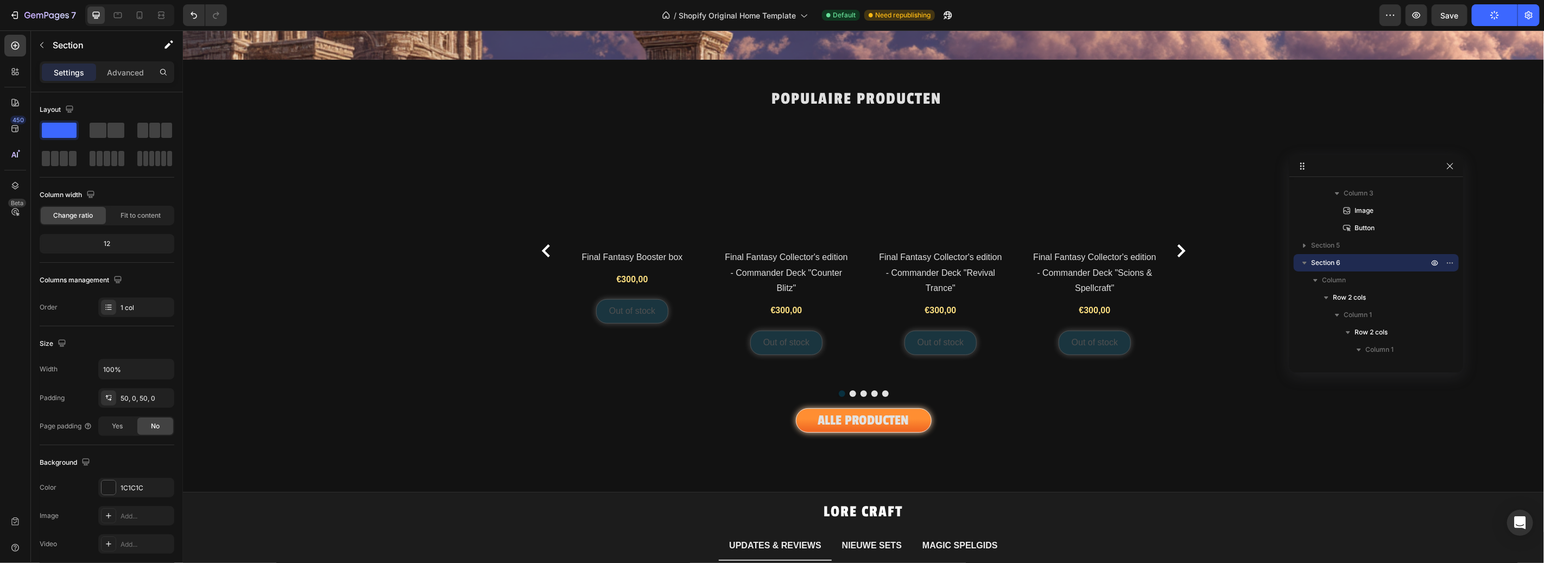
scroll to position [259, 0]
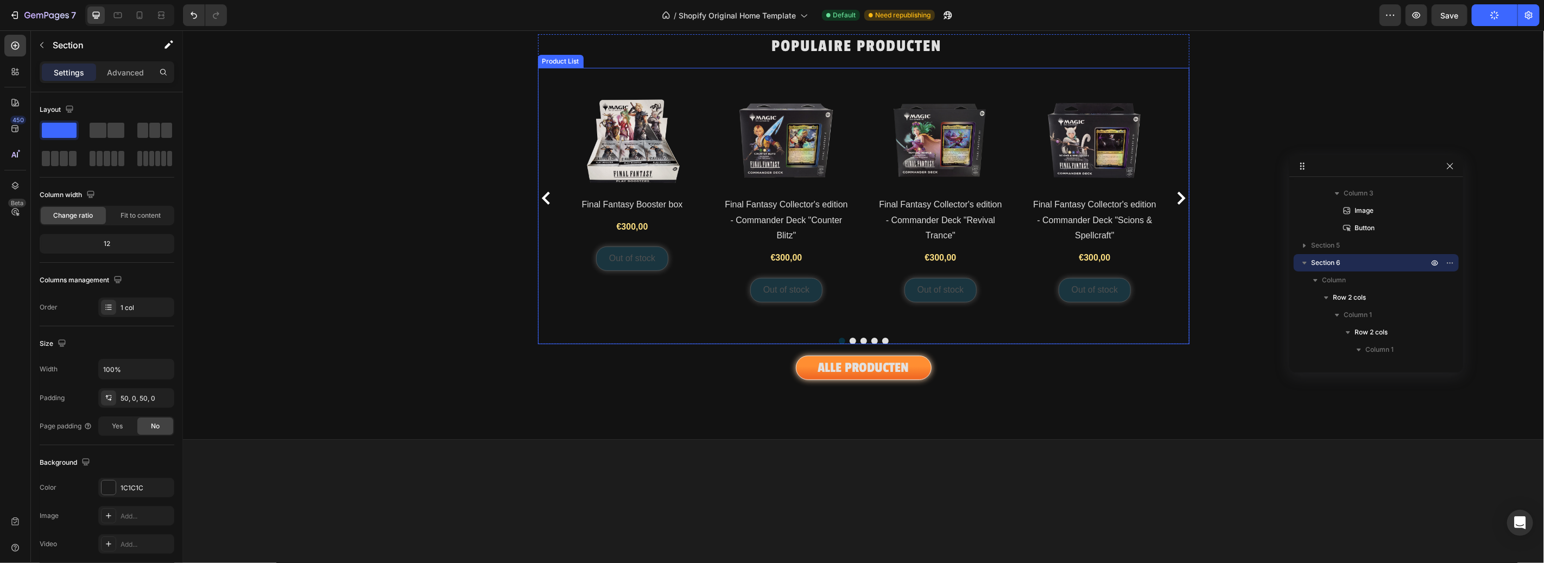
click at [1177, 204] on icon "Carousel Next Arrow" at bounding box center [1181, 197] width 8 height 13
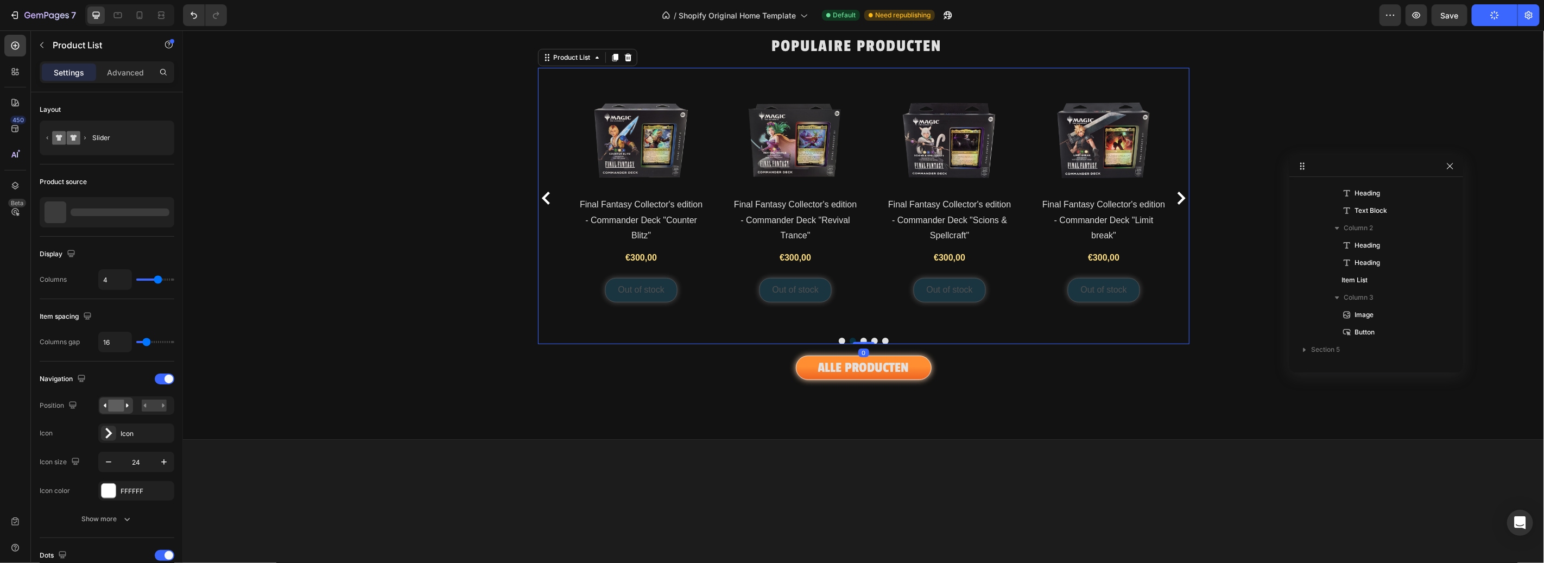
scroll to position [31, 0]
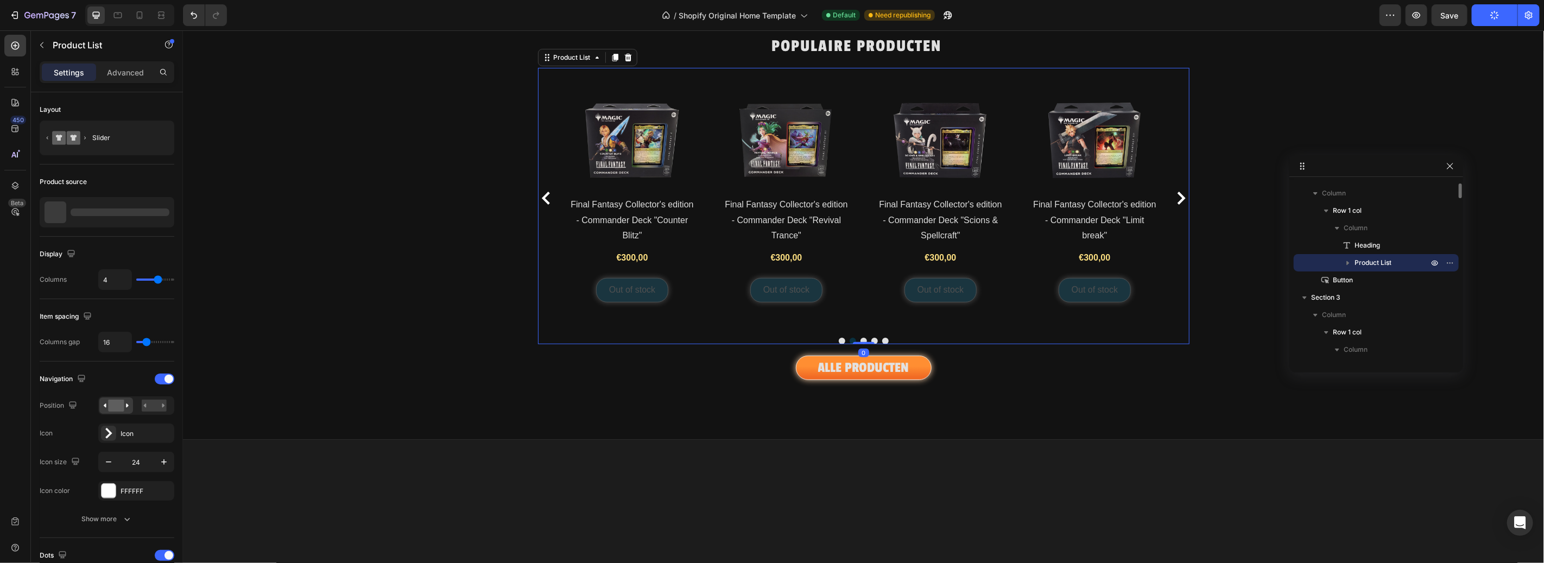
click at [1177, 204] on icon "Carousel Next Arrow" at bounding box center [1181, 197] width 8 height 13
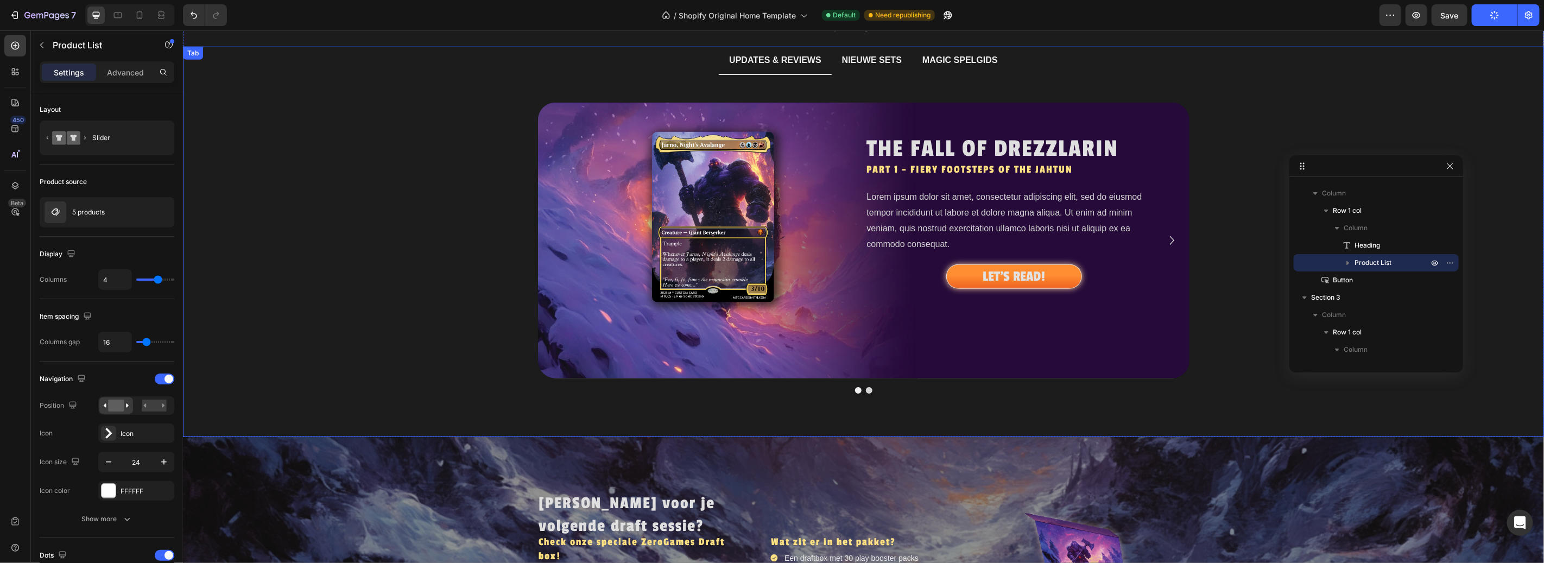
scroll to position [743, 0]
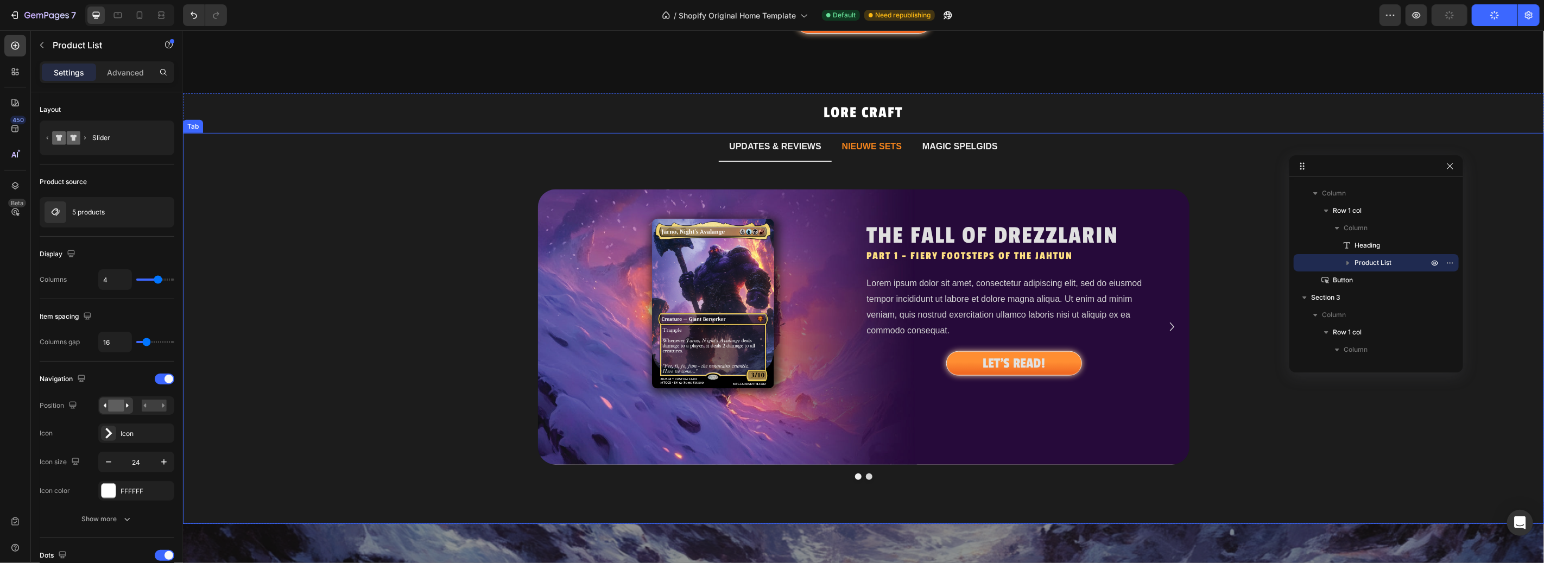
click at [858, 151] on p "NIEUWE SETS" at bounding box center [872, 146] width 60 height 16
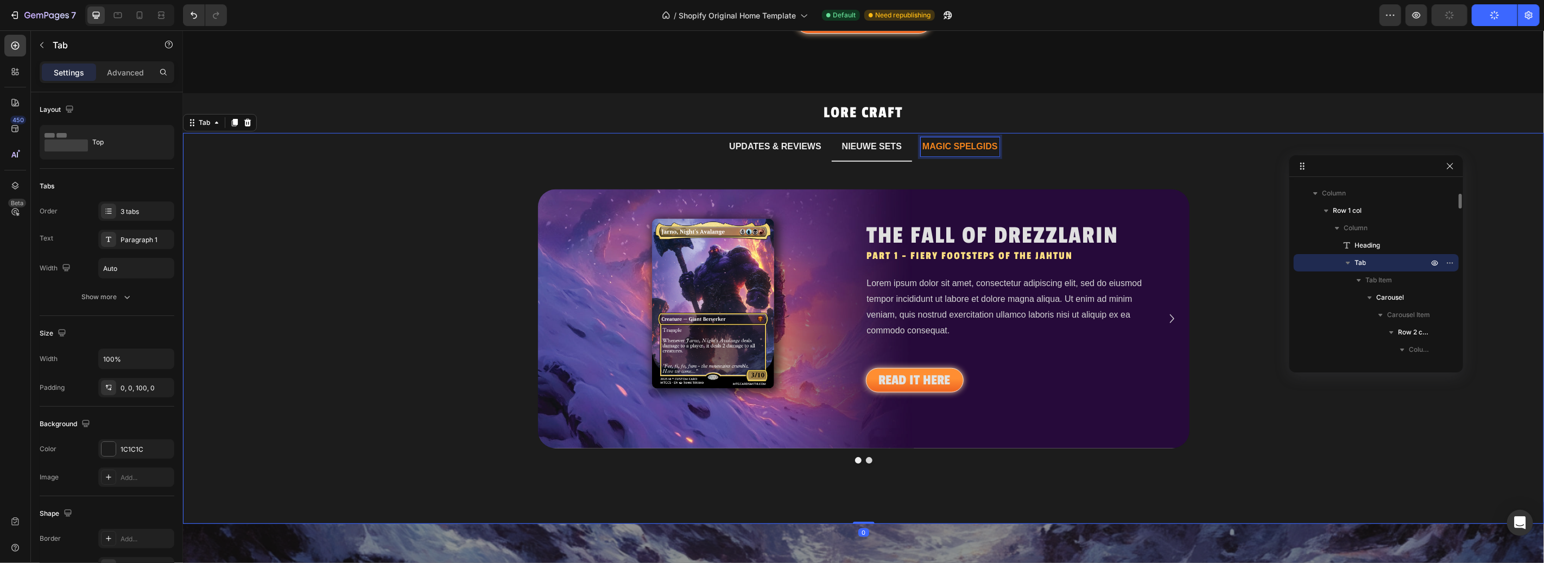
click at [945, 142] on p "MAGIC SPELGIDS" at bounding box center [959, 146] width 75 height 16
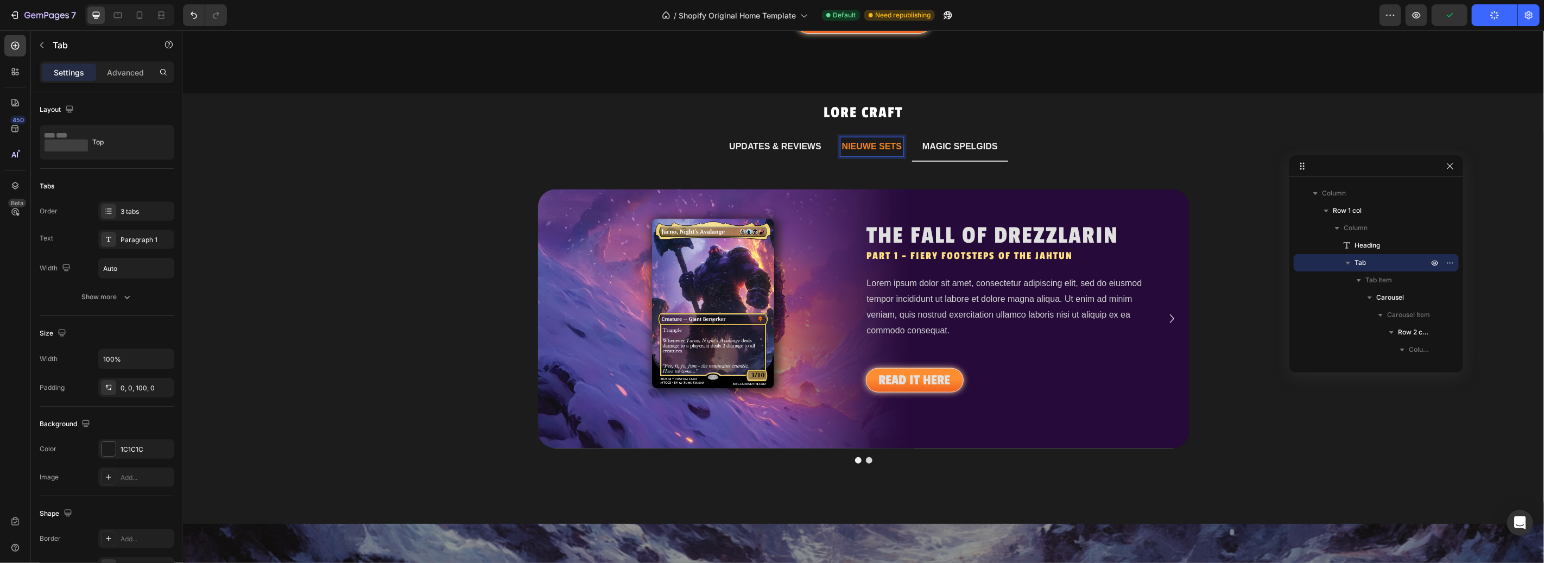
click at [860, 142] on p "NIEUWE SETS" at bounding box center [872, 146] width 60 height 16
click at [797, 146] on p "UPDATES & REVIEWS" at bounding box center [775, 146] width 92 height 16
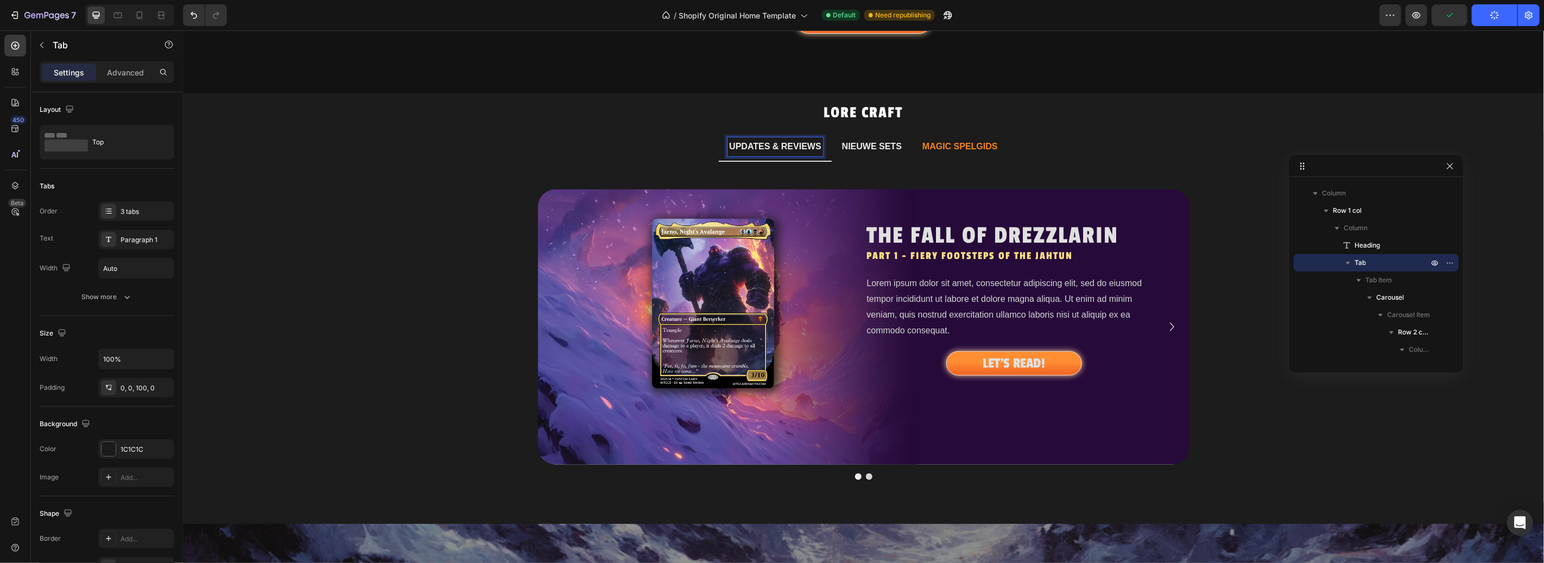
click at [931, 141] on p "MAGIC SPELGIDS" at bounding box center [959, 146] width 75 height 16
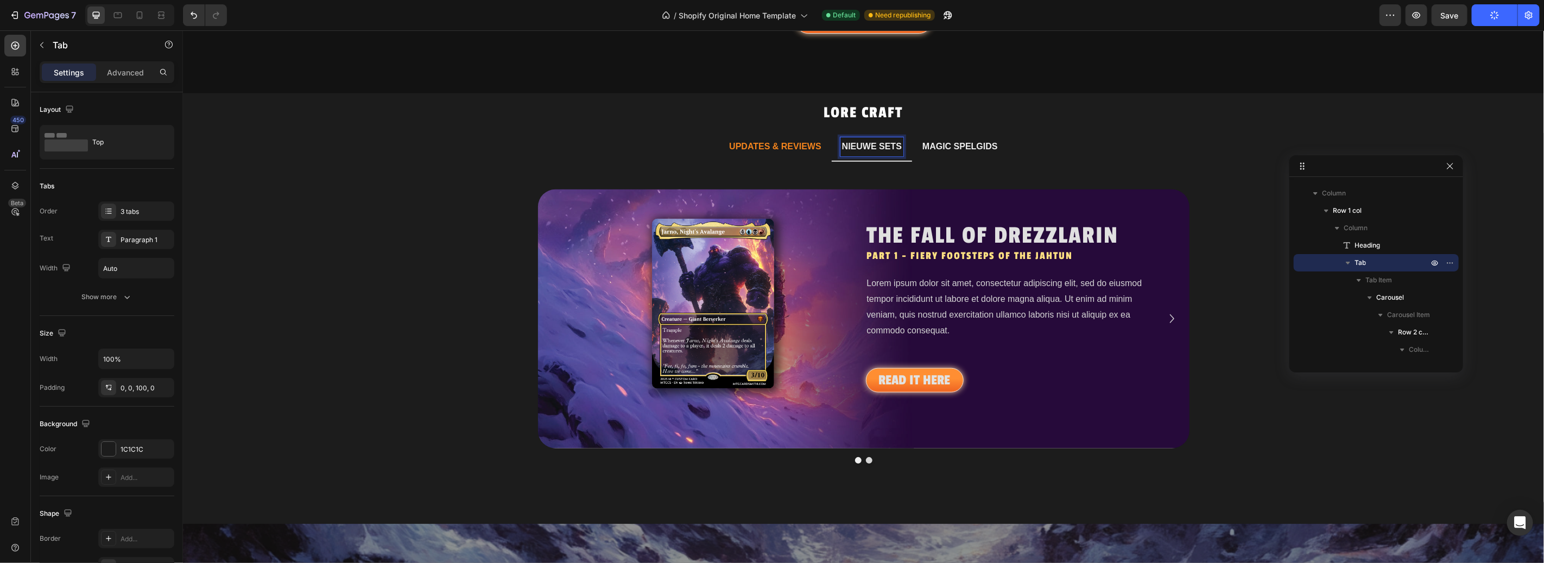
click at [760, 149] on p "UPDATES & REVIEWS" at bounding box center [775, 146] width 92 height 16
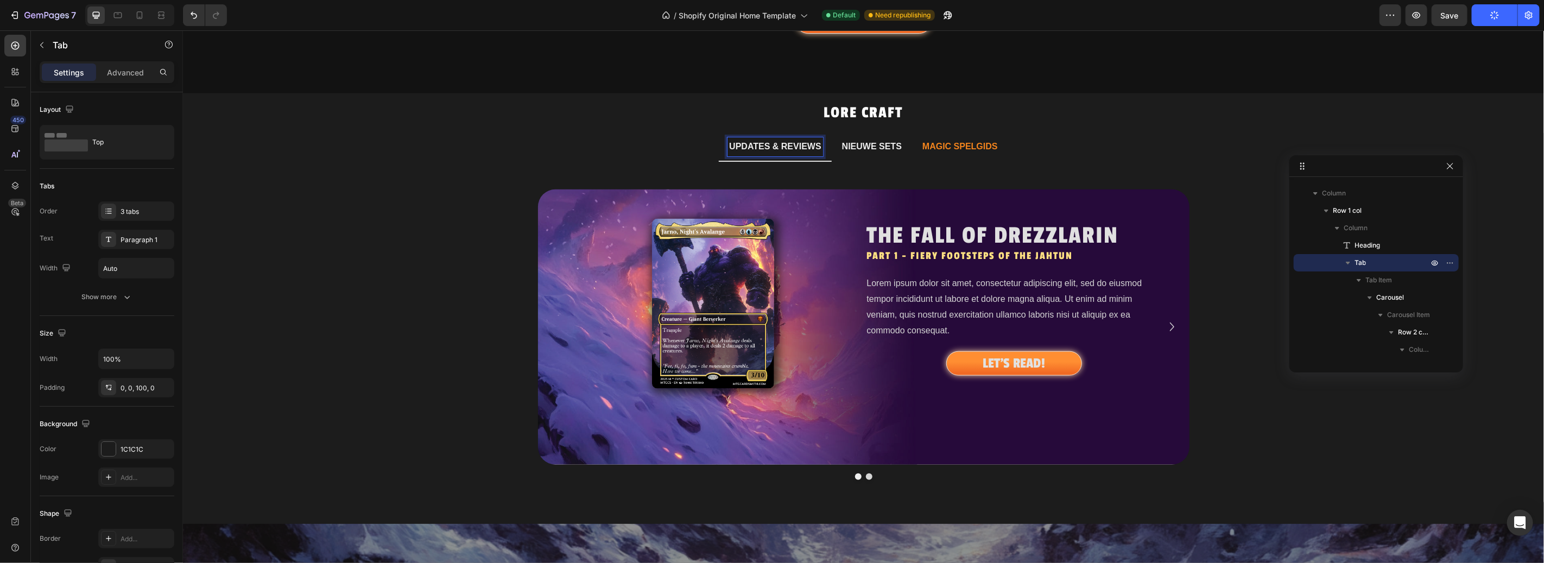
click at [958, 137] on div "MAGIC SPELGIDS" at bounding box center [959, 146] width 79 height 19
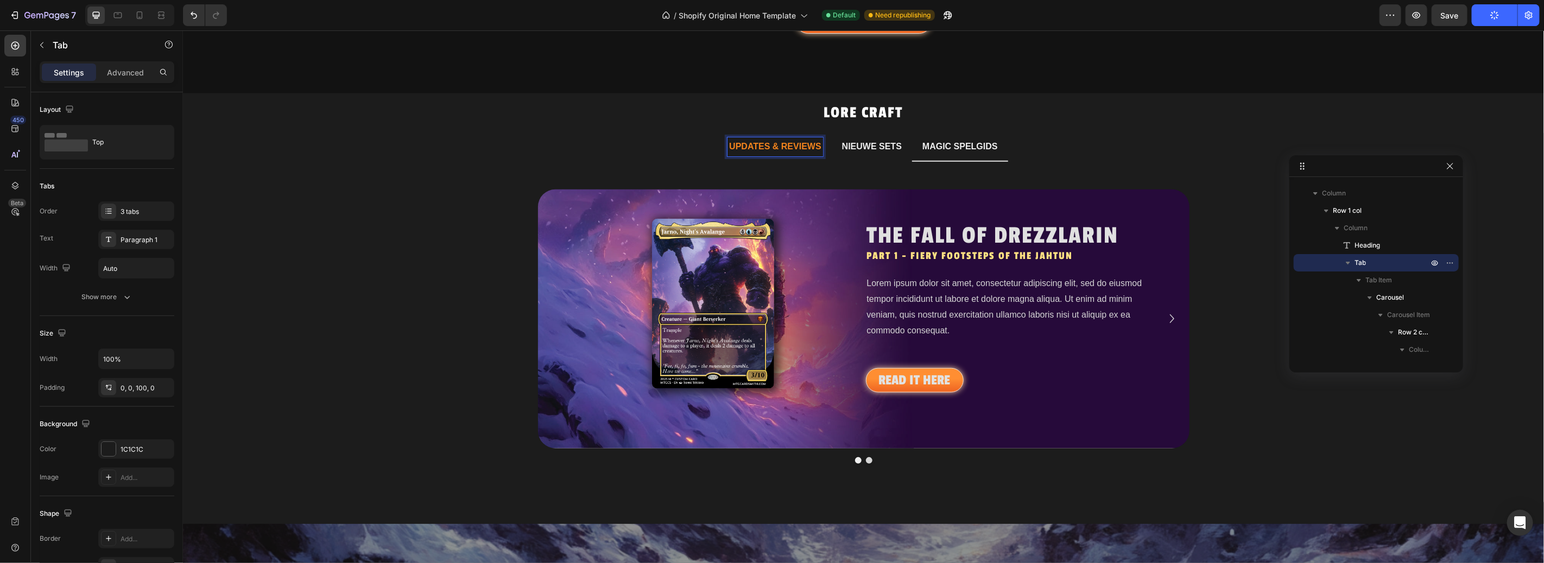
click at [729, 148] on p "UPDATES & REVIEWS" at bounding box center [775, 146] width 92 height 16
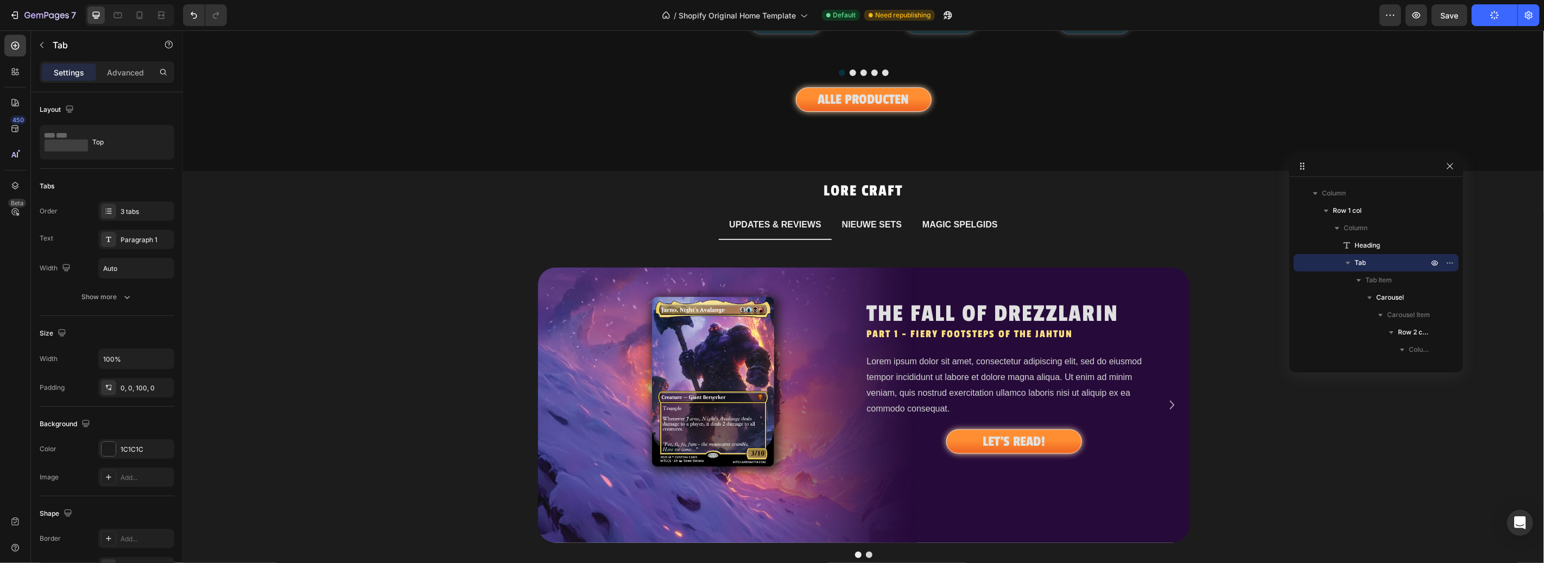
scroll to position [0, 0]
